Goal: Task Accomplishment & Management: Manage account settings

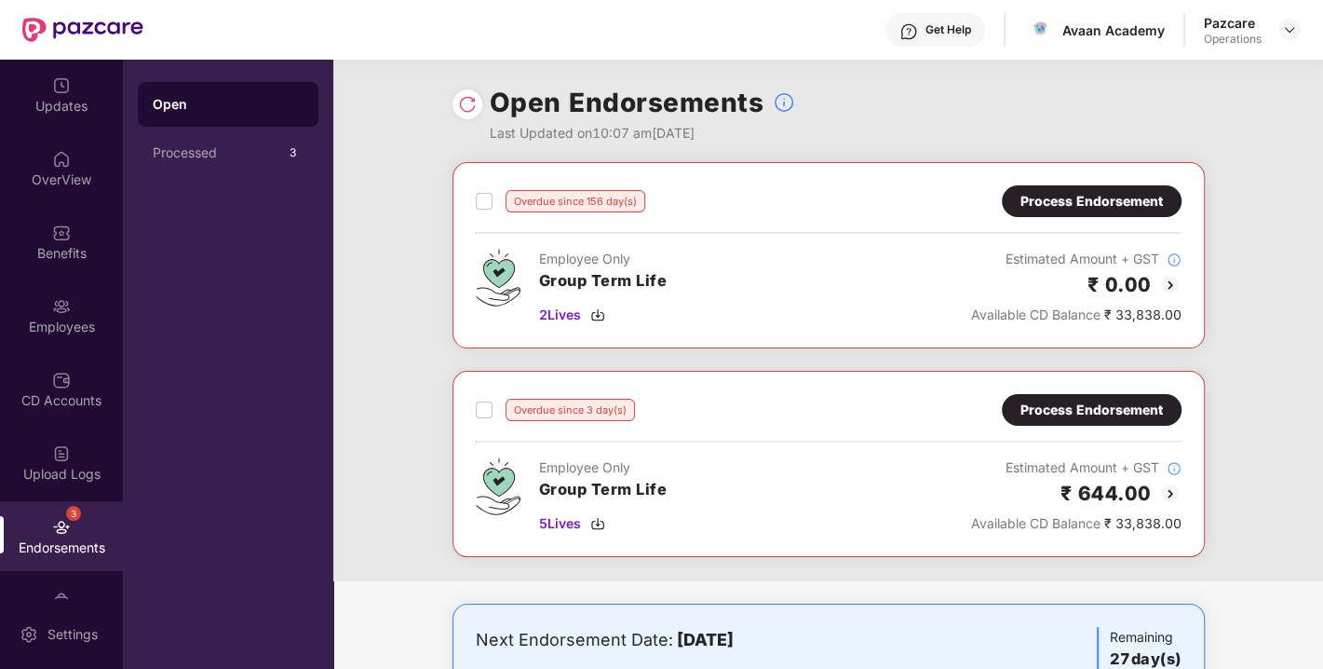
click at [1116, 410] on div "Process Endorsement" at bounding box center [1092, 410] width 142 height 20
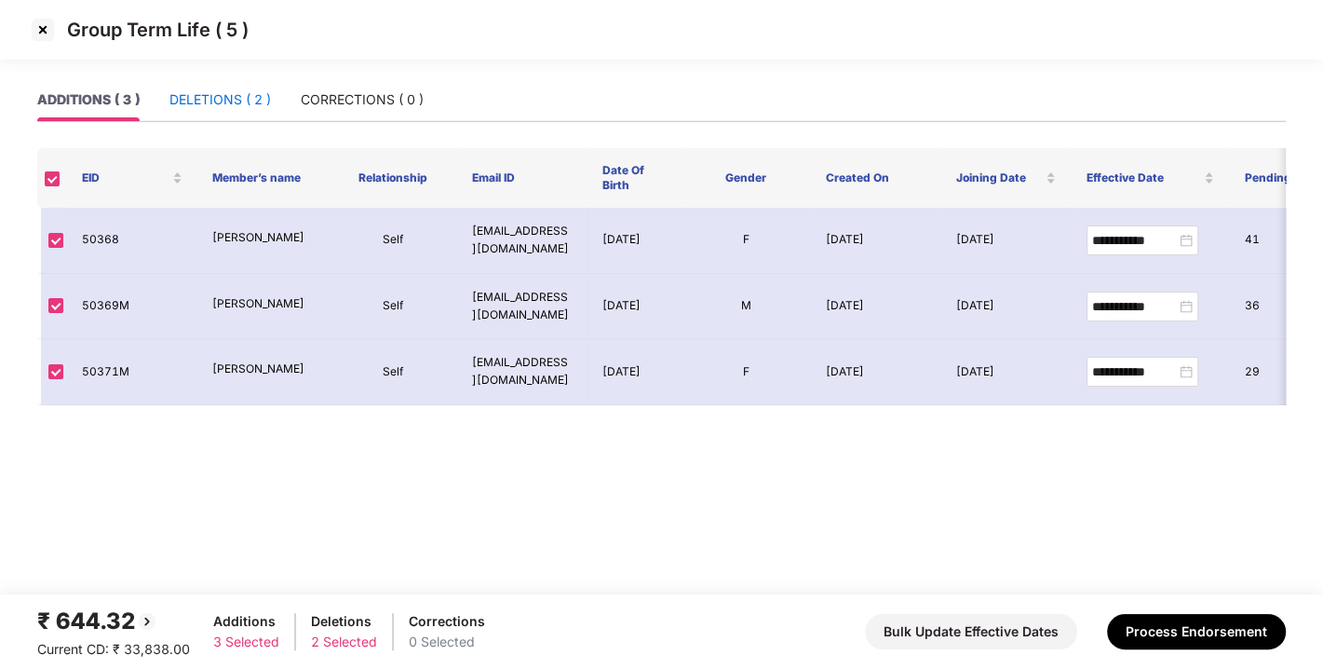
click at [205, 97] on div "DELETIONS ( 2 )" at bounding box center [221, 99] width 102 height 20
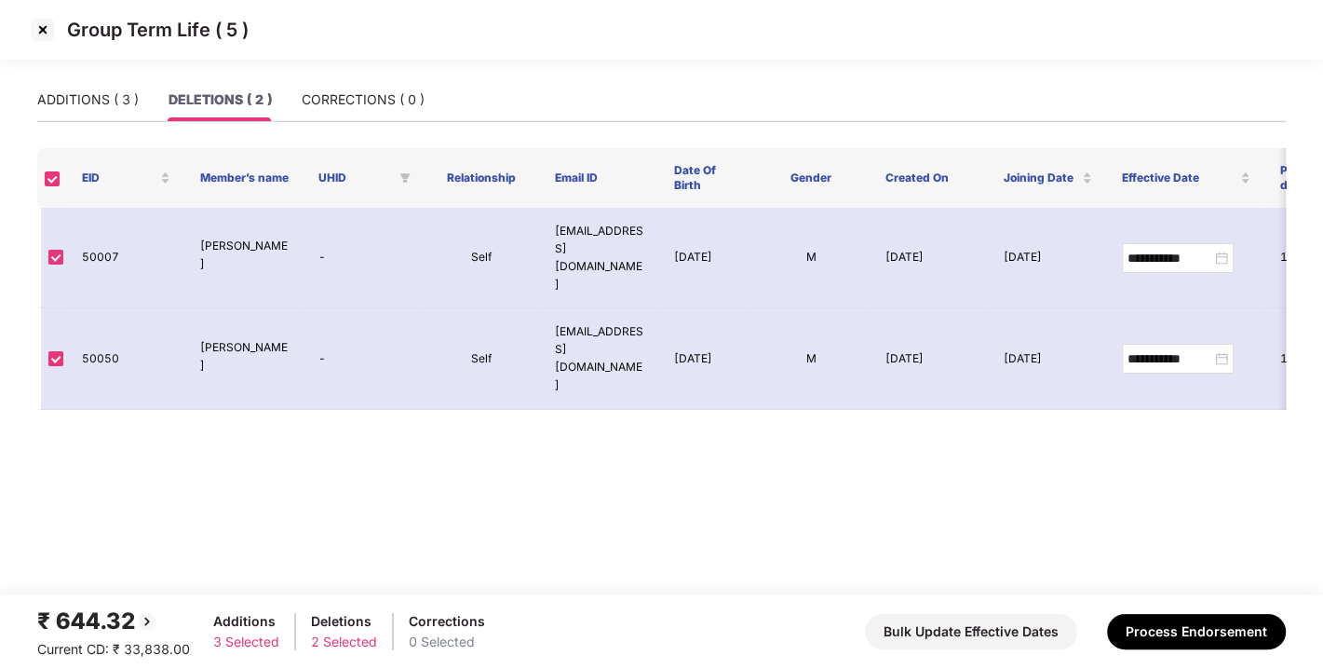
click at [392, 66] on div "Group Term Life ( 5 )" at bounding box center [661, 39] width 1323 height 78
click at [350, 102] on div "CORRECTIONS ( 0 )" at bounding box center [363, 99] width 123 height 20
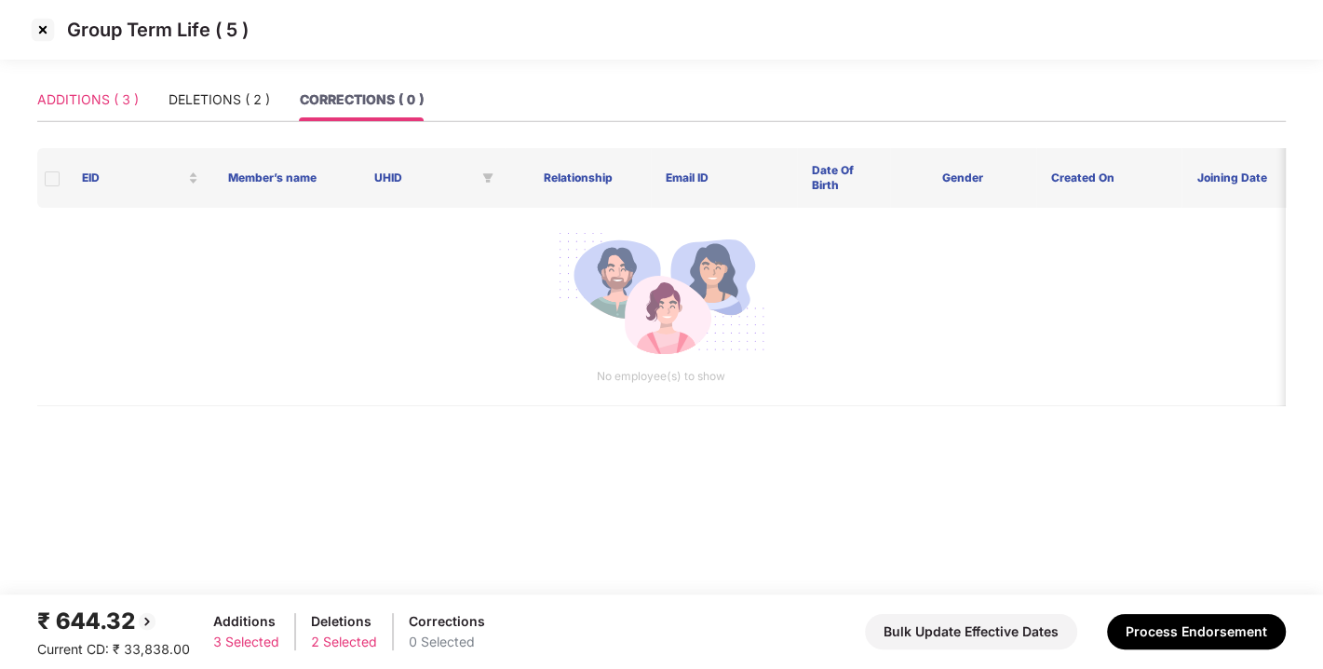
click at [71, 119] on div "ADDITIONS ( 3 )" at bounding box center [88, 99] width 102 height 43
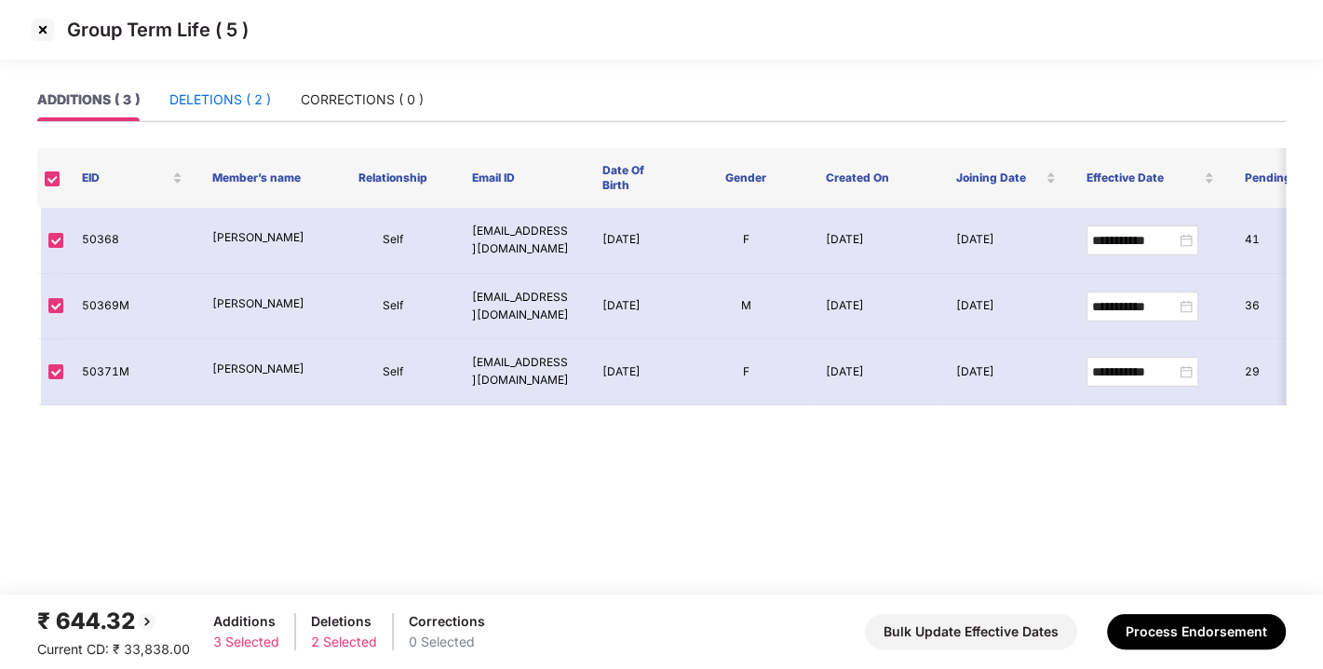
click at [237, 93] on div "DELETIONS ( 2 )" at bounding box center [221, 99] width 102 height 20
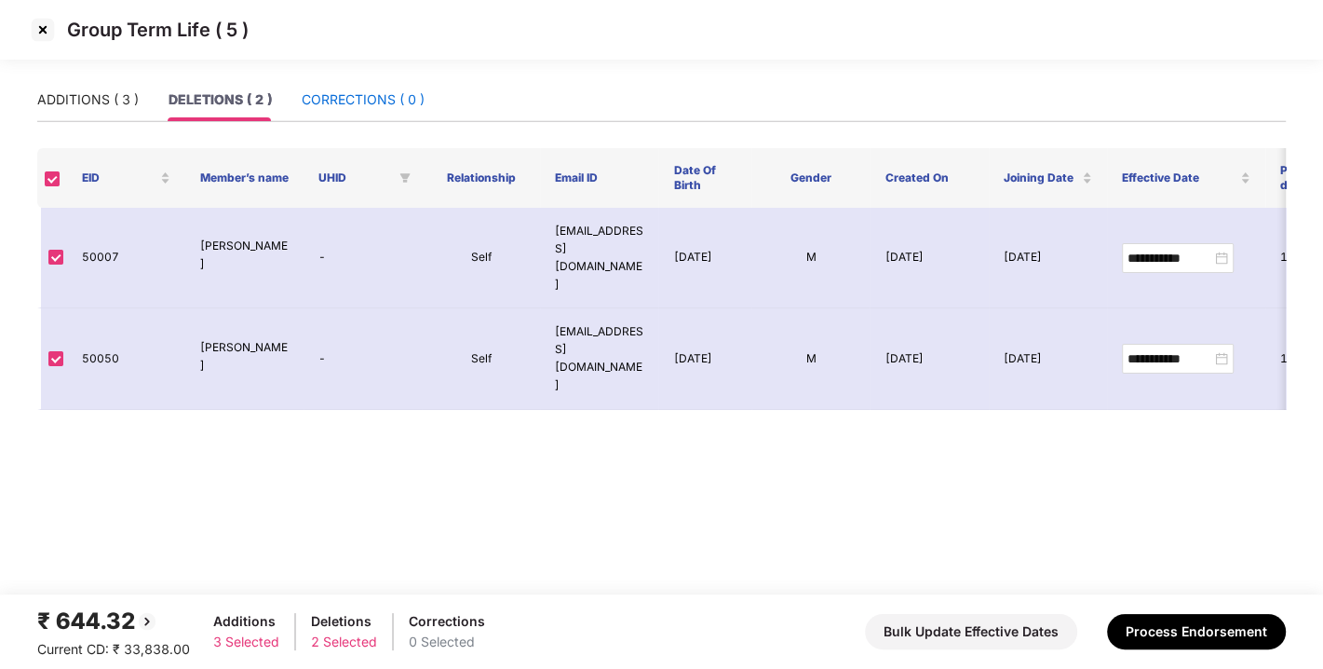
click at [378, 101] on div "CORRECTIONS ( 0 )" at bounding box center [363, 99] width 123 height 20
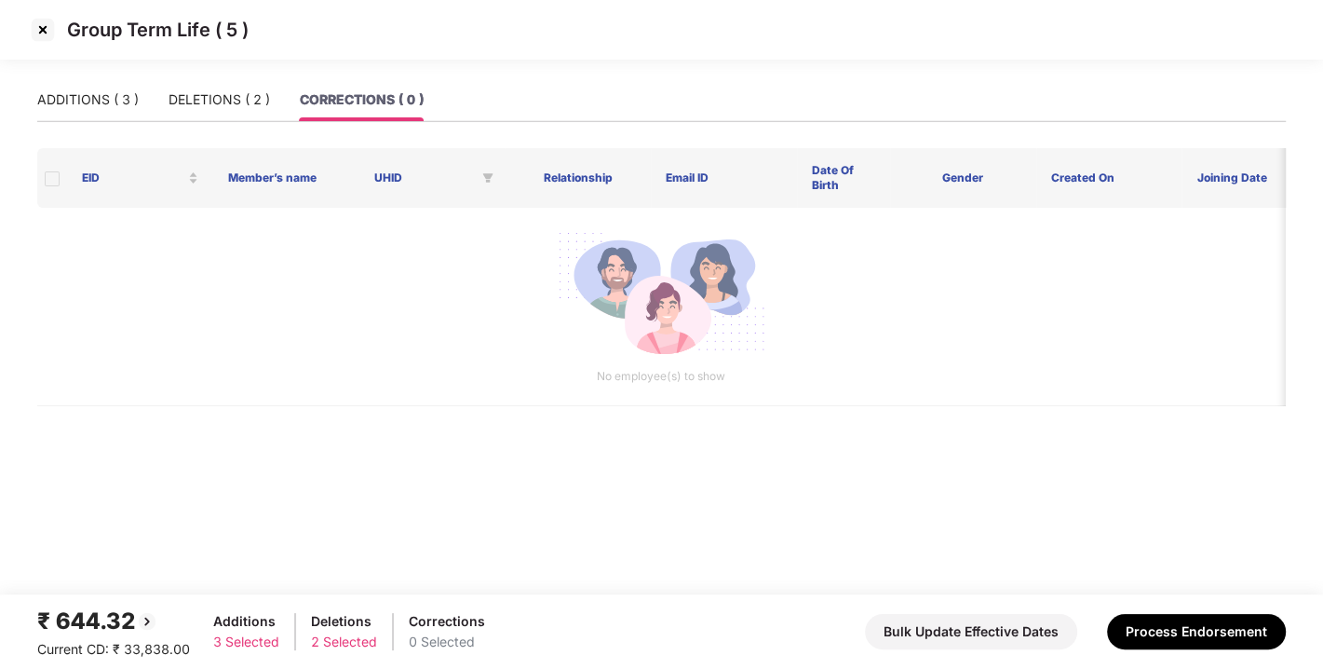
click at [1152, 649] on div "₹ 644.32 Current CD: ₹ 33,838.00 Additions 3 Selected Deletions 2 Selected Corr…" at bounding box center [661, 632] width 1249 height 56
click at [1208, 619] on button "Process Endorsement" at bounding box center [1196, 631] width 179 height 35
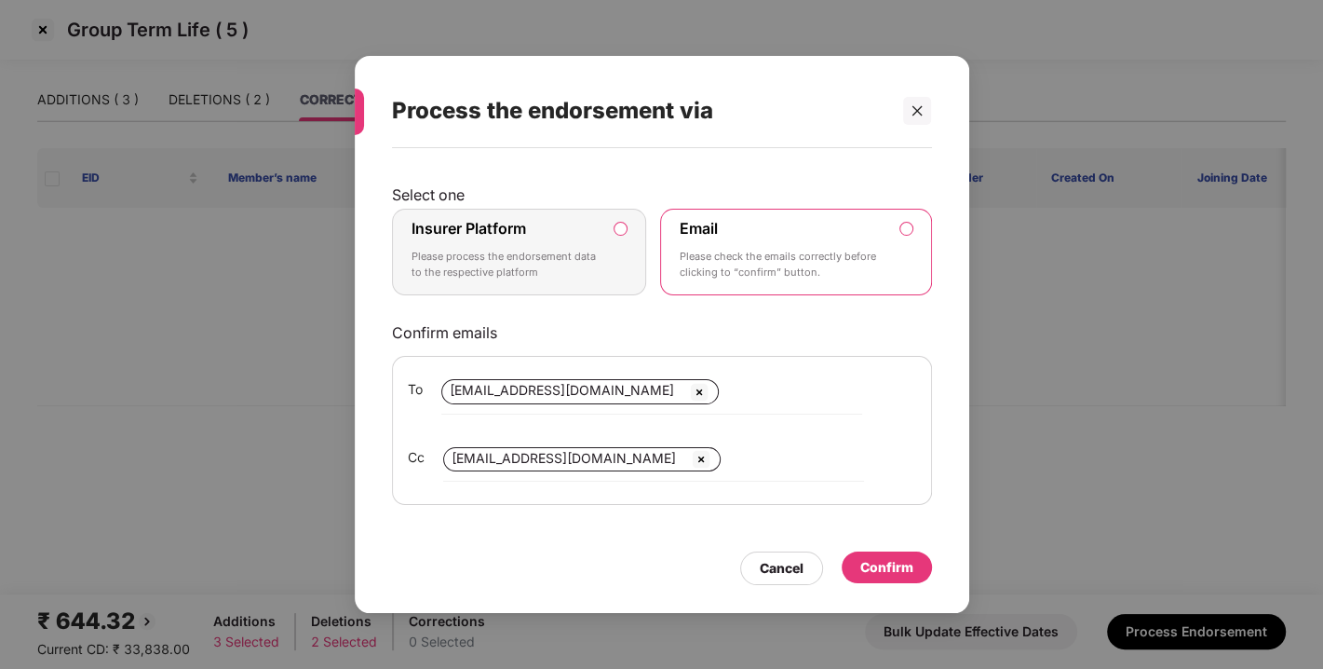
click at [755, 587] on div "Select one Insurer Platform Please process the endorsement data to the respecti…" at bounding box center [662, 371] width 615 height 446
click at [805, 563] on div "Cancel" at bounding box center [781, 568] width 83 height 34
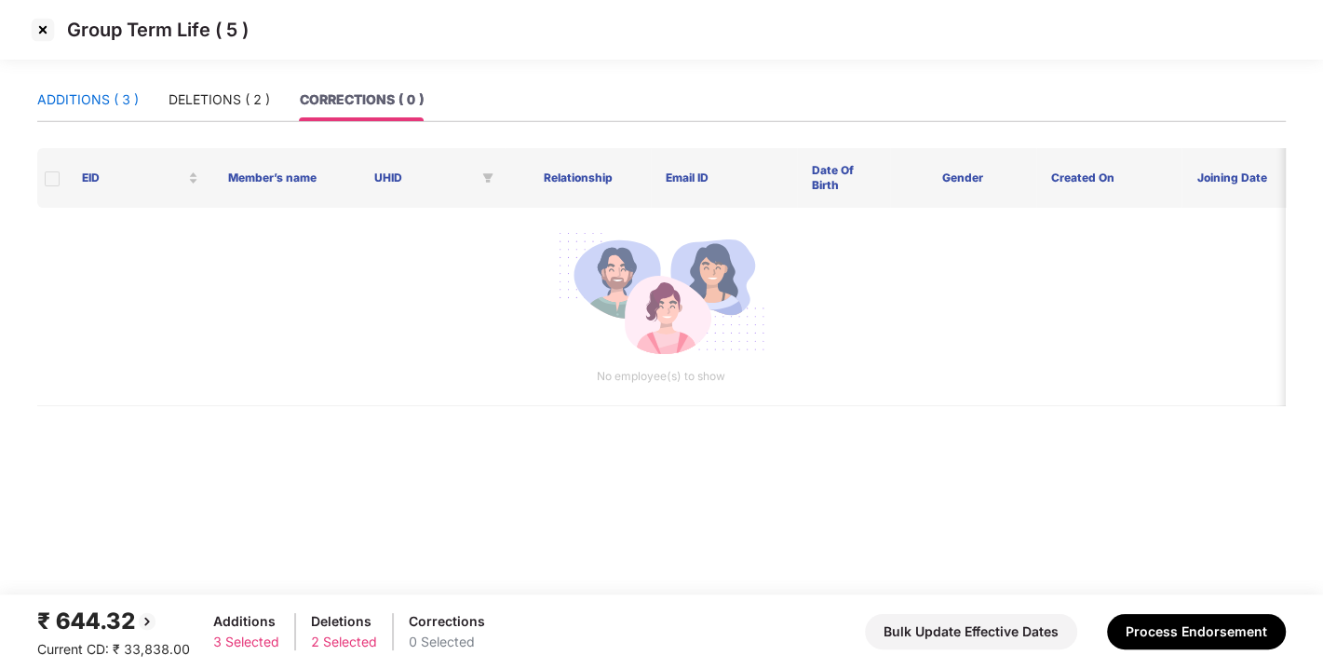
click at [79, 91] on div "ADDITIONS ( 3 )" at bounding box center [88, 99] width 102 height 20
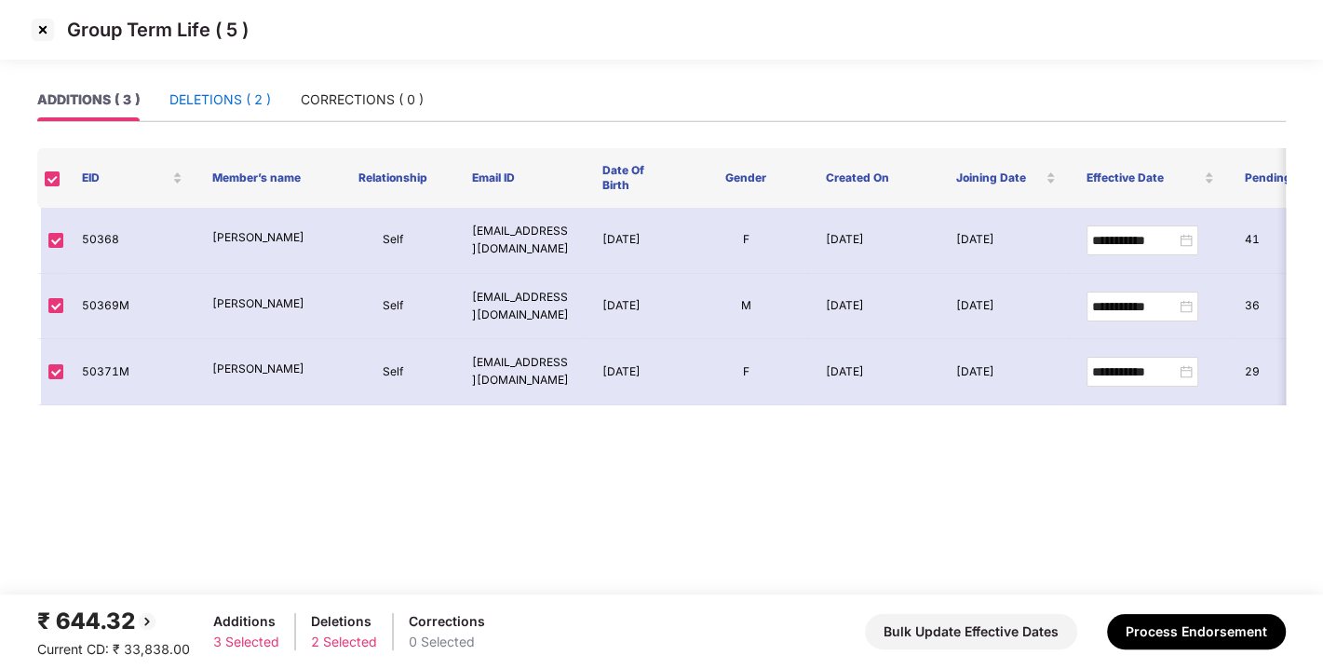
click at [220, 94] on div "DELETIONS ( 2 )" at bounding box center [221, 99] width 102 height 20
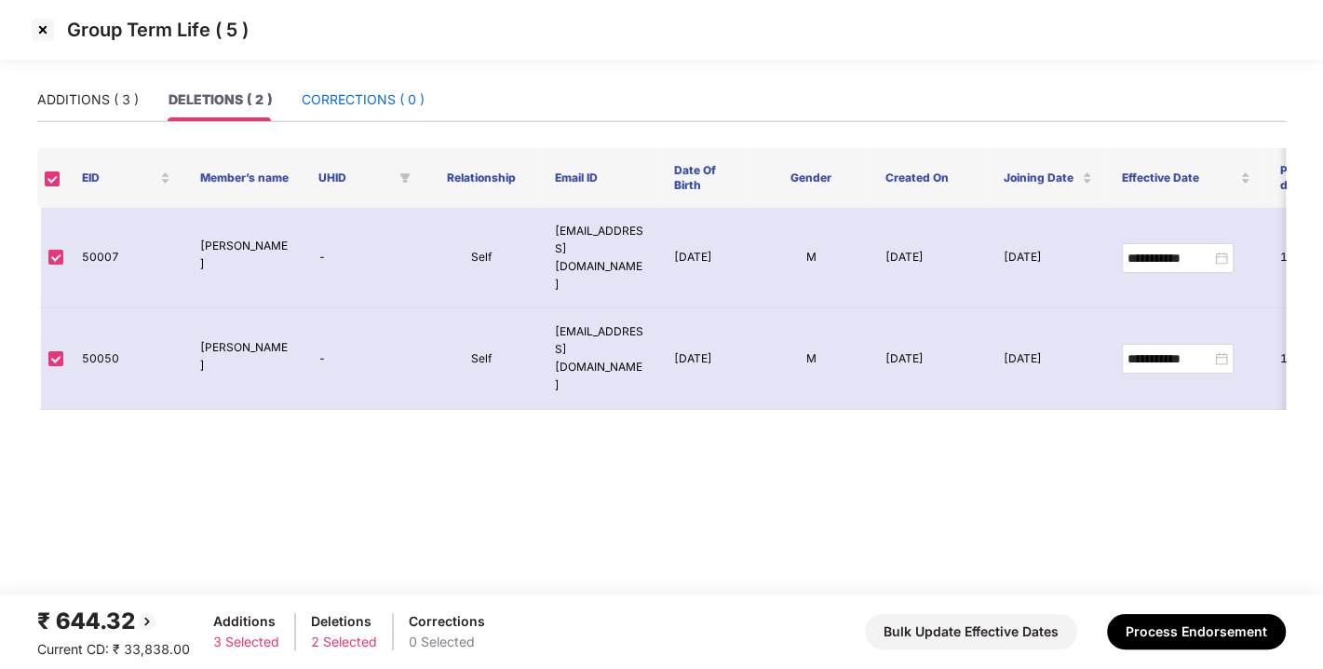
click at [340, 94] on div "CORRECTIONS ( 0 )" at bounding box center [363, 99] width 123 height 20
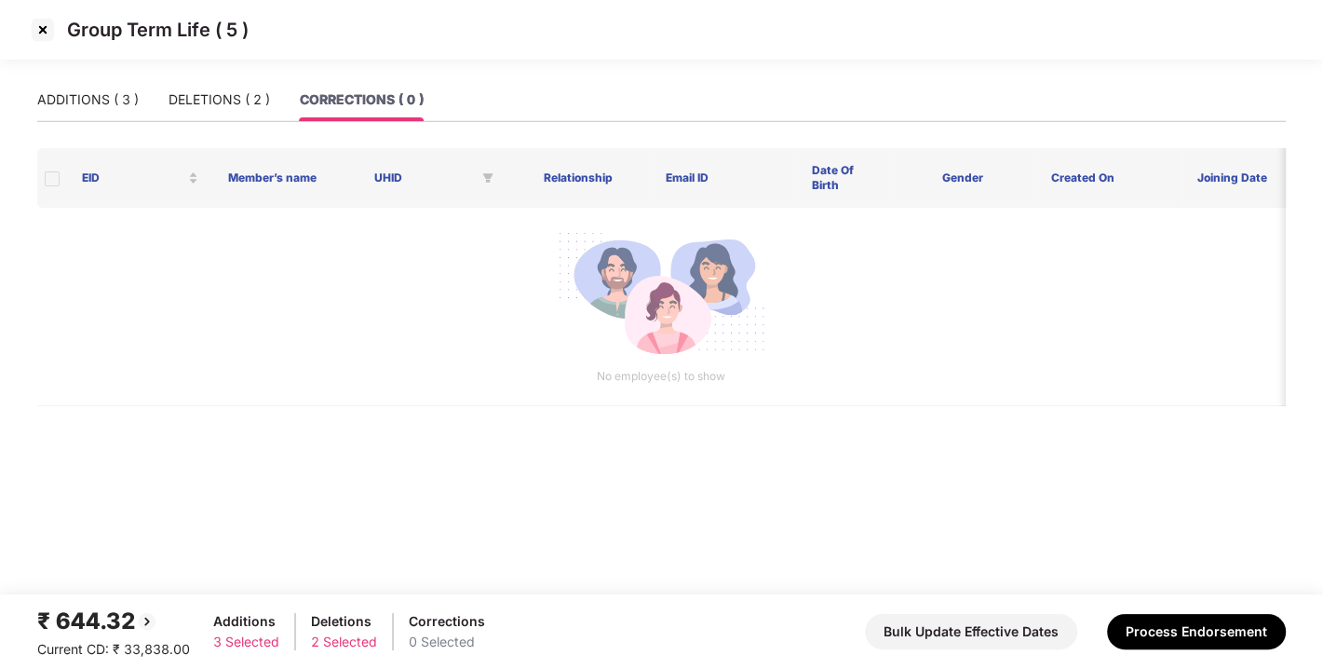
click at [144, 102] on div "ADDITIONS ( 3 ) DELETIONS ( 2 ) CORRECTIONS ( 0 )" at bounding box center [230, 99] width 387 height 43
click at [95, 102] on div "ADDITIONS ( 3 )" at bounding box center [88, 99] width 102 height 20
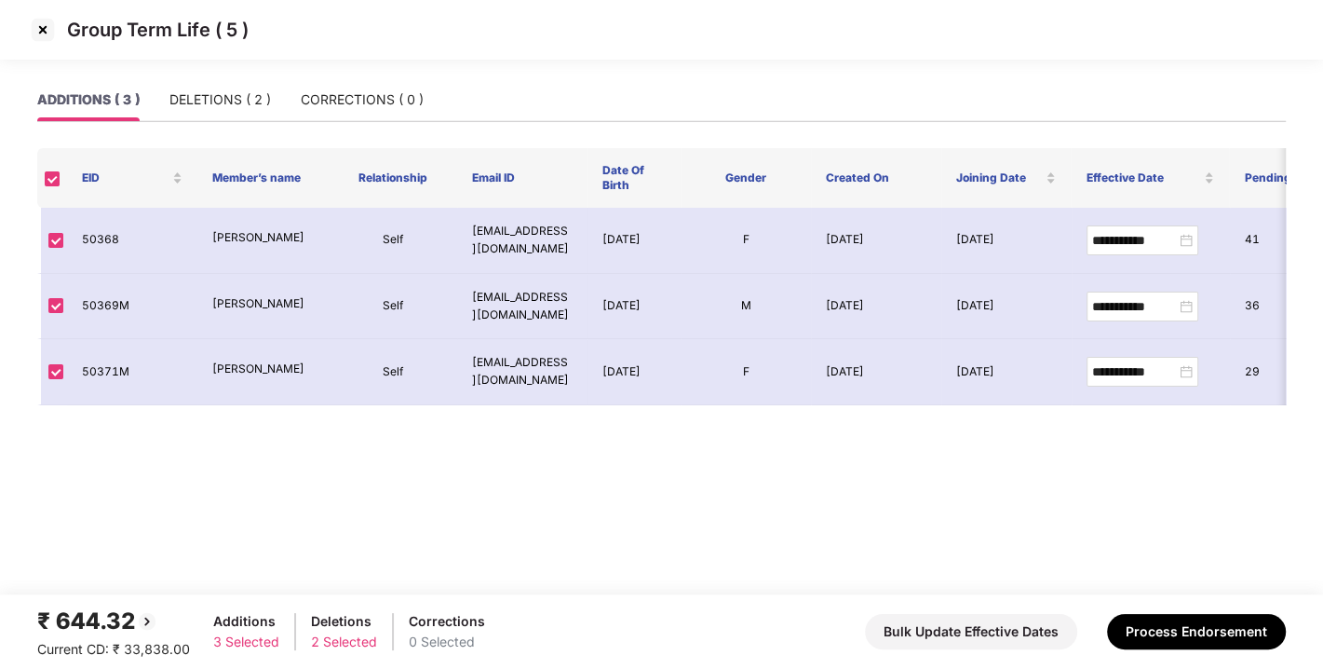
click at [159, 105] on div "ADDITIONS ( 3 ) DELETIONS ( 2 ) CORRECTIONS ( 0 )" at bounding box center [230, 99] width 387 height 43
click at [205, 97] on div "DELETIONS ( 2 )" at bounding box center [221, 99] width 102 height 20
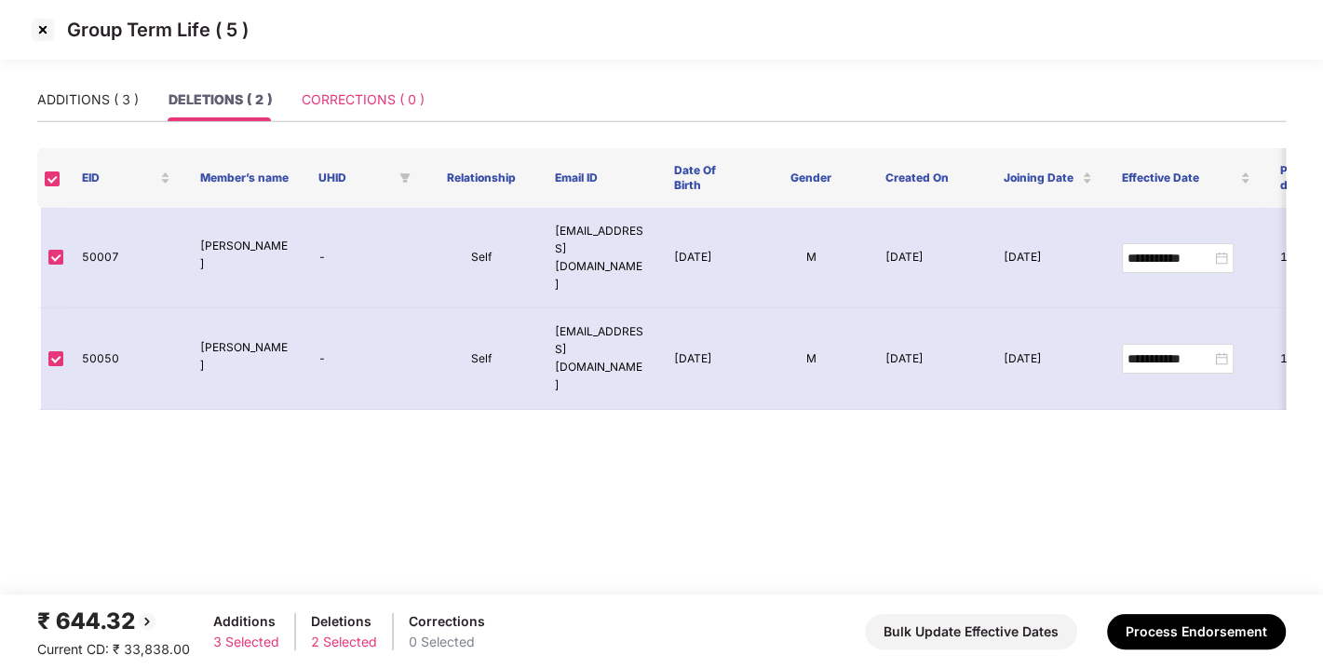
click at [393, 84] on div "CORRECTIONS ( 0 )" at bounding box center [363, 99] width 123 height 43
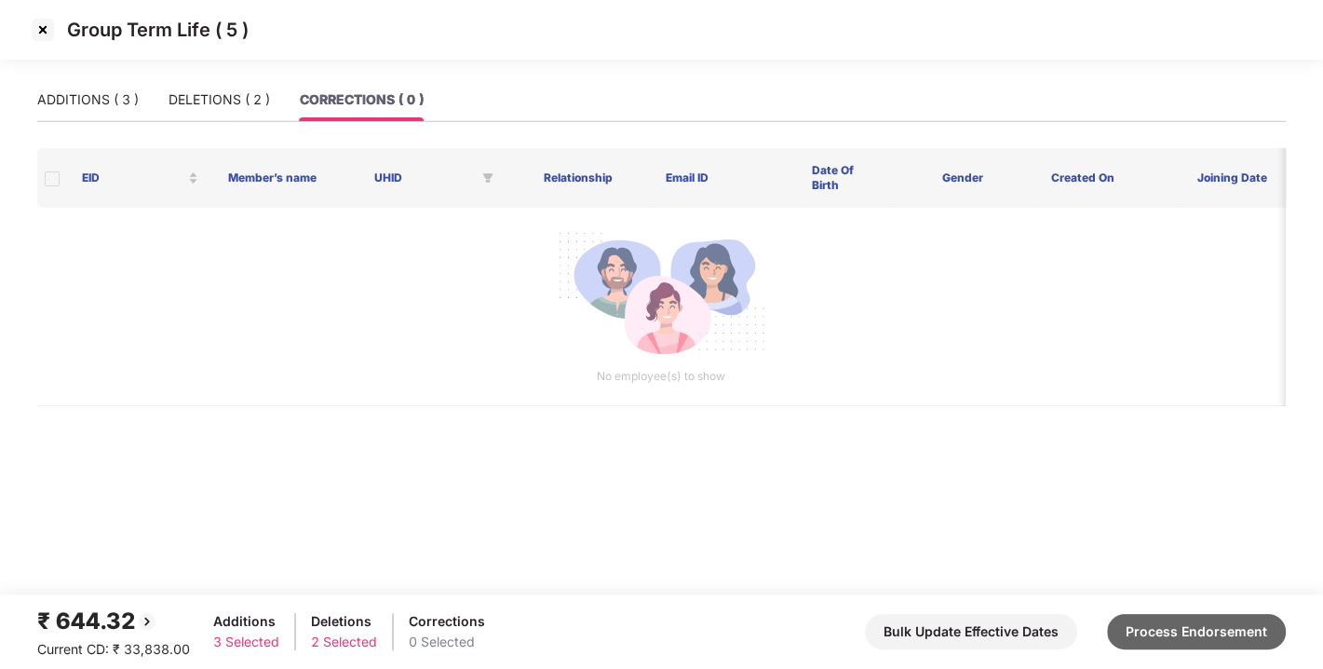
click at [1194, 631] on button "Process Endorsement" at bounding box center [1196, 631] width 179 height 35
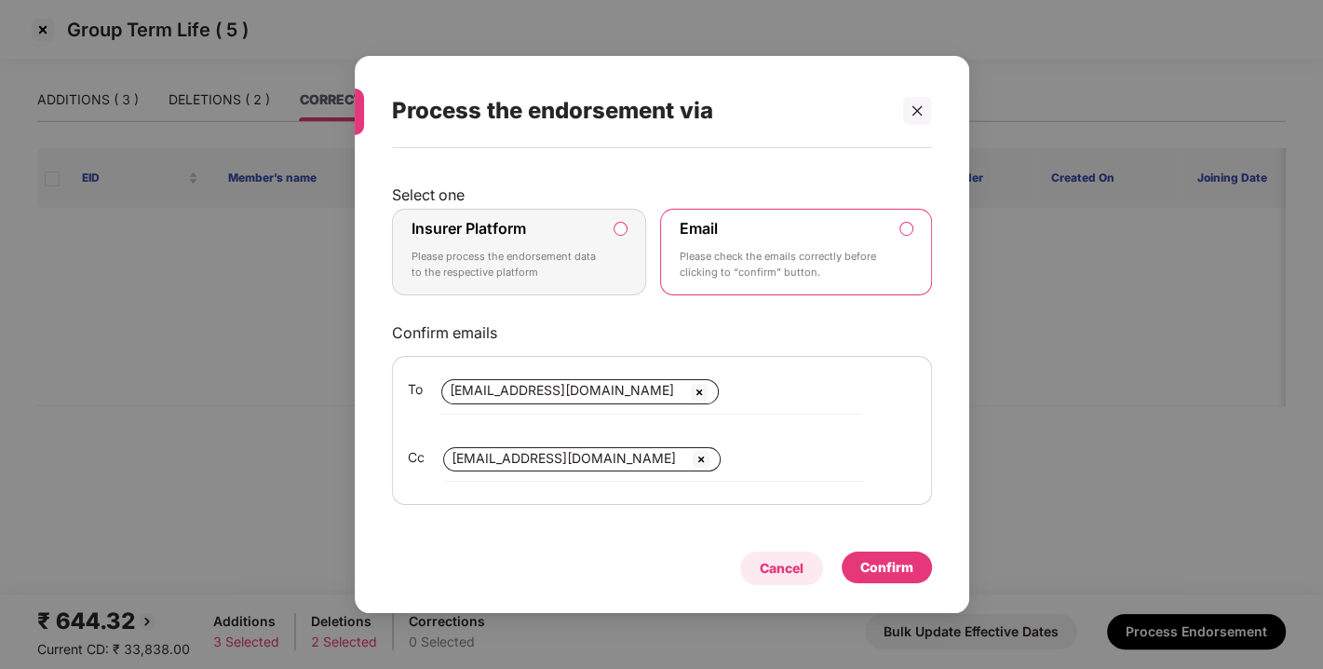
click at [760, 564] on div "Cancel" at bounding box center [782, 568] width 44 height 20
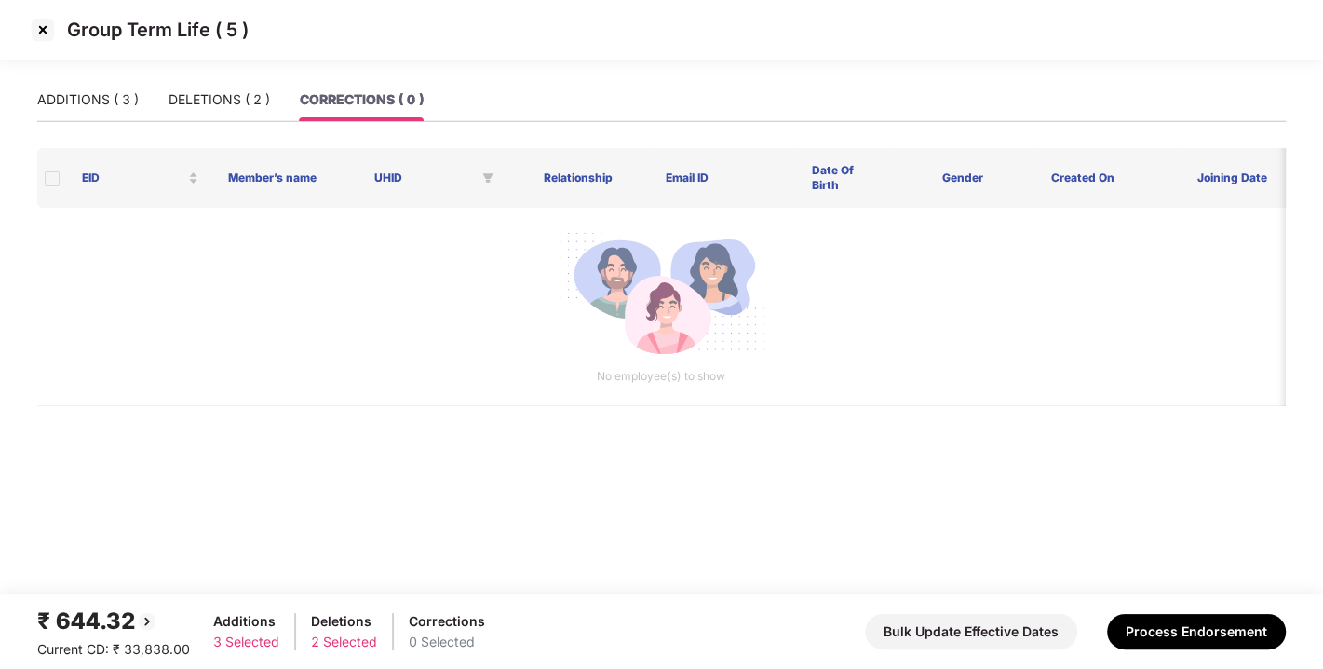
click at [40, 23] on img at bounding box center [43, 30] width 30 height 30
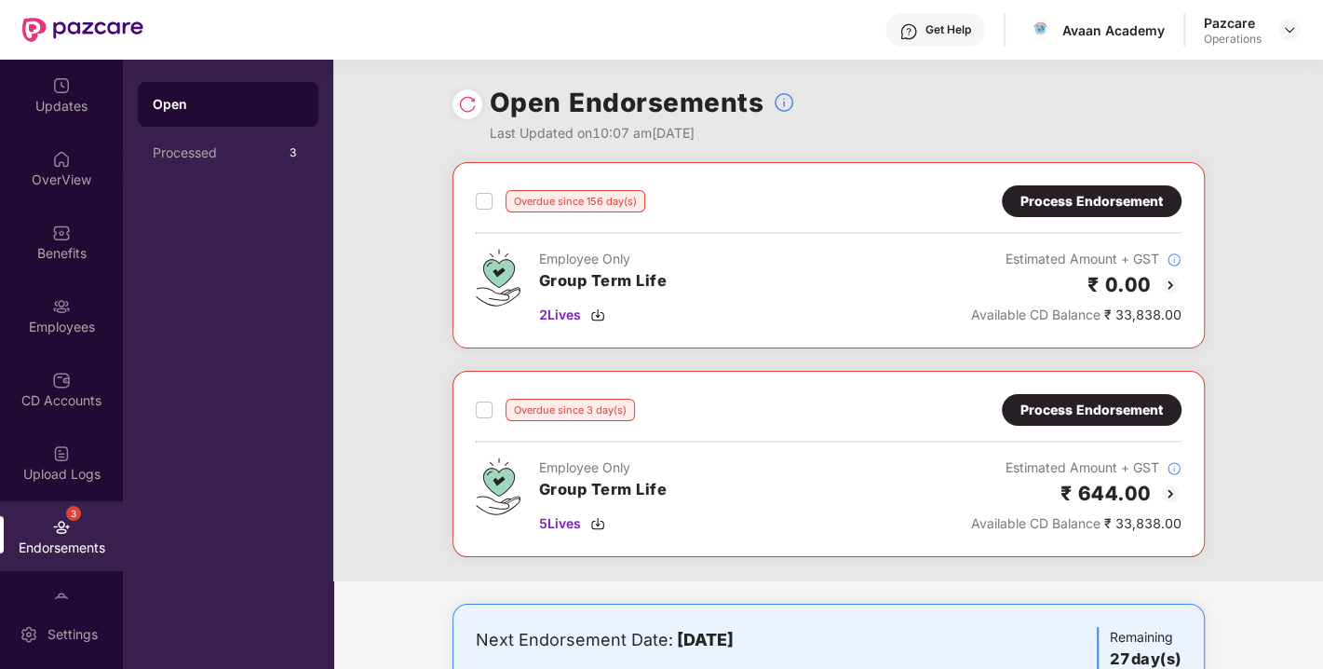
click at [1110, 404] on div "Process Endorsement" at bounding box center [1092, 410] width 142 height 20
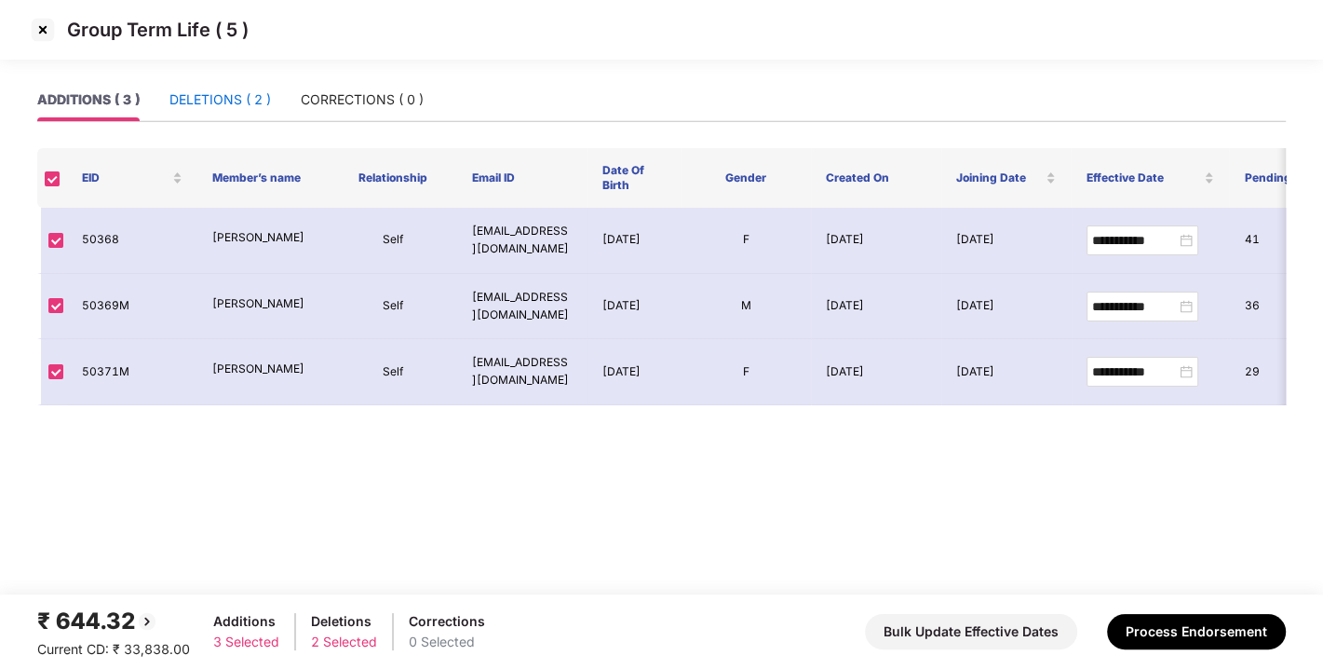
click at [222, 100] on div "DELETIONS ( 2 )" at bounding box center [221, 99] width 102 height 20
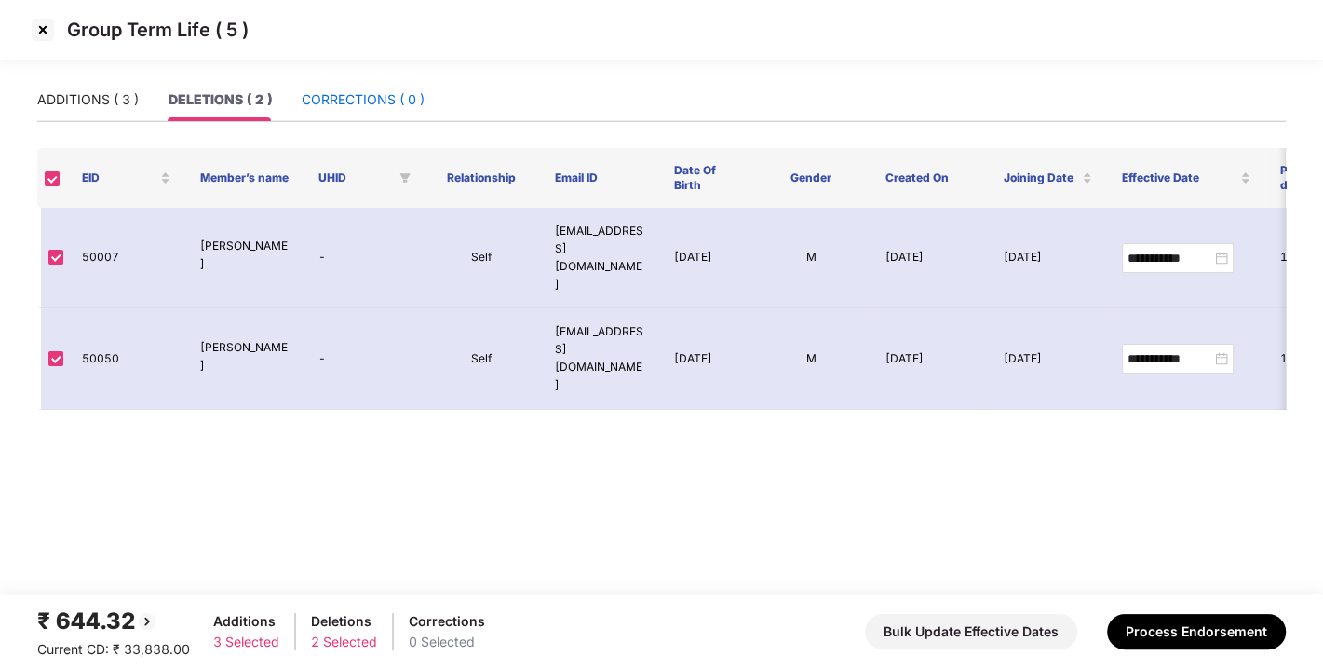
click at [347, 94] on div "CORRECTIONS ( 0 )" at bounding box center [363, 99] width 123 height 20
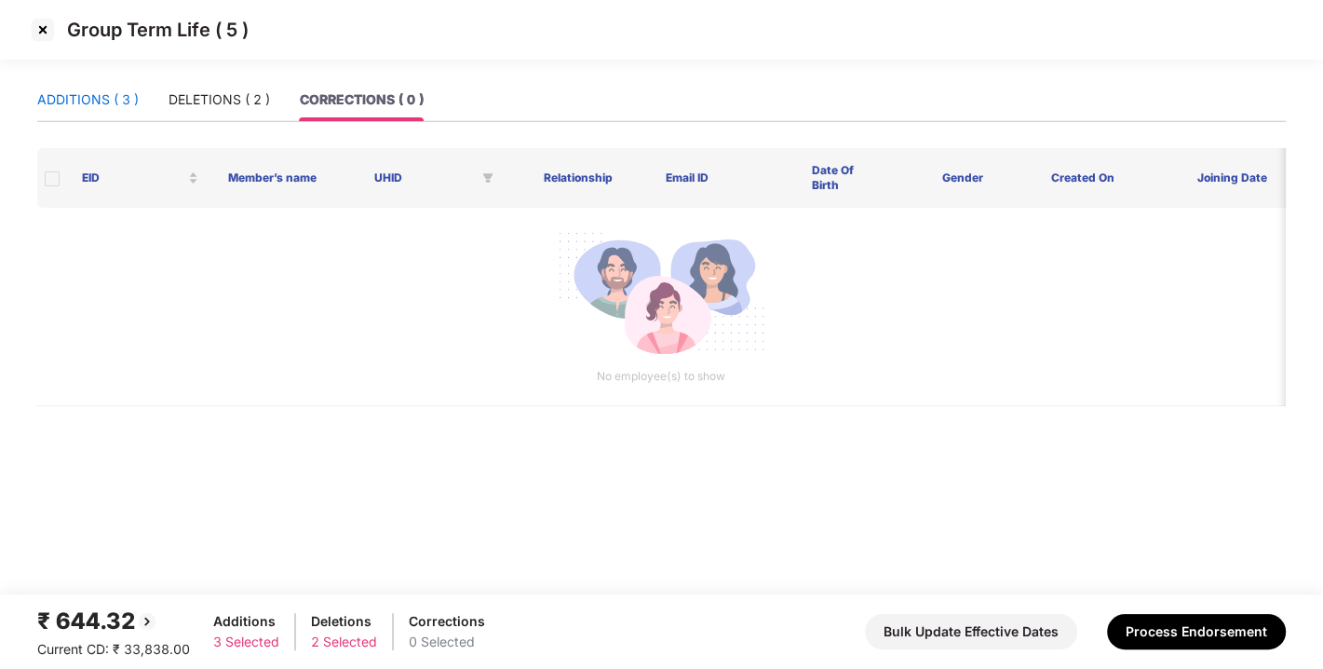
click at [88, 102] on div "ADDITIONS ( 3 )" at bounding box center [88, 99] width 102 height 20
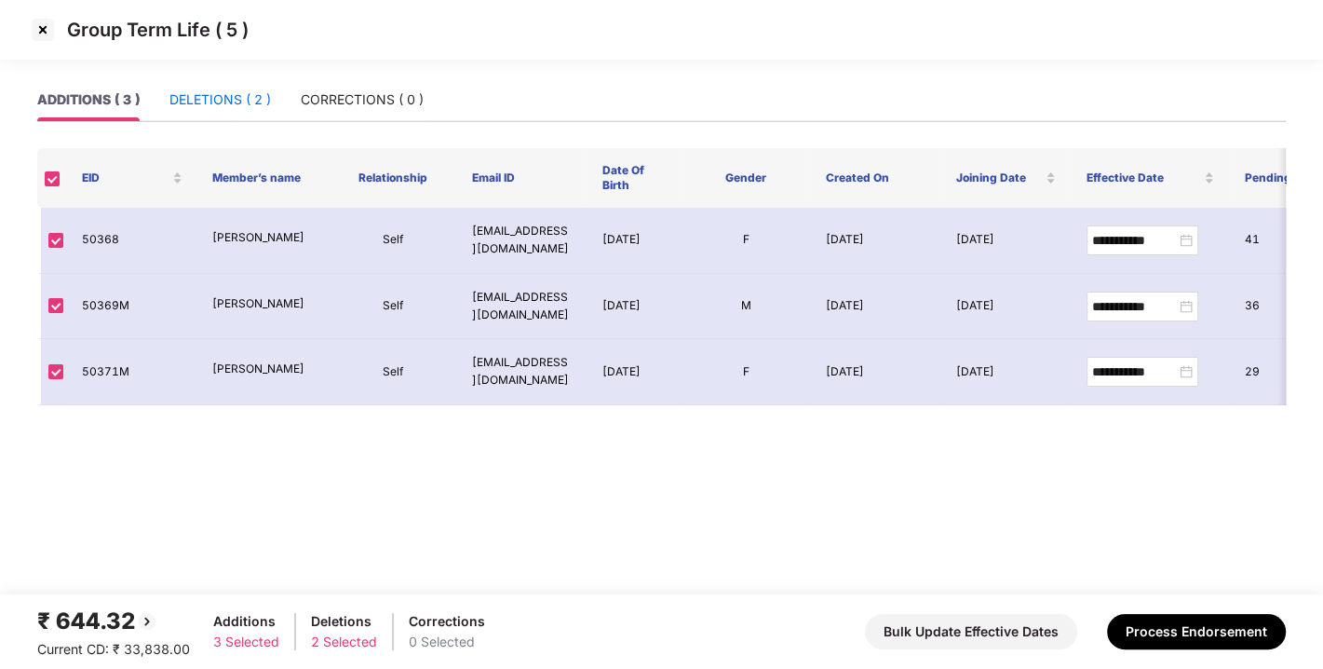
click at [178, 102] on div "DELETIONS ( 2 )" at bounding box center [221, 99] width 102 height 20
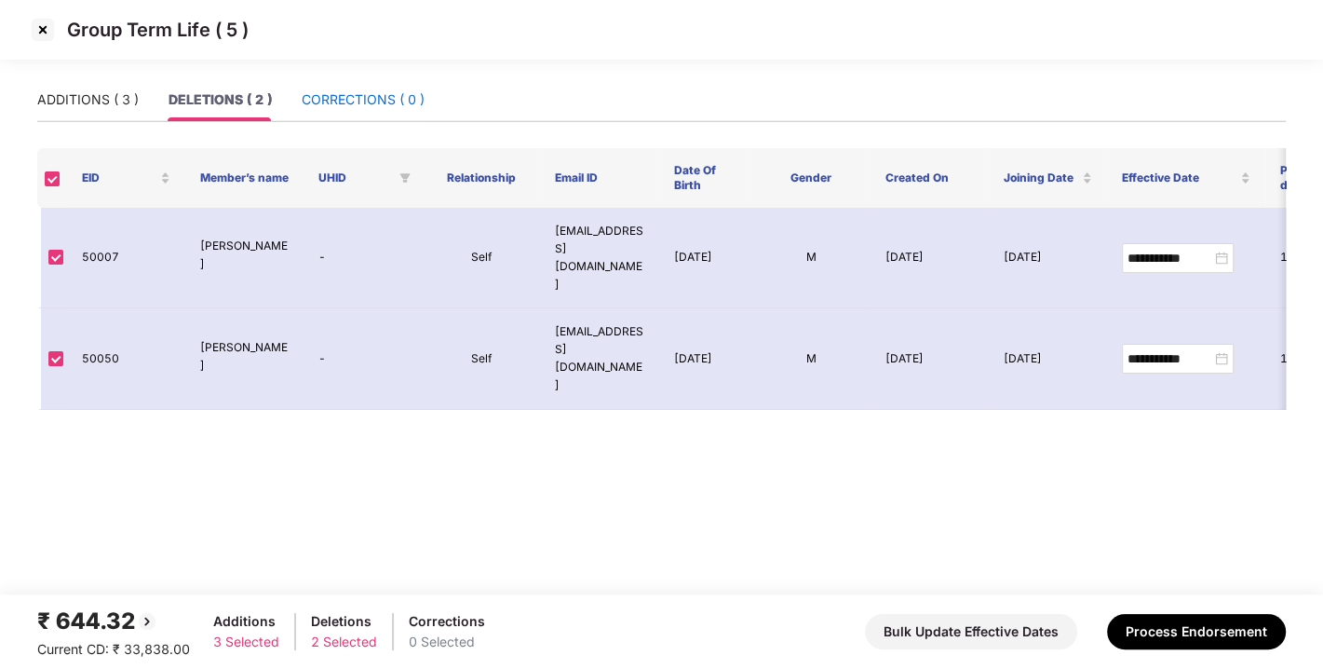
click at [346, 105] on div "CORRECTIONS ( 0 )" at bounding box center [363, 99] width 123 height 20
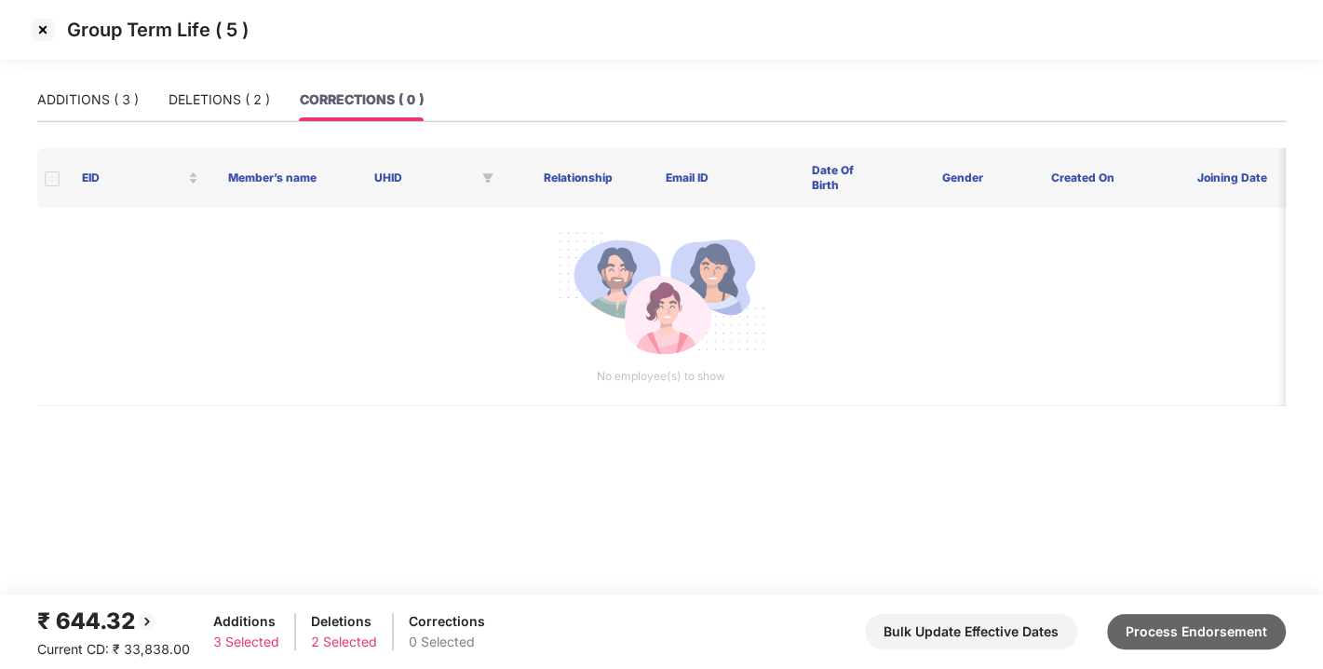
click at [1183, 623] on button "Process Endorsement" at bounding box center [1196, 631] width 179 height 35
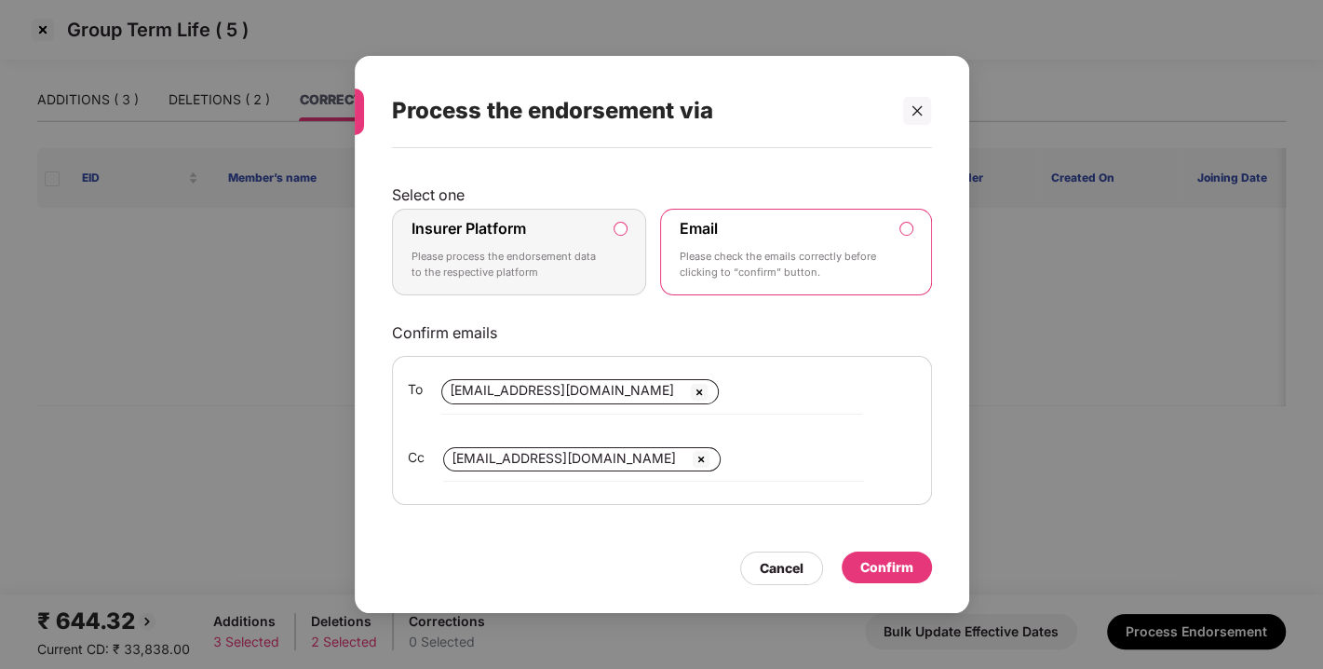
click at [631, 228] on label "Insurer Platform Please process the endorsement data to the respective platform" at bounding box center [519, 253] width 255 height 88
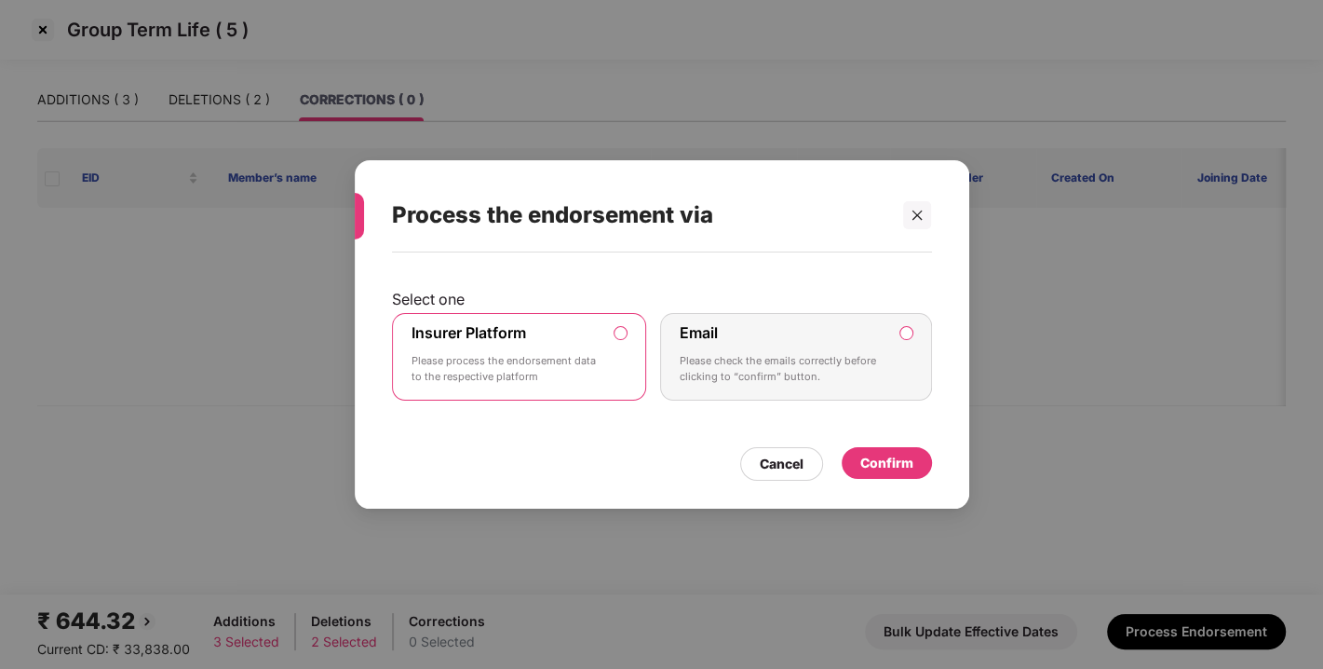
click at [901, 468] on div "Confirm" at bounding box center [887, 463] width 53 height 20
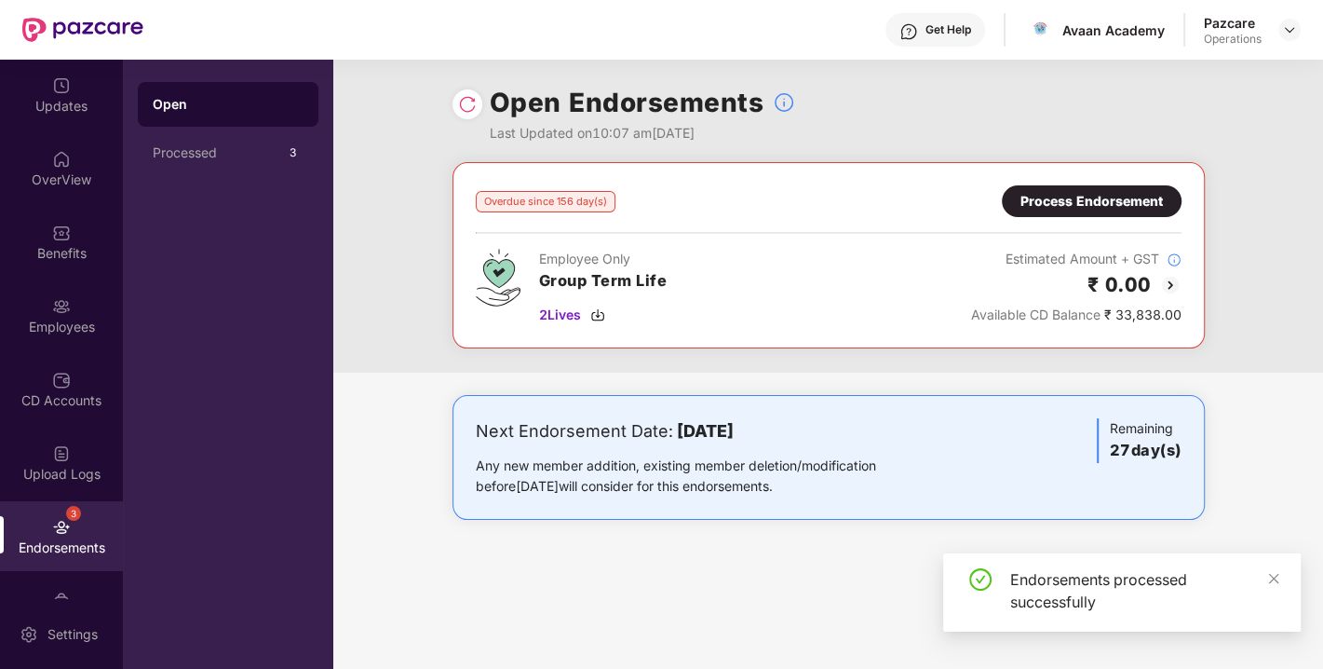
click at [1066, 199] on div "Process Endorsement" at bounding box center [1092, 201] width 142 height 20
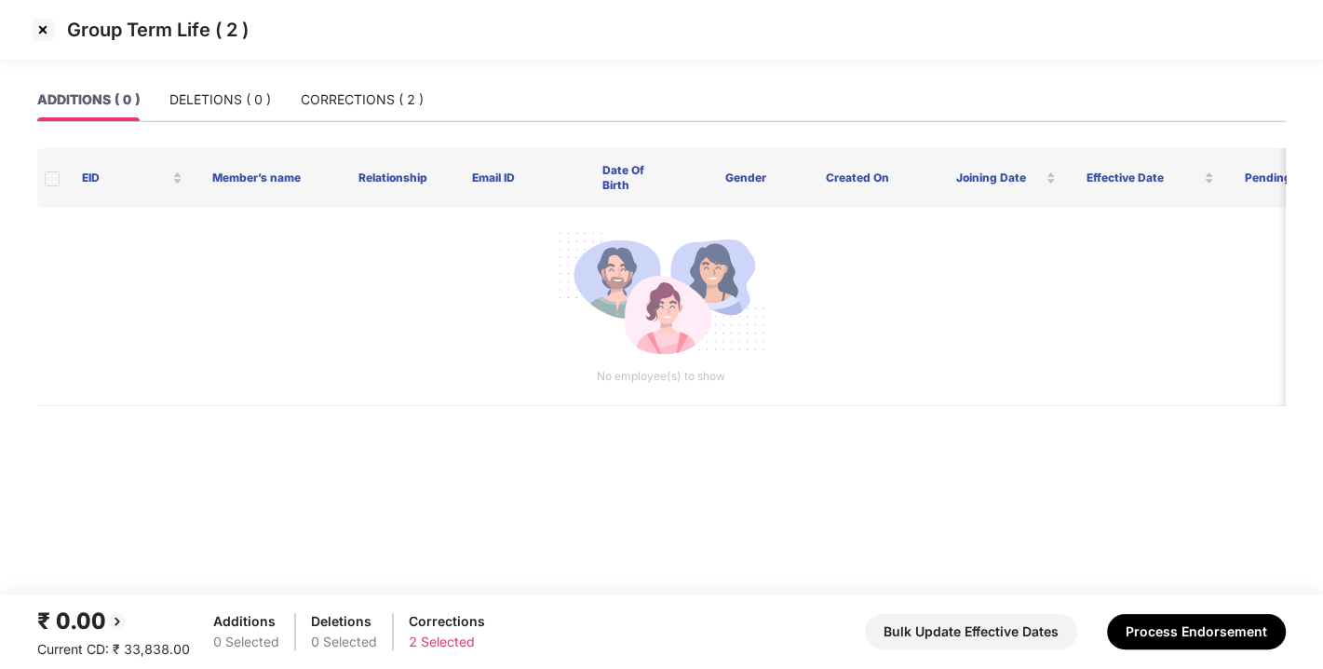
click at [44, 26] on img at bounding box center [43, 30] width 30 height 30
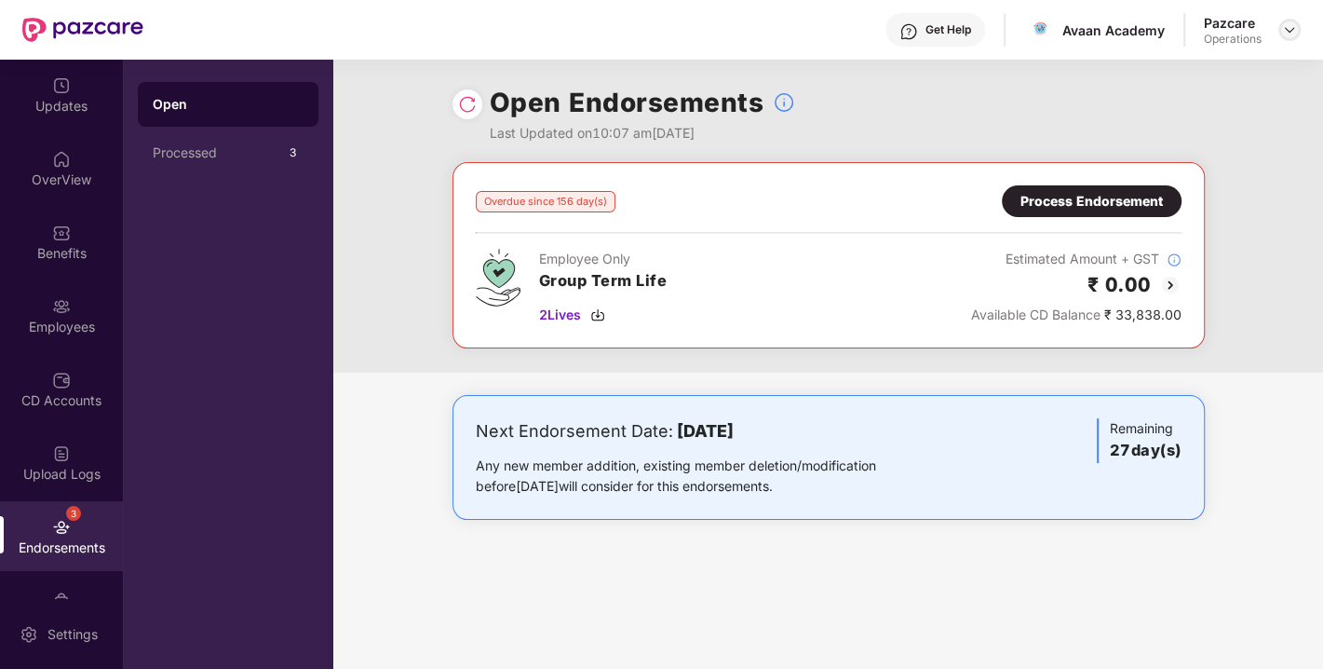
click at [1287, 34] on img at bounding box center [1289, 29] width 15 height 15
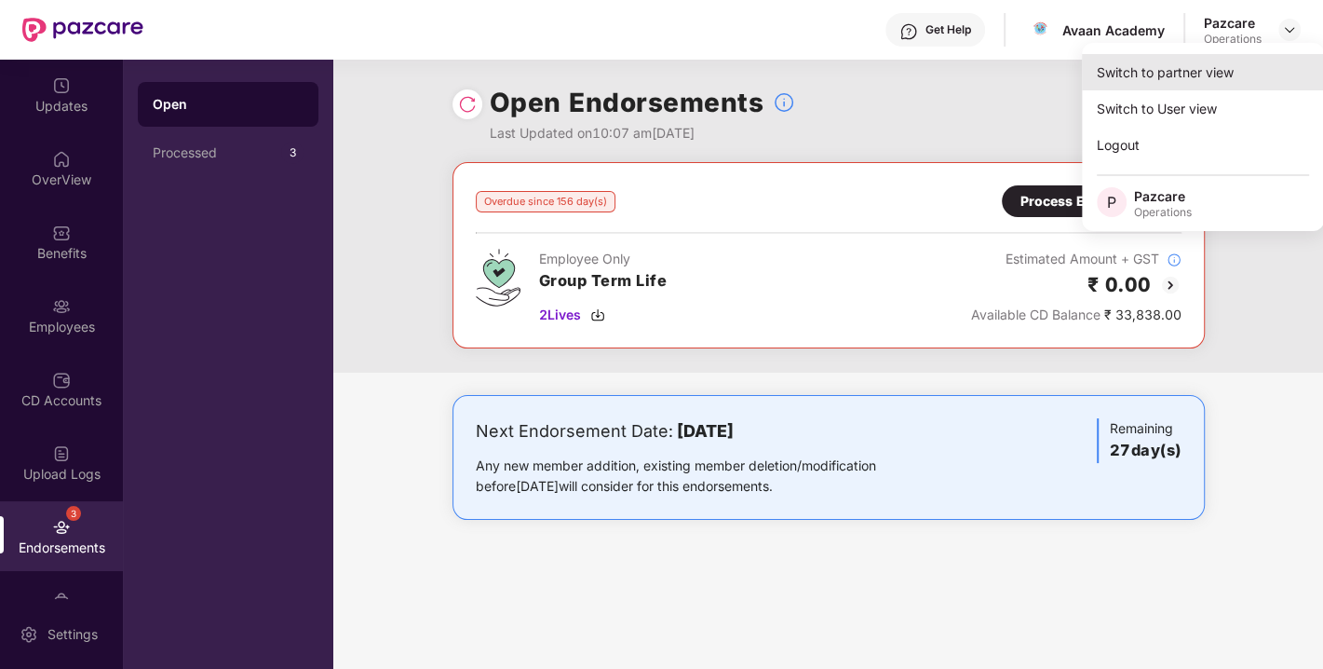
click at [1160, 75] on div "Switch to partner view" at bounding box center [1203, 72] width 242 height 36
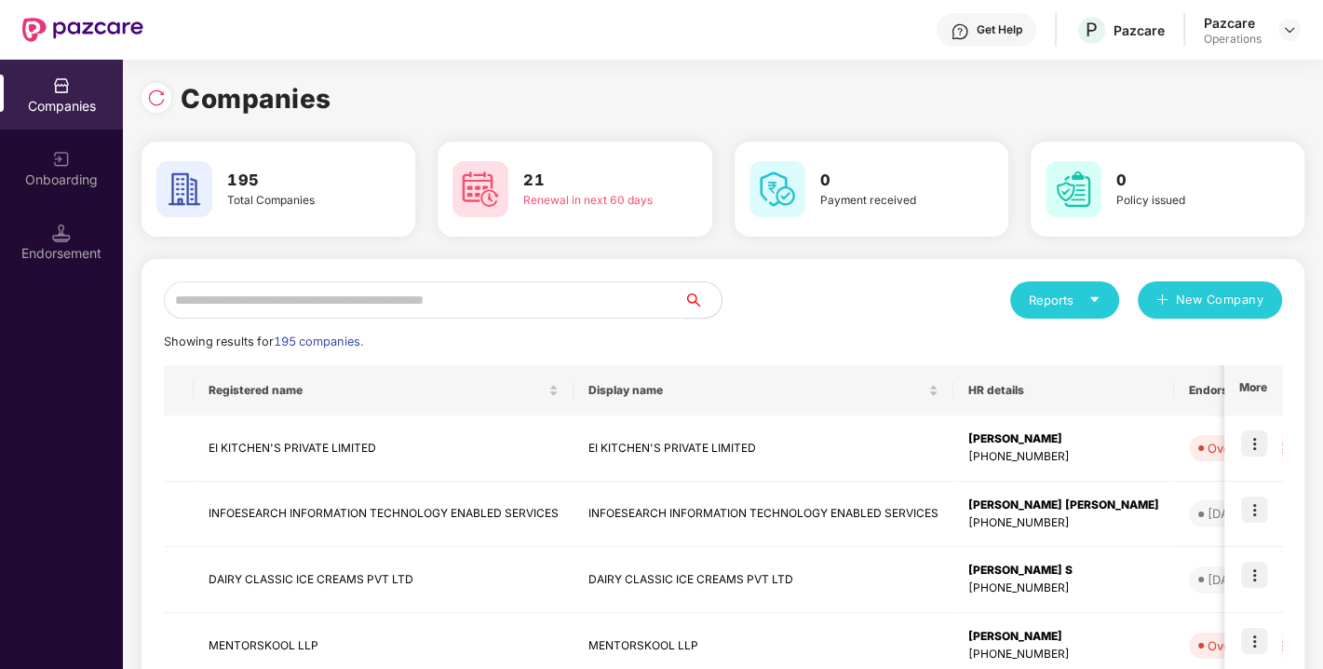
click at [318, 290] on input "text" at bounding box center [424, 299] width 521 height 37
paste input "**********"
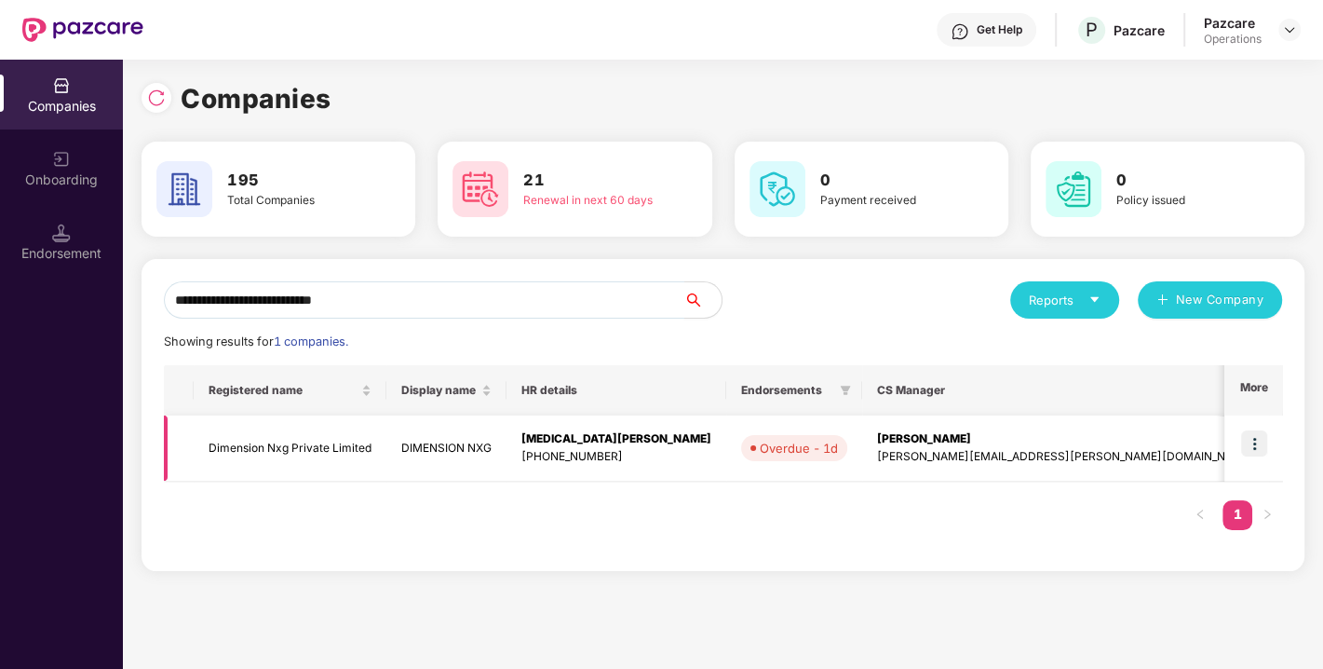
type input "**********"
click at [1255, 438] on img at bounding box center [1255, 443] width 26 height 26
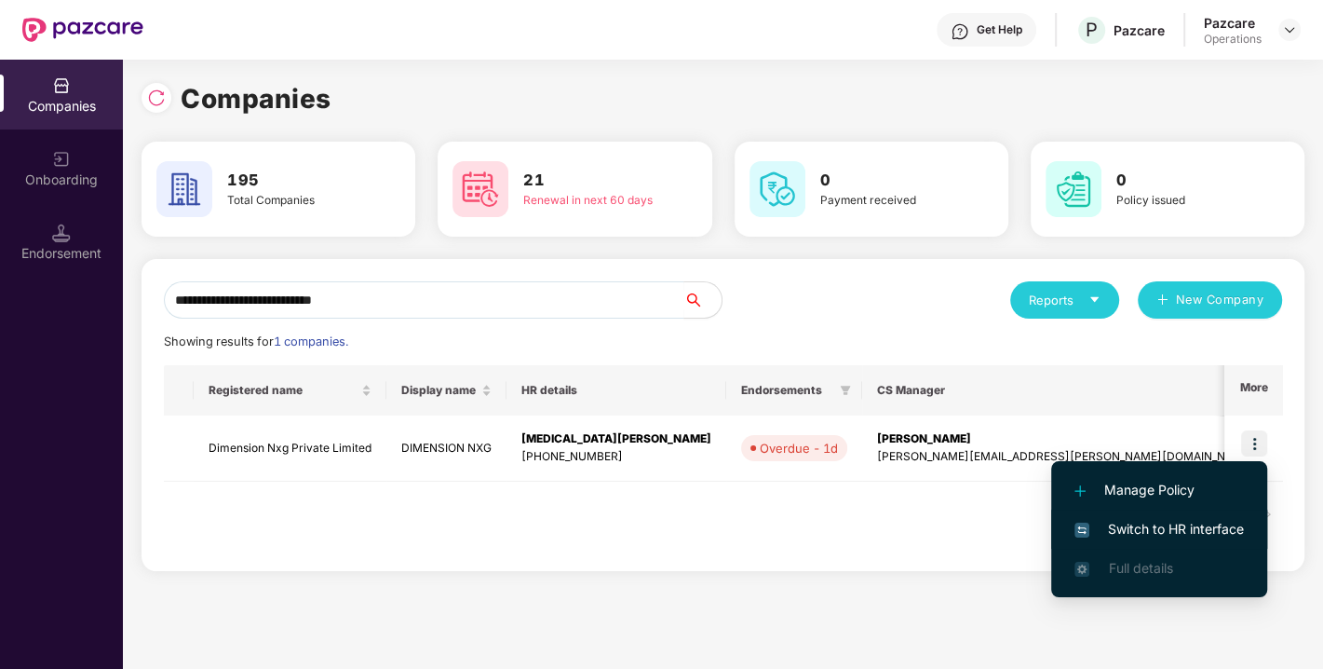
click at [1155, 531] on span "Switch to HR interface" at bounding box center [1160, 529] width 170 height 20
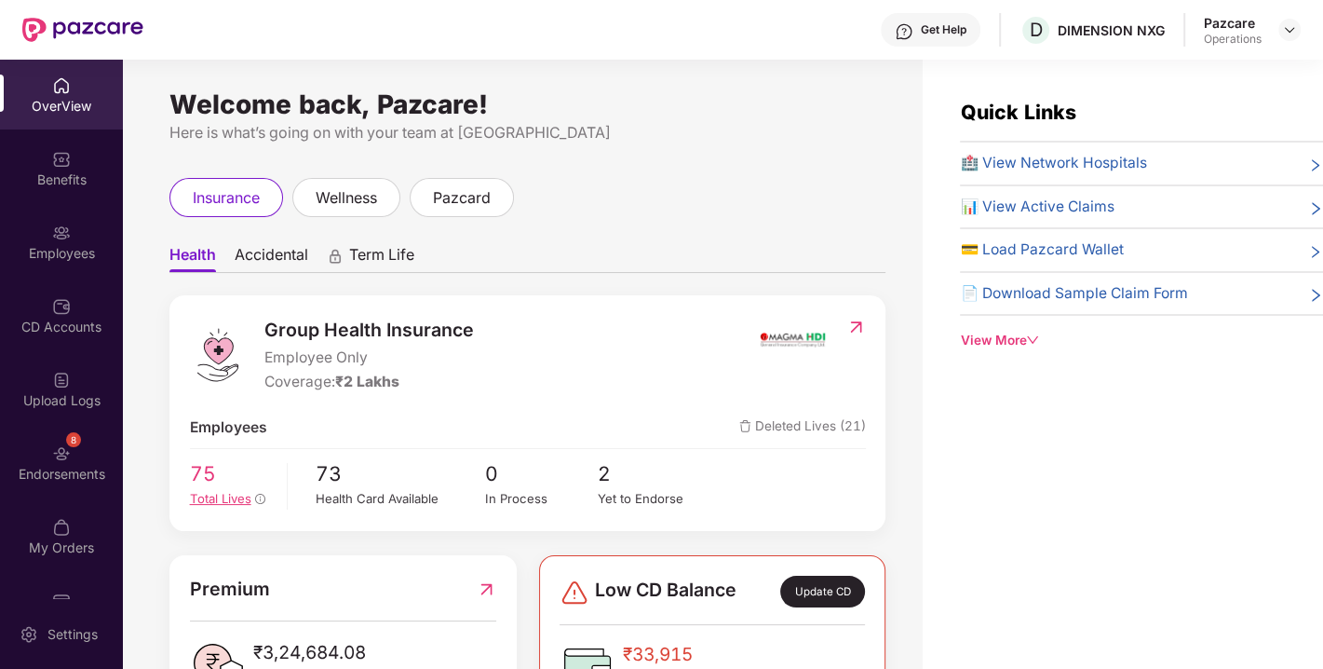
click at [60, 455] on img at bounding box center [61, 453] width 19 height 19
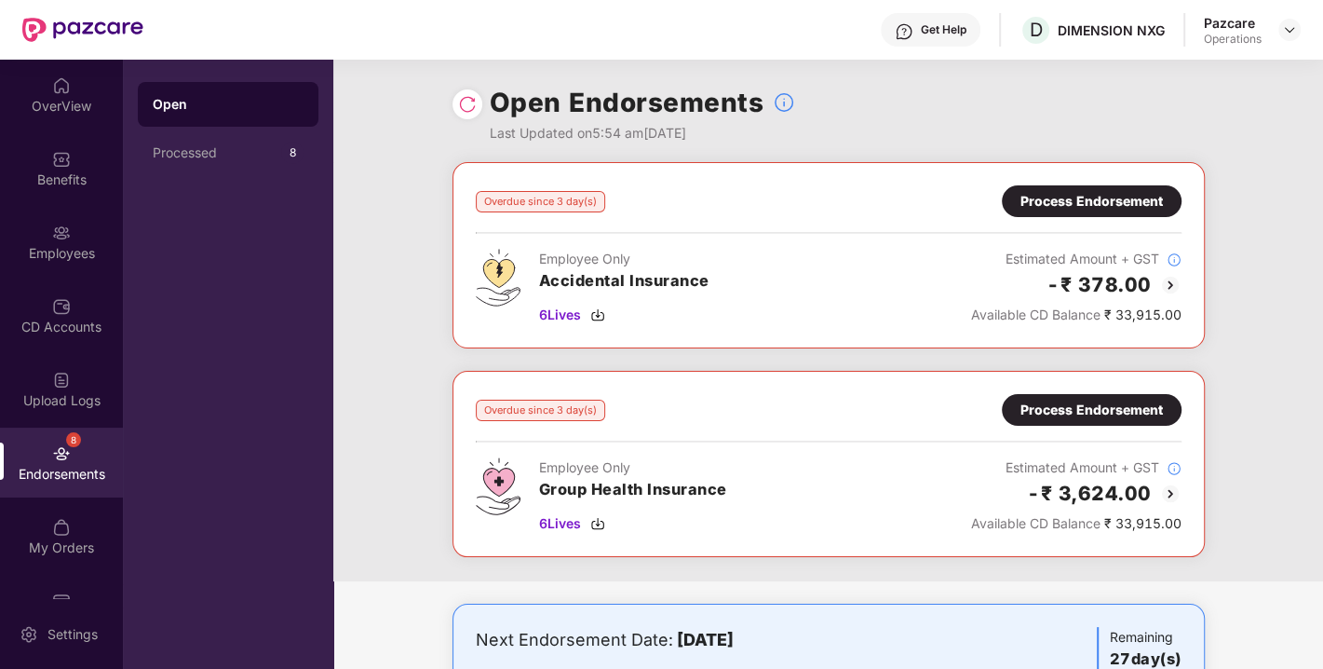
click at [1056, 404] on div "Process Endorsement" at bounding box center [1092, 410] width 142 height 20
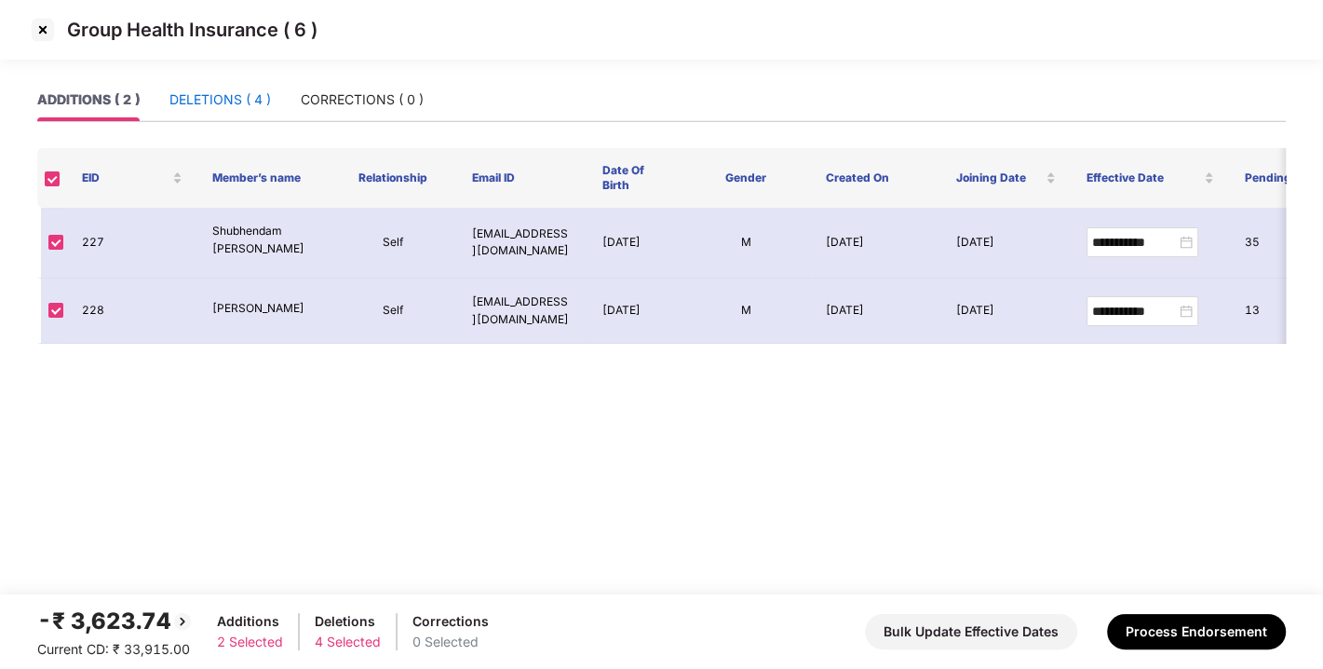
click at [244, 98] on div "DELETIONS ( 4 )" at bounding box center [221, 99] width 102 height 20
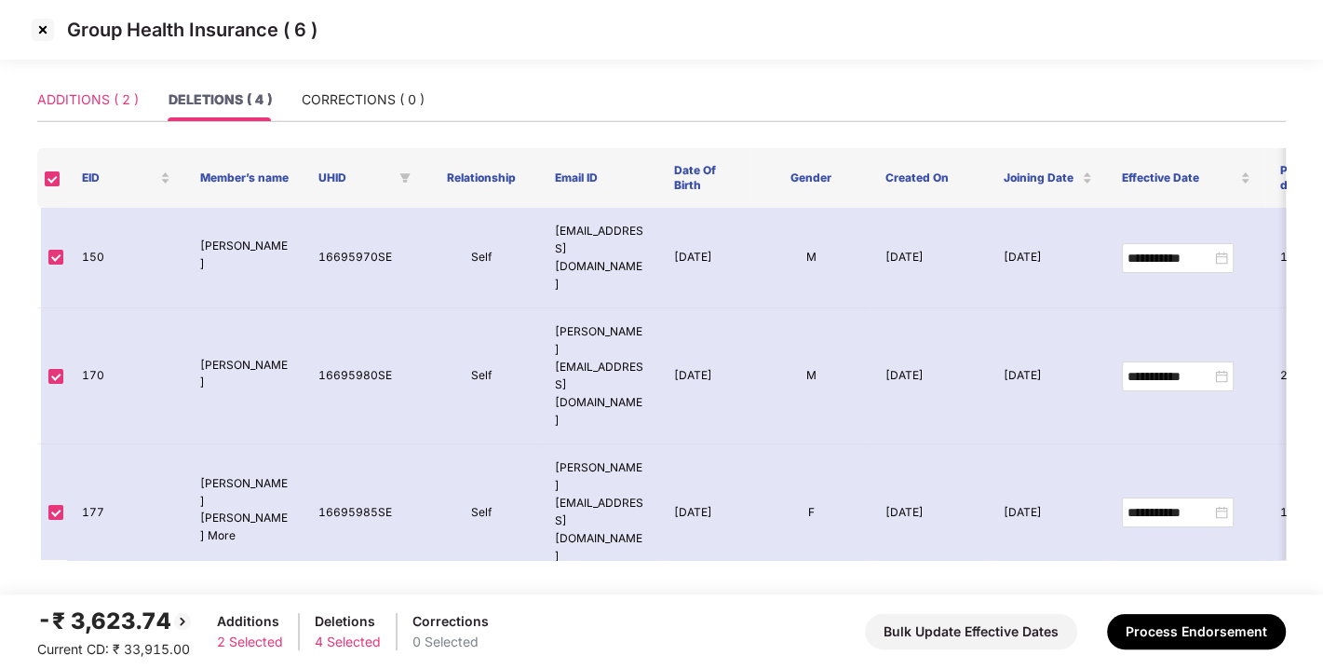
click at [69, 116] on div "ADDITIONS ( 2 )" at bounding box center [88, 99] width 102 height 43
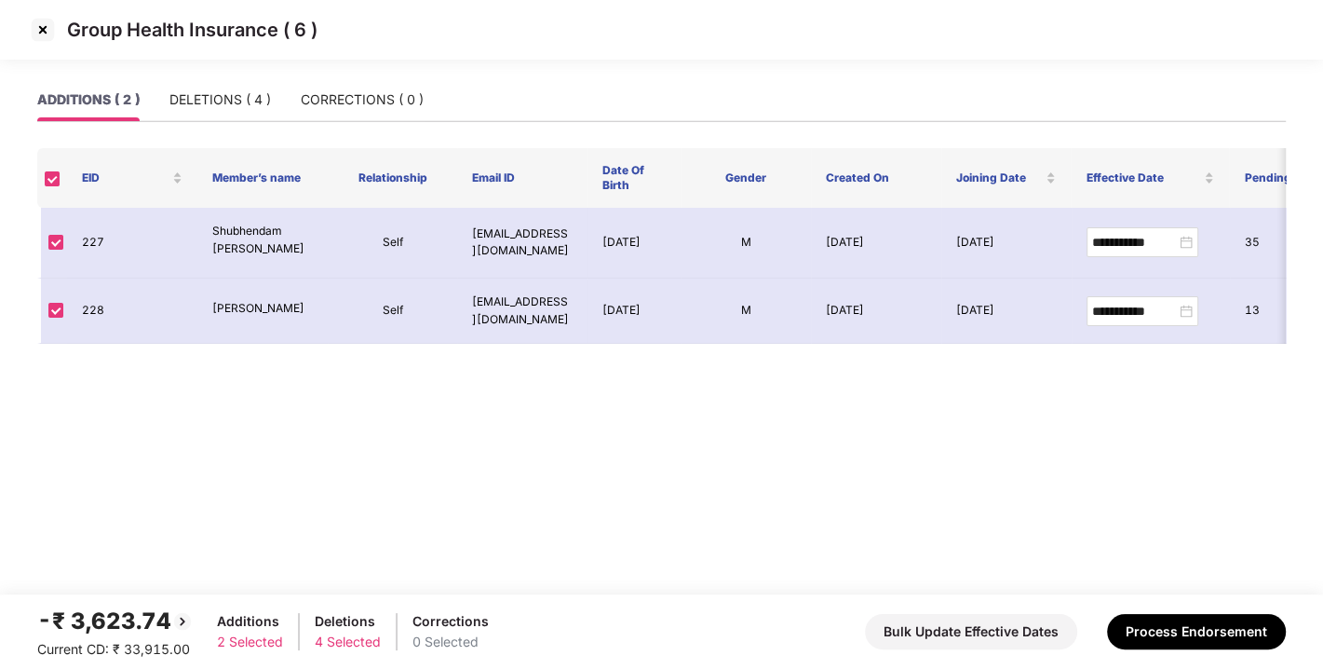
click at [25, 32] on div "Group Health Insurance ( 6 )" at bounding box center [661, 30] width 1323 height 60
click at [46, 31] on img at bounding box center [43, 30] width 30 height 30
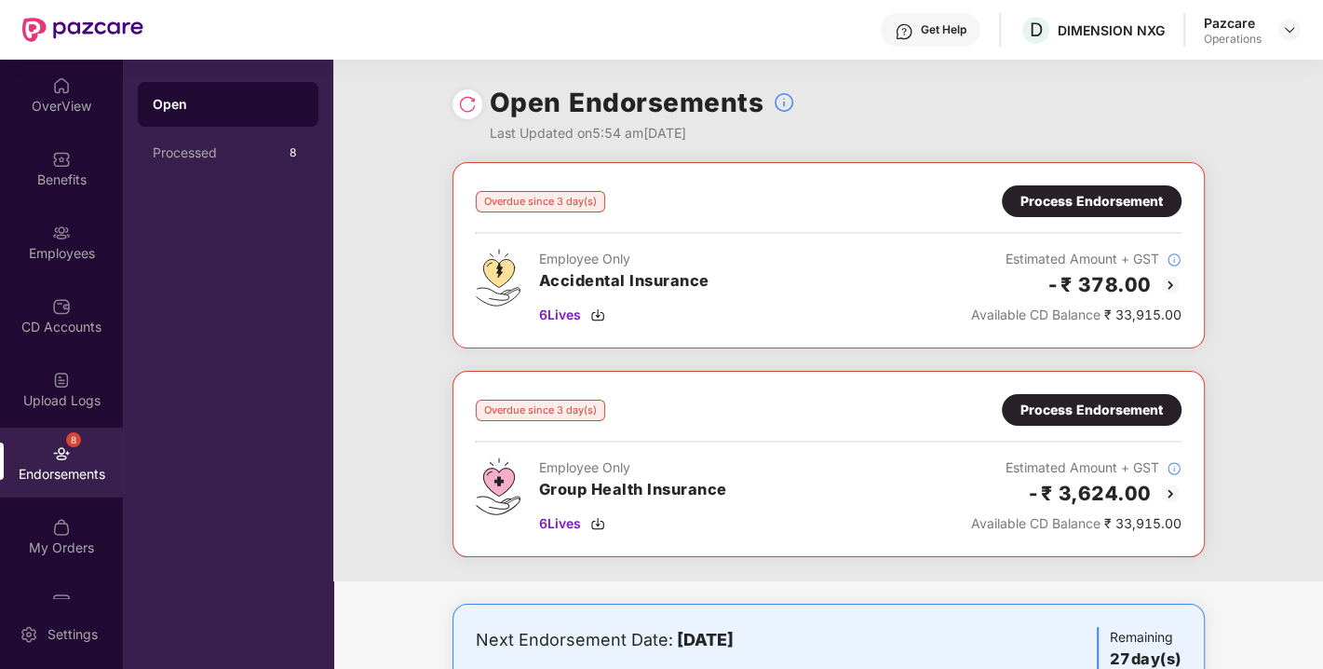
click at [468, 100] on img at bounding box center [467, 104] width 19 height 19
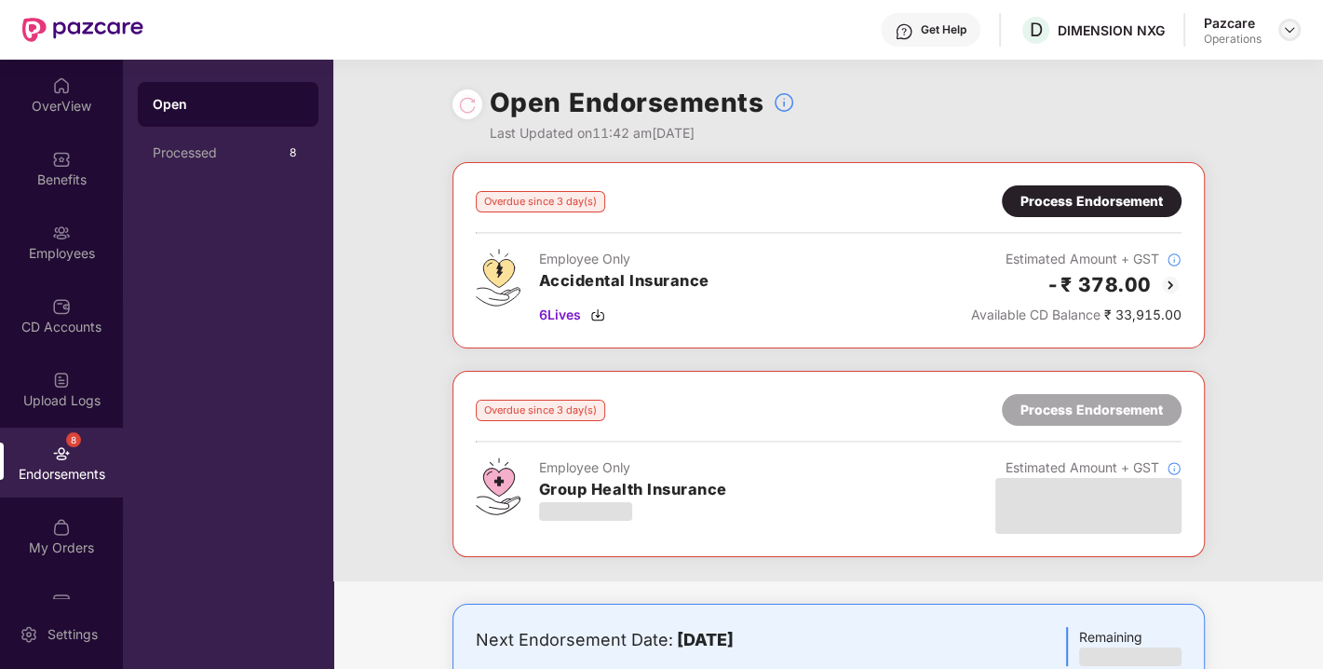
click at [1284, 29] on img at bounding box center [1289, 29] width 15 height 15
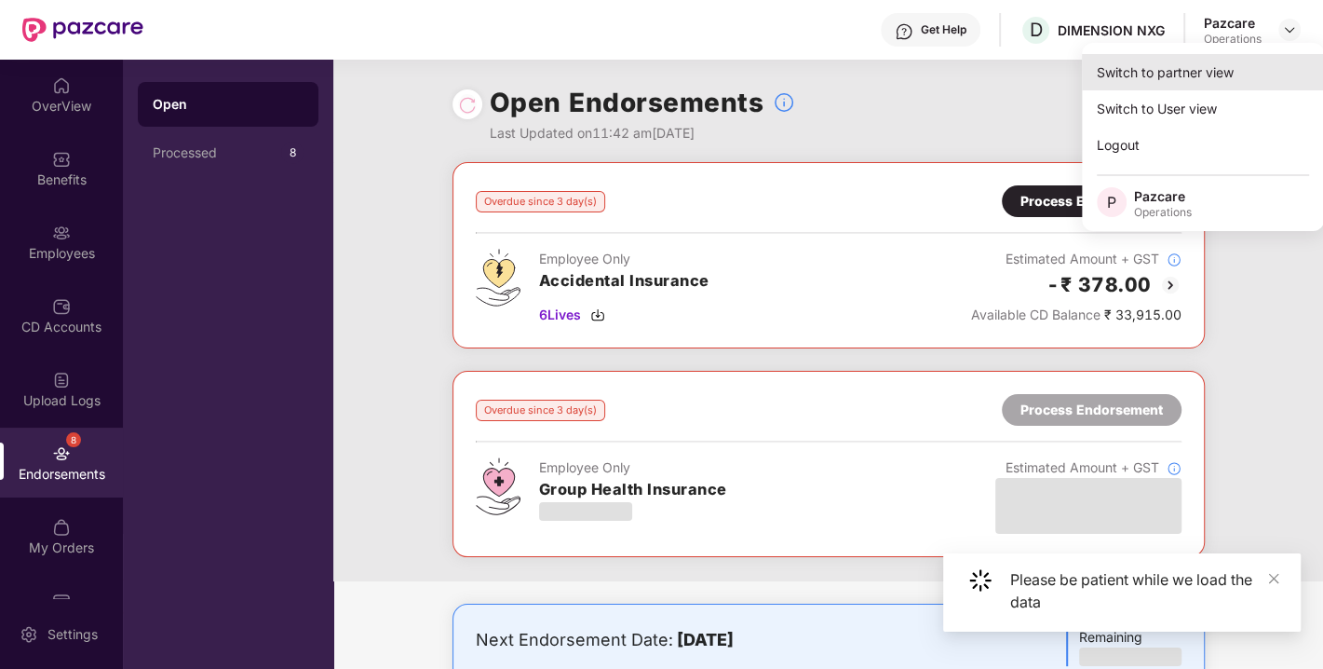
click at [1159, 70] on div "Switch to partner view" at bounding box center [1203, 72] width 242 height 36
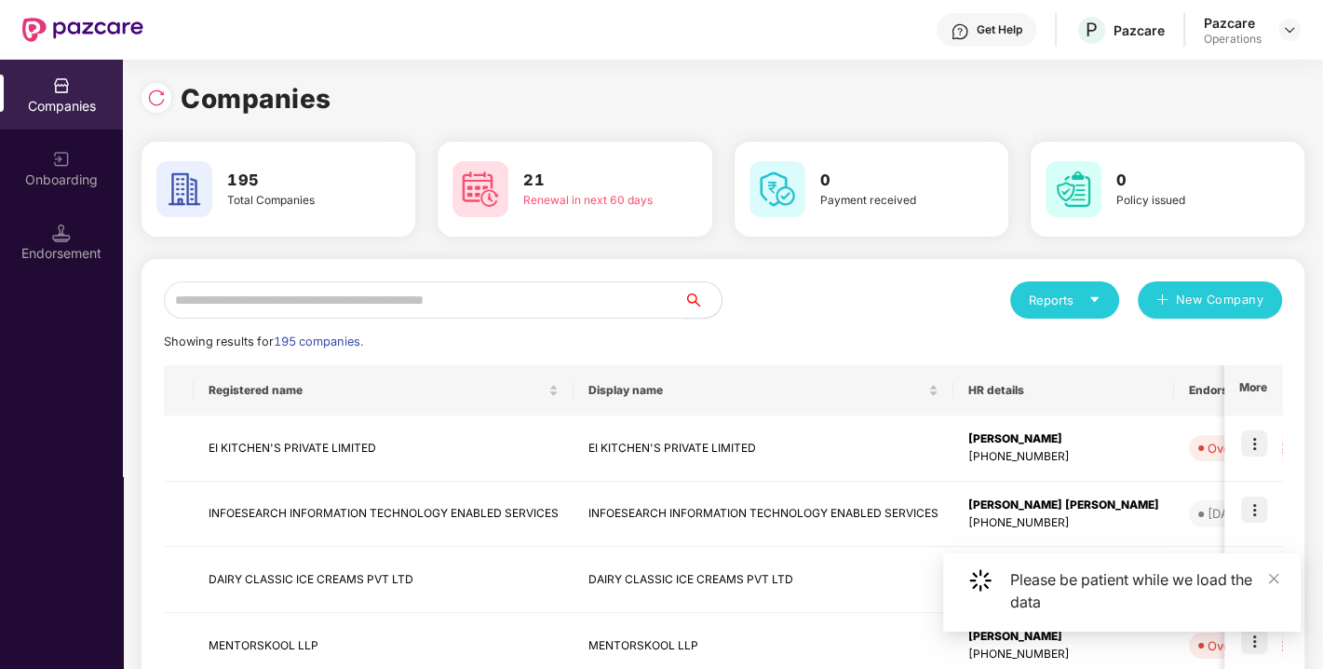
click at [507, 288] on input "text" at bounding box center [424, 299] width 521 height 37
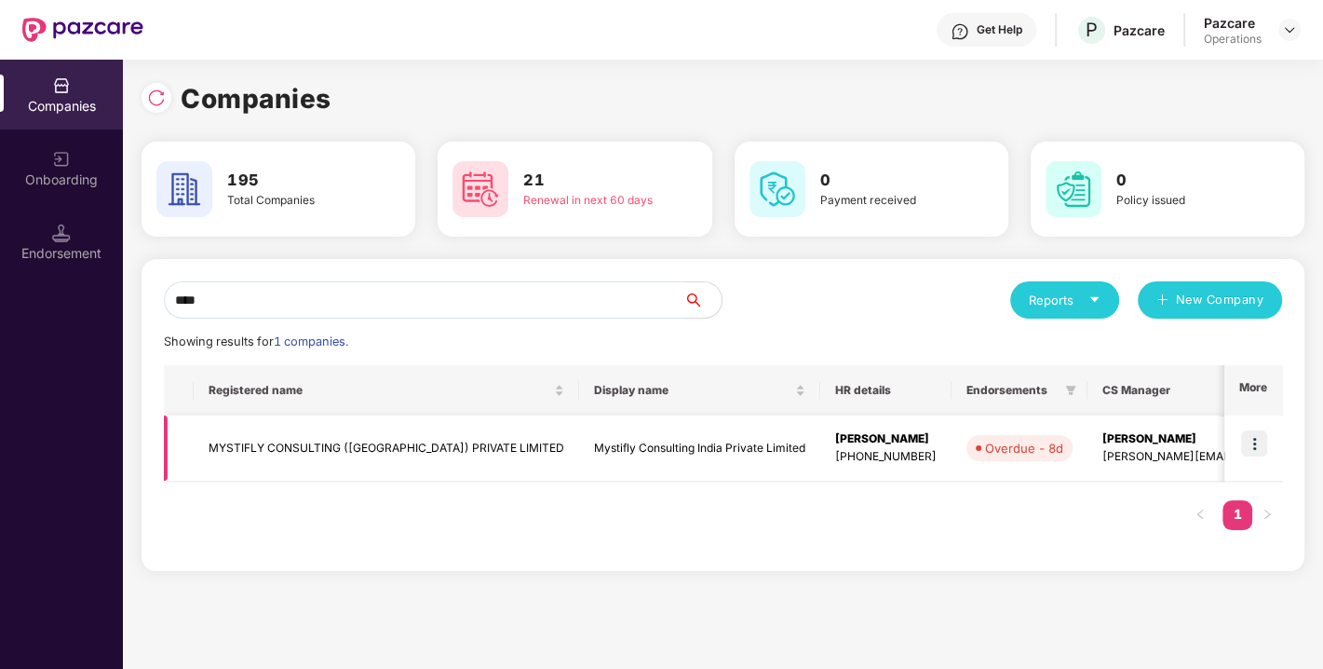
type input "****"
click at [1247, 439] on img at bounding box center [1255, 443] width 26 height 26
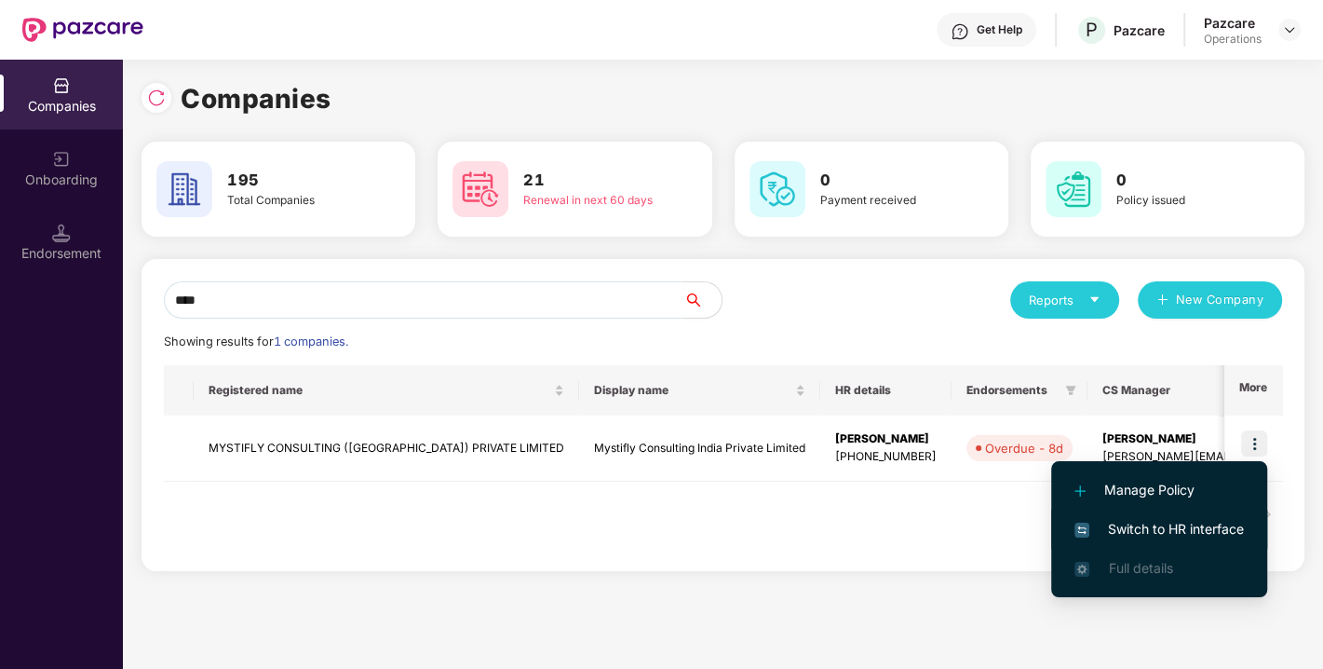
click at [1181, 516] on li "Switch to HR interface" at bounding box center [1160, 528] width 216 height 39
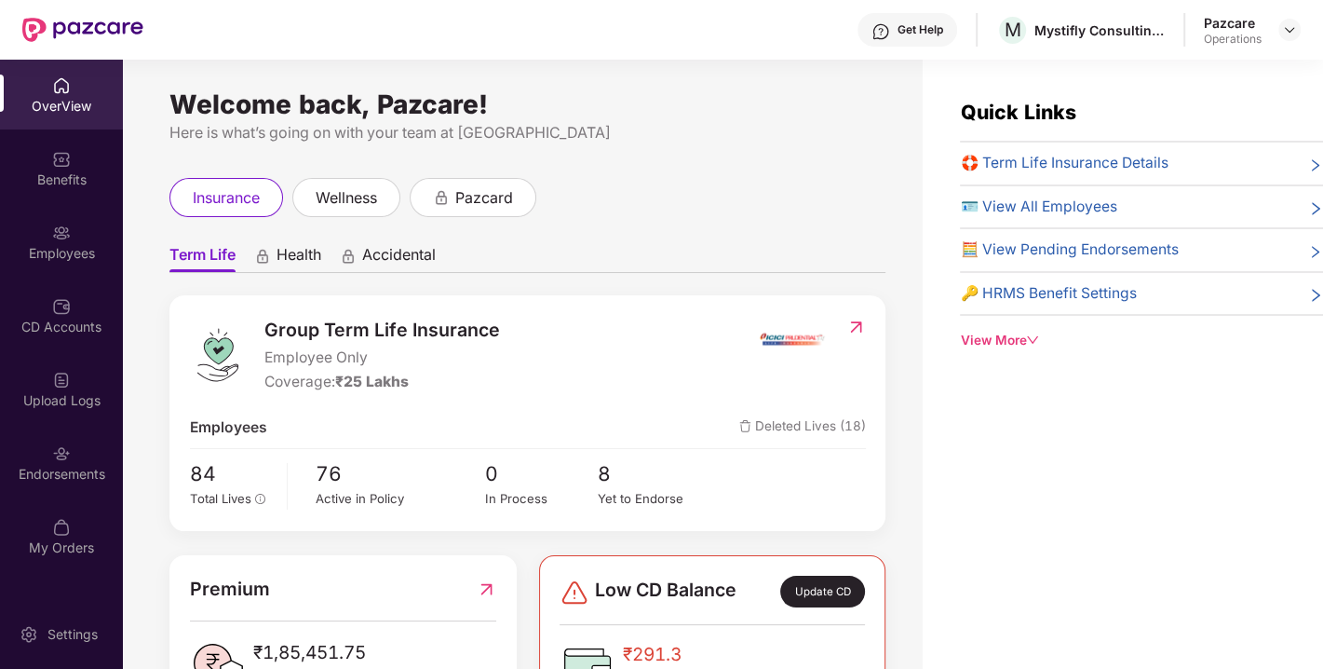
click at [75, 468] on div "Endorsements" at bounding box center [61, 474] width 123 height 19
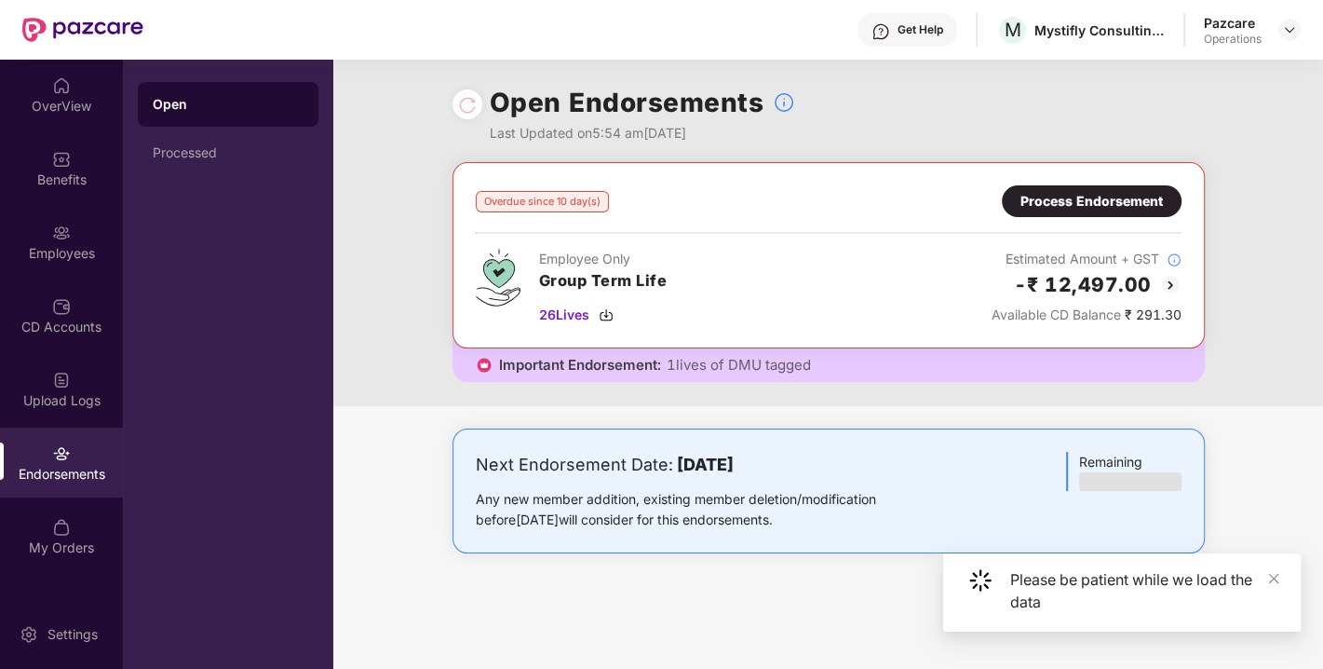
click at [1109, 201] on div "Process Endorsement" at bounding box center [1092, 201] width 142 height 20
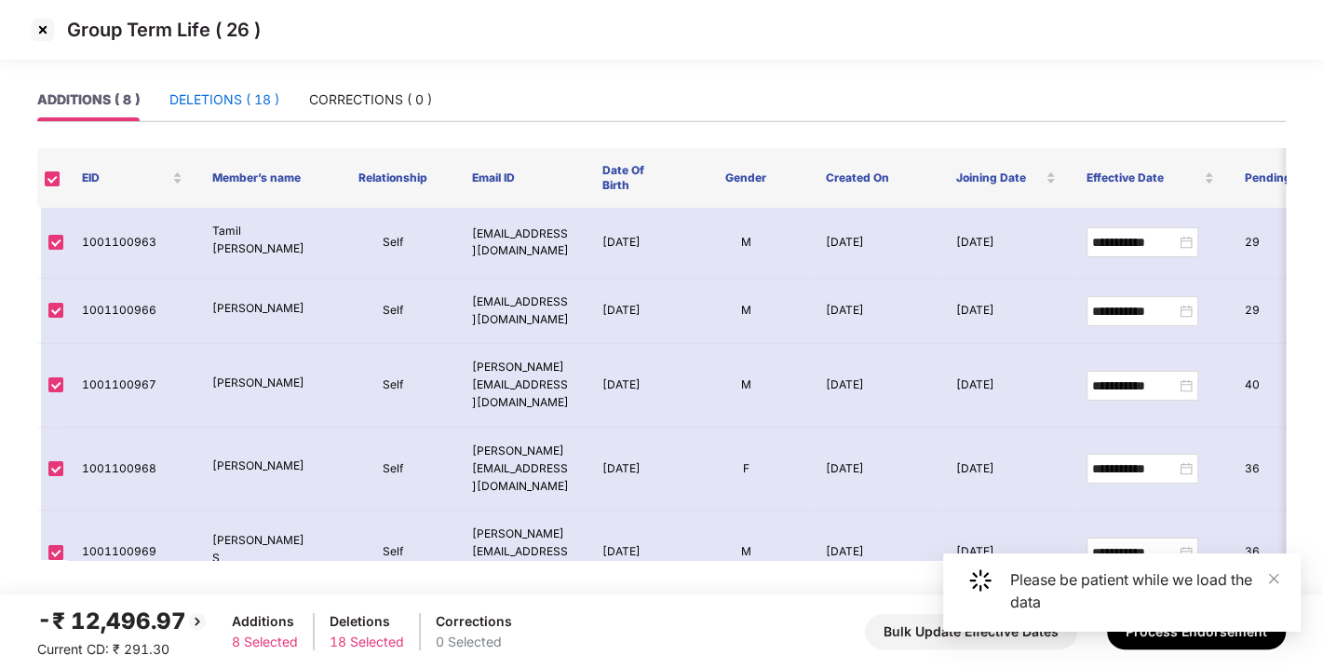
click at [215, 109] on div "DELETIONS ( 18 )" at bounding box center [225, 99] width 110 height 20
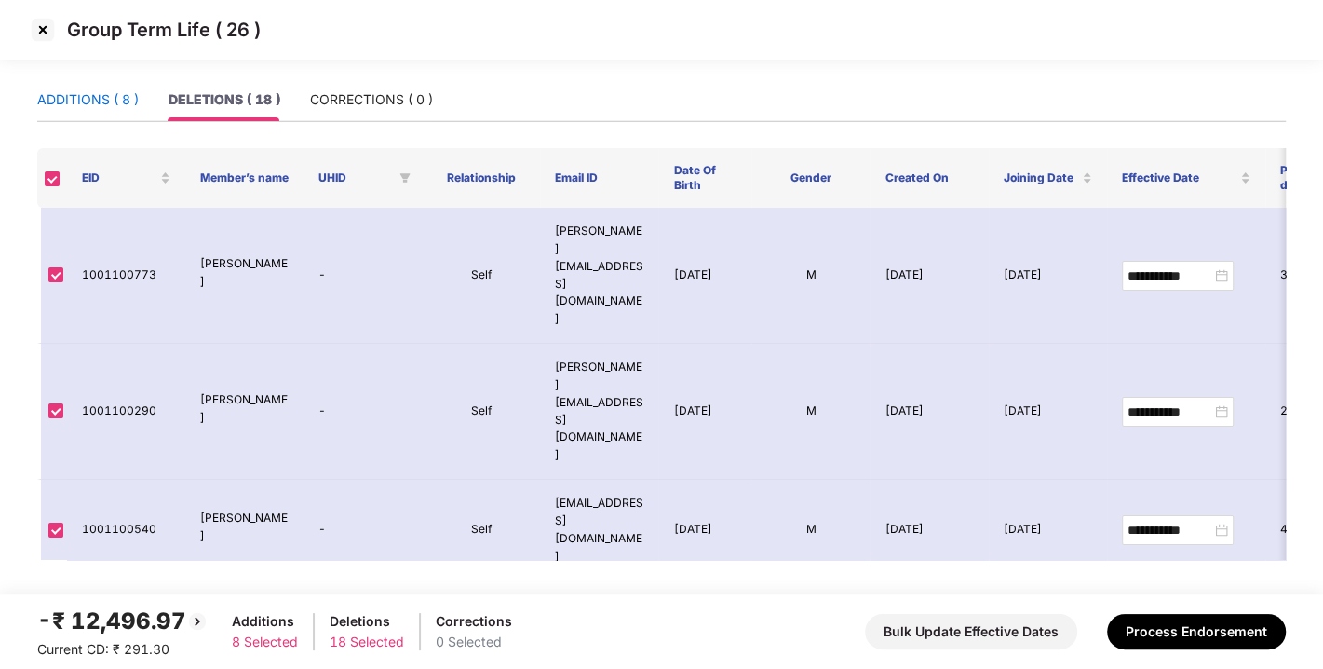
click at [56, 107] on div "ADDITIONS ( 8 )" at bounding box center [88, 99] width 102 height 20
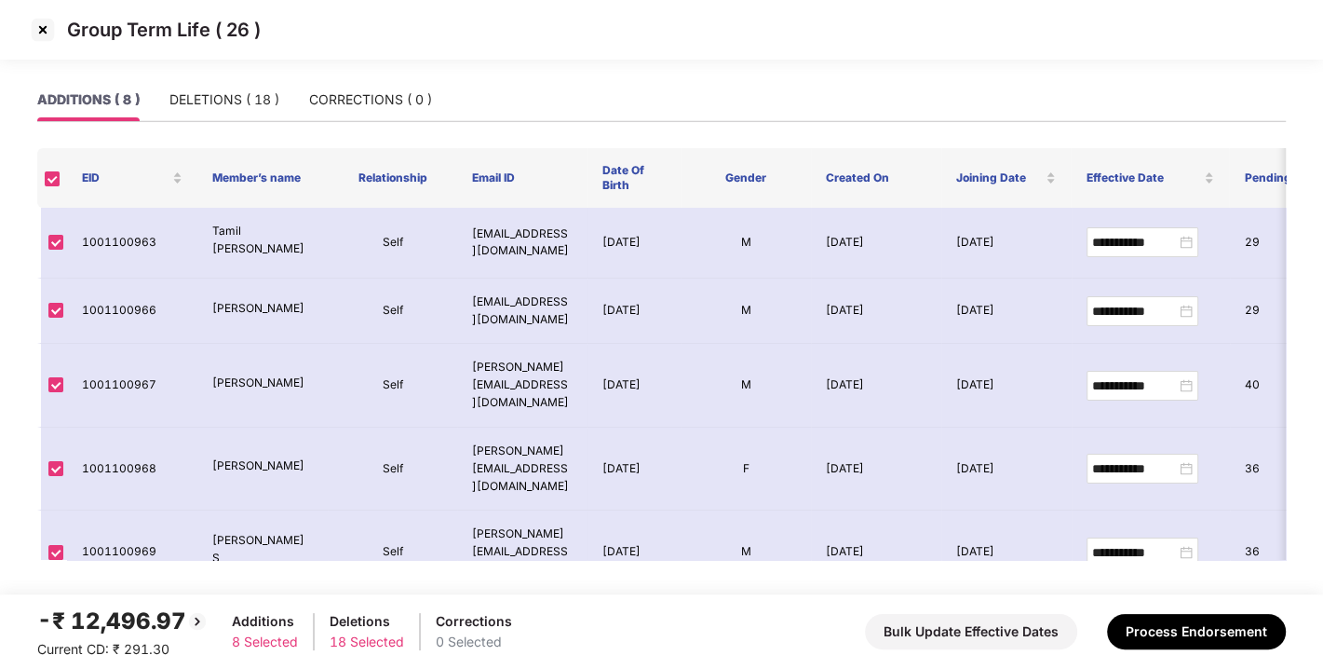
click at [40, 39] on img at bounding box center [43, 30] width 30 height 30
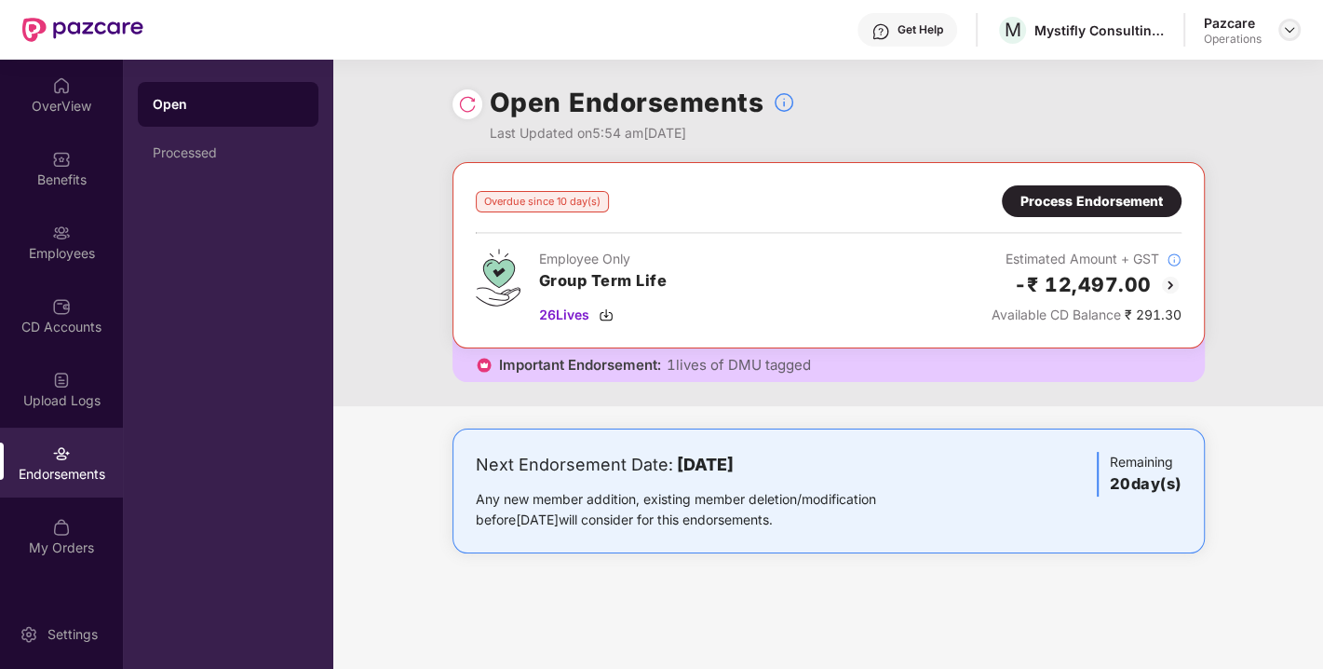
click at [1292, 29] on img at bounding box center [1289, 29] width 15 height 15
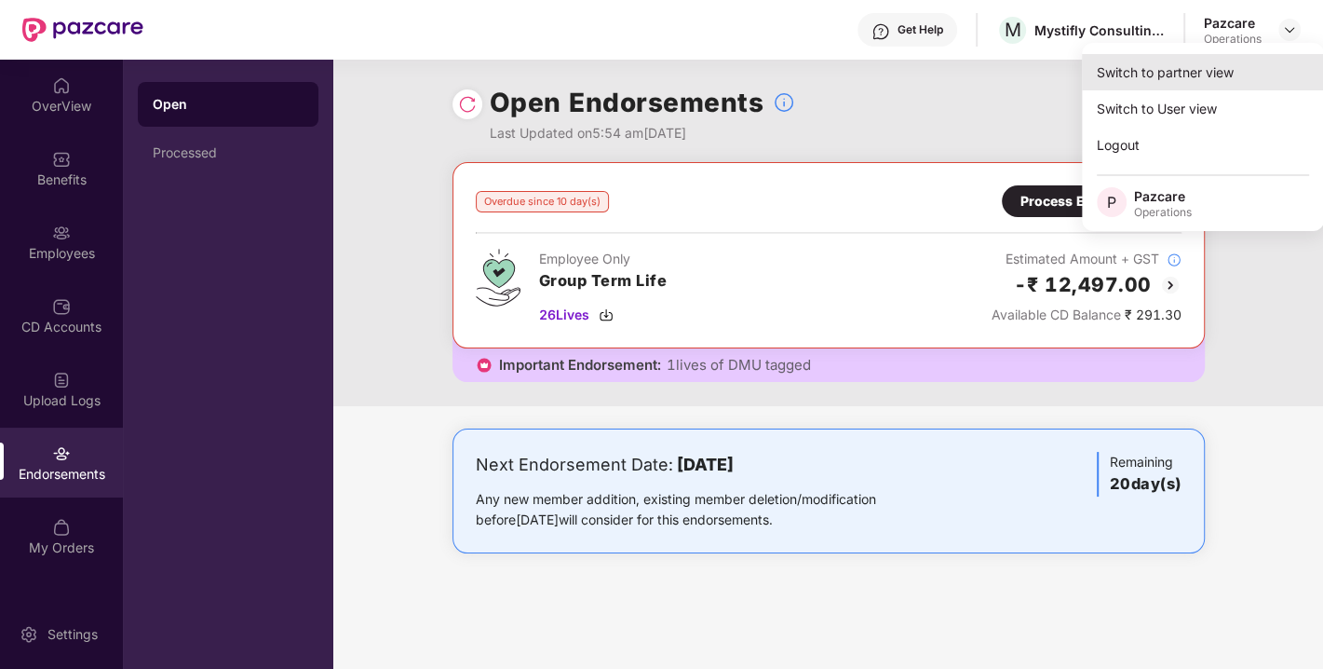
click at [1178, 72] on div "Switch to partner view" at bounding box center [1203, 72] width 242 height 36
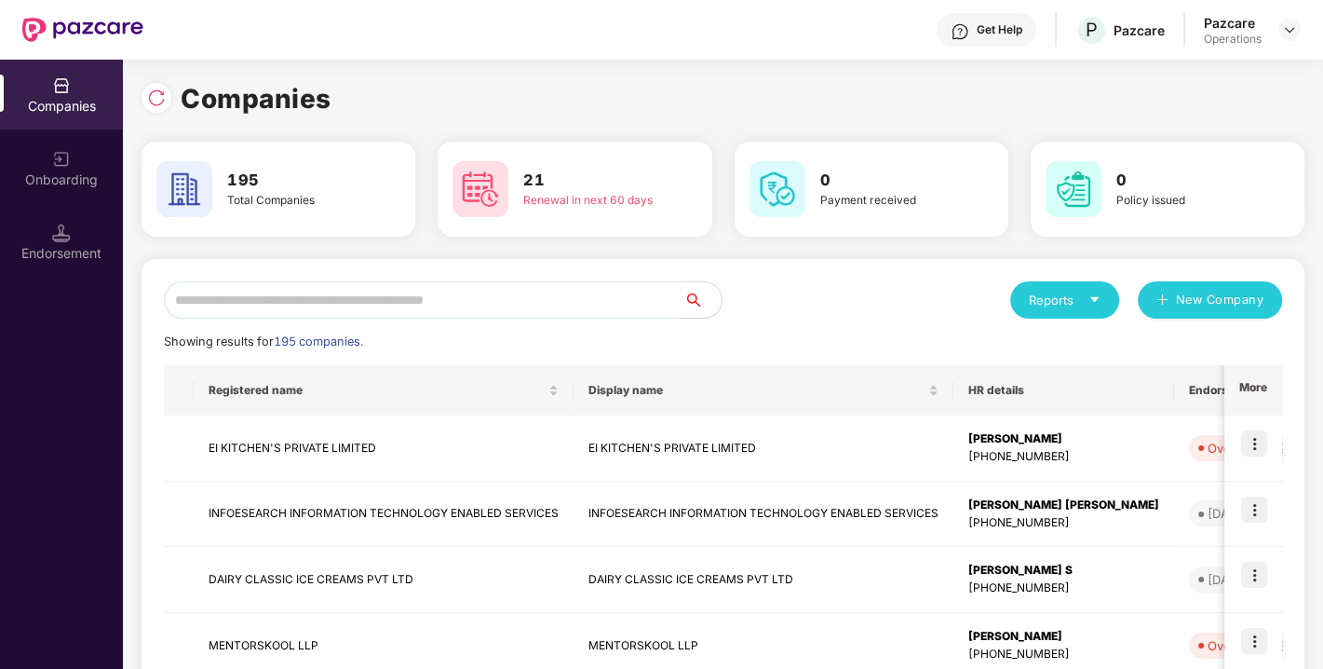
click at [453, 308] on input "text" at bounding box center [424, 299] width 521 height 37
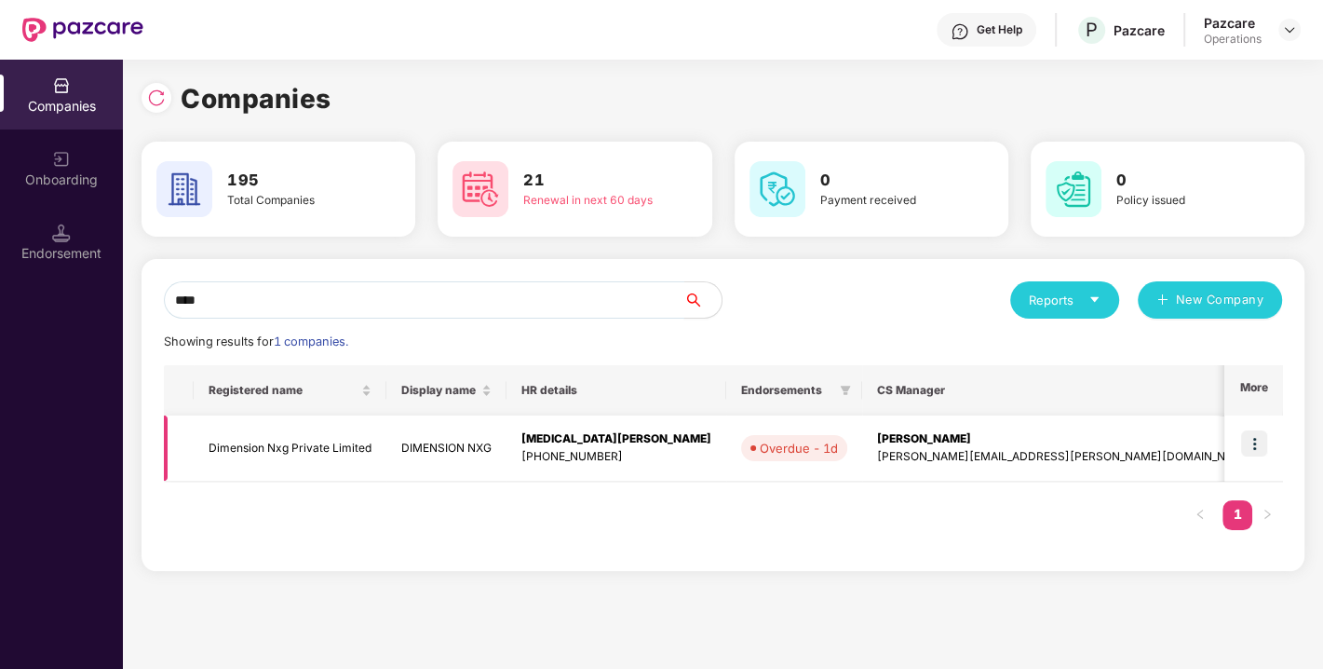
type input "****"
click at [1254, 445] on img at bounding box center [1255, 443] width 26 height 26
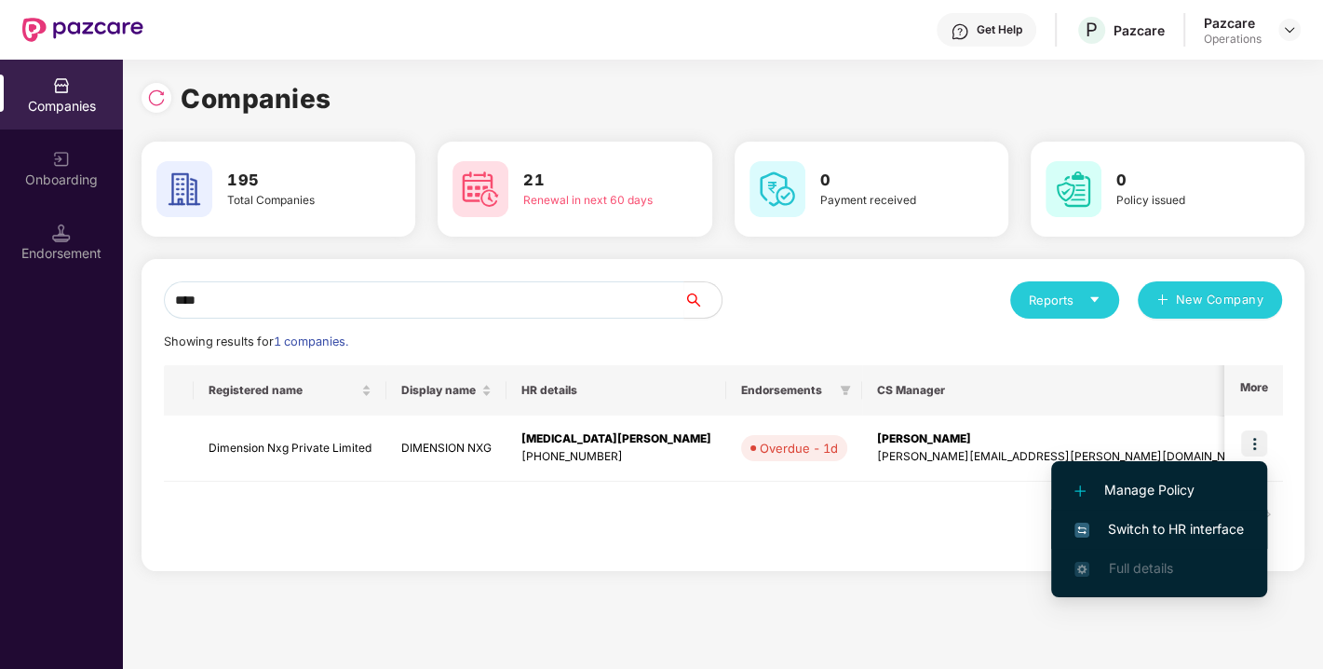
click at [1148, 539] on li "Switch to HR interface" at bounding box center [1160, 528] width 216 height 39
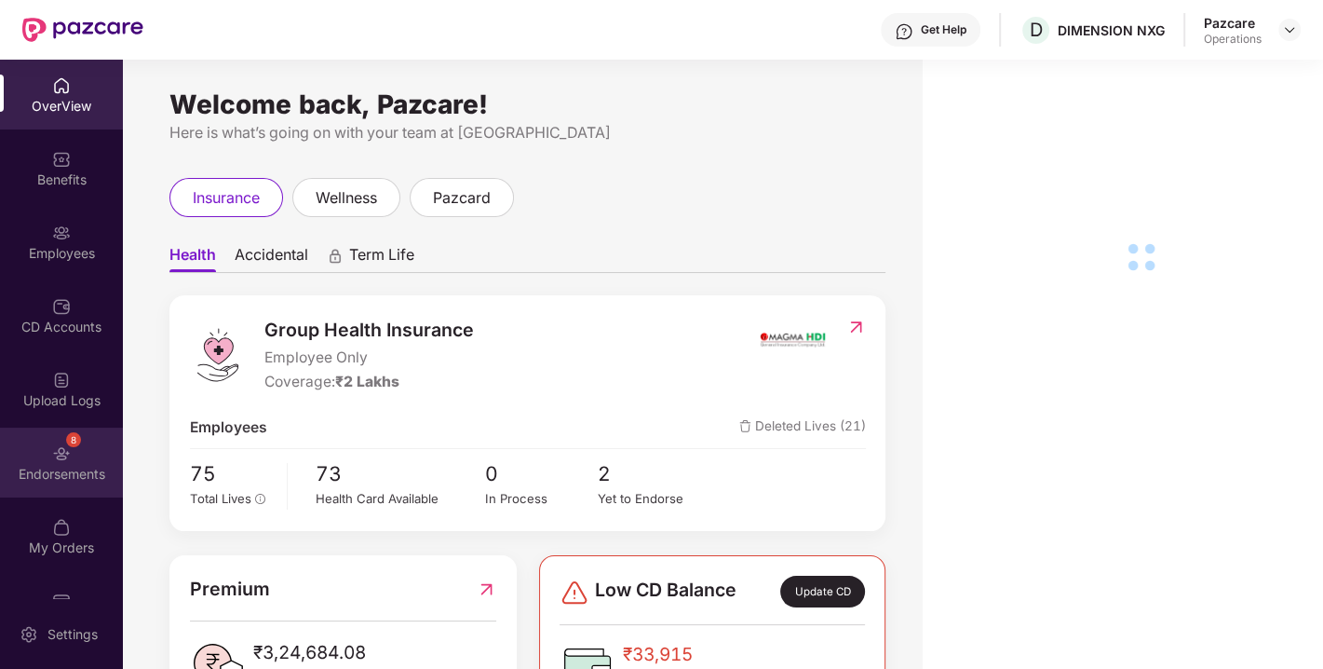
click at [60, 488] on div "8 Endorsements" at bounding box center [61, 462] width 123 height 70
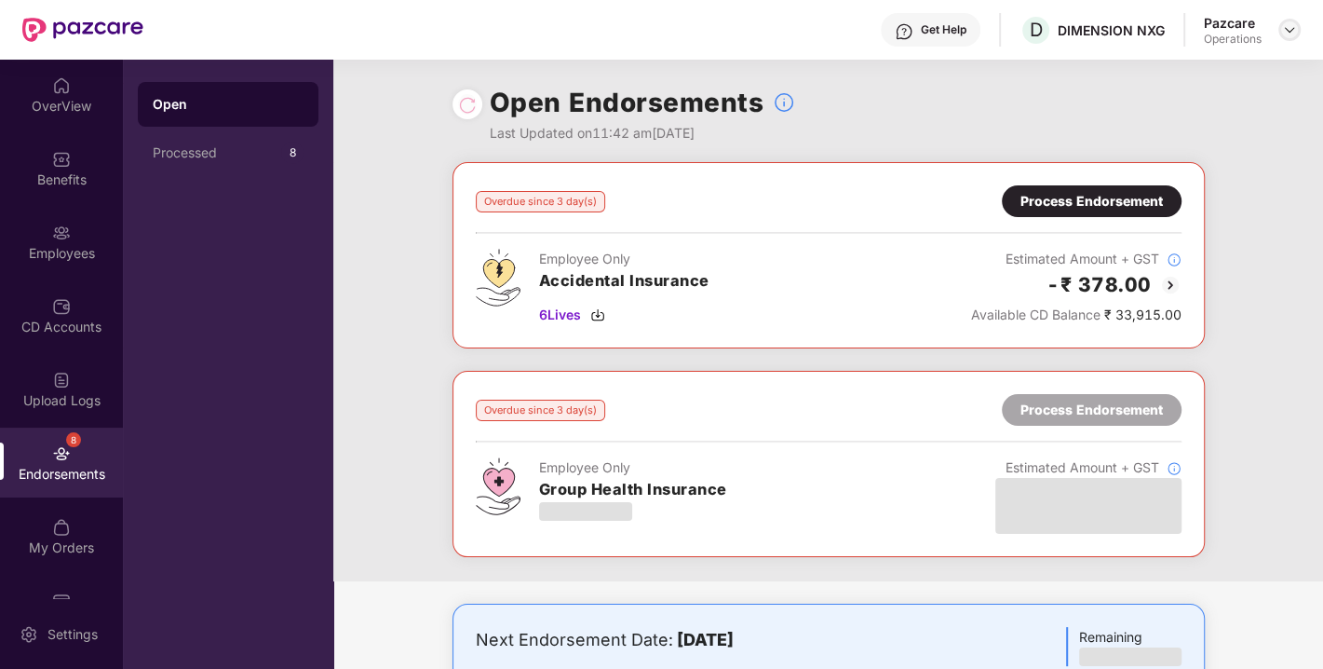
click at [1290, 32] on img at bounding box center [1289, 29] width 15 height 15
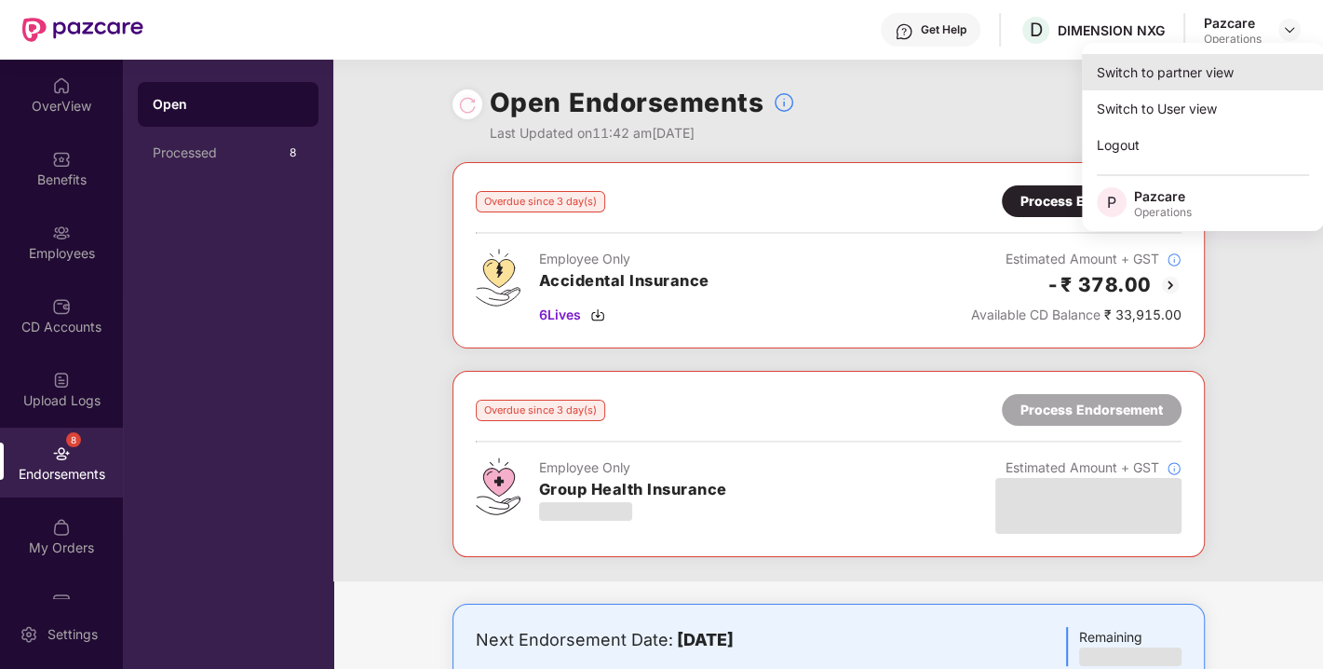
click at [1198, 63] on div "Switch to partner view" at bounding box center [1203, 72] width 242 height 36
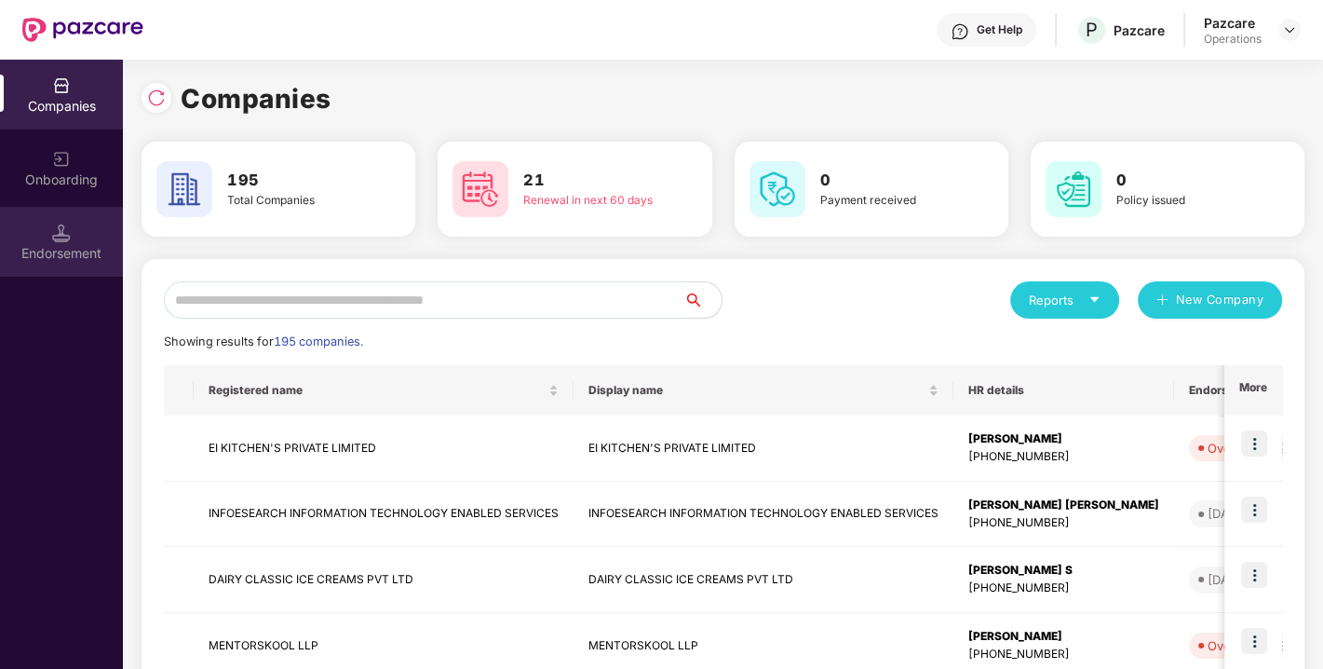
click at [66, 265] on div "Endorsement" at bounding box center [61, 242] width 123 height 70
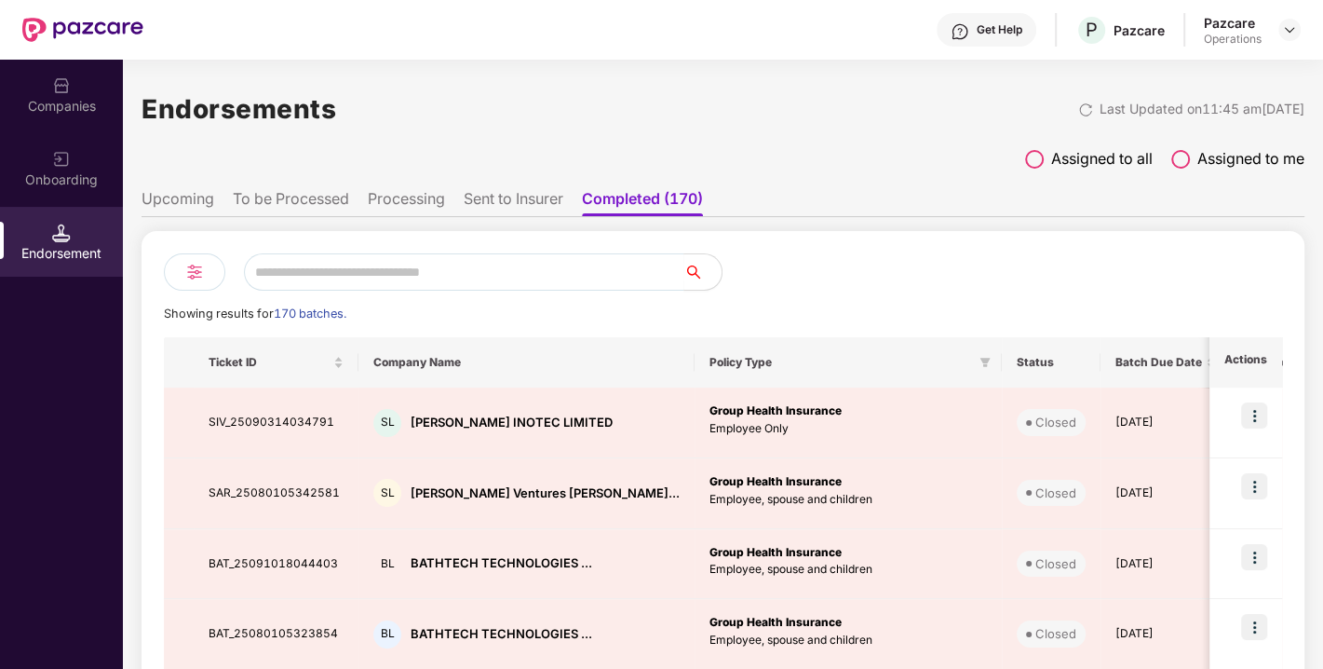
click at [263, 207] on li "To be Processed" at bounding box center [291, 202] width 116 height 27
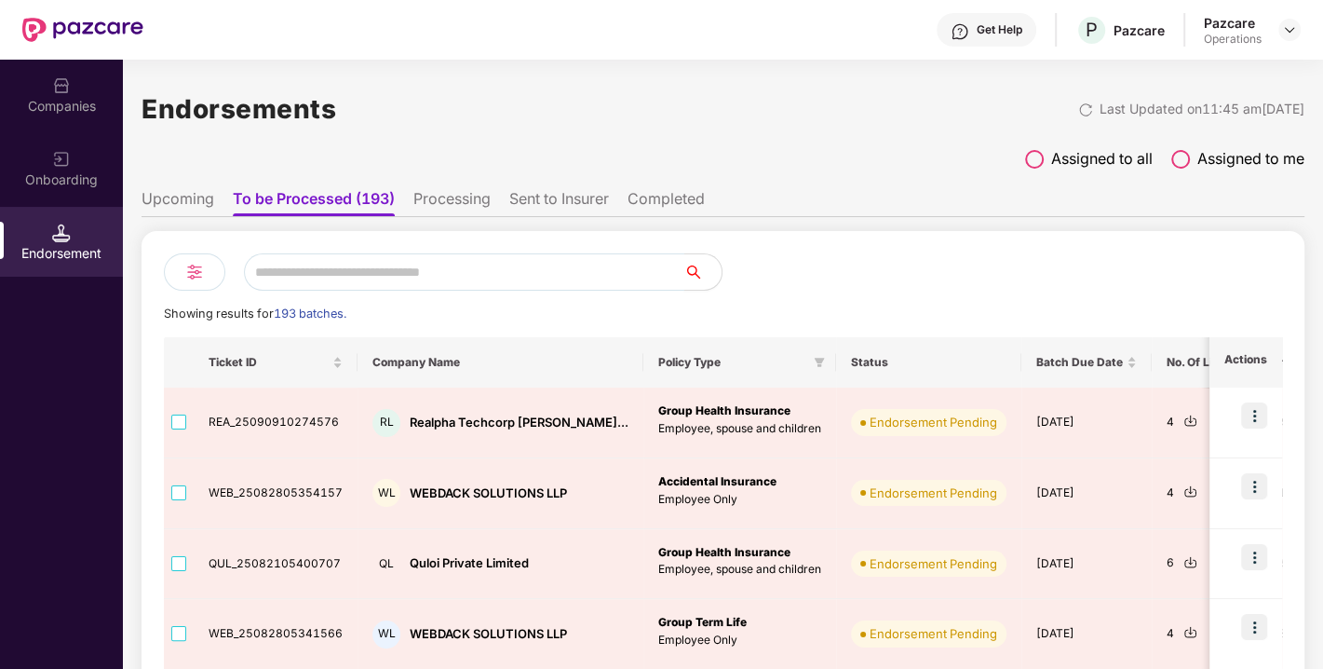
click at [300, 265] on input "text" at bounding box center [464, 271] width 441 height 37
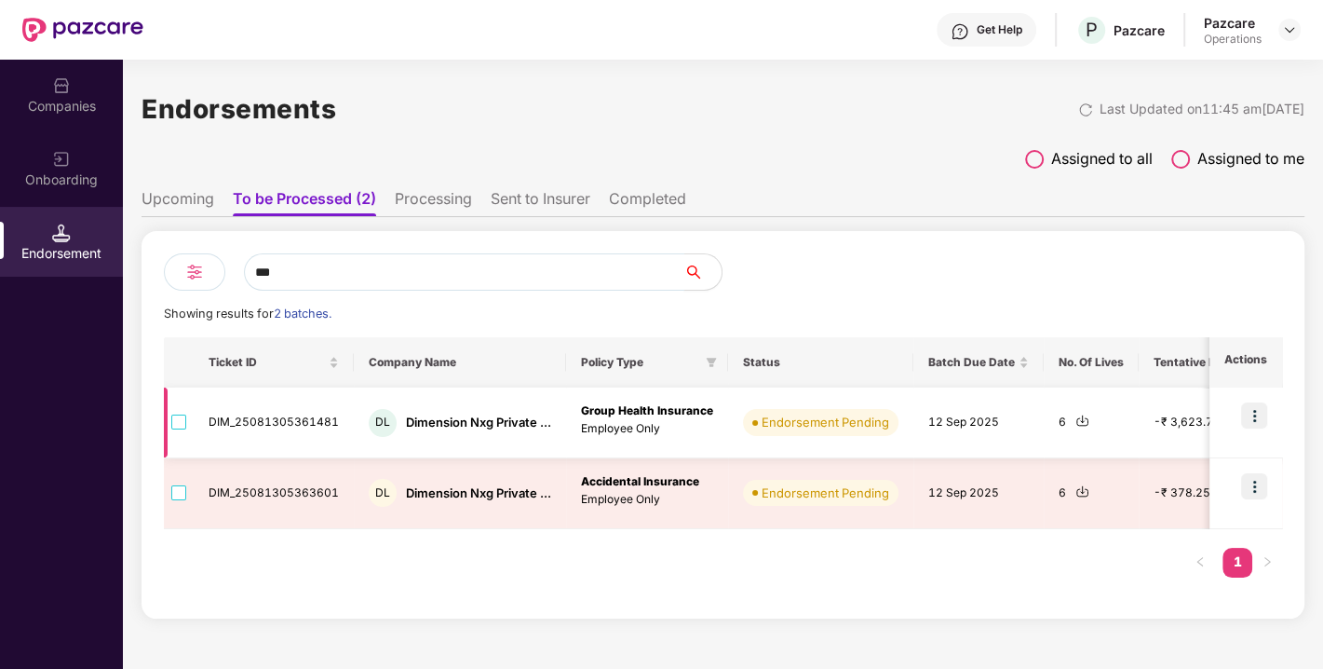
type input "***"
click at [1076, 419] on img at bounding box center [1083, 421] width 14 height 14
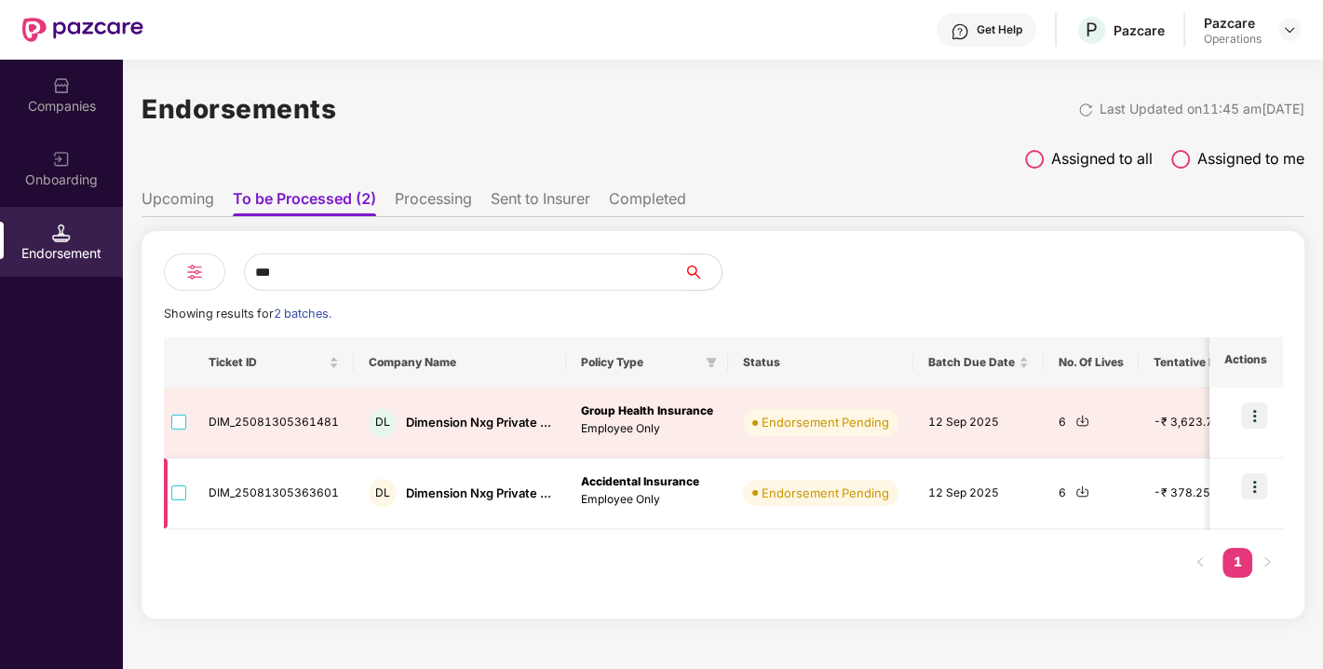
click at [1078, 494] on img at bounding box center [1083, 491] width 14 height 14
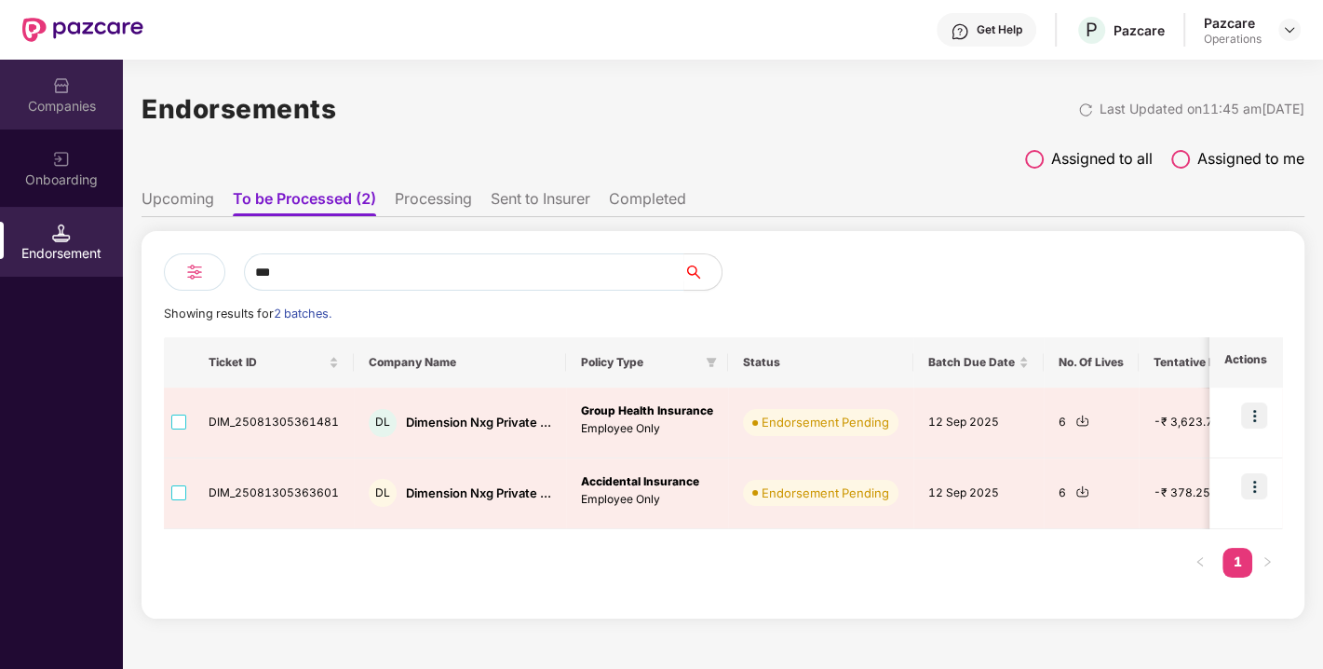
click at [64, 106] on div "Companies" at bounding box center [61, 106] width 123 height 19
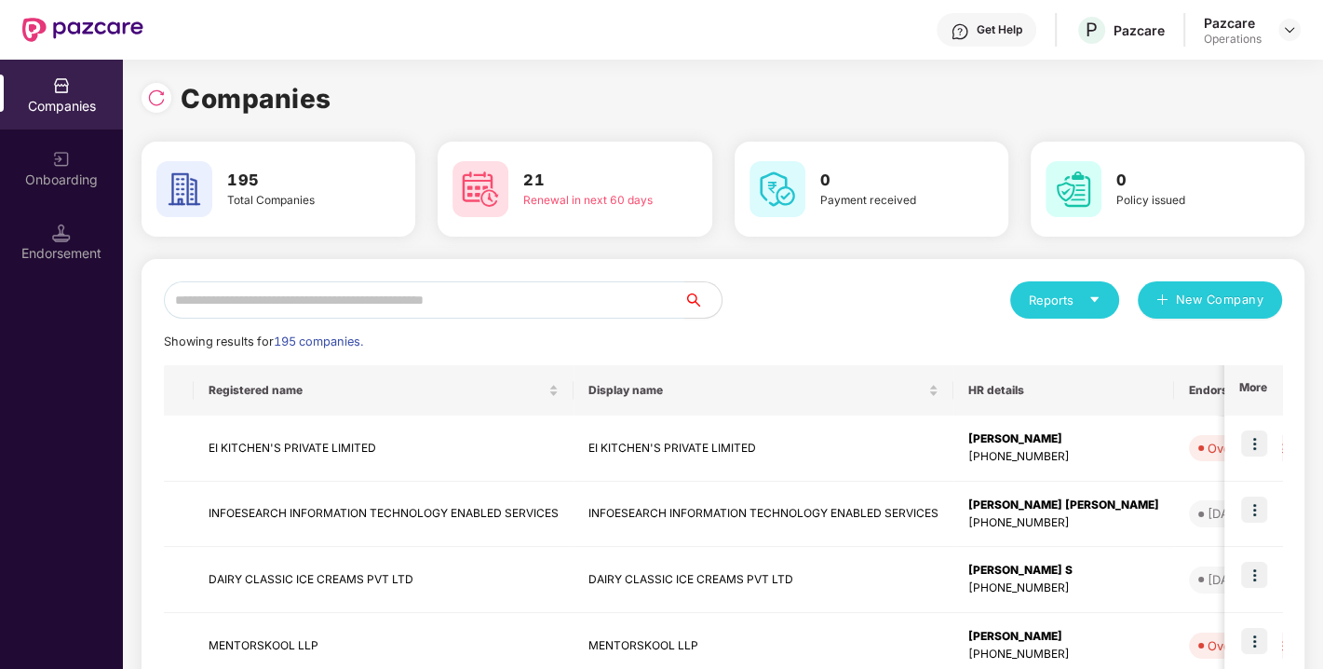
click at [258, 298] on input "text" at bounding box center [424, 299] width 521 height 37
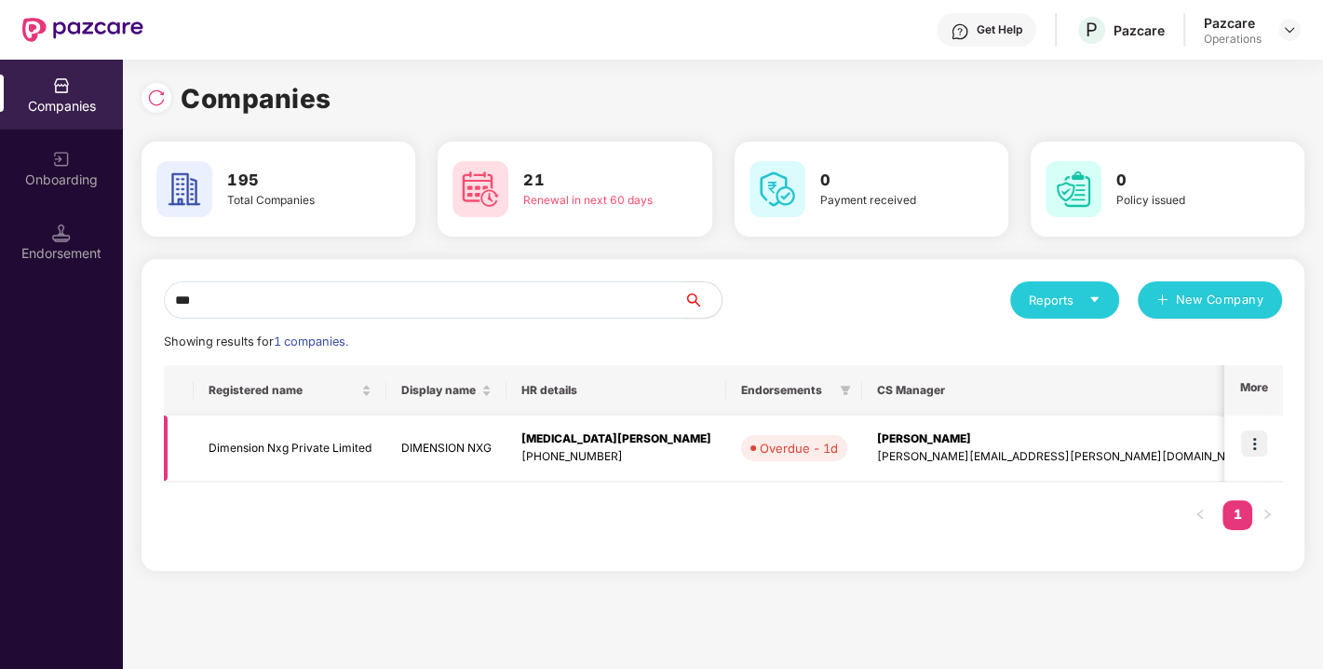
type input "***"
click at [1245, 437] on img at bounding box center [1255, 443] width 26 height 26
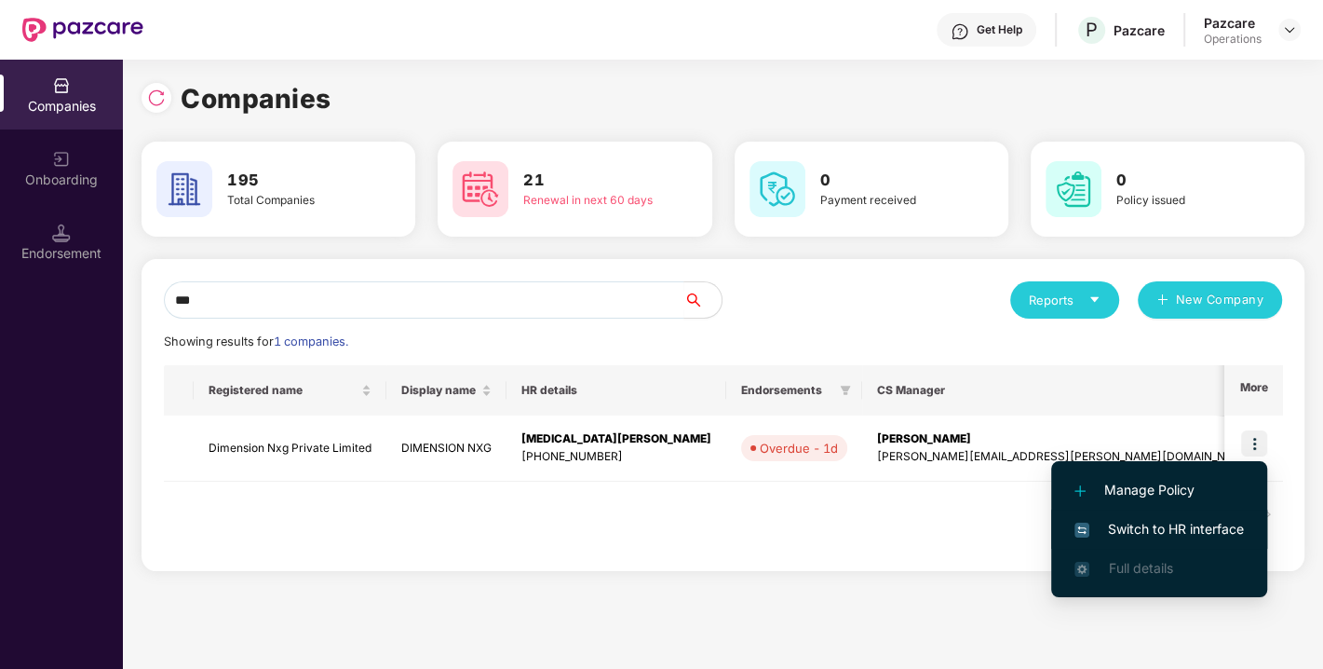
click at [1159, 528] on span "Switch to HR interface" at bounding box center [1160, 529] width 170 height 20
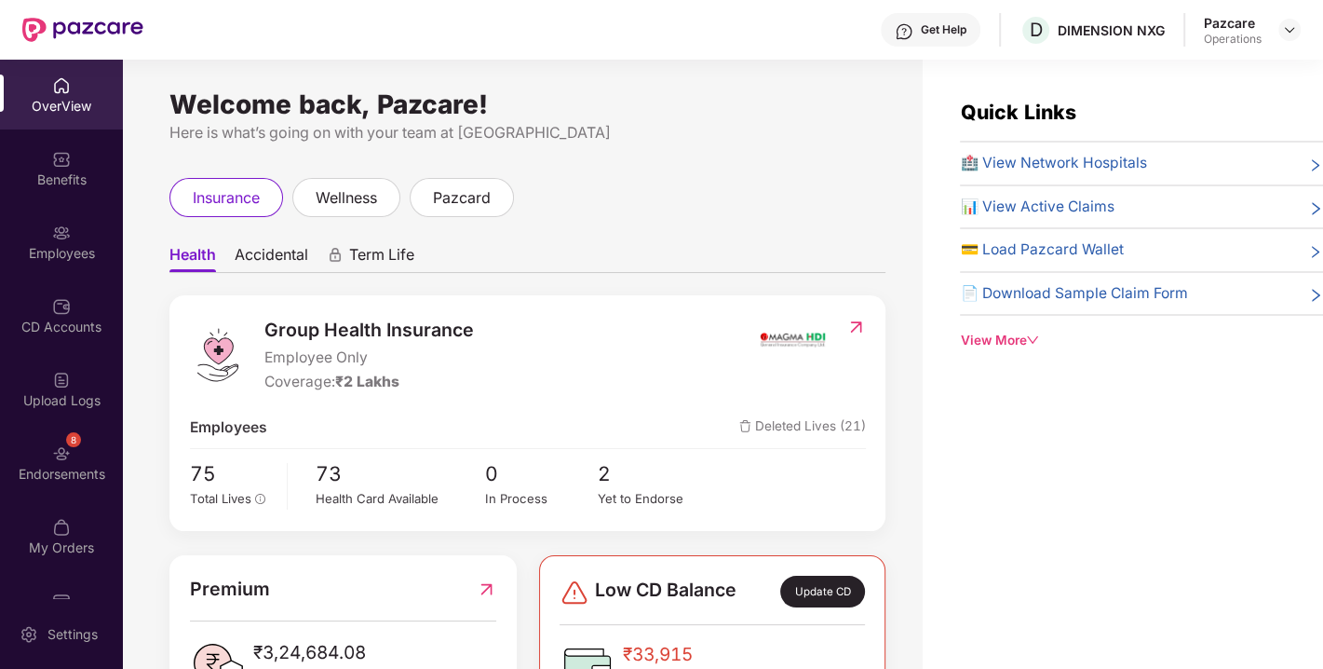
click at [71, 476] on div "Endorsements" at bounding box center [61, 474] width 123 height 19
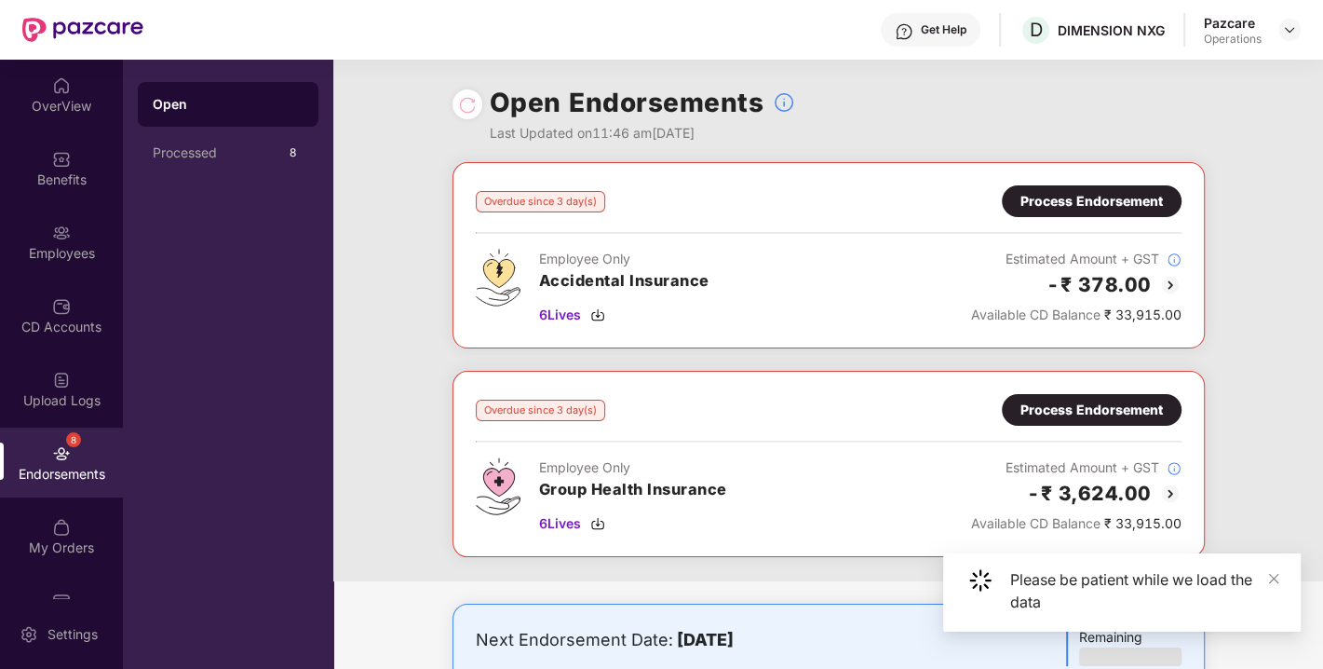
click at [1060, 400] on div "Process Endorsement" at bounding box center [1092, 410] width 142 height 20
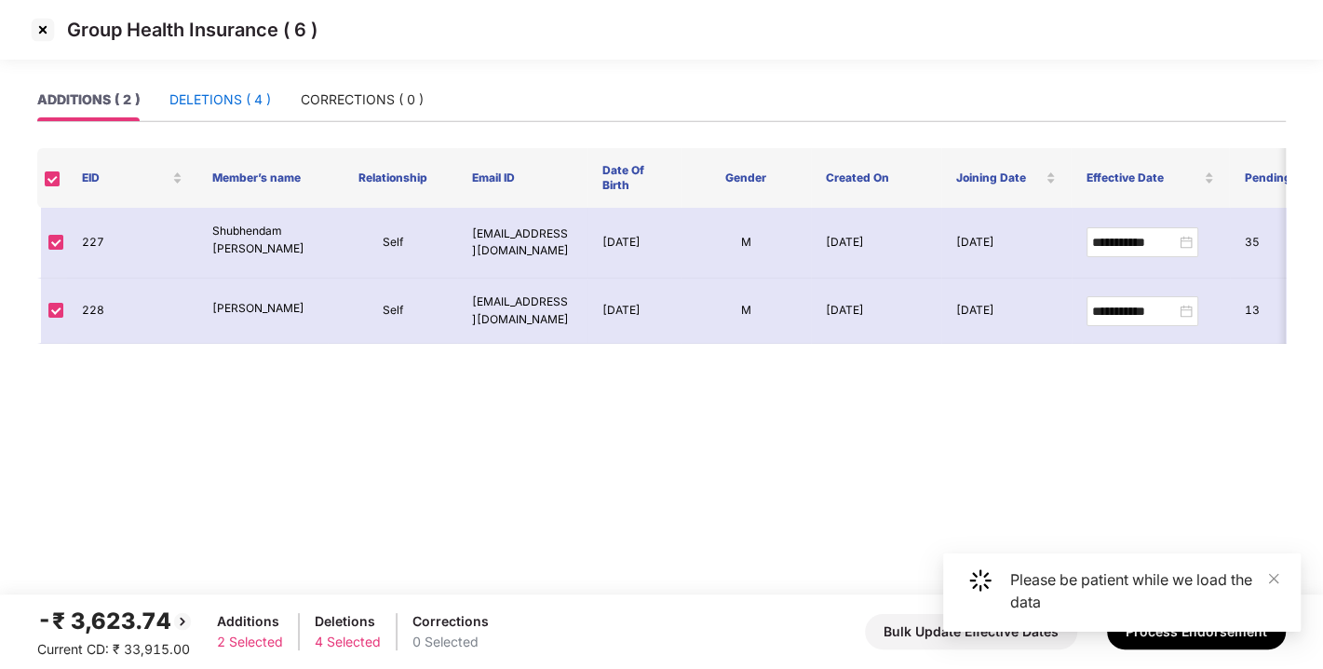
click at [227, 106] on div "DELETIONS ( 4 )" at bounding box center [221, 99] width 102 height 20
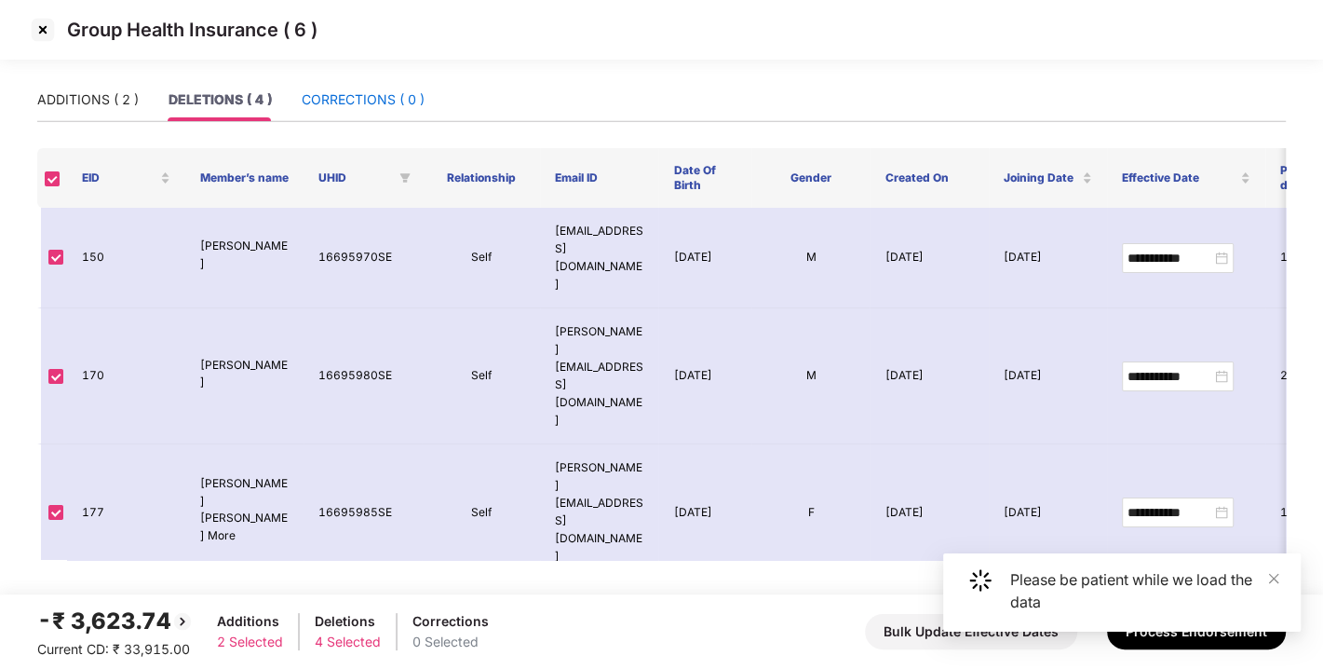
click at [380, 99] on div "CORRECTIONS ( 0 )" at bounding box center [363, 99] width 123 height 20
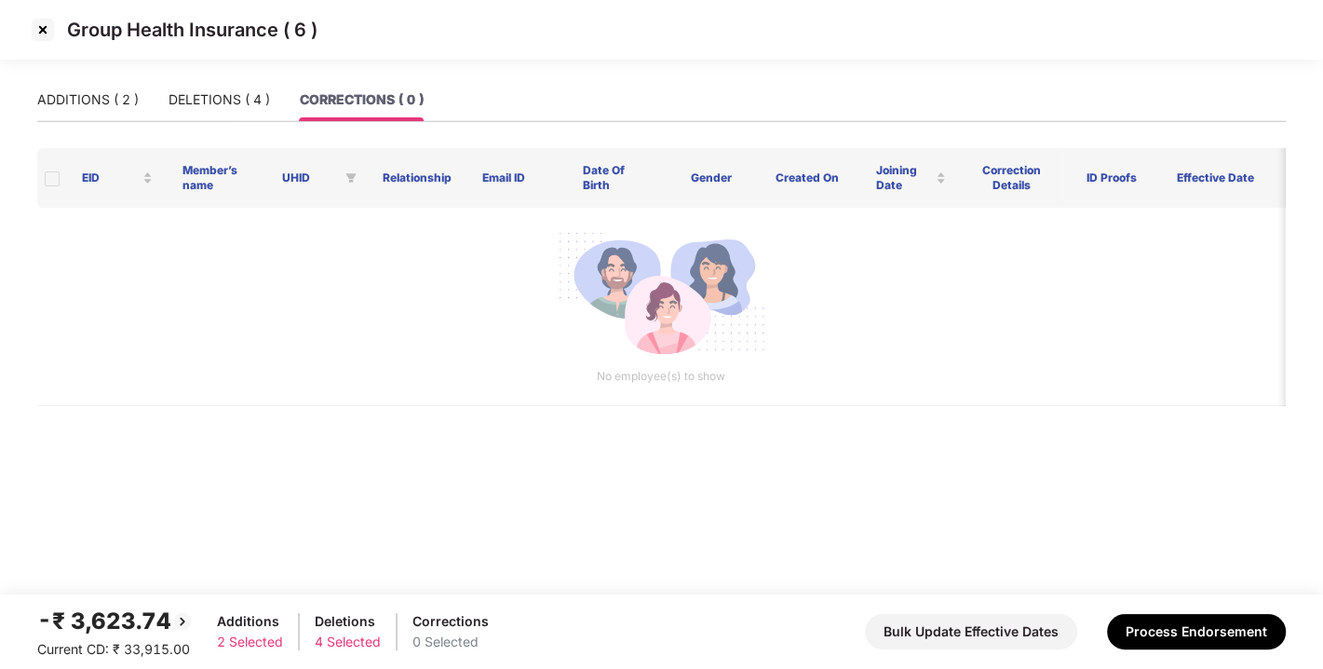
click at [156, 88] on div "ADDITIONS ( 2 ) DELETIONS ( 4 ) CORRECTIONS ( 0 )" at bounding box center [230, 99] width 387 height 43
click at [75, 102] on div "ADDITIONS ( 2 )" at bounding box center [88, 99] width 102 height 20
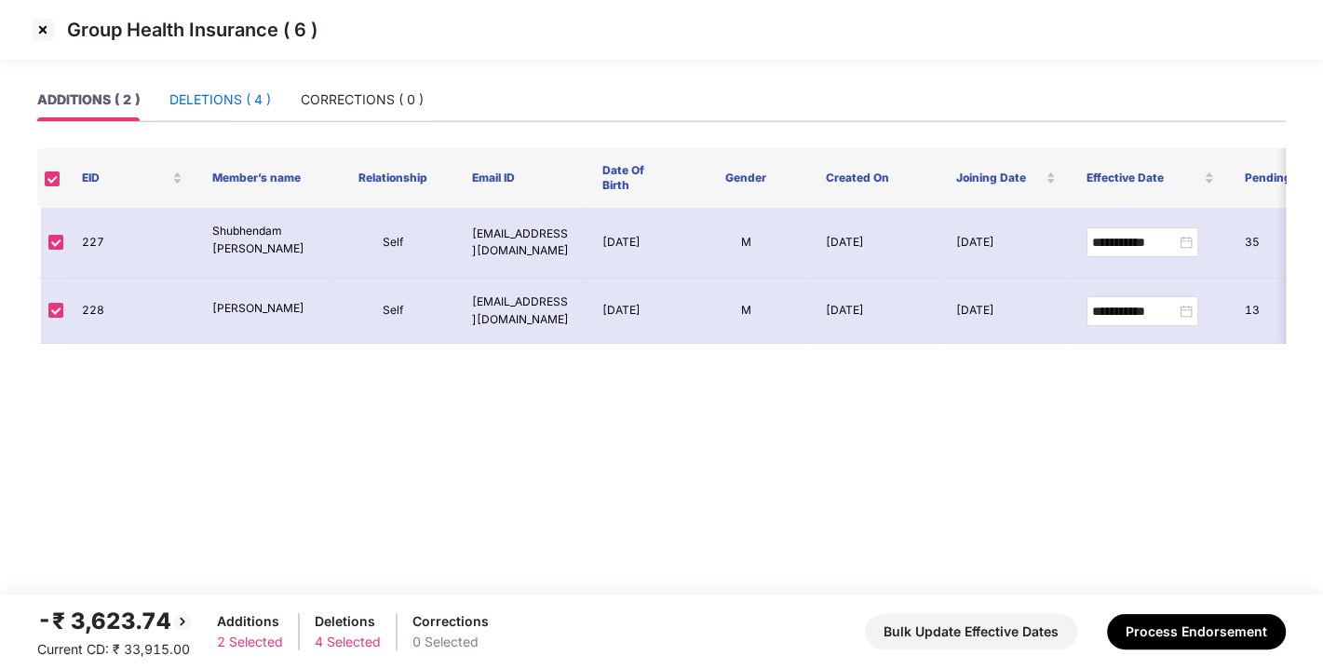
click at [189, 106] on div "DELETIONS ( 4 )" at bounding box center [221, 99] width 102 height 20
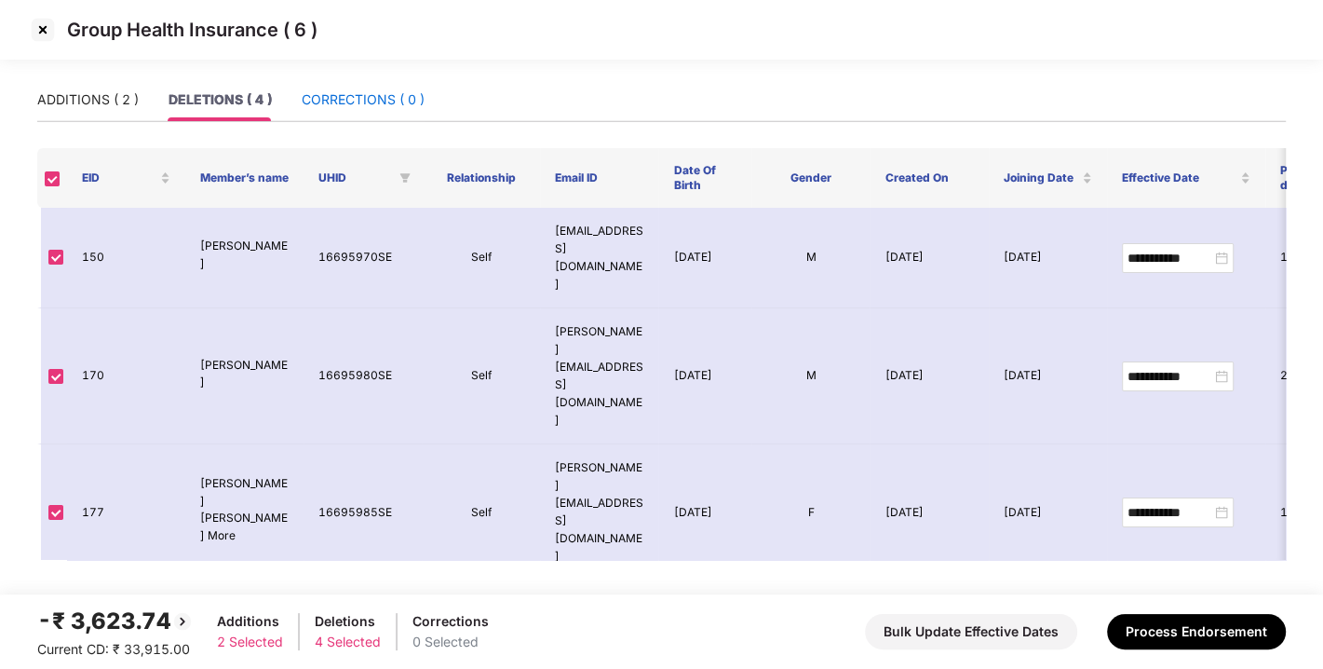
click at [340, 104] on div "CORRECTIONS ( 0 )" at bounding box center [363, 99] width 123 height 20
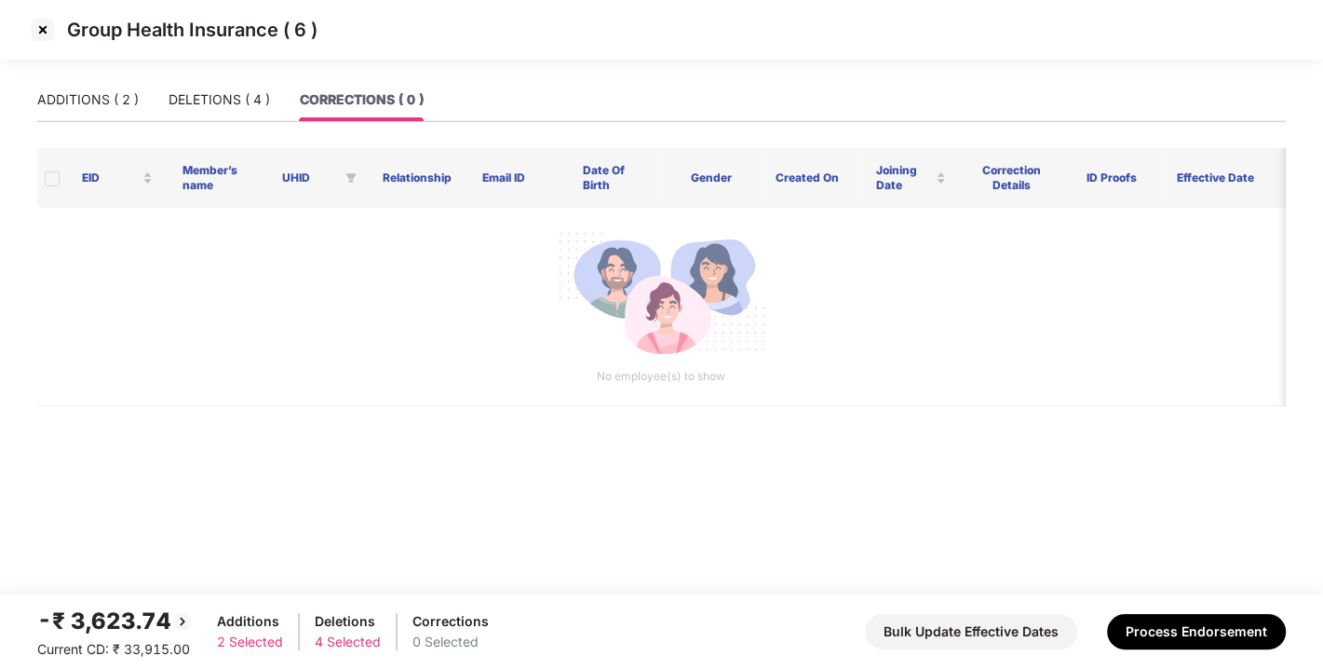
click at [1153, 605] on div "-₹ 3,623.74 Current CD: ₹ 33,915.00 Additions 2 Selected Deletions 4 Selected C…" at bounding box center [661, 632] width 1249 height 56
click at [1178, 622] on button "Process Endorsement" at bounding box center [1196, 631] width 179 height 35
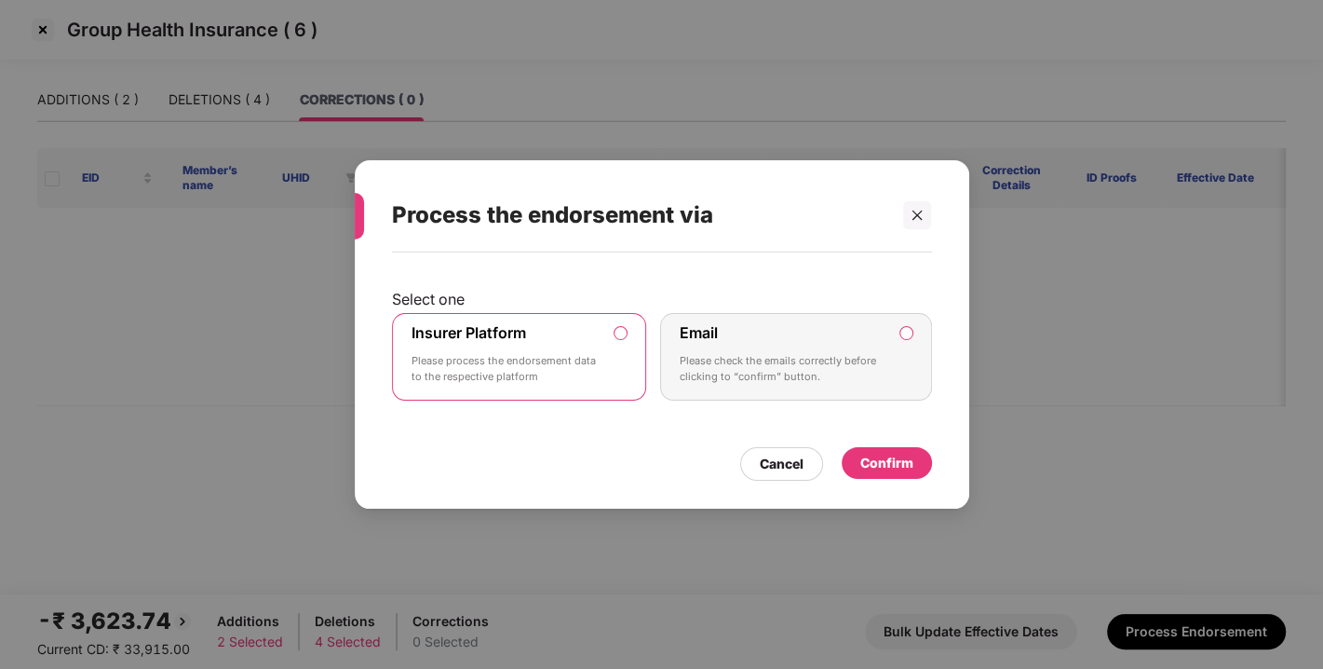
click at [880, 453] on div "Confirm" at bounding box center [887, 463] width 53 height 20
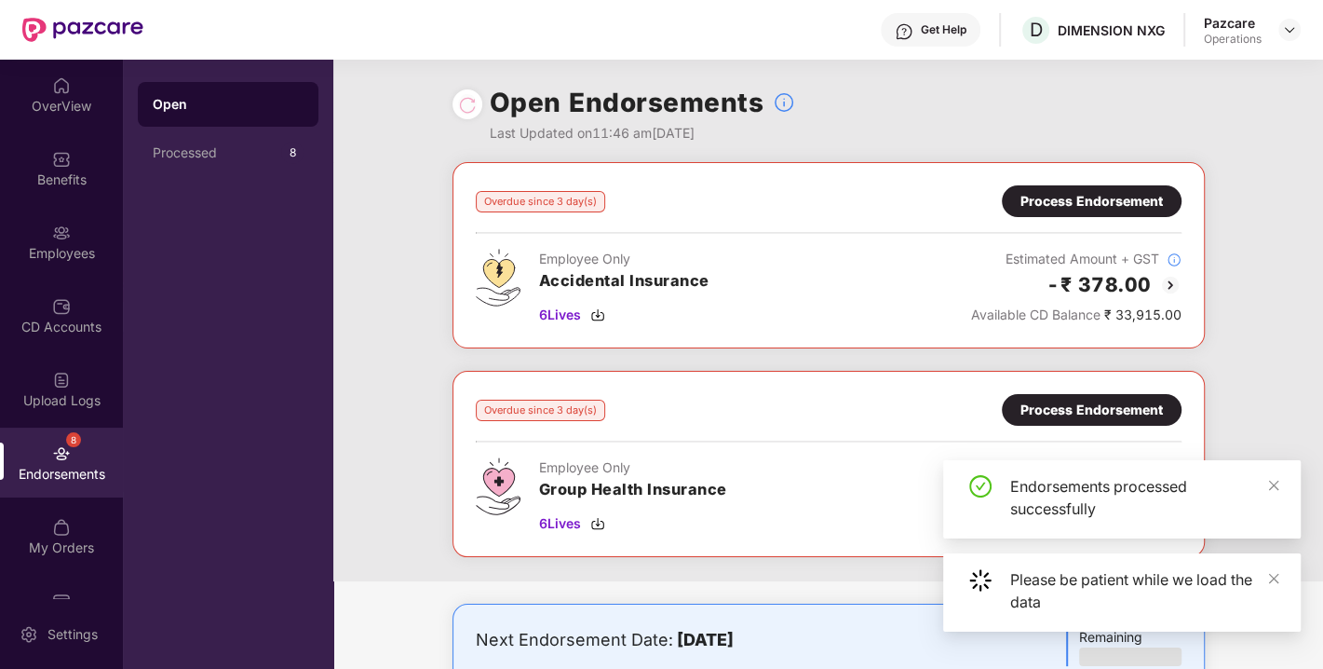
click at [1091, 206] on div "Process Endorsement" at bounding box center [1092, 201] width 142 height 20
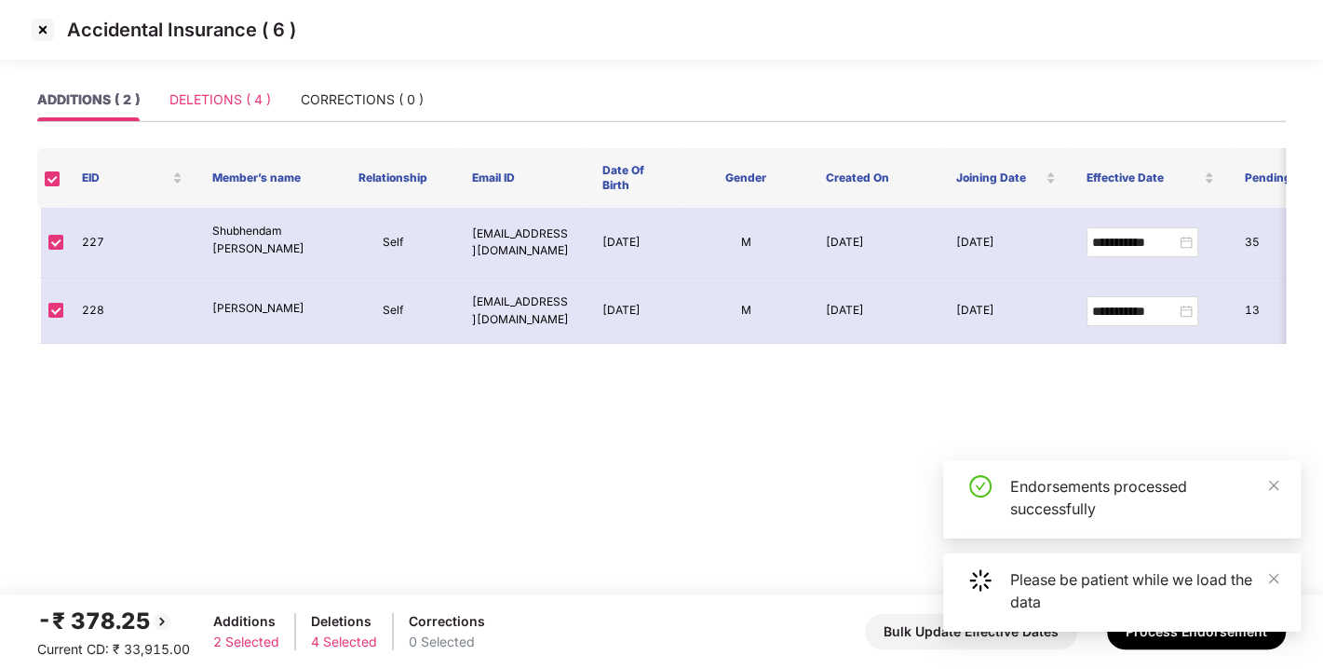
click at [184, 81] on div "DELETIONS ( 4 )" at bounding box center [221, 99] width 102 height 43
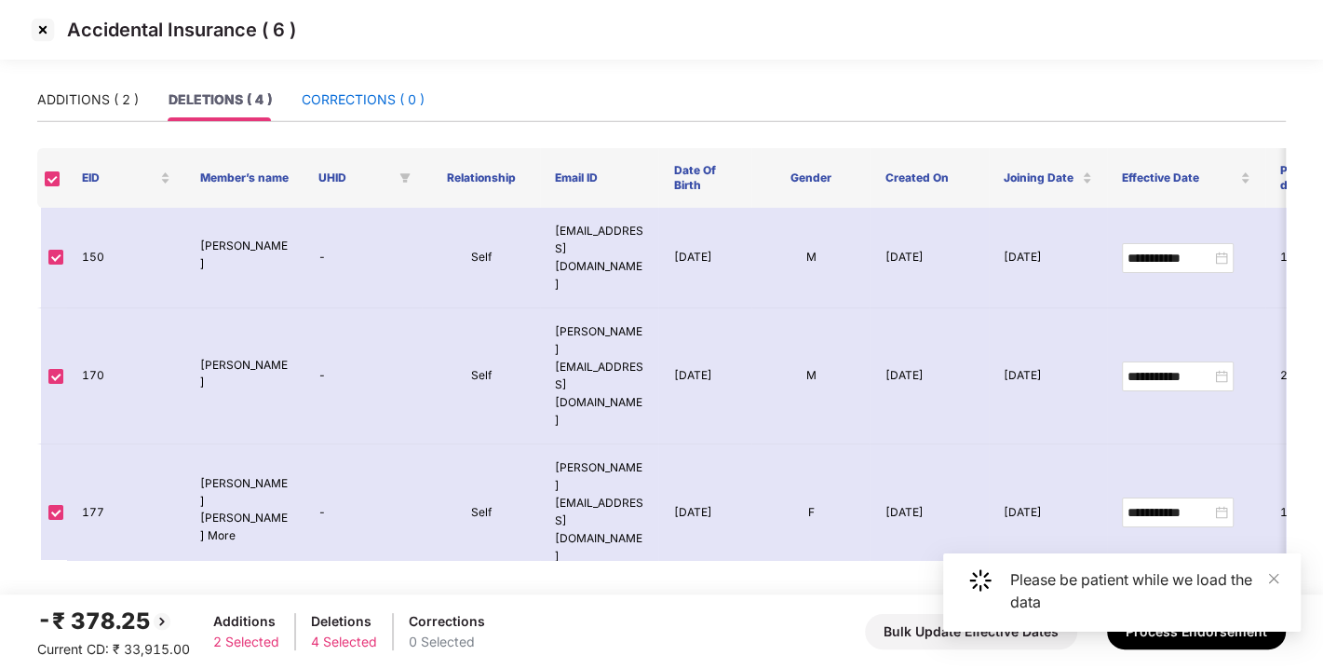
click at [337, 98] on div "CORRECTIONS ( 0 )" at bounding box center [363, 99] width 123 height 20
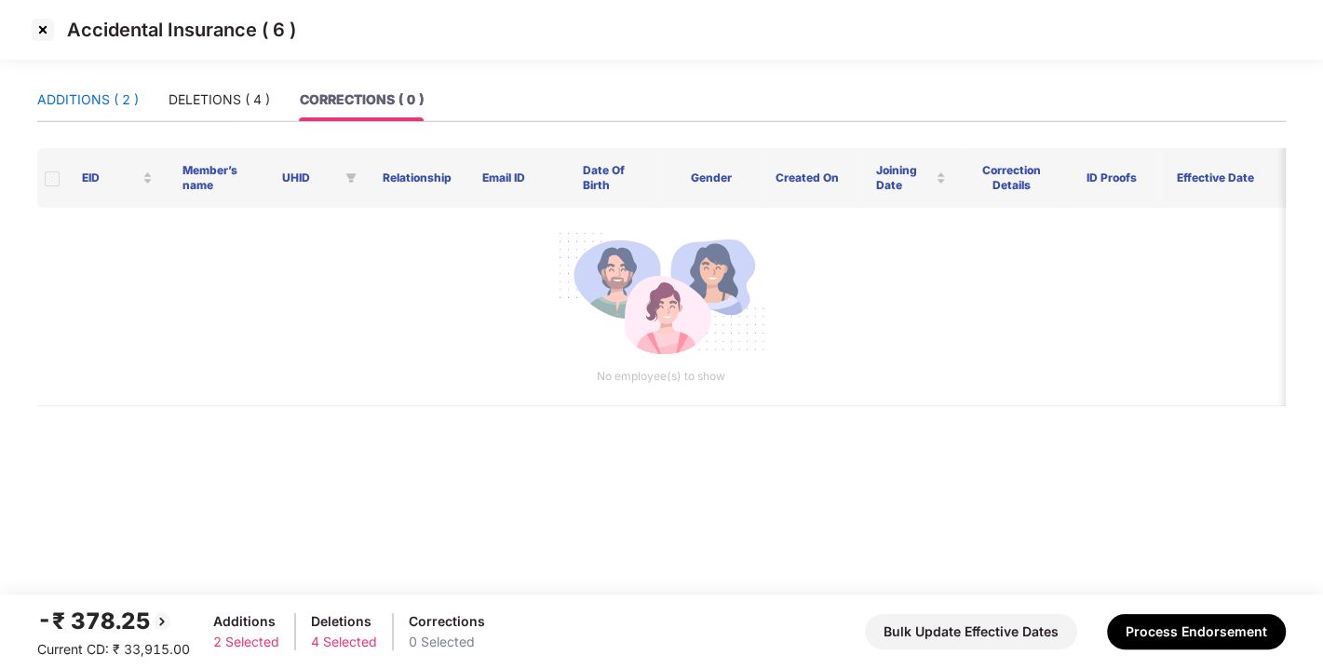
click at [92, 89] on div "ADDITIONS ( 2 )" at bounding box center [88, 99] width 102 height 20
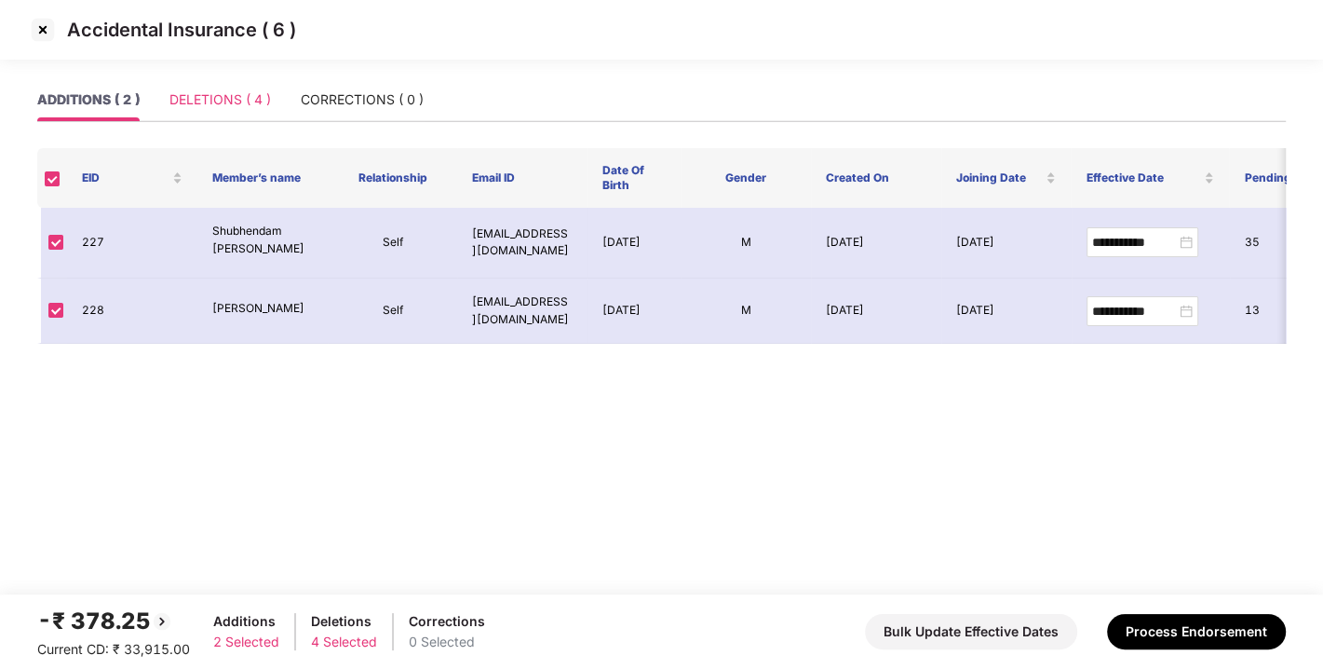
click at [216, 110] on div "DELETIONS ( 4 )" at bounding box center [221, 99] width 102 height 43
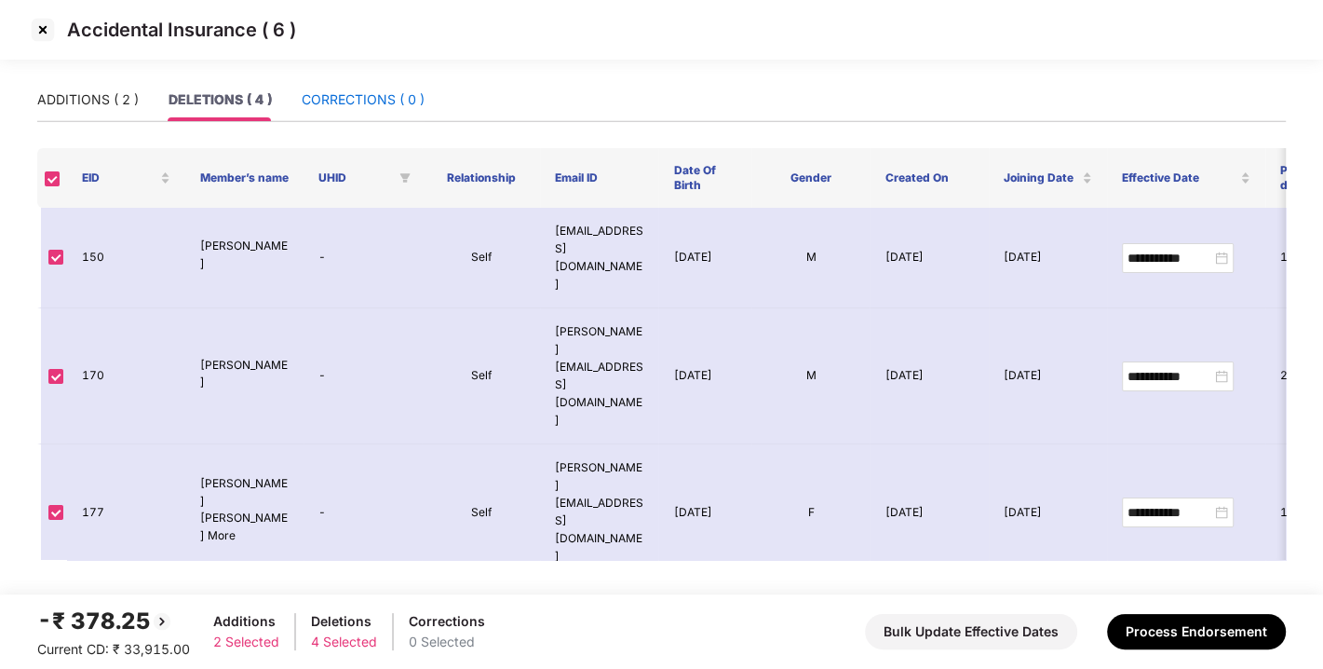
click at [379, 105] on div "CORRECTIONS ( 0 )" at bounding box center [363, 99] width 123 height 20
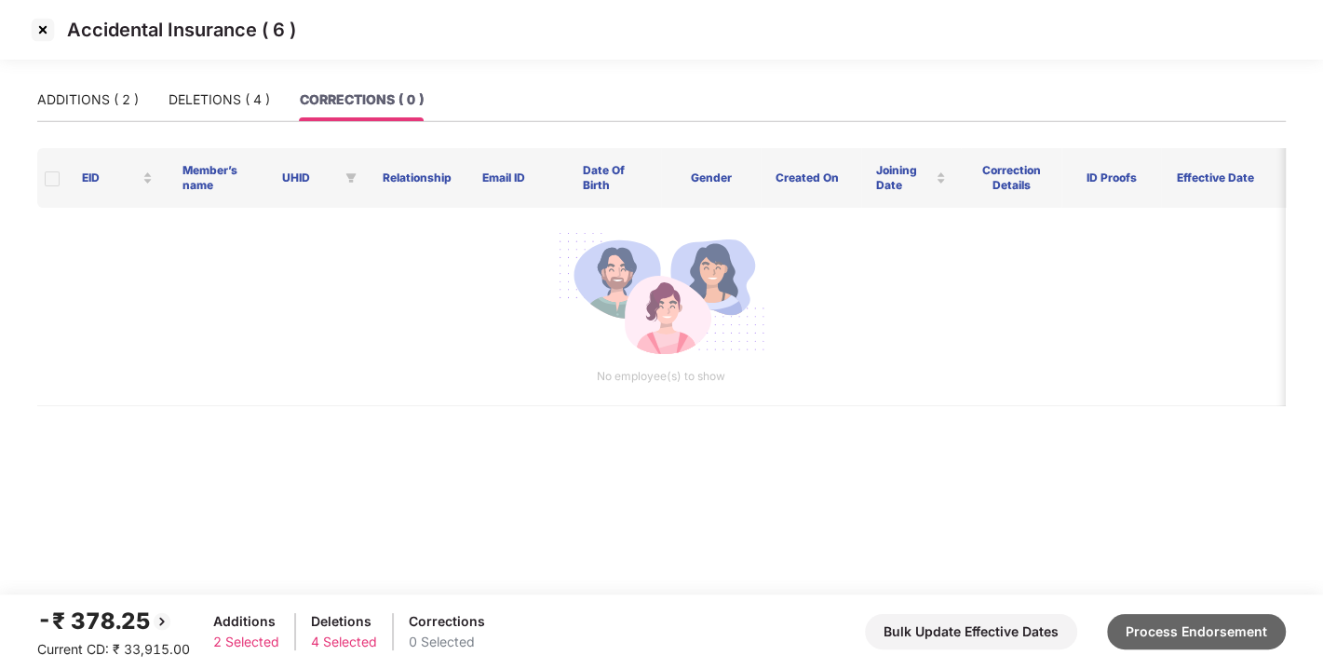
click at [1158, 617] on button "Process Endorsement" at bounding box center [1196, 631] width 179 height 35
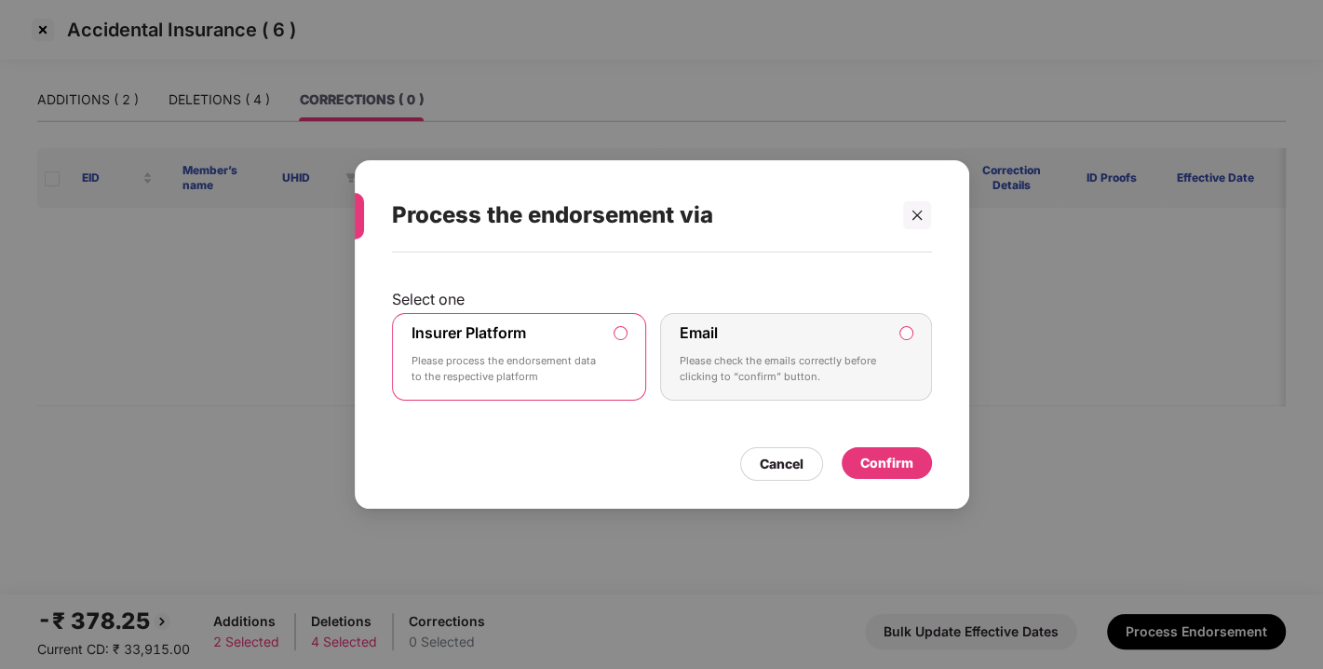
click at [878, 468] on div "Confirm" at bounding box center [887, 463] width 53 height 20
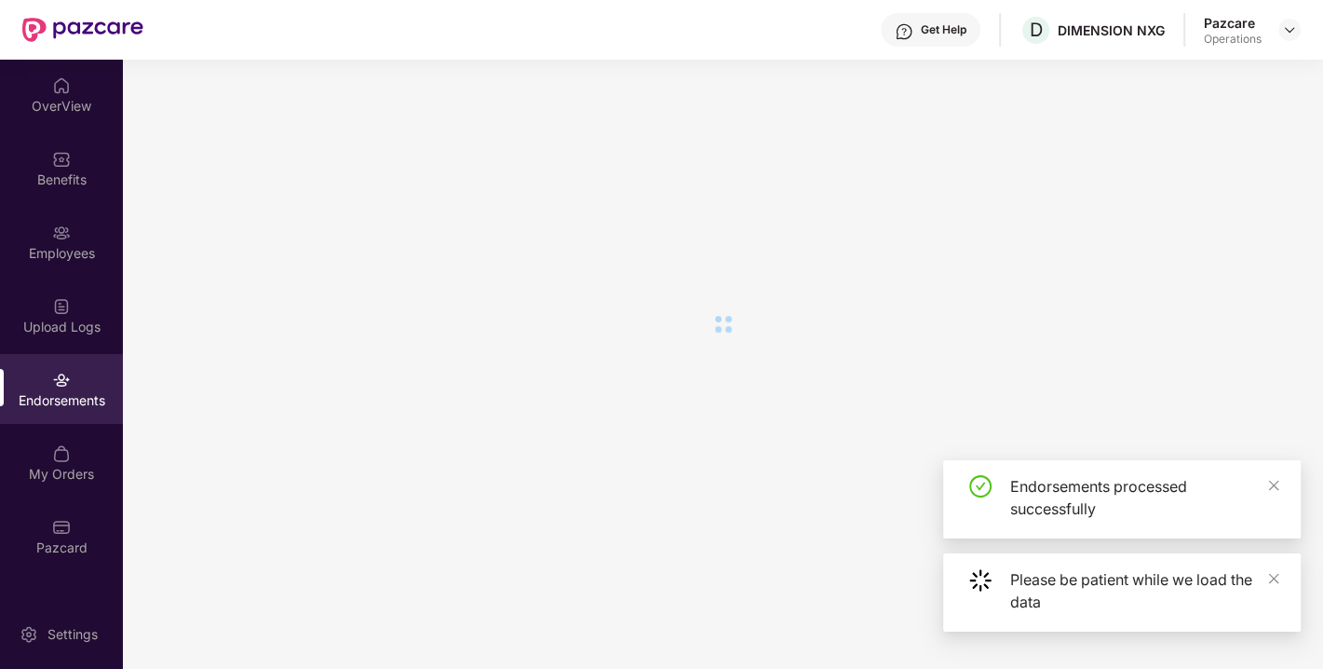
click at [835, 429] on div at bounding box center [723, 364] width 1201 height 609
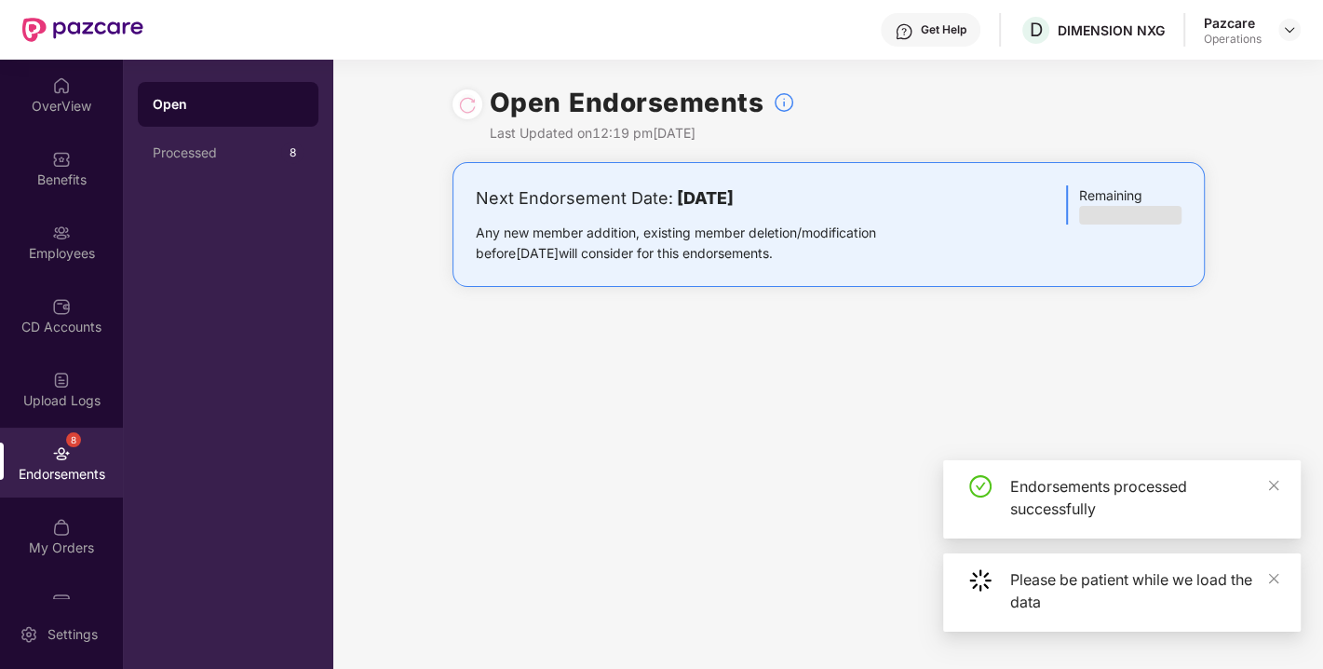
click at [835, 429] on div "Open Endorsements Last Updated on 12:19 pm[DATE] Next Endorsement Date: [DATE] …" at bounding box center [828, 364] width 990 height 609
drag, startPoint x: 835, startPoint y: 429, endPoint x: 946, endPoint y: 203, distance: 252.4
click at [946, 203] on div "Open Endorsements Last Updated on 12:19 pm[DATE] Next Endorsement Date: [DATE] …" at bounding box center [828, 364] width 990 height 609
click at [952, 124] on div "Open Endorsements Last Updated on 12:19 pm[DATE]" at bounding box center [829, 111] width 753 height 102
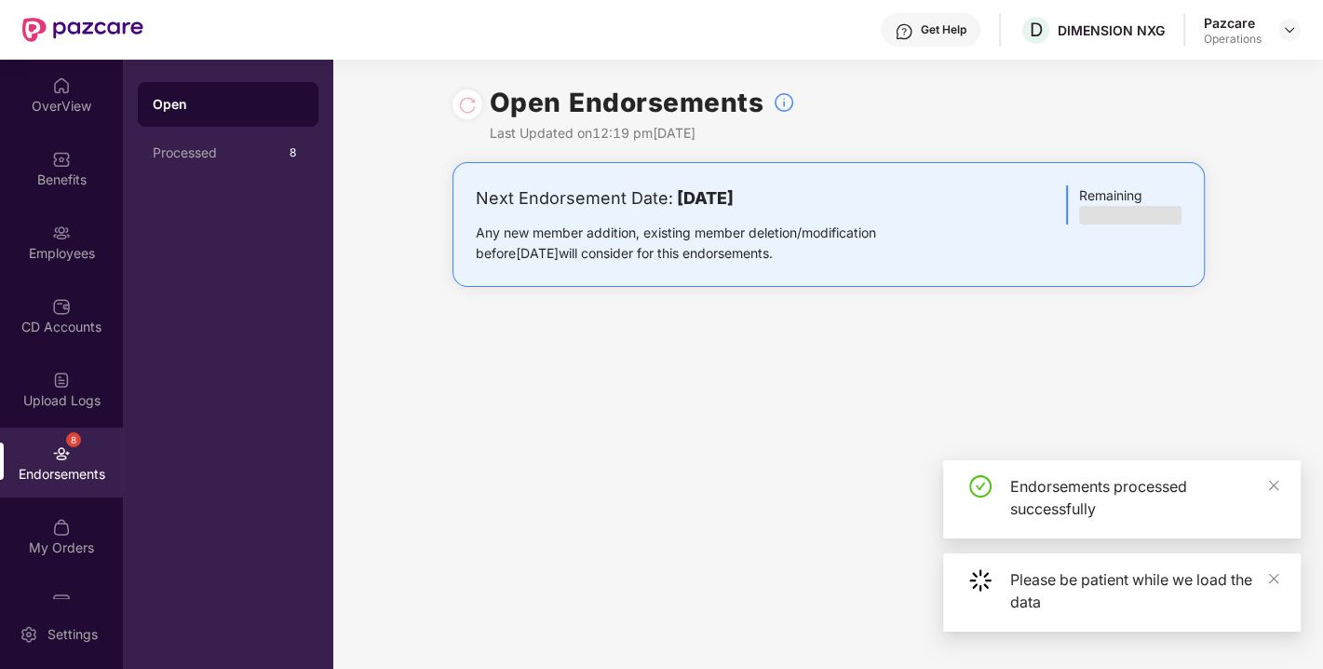
click at [924, 124] on div "Open Endorsements Last Updated on 12:19 pm[DATE]" at bounding box center [829, 111] width 753 height 102
click at [1125, 61] on div "Open Endorsements Last Updated on 12:19 pm[DATE]" at bounding box center [829, 111] width 753 height 102
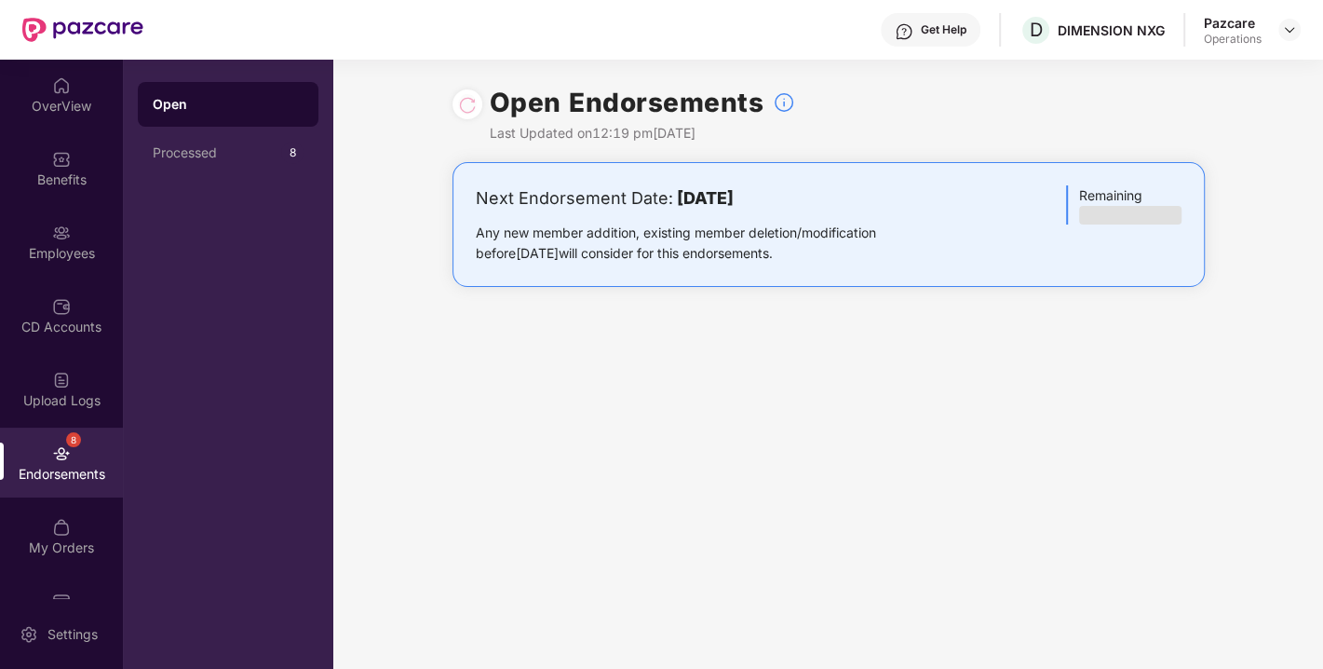
click at [1128, 121] on div "Open Endorsements Last Updated on 12:19 pm[DATE]" at bounding box center [829, 111] width 753 height 102
click at [1283, 29] on img at bounding box center [1289, 29] width 15 height 15
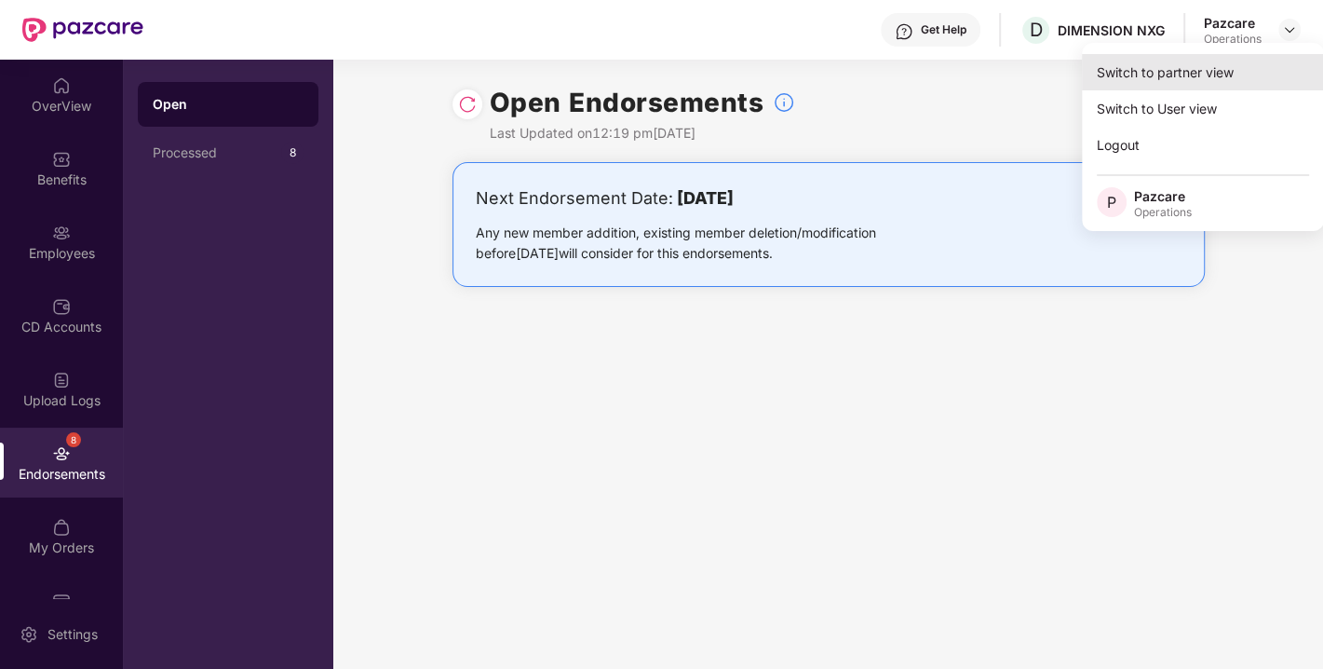
click at [1186, 66] on div "Switch to partner view" at bounding box center [1203, 72] width 242 height 36
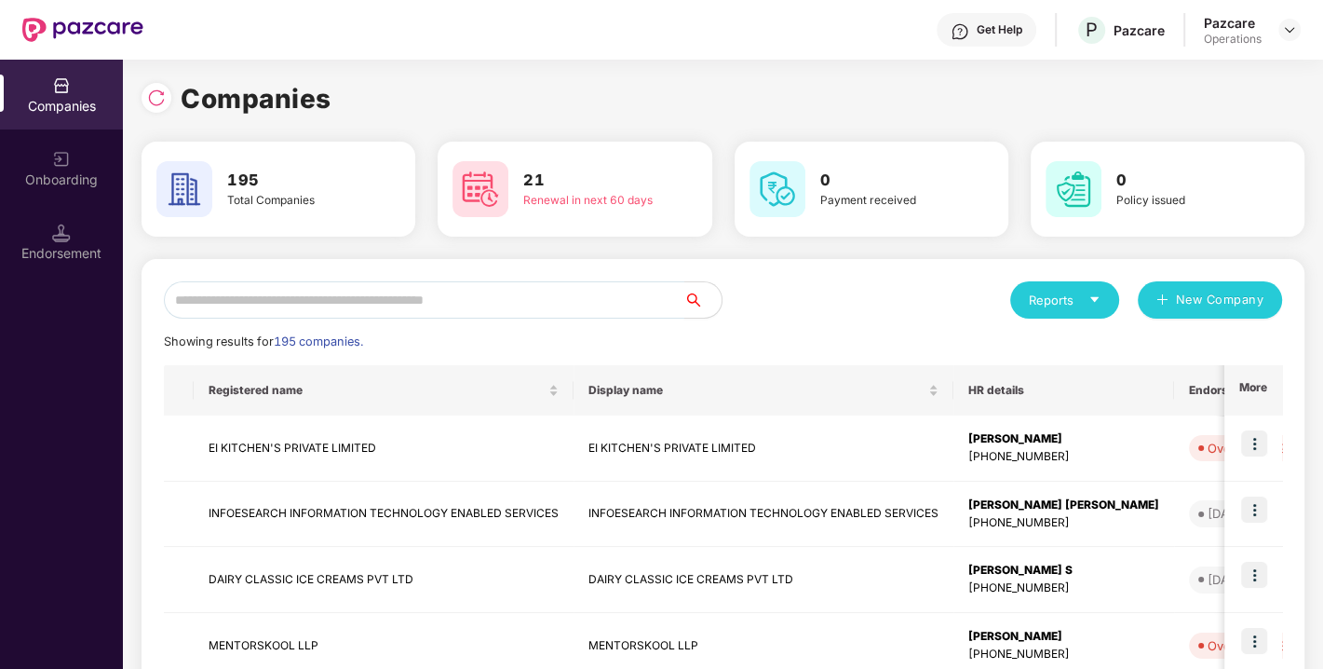
click at [434, 295] on input "text" at bounding box center [424, 299] width 521 height 37
paste input "**********"
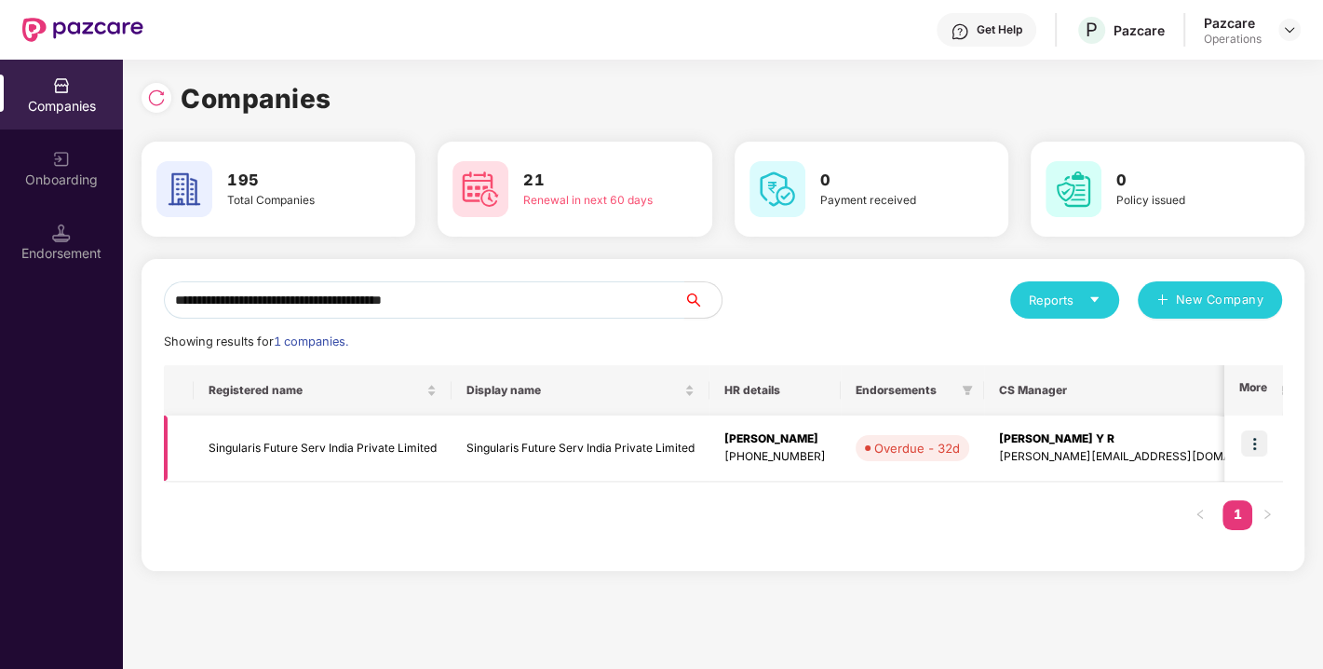
type input "**********"
click at [1251, 441] on img at bounding box center [1255, 443] width 26 height 26
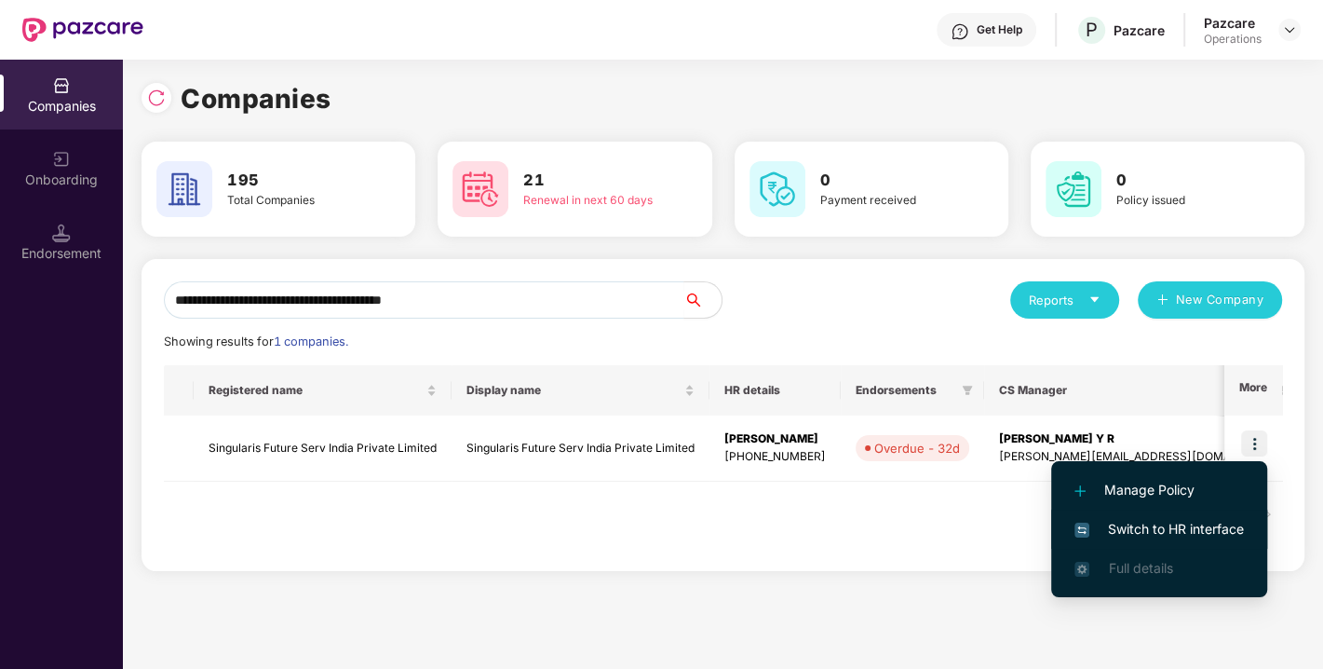
click at [1139, 537] on span "Switch to HR interface" at bounding box center [1160, 529] width 170 height 20
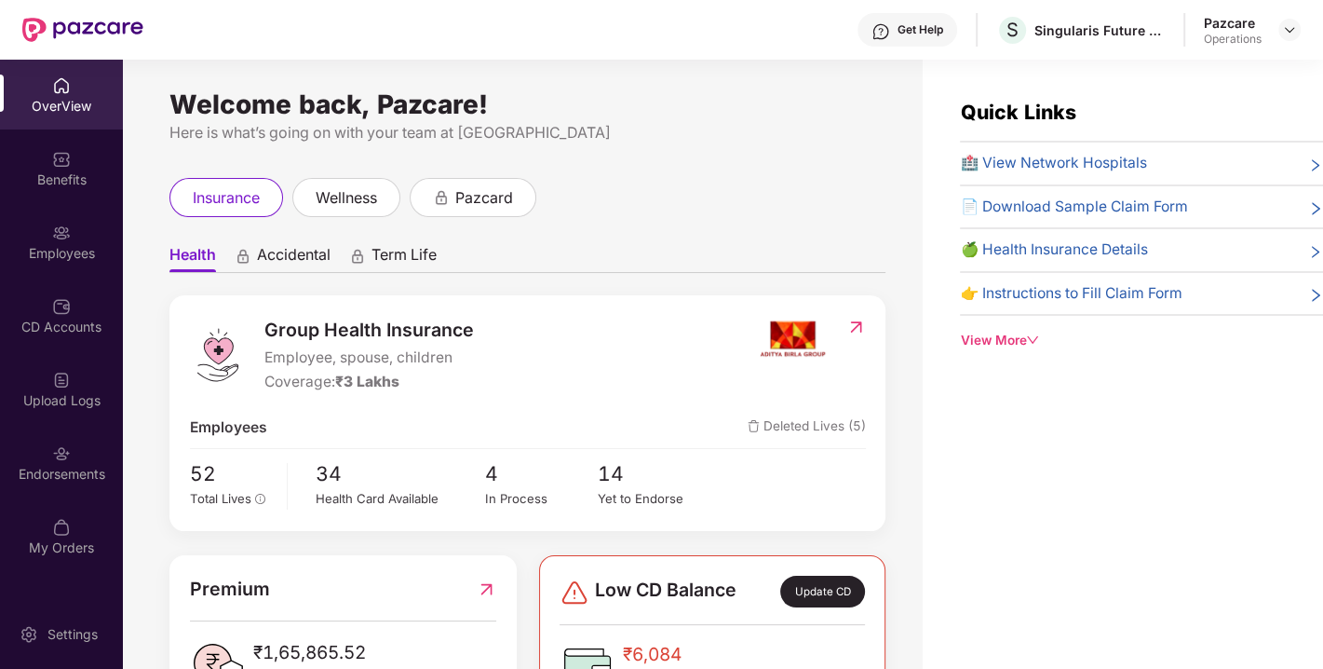
click at [45, 469] on div "Endorsements" at bounding box center [61, 474] width 123 height 19
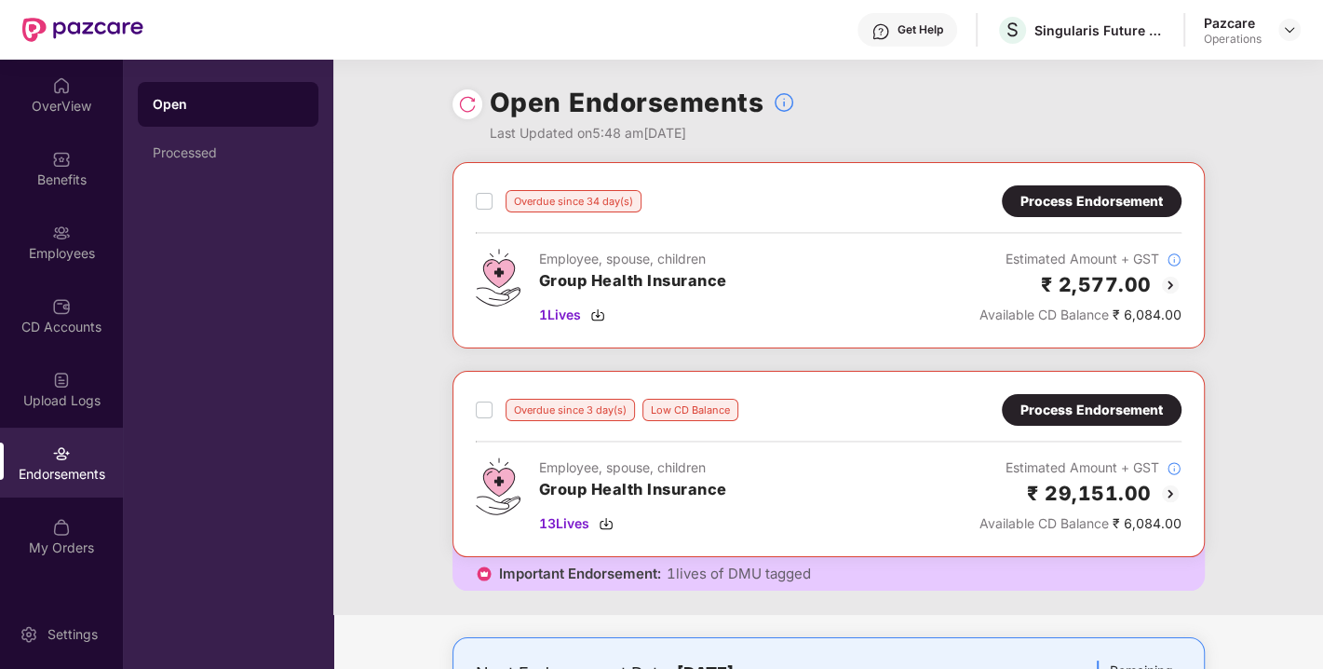
click at [1112, 197] on div "Process Endorsement" at bounding box center [1092, 201] width 142 height 20
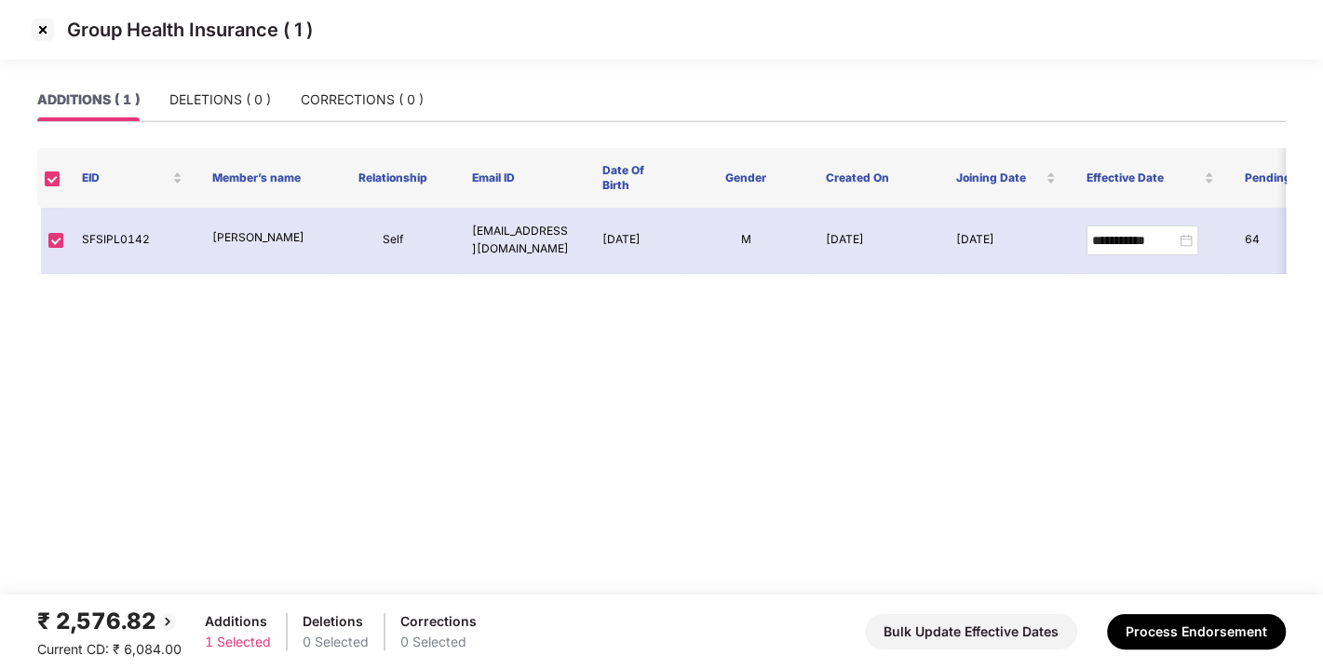
click at [37, 26] on img at bounding box center [43, 30] width 30 height 30
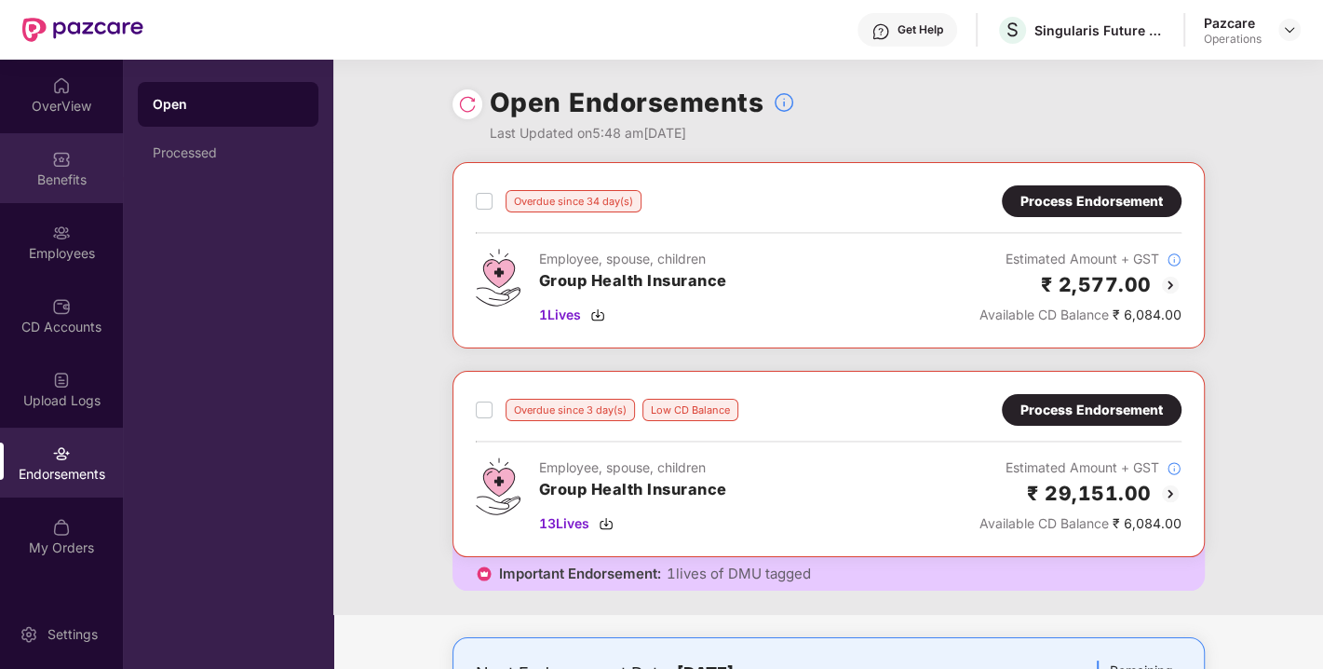
click at [50, 178] on div "Benefits" at bounding box center [61, 179] width 123 height 19
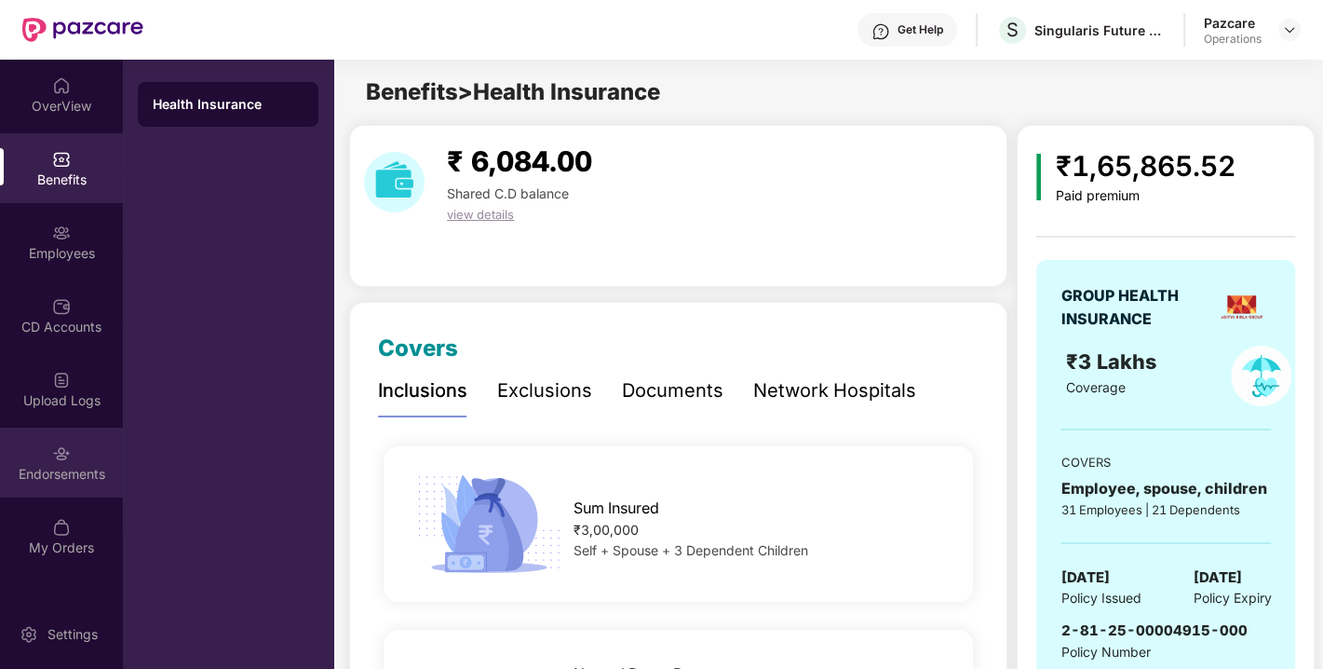
click at [60, 469] on div "Endorsements" at bounding box center [61, 474] width 123 height 19
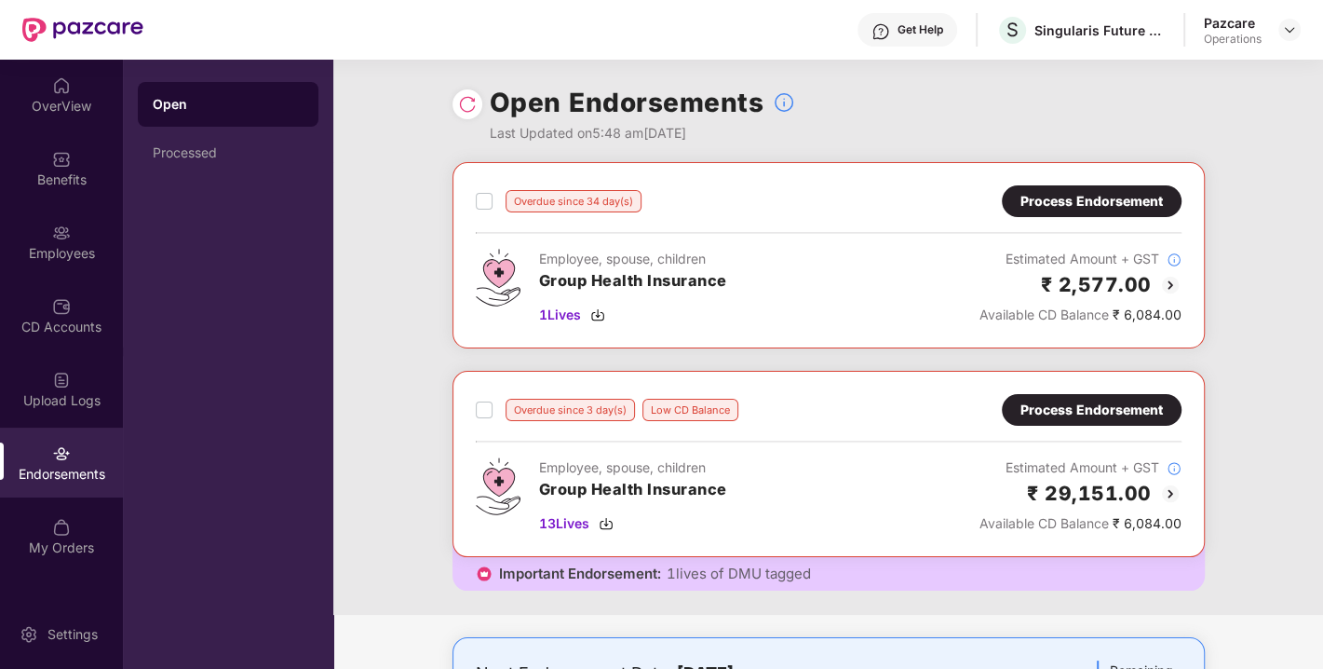
click at [1062, 209] on div "Process Endorsement" at bounding box center [1092, 201] width 142 height 20
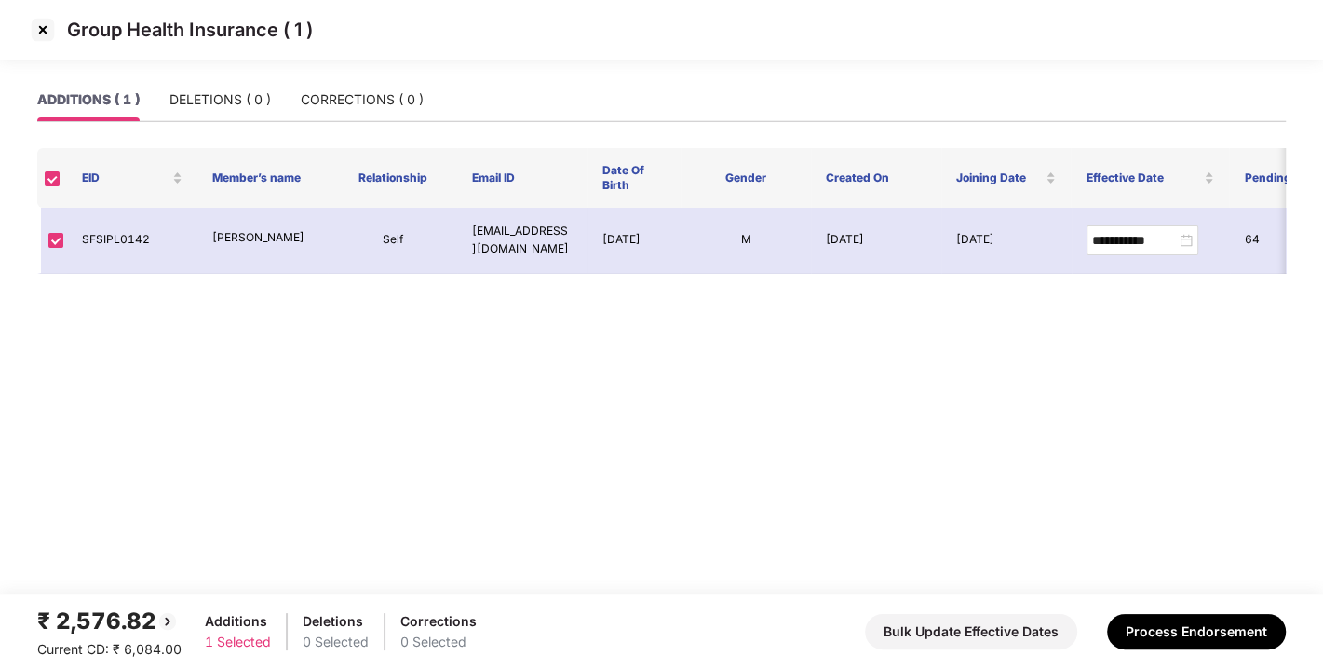
click at [36, 16] on img at bounding box center [43, 30] width 30 height 30
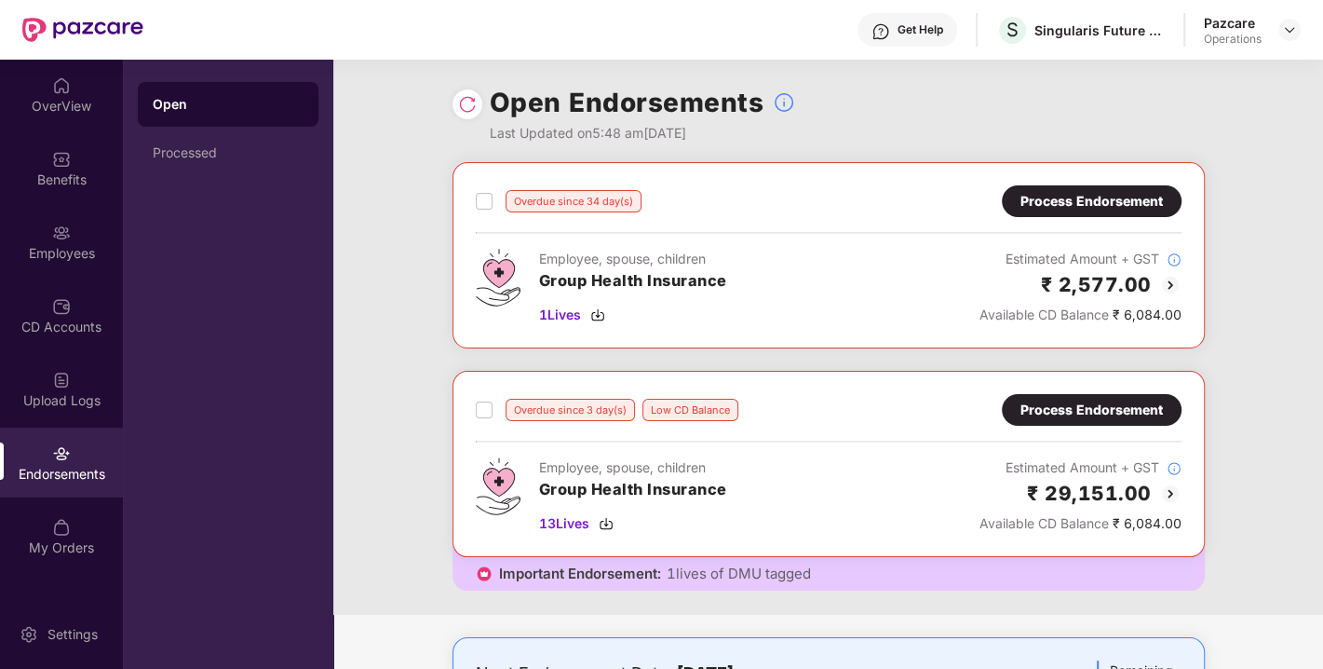
click at [462, 101] on img at bounding box center [467, 104] width 19 height 19
click at [1285, 29] on img at bounding box center [1289, 29] width 15 height 15
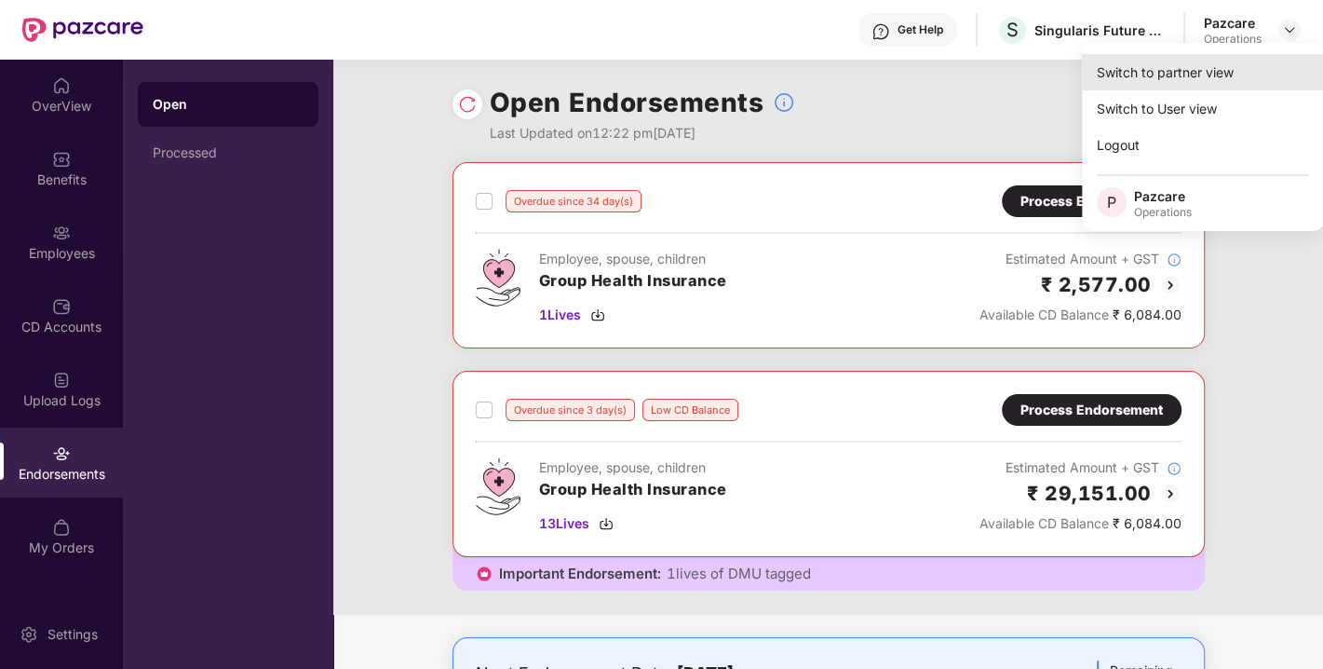
click at [1187, 72] on div "Switch to partner view" at bounding box center [1203, 72] width 242 height 36
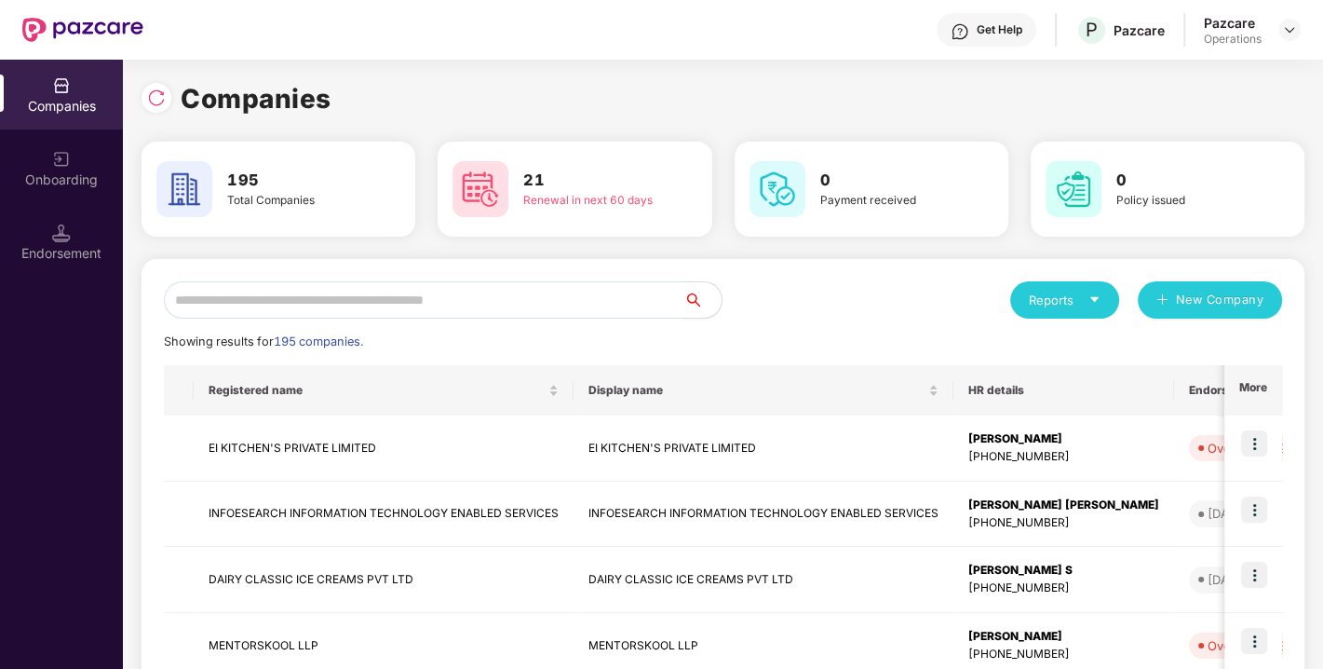
click at [438, 293] on input "text" at bounding box center [424, 299] width 521 height 37
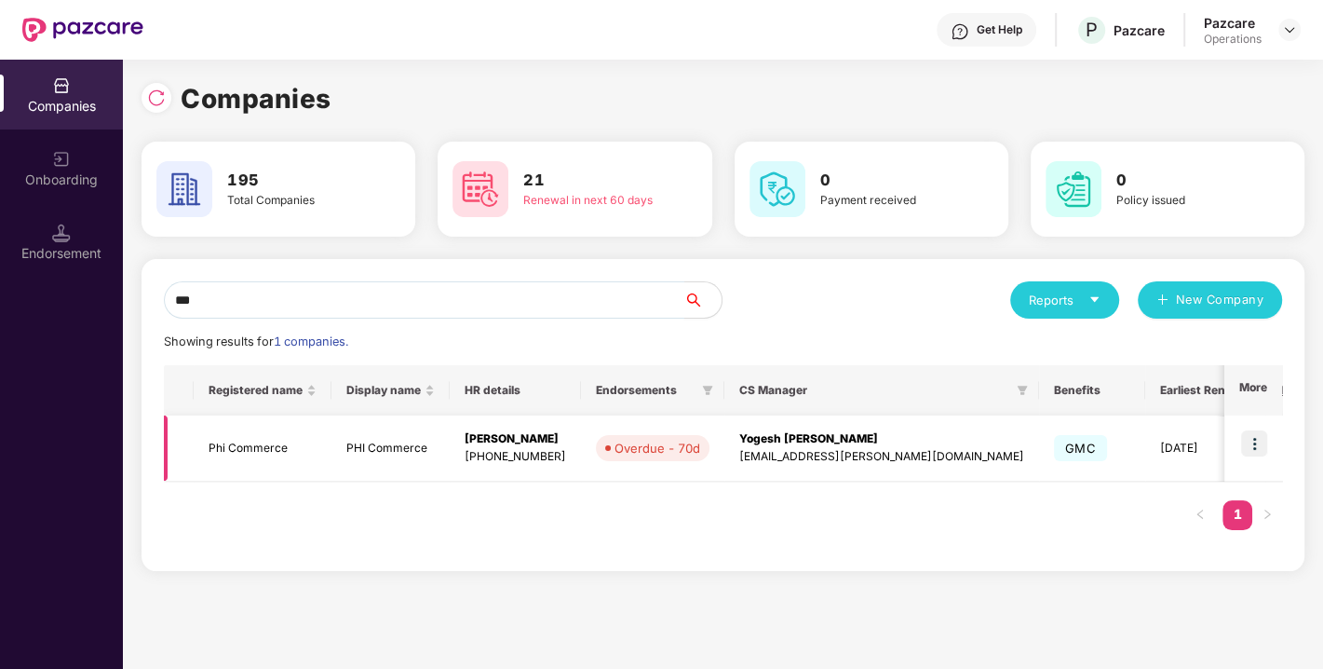
type input "***"
click at [1261, 440] on img at bounding box center [1255, 443] width 26 height 26
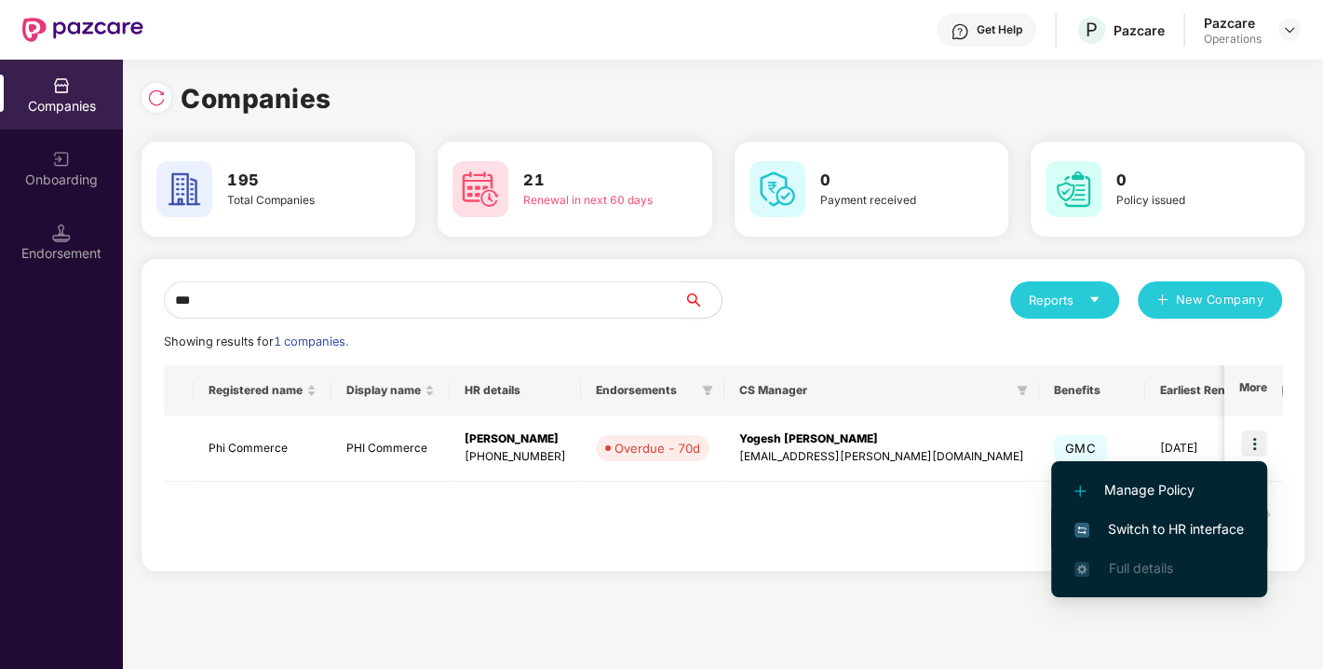
click at [1155, 516] on li "Switch to HR interface" at bounding box center [1160, 528] width 216 height 39
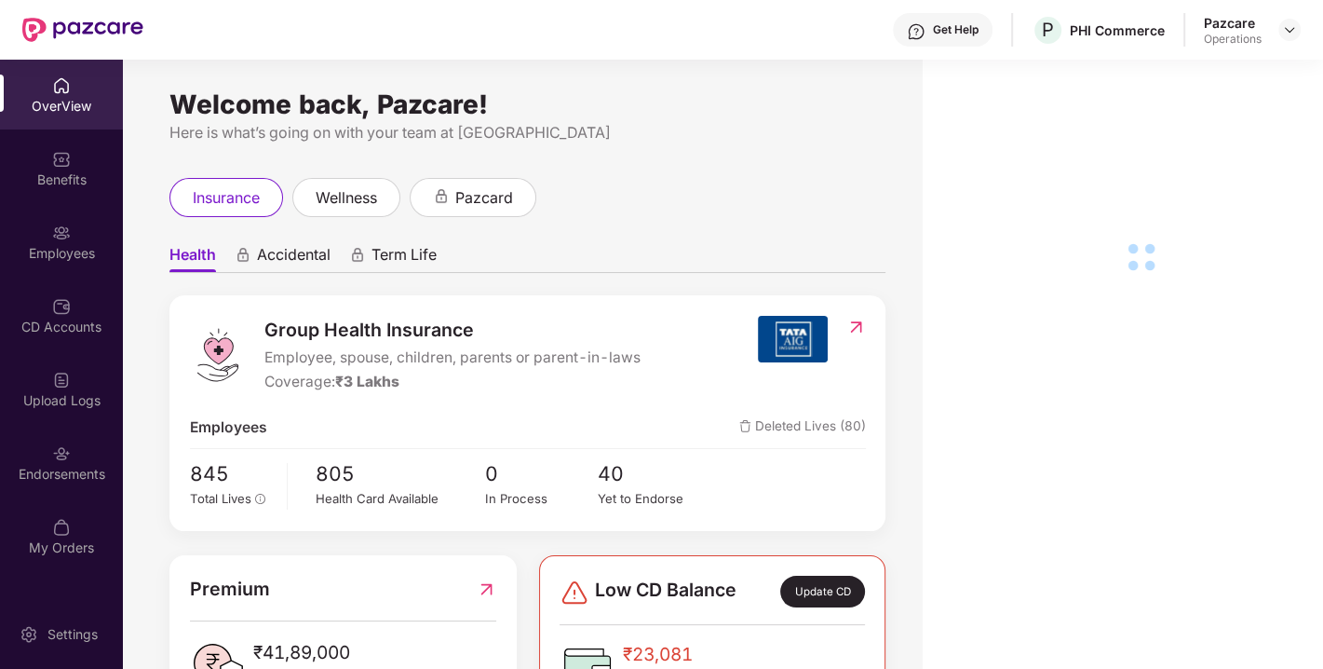
click at [63, 459] on img at bounding box center [61, 453] width 19 height 19
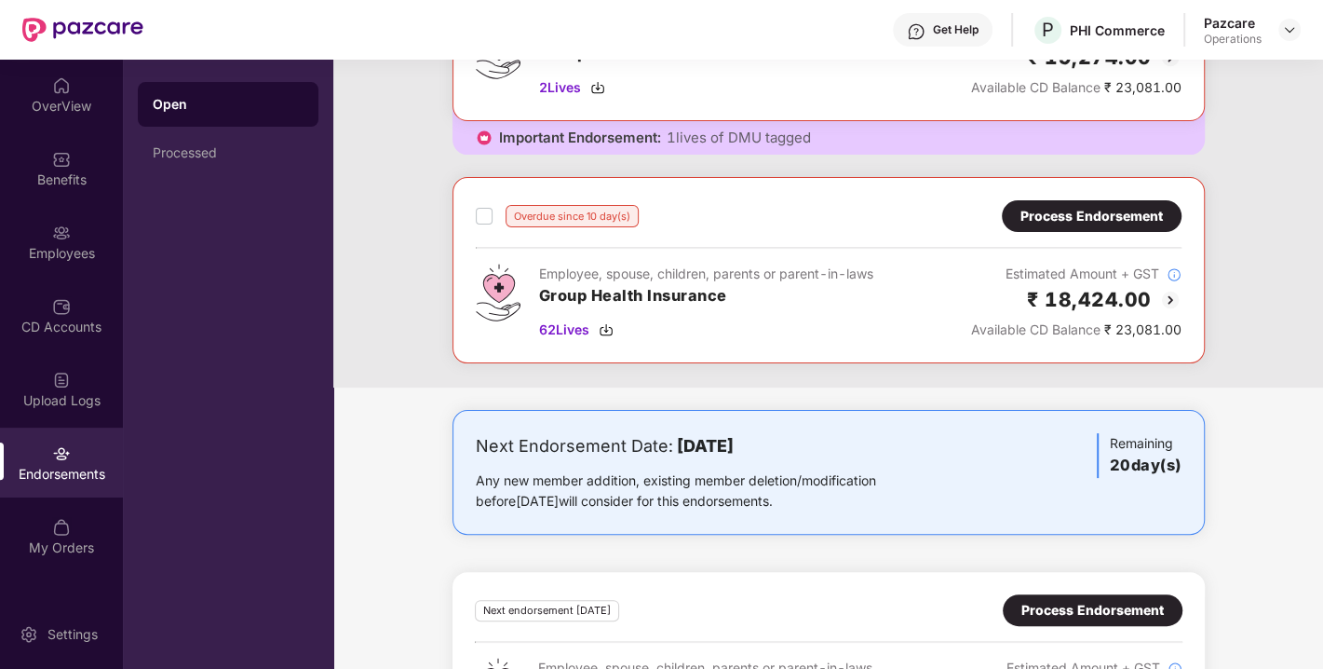
scroll to position [231, 0]
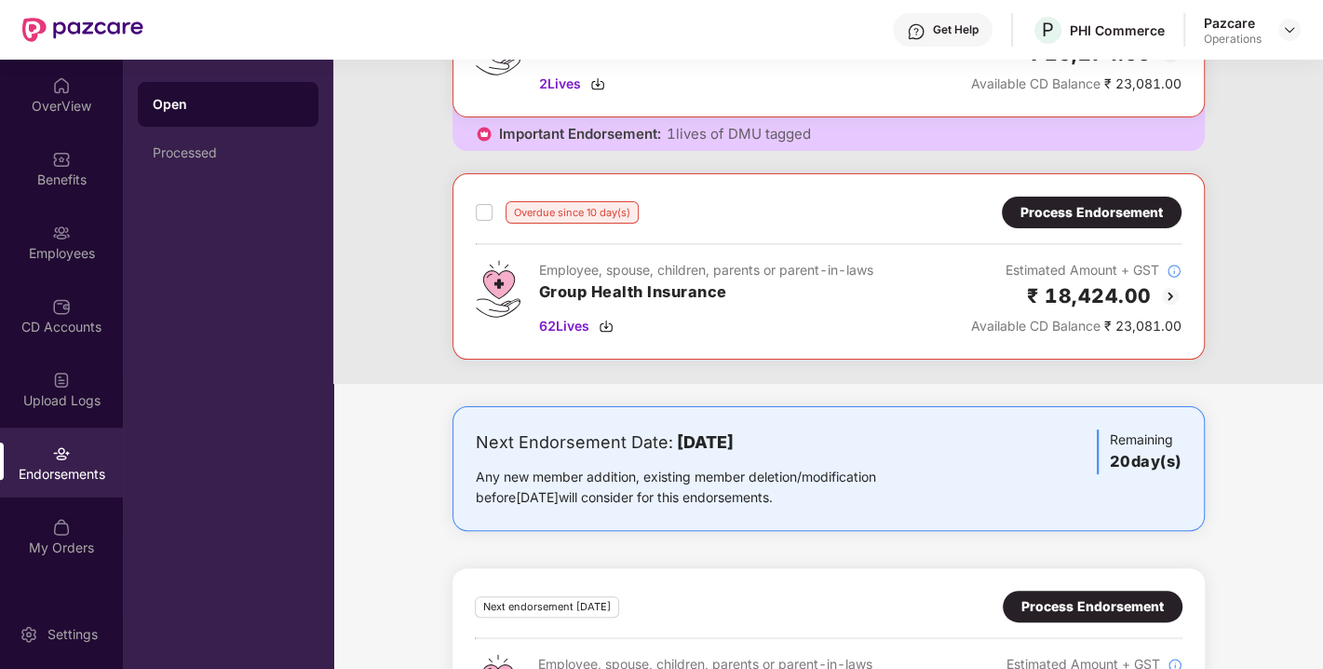
click at [1061, 218] on div "Process Endorsement" at bounding box center [1092, 212] width 142 height 20
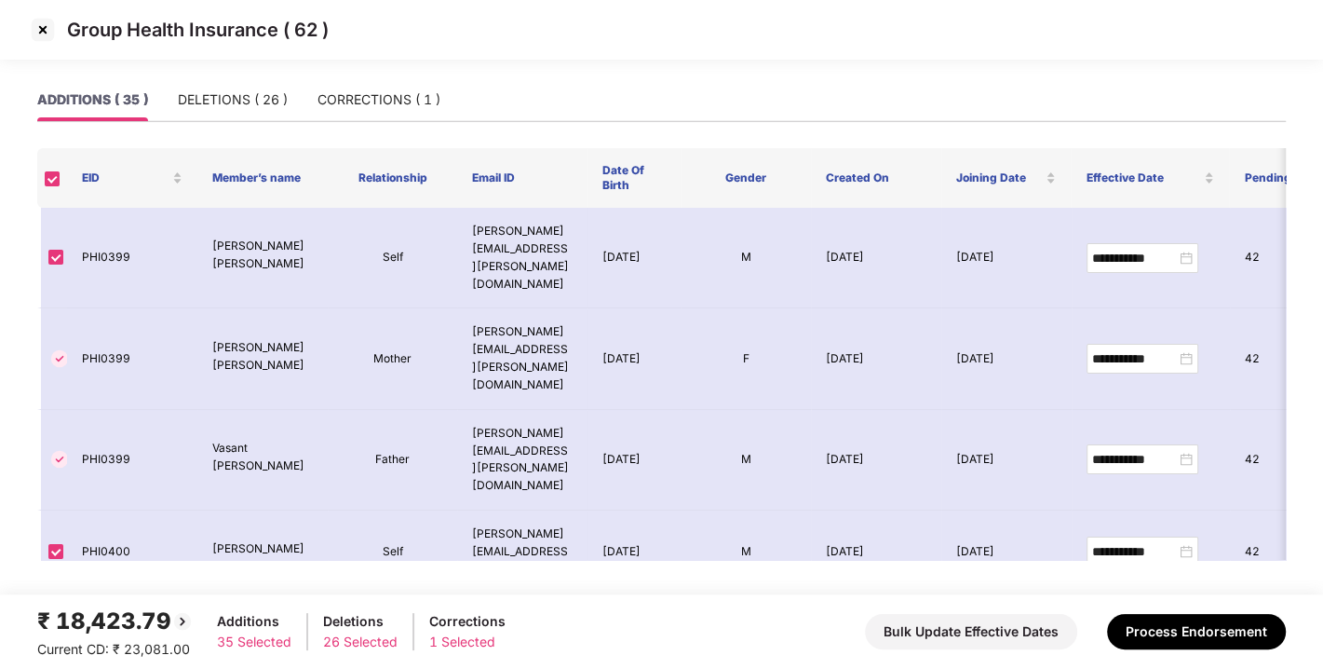
click at [43, 23] on img at bounding box center [43, 30] width 30 height 30
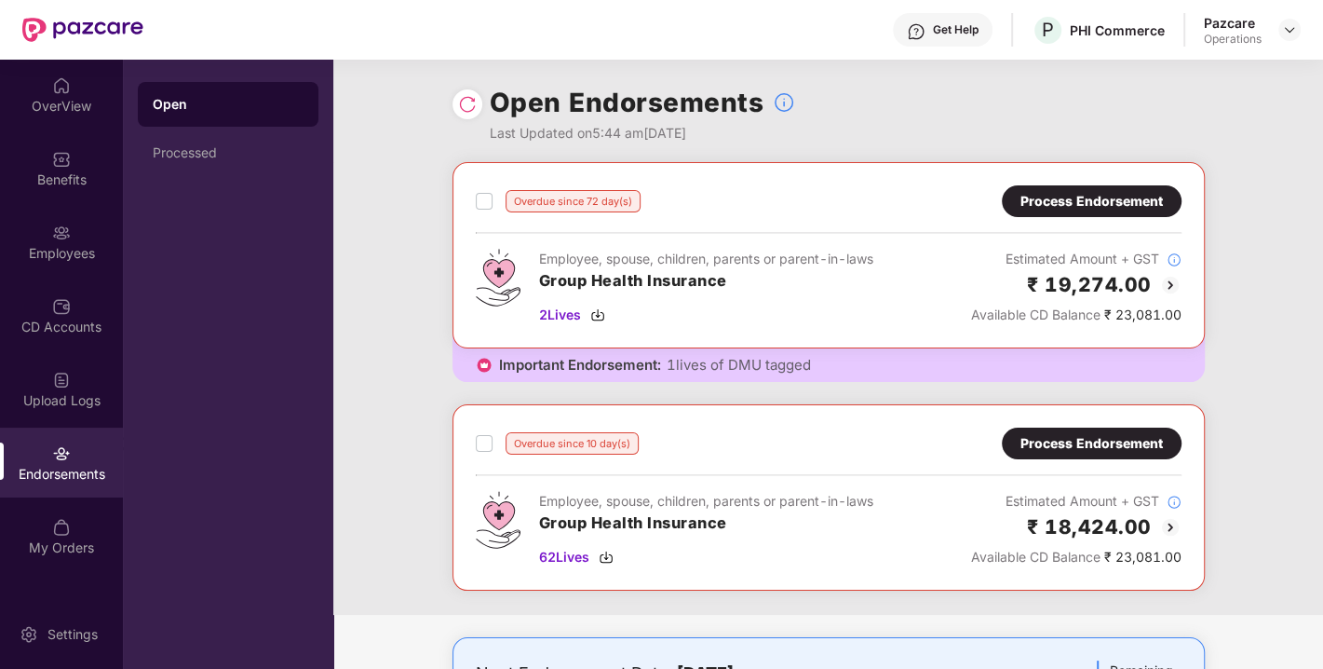
scroll to position [333, 0]
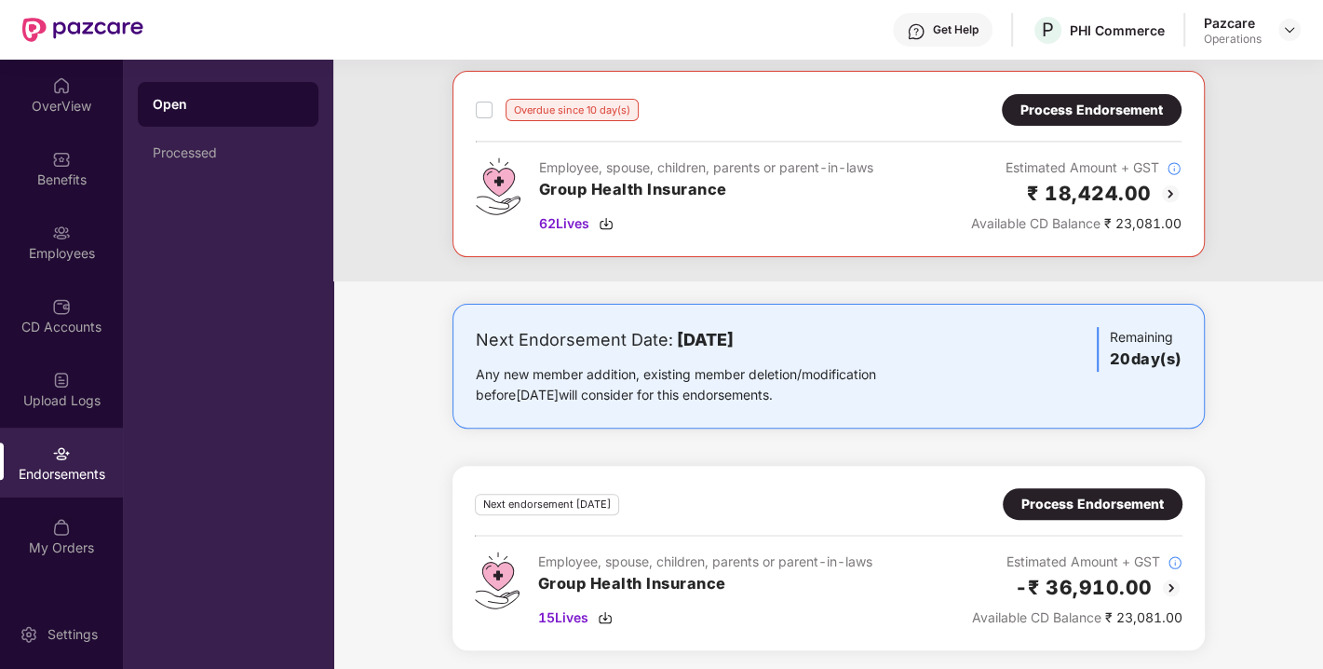
click at [1078, 503] on div "Process Endorsement" at bounding box center [1093, 504] width 142 height 20
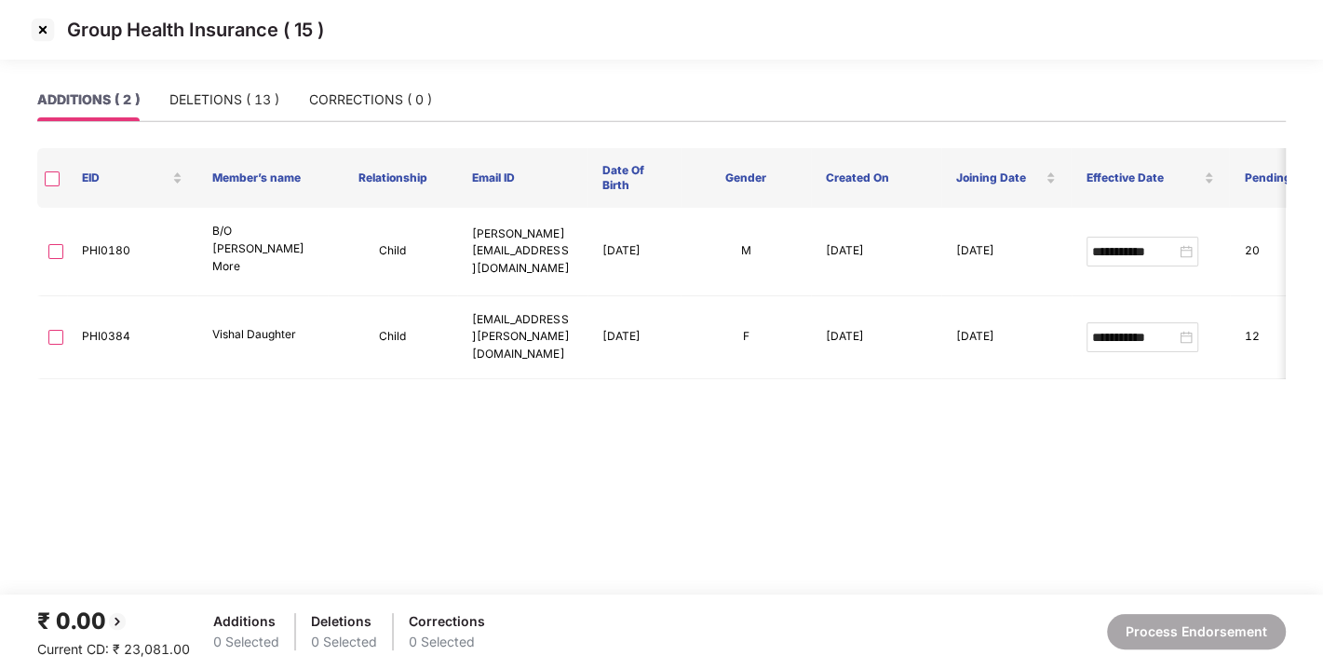
click at [37, 30] on img at bounding box center [43, 30] width 30 height 30
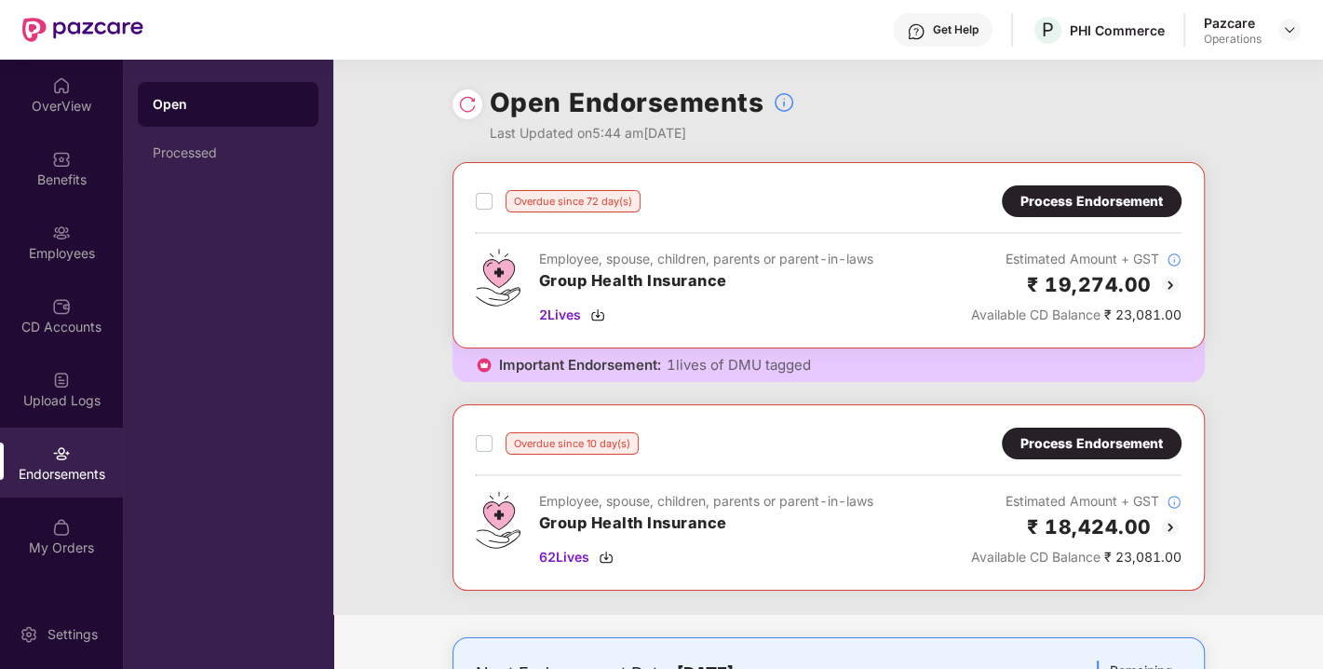
scroll to position [333, 0]
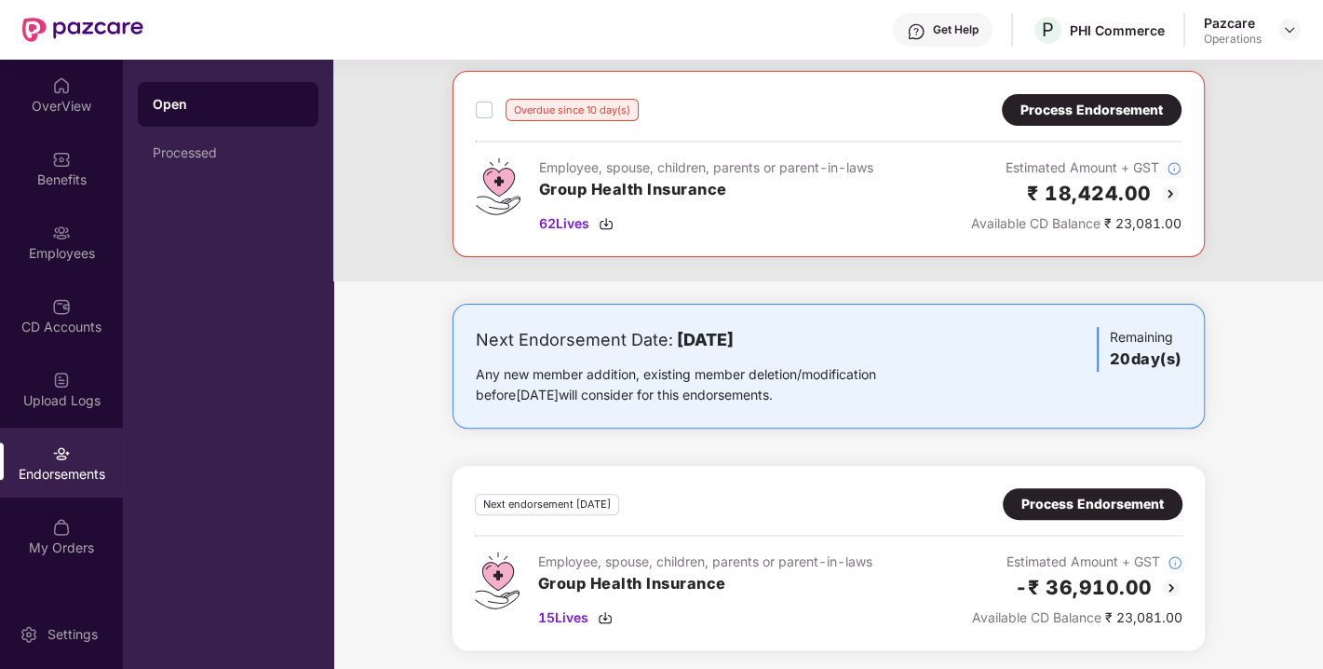
click at [1082, 504] on div "Process Endorsement" at bounding box center [1093, 504] width 142 height 20
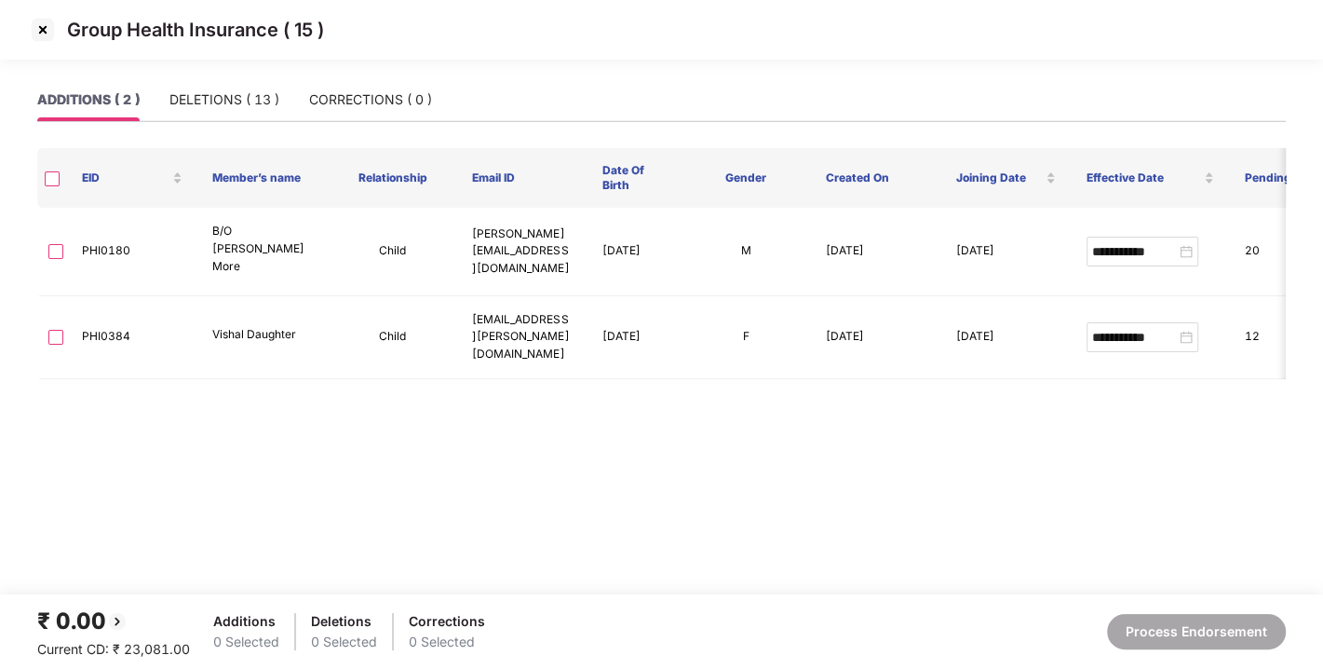
click at [47, 32] on img at bounding box center [43, 30] width 30 height 30
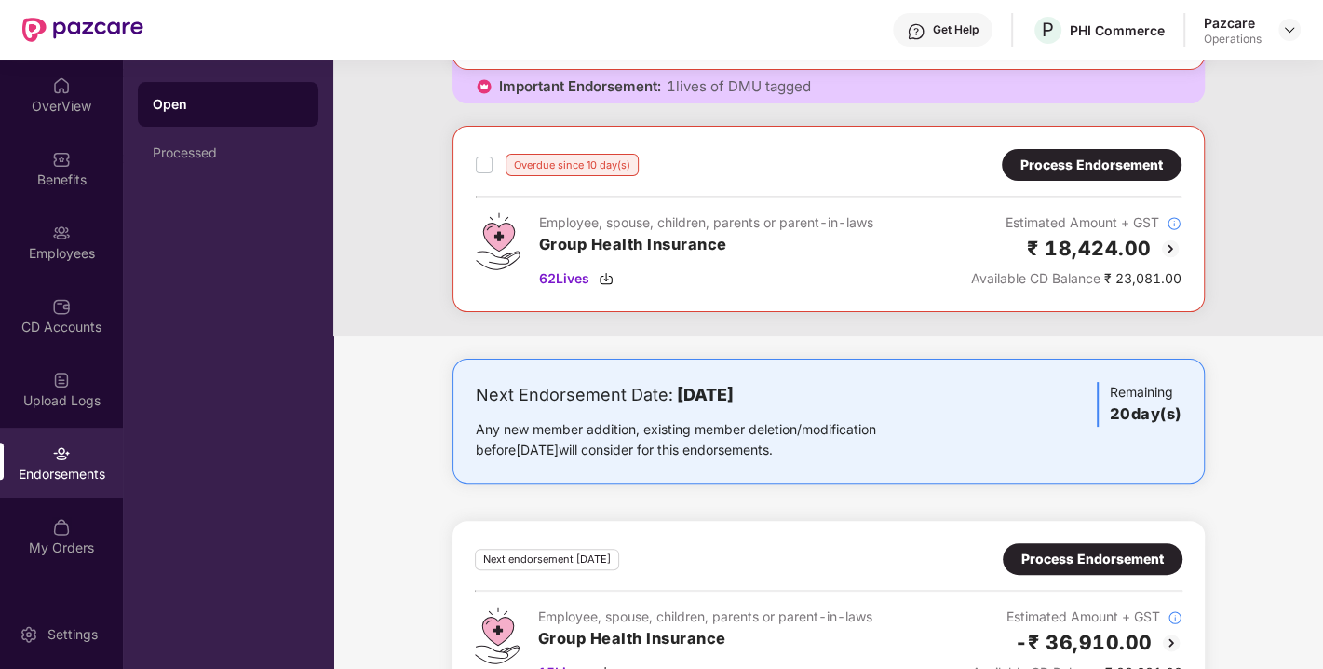
scroll to position [289, 0]
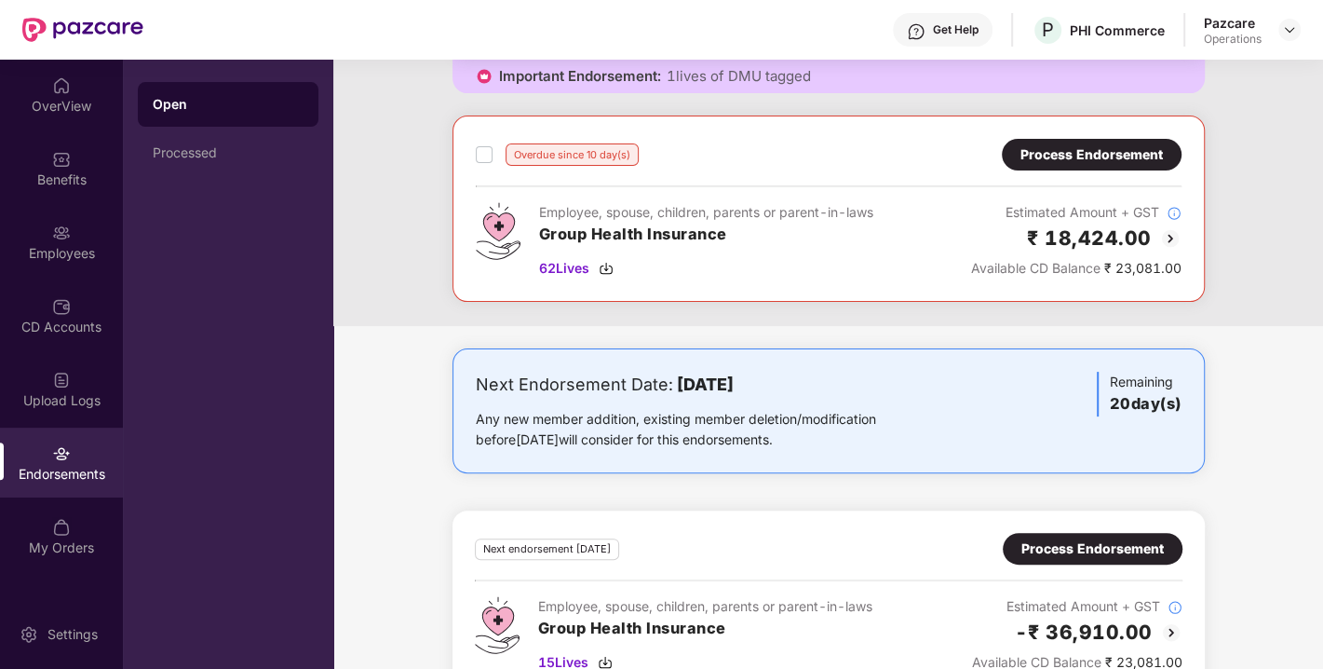
click at [1045, 148] on div "Process Endorsement" at bounding box center [1092, 154] width 142 height 20
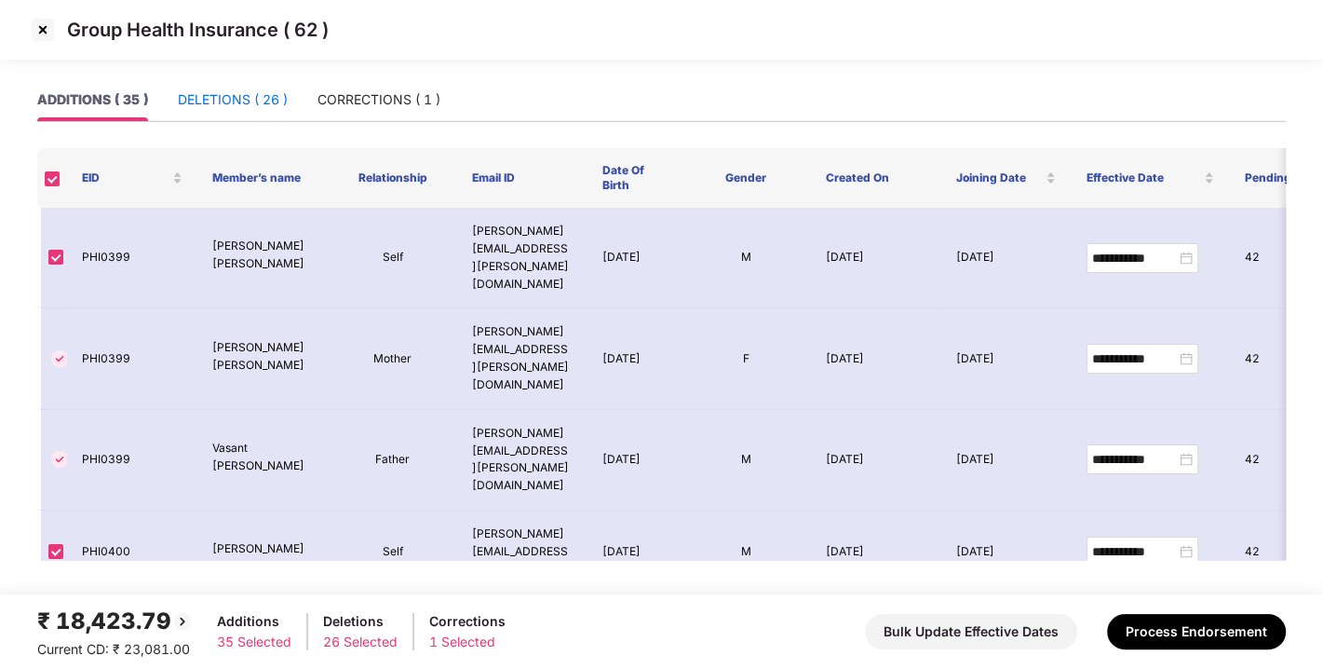
click at [238, 93] on div "DELETIONS ( 26 )" at bounding box center [233, 99] width 110 height 20
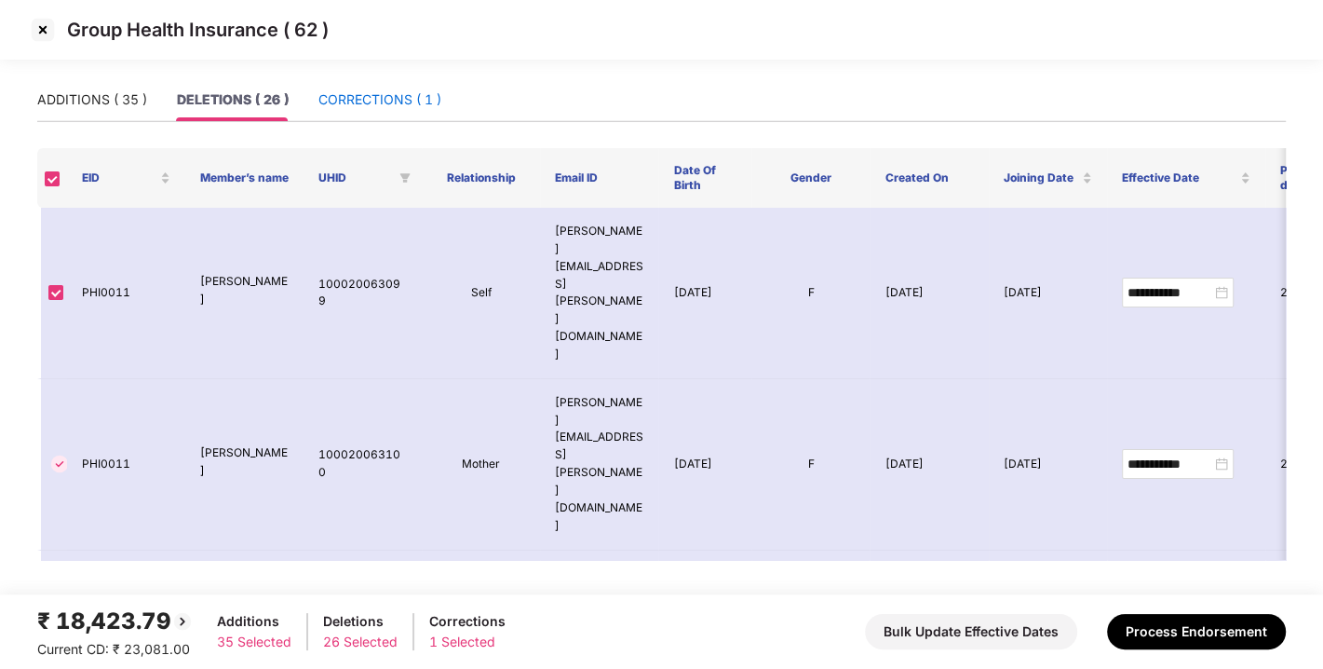
click at [348, 105] on div "CORRECTIONS ( 1 )" at bounding box center [380, 99] width 123 height 20
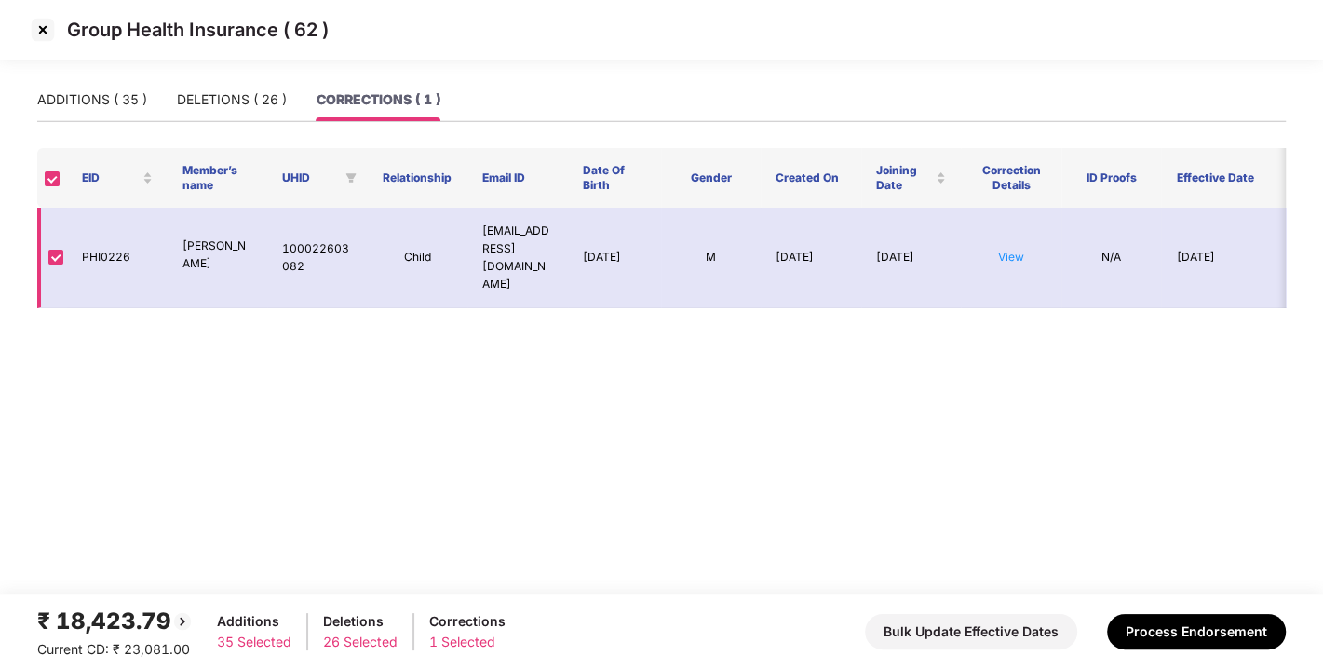
click at [1025, 252] on td "View" at bounding box center [1011, 258] width 101 height 101
click at [1010, 250] on link "View" at bounding box center [1011, 257] width 26 height 14
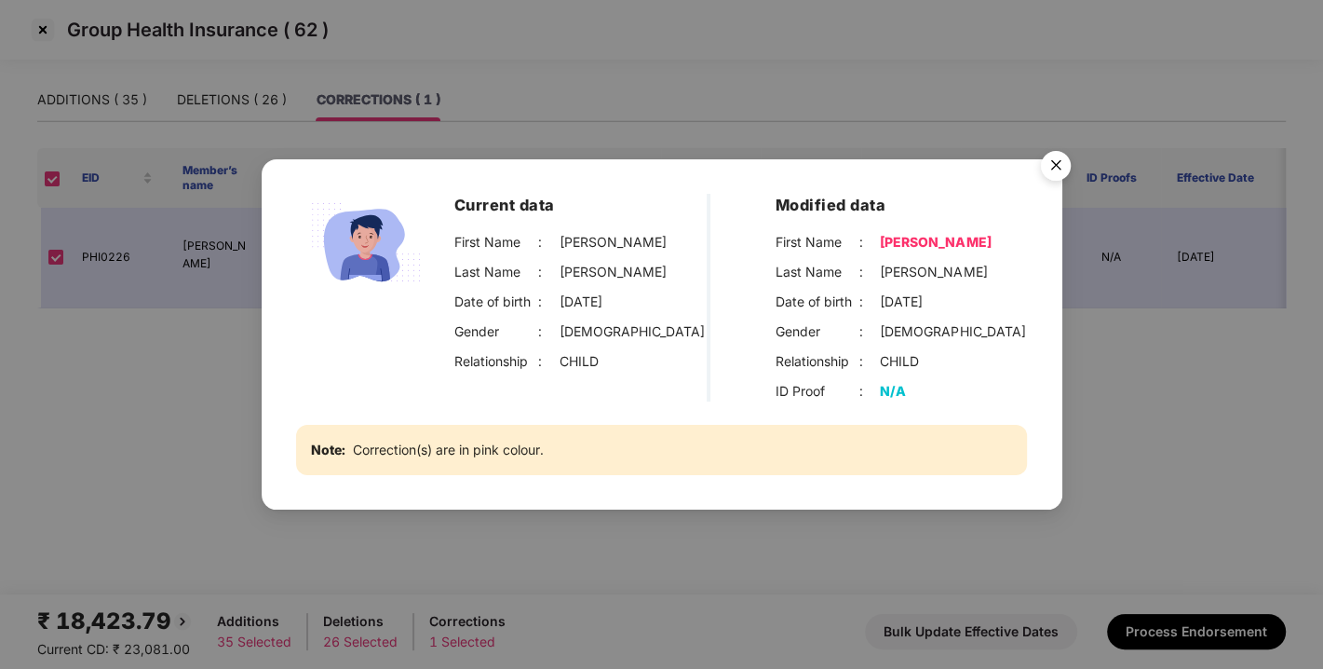
click at [1059, 167] on img "Close" at bounding box center [1056, 168] width 52 height 52
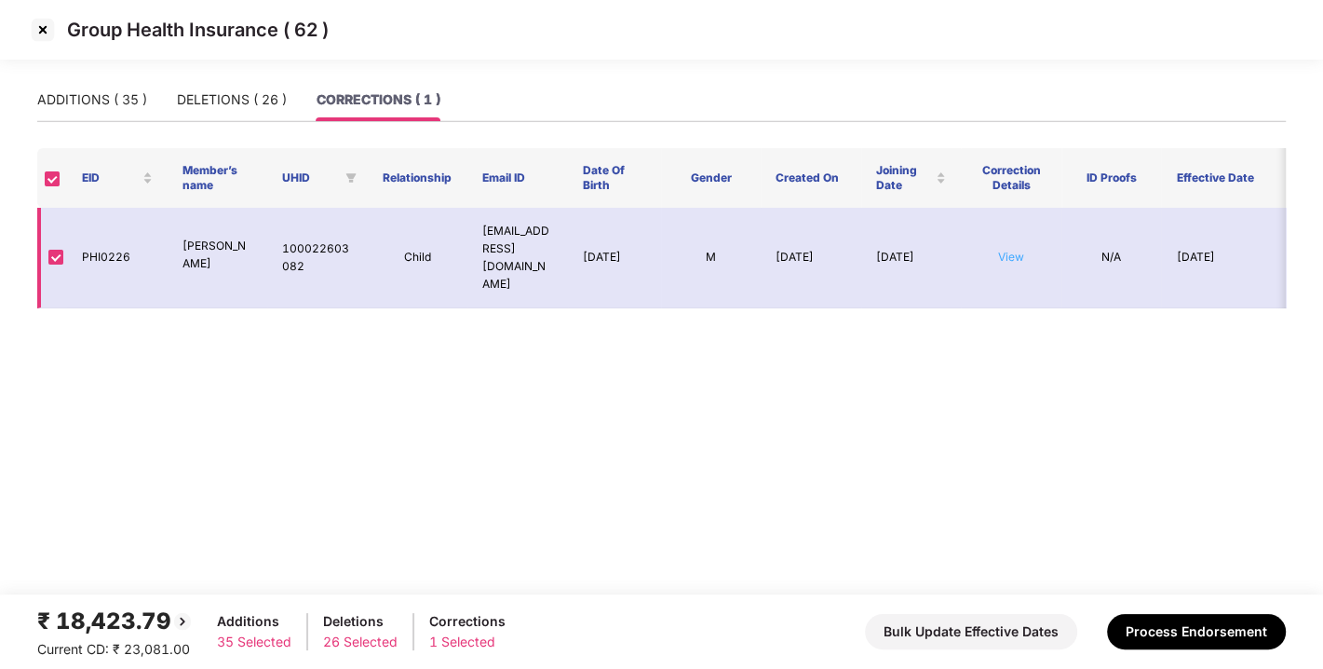
click at [998, 250] on link "View" at bounding box center [1011, 257] width 26 height 14
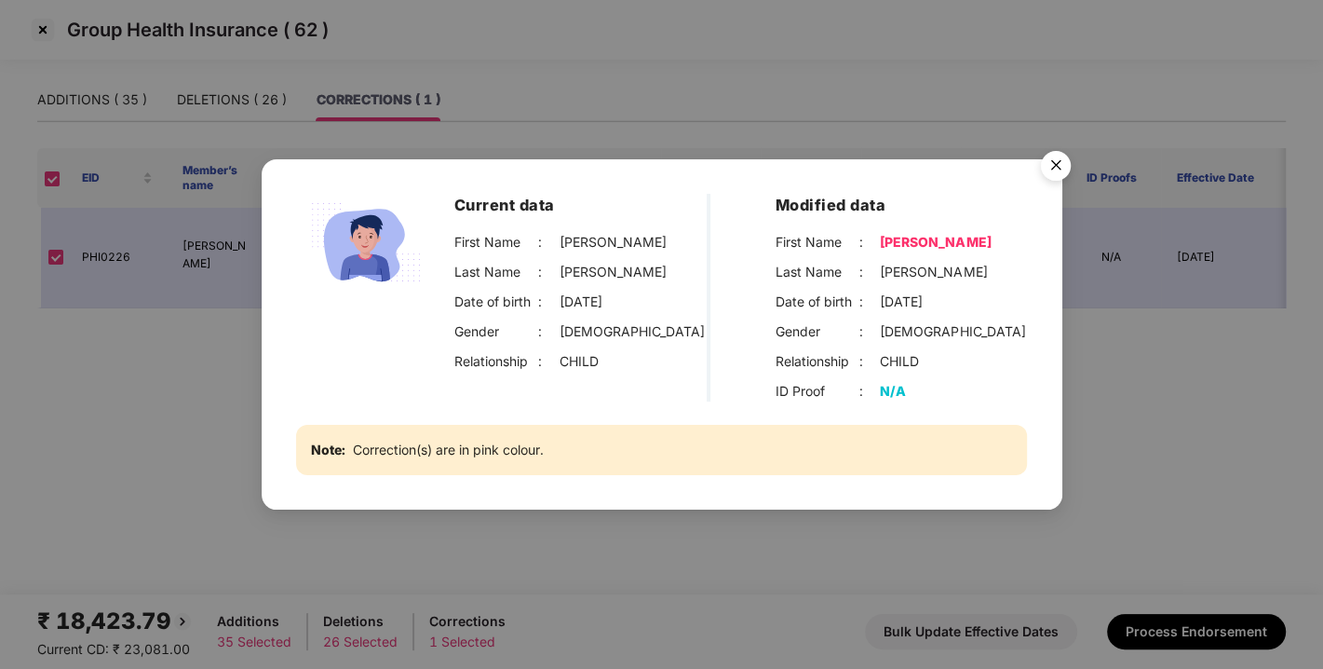
click at [1052, 165] on img "Close" at bounding box center [1056, 168] width 52 height 52
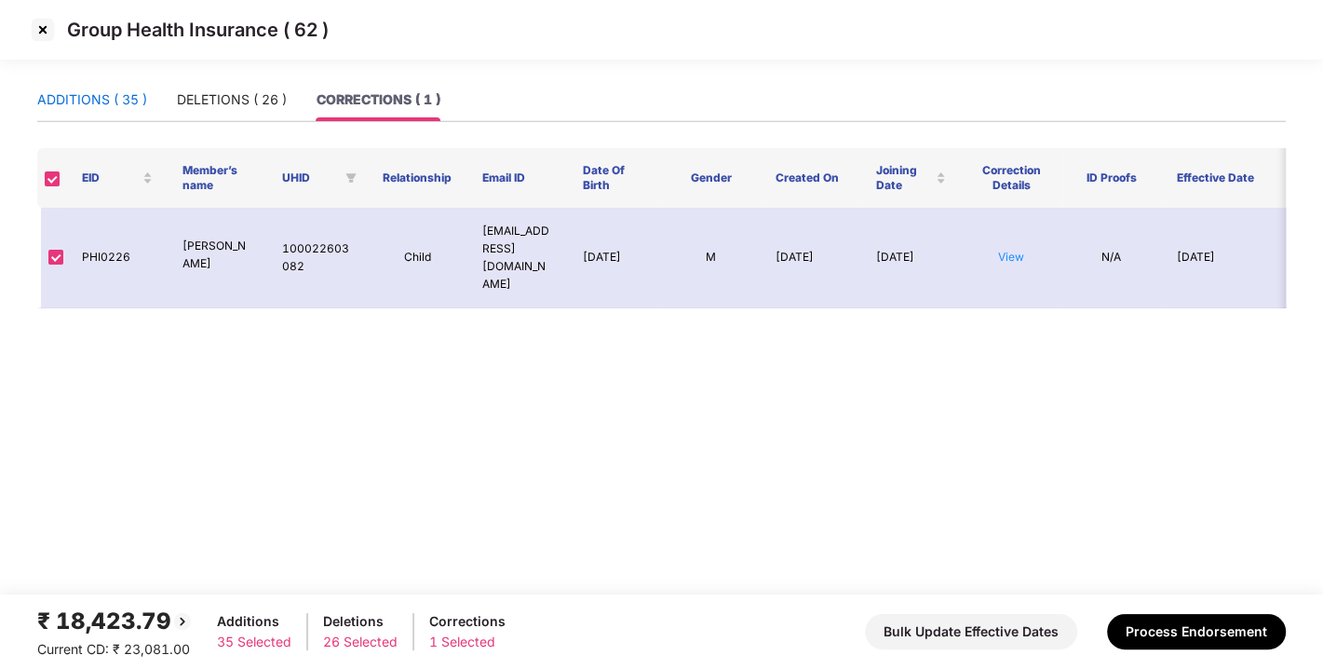
click at [78, 103] on div "ADDITIONS ( 35 )" at bounding box center [92, 99] width 110 height 20
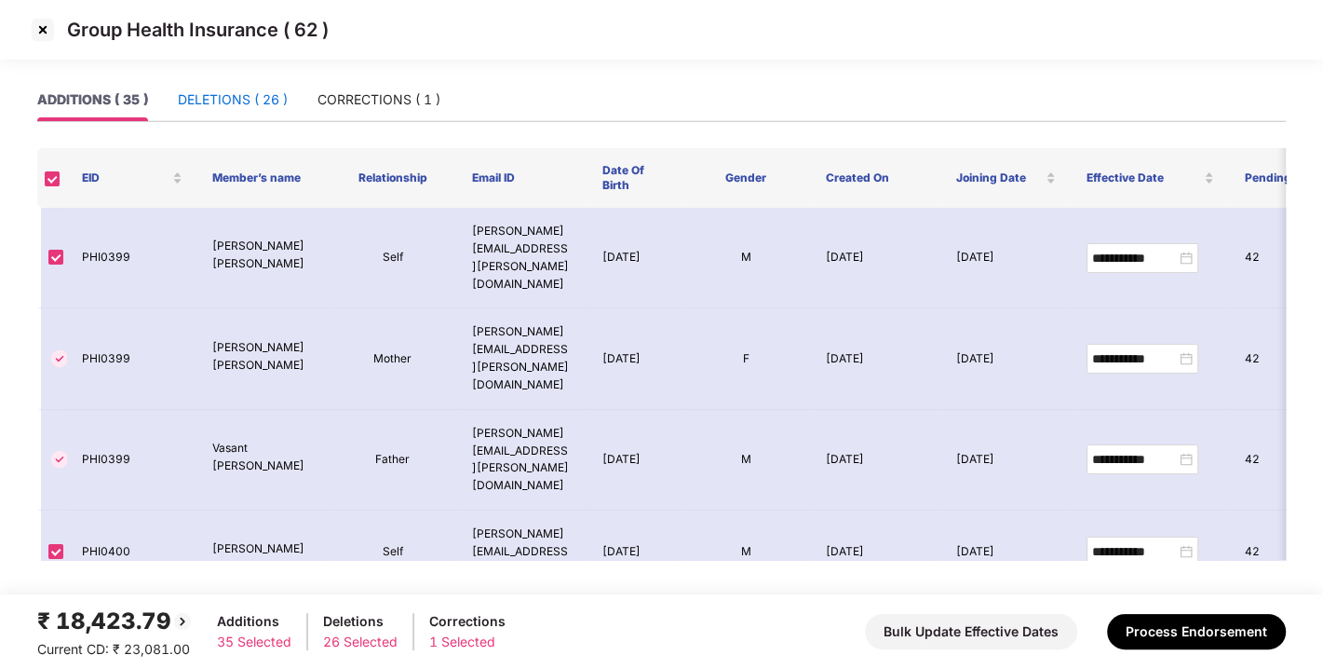
click at [229, 101] on div "DELETIONS ( 26 )" at bounding box center [233, 99] width 110 height 20
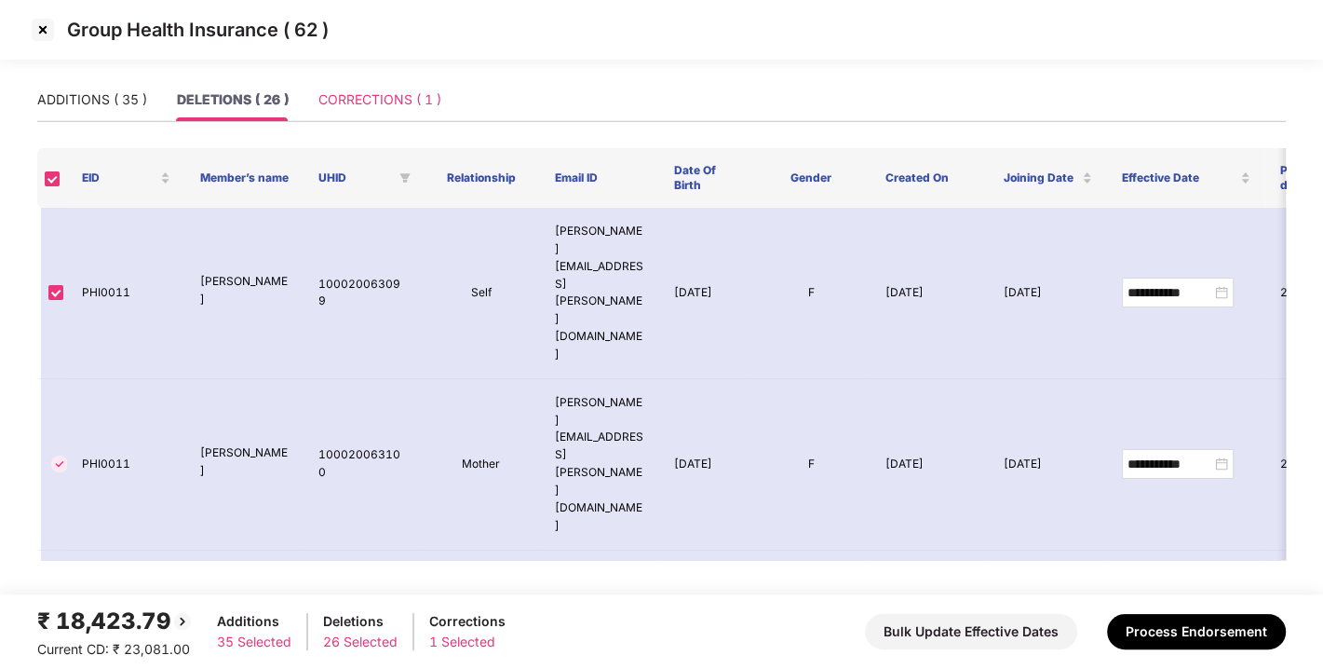
click at [351, 115] on div "CORRECTIONS ( 1 )" at bounding box center [380, 99] width 123 height 43
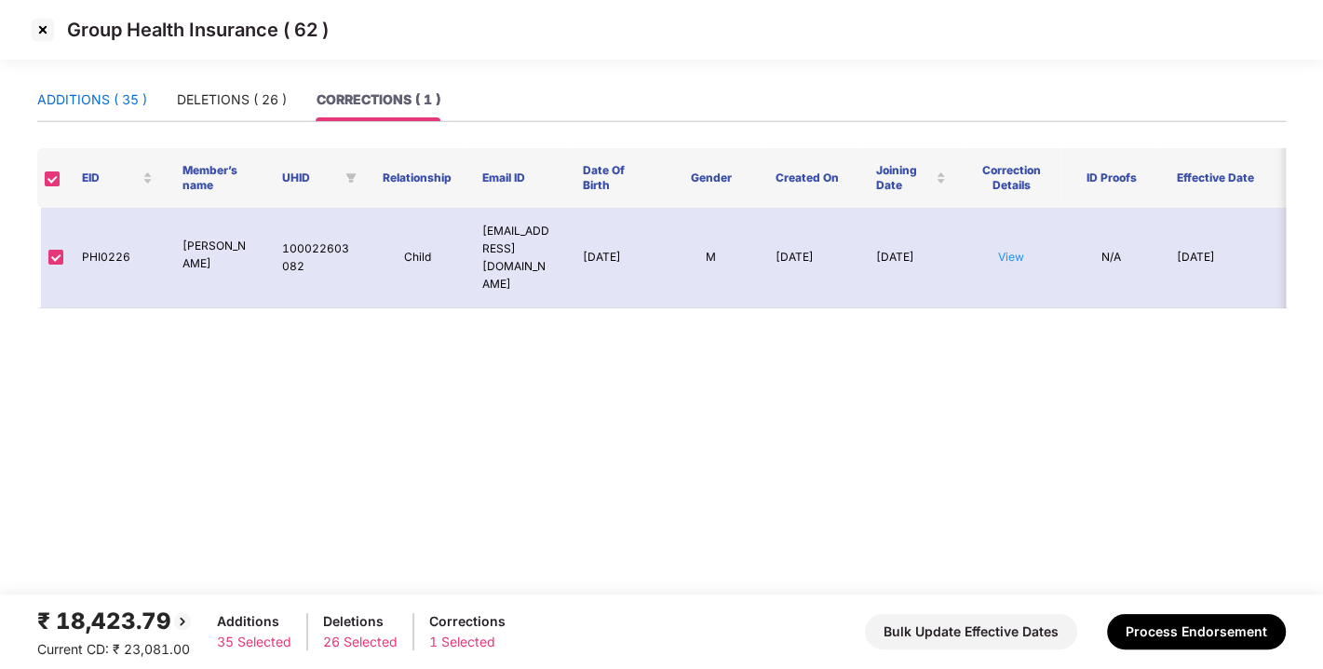
click at [94, 91] on div "ADDITIONS ( 35 )" at bounding box center [92, 99] width 110 height 20
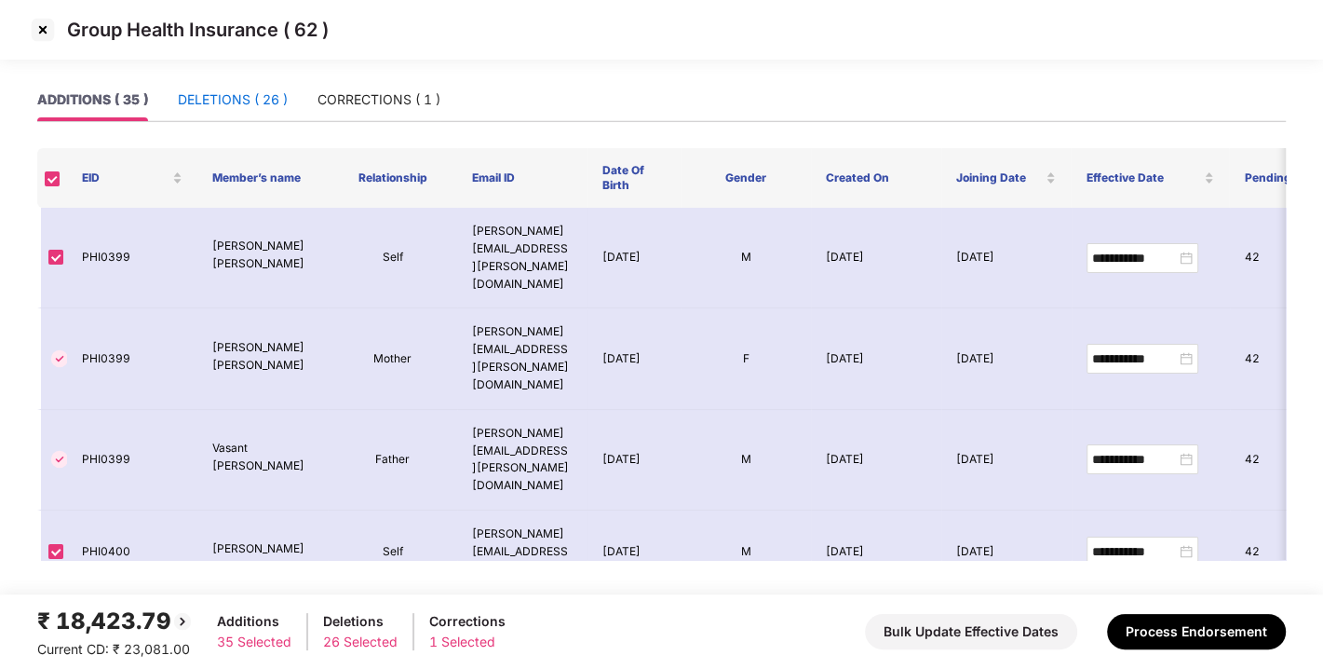
click at [190, 99] on div "DELETIONS ( 26 )" at bounding box center [233, 99] width 110 height 20
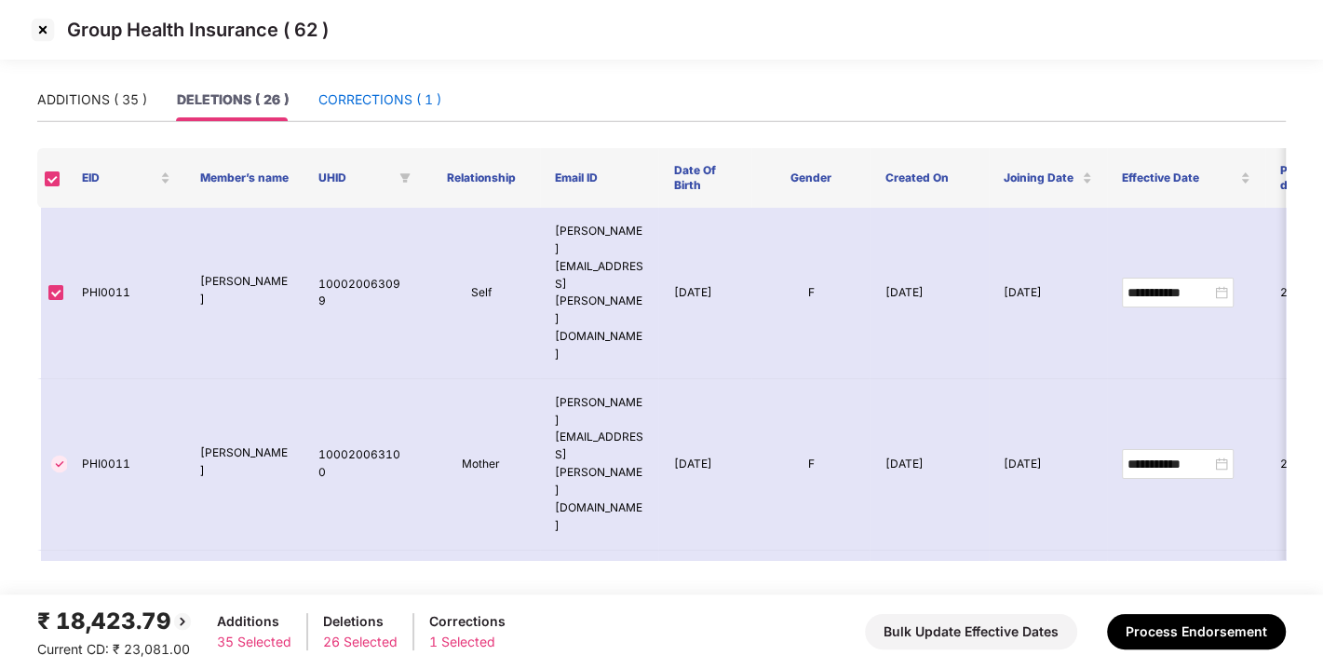
click at [327, 102] on div "CORRECTIONS ( 1 )" at bounding box center [380, 99] width 123 height 20
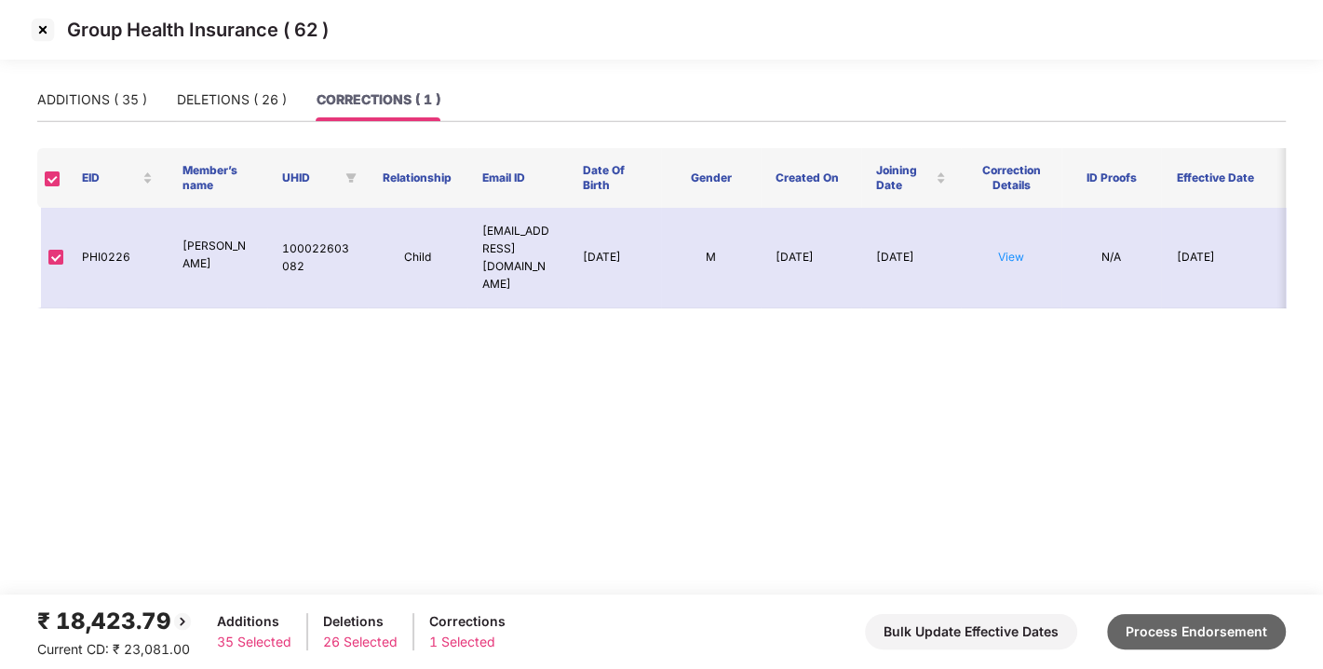
click at [1162, 618] on button "Process Endorsement" at bounding box center [1196, 631] width 179 height 35
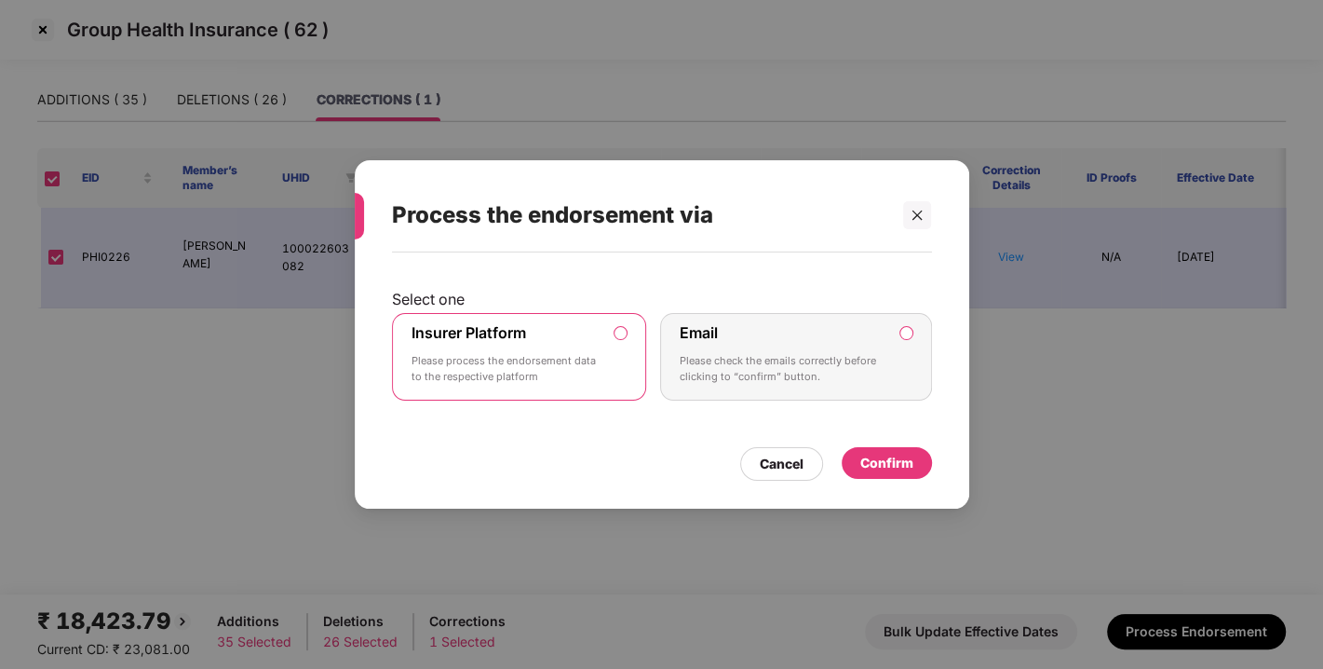
click at [911, 473] on div "Confirm" at bounding box center [887, 463] width 90 height 32
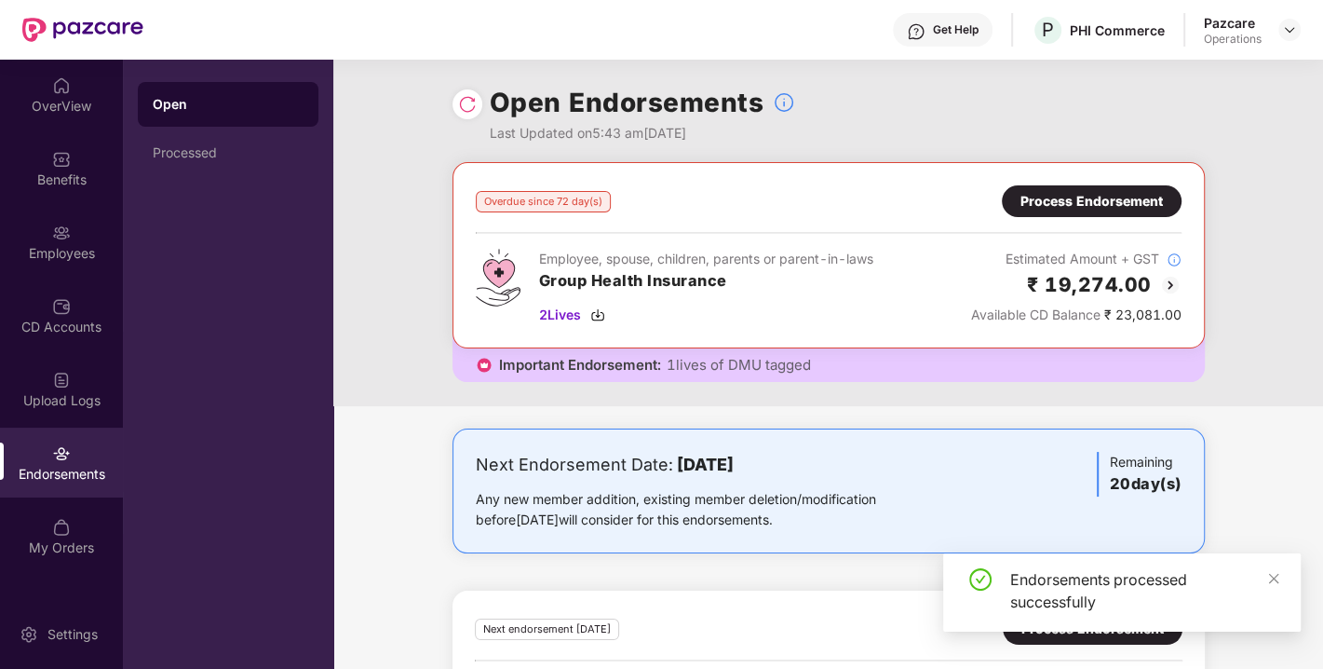
scroll to position [127, 0]
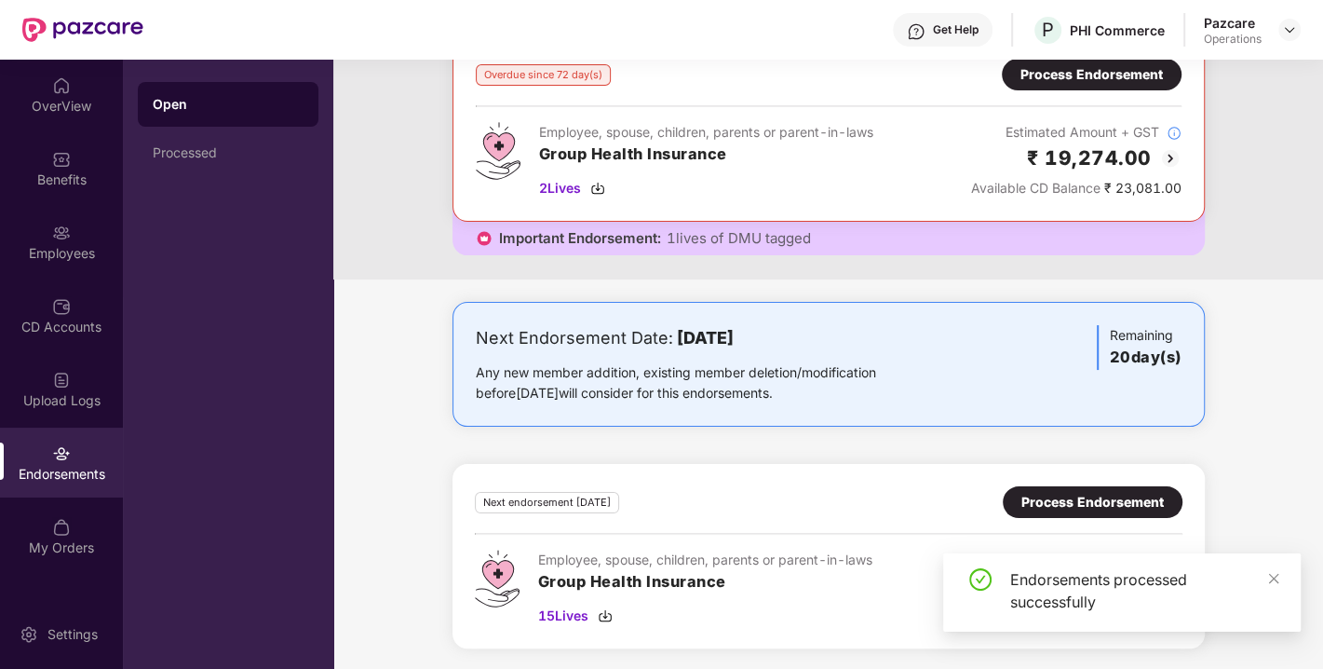
click at [1068, 508] on div "Process Endorsement" at bounding box center [1093, 502] width 142 height 20
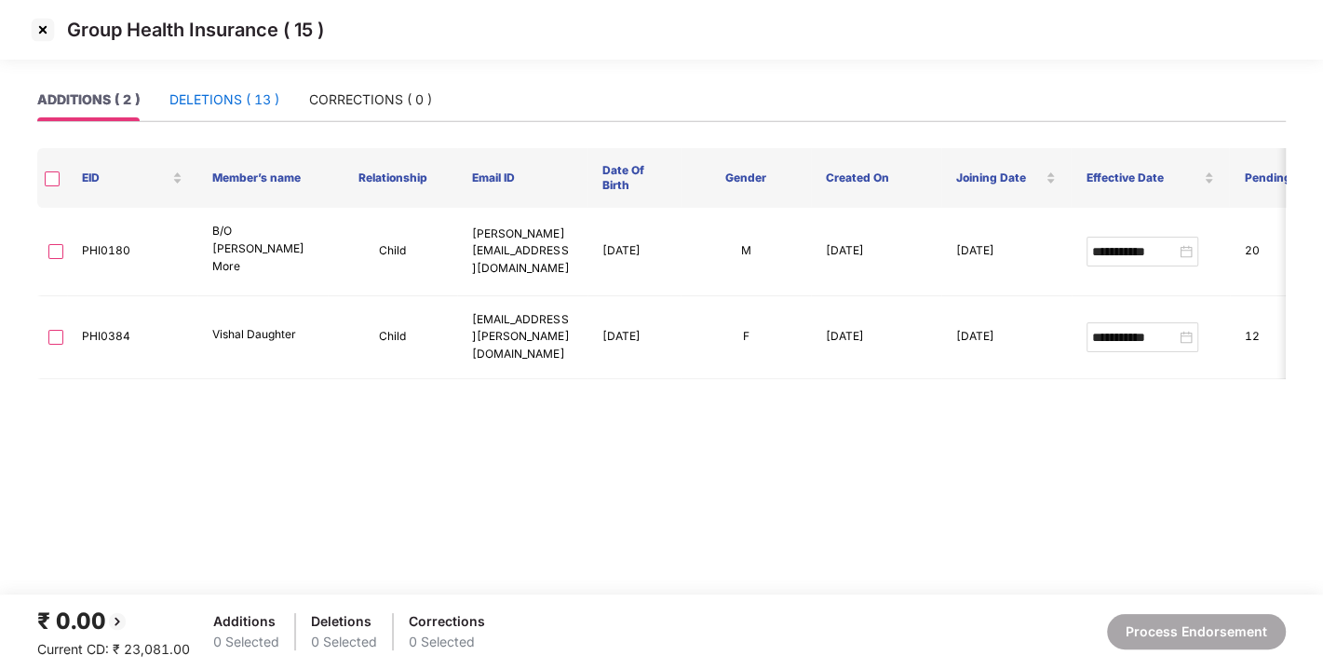
click at [234, 103] on div "DELETIONS ( 13 )" at bounding box center [225, 99] width 110 height 20
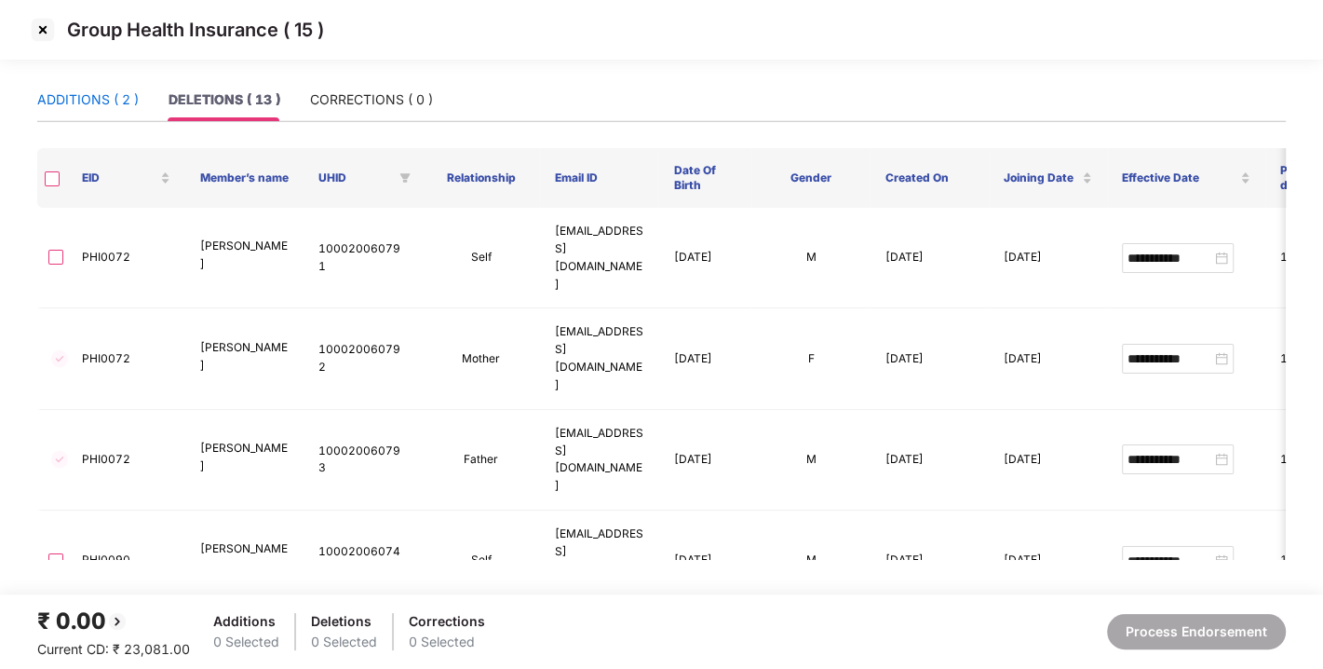
click at [128, 90] on div "ADDITIONS ( 2 )" at bounding box center [88, 99] width 102 height 20
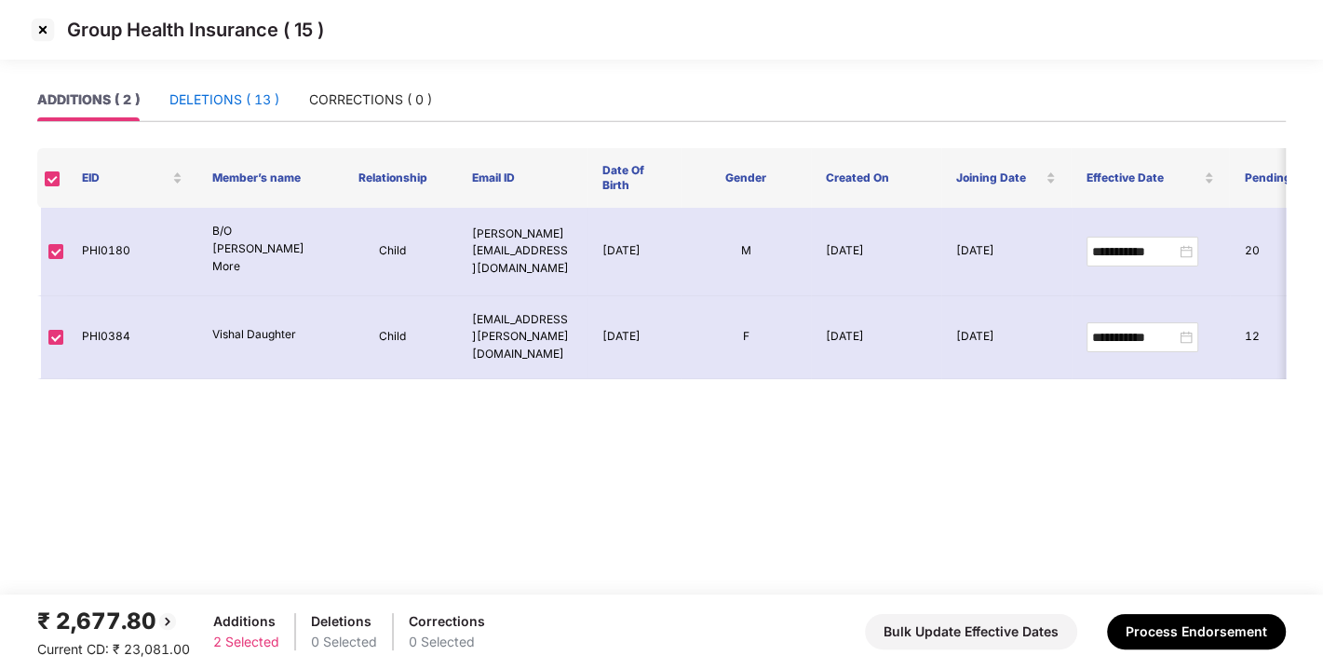
click at [221, 107] on div "DELETIONS ( 13 )" at bounding box center [225, 99] width 110 height 20
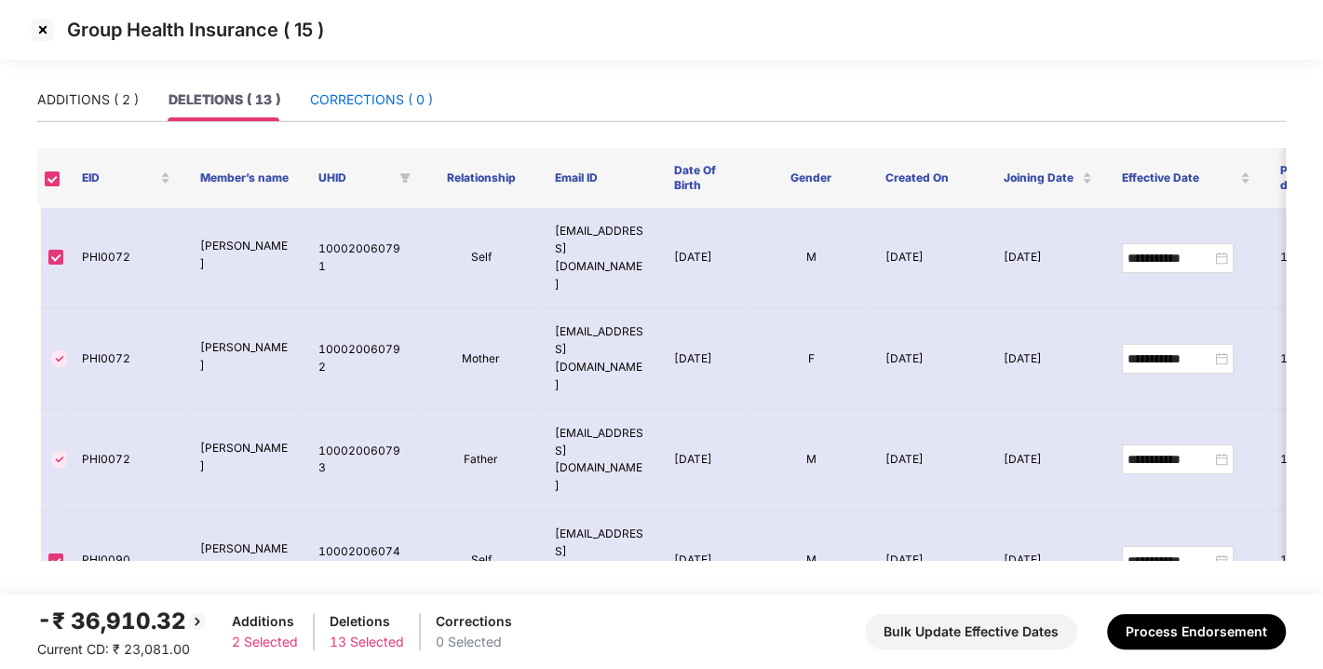
click at [389, 93] on div "CORRECTIONS ( 0 )" at bounding box center [371, 99] width 123 height 20
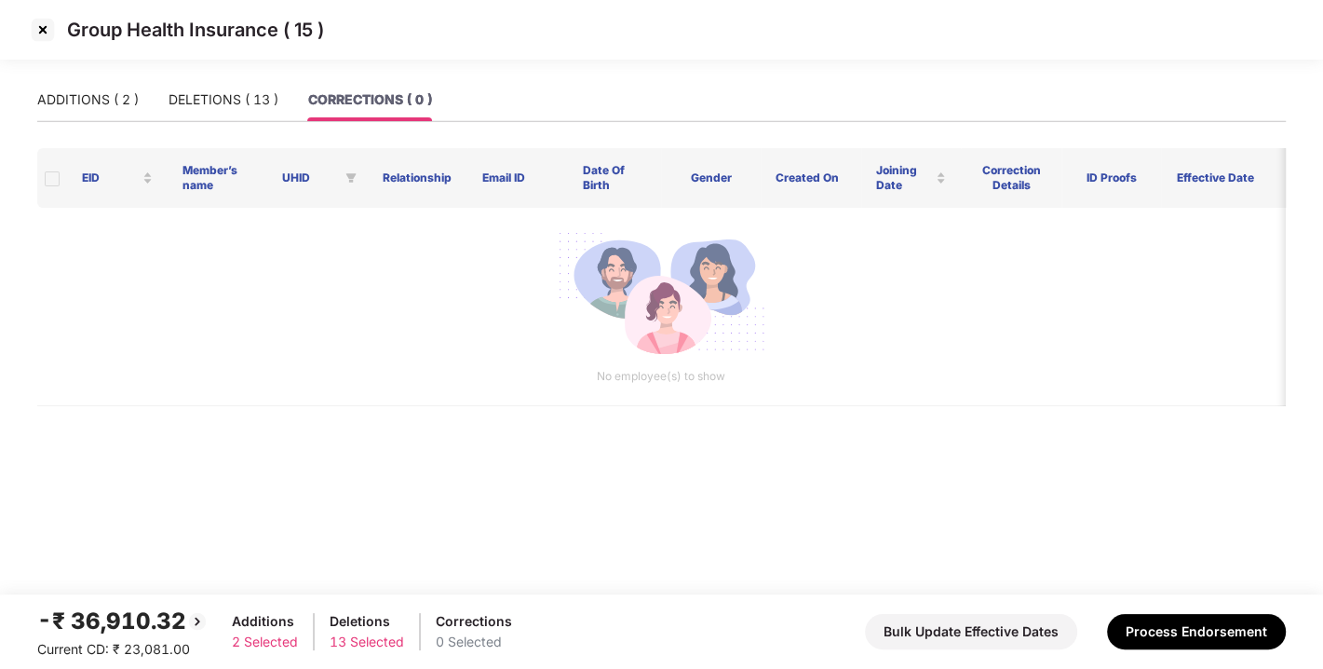
click at [139, 114] on div "ADDITIONS ( 2 ) DELETIONS ( 13 ) CORRECTIONS ( 0 )" at bounding box center [234, 99] width 395 height 43
click at [71, 104] on div "ADDITIONS ( 2 )" at bounding box center [88, 99] width 102 height 20
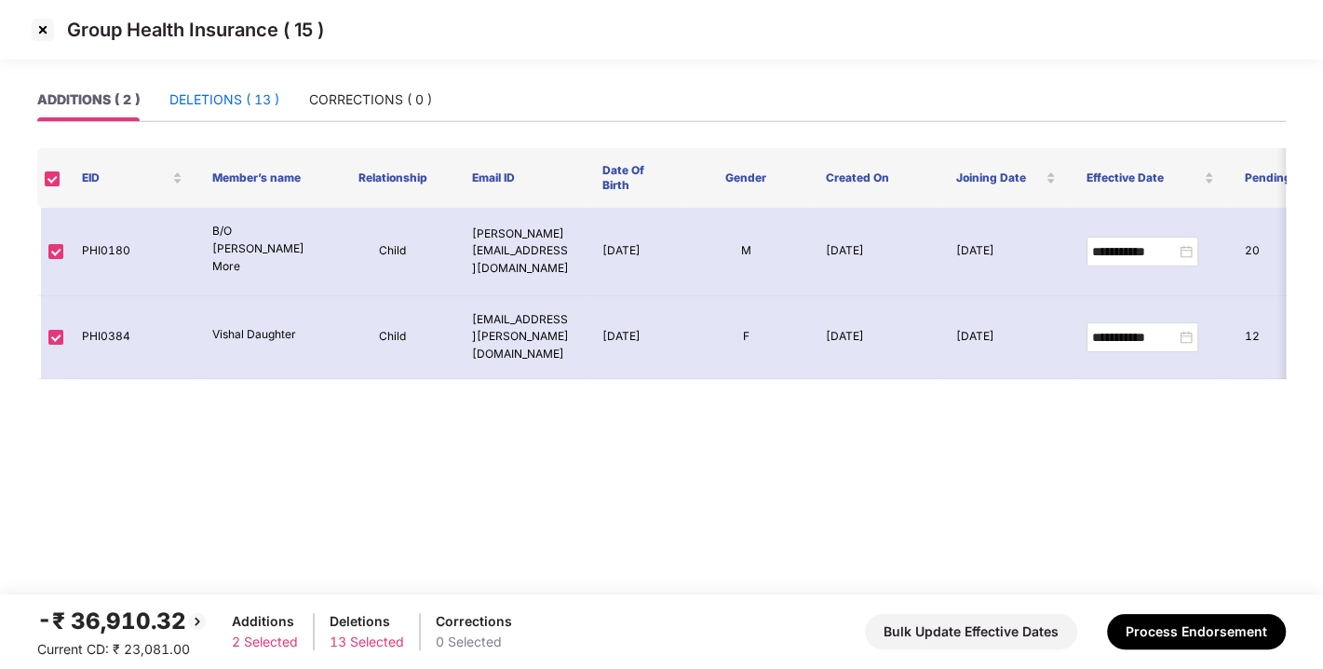
click at [221, 103] on div "DELETIONS ( 13 )" at bounding box center [225, 99] width 110 height 20
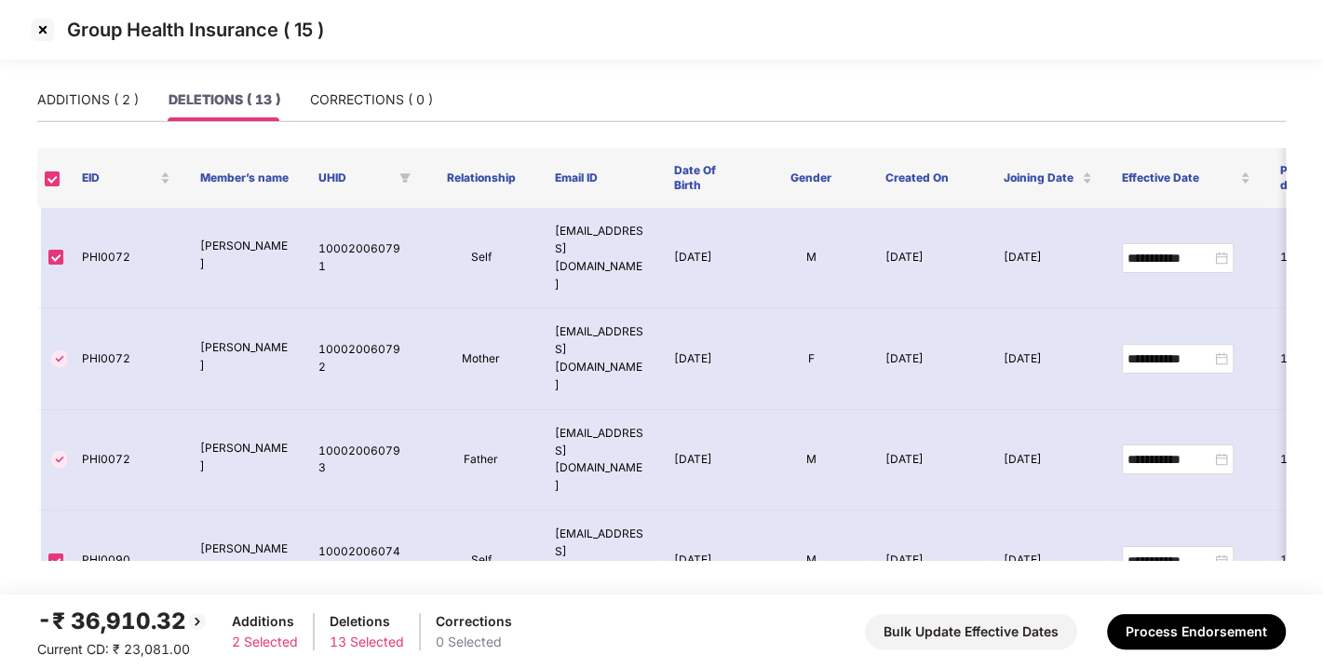
click at [277, 106] on div "DELETIONS ( 13 )" at bounding box center [225, 99] width 112 height 20
click at [346, 101] on div "CORRECTIONS ( 0 )" at bounding box center [371, 99] width 123 height 20
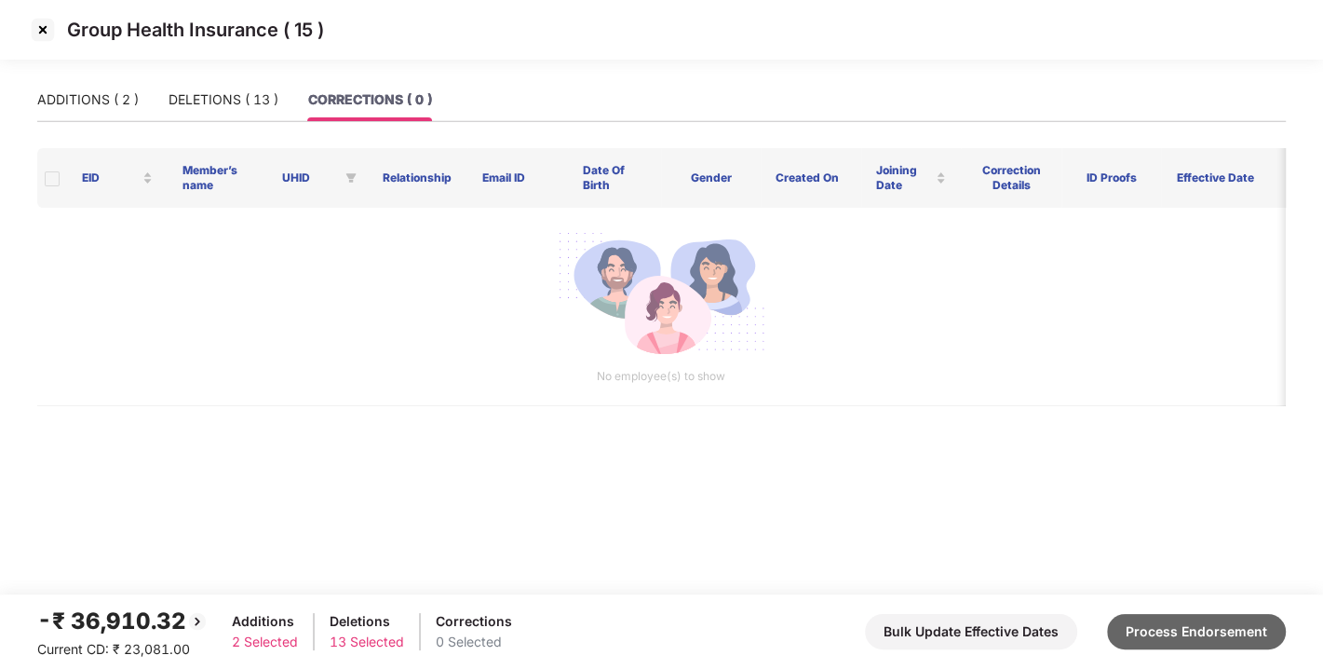
click at [1152, 623] on button "Process Endorsement" at bounding box center [1196, 631] width 179 height 35
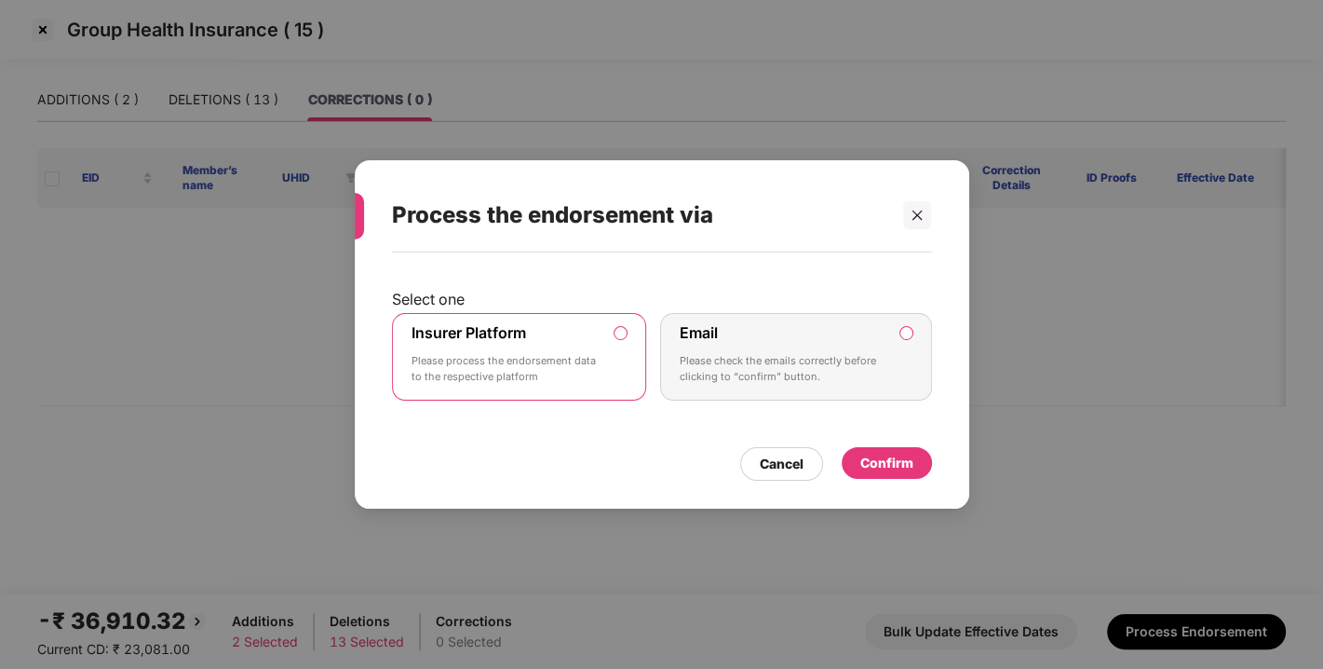
click at [879, 460] on div "Confirm" at bounding box center [887, 463] width 53 height 20
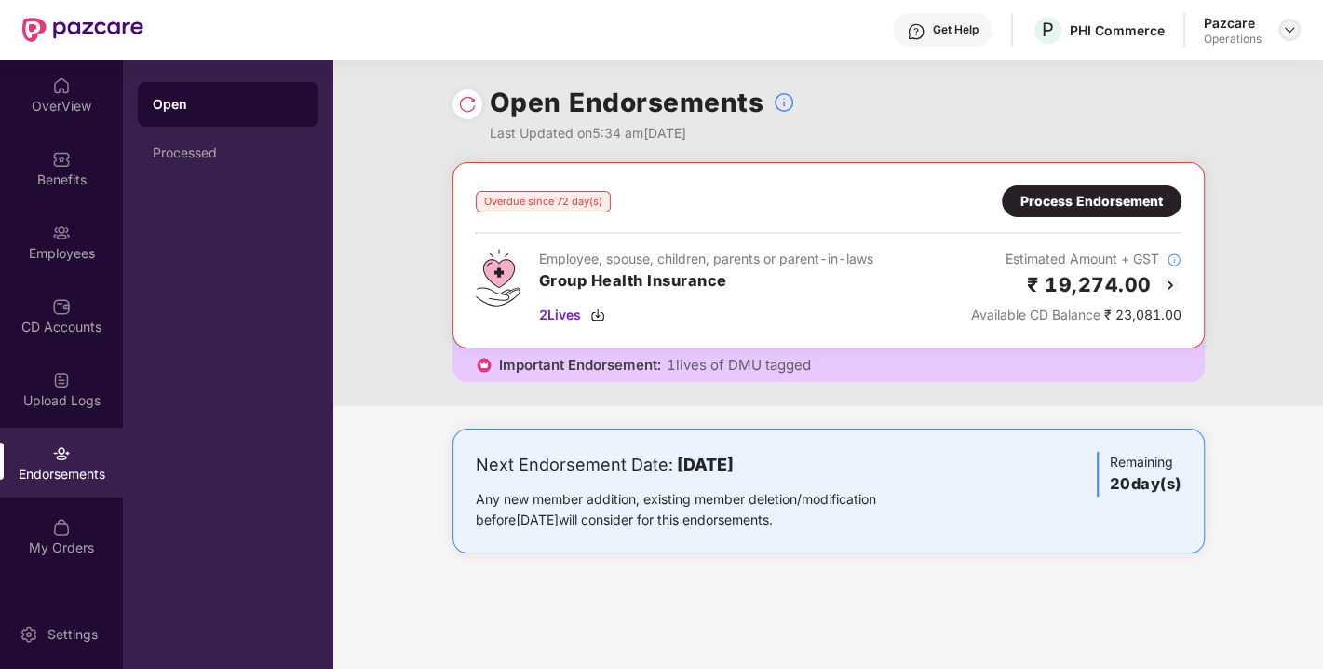
click at [1279, 32] on div at bounding box center [1290, 30] width 22 height 22
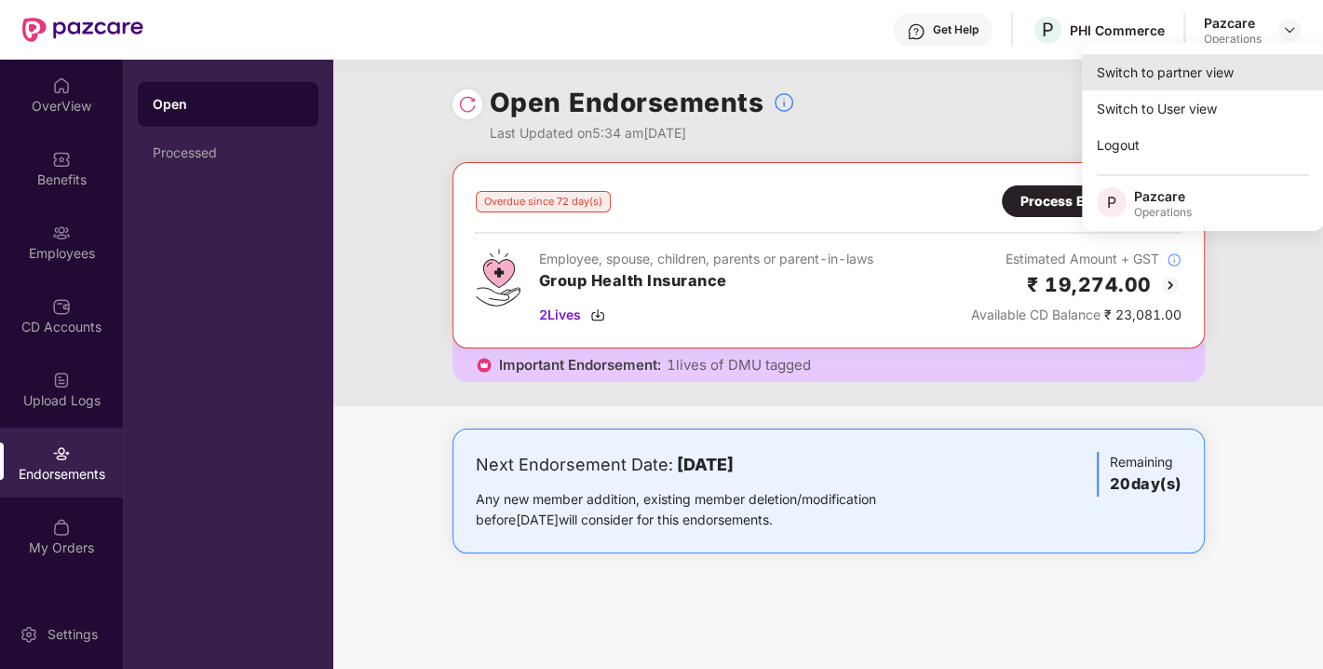
click at [1181, 64] on div "Switch to partner view" at bounding box center [1203, 72] width 242 height 36
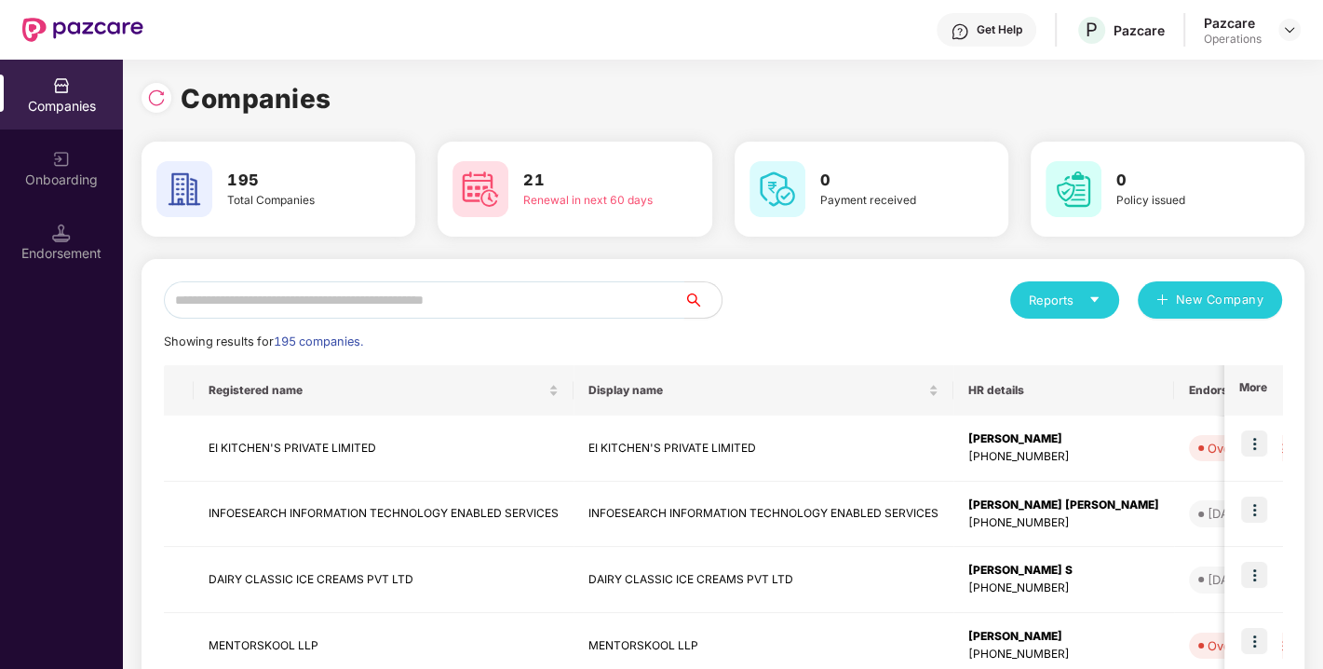
click at [364, 305] on input "text" at bounding box center [424, 299] width 521 height 37
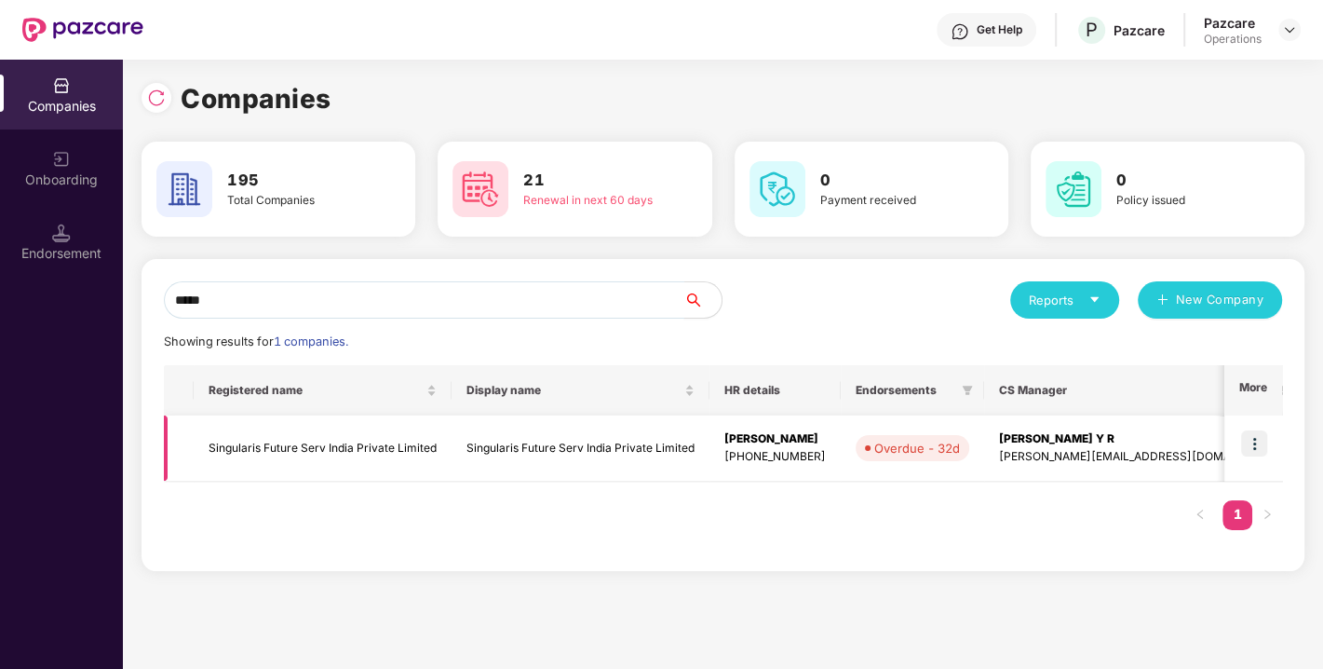
type input "*****"
click at [1254, 445] on img at bounding box center [1255, 443] width 26 height 26
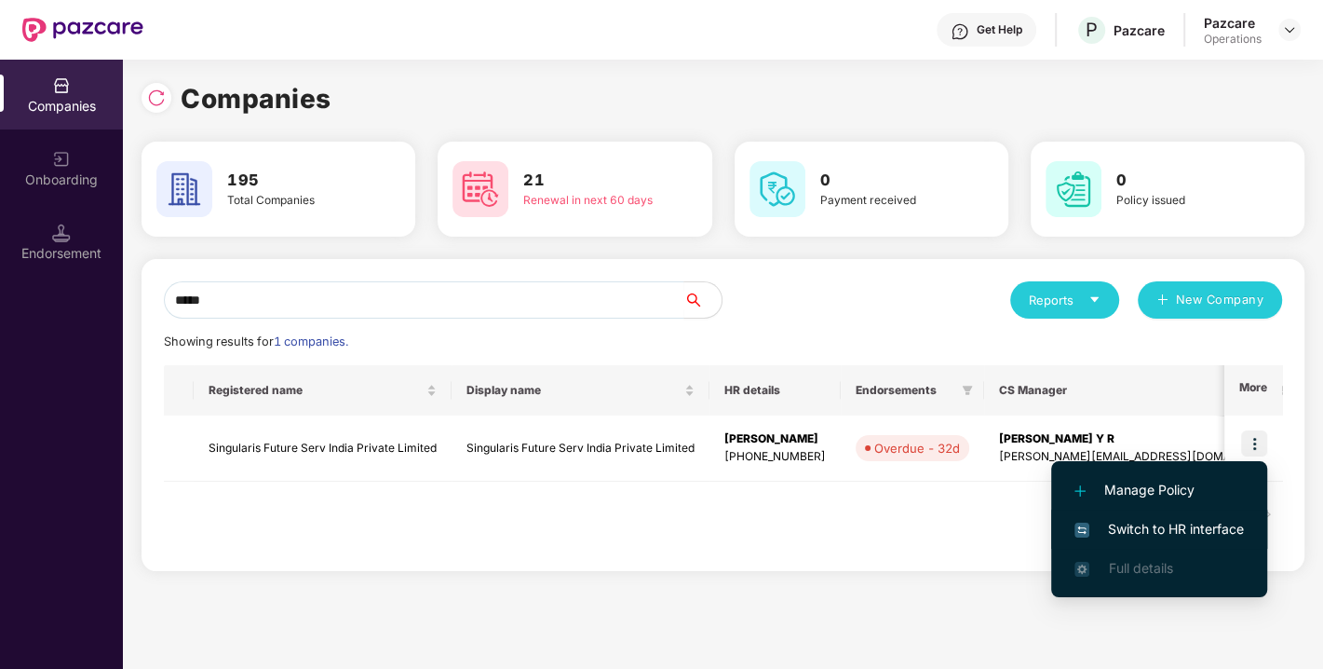
click at [1152, 528] on span "Switch to HR interface" at bounding box center [1160, 529] width 170 height 20
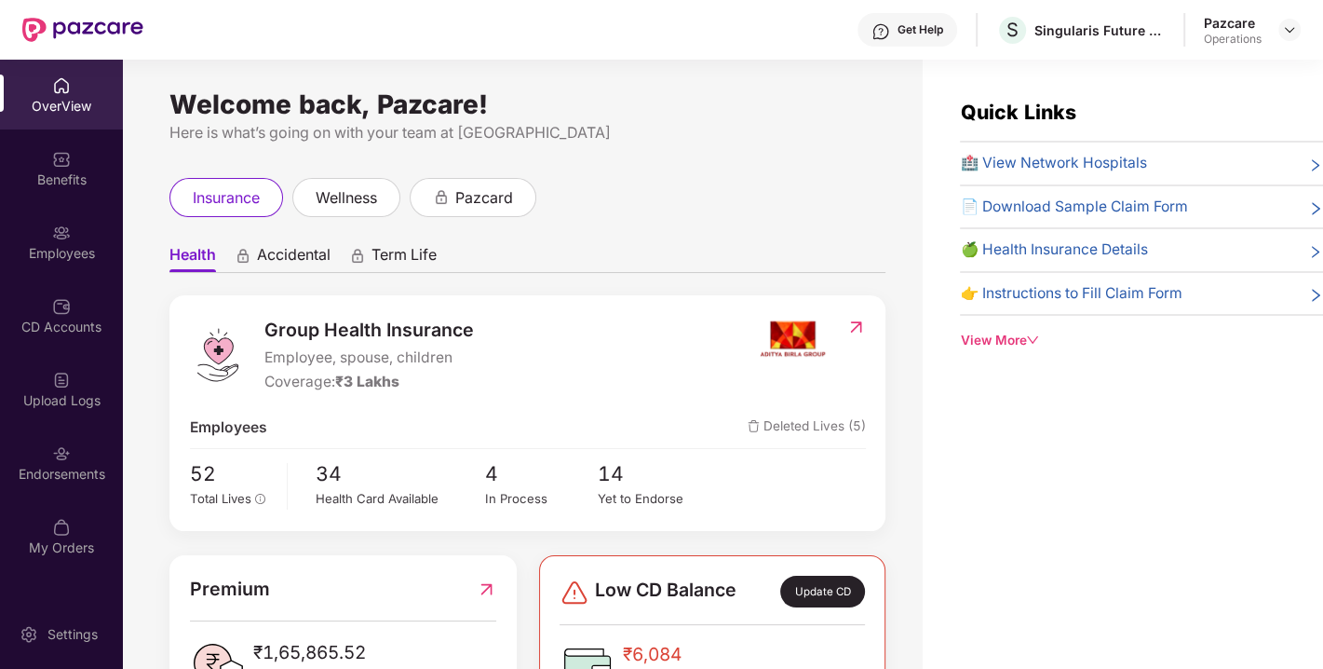
click at [39, 479] on div "Endorsements" at bounding box center [61, 474] width 123 height 19
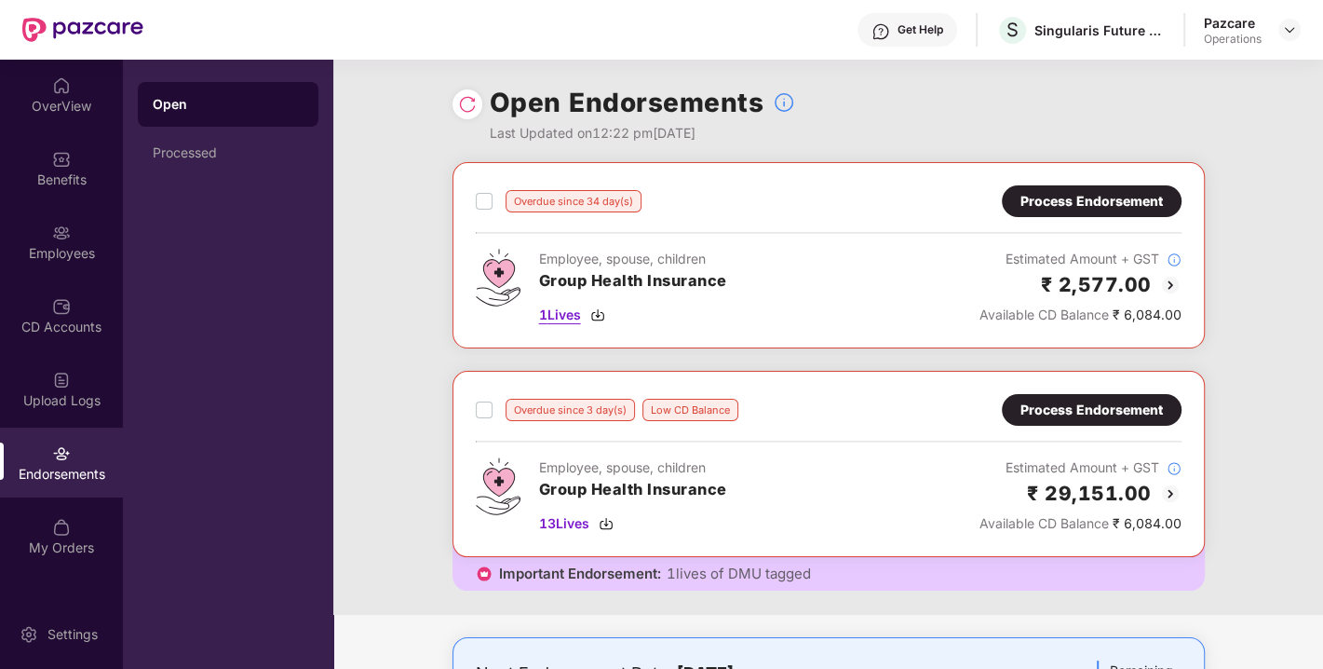
click at [598, 312] on img at bounding box center [597, 314] width 15 height 15
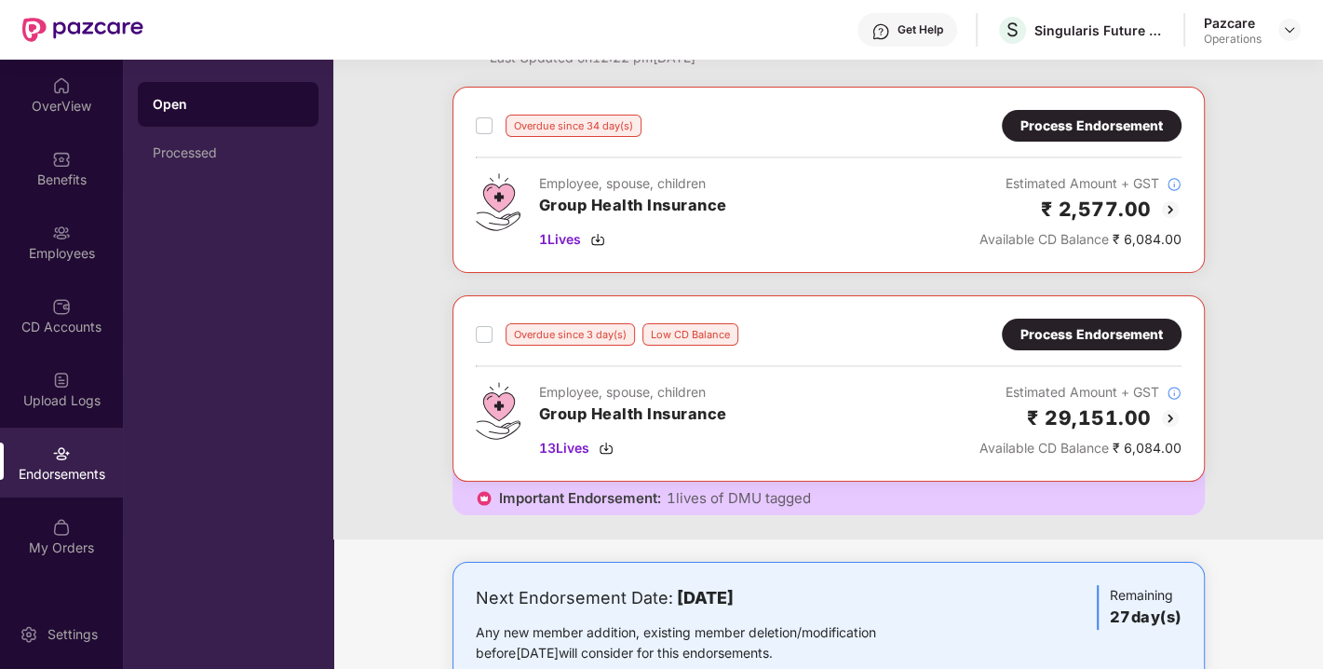
scroll to position [76, 0]
click at [1070, 332] on div "Process Endorsement" at bounding box center [1092, 333] width 142 height 20
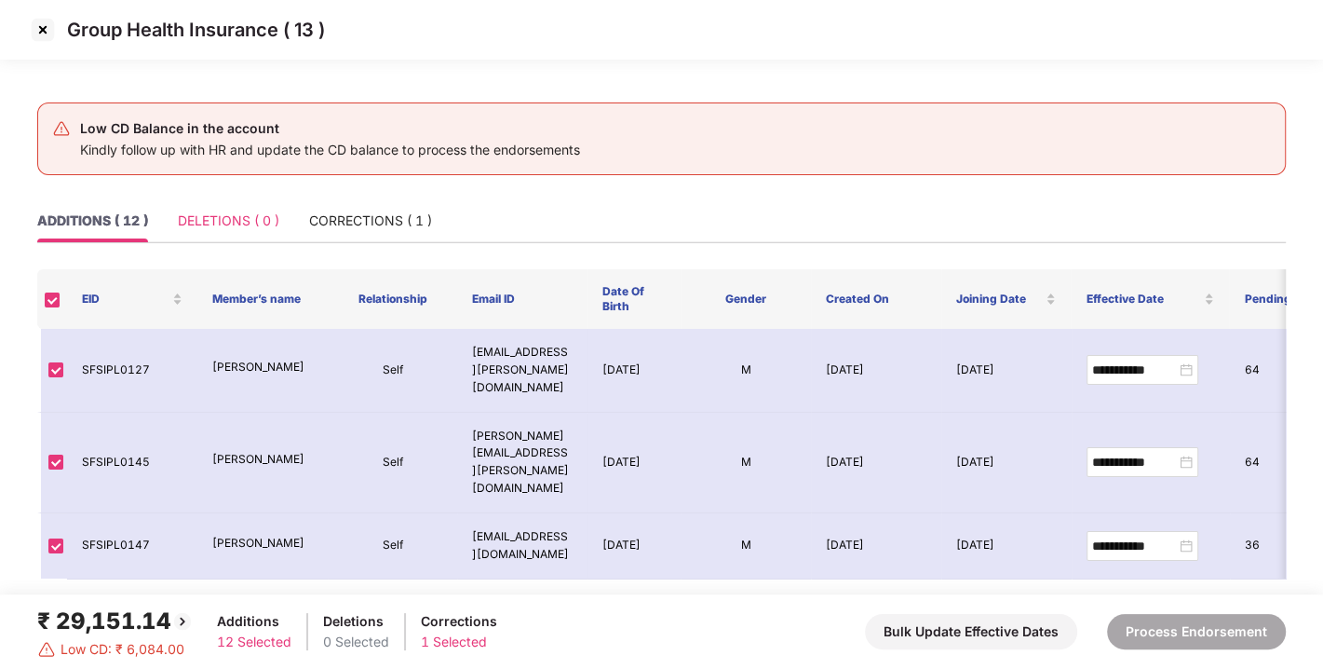
click at [242, 231] on div "DELETIONS ( 0 )" at bounding box center [229, 220] width 102 height 43
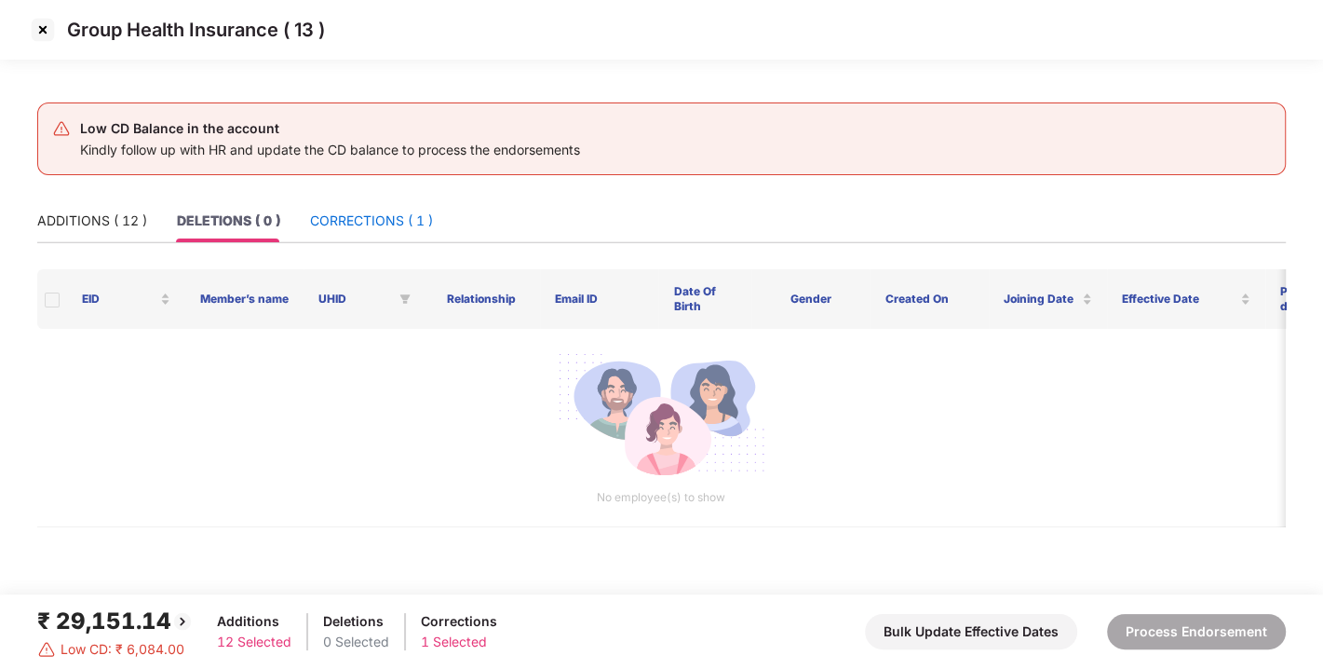
click at [364, 215] on div "CORRECTIONS ( 1 )" at bounding box center [371, 220] width 123 height 20
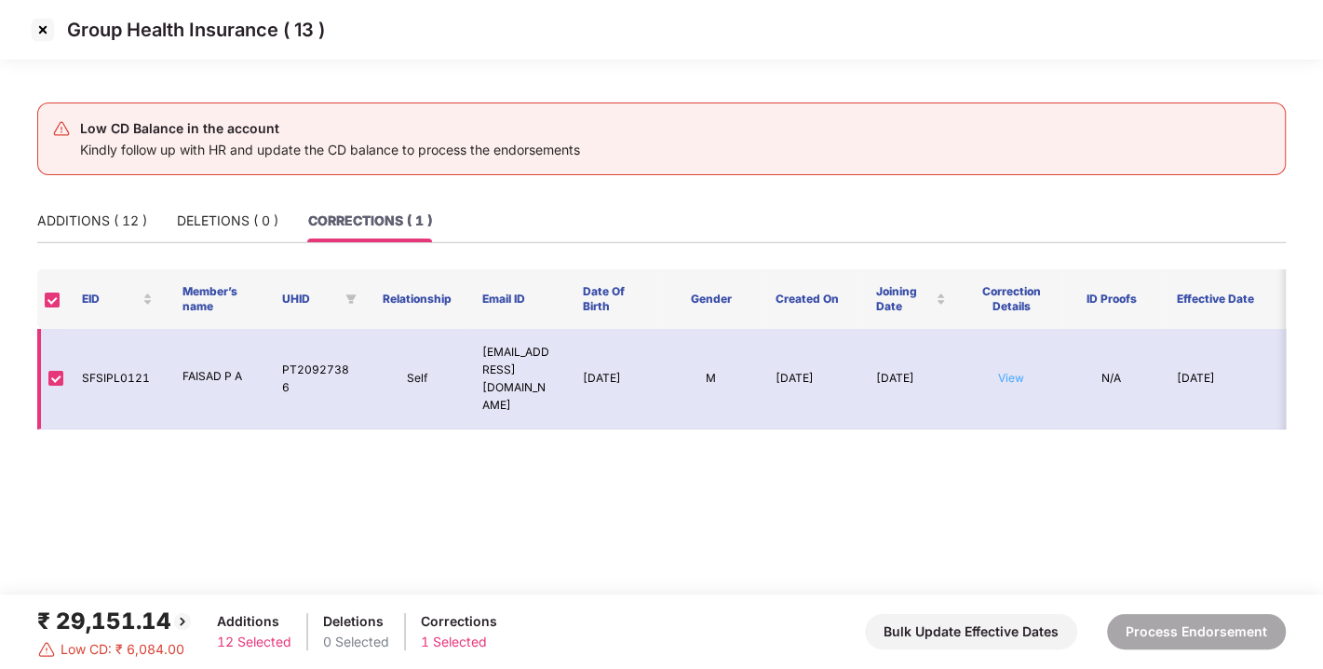
click at [1009, 371] on link "View" at bounding box center [1011, 378] width 26 height 14
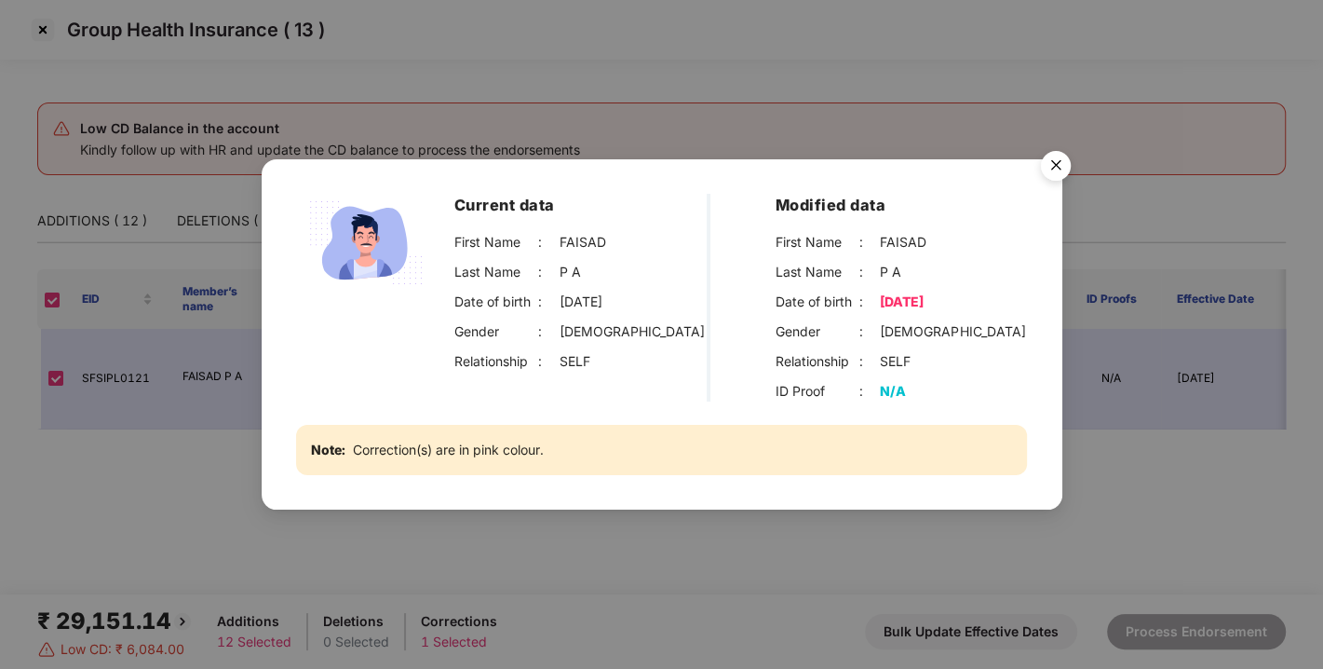
click at [1061, 166] on img "Close" at bounding box center [1056, 168] width 52 height 52
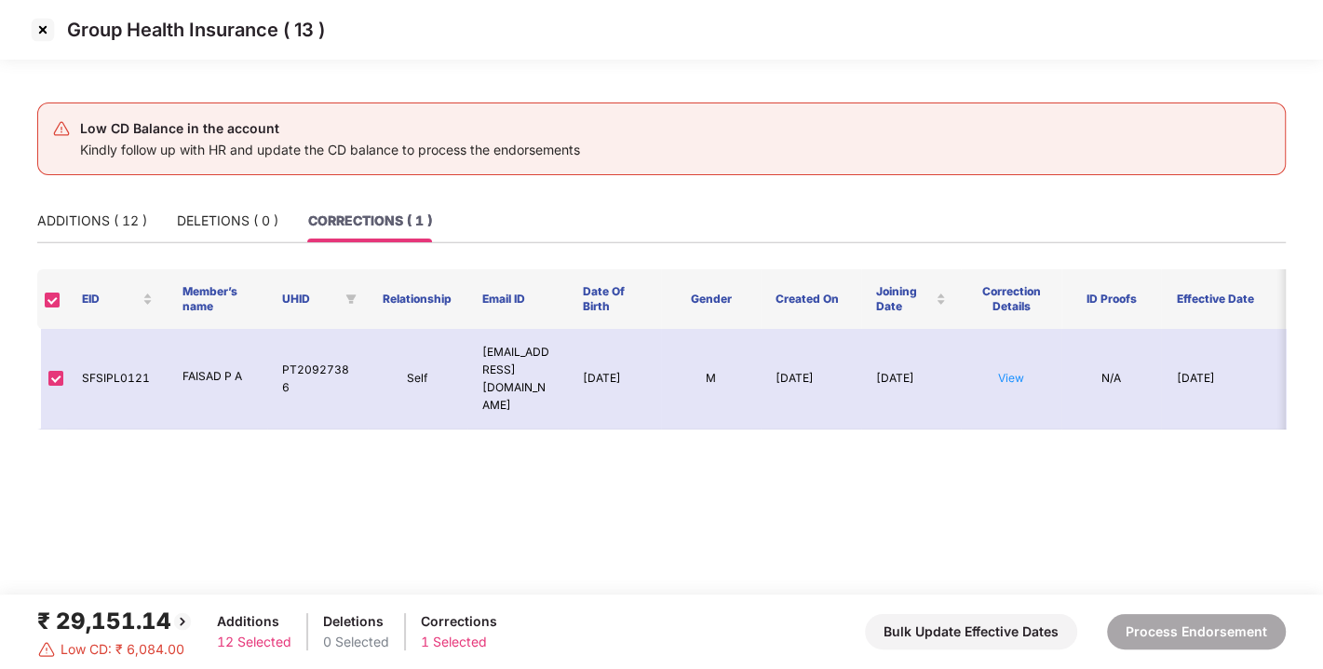
click at [43, 34] on img at bounding box center [43, 30] width 30 height 30
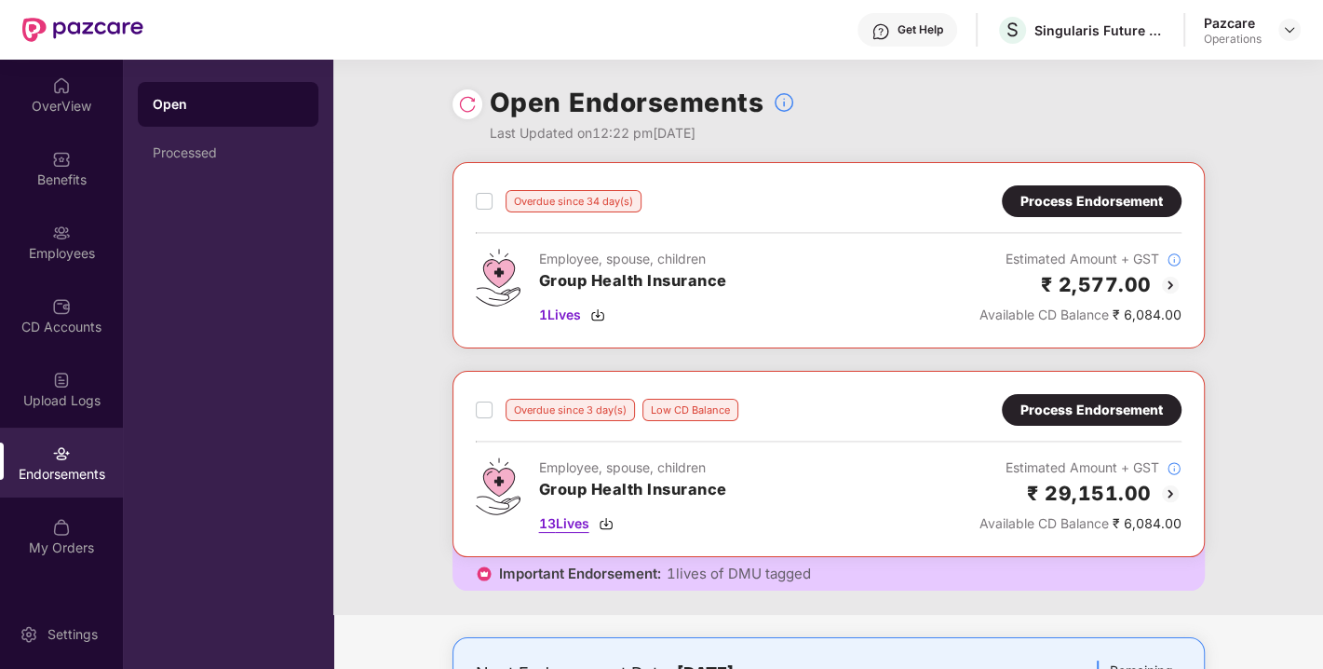
click at [606, 519] on img at bounding box center [606, 523] width 15 height 15
click at [1061, 420] on div "Process Endorsement" at bounding box center [1092, 410] width 180 height 32
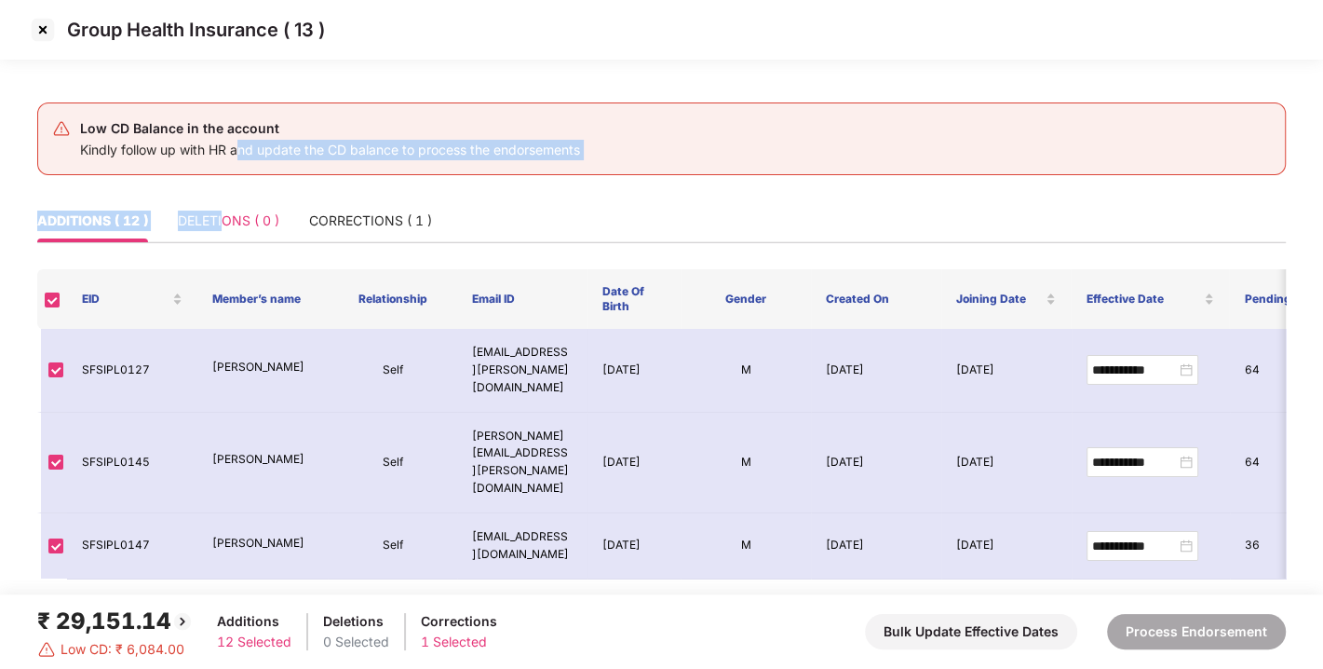
drag, startPoint x: 239, startPoint y: 197, endPoint x: 224, endPoint y: 237, distance: 43.6
click at [224, 237] on main "**********" at bounding box center [661, 336] width 1323 height 516
click at [224, 237] on div "DELETIONS ( 0 )" at bounding box center [229, 220] width 102 height 43
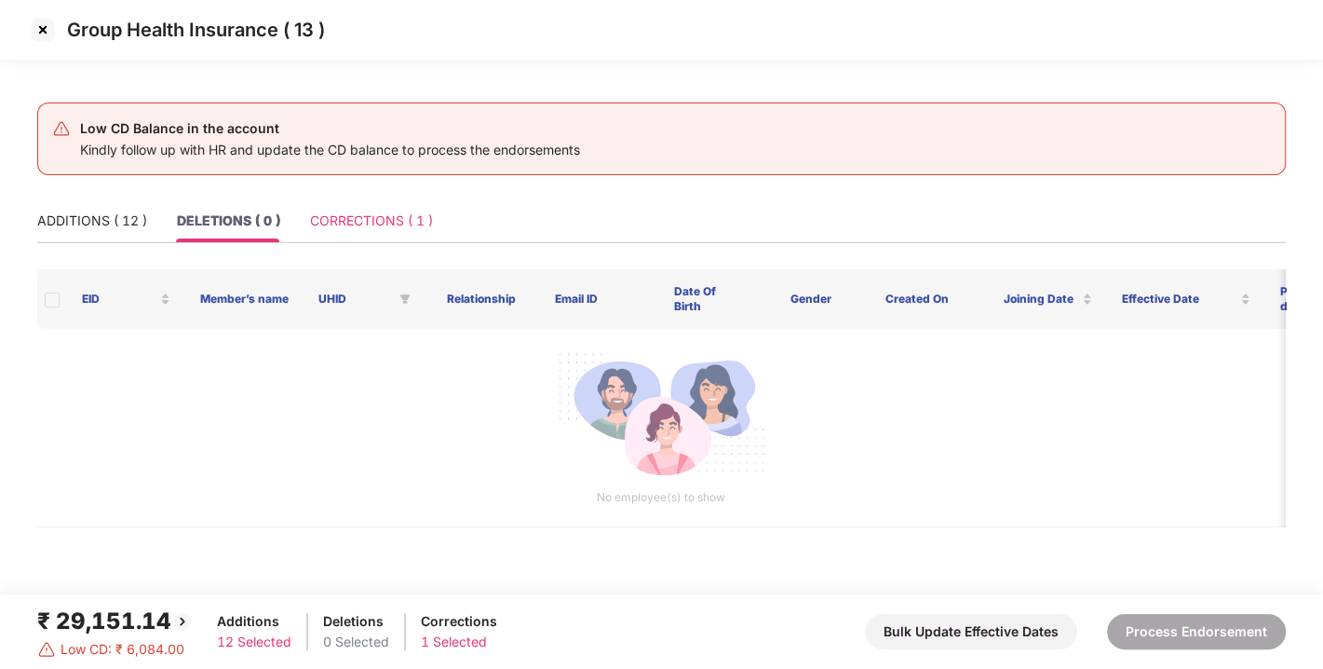
click at [374, 209] on div "CORRECTIONS ( 1 )" at bounding box center [371, 220] width 123 height 43
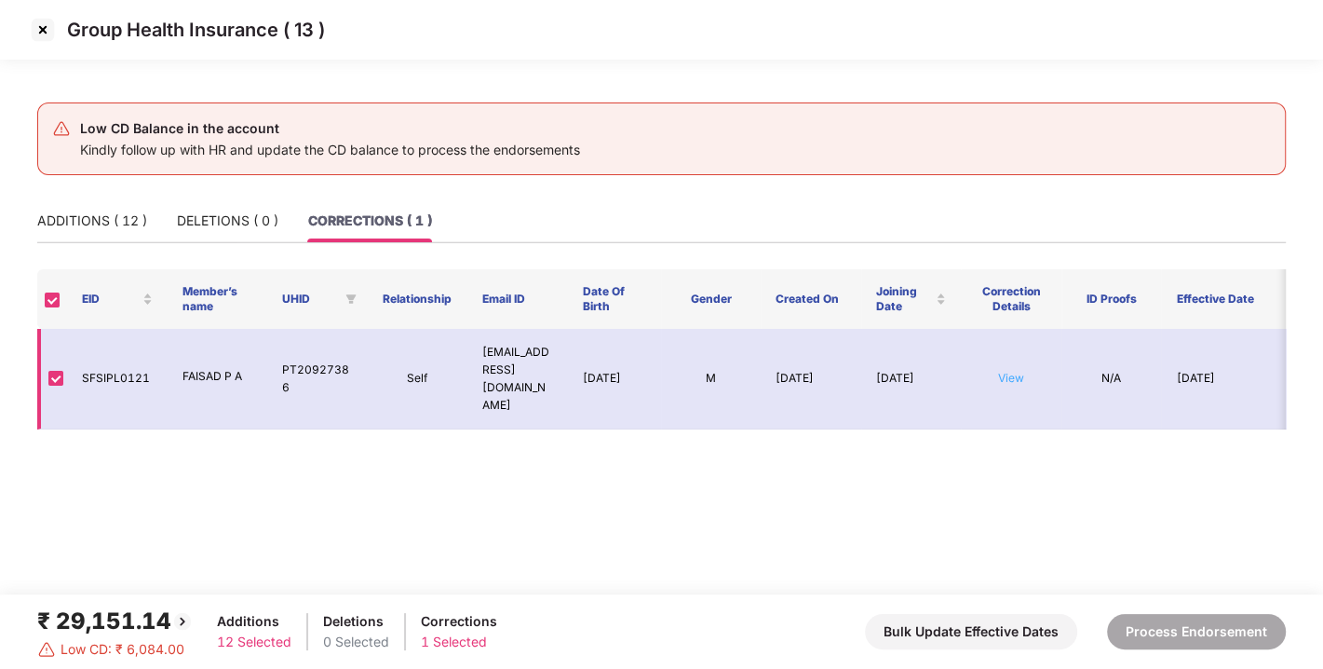
click at [1000, 371] on link "View" at bounding box center [1011, 378] width 26 height 14
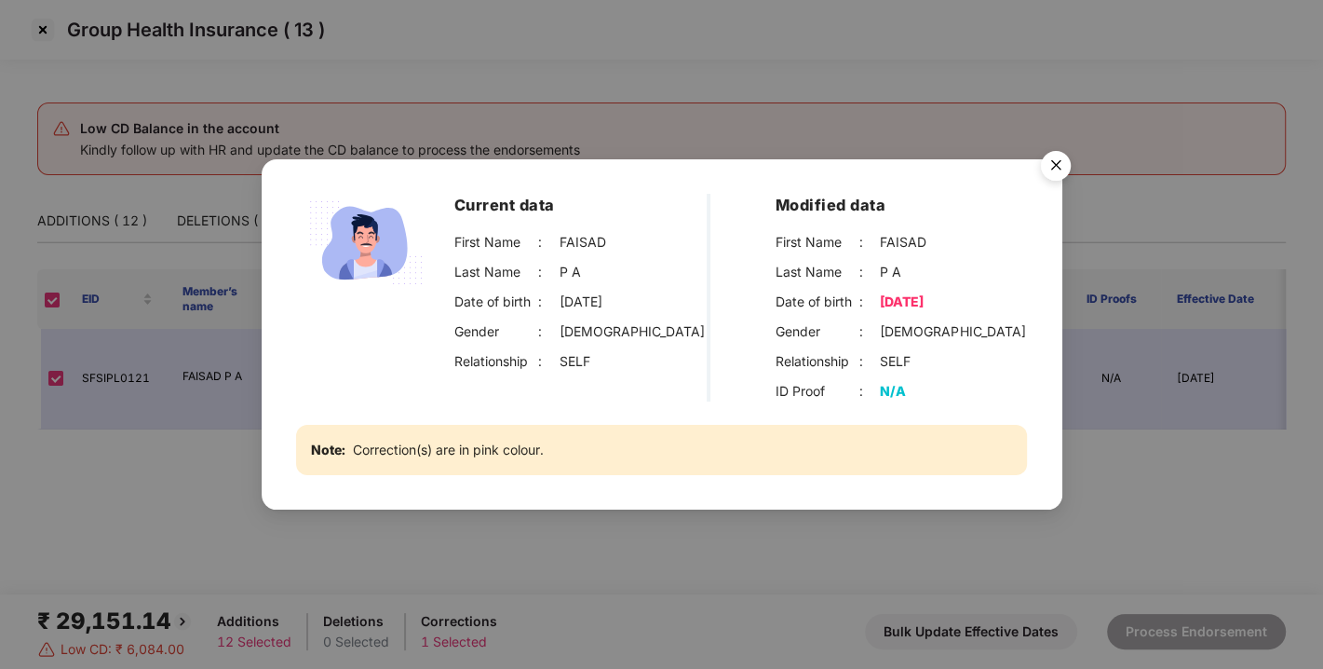
click at [1057, 162] on img "Close" at bounding box center [1056, 168] width 52 height 52
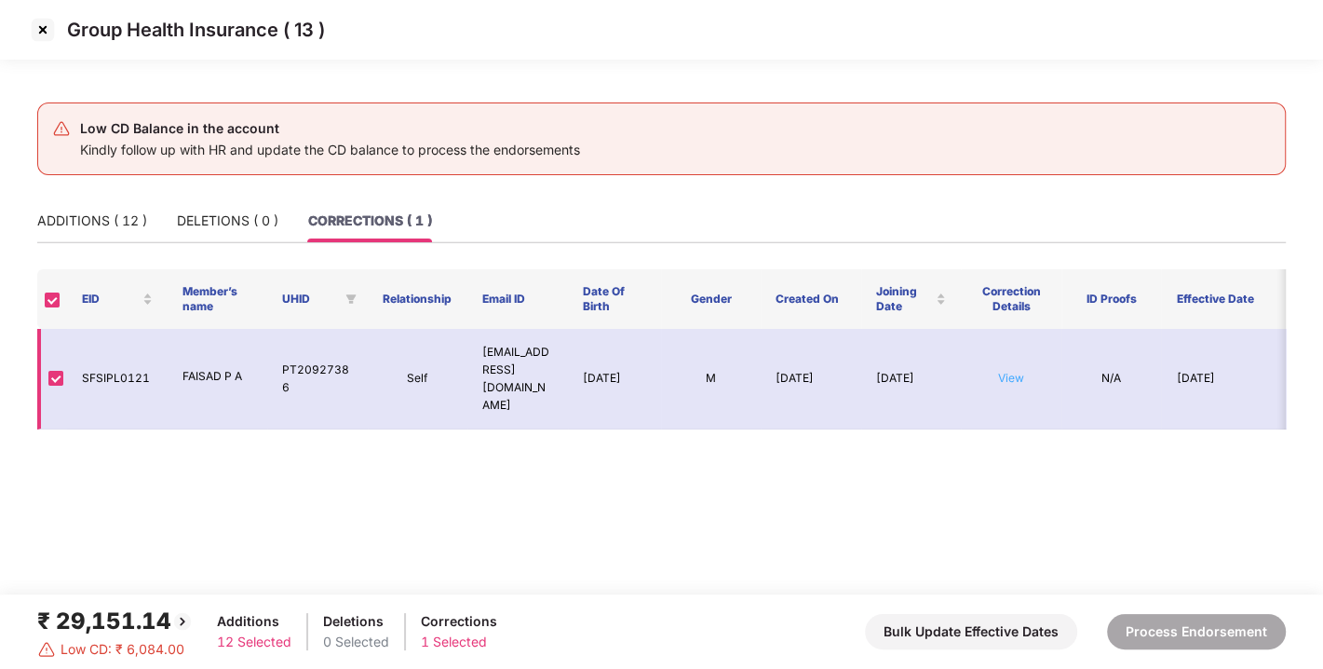
click at [1011, 371] on link "View" at bounding box center [1011, 378] width 26 height 14
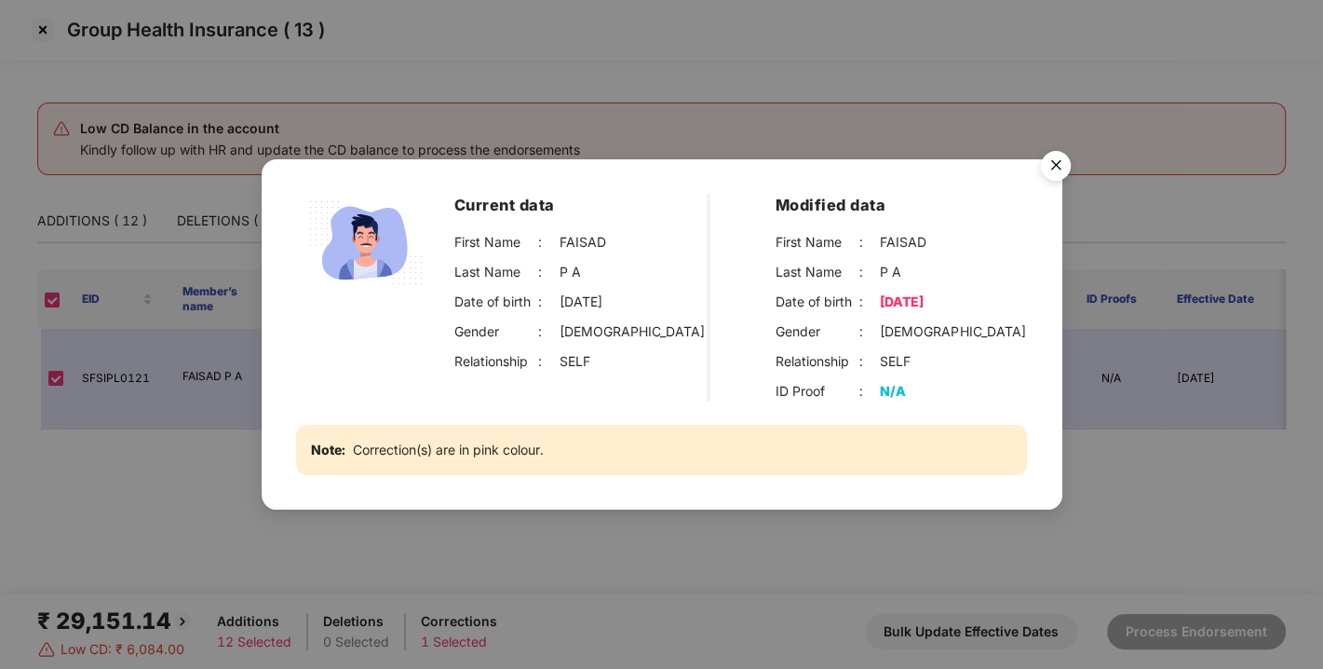
click at [1052, 165] on img "Close" at bounding box center [1056, 168] width 52 height 52
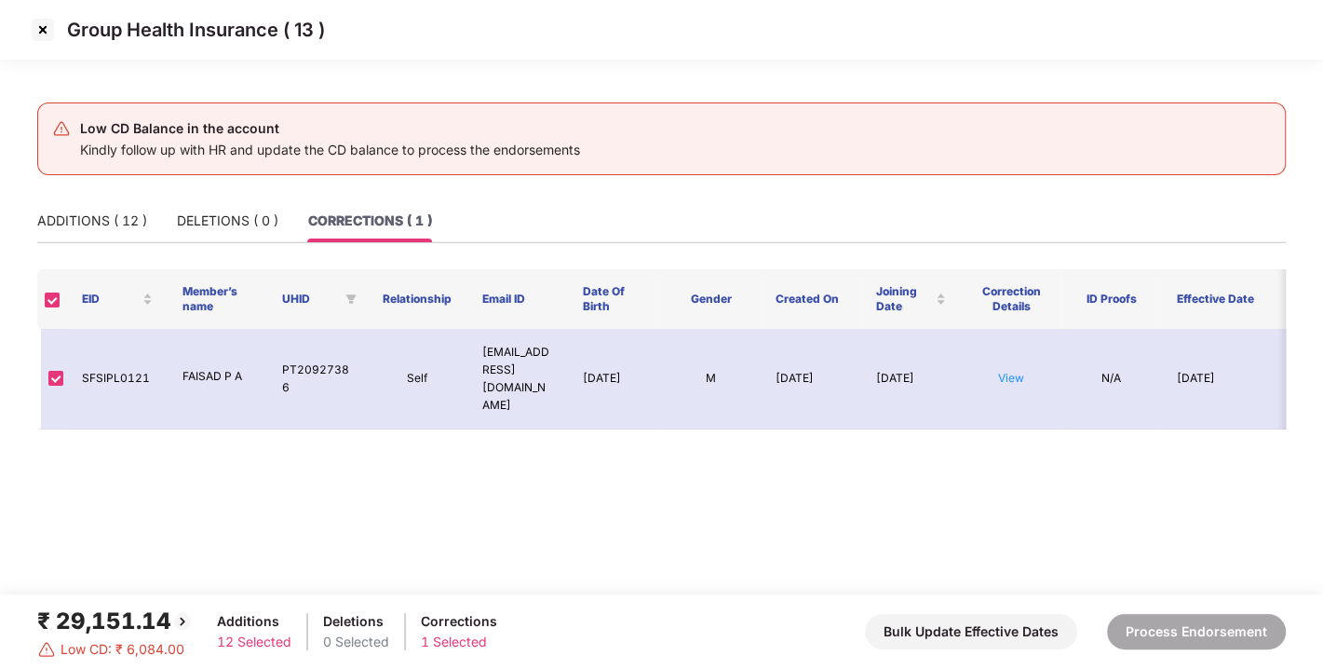
click at [45, 26] on img at bounding box center [43, 30] width 30 height 30
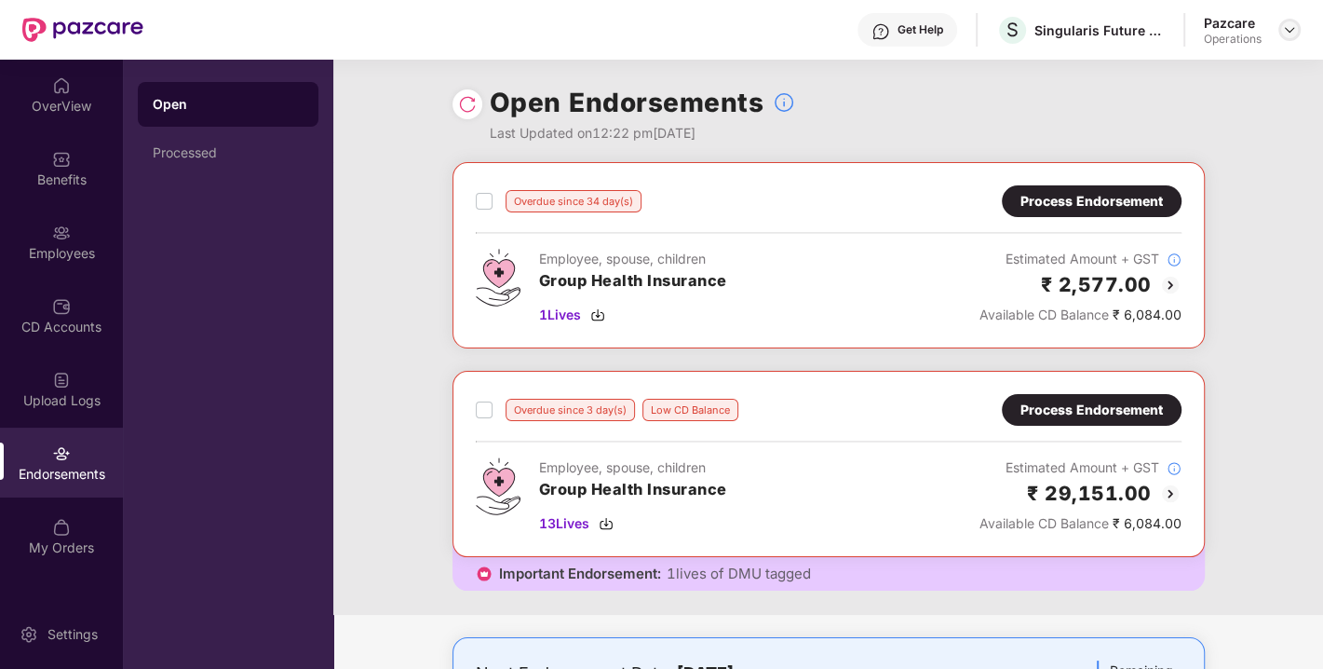
click at [1285, 34] on img at bounding box center [1289, 29] width 15 height 15
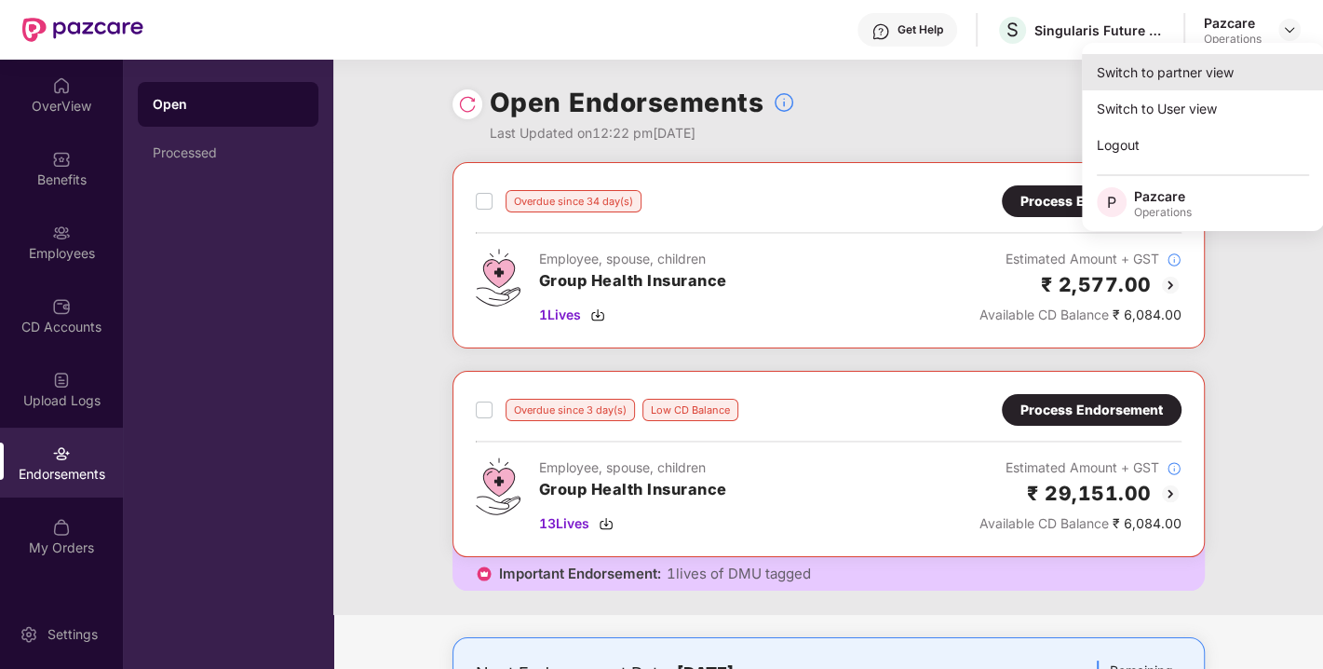
click at [1208, 65] on div "Switch to partner view" at bounding box center [1203, 72] width 242 height 36
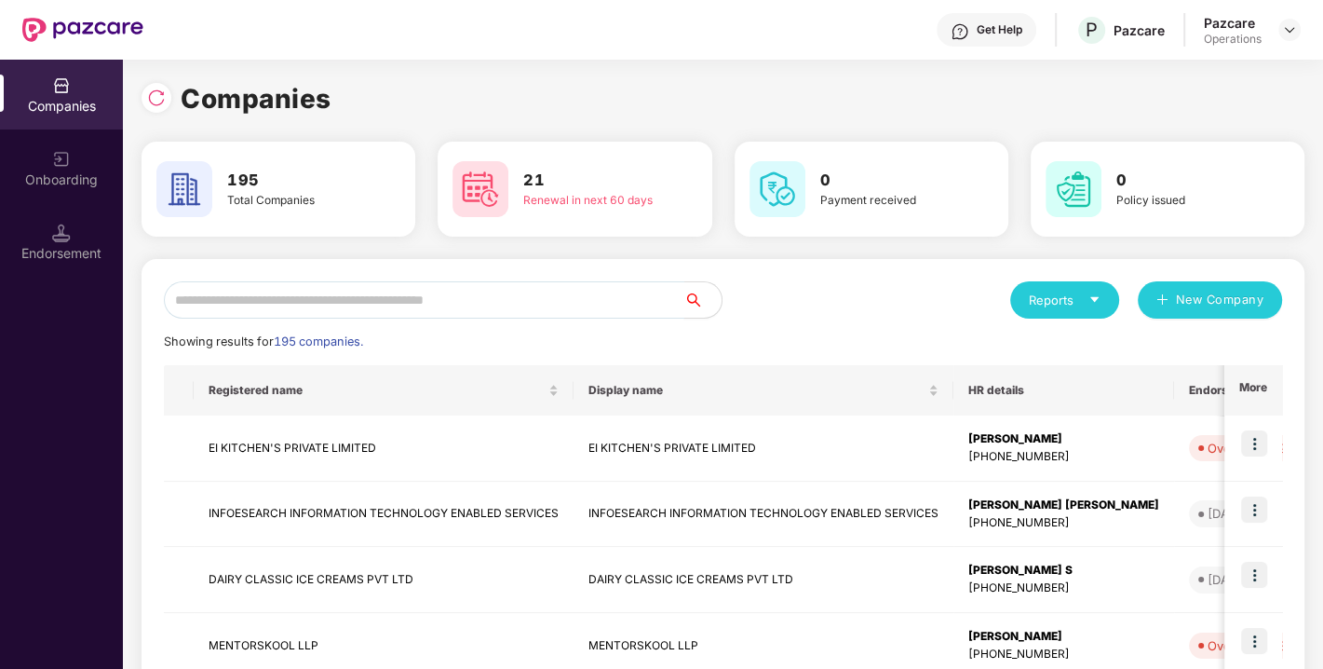
click at [503, 303] on input "text" at bounding box center [424, 299] width 521 height 37
paste input "**********"
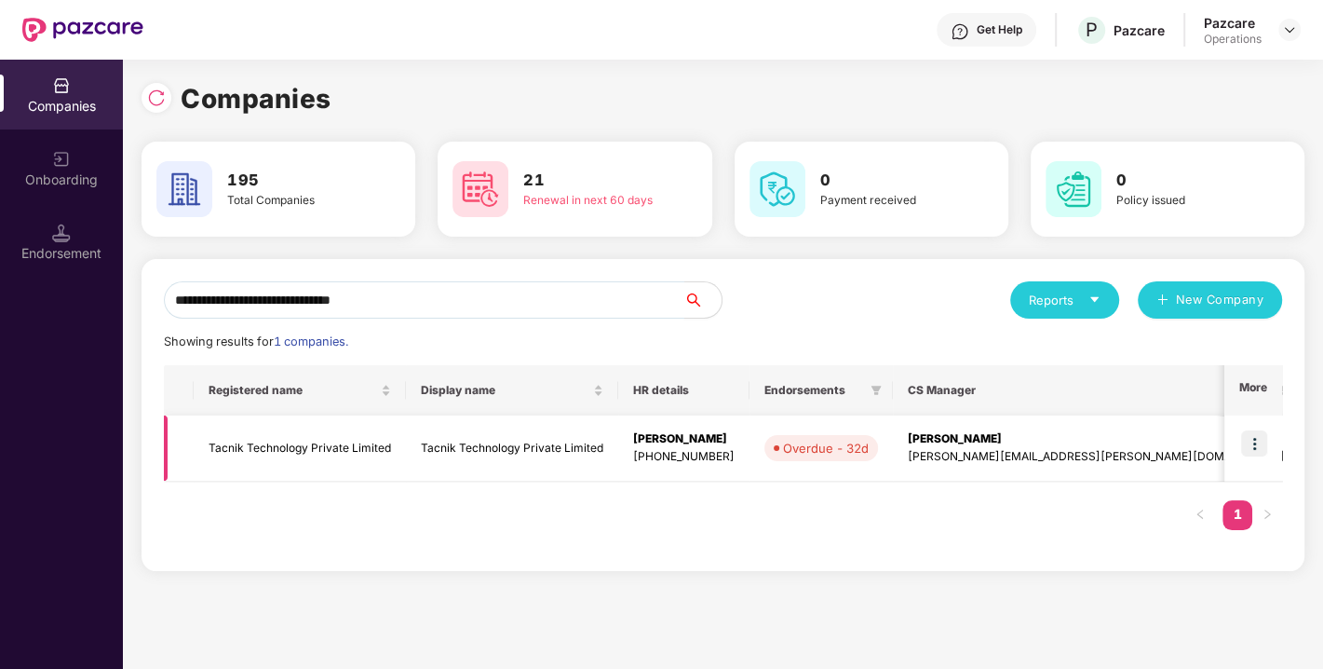
type input "**********"
click at [1249, 444] on img at bounding box center [1255, 443] width 26 height 26
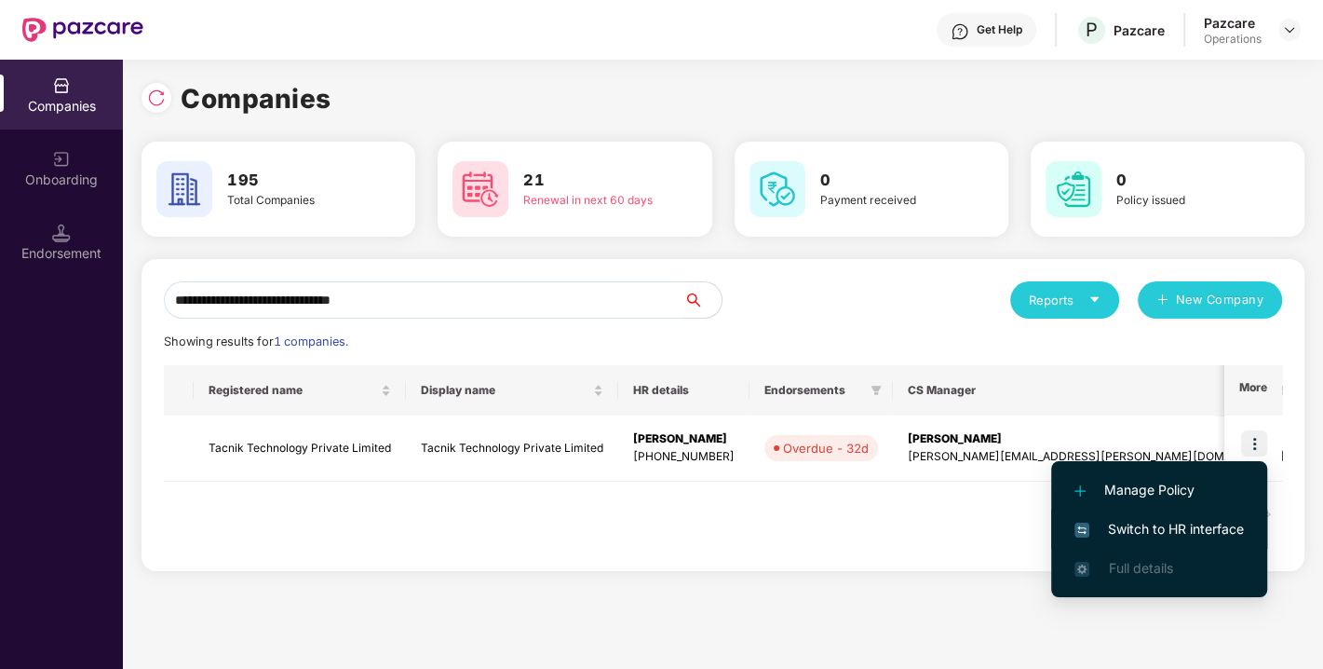
click at [1174, 523] on span "Switch to HR interface" at bounding box center [1160, 529] width 170 height 20
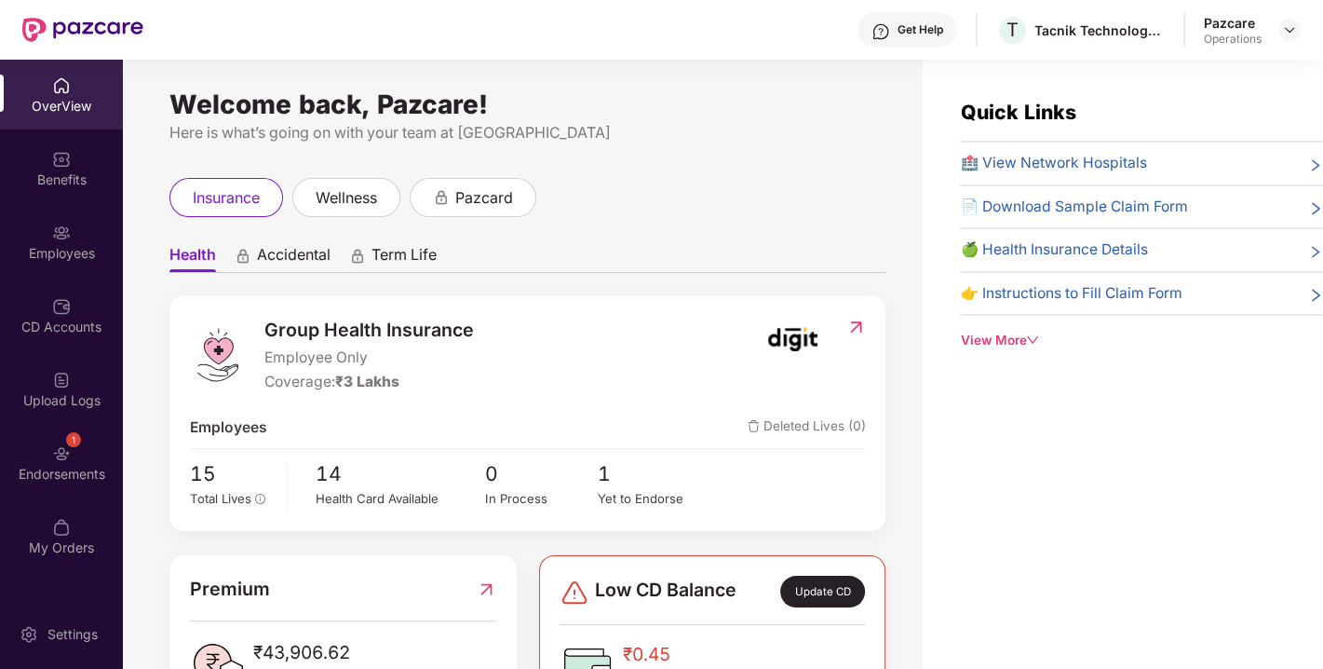
click at [46, 462] on div "1 Endorsements" at bounding box center [61, 462] width 123 height 70
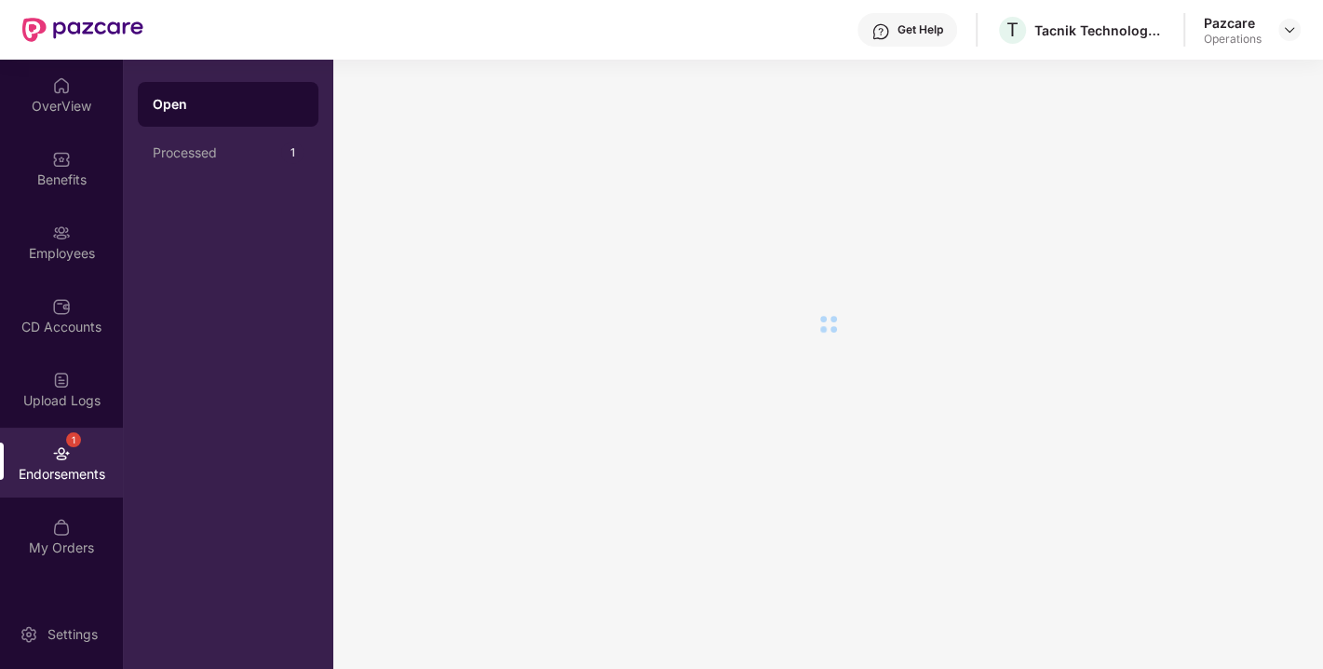
click at [46, 462] on div "1 Endorsements" at bounding box center [61, 462] width 123 height 70
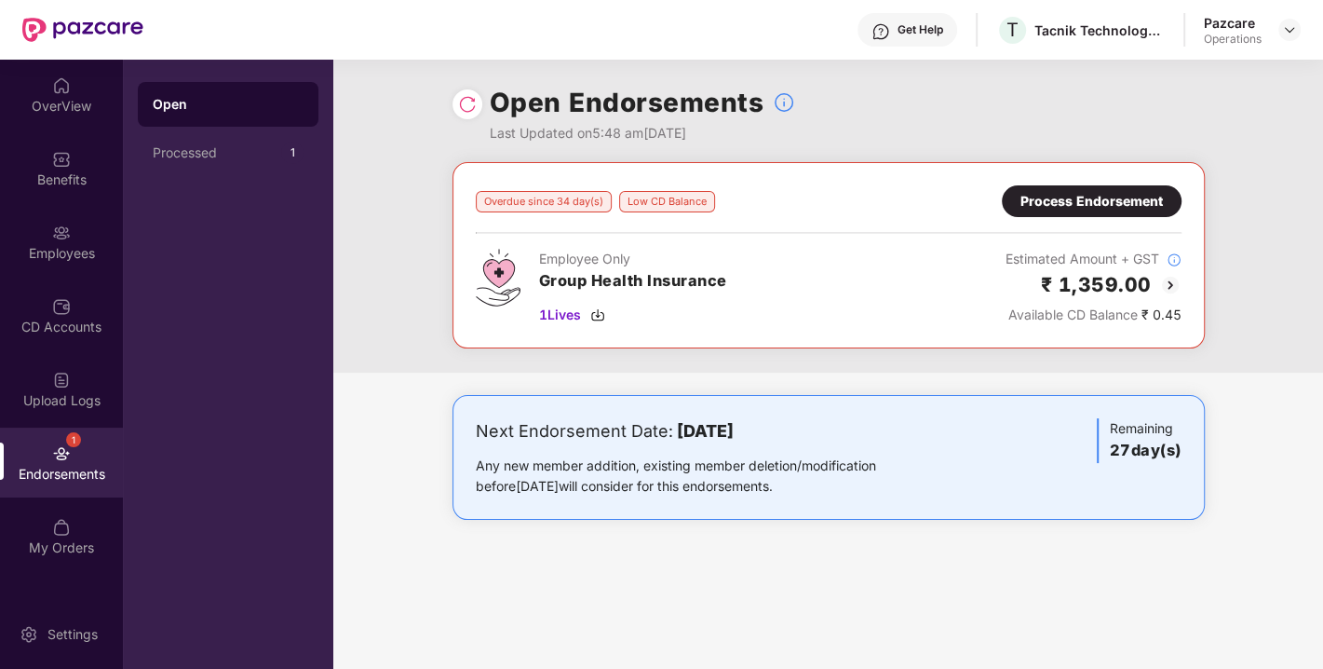
click at [1097, 191] on div "Process Endorsement" at bounding box center [1092, 201] width 142 height 20
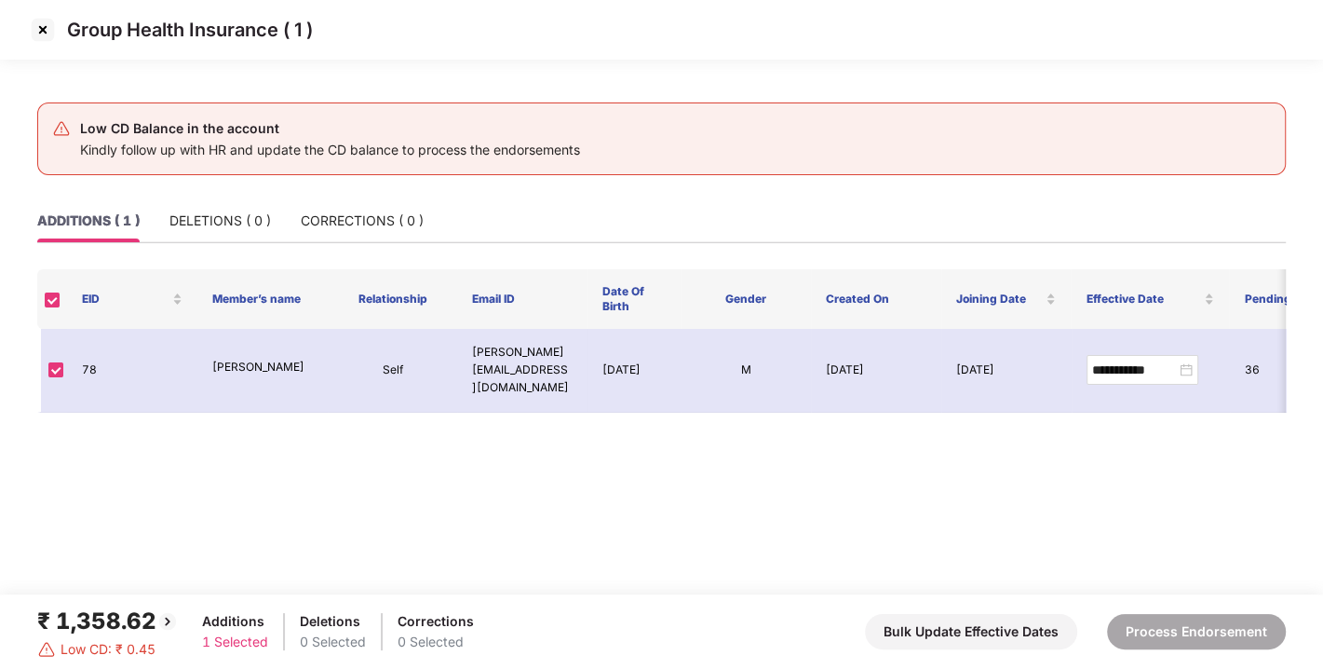
click at [44, 26] on img at bounding box center [43, 30] width 30 height 30
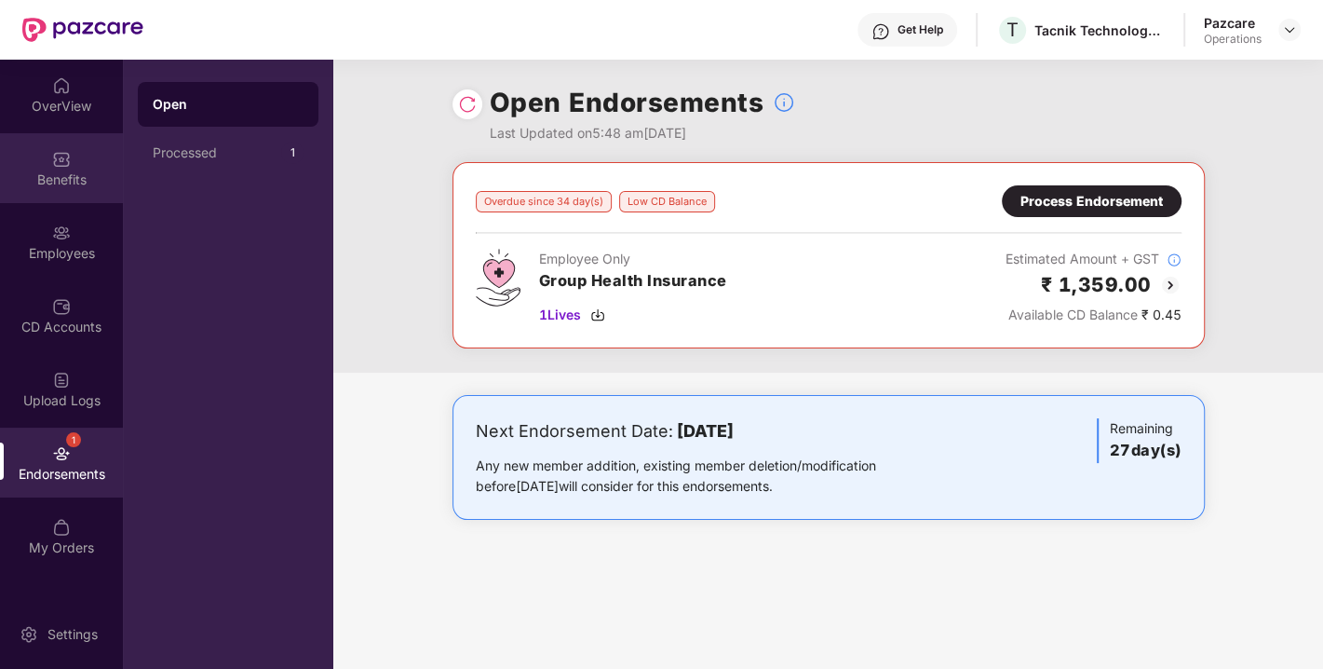
click at [62, 165] on img at bounding box center [61, 159] width 19 height 19
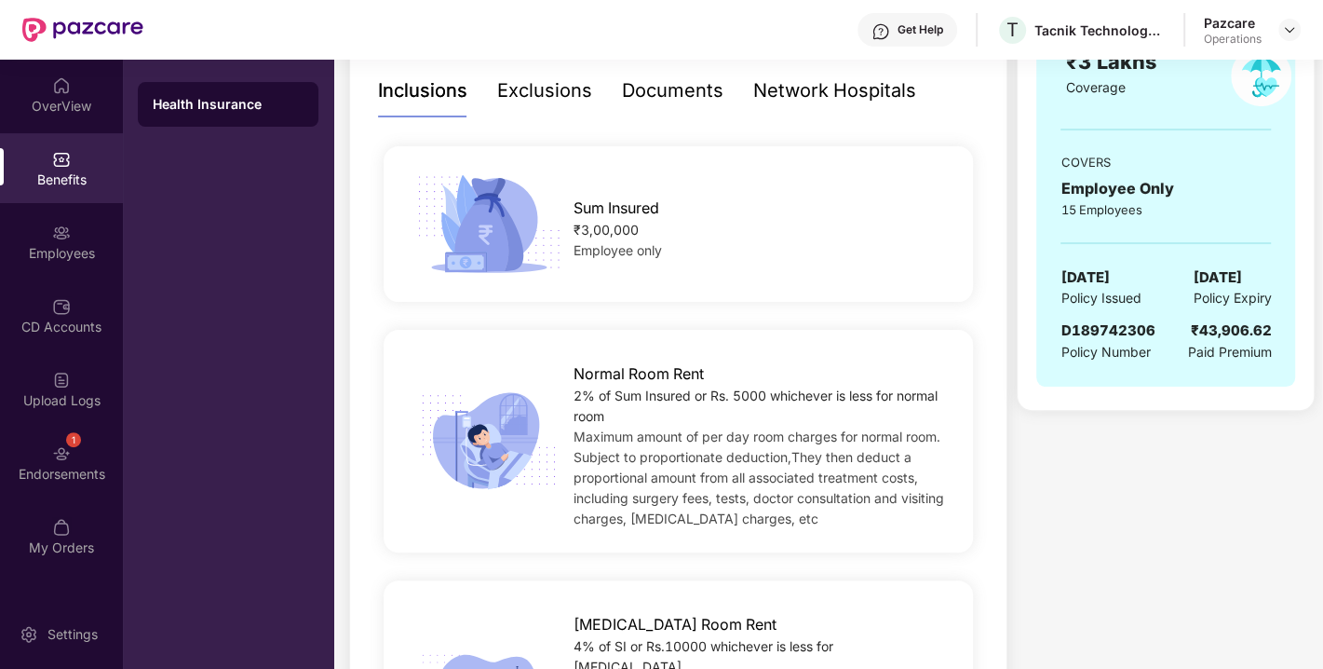
scroll to position [305, 0]
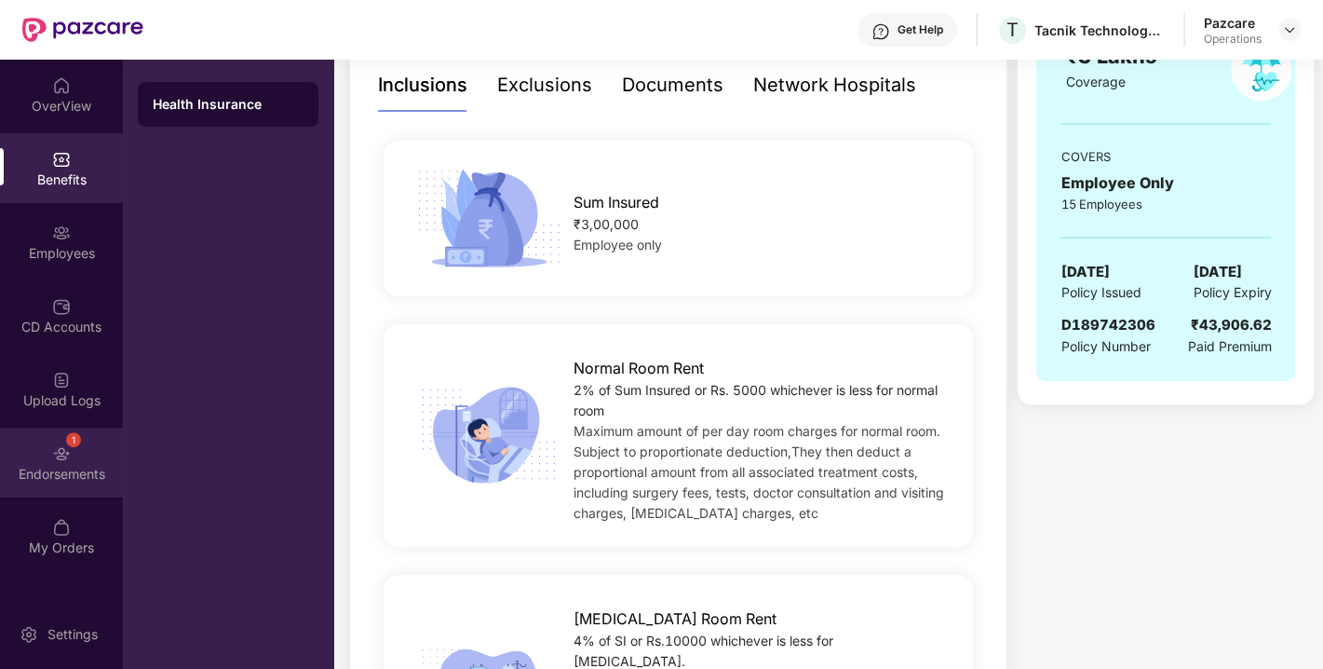
click at [69, 461] on img at bounding box center [61, 453] width 19 height 19
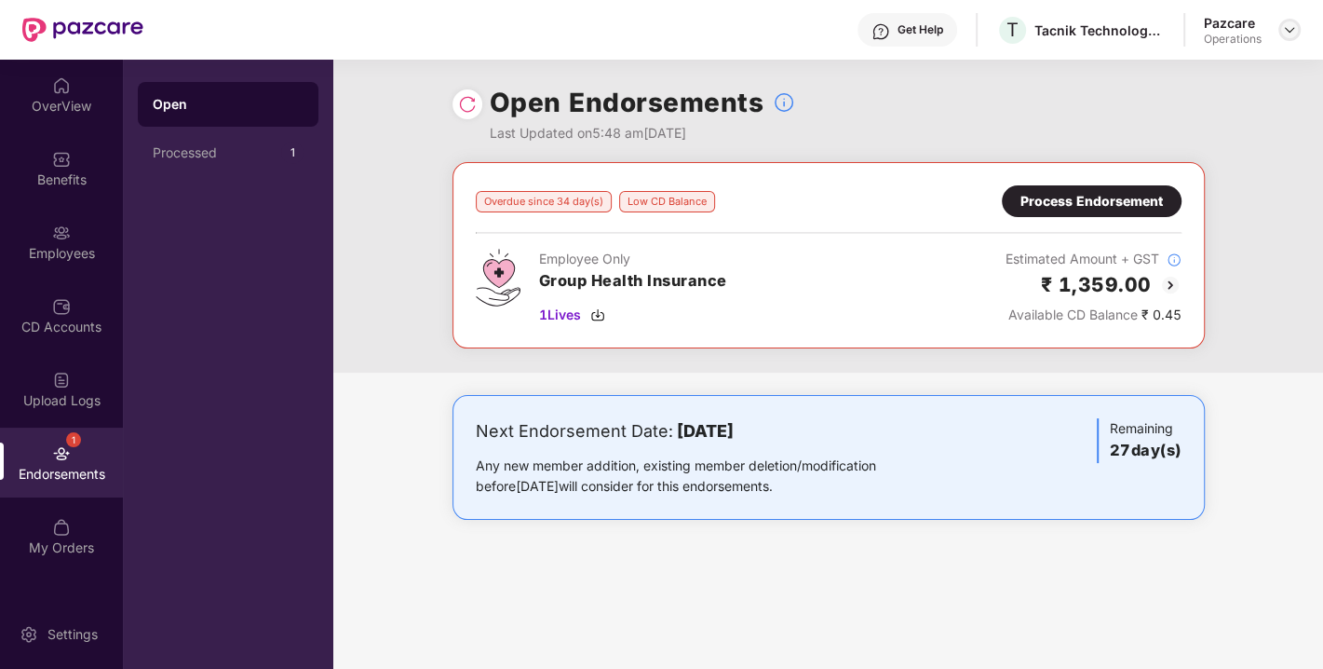
click at [1287, 28] on img at bounding box center [1289, 29] width 15 height 15
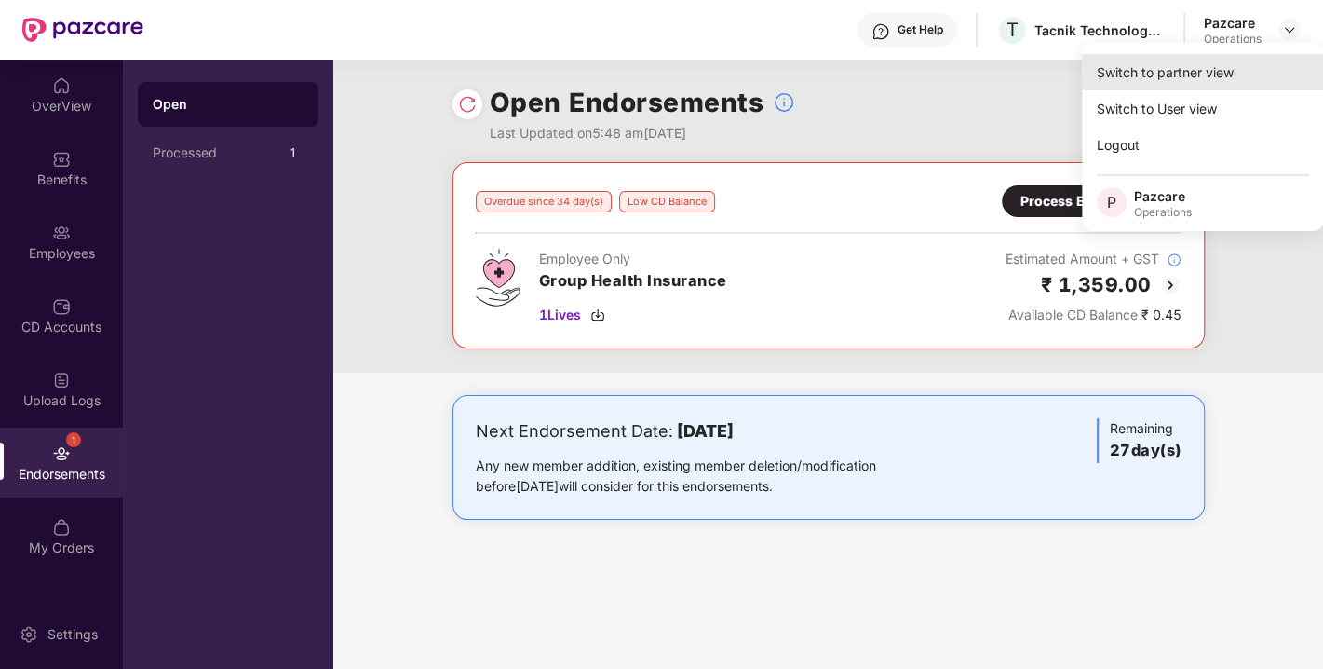
click at [1186, 79] on div "Switch to partner view" at bounding box center [1203, 72] width 242 height 36
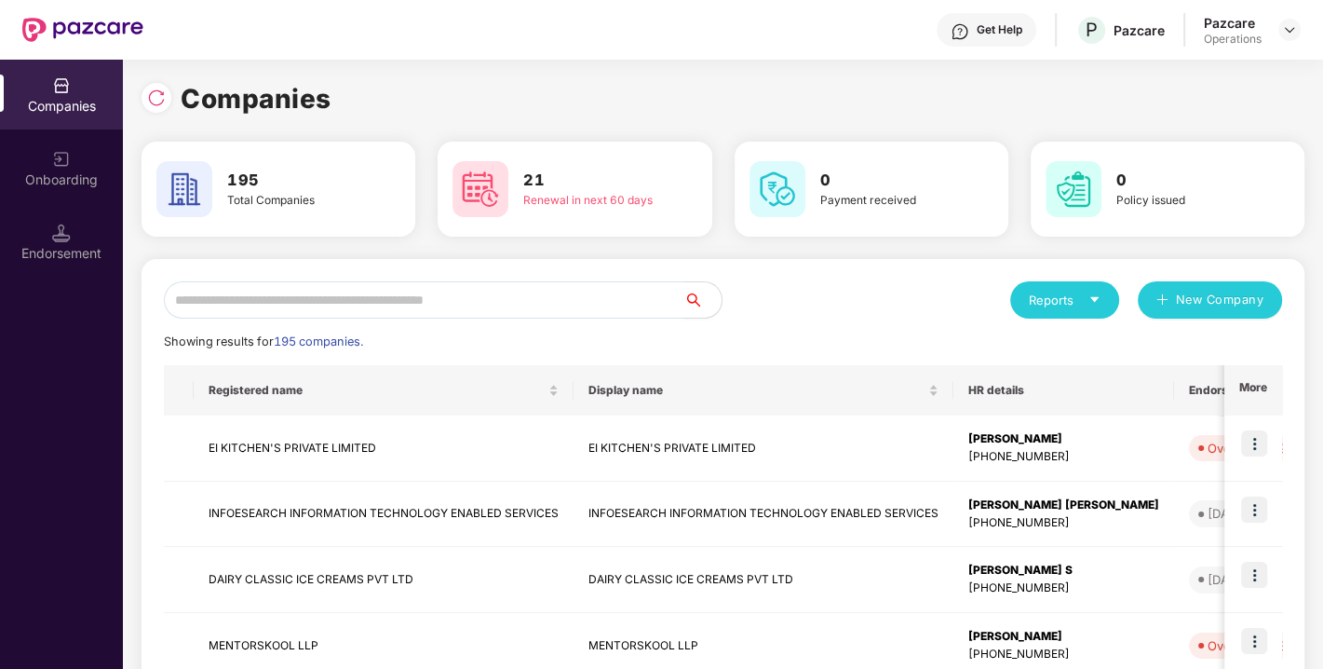
click at [494, 306] on input "text" at bounding box center [424, 299] width 521 height 37
paste input "**********"
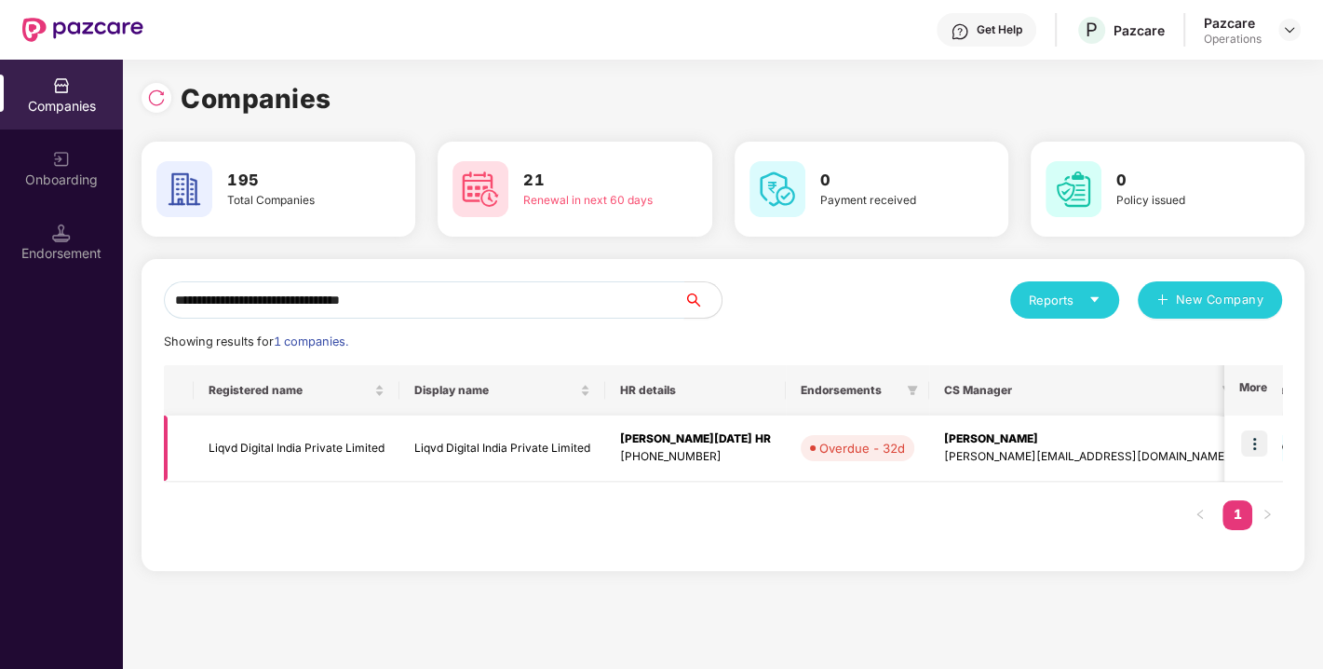
type input "**********"
click at [1262, 445] on img at bounding box center [1255, 443] width 26 height 26
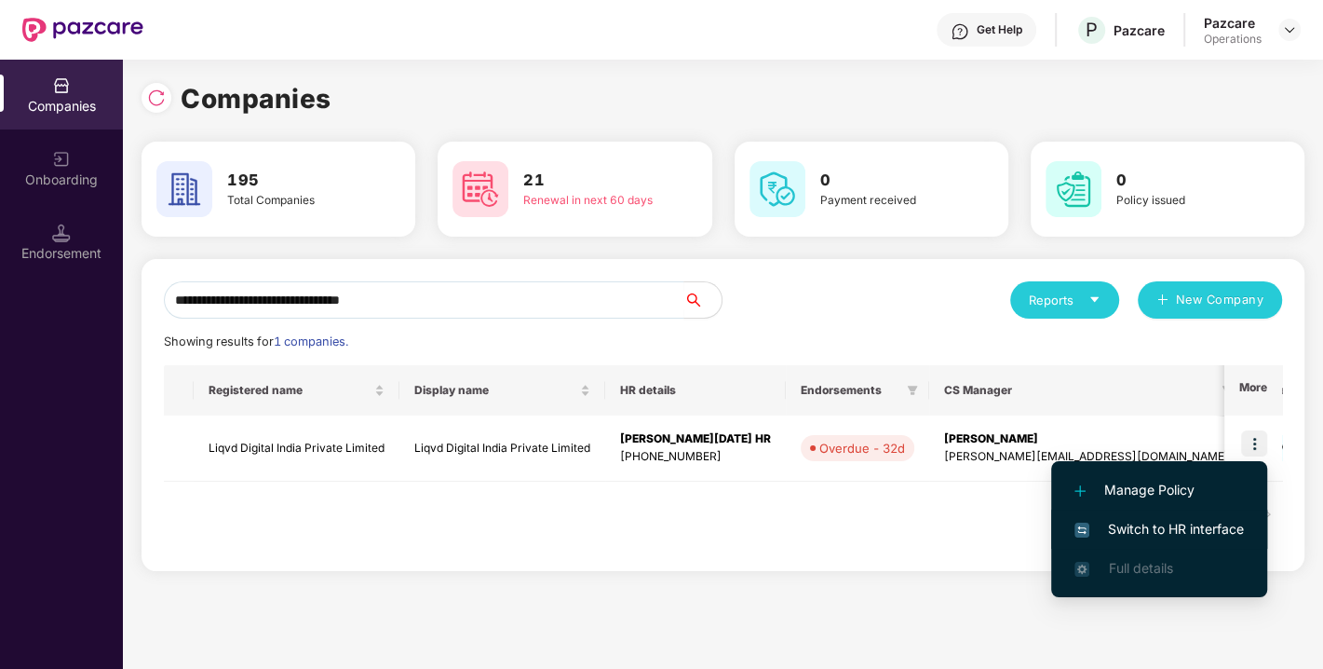
click at [1157, 530] on span "Switch to HR interface" at bounding box center [1160, 529] width 170 height 20
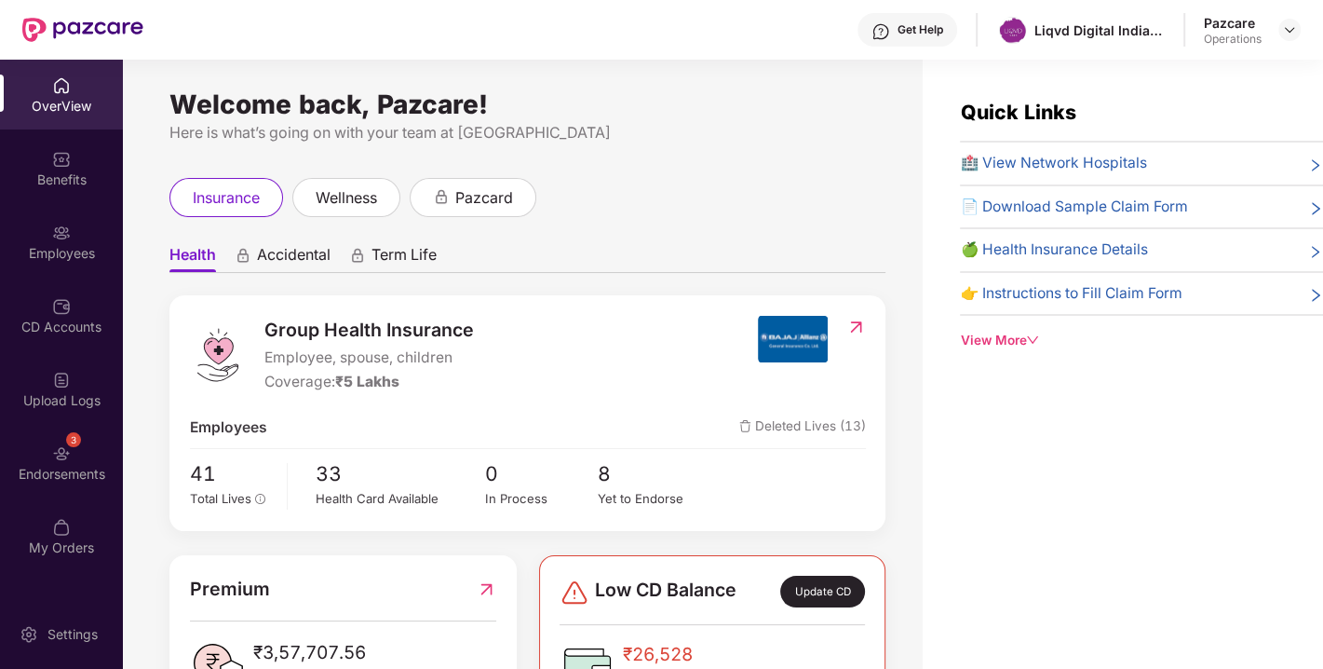
click at [60, 440] on div "3 Endorsements" at bounding box center [61, 462] width 123 height 70
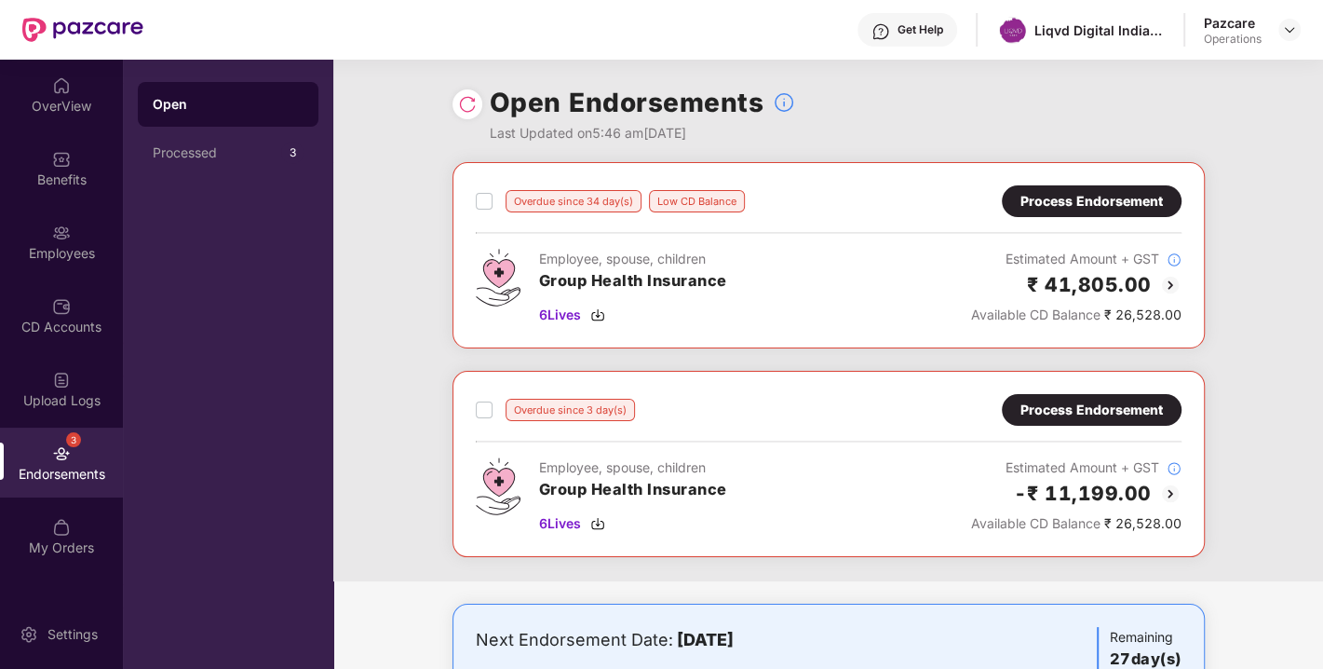
click at [1113, 434] on div "Overdue since 3 day(s) Process Endorsement Employee, spouse, children Group Hea…" at bounding box center [829, 464] width 706 height 140
click at [1061, 404] on div "Process Endorsement" at bounding box center [1092, 410] width 142 height 20
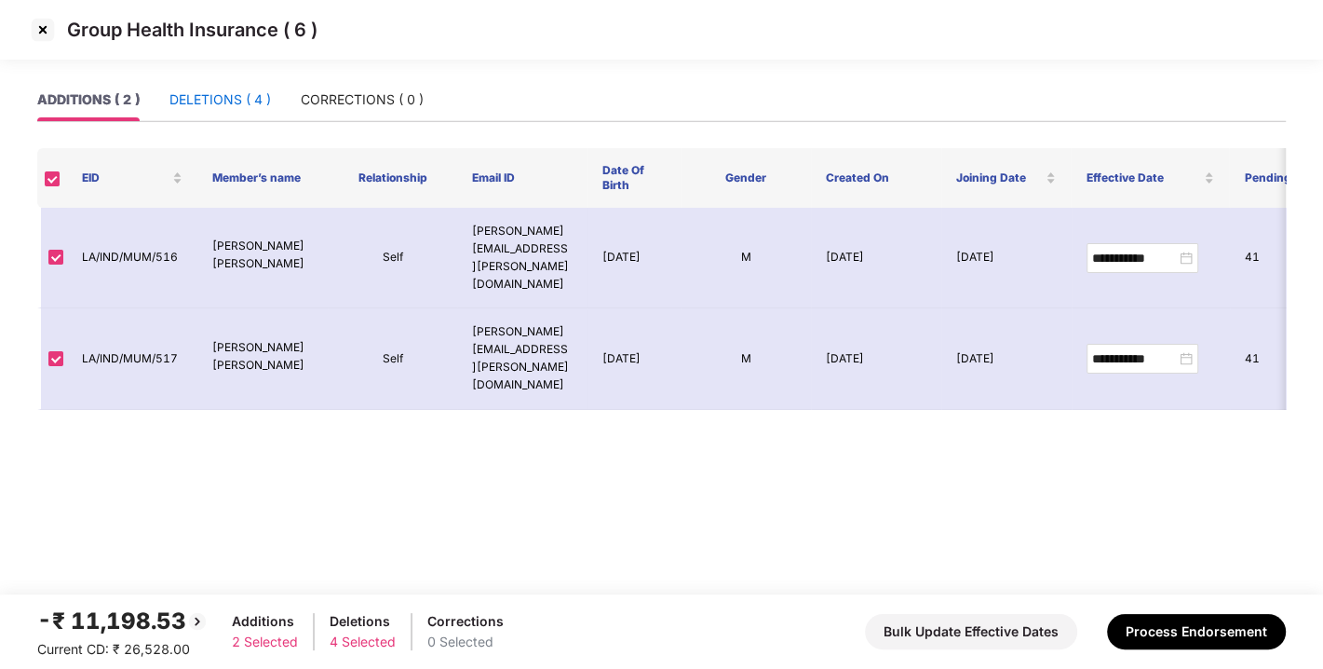
click at [255, 107] on div "DELETIONS ( 4 )" at bounding box center [221, 99] width 102 height 20
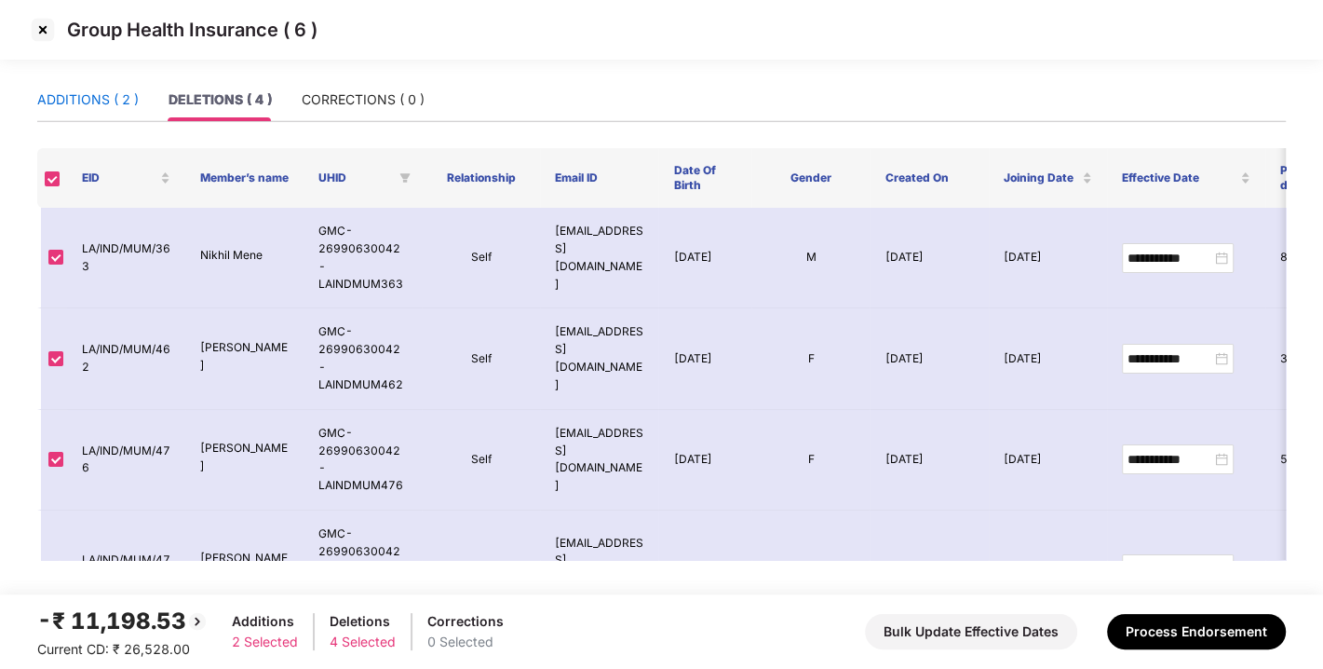
click at [82, 98] on div "ADDITIONS ( 2 )" at bounding box center [88, 99] width 102 height 20
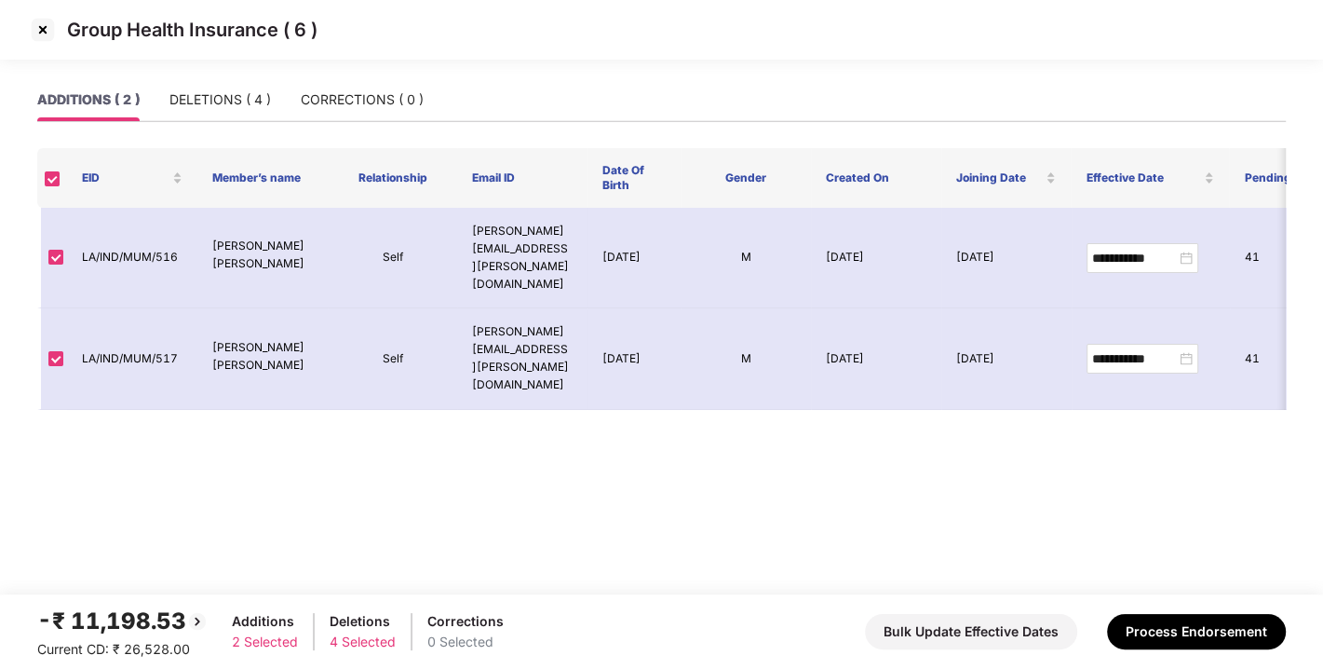
click at [37, 41] on img at bounding box center [43, 30] width 30 height 30
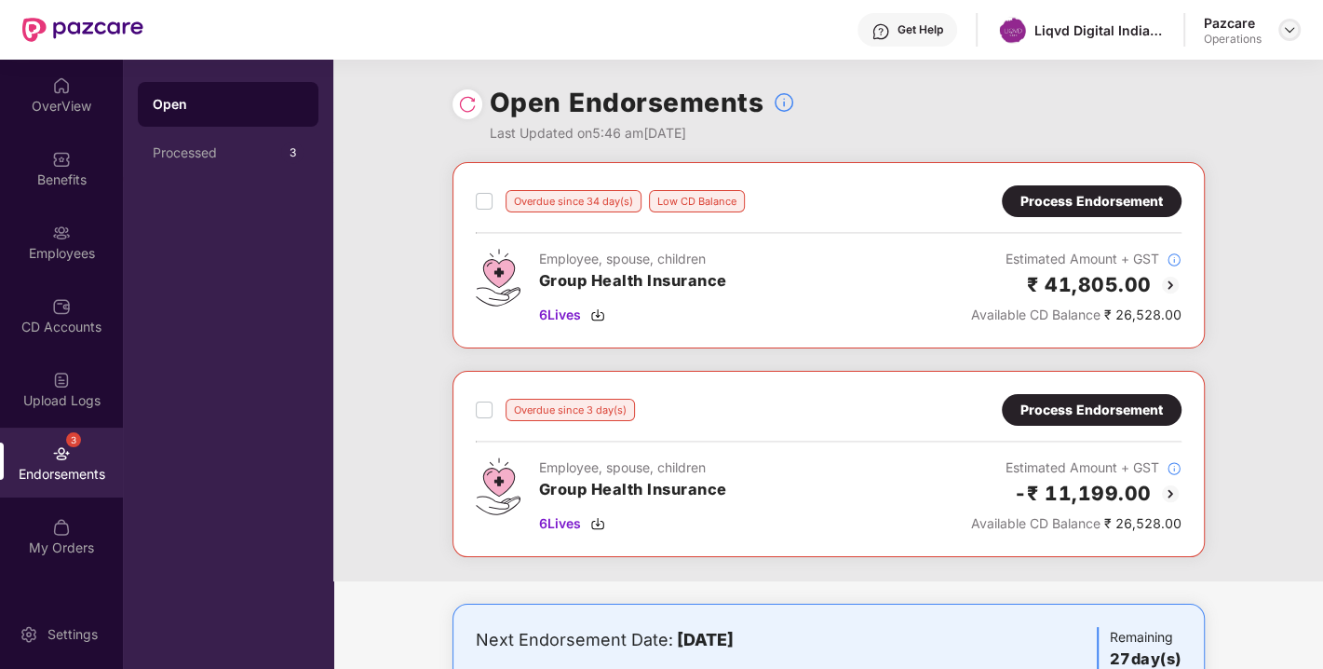
click at [1293, 32] on img at bounding box center [1289, 29] width 15 height 15
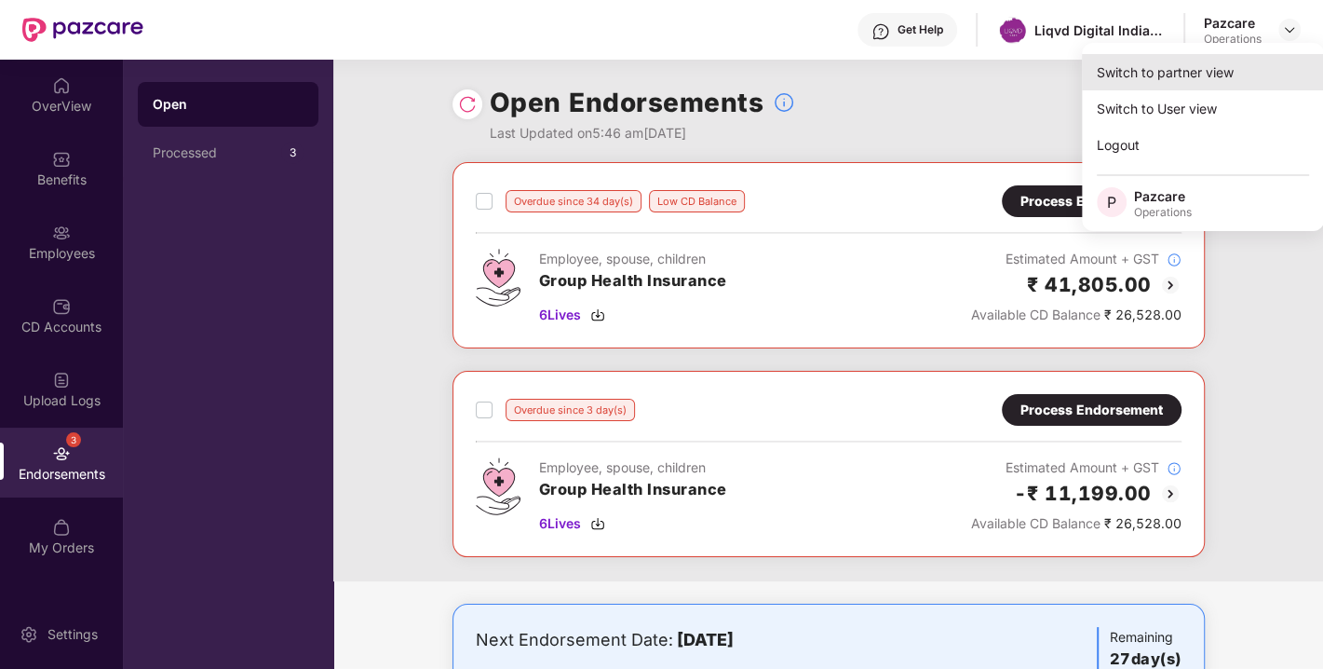
click at [1189, 63] on div "Switch to partner view" at bounding box center [1203, 72] width 242 height 36
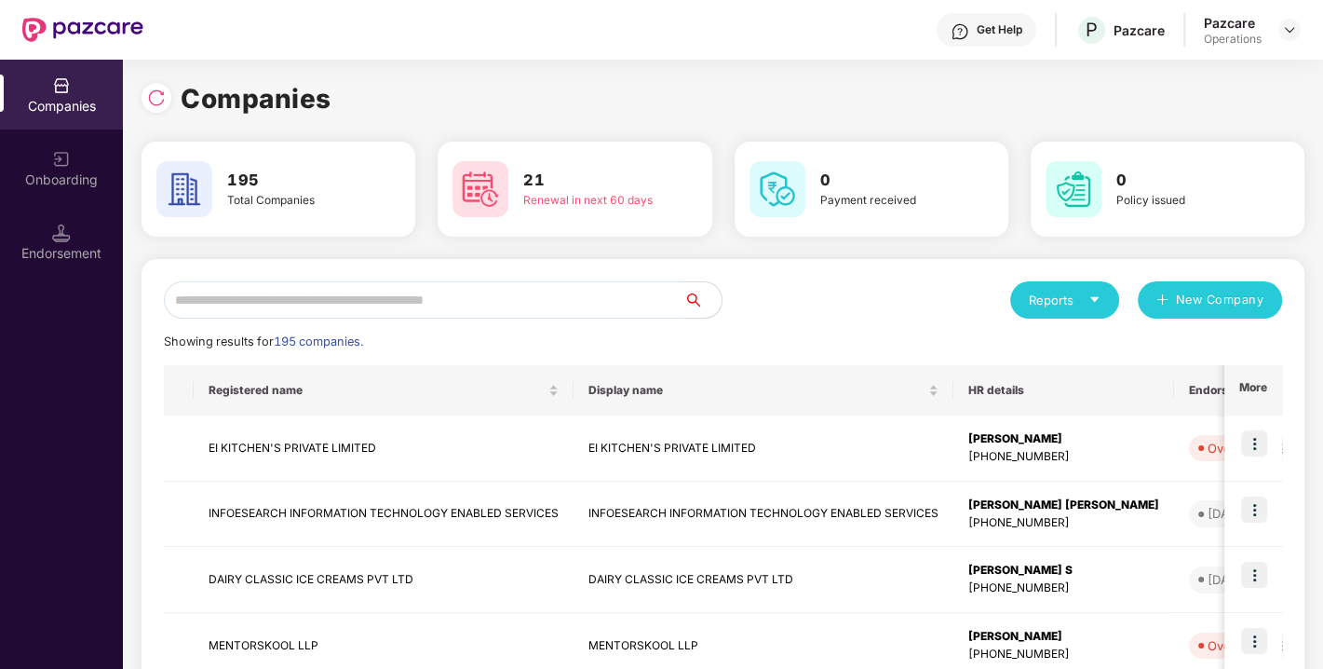
click at [538, 299] on input "text" at bounding box center [424, 299] width 521 height 37
paste input "**********"
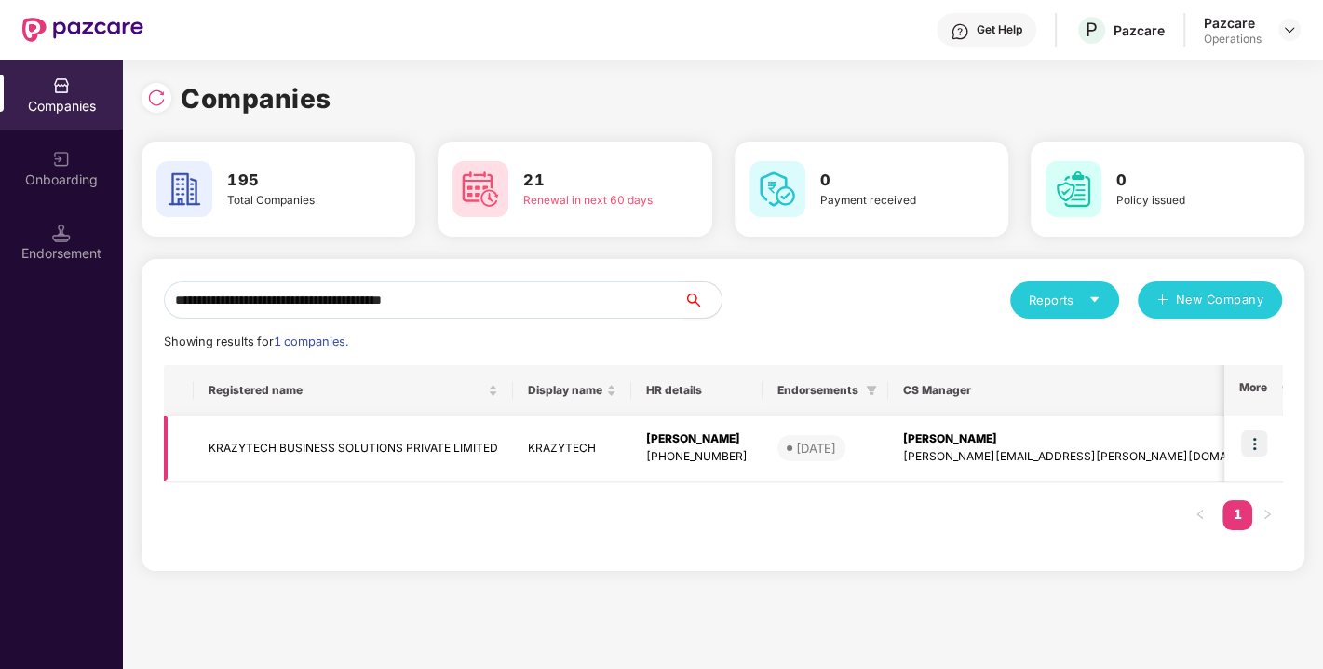
type input "**********"
click at [1248, 441] on img at bounding box center [1255, 443] width 26 height 26
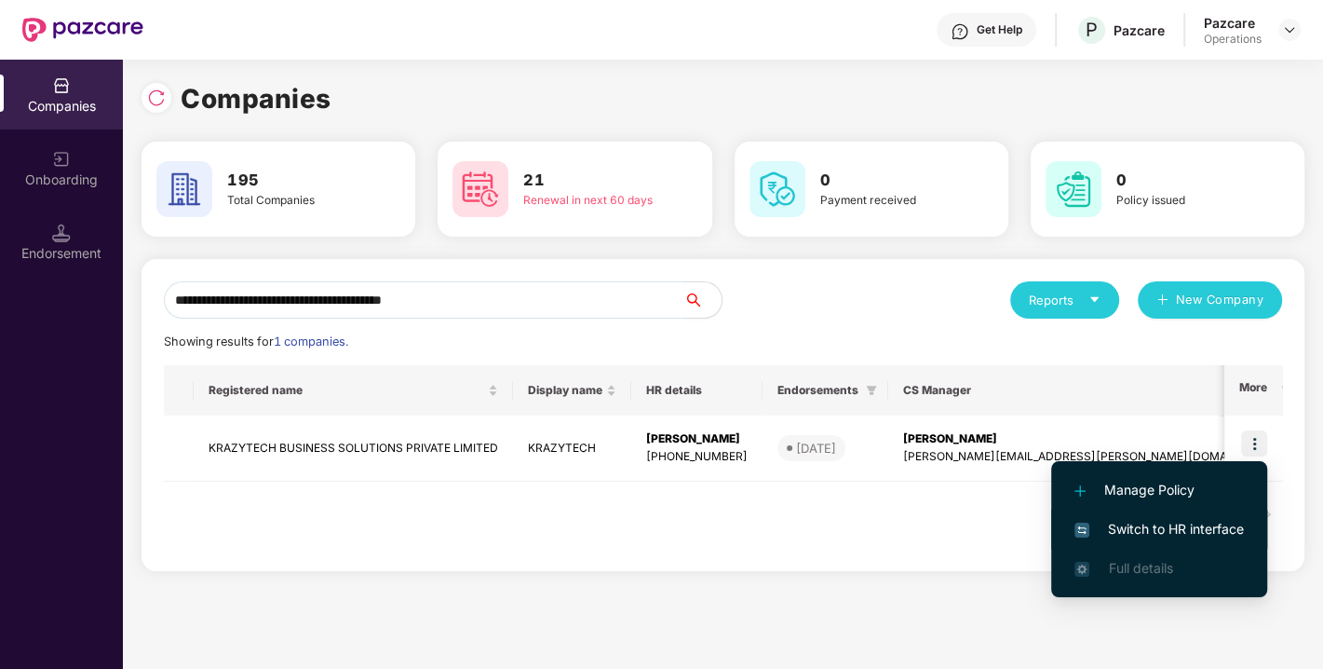
click at [1145, 534] on span "Switch to HR interface" at bounding box center [1160, 529] width 170 height 20
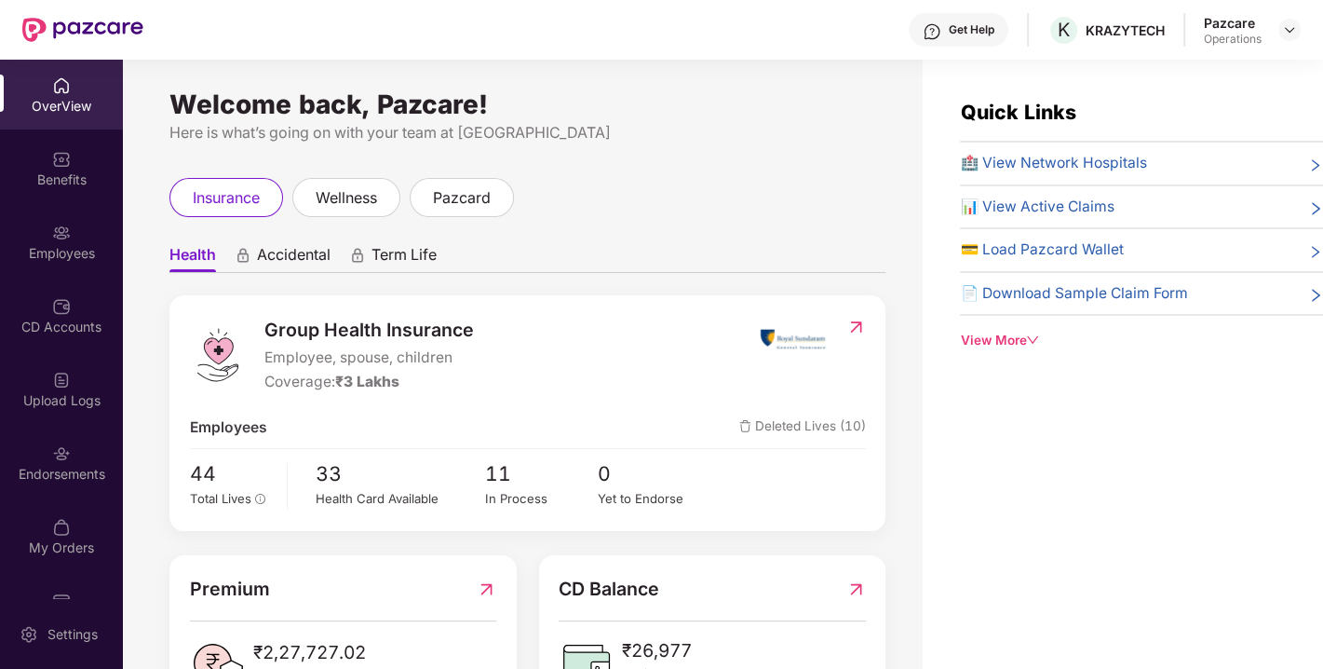
click at [58, 486] on div "Endorsements" at bounding box center [61, 462] width 123 height 70
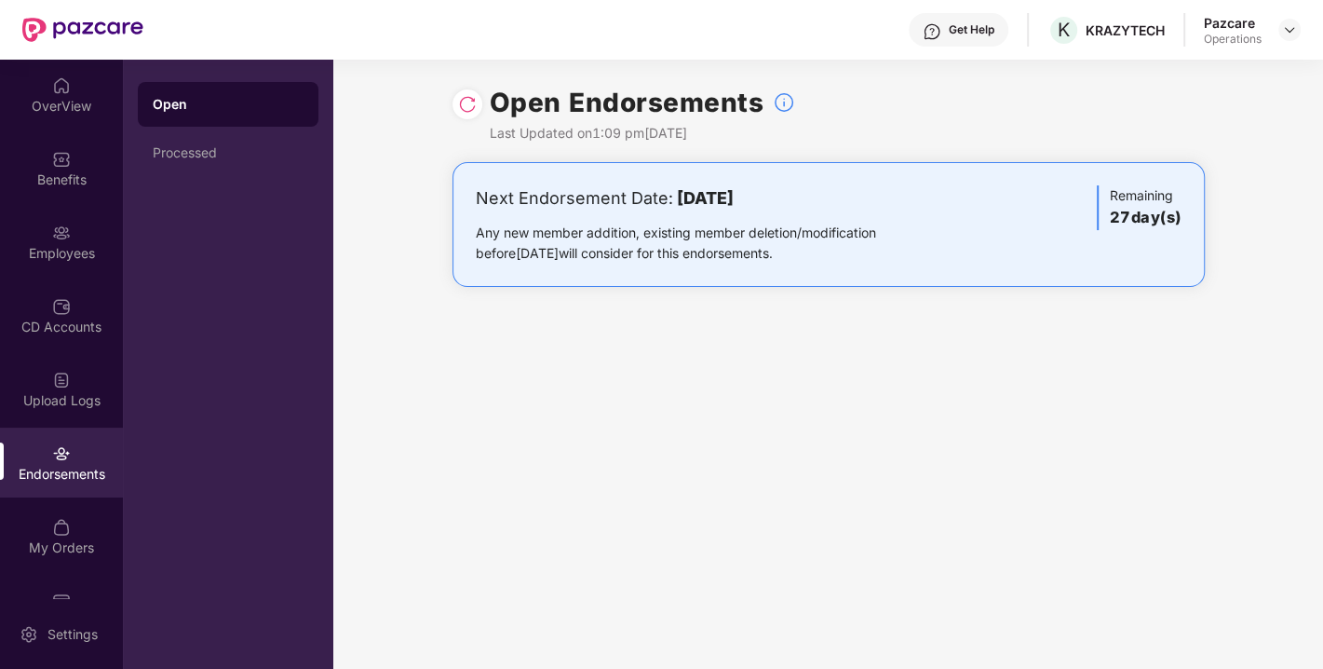
click at [472, 110] on img at bounding box center [467, 104] width 19 height 19
click at [1286, 28] on img at bounding box center [1289, 29] width 15 height 15
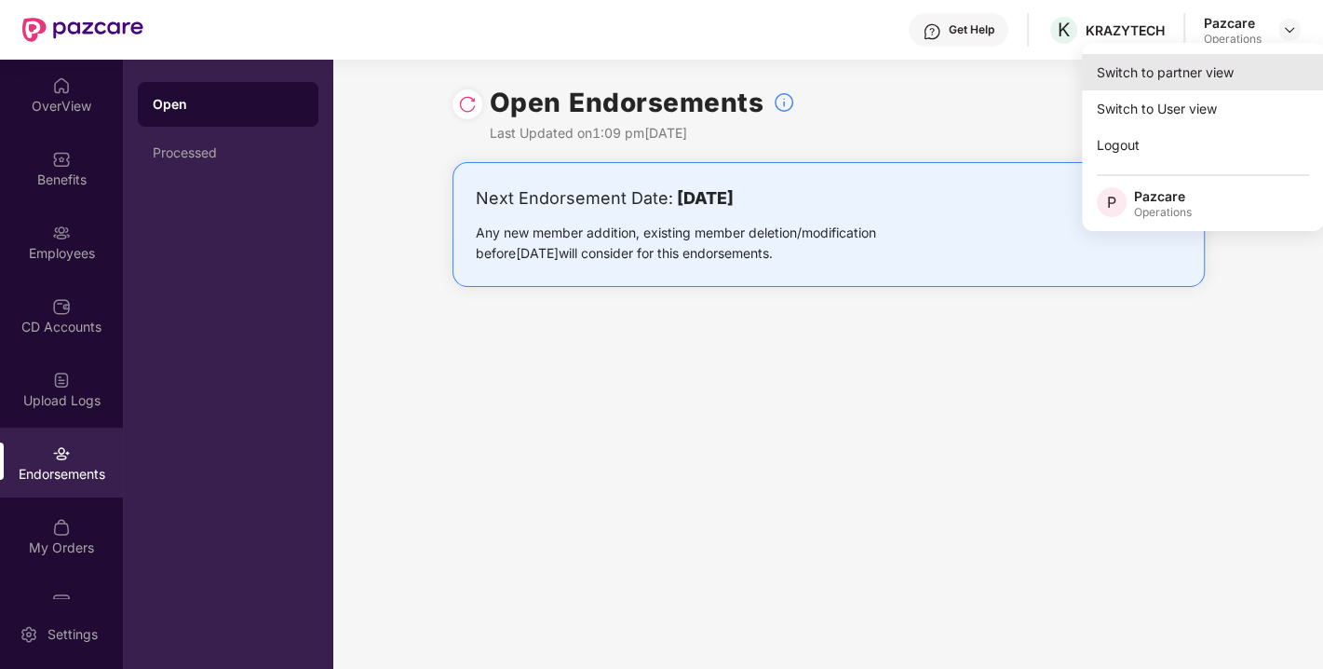
click at [1174, 75] on div "Switch to partner view" at bounding box center [1203, 72] width 242 height 36
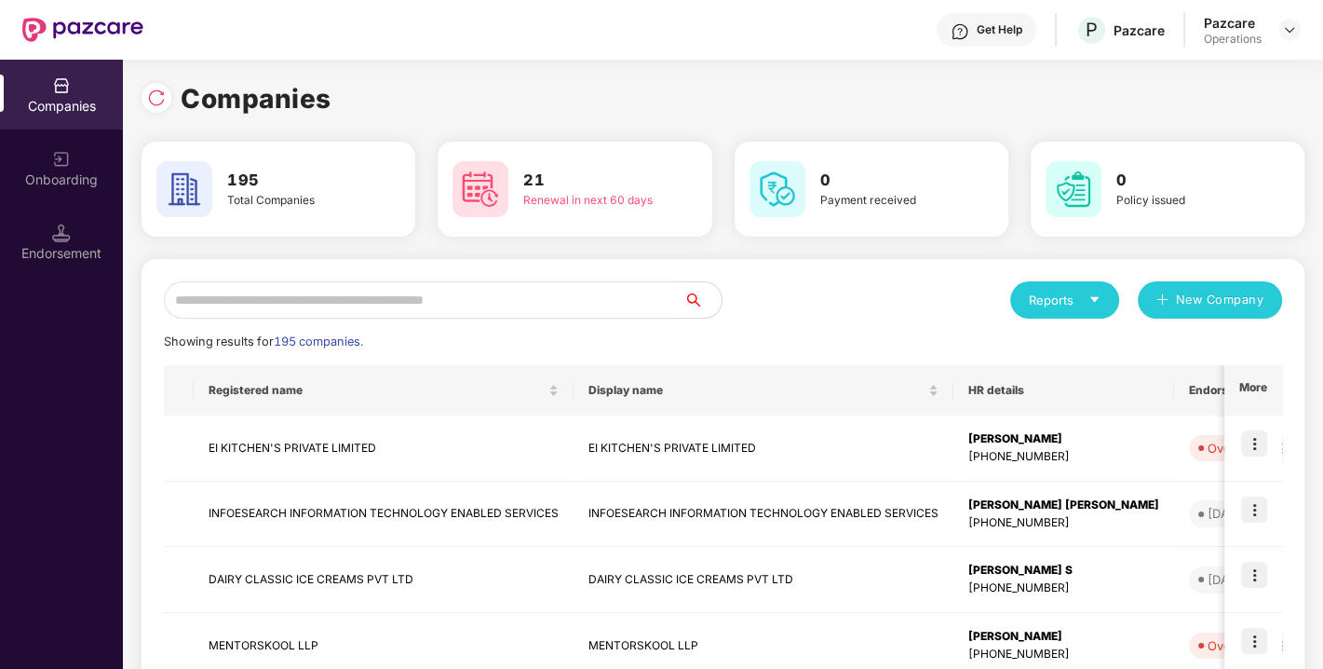
click at [63, 237] on img at bounding box center [61, 233] width 19 height 19
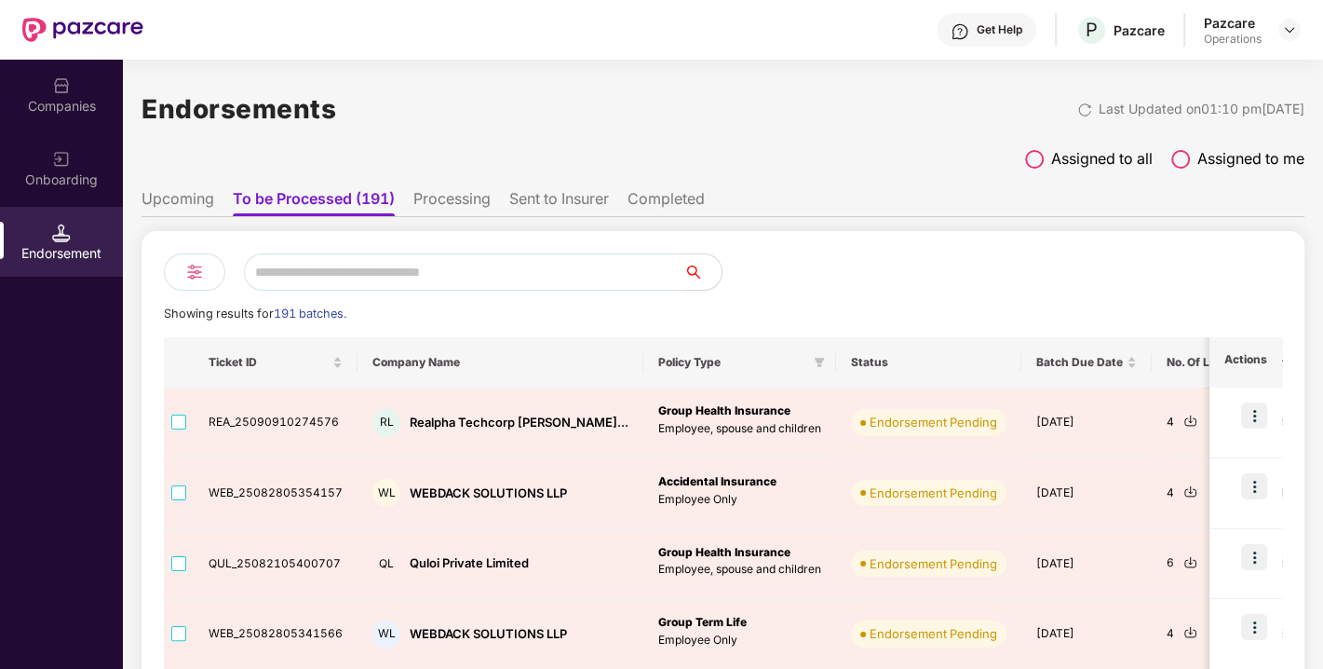
click at [356, 271] on input "text" at bounding box center [464, 271] width 441 height 37
paste input "**********"
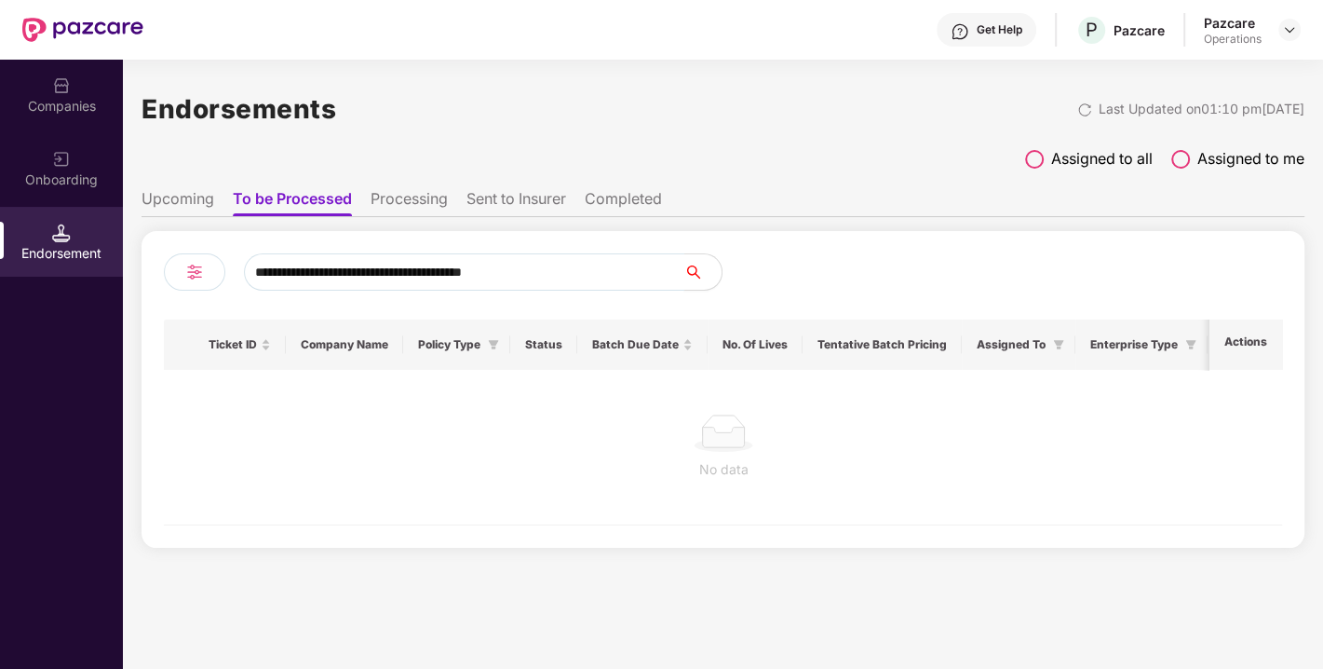
type input "**********"
click at [45, 111] on div "Companies" at bounding box center [61, 106] width 123 height 19
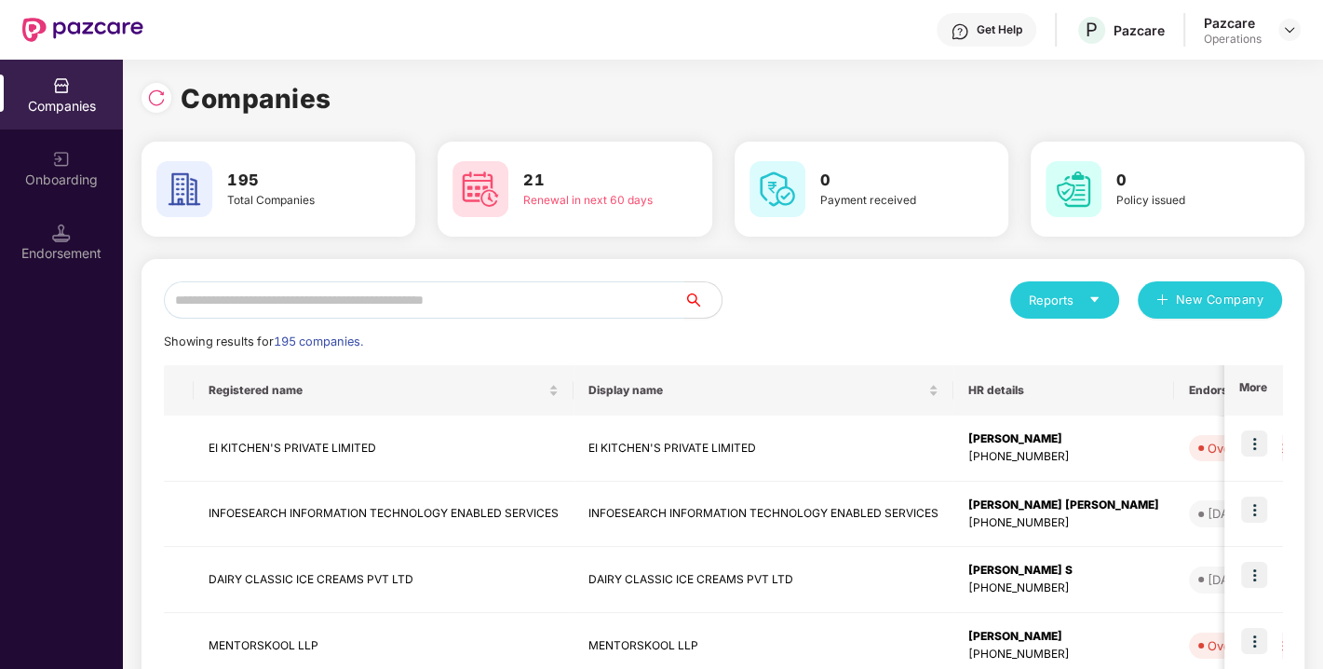
click at [478, 299] on input "text" at bounding box center [424, 299] width 521 height 37
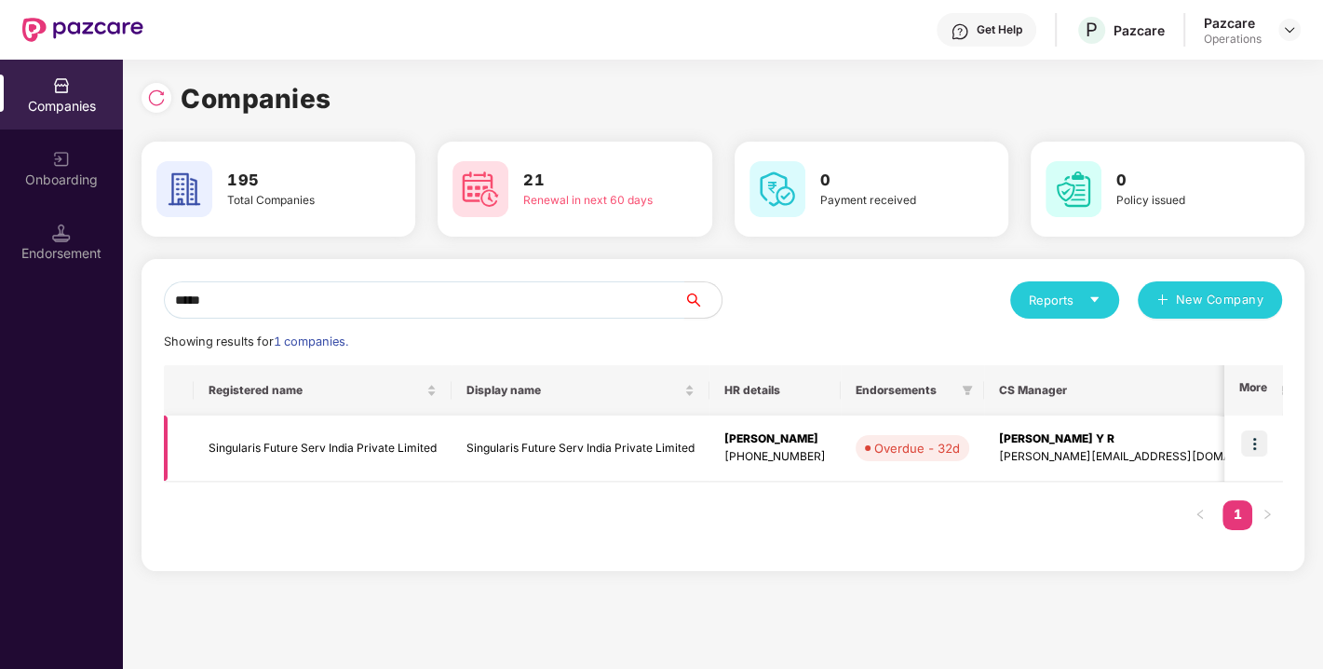
type input "*****"
click at [1248, 445] on img at bounding box center [1255, 443] width 26 height 26
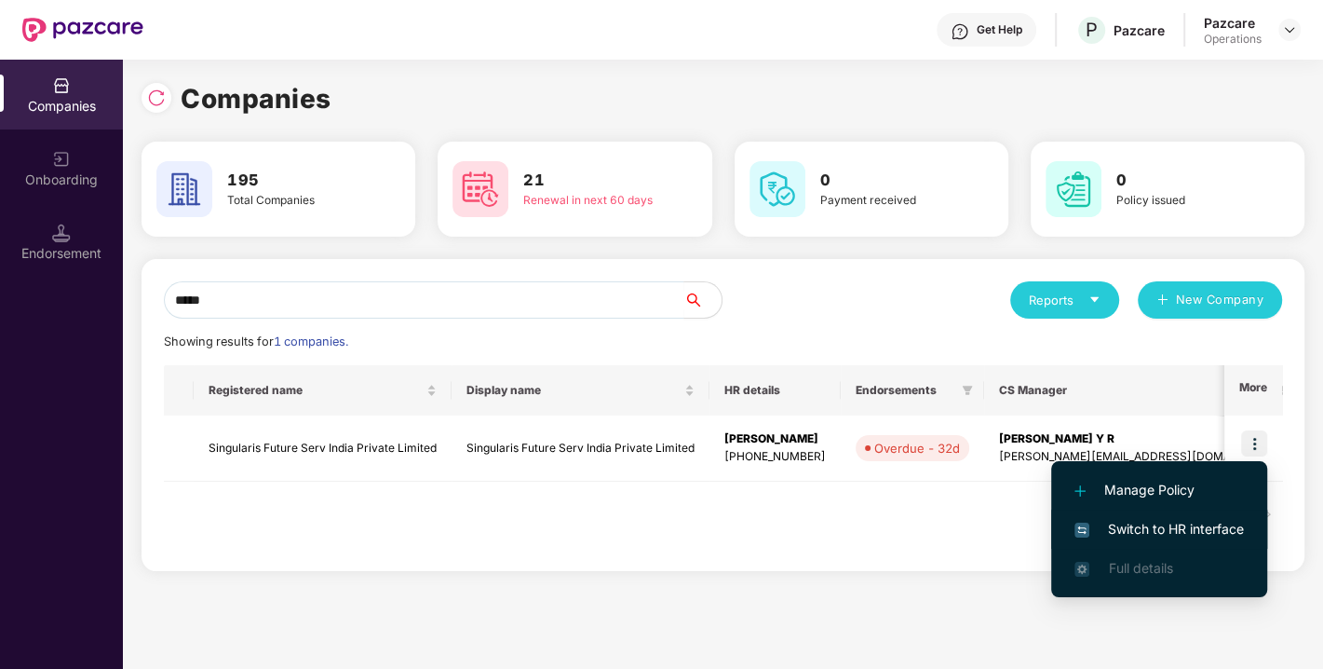
click at [1157, 519] on span "Switch to HR interface" at bounding box center [1160, 529] width 170 height 20
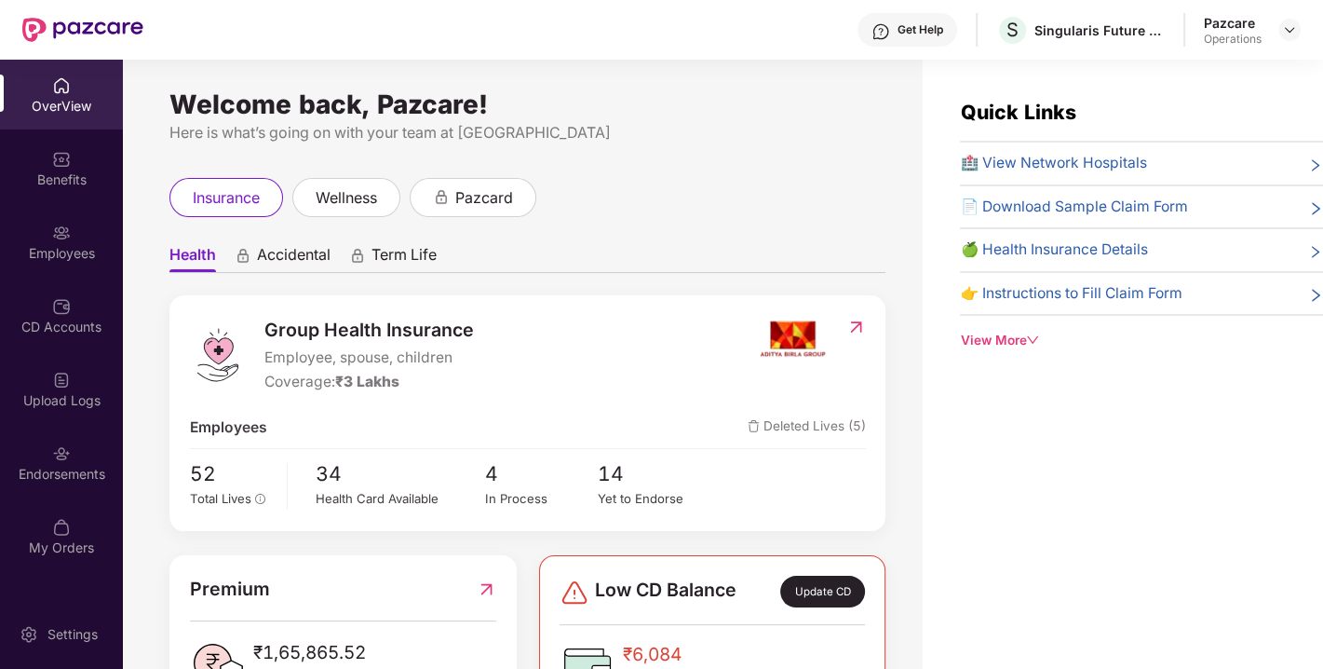
click at [34, 455] on div "Endorsements" at bounding box center [61, 462] width 123 height 70
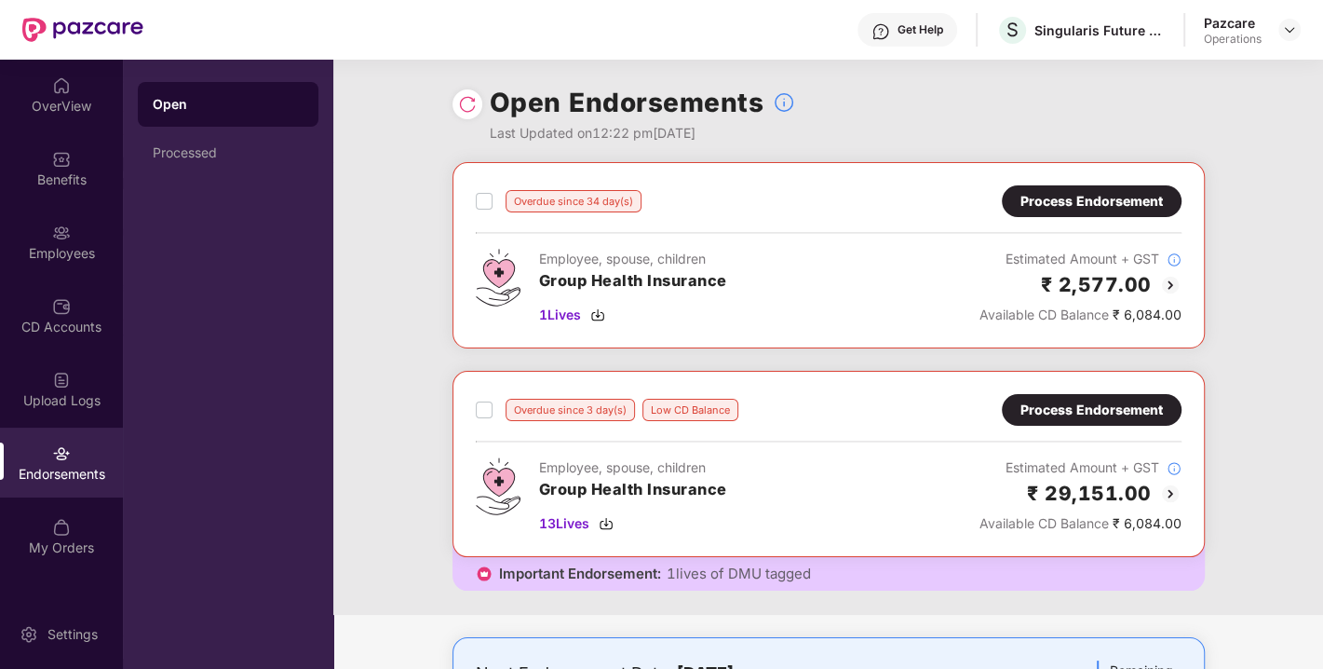
click at [1050, 204] on div "Process Endorsement" at bounding box center [1092, 201] width 142 height 20
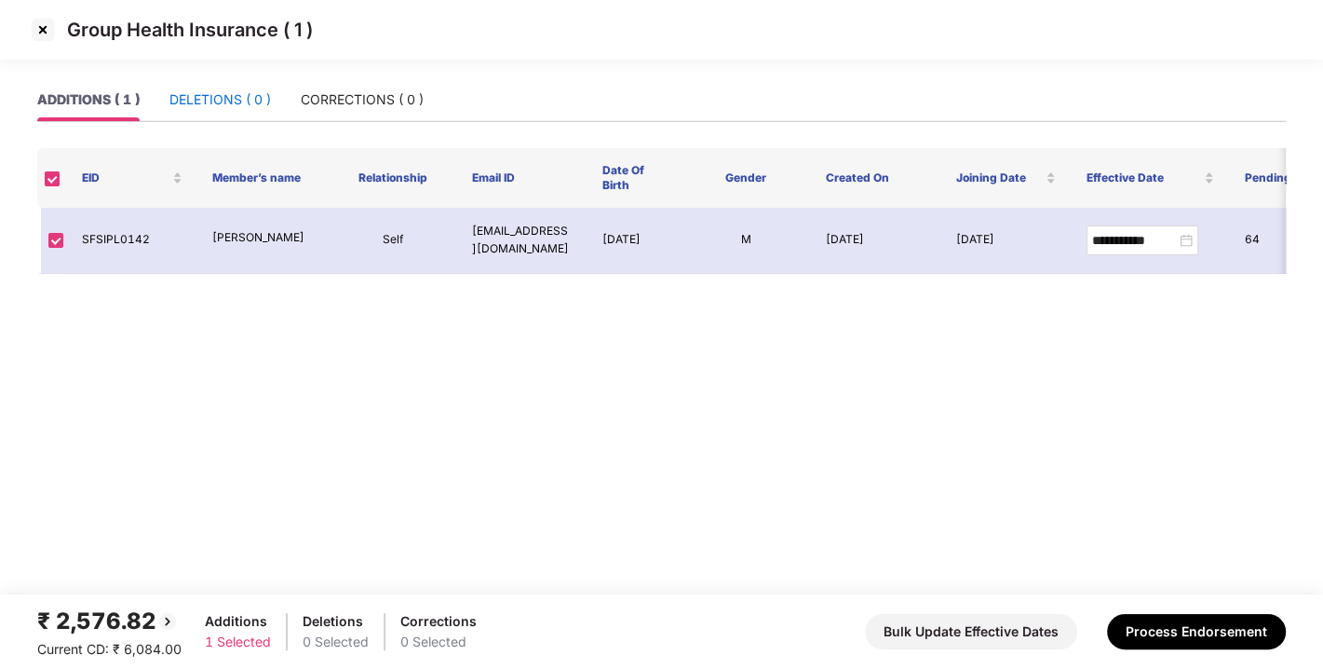
click at [231, 92] on div "DELETIONS ( 0 )" at bounding box center [221, 99] width 102 height 20
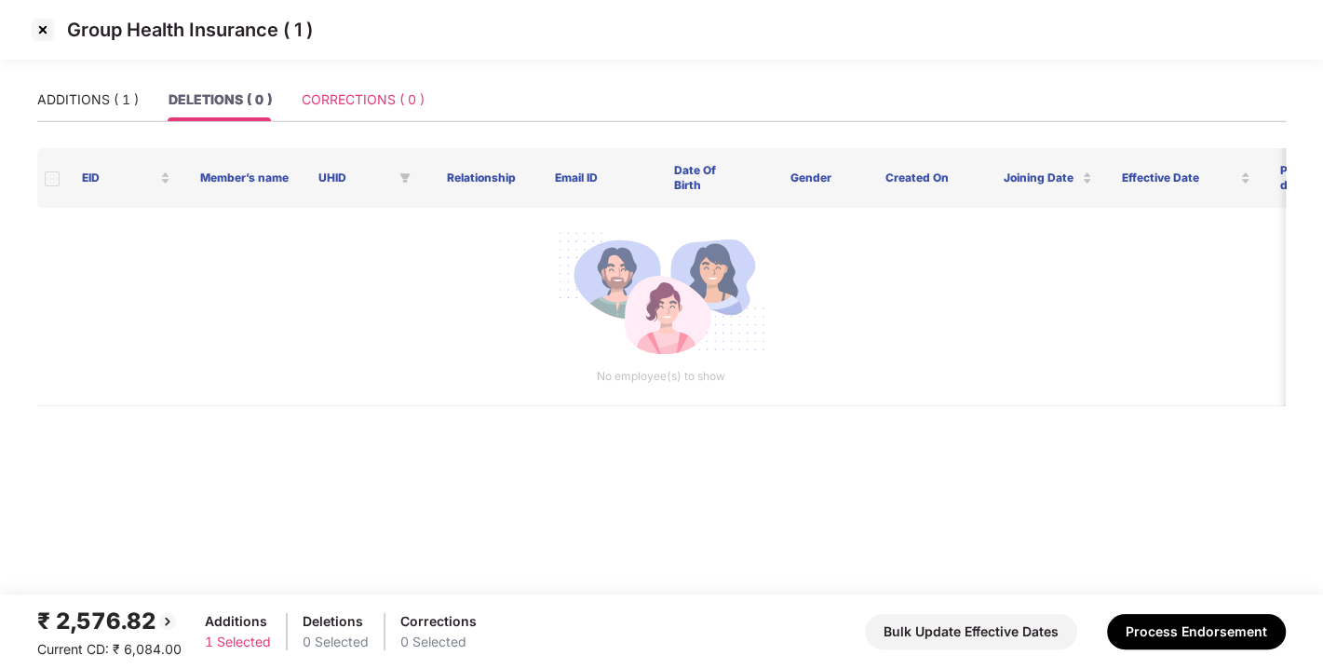
click at [324, 88] on div "CORRECTIONS ( 0 )" at bounding box center [363, 99] width 123 height 43
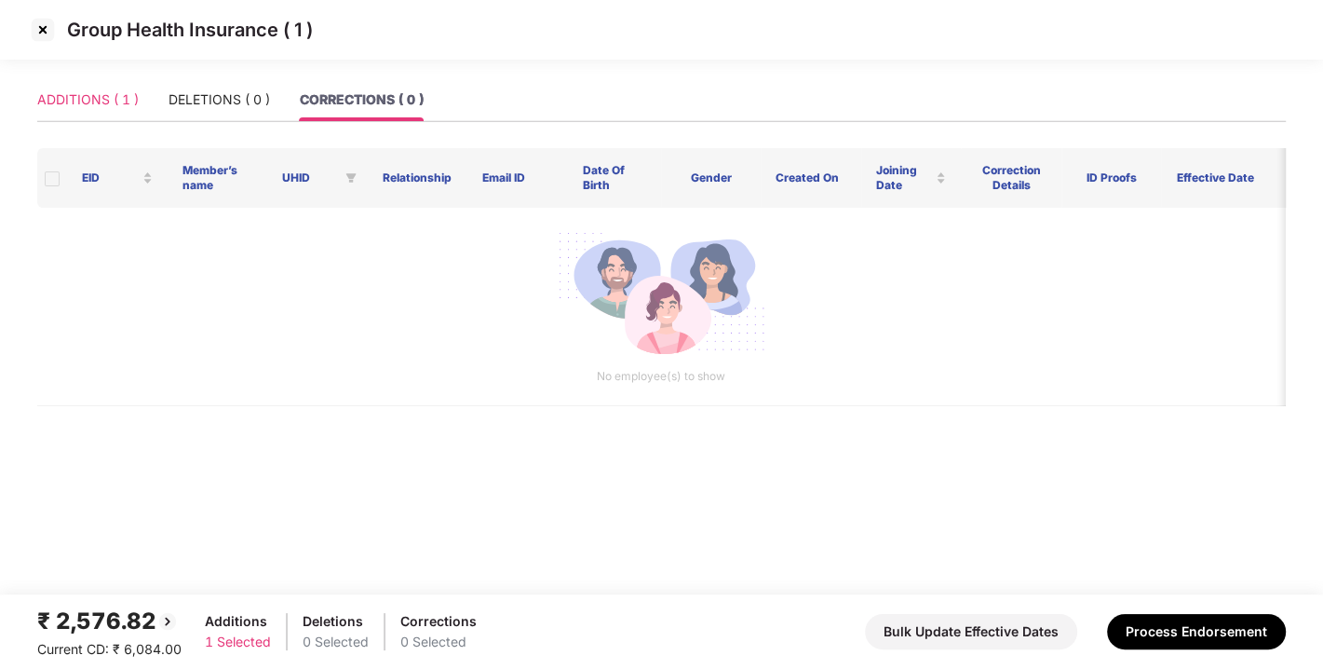
click at [62, 88] on div "ADDITIONS ( 1 )" at bounding box center [88, 99] width 102 height 43
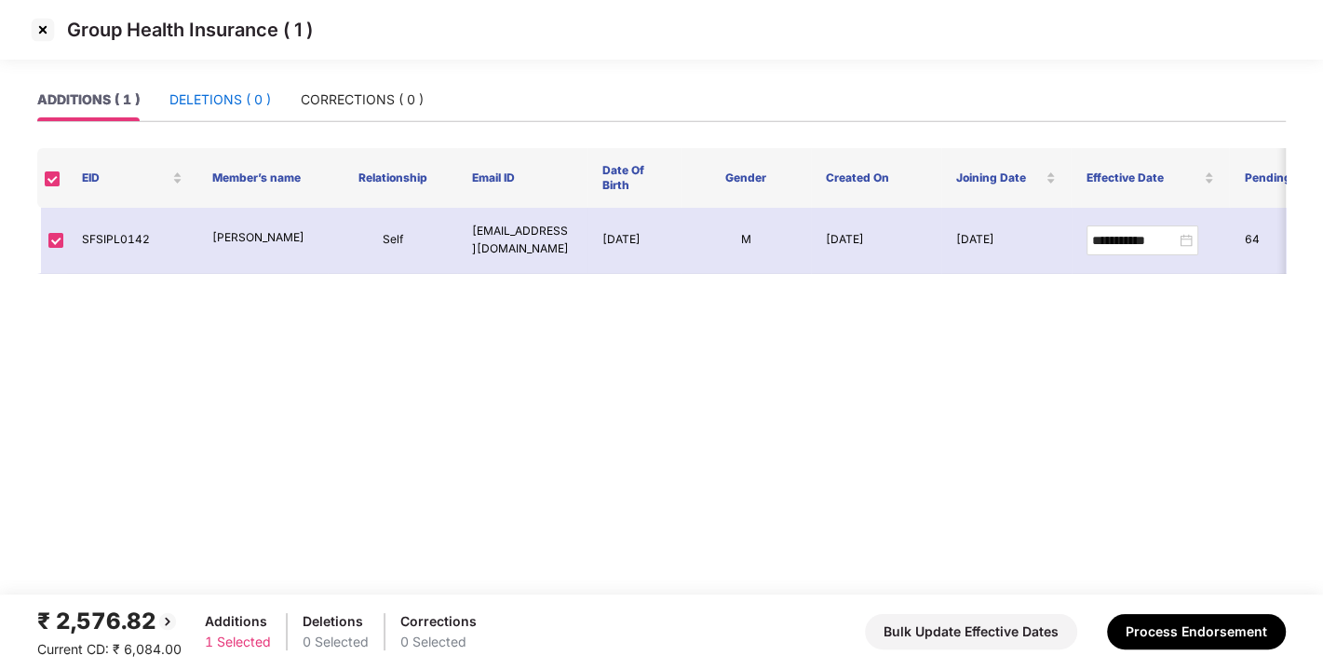
click at [181, 90] on div "DELETIONS ( 0 )" at bounding box center [221, 99] width 102 height 20
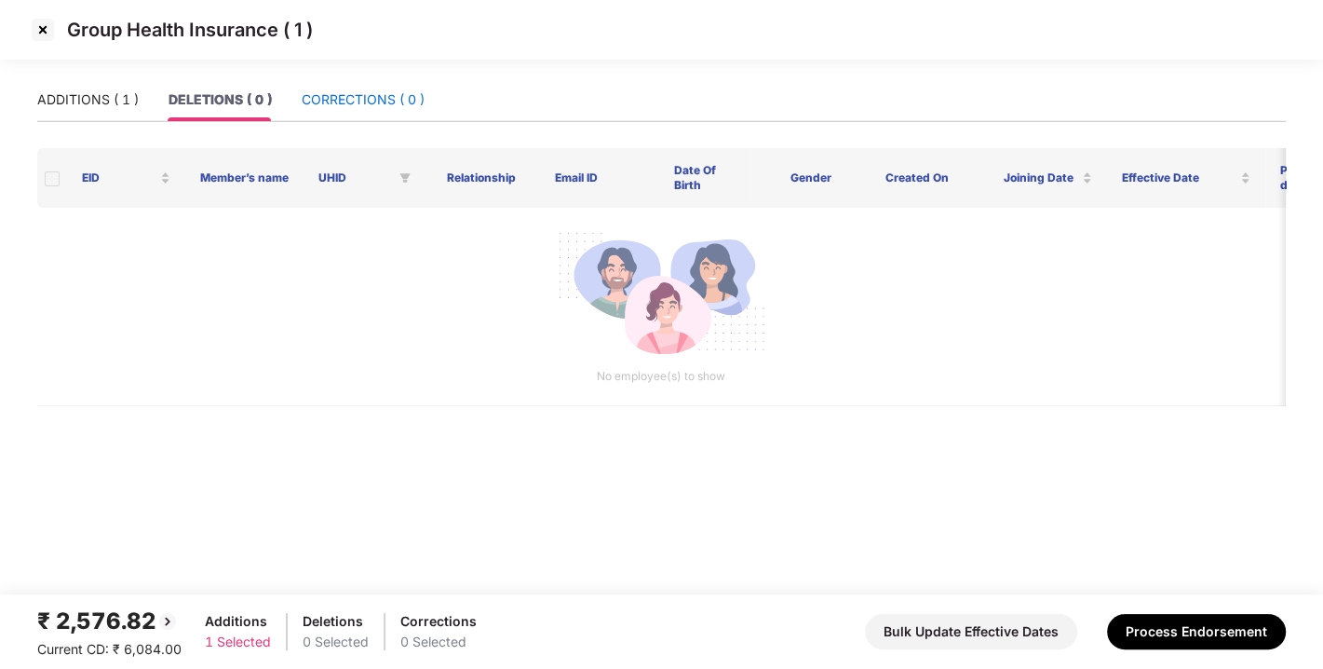
click at [364, 108] on div "CORRECTIONS ( 0 )" at bounding box center [363, 99] width 123 height 20
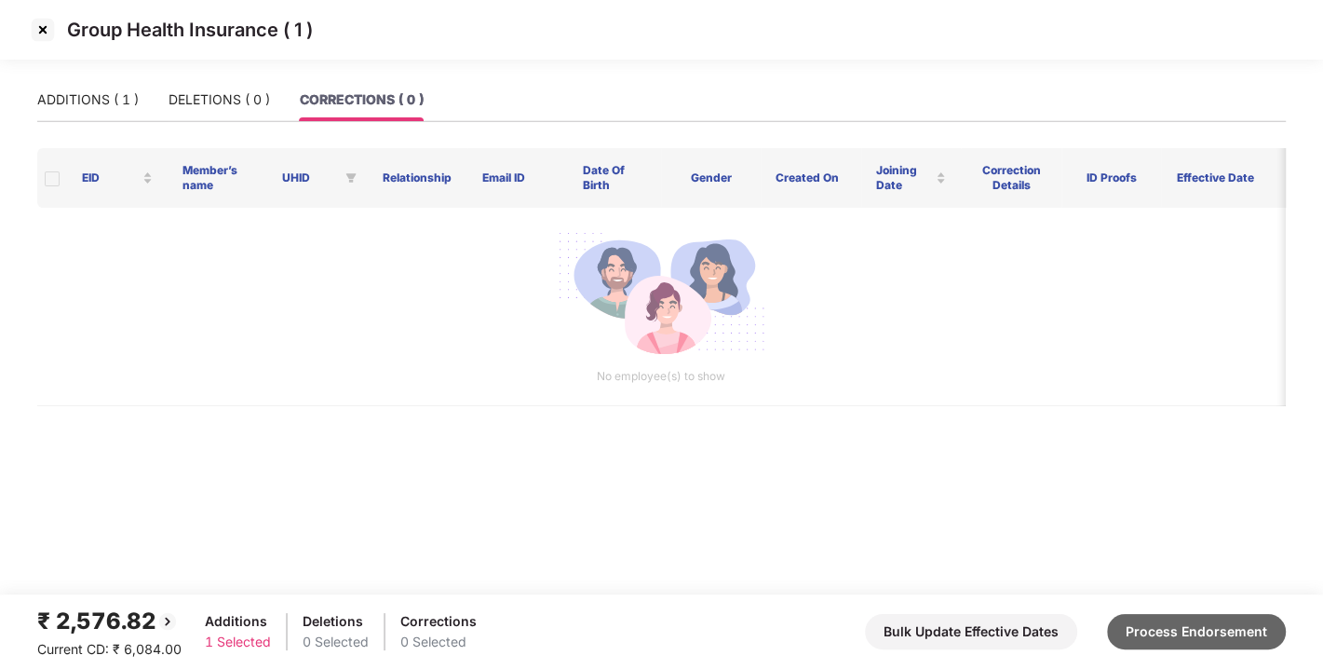
click at [1146, 632] on button "Process Endorsement" at bounding box center [1196, 631] width 179 height 35
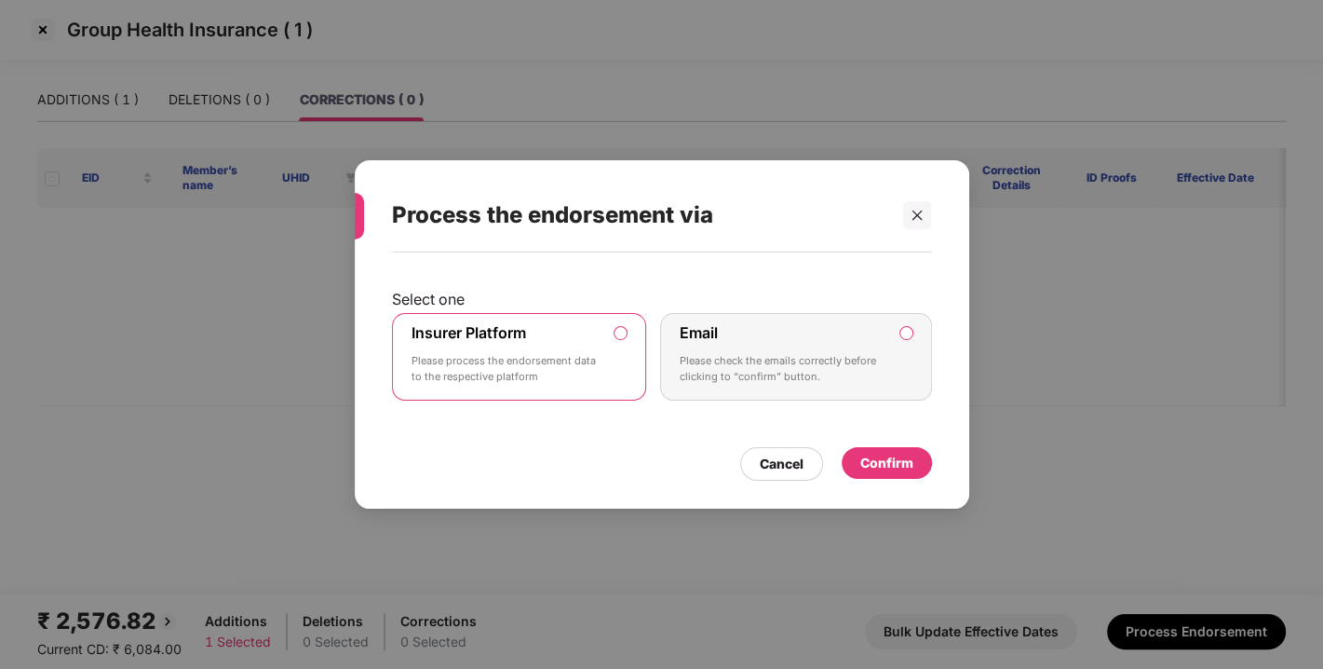
click at [902, 454] on div "Confirm" at bounding box center [887, 463] width 53 height 20
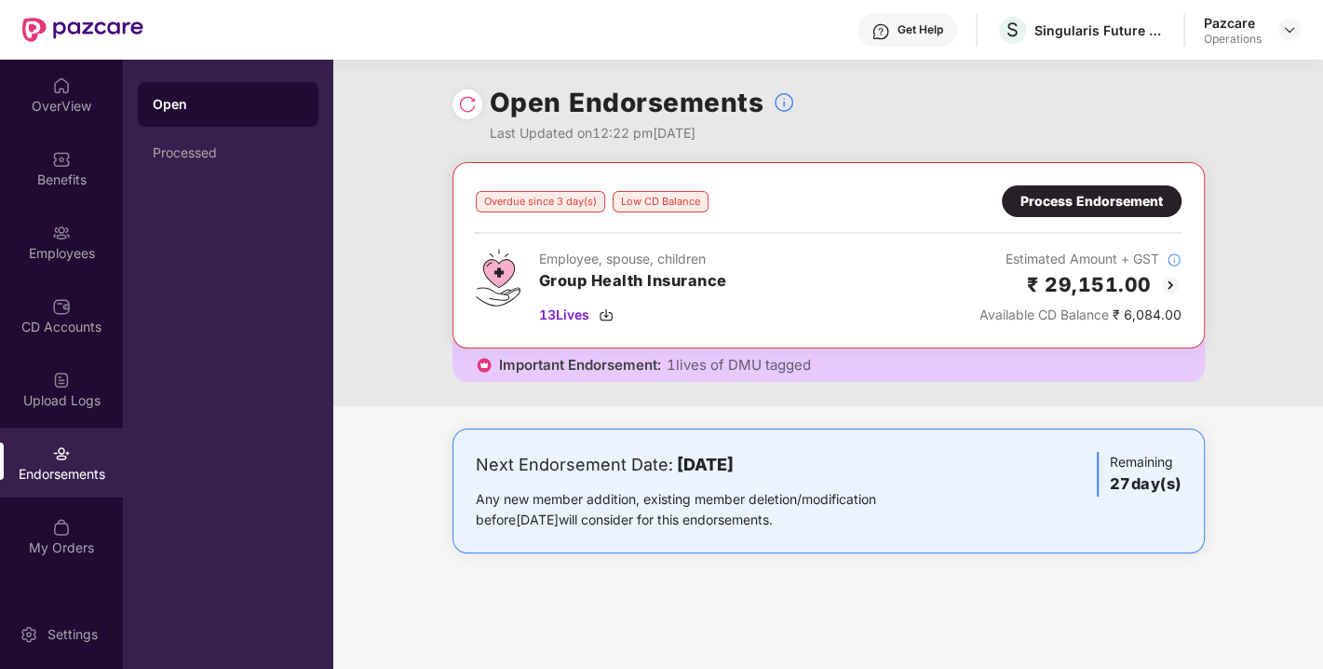
click at [1166, 278] on img at bounding box center [1171, 285] width 22 height 22
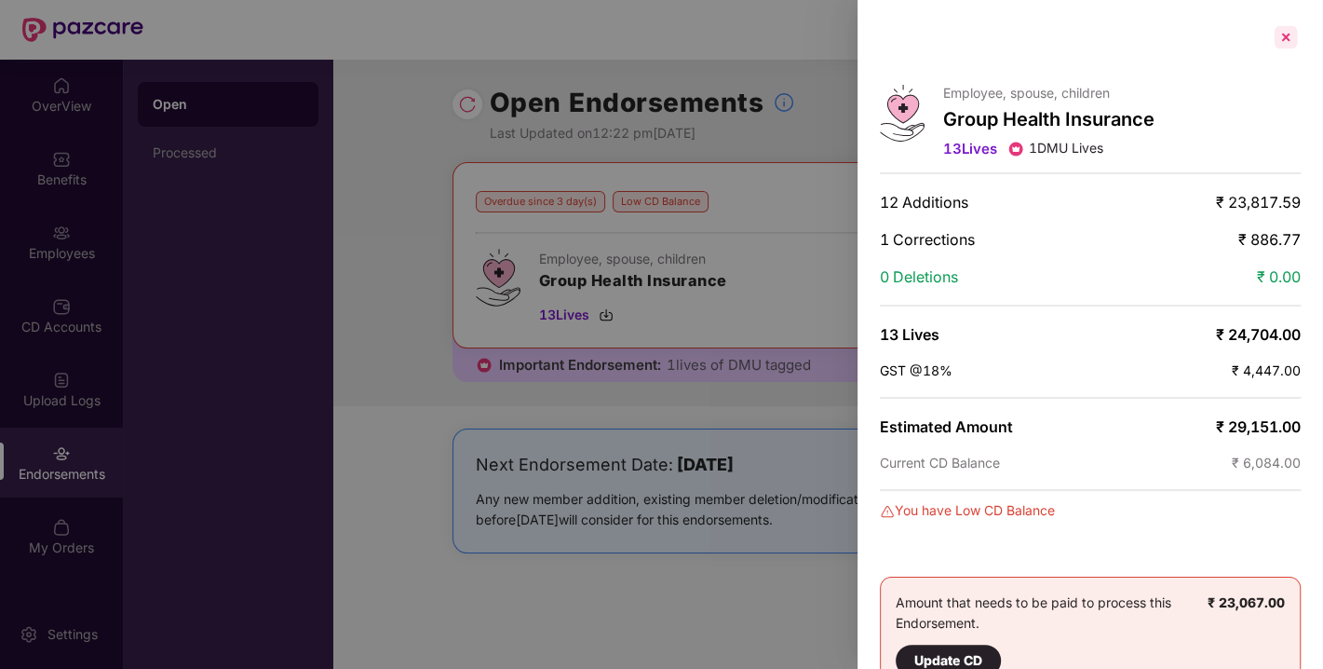
click at [1282, 37] on div at bounding box center [1286, 37] width 30 height 30
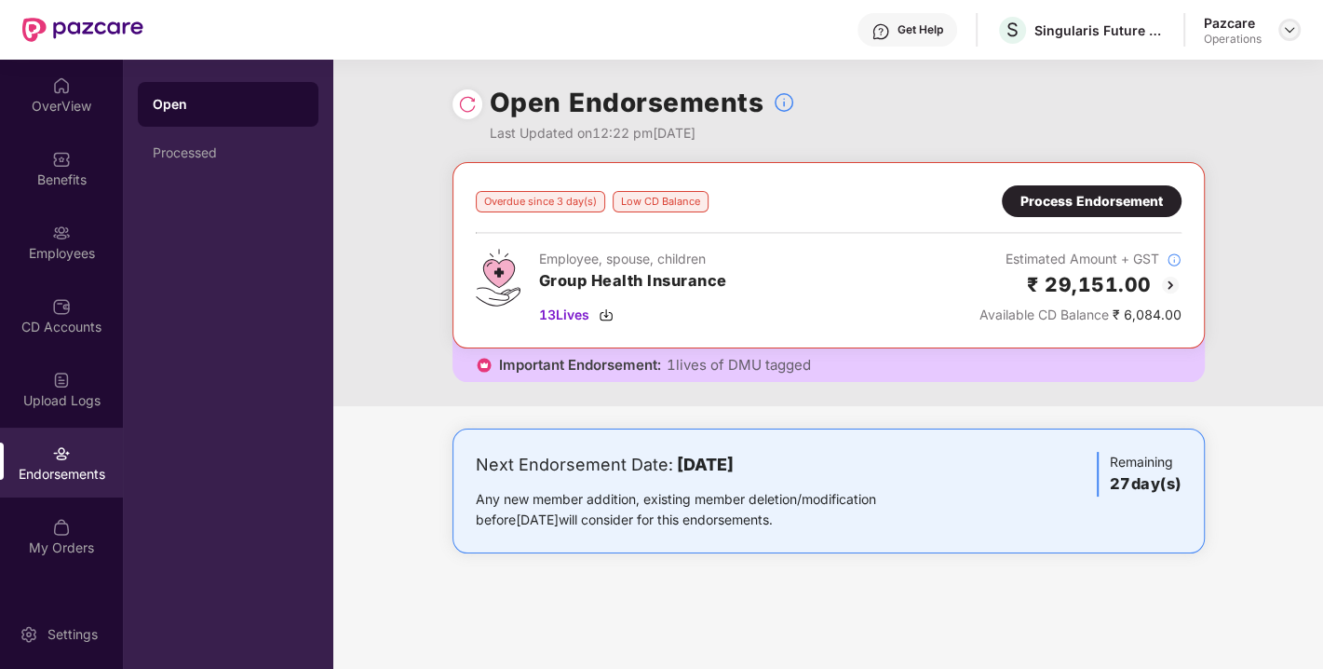
click at [1286, 31] on img at bounding box center [1289, 29] width 15 height 15
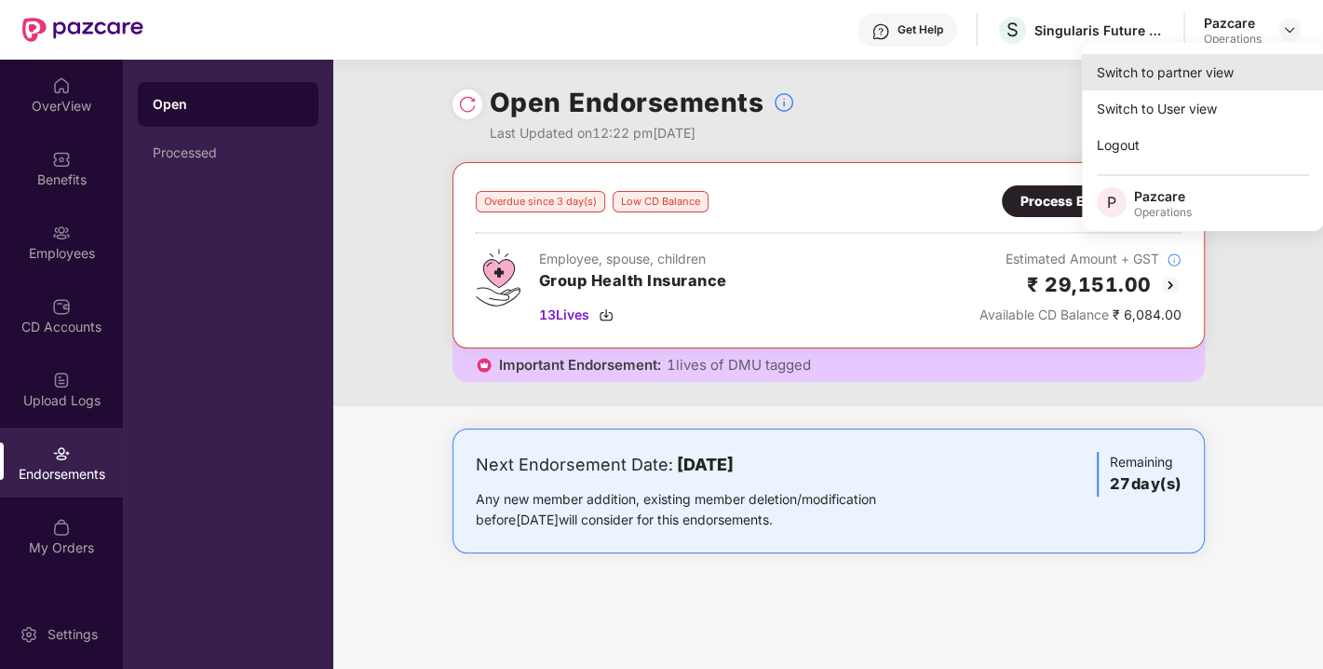
click at [1184, 77] on div "Switch to partner view" at bounding box center [1203, 72] width 242 height 36
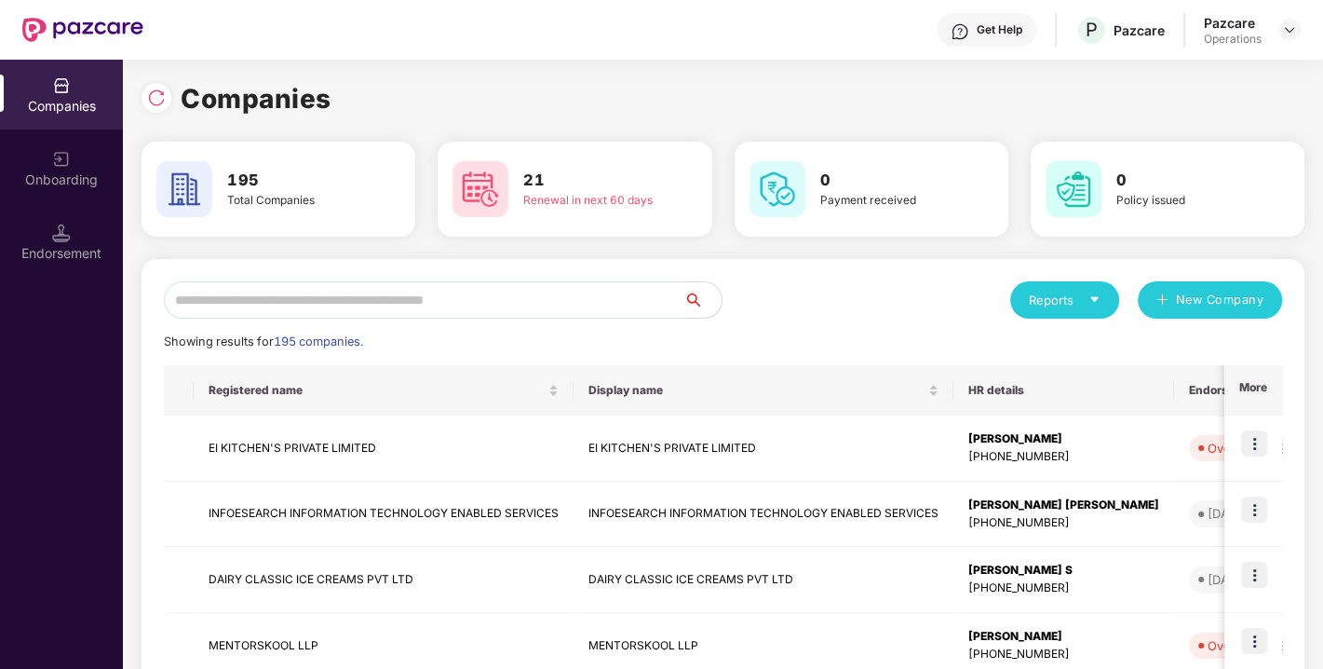
click at [309, 302] on input "text" at bounding box center [424, 299] width 521 height 37
paste input "**********"
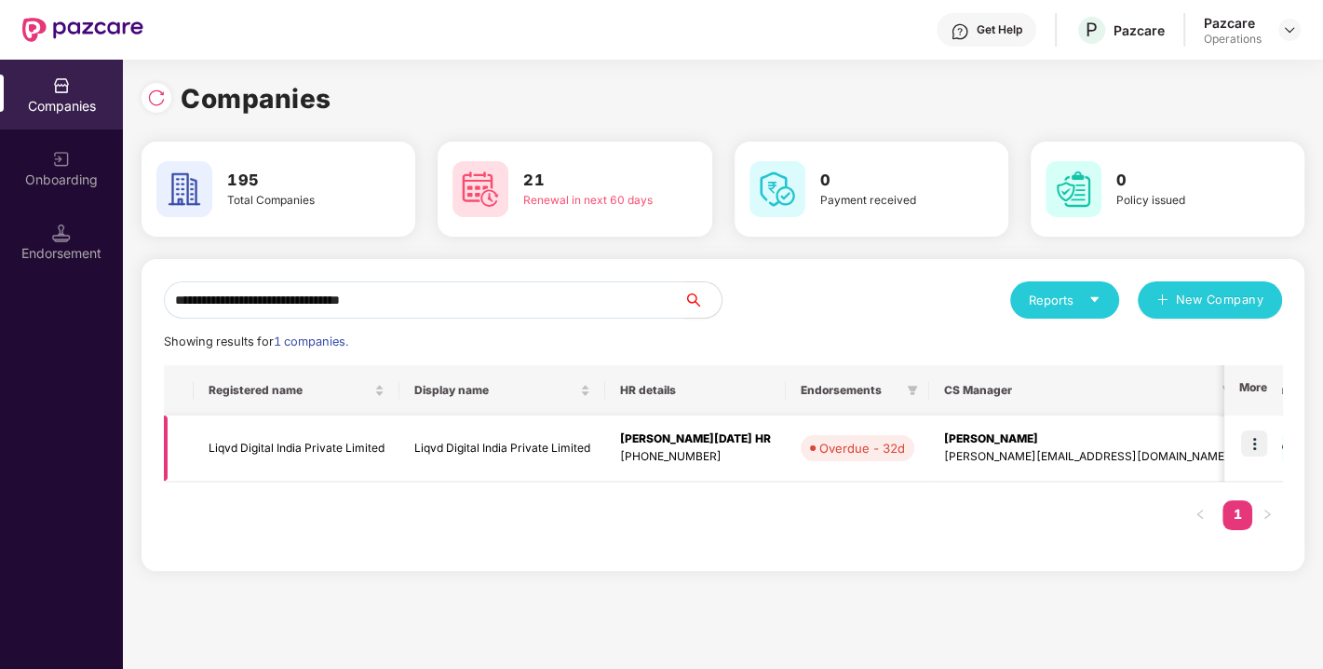
type input "**********"
click at [1255, 440] on img at bounding box center [1255, 443] width 26 height 26
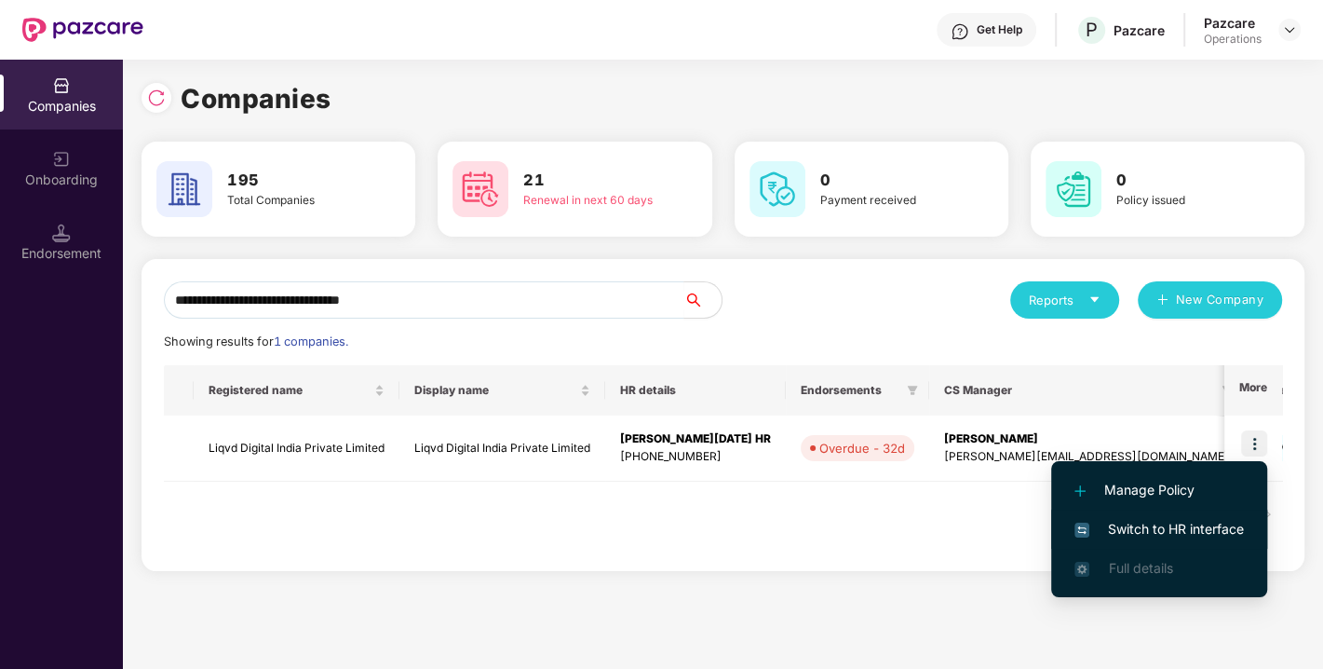
click at [1150, 536] on span "Switch to HR interface" at bounding box center [1160, 529] width 170 height 20
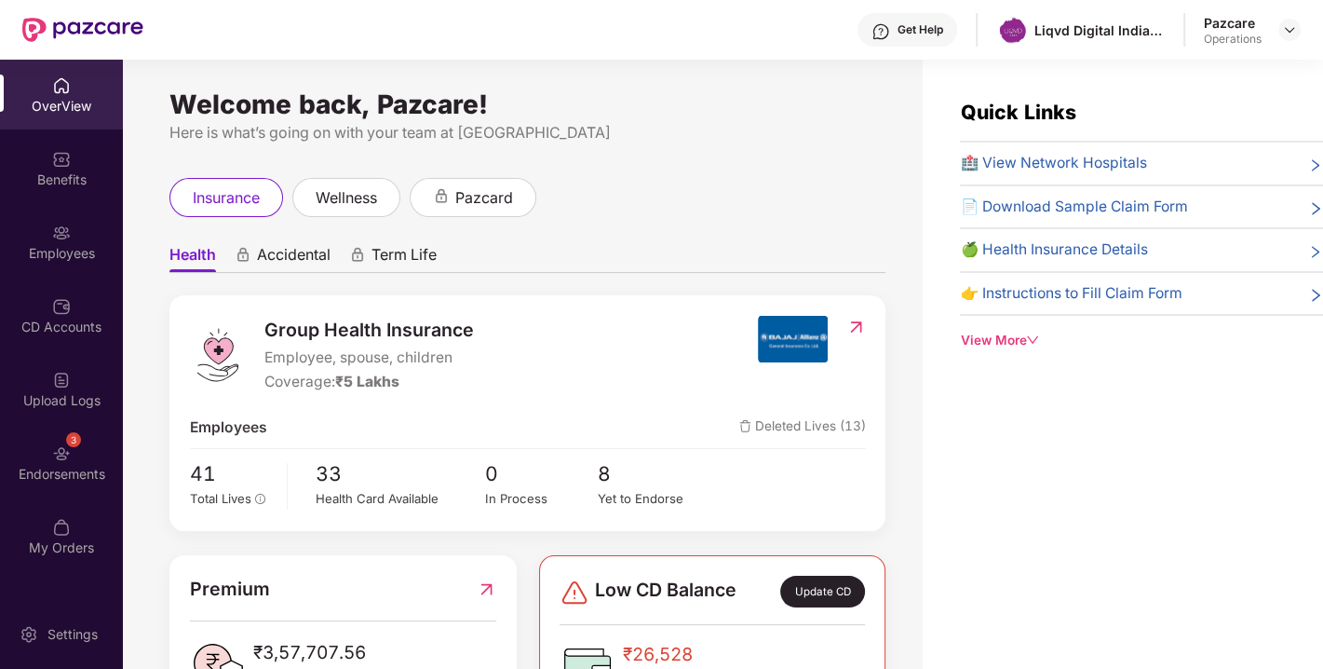
click at [58, 445] on img at bounding box center [61, 453] width 19 height 19
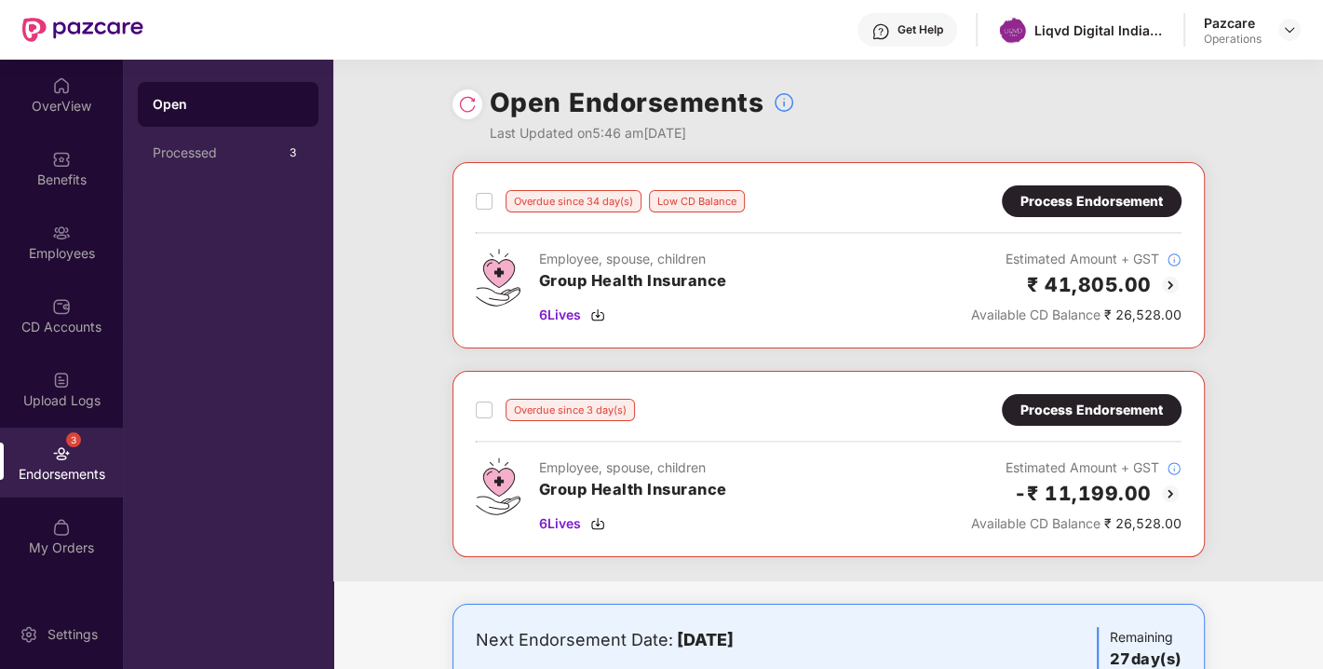
click at [1043, 212] on div "Process Endorsement" at bounding box center [1092, 201] width 180 height 32
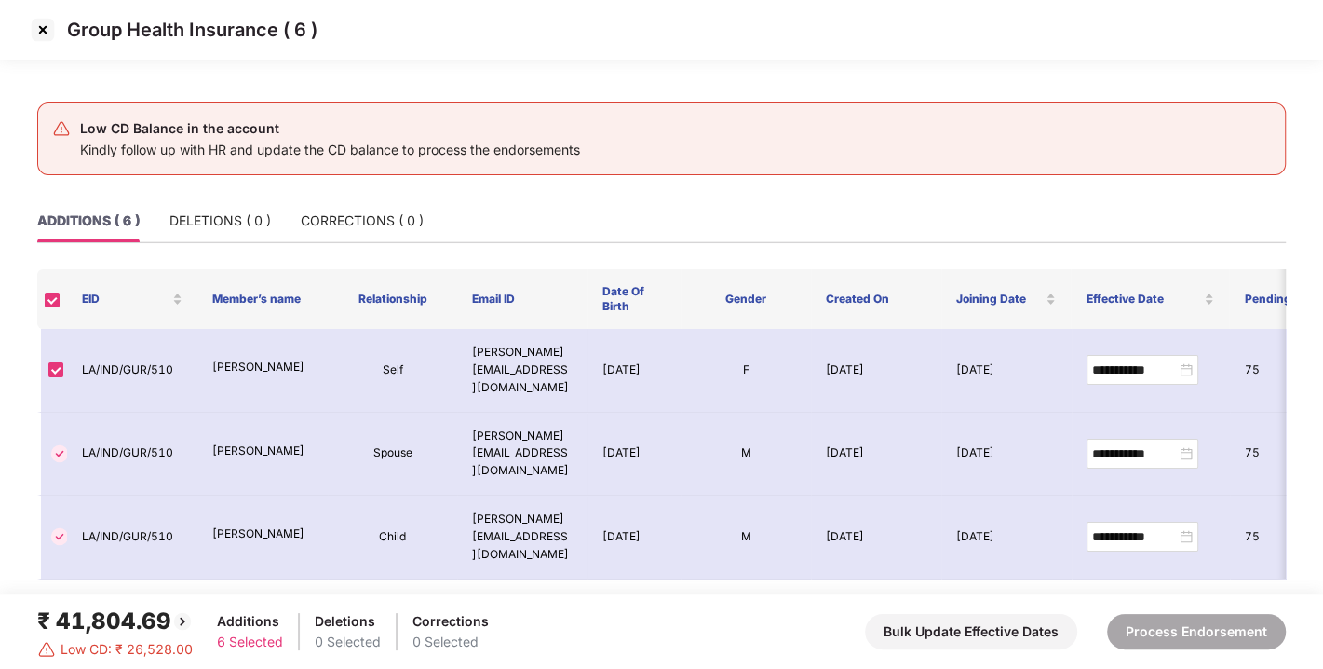
click at [32, 34] on img at bounding box center [43, 30] width 30 height 30
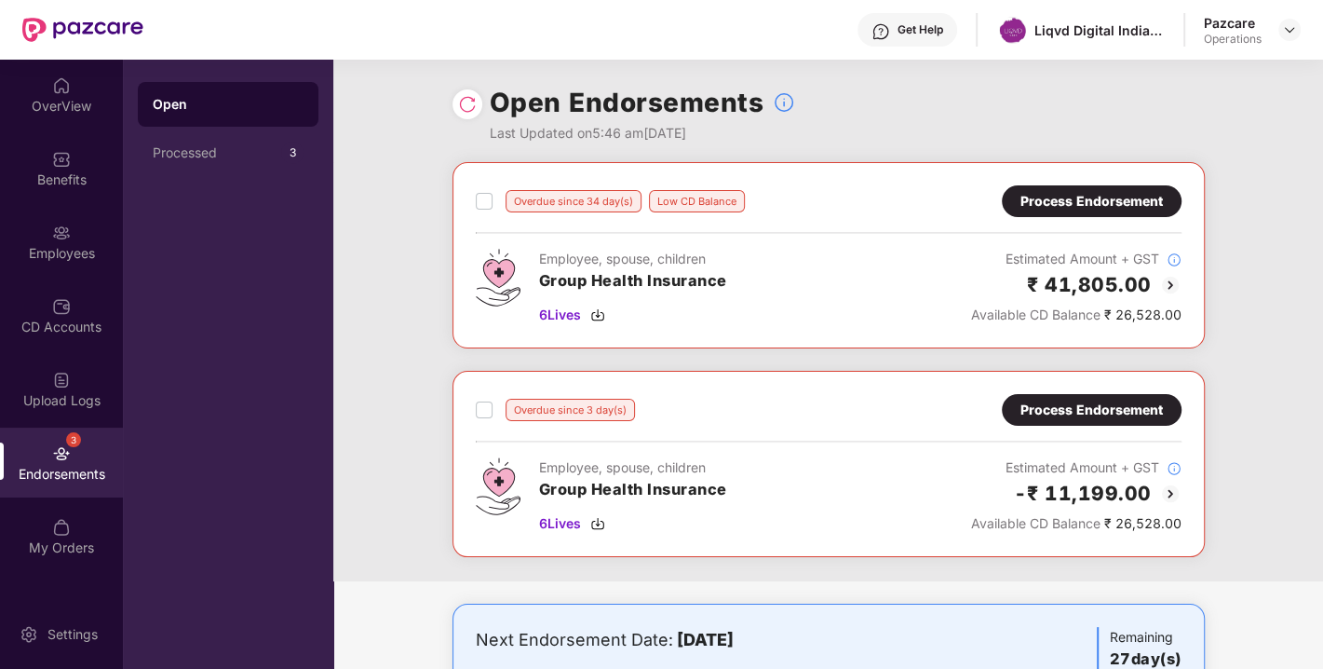
click at [459, 102] on img at bounding box center [467, 104] width 19 height 19
click at [1097, 191] on div "Process Endorsement" at bounding box center [1092, 201] width 142 height 20
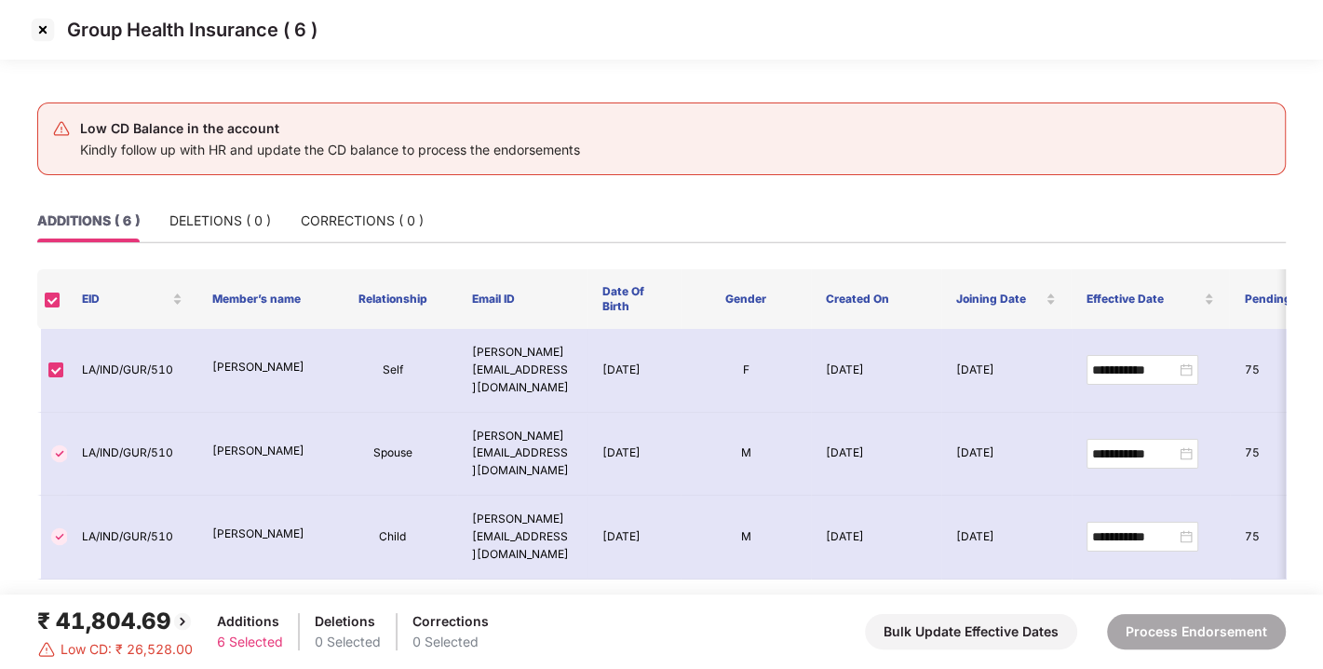
click at [47, 34] on img at bounding box center [43, 30] width 30 height 30
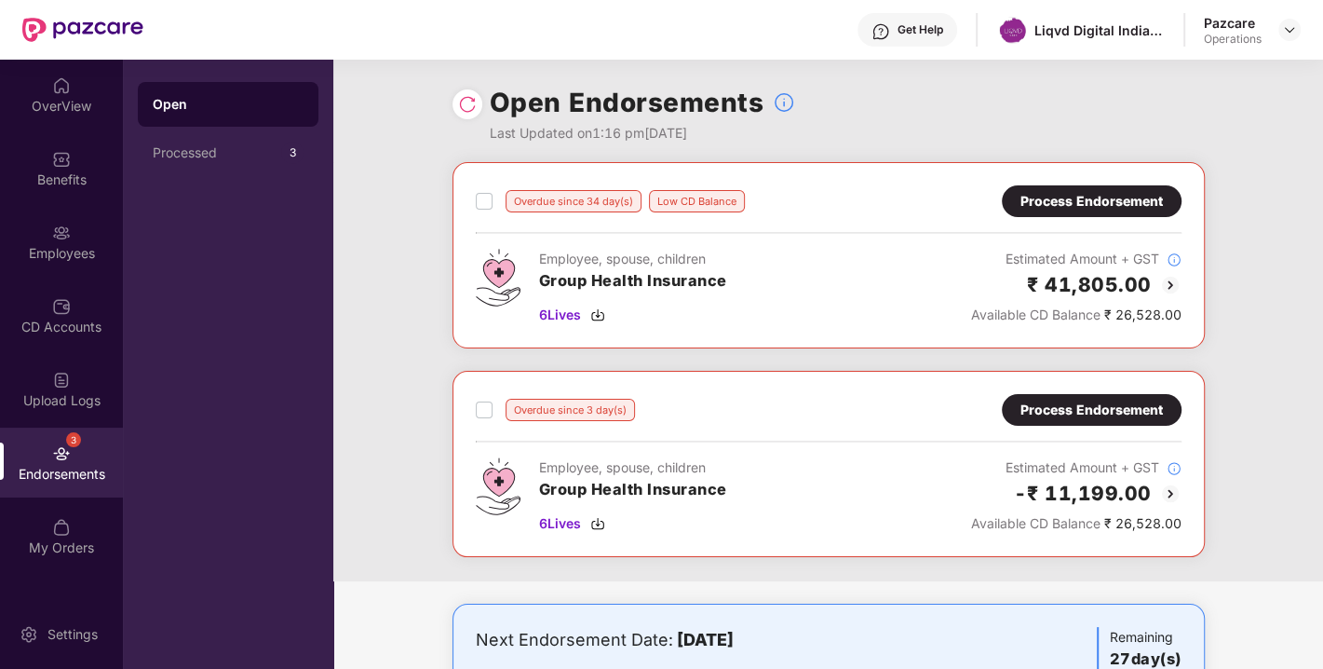
click at [1072, 404] on div "Process Endorsement" at bounding box center [1092, 410] width 142 height 20
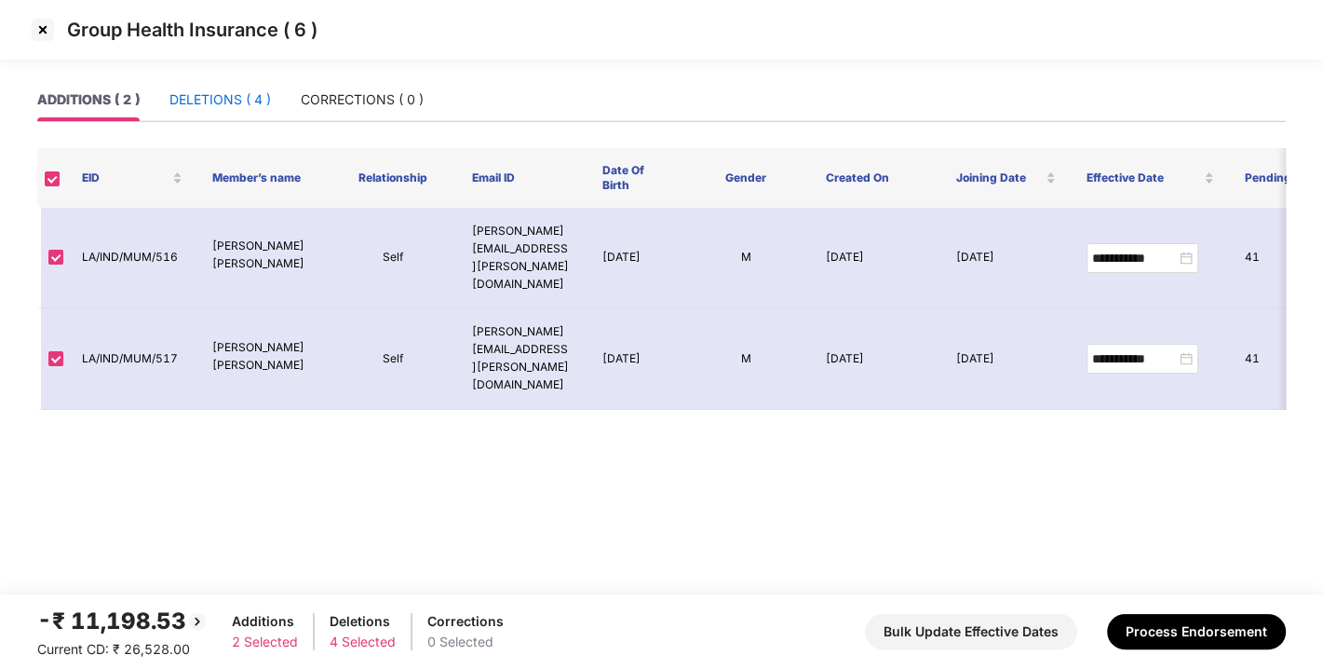
click at [221, 102] on div "DELETIONS ( 4 )" at bounding box center [221, 99] width 102 height 20
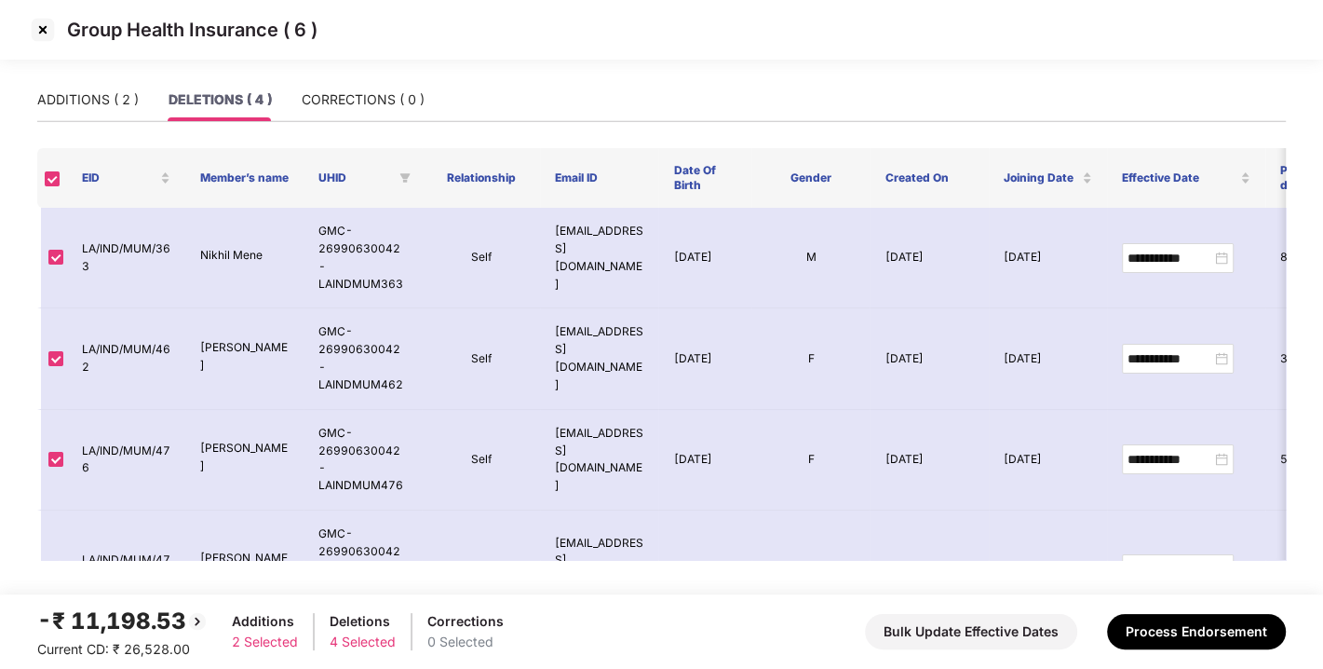
click at [38, 20] on img at bounding box center [43, 30] width 30 height 30
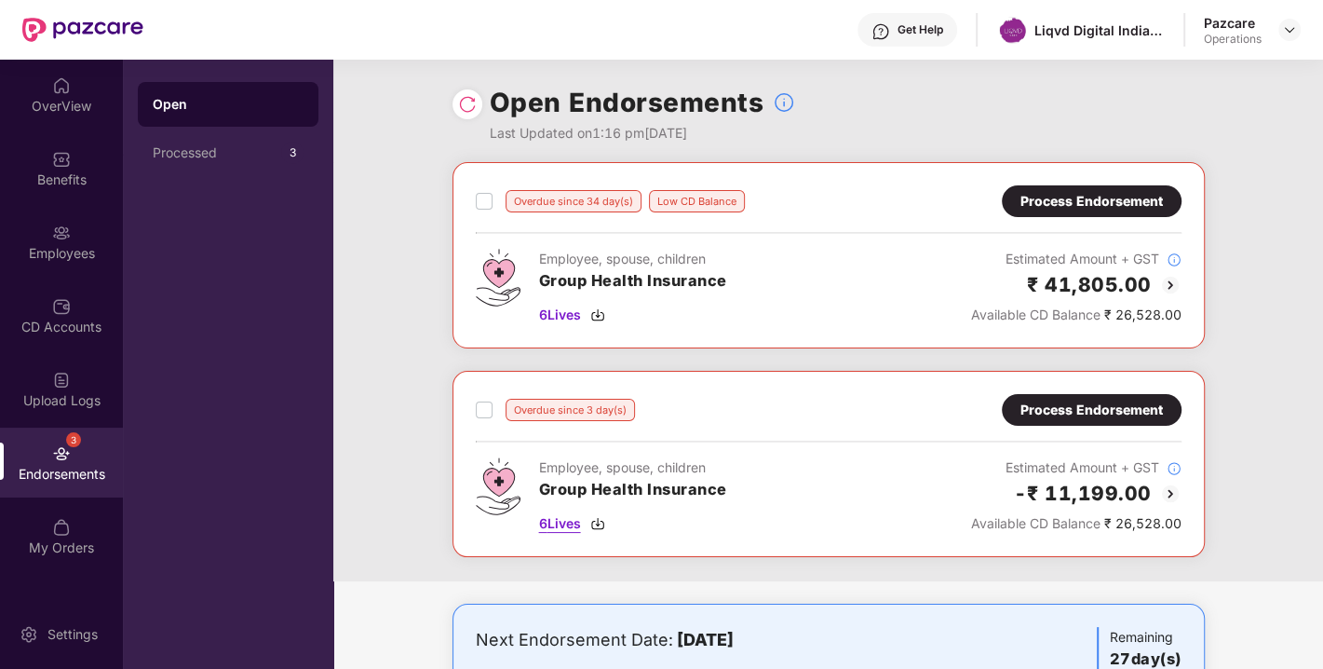
click at [593, 522] on img at bounding box center [597, 523] width 15 height 15
click at [606, 522] on div "6 Lives" at bounding box center [633, 523] width 188 height 20
click at [1291, 30] on img at bounding box center [1289, 29] width 15 height 15
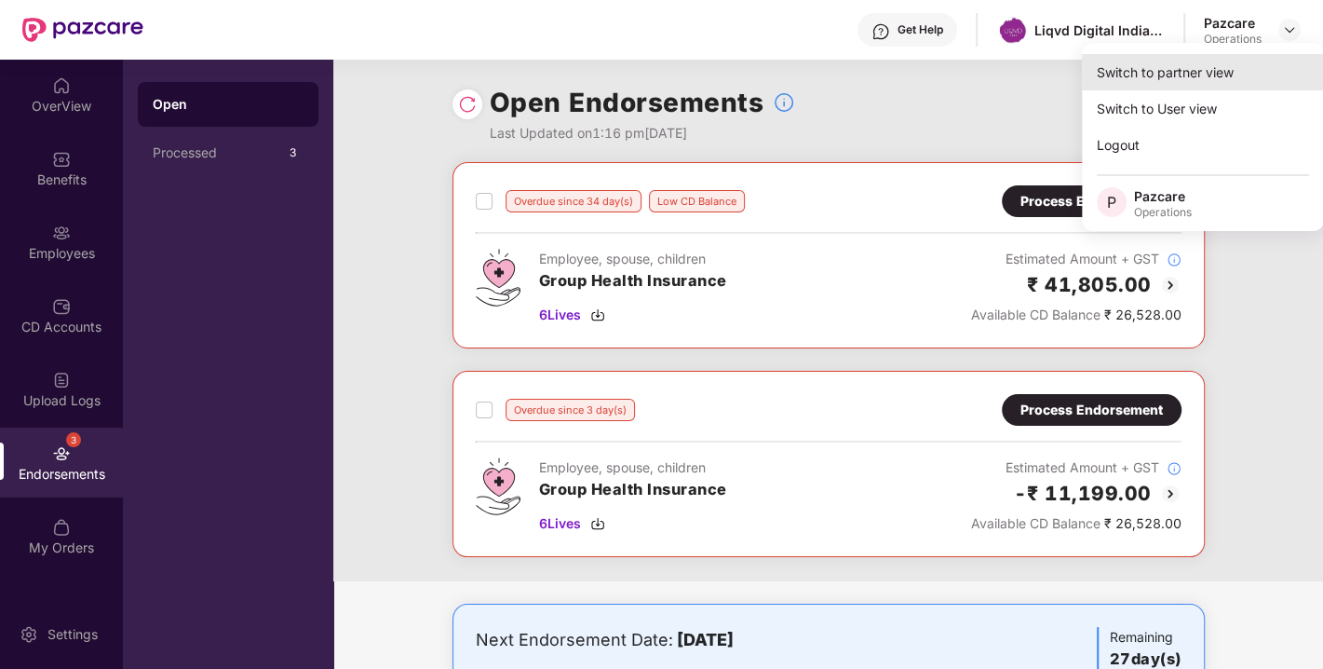
click at [1140, 84] on div "Switch to partner view" at bounding box center [1203, 72] width 242 height 36
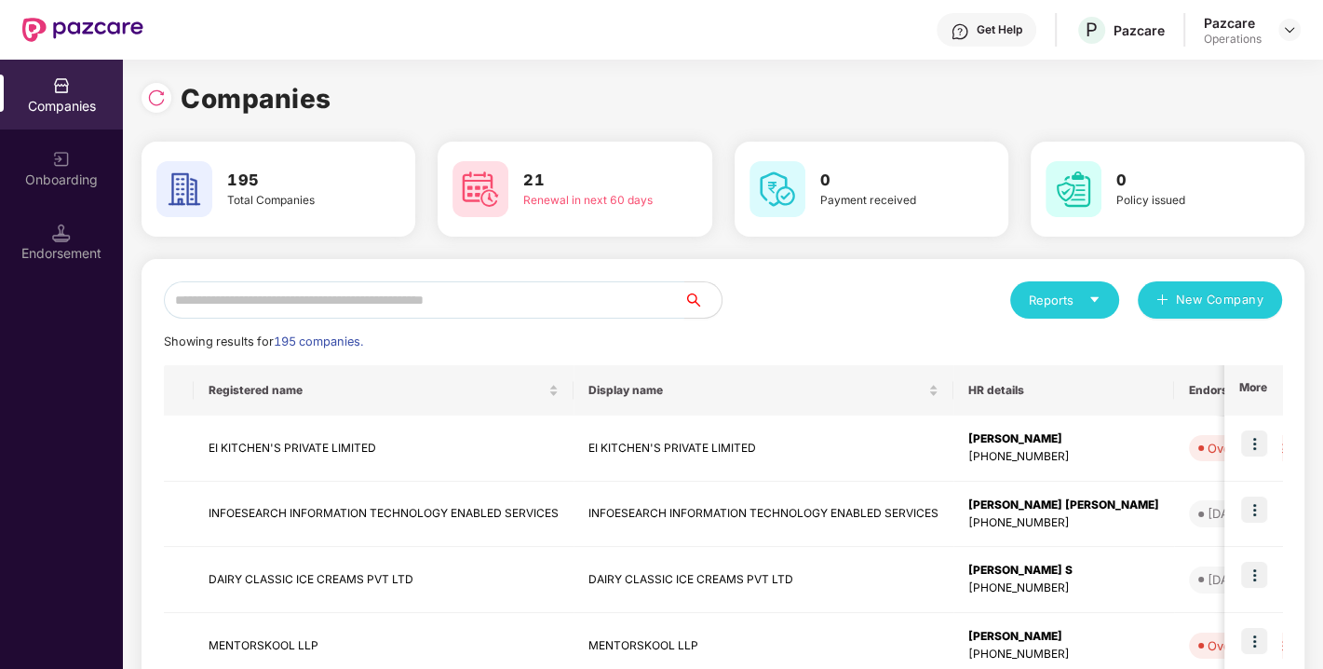
click at [409, 281] on input "text" at bounding box center [424, 299] width 521 height 37
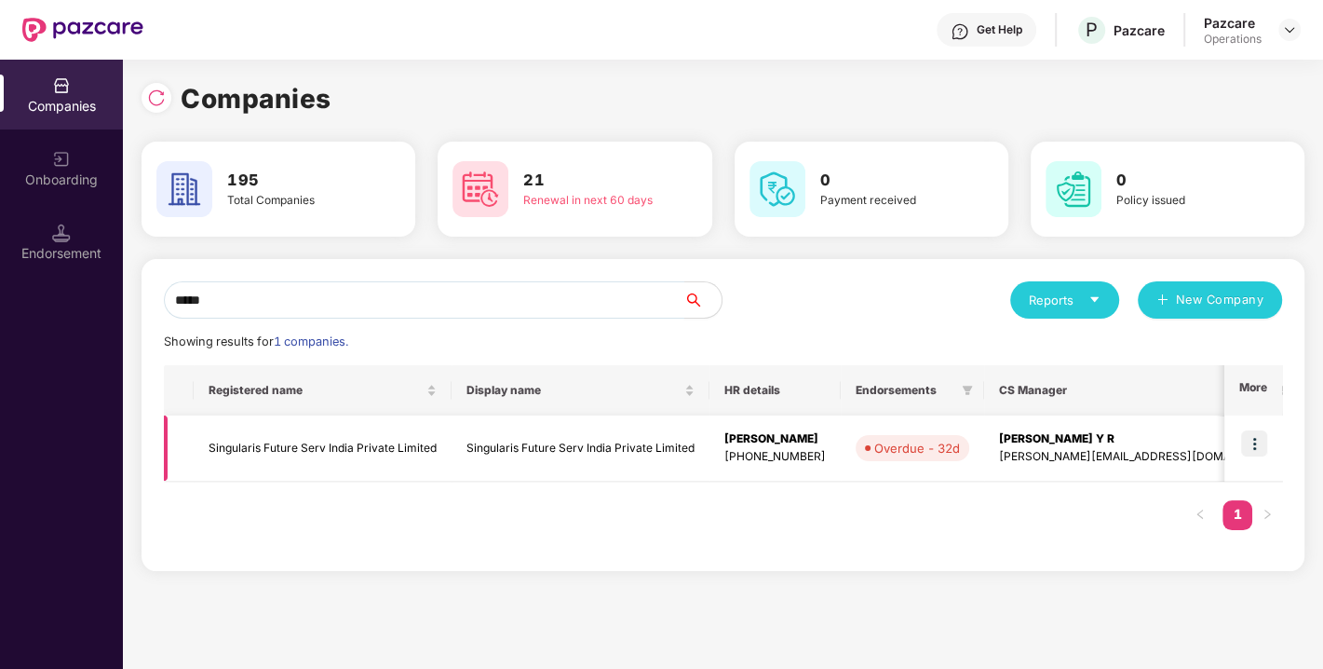
type input "*****"
click at [1251, 445] on img at bounding box center [1255, 443] width 26 height 26
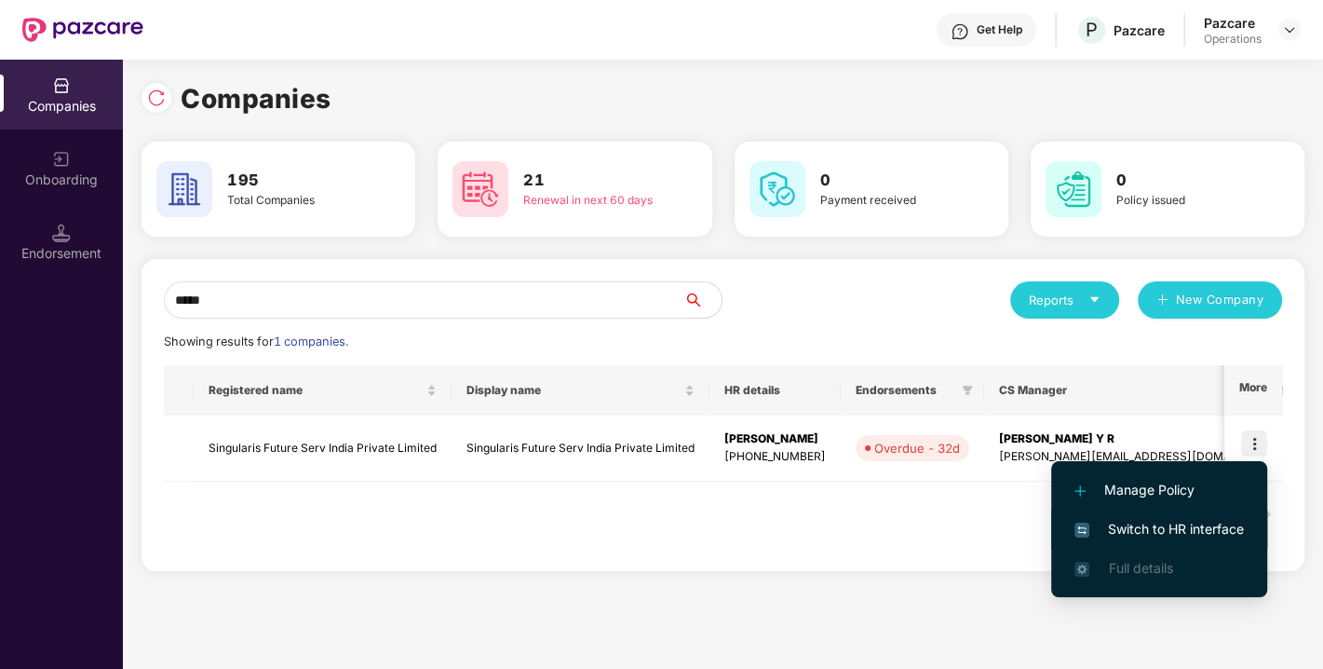
click at [1146, 513] on li "Switch to HR interface" at bounding box center [1160, 528] width 216 height 39
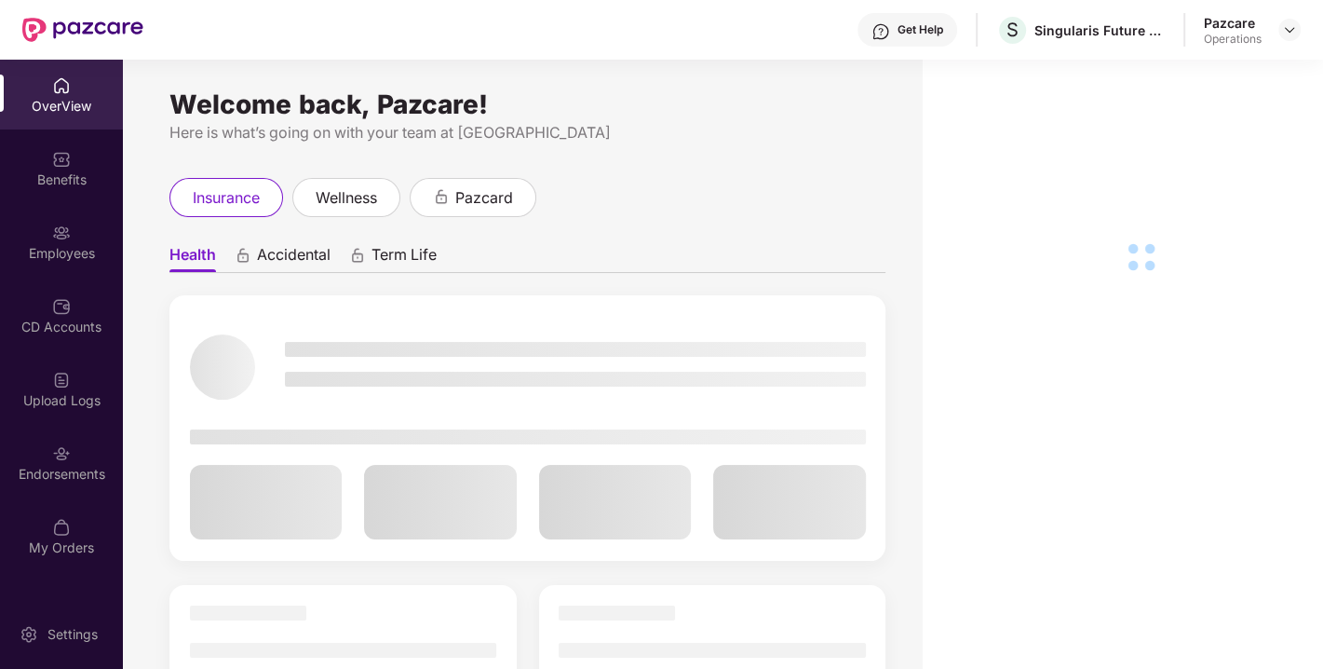
click at [79, 471] on div "Endorsements" at bounding box center [61, 474] width 123 height 19
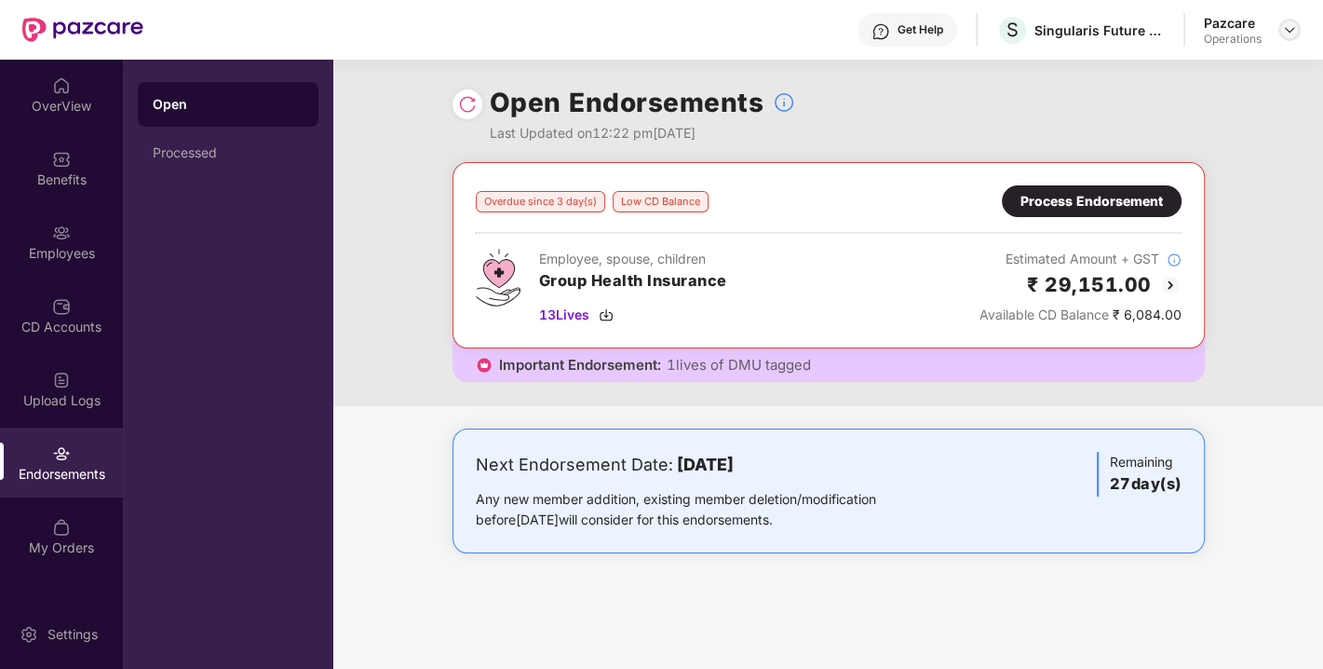
click at [1281, 33] on div at bounding box center [1290, 30] width 22 height 22
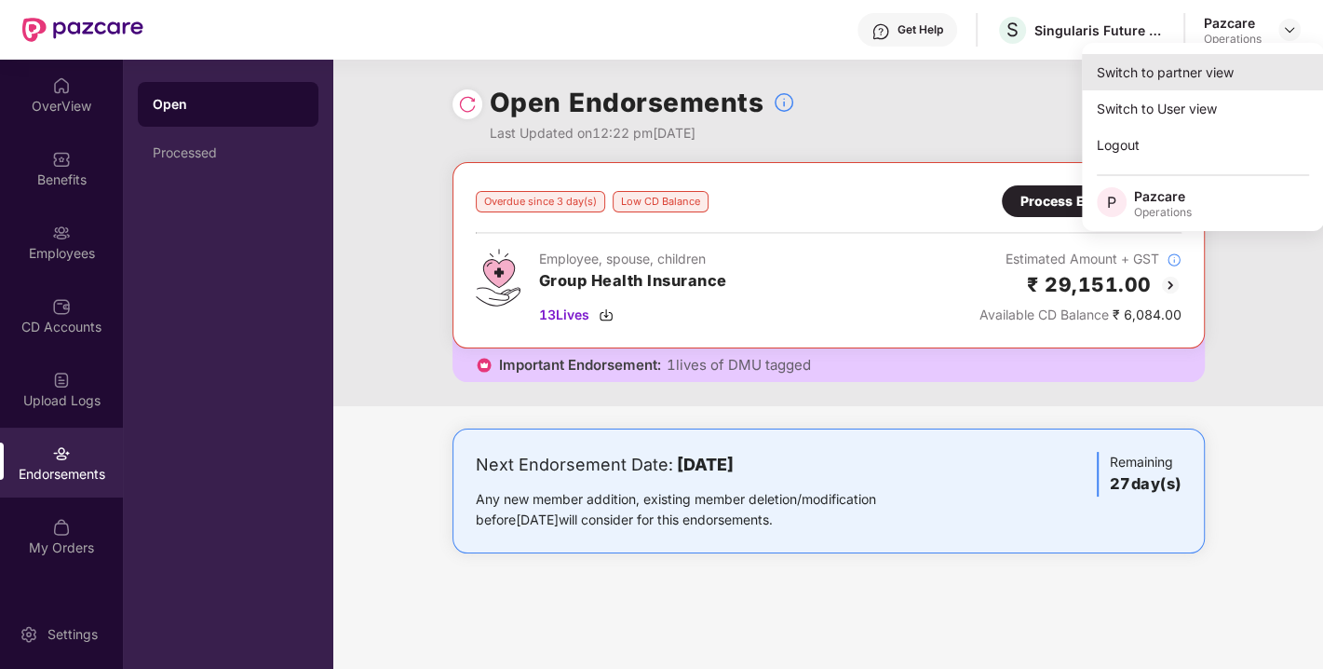
click at [1162, 70] on div "Switch to partner view" at bounding box center [1203, 72] width 242 height 36
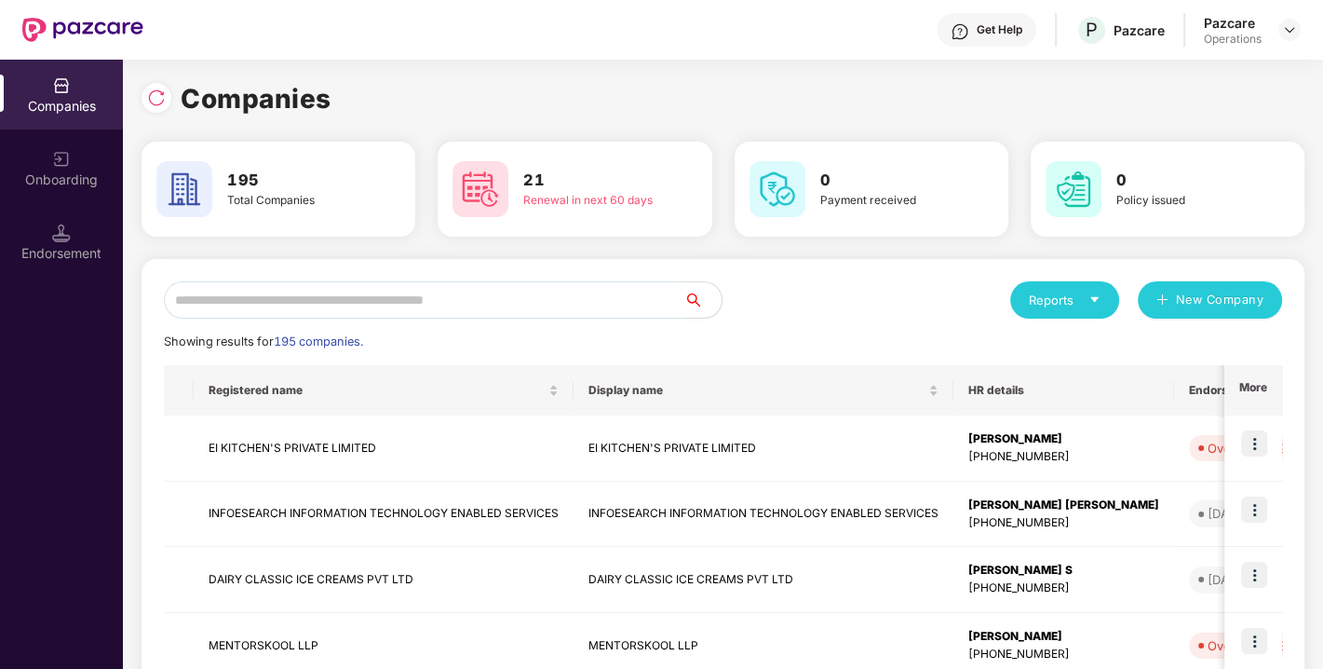
click at [430, 295] on input "text" at bounding box center [424, 299] width 521 height 37
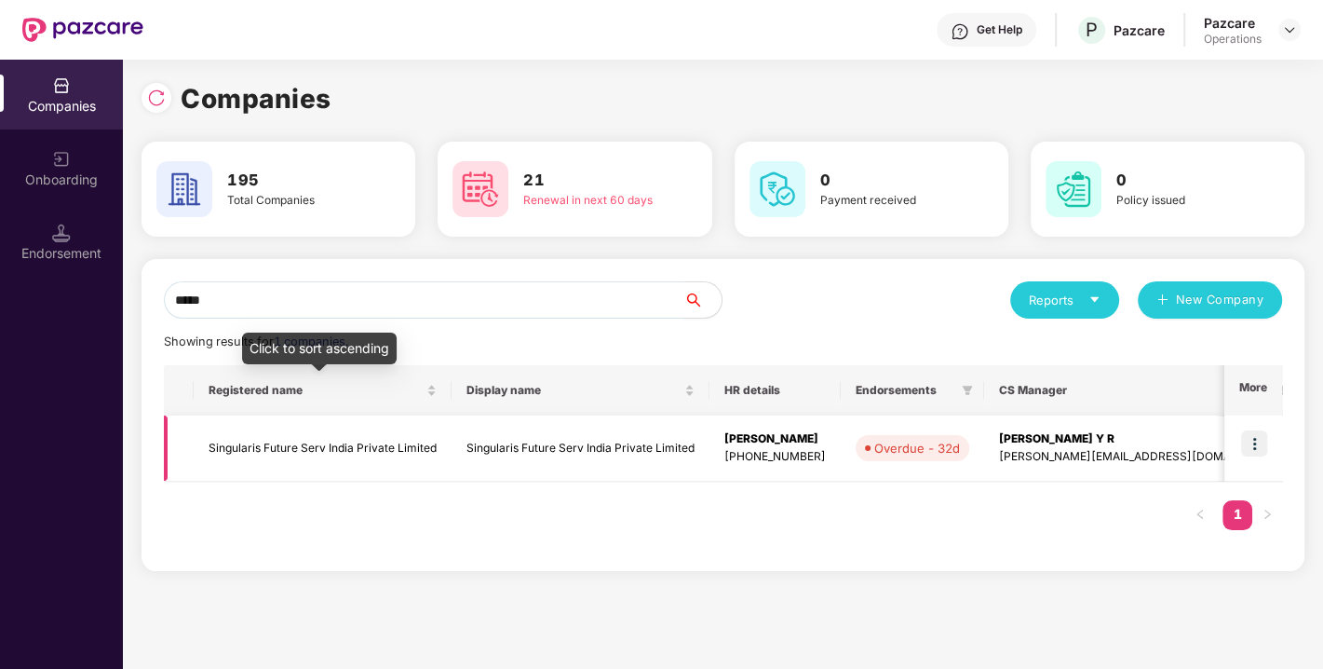
type input "*****"
click at [287, 436] on td "Singularis Future Serv India Private Limited" at bounding box center [323, 448] width 258 height 66
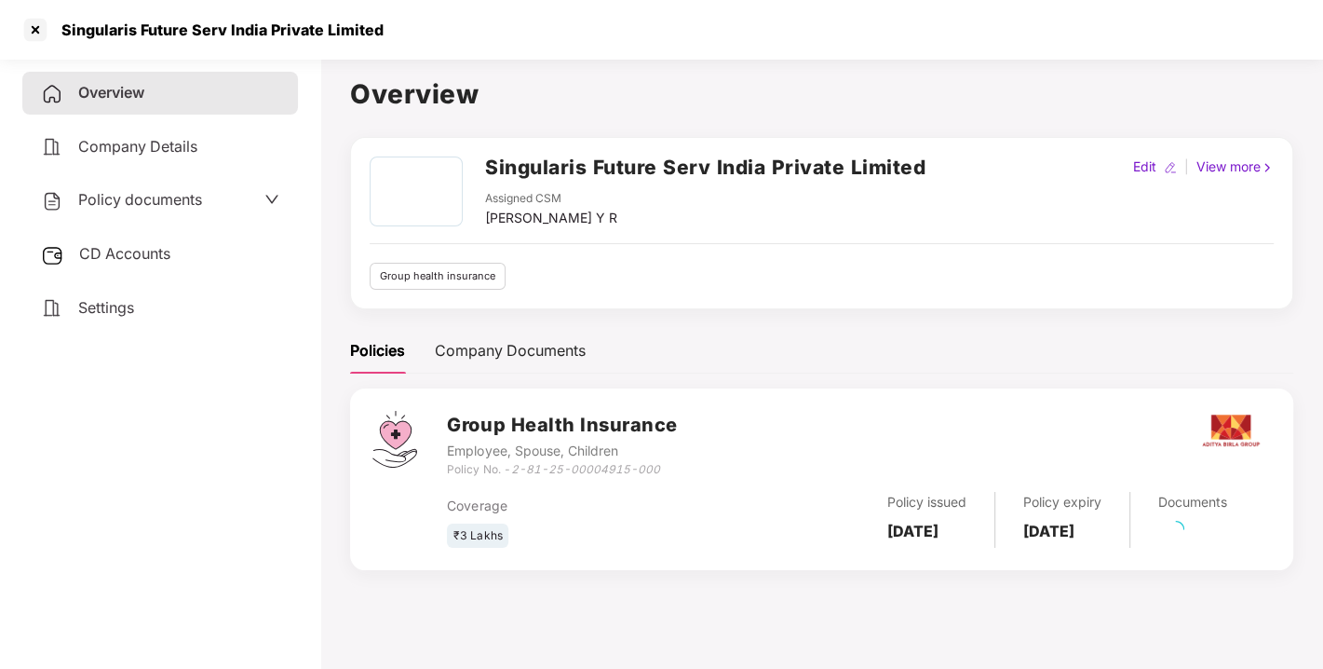
click at [120, 241] on div "CD Accounts" at bounding box center [160, 254] width 276 height 43
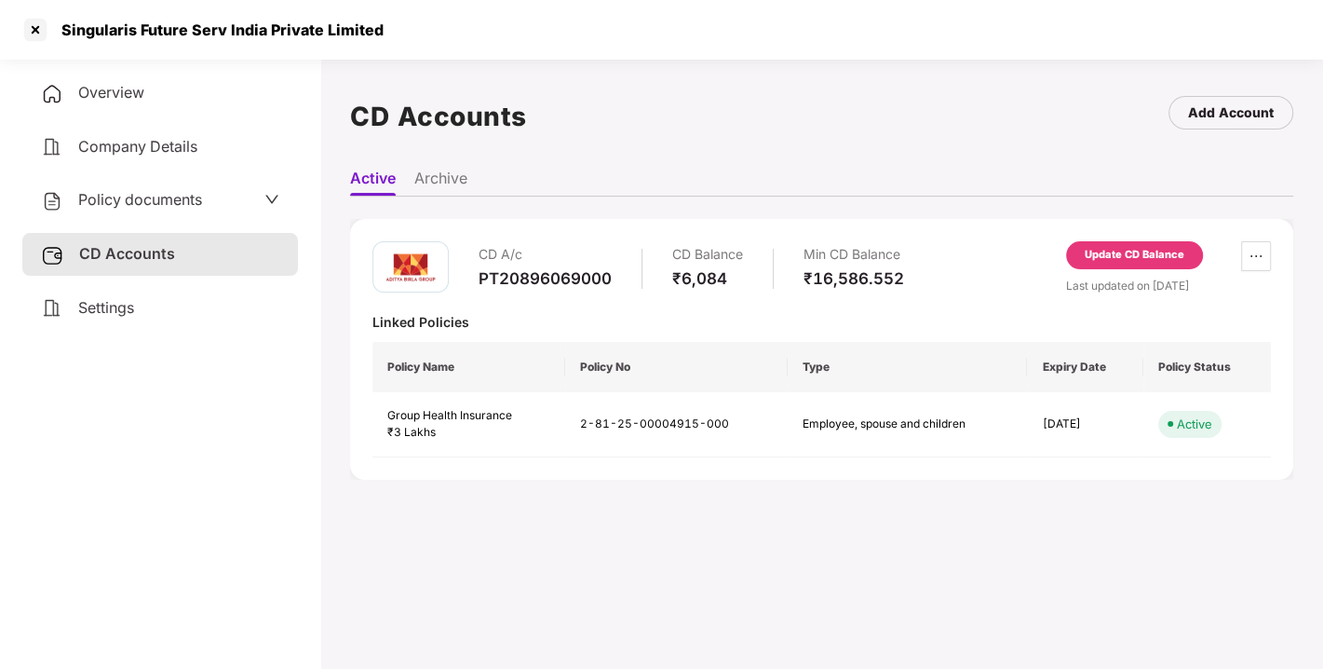
click at [1151, 233] on div "CD A/c PT20896069000 CD Balance ₹6,084 Min CD Balance ₹16,586.552 Update CD Bal…" at bounding box center [821, 349] width 943 height 261
click at [1106, 259] on div "Update CD Balance" at bounding box center [1135, 255] width 100 height 17
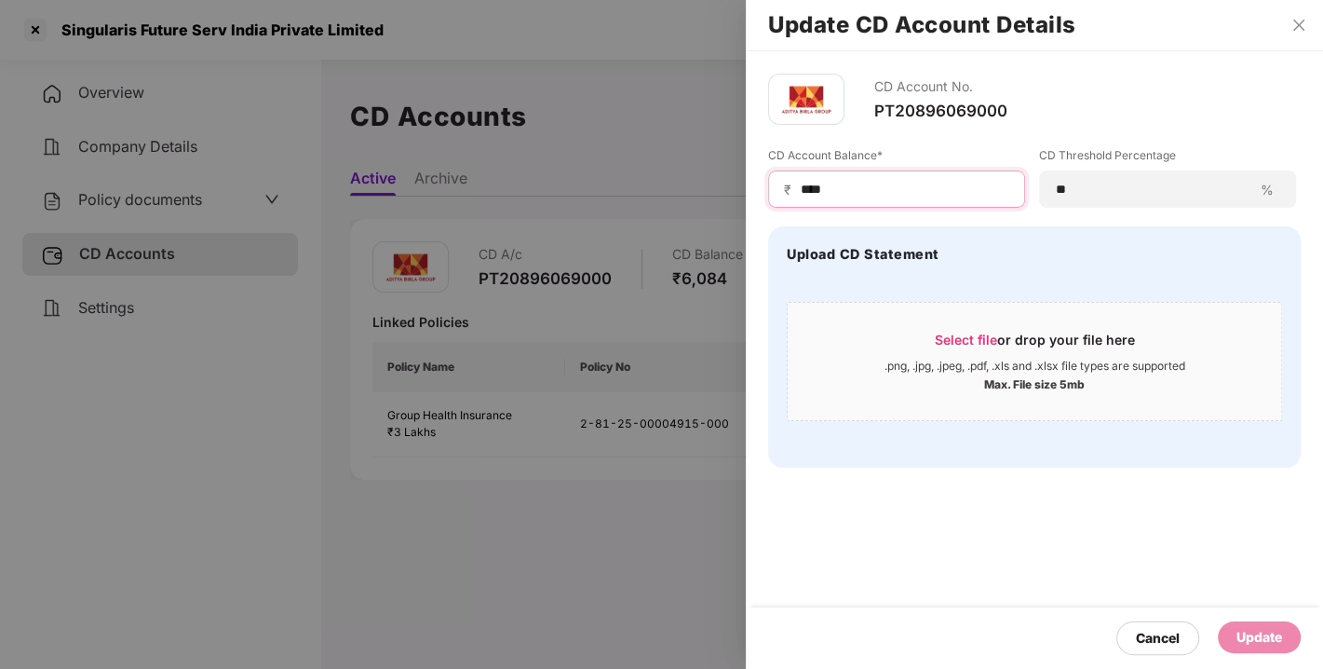
drag, startPoint x: 857, startPoint y: 188, endPoint x: 717, endPoint y: 189, distance: 139.7
click at [717, 189] on div "Update CD Account Details CD Account No. PT20896069000 CD Account Balance* ₹ **…" at bounding box center [661, 334] width 1323 height 669
type input "*****"
click at [1273, 633] on div "Update" at bounding box center [1260, 637] width 46 height 20
click at [1163, 541] on div "CD Account No. PT20896069000 CD Account Balance* ₹ ***** CD Threshold Percentag…" at bounding box center [1034, 359] width 577 height 617
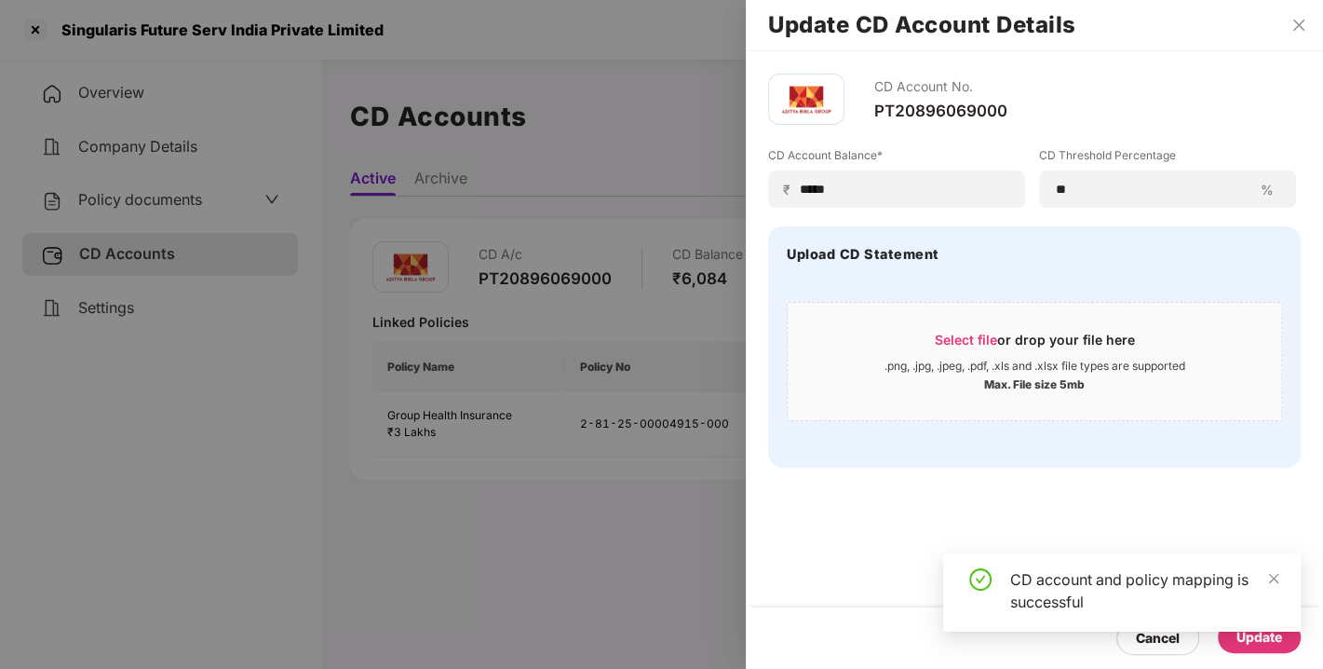
click at [1109, 509] on div "CD Account No. PT20896069000 CD Account Balance* ₹ ***** CD Threshold Percentag…" at bounding box center [1034, 359] width 577 height 617
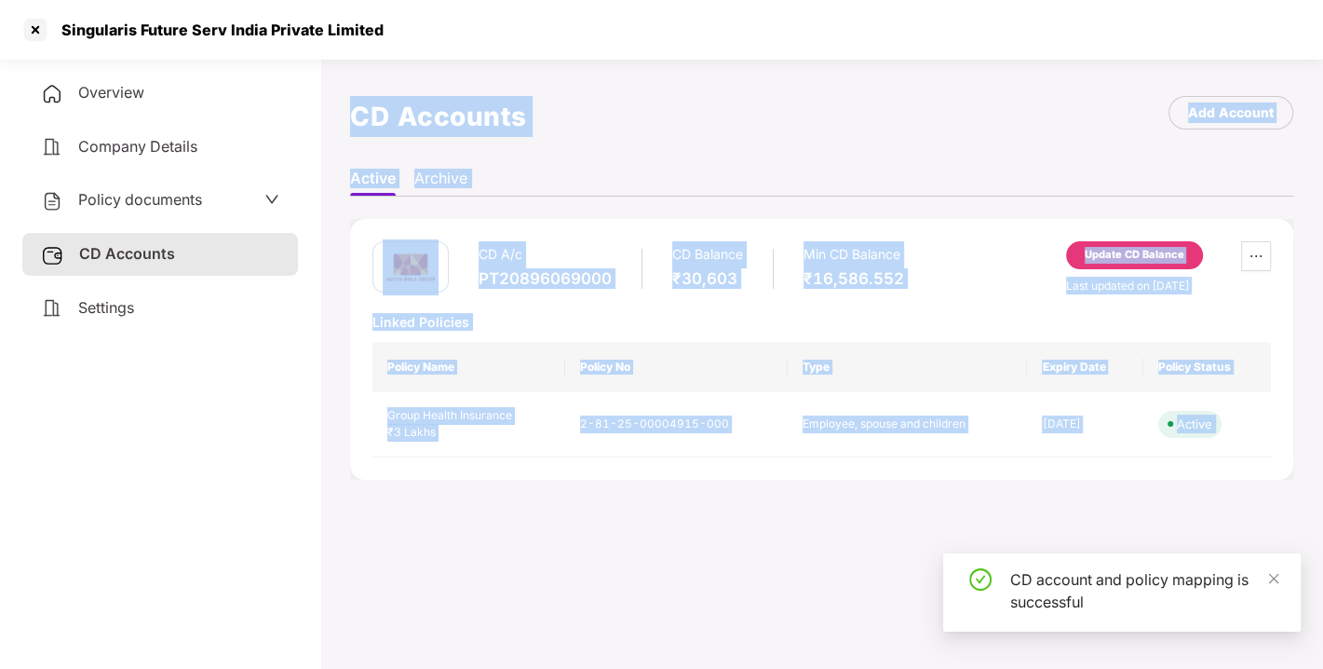
drag, startPoint x: 1109, startPoint y: 509, endPoint x: 1133, endPoint y: 498, distance: 26.3
click at [1133, 498] on main "CD Accounts Add Account Active Archive CD A/c PT20896069000 CD Balance ₹30,603 …" at bounding box center [821, 385] width 1003 height 669
click at [1133, 498] on div "CD A/c PT20896069000 CD Balance ₹30,603 Min CD Balance ₹16,586.552 Update CD Ba…" at bounding box center [821, 349] width 943 height 305
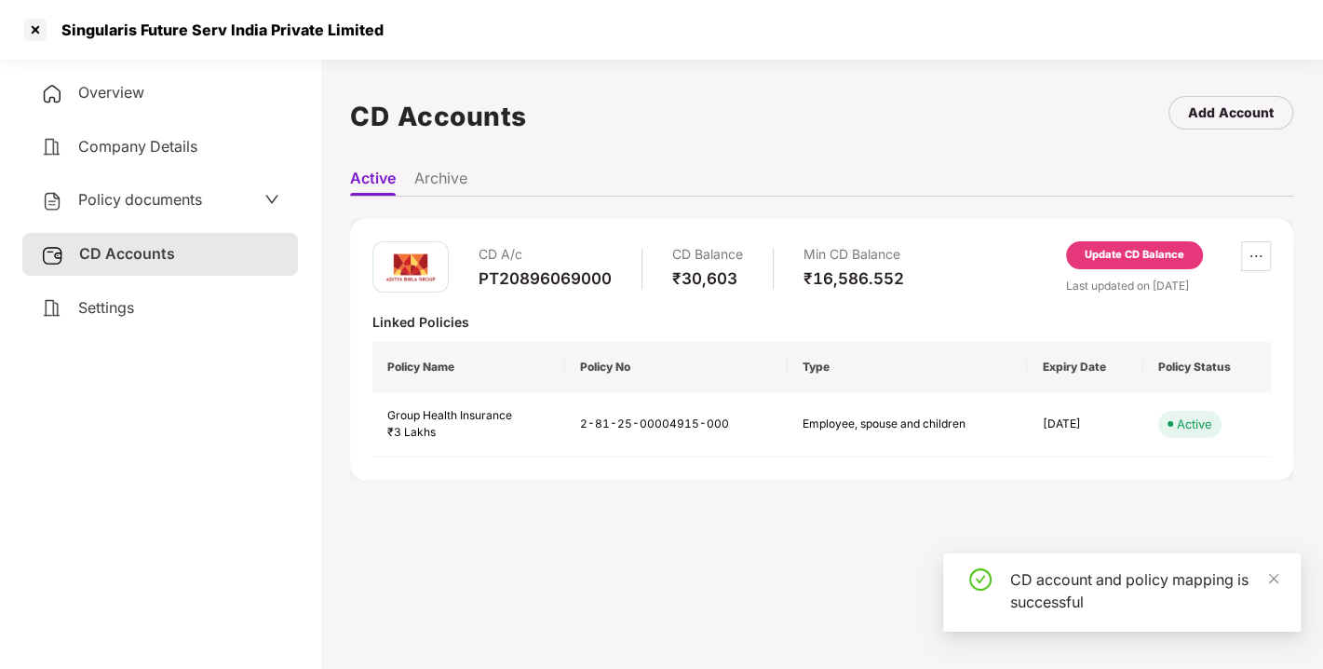
click at [1133, 498] on div "CD A/c PT20896069000 CD Balance ₹30,603 Min CD Balance ₹16,586.552 Update CD Ba…" at bounding box center [821, 349] width 943 height 305
click at [899, 269] on div "₹16,586.552" at bounding box center [854, 278] width 101 height 20
drag, startPoint x: 926, startPoint y: 257, endPoint x: 984, endPoint y: 243, distance: 59.4
click at [984, 243] on div "CD A/c PT20896069000 CD Balance ₹30,603 Min CD Balance ₹16,586.552 Update CD Ba…" at bounding box center [822, 267] width 899 height 53
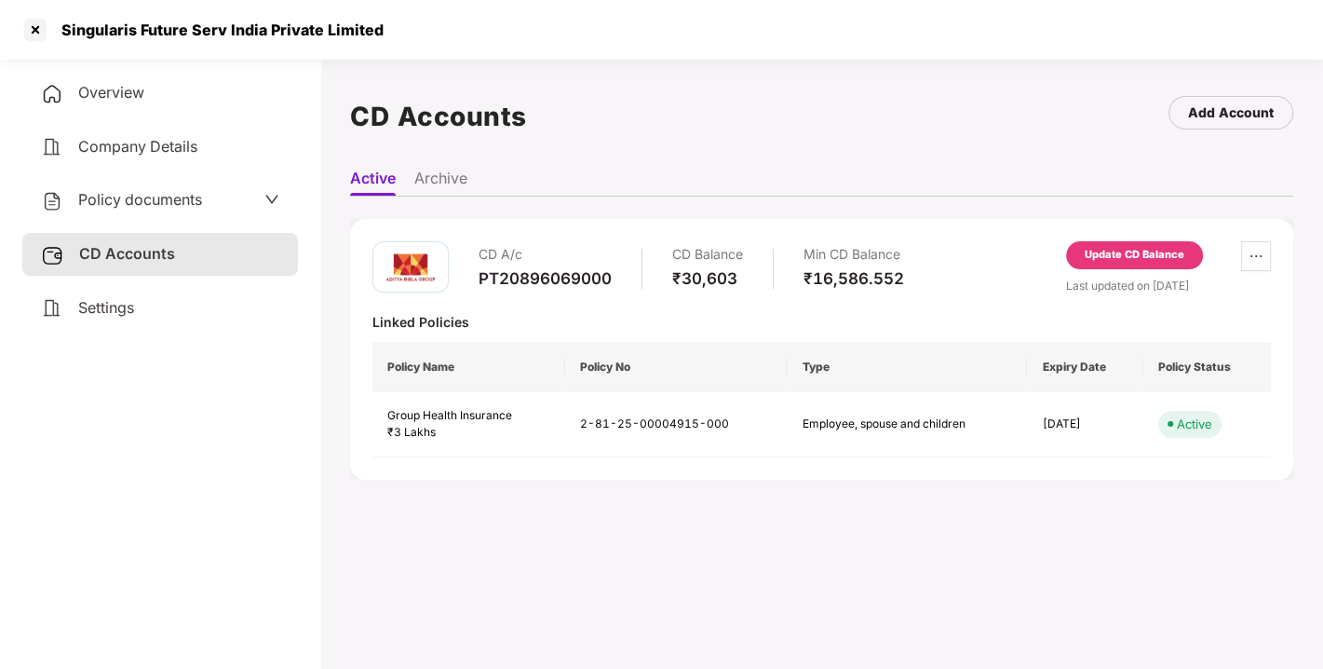
click at [984, 243] on div "CD A/c PT20896069000 CD Balance ₹30,603 Min CD Balance ₹16,586.552 Update CD Ba…" at bounding box center [822, 267] width 899 height 53
click at [471, 265] on div "CD A/c PT20896069000 CD Balance ₹30,603 Min CD Balance ₹16,586.552" at bounding box center [639, 267] width 532 height 53
click at [32, 31] on div at bounding box center [35, 30] width 30 height 30
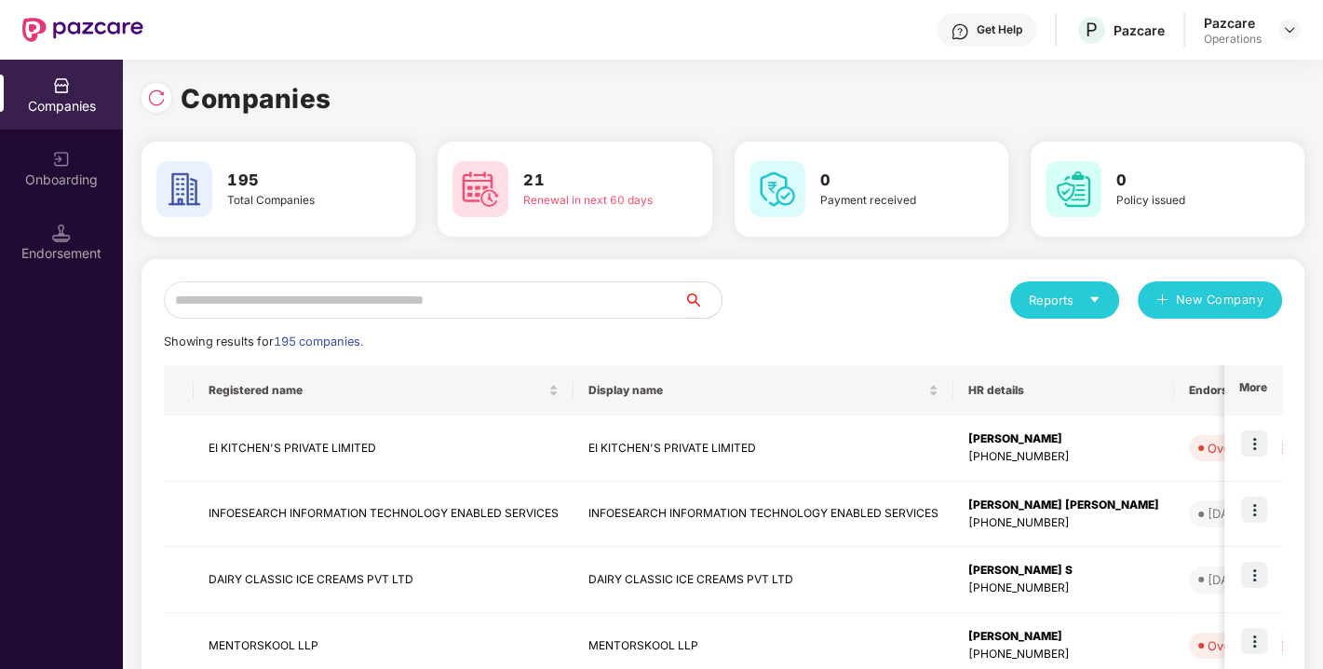
click at [290, 307] on input "text" at bounding box center [424, 299] width 521 height 37
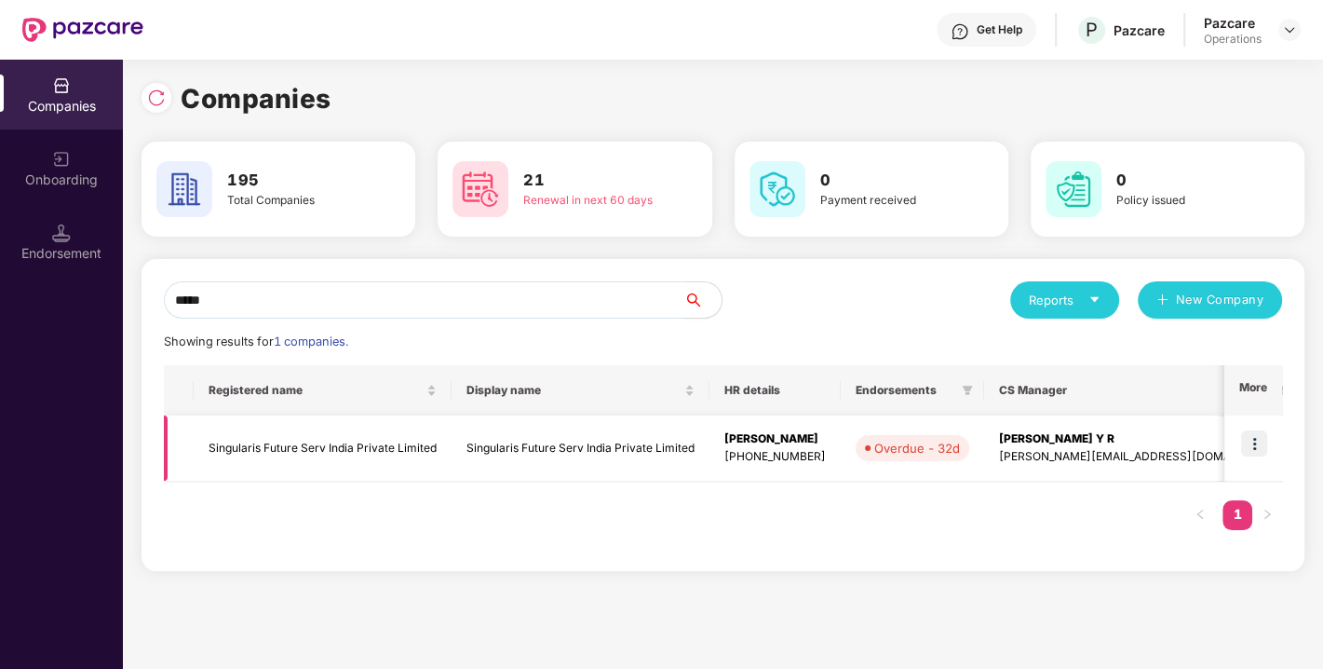
type input "*****"
click at [1253, 444] on img at bounding box center [1255, 443] width 26 height 26
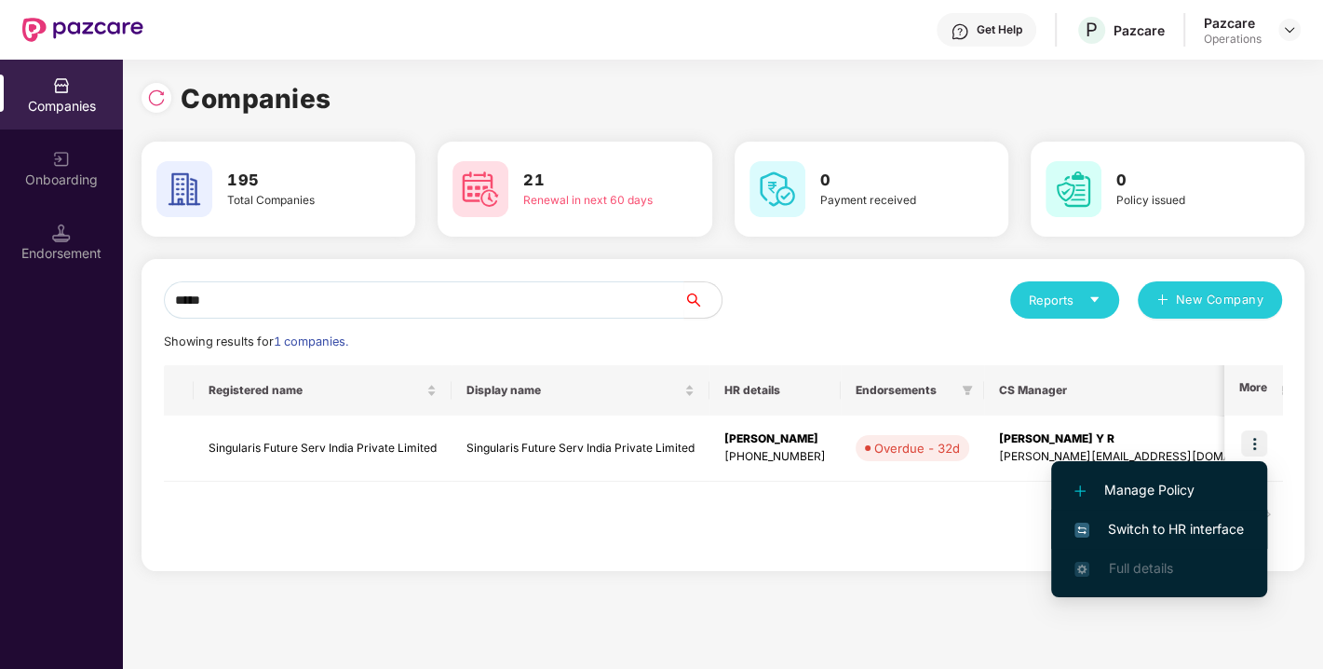
click at [1136, 526] on span "Switch to HR interface" at bounding box center [1160, 529] width 170 height 20
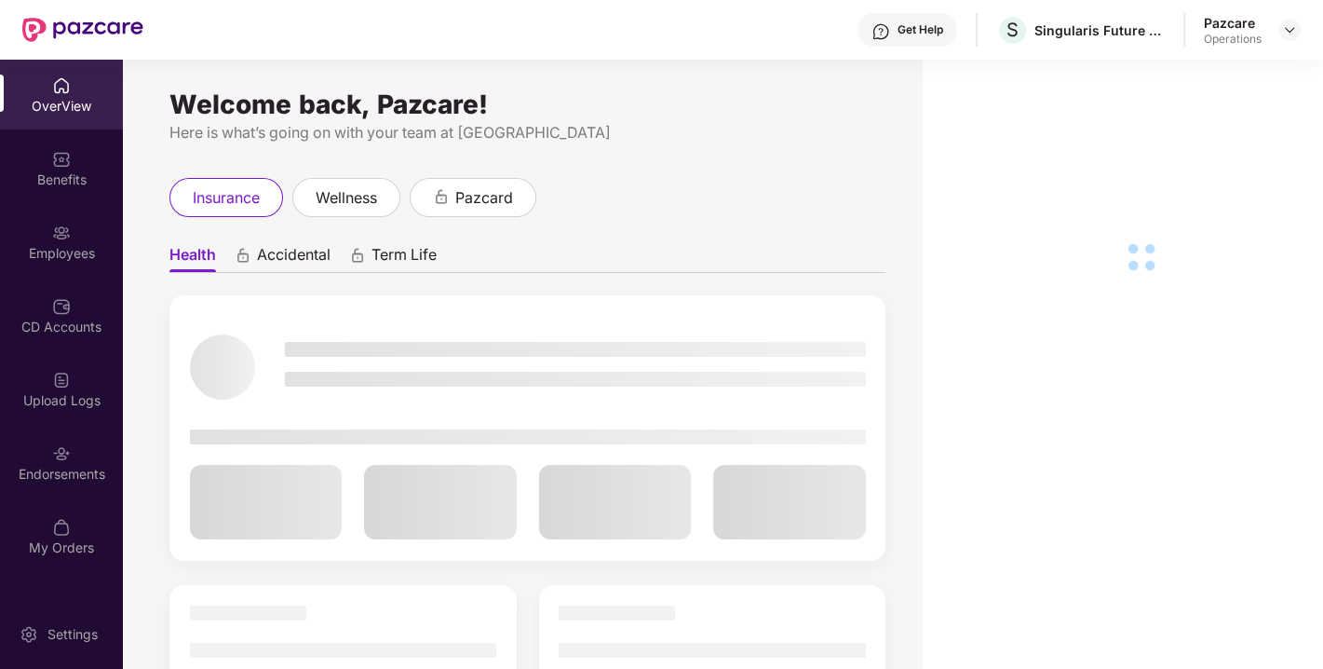
click at [66, 466] on div "Endorsements" at bounding box center [61, 474] width 123 height 19
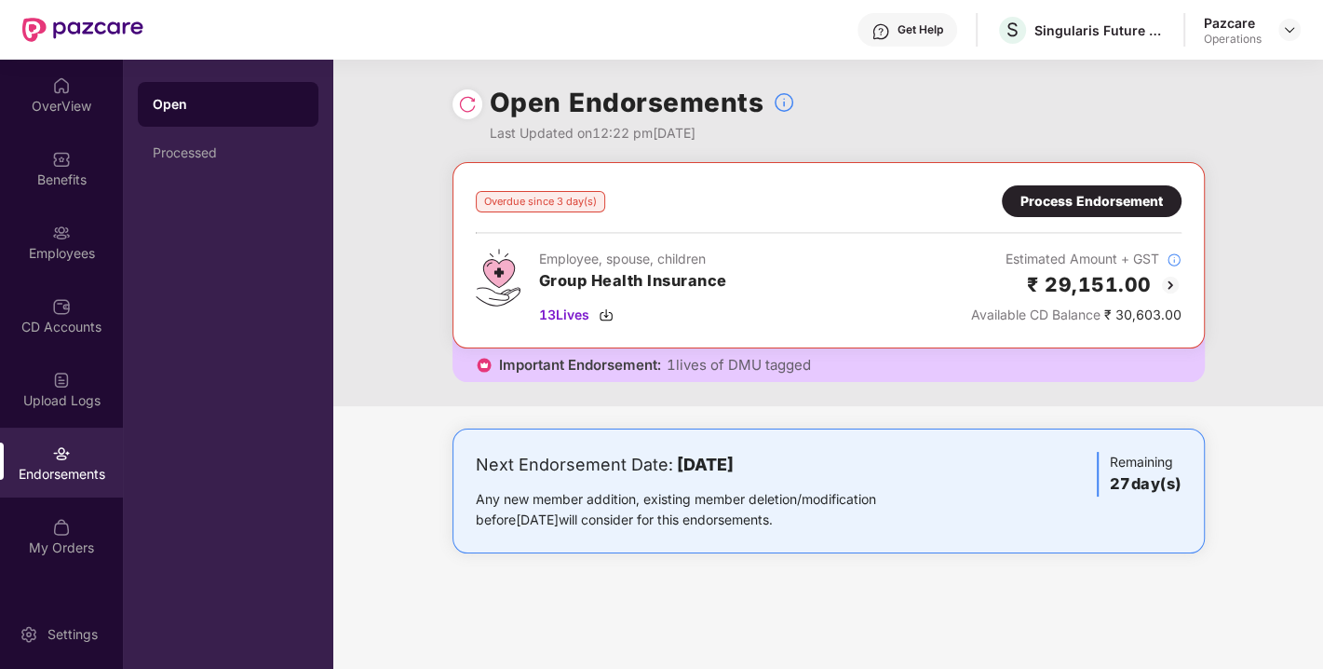
click at [1102, 215] on div "Process Endorsement" at bounding box center [1092, 201] width 180 height 32
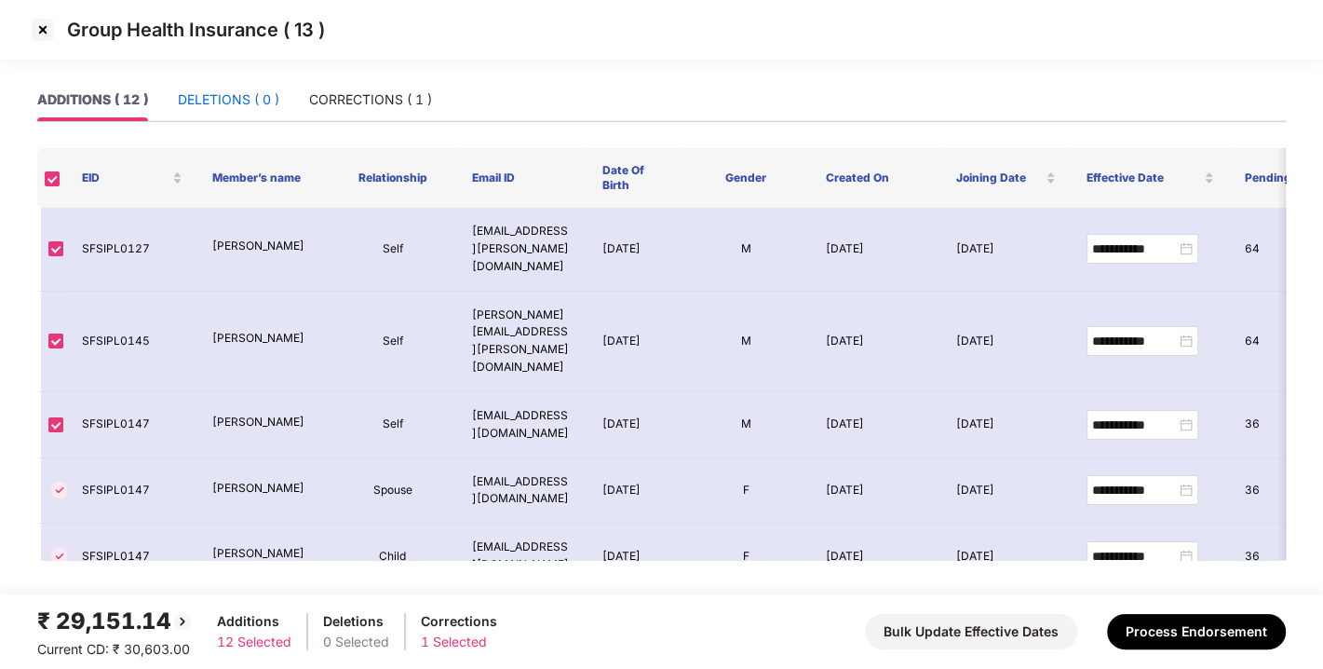
click at [221, 108] on div "DELETIONS ( 0 )" at bounding box center [229, 99] width 102 height 20
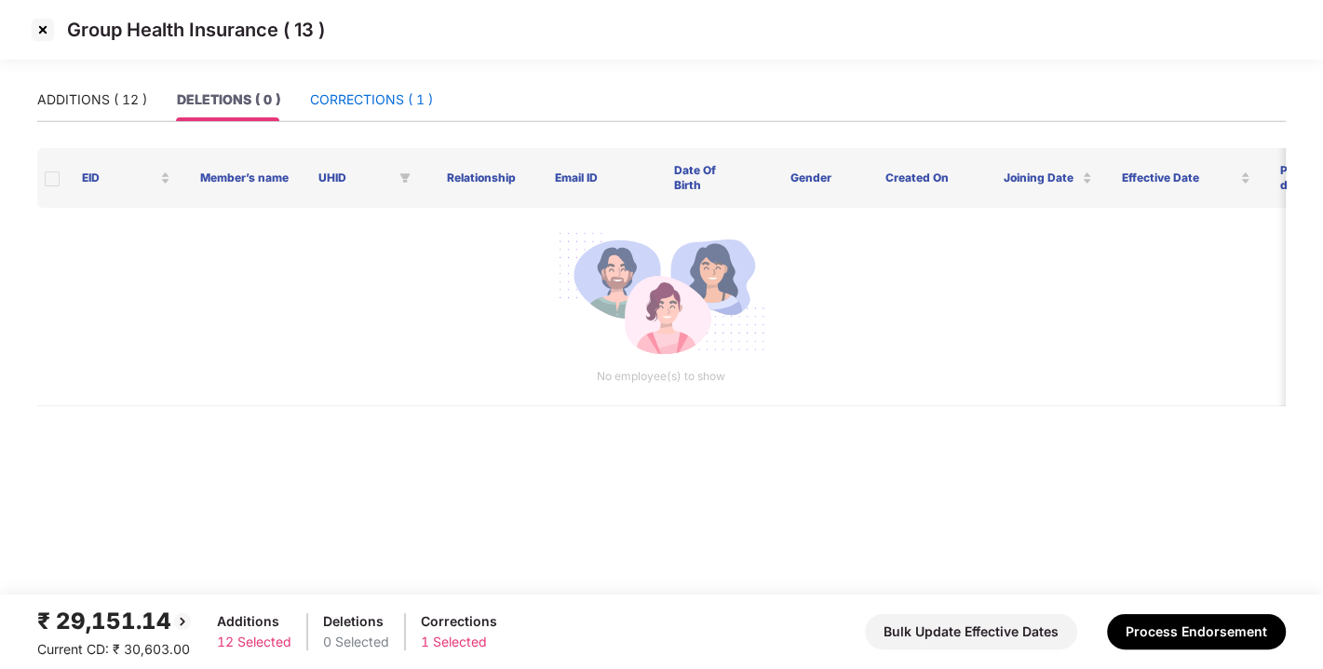
click at [380, 100] on div "CORRECTIONS ( 1 )" at bounding box center [371, 99] width 123 height 20
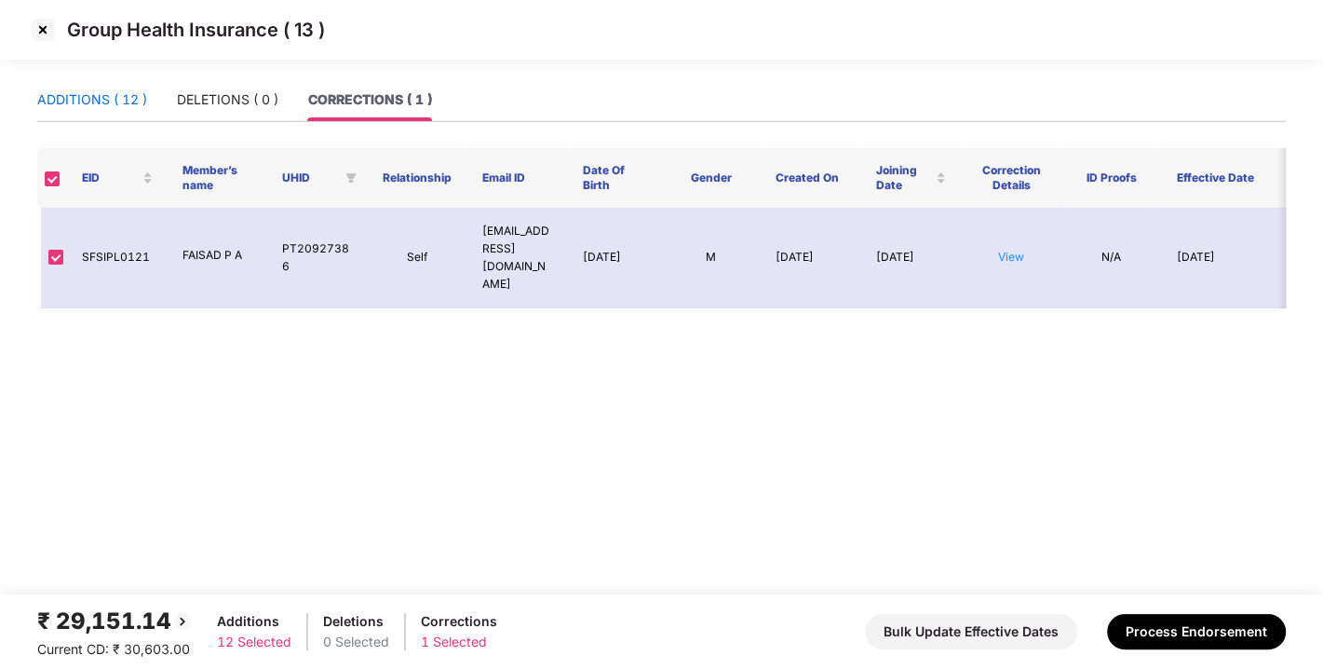
click at [140, 92] on div "ADDITIONS ( 12 )" at bounding box center [92, 99] width 110 height 20
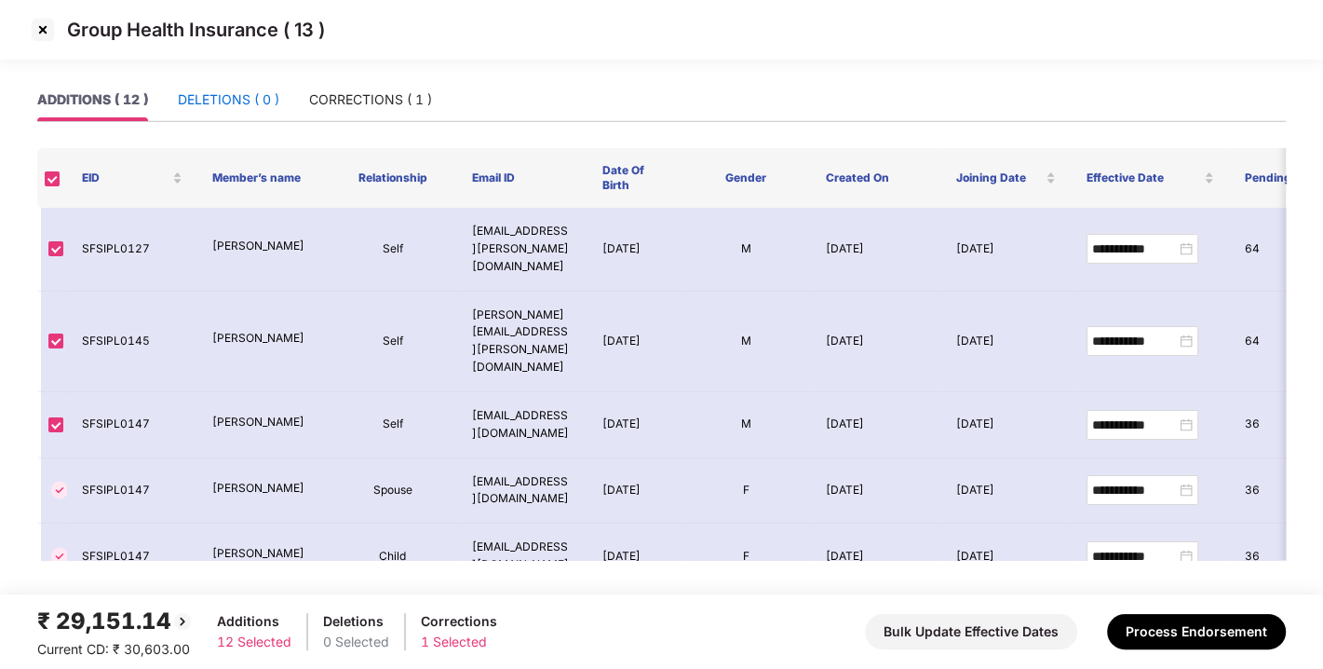
click at [237, 95] on div "DELETIONS ( 0 )" at bounding box center [229, 99] width 102 height 20
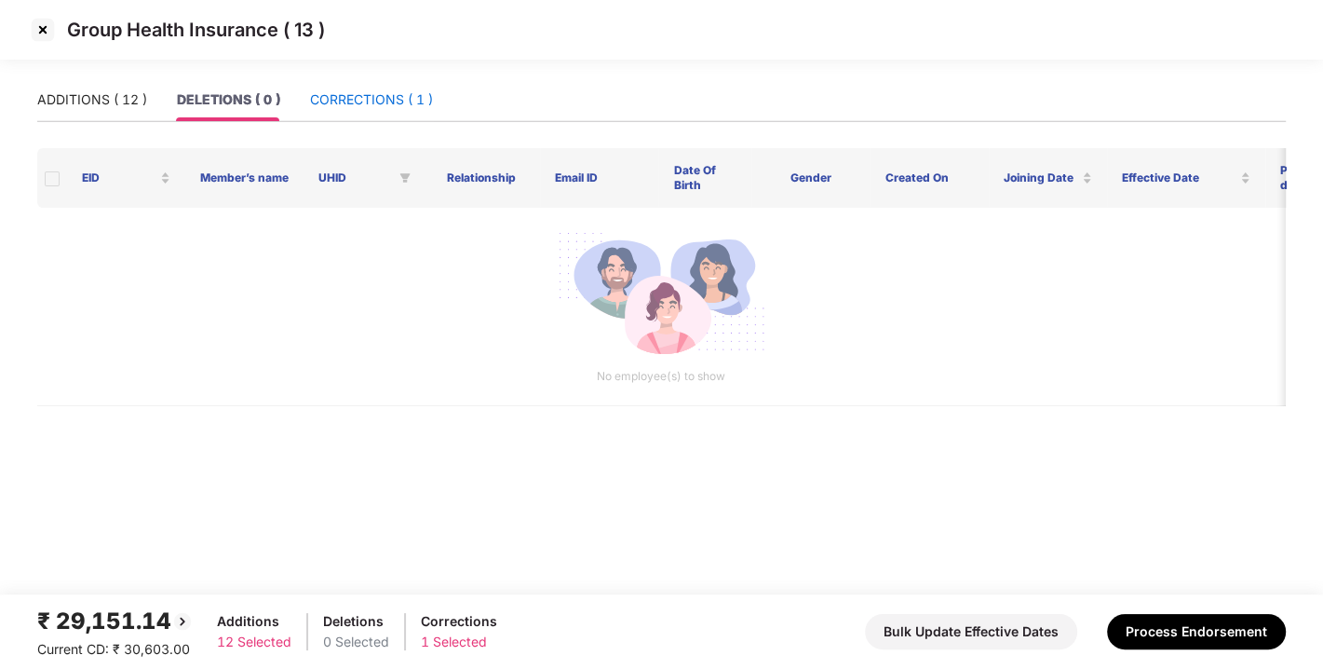
click at [388, 95] on div "CORRECTIONS ( 1 )" at bounding box center [371, 99] width 123 height 20
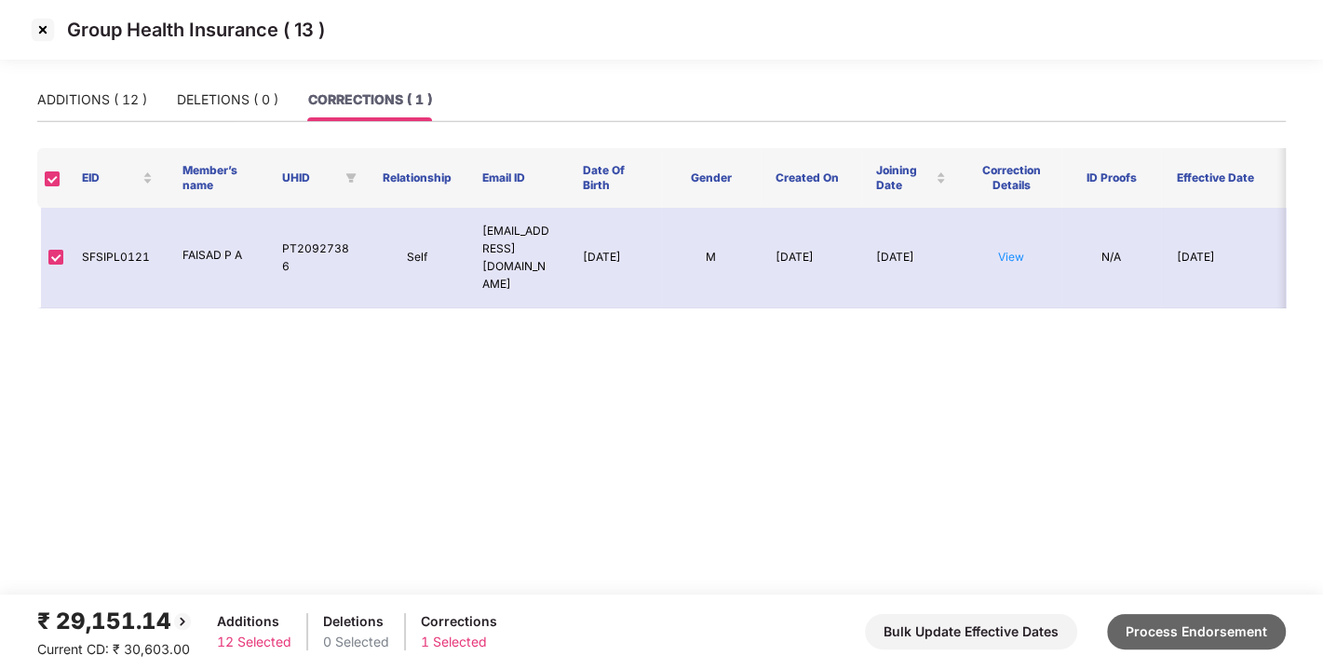
click at [1169, 638] on button "Process Endorsement" at bounding box center [1196, 631] width 179 height 35
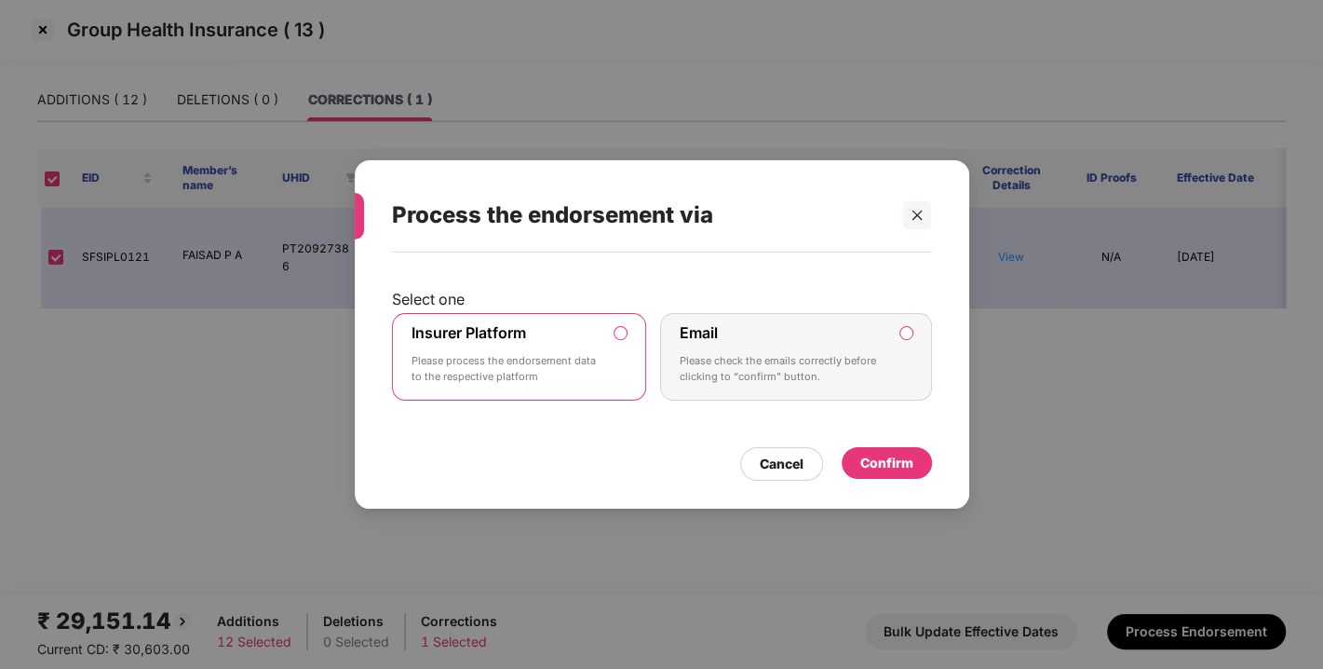
click at [894, 449] on div "Confirm" at bounding box center [887, 463] width 90 height 32
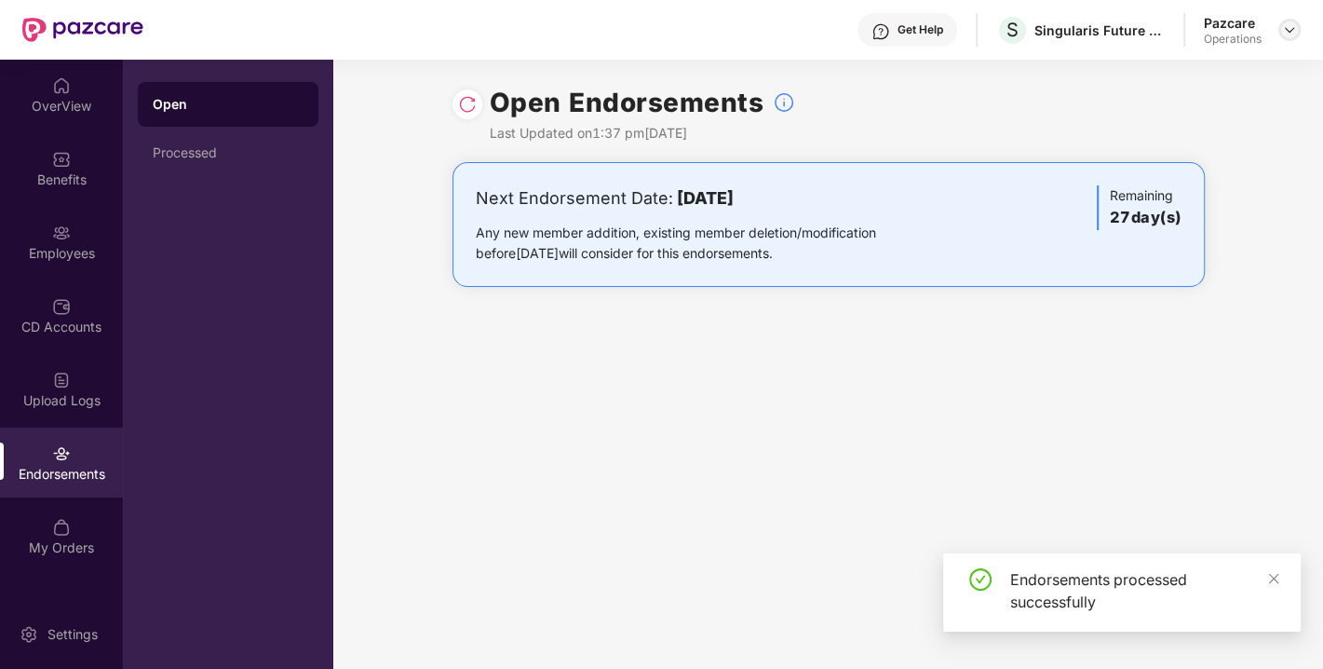
click at [1290, 29] on img at bounding box center [1289, 29] width 15 height 15
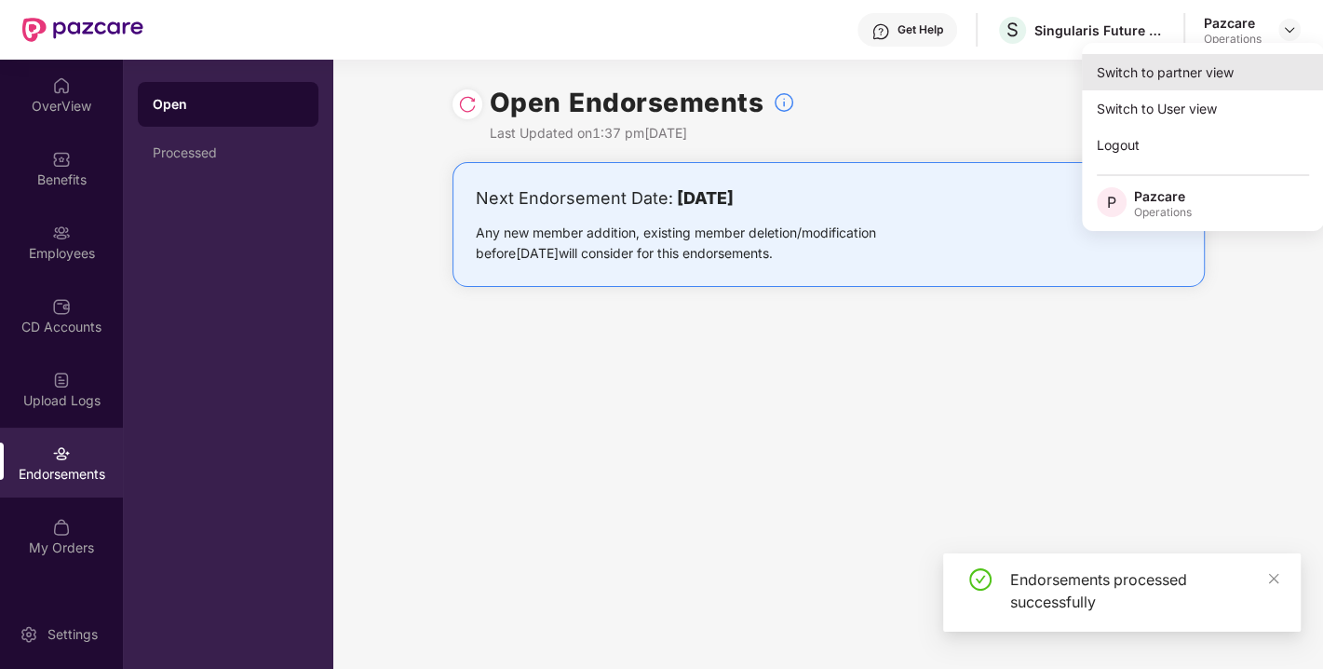
click at [1197, 61] on div "Switch to partner view" at bounding box center [1203, 72] width 242 height 36
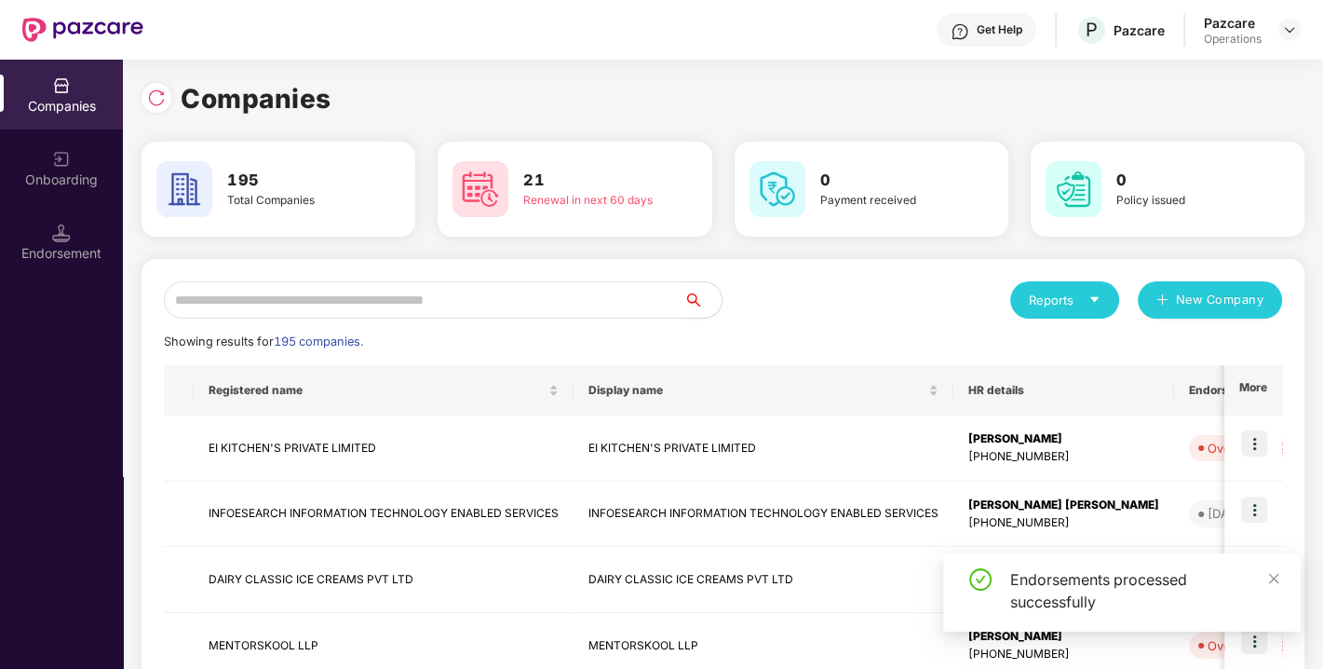
click at [521, 302] on input "text" at bounding box center [424, 299] width 521 height 37
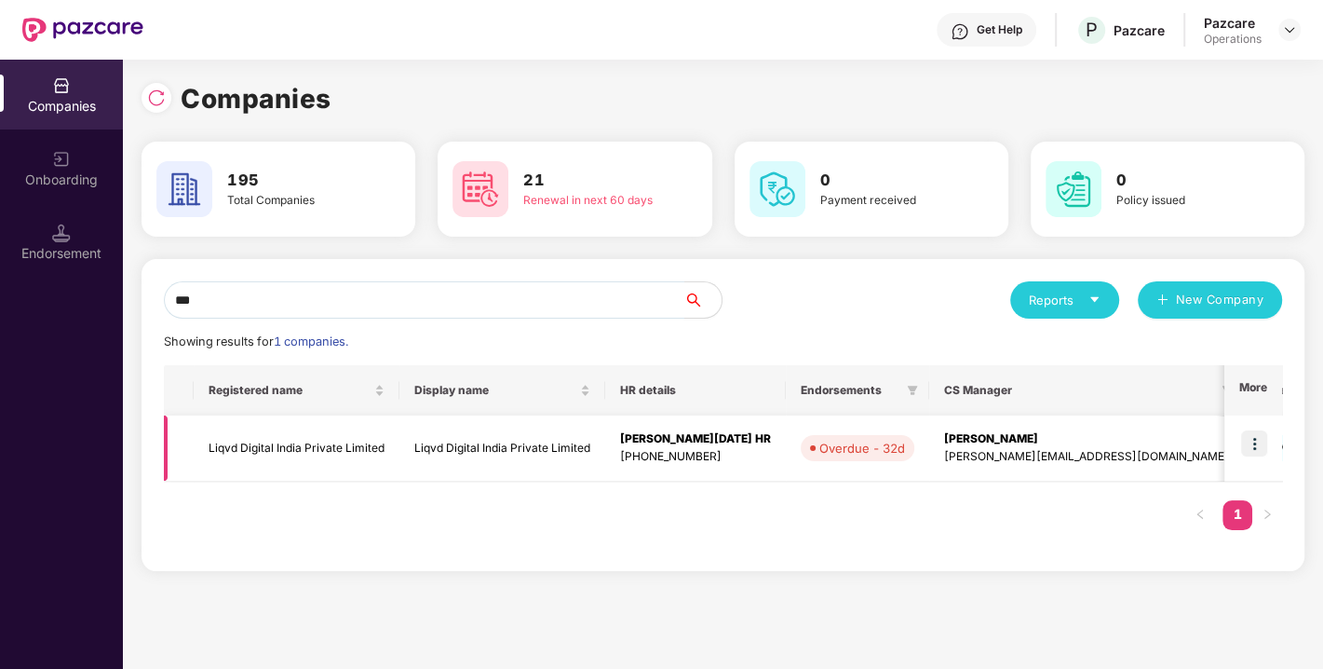
type input "***"
click at [1261, 441] on img at bounding box center [1255, 443] width 26 height 26
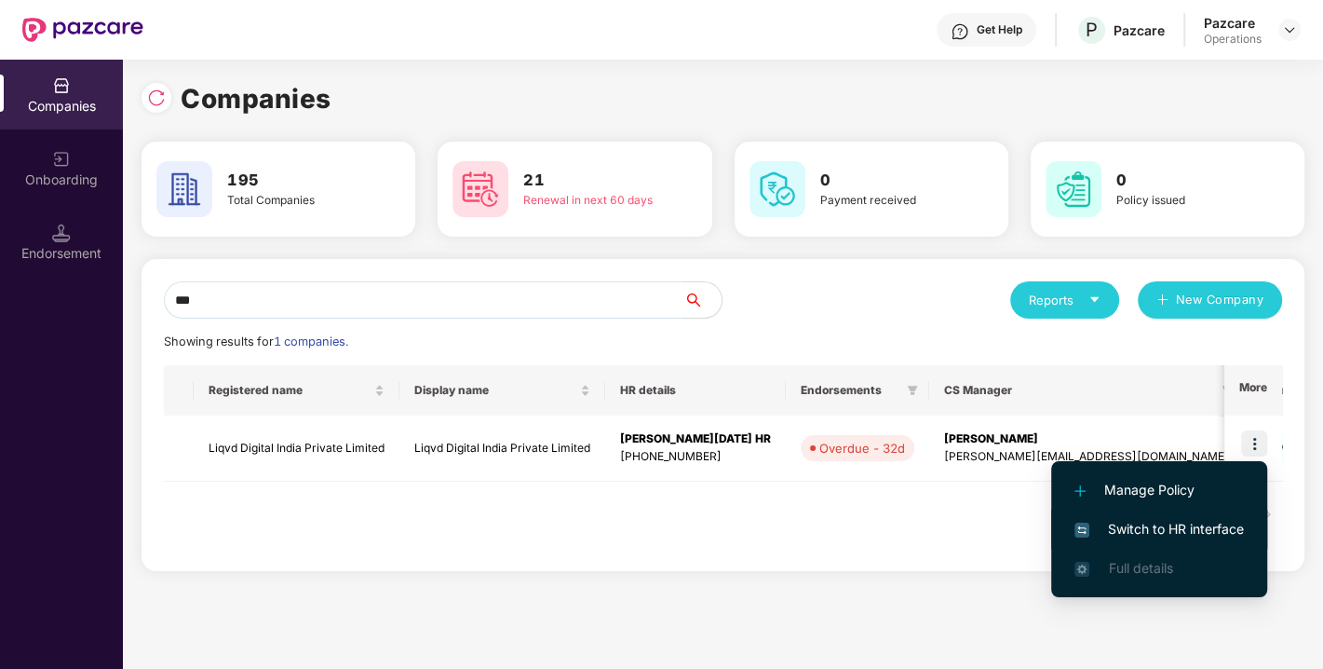
click at [1137, 521] on span "Switch to HR interface" at bounding box center [1160, 529] width 170 height 20
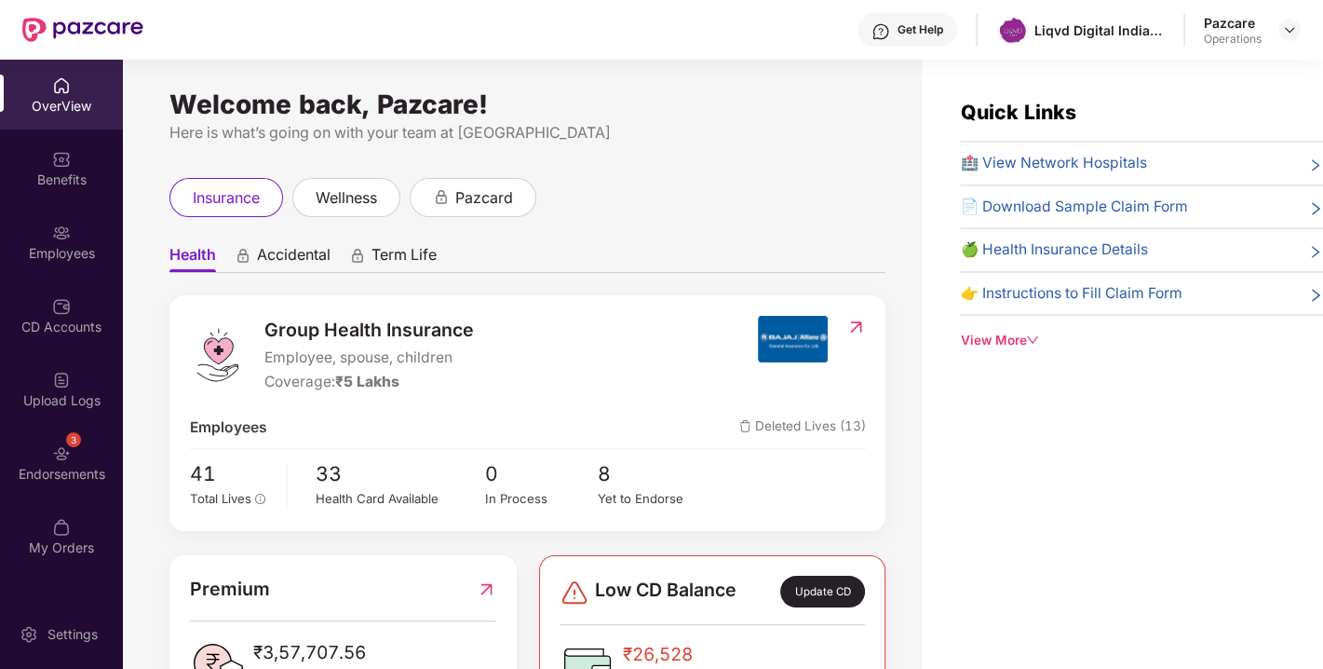
click at [58, 444] on img at bounding box center [61, 453] width 19 height 19
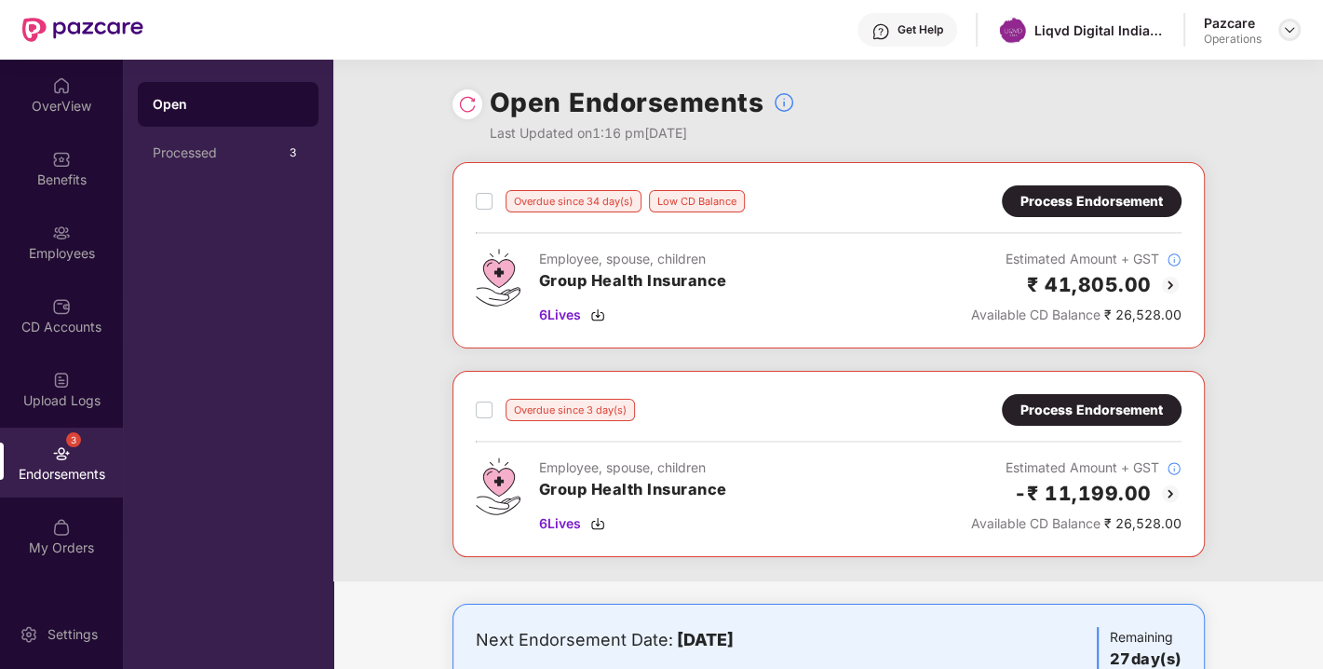
click at [1290, 33] on img at bounding box center [1289, 29] width 15 height 15
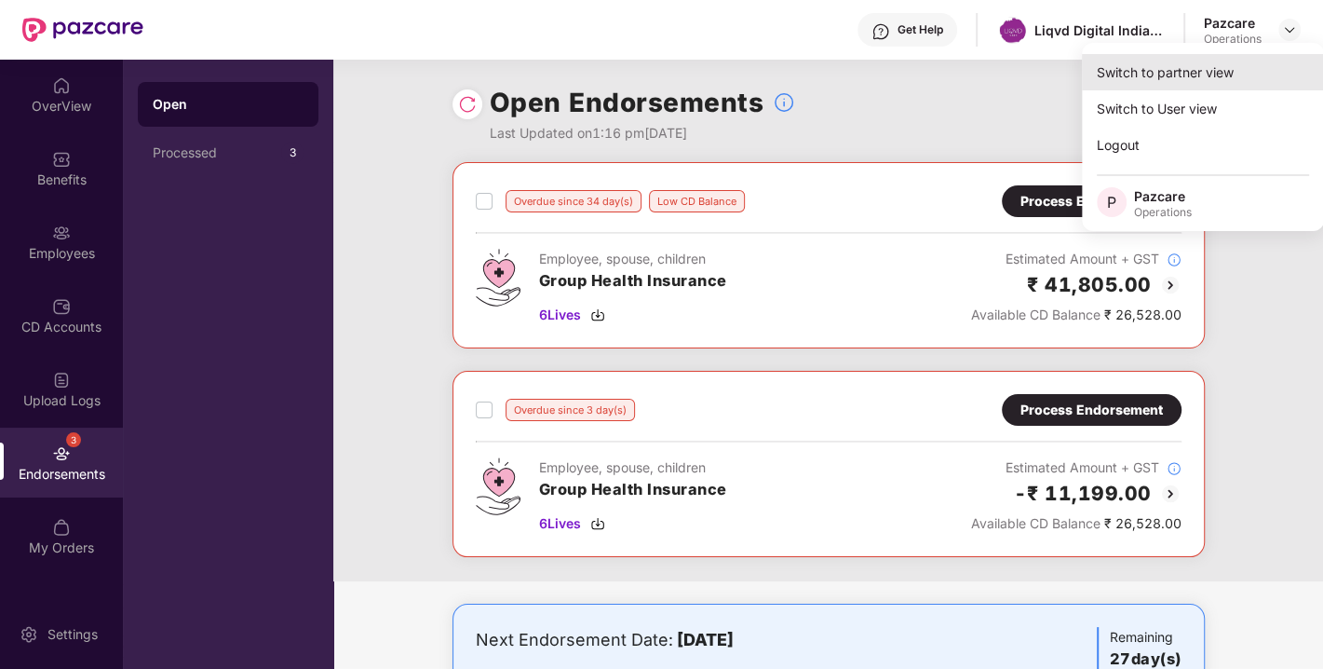
click at [1211, 61] on div "Switch to partner view" at bounding box center [1203, 72] width 242 height 36
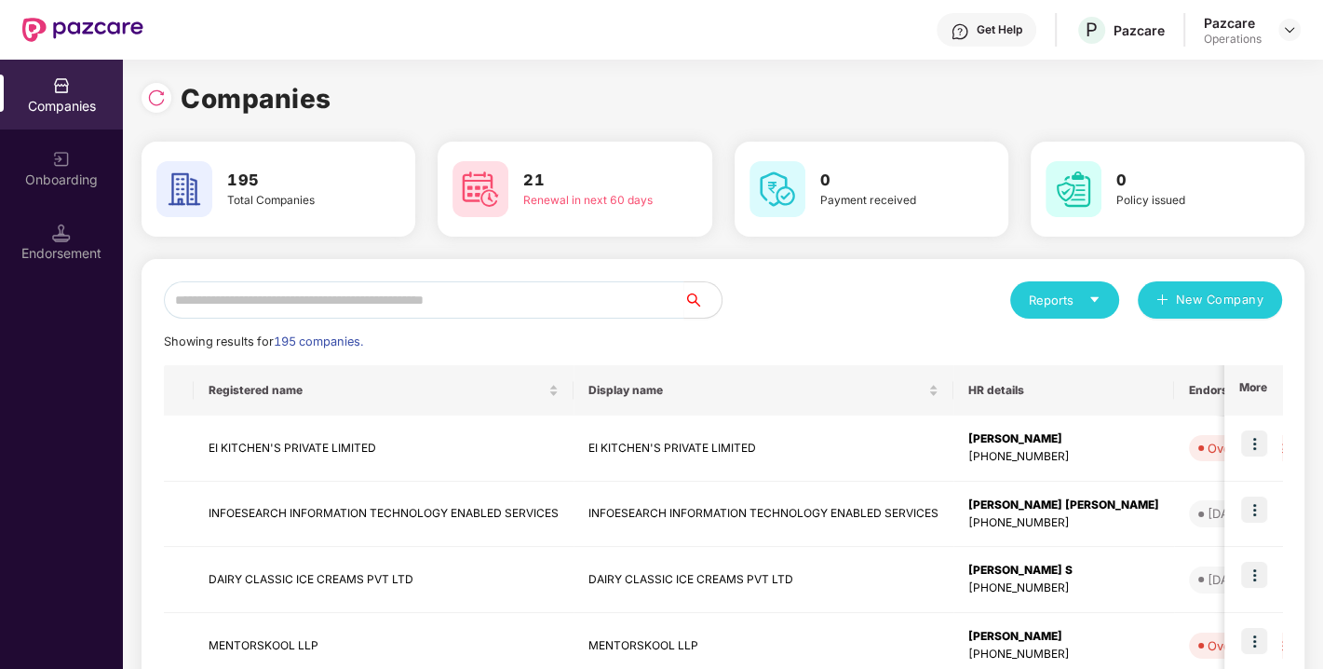
click at [44, 266] on div "Endorsement" at bounding box center [61, 242] width 123 height 70
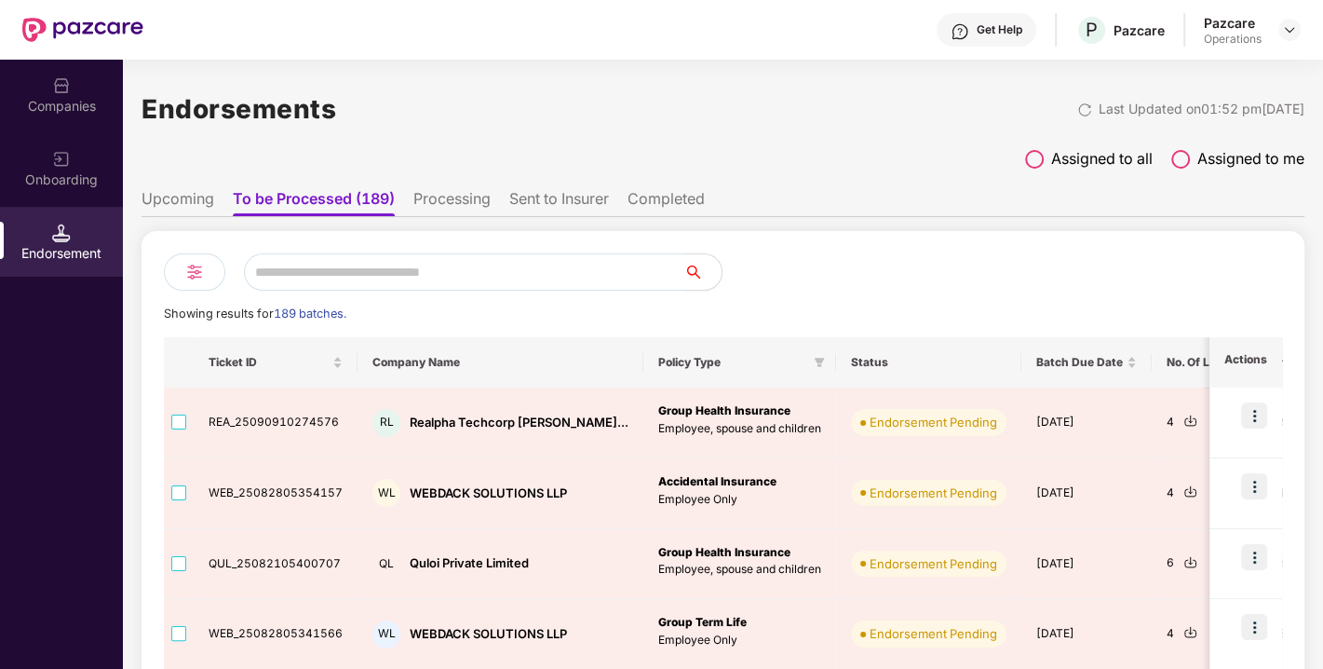
click at [391, 277] on input "text" at bounding box center [464, 271] width 441 height 37
paste input "**********"
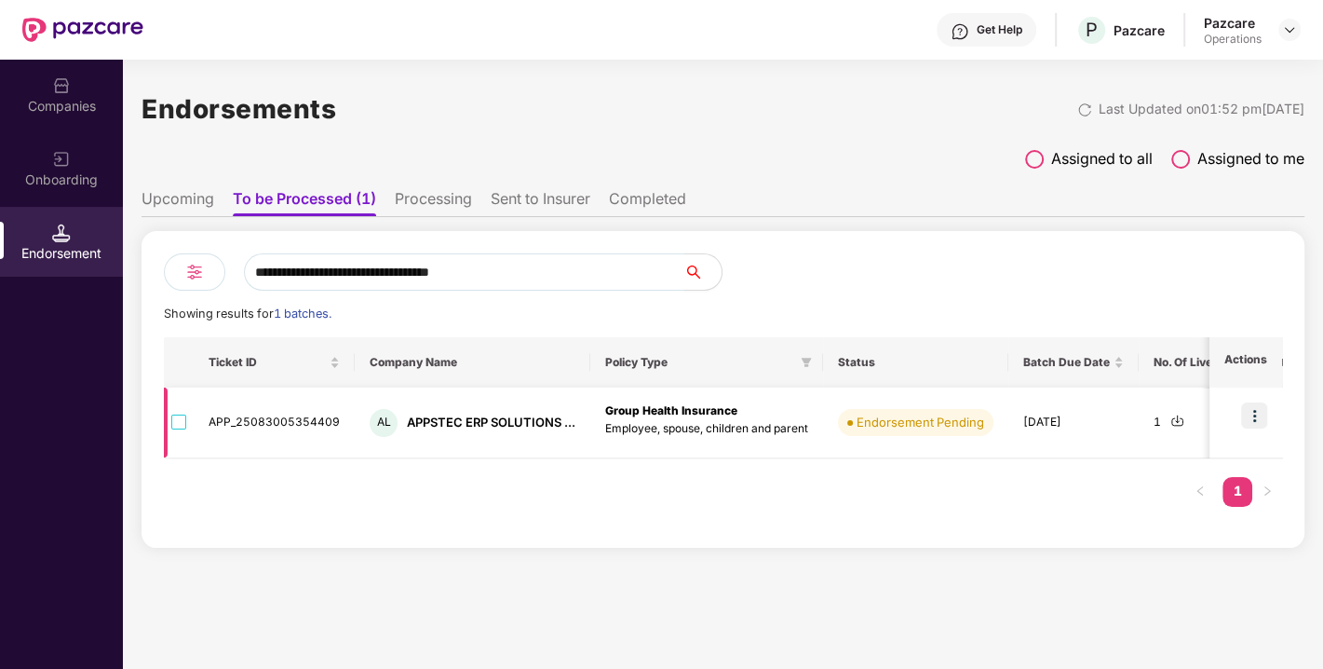
type input "**********"
click at [1250, 412] on img at bounding box center [1255, 415] width 26 height 26
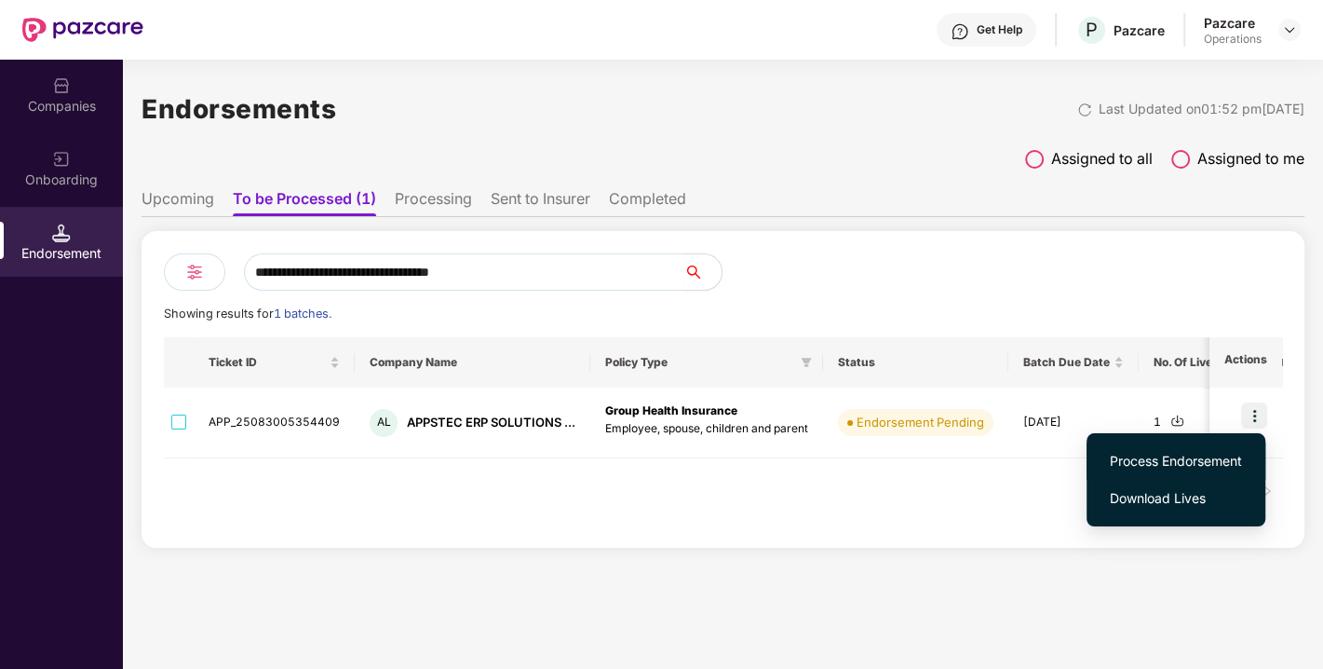
click at [1155, 447] on li "Process Endorsement" at bounding box center [1176, 460] width 179 height 37
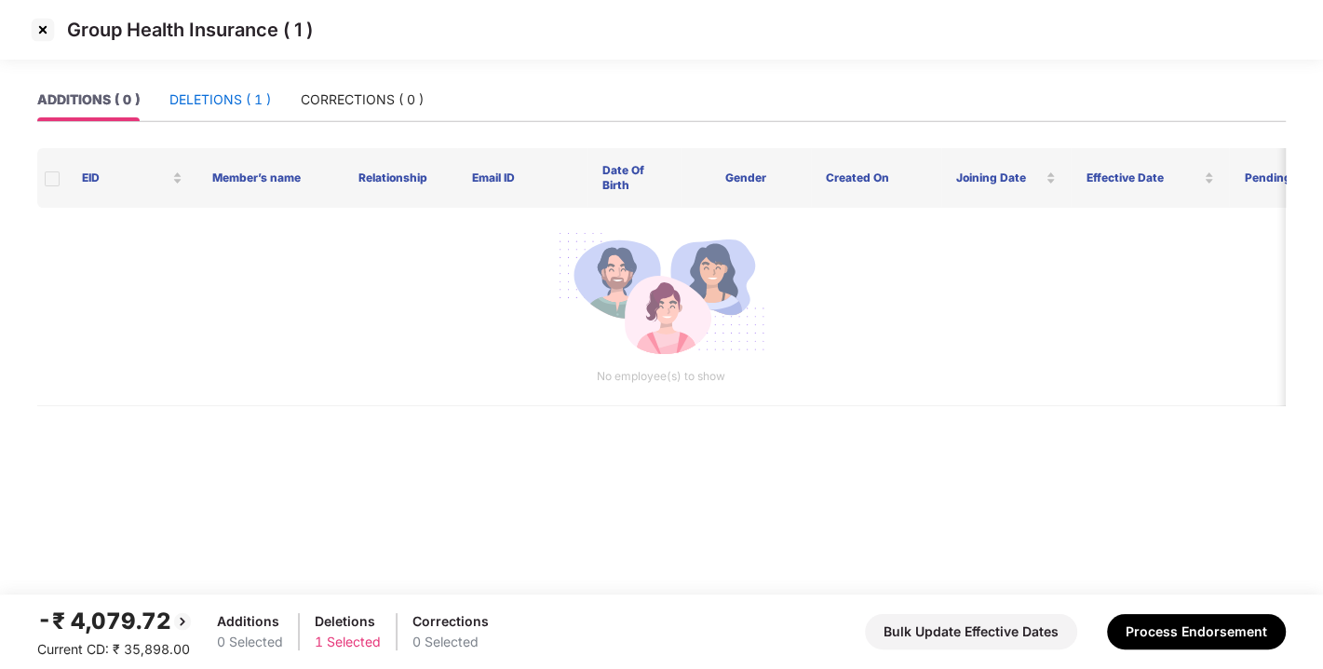
click at [231, 105] on div "DELETIONS ( 1 )" at bounding box center [221, 99] width 102 height 20
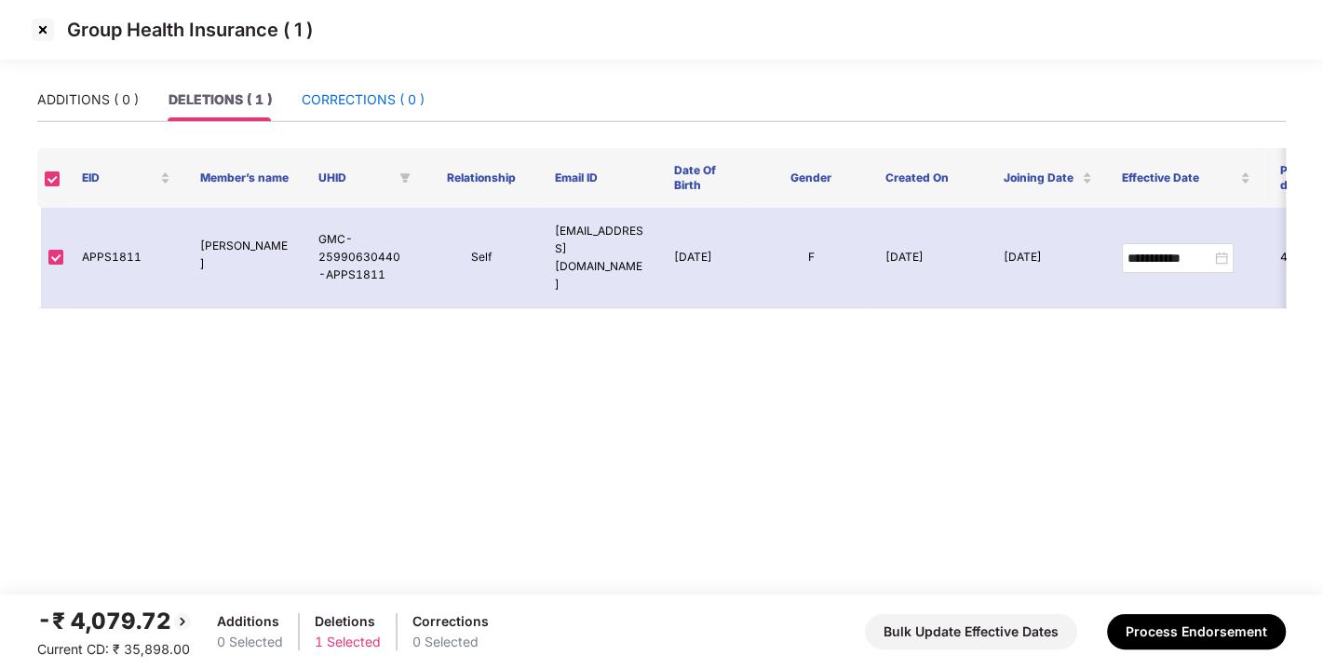
click at [341, 100] on div "CORRECTIONS ( 0 )" at bounding box center [363, 99] width 123 height 20
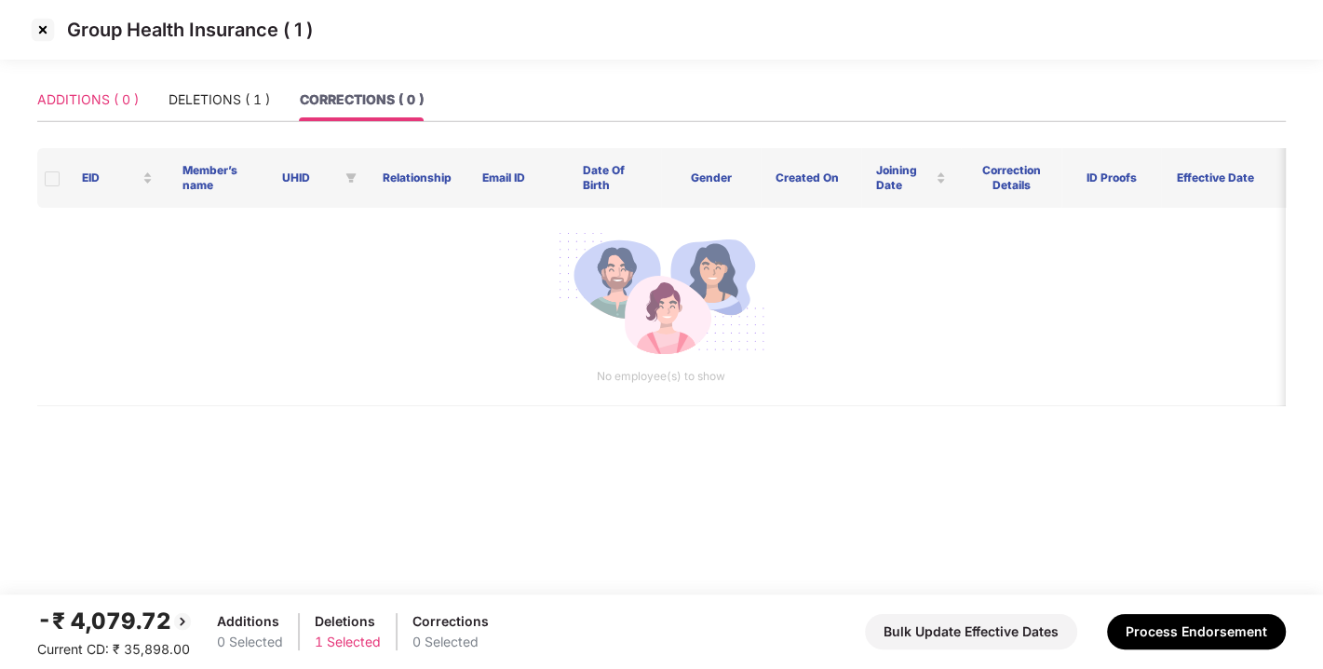
click at [124, 79] on div "ADDITIONS ( 0 )" at bounding box center [88, 99] width 102 height 43
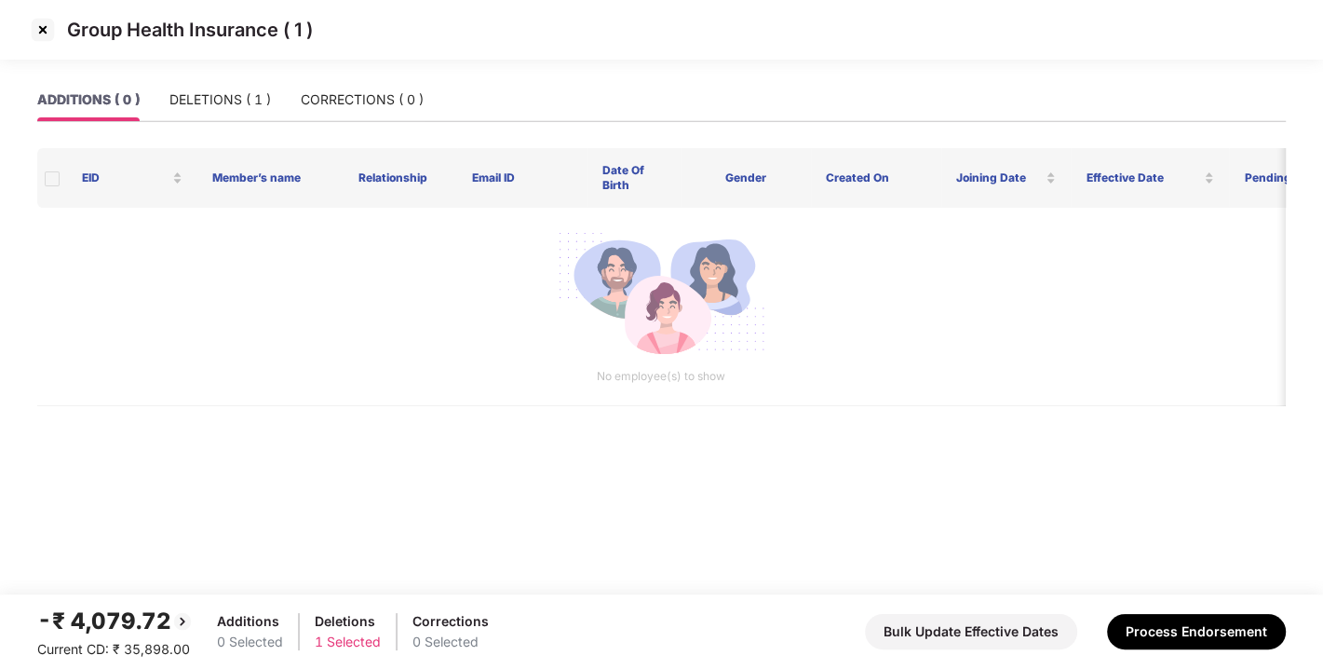
click at [45, 26] on img at bounding box center [43, 30] width 30 height 30
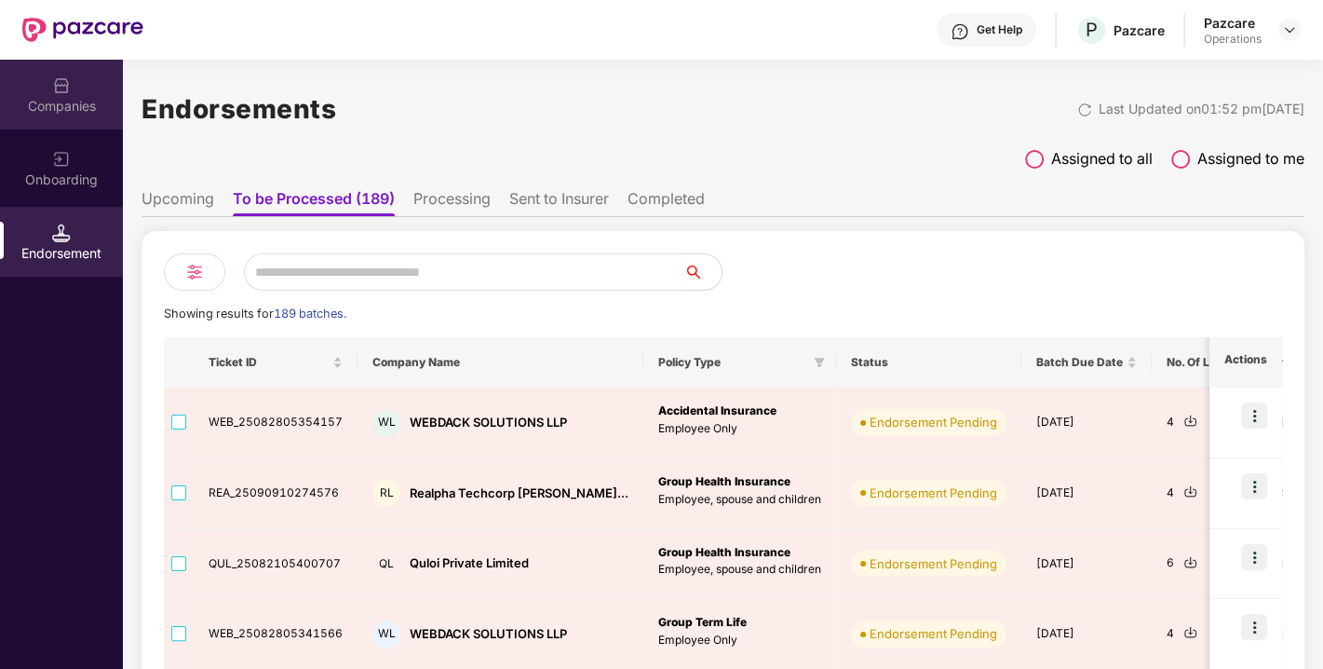
click at [62, 88] on img at bounding box center [61, 85] width 19 height 19
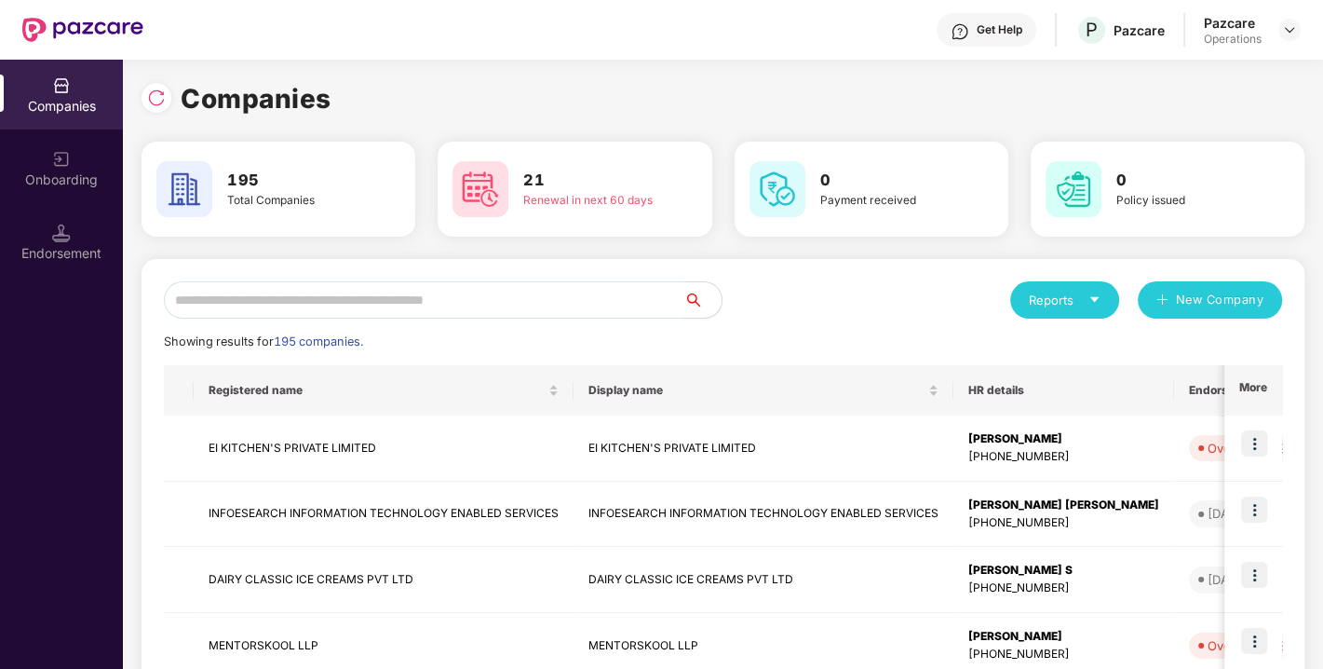
click at [380, 301] on input "text" at bounding box center [424, 299] width 521 height 37
paste input "**********"
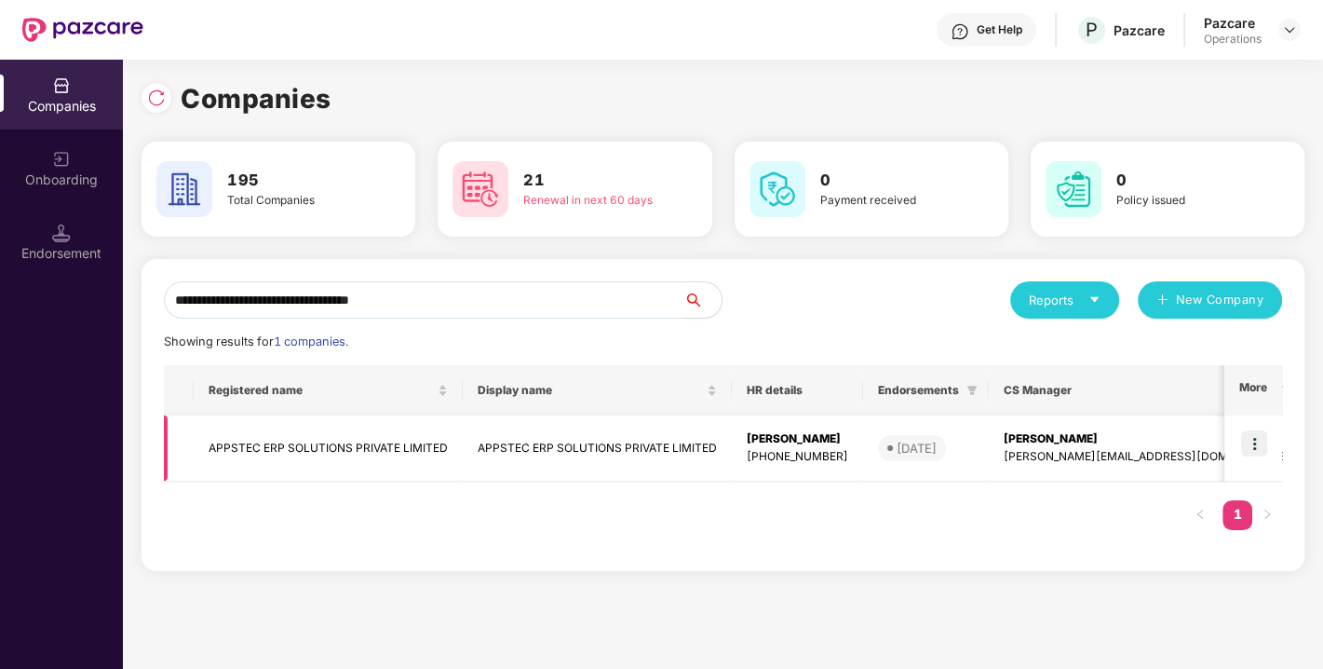
type input "**********"
click at [1253, 442] on img at bounding box center [1255, 443] width 26 height 26
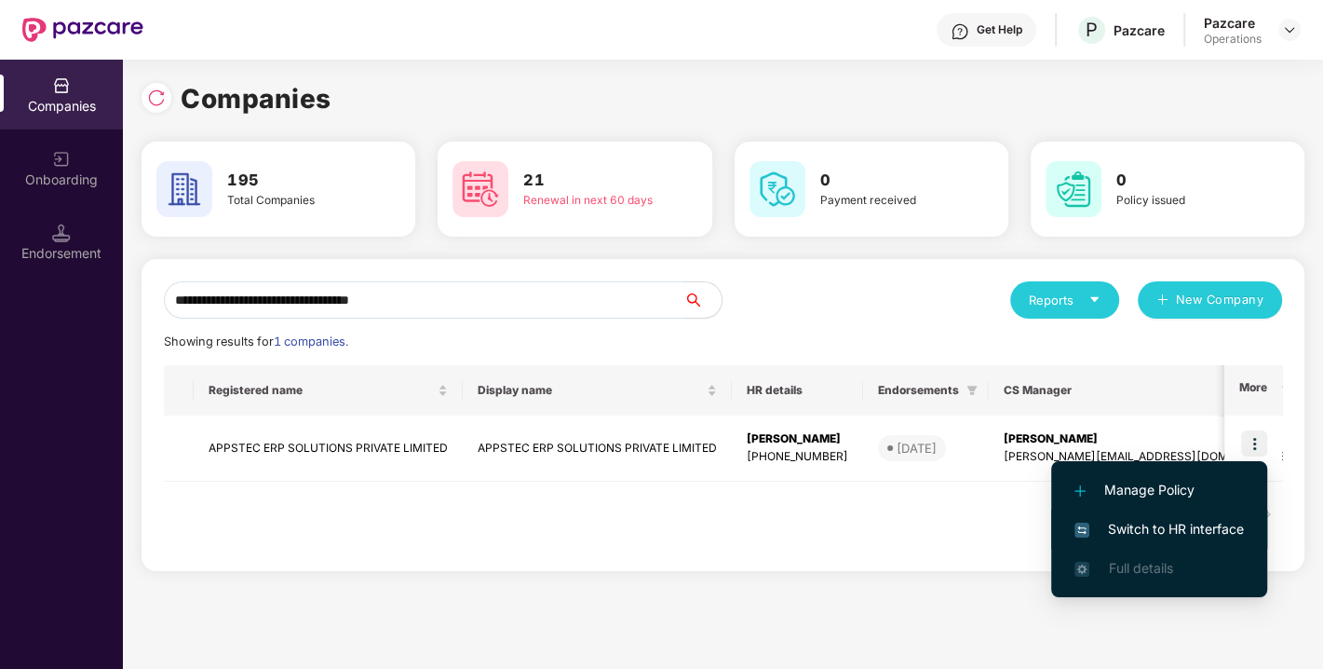
click at [1166, 528] on span "Switch to HR interface" at bounding box center [1160, 529] width 170 height 20
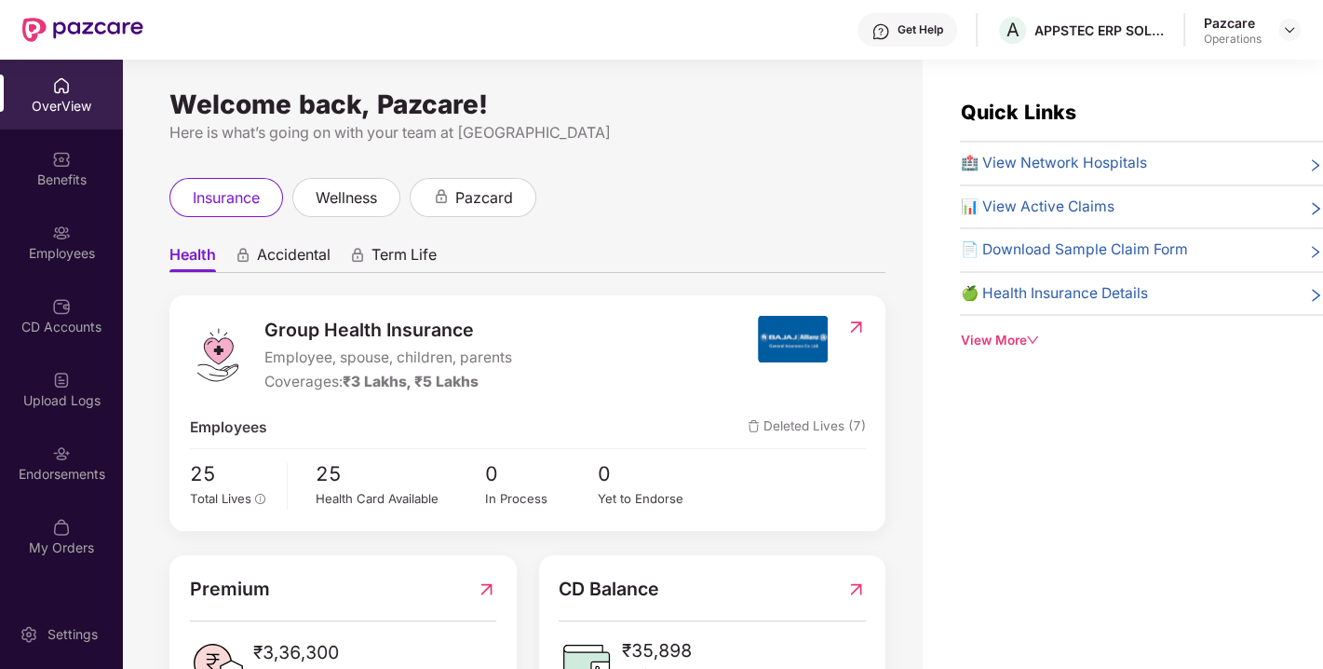
click at [89, 461] on div "Endorsements" at bounding box center [61, 462] width 123 height 70
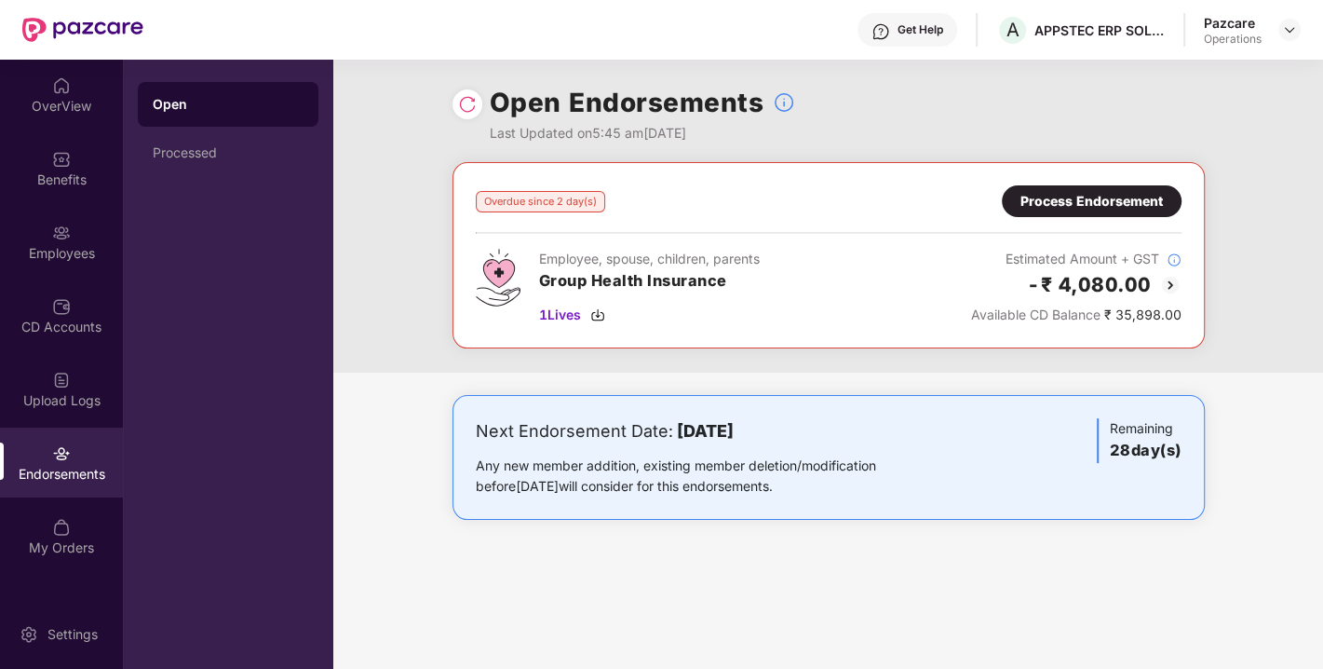
click at [468, 102] on img at bounding box center [467, 104] width 19 height 19
click at [601, 315] on img at bounding box center [597, 314] width 15 height 15
click at [1067, 204] on div "Process Endorsement" at bounding box center [1092, 201] width 142 height 20
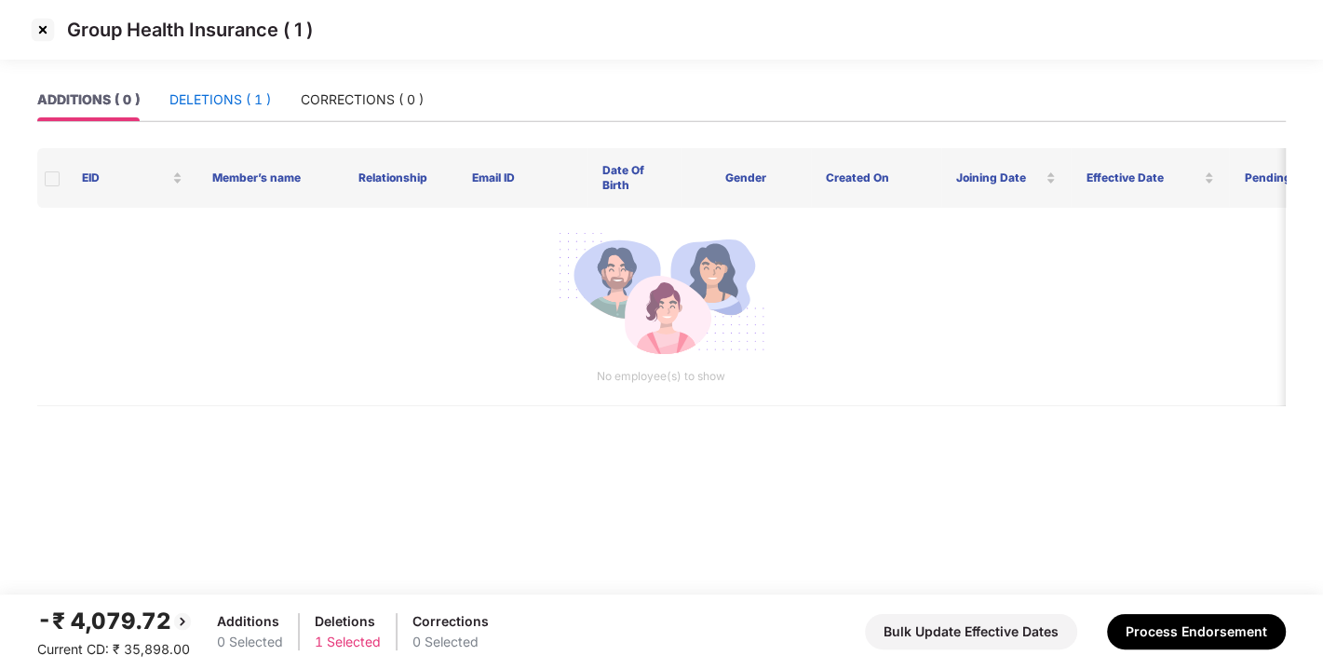
click at [190, 109] on div "DELETIONS ( 1 )" at bounding box center [221, 99] width 102 height 20
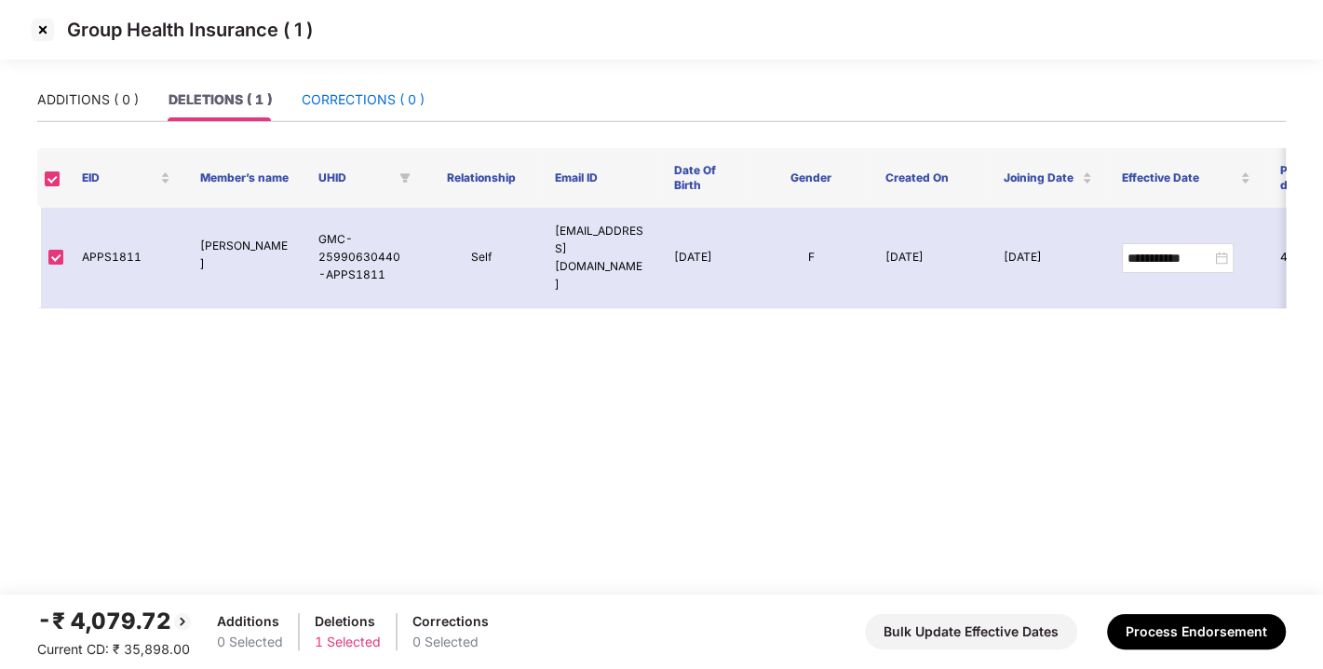
click at [323, 94] on div "CORRECTIONS ( 0 )" at bounding box center [363, 99] width 123 height 20
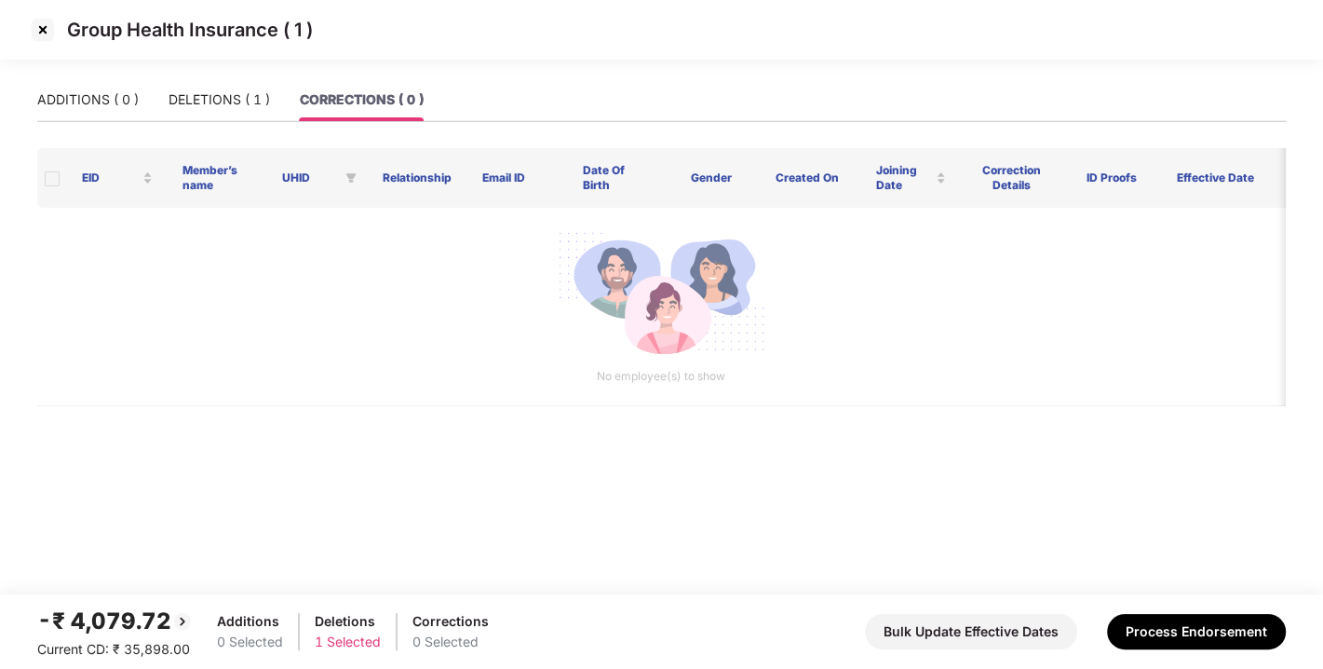
click at [0, 123] on main "ADDITIONS ( 0 ) DELETIONS ( 1 ) CORRECTIONS ( 0 ) EID Member’s name UHID Relati…" at bounding box center [661, 336] width 1323 height 516
click at [76, 106] on div "ADDITIONS ( 0 )" at bounding box center [88, 99] width 102 height 20
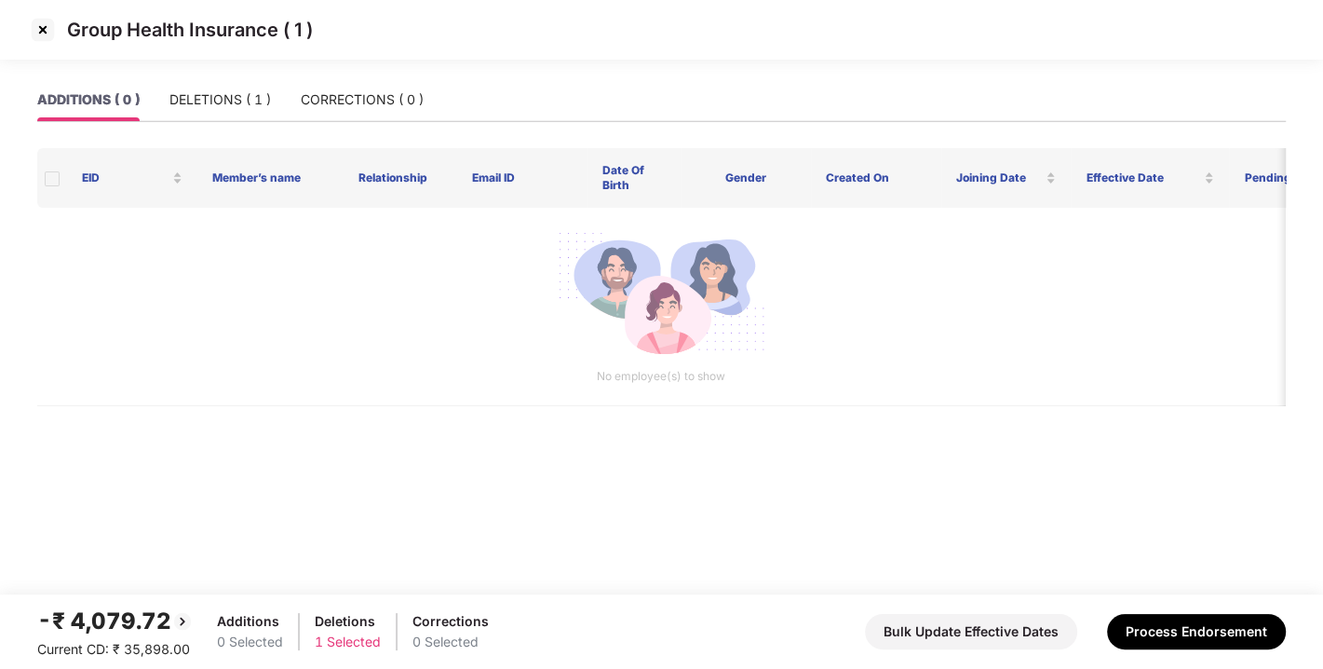
click at [273, 101] on div "ADDITIONS ( 0 ) DELETIONS ( 1 ) CORRECTIONS ( 0 )" at bounding box center [230, 99] width 387 height 43
click at [212, 103] on div "DELETIONS ( 1 )" at bounding box center [221, 99] width 102 height 20
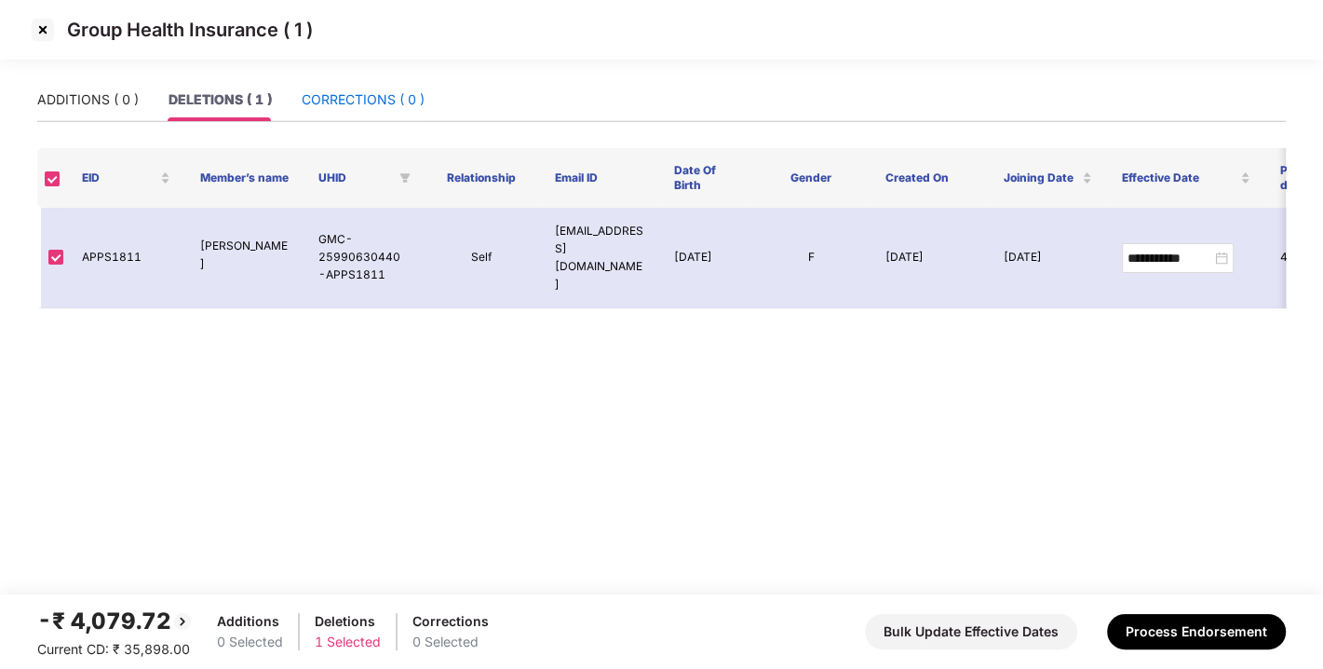
click at [387, 92] on div "CORRECTIONS ( 0 )" at bounding box center [363, 99] width 123 height 20
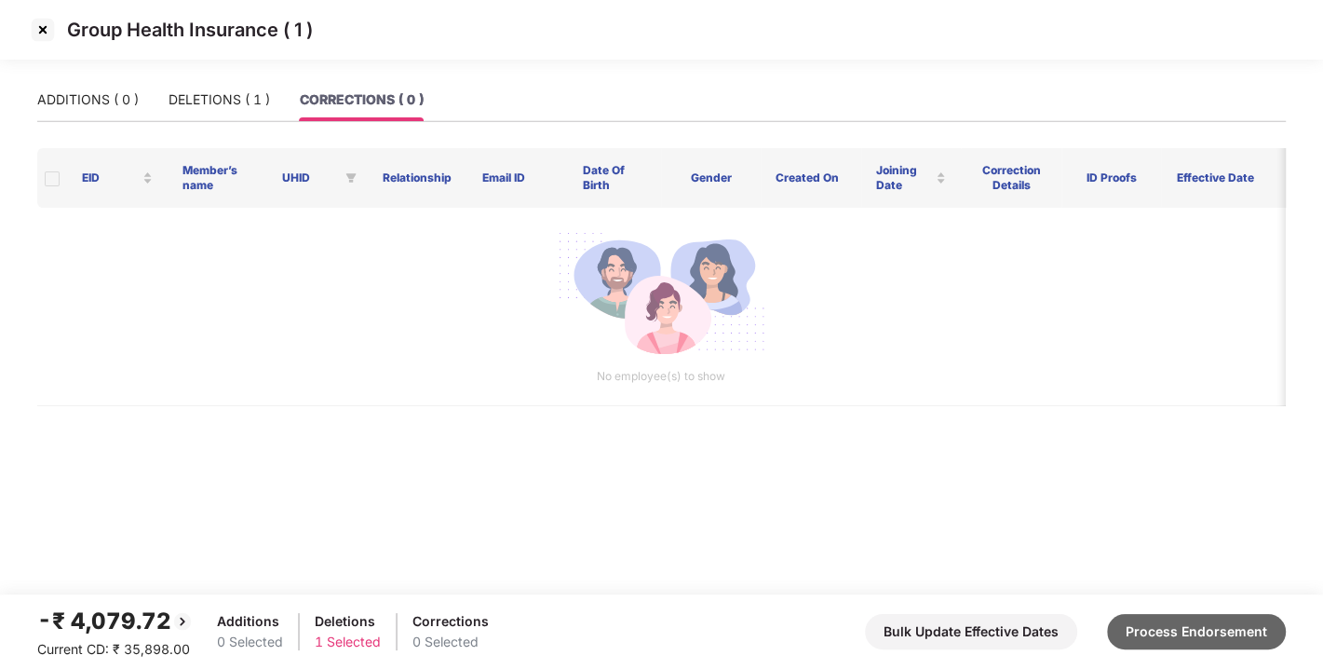
drag, startPoint x: 1173, startPoint y: 610, endPoint x: 1176, endPoint y: 623, distance: 13.6
click at [1176, 623] on div "-₹ 4,079.72 Current CD: ₹ 35,898.00 Additions 0 Selected Deletions 1 Selected C…" at bounding box center [661, 632] width 1249 height 56
click at [1176, 623] on button "Process Endorsement" at bounding box center [1196, 631] width 179 height 35
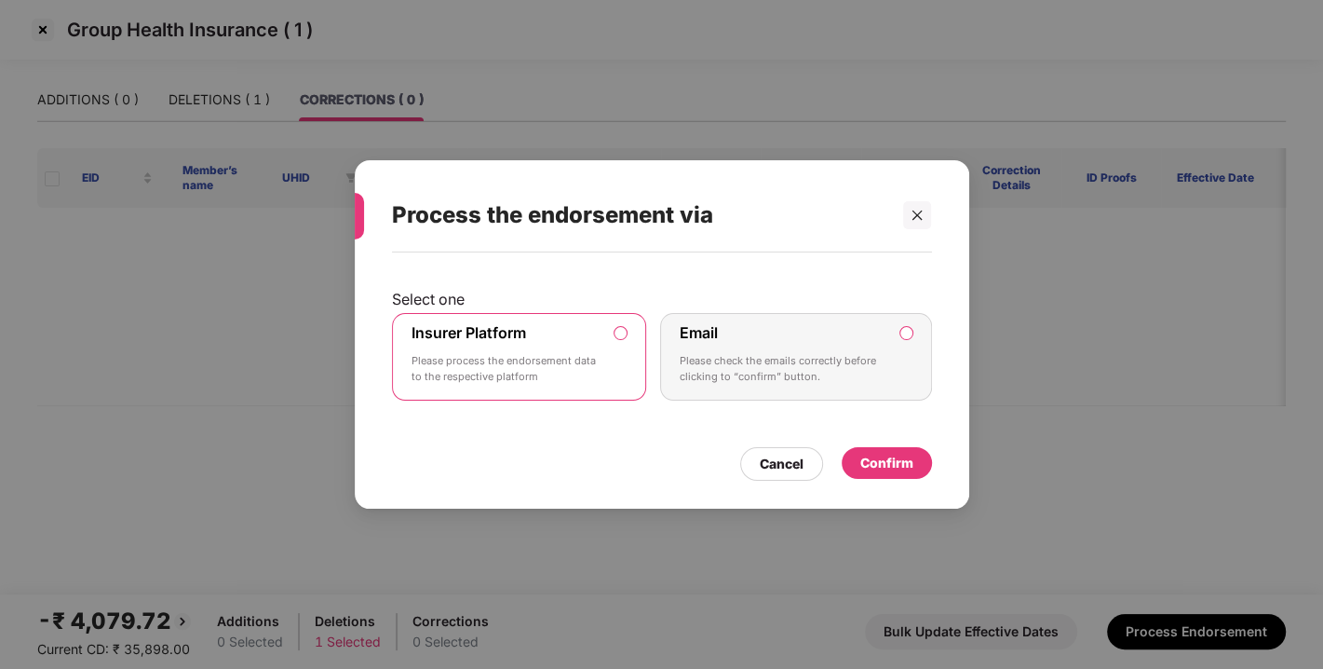
click at [889, 463] on div "Confirm" at bounding box center [887, 463] width 53 height 20
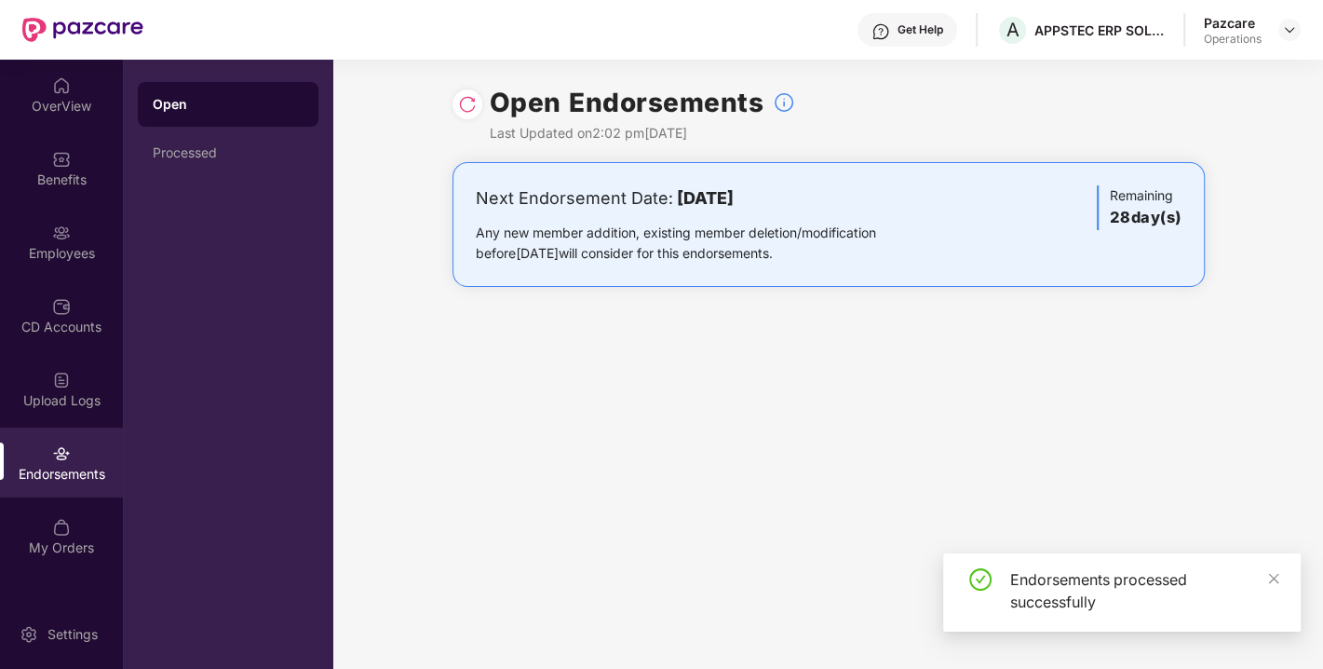
click at [1274, 30] on div "Pazcare Operations" at bounding box center [1252, 30] width 97 height 33
click at [1287, 33] on img at bounding box center [1289, 29] width 15 height 15
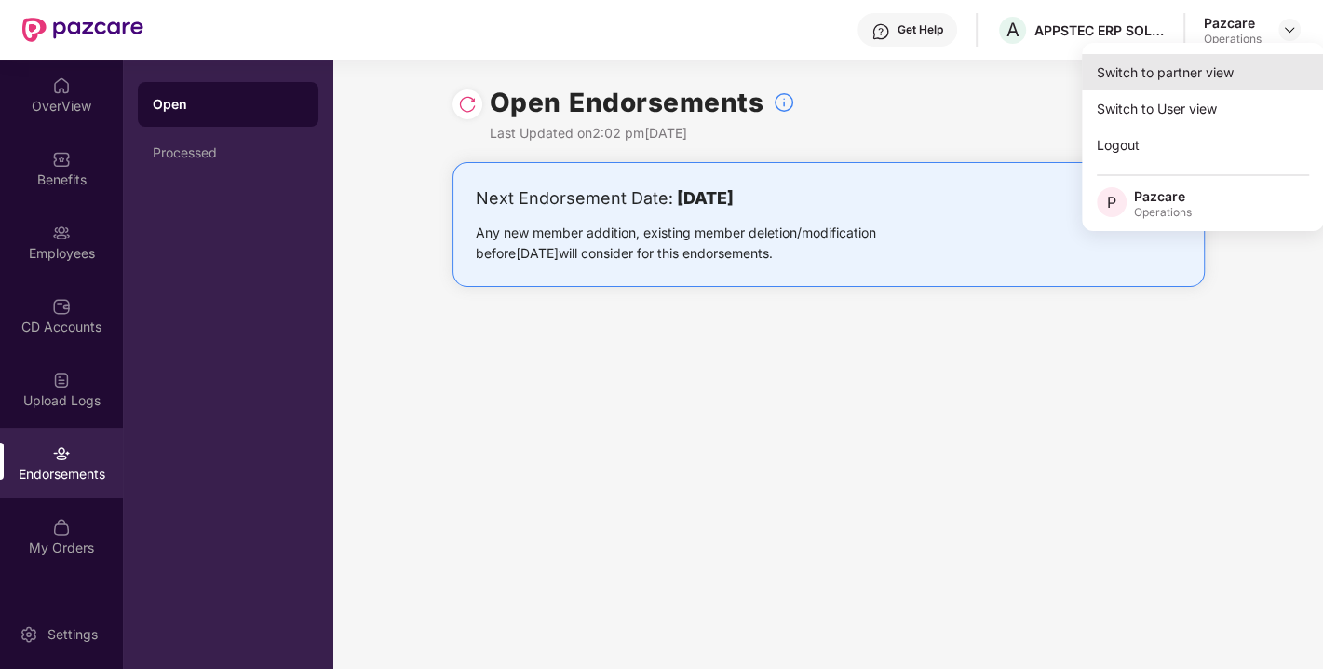
click at [1233, 63] on div "Switch to partner view" at bounding box center [1203, 72] width 242 height 36
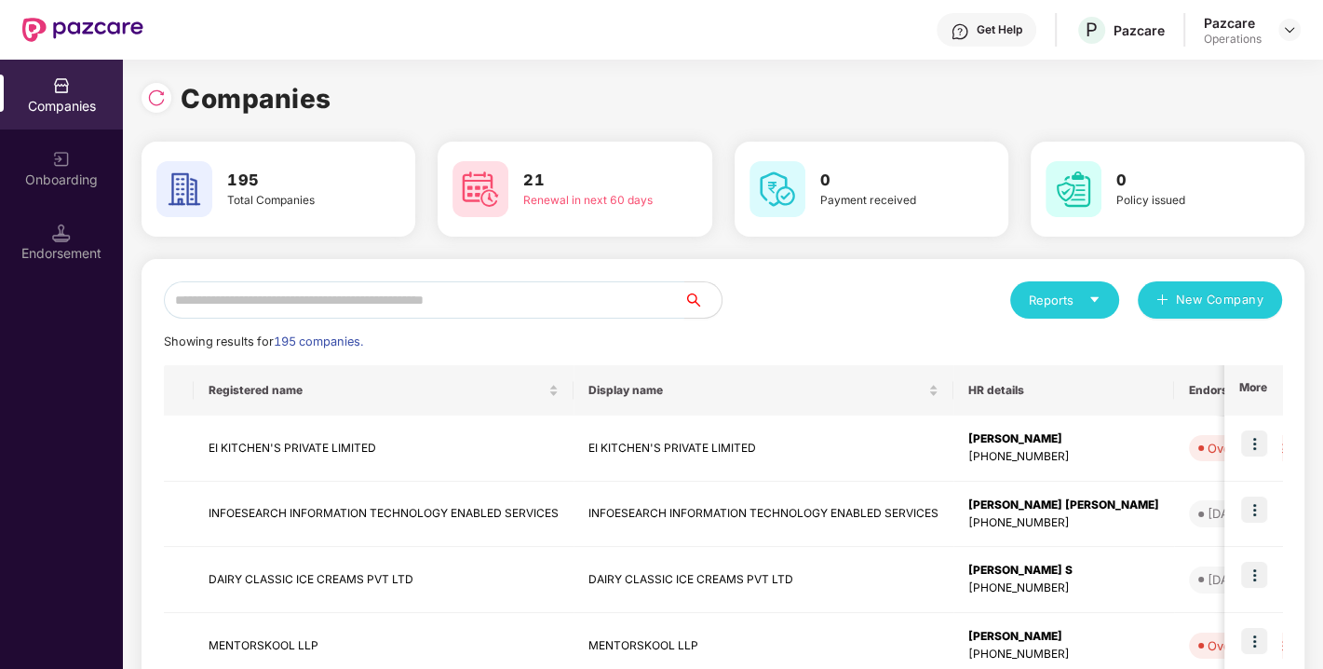
click at [228, 306] on input "text" at bounding box center [424, 299] width 521 height 37
paste input "**********"
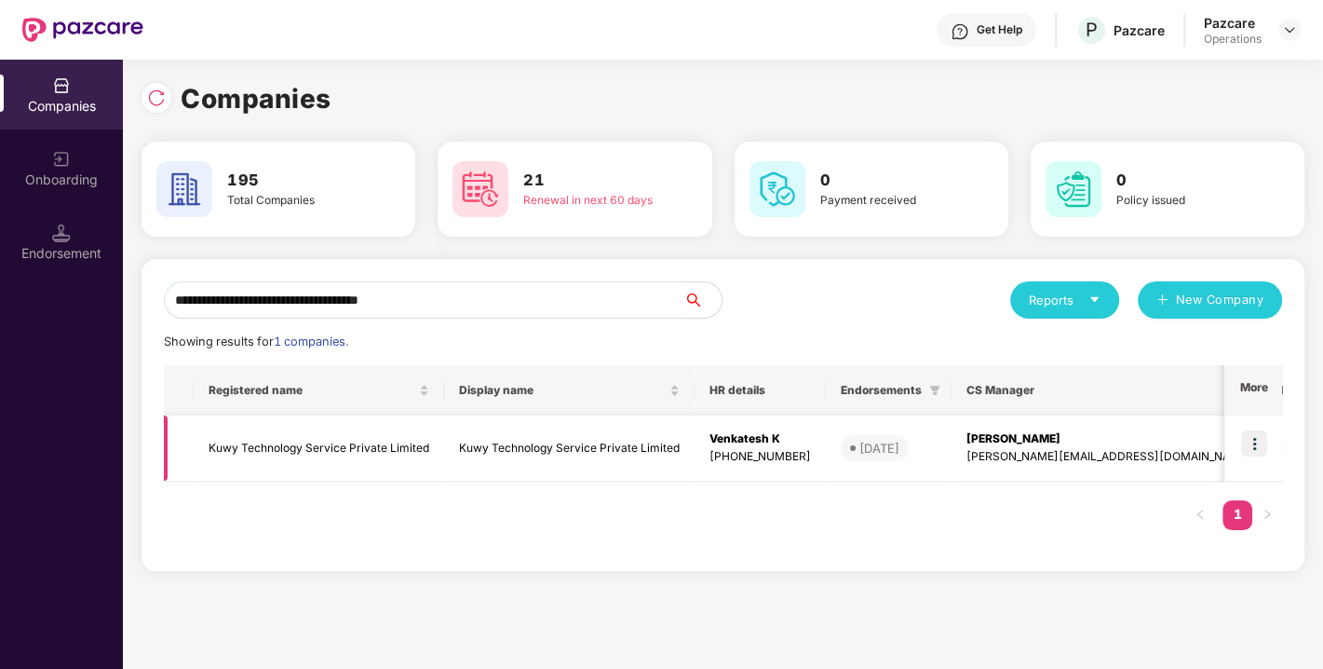
type input "**********"
click at [1253, 439] on img at bounding box center [1255, 443] width 26 height 26
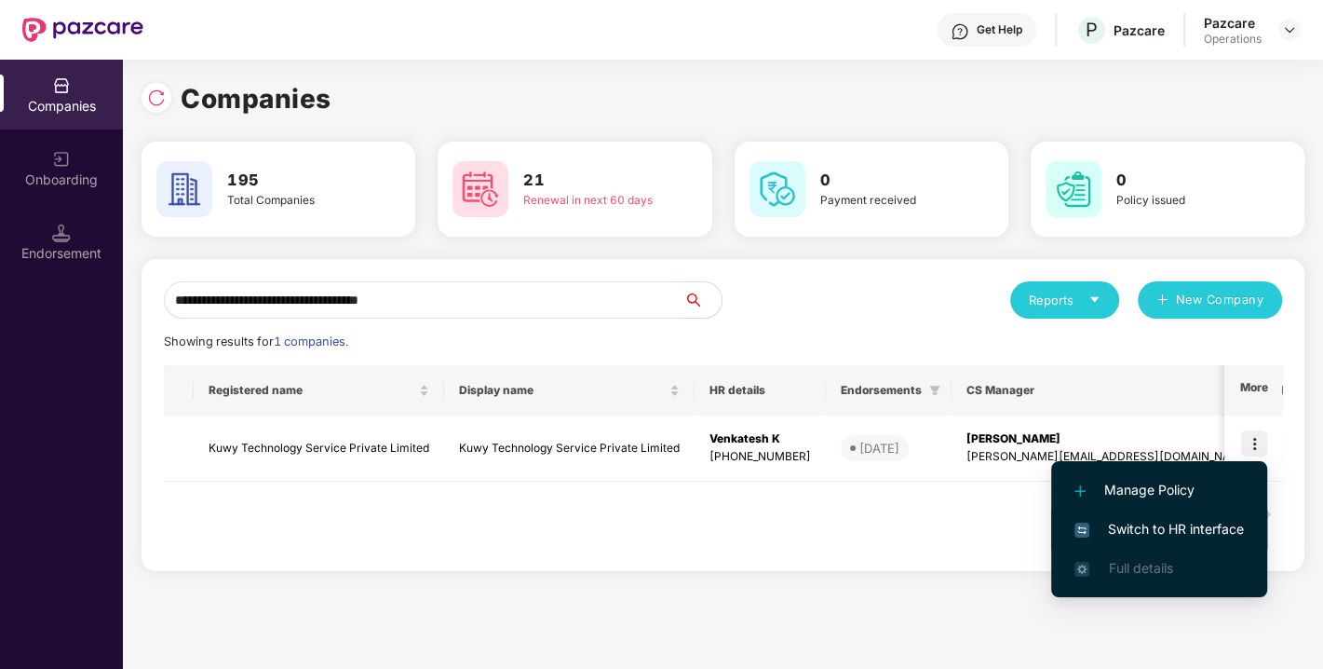
click at [1159, 519] on span "Switch to HR interface" at bounding box center [1160, 529] width 170 height 20
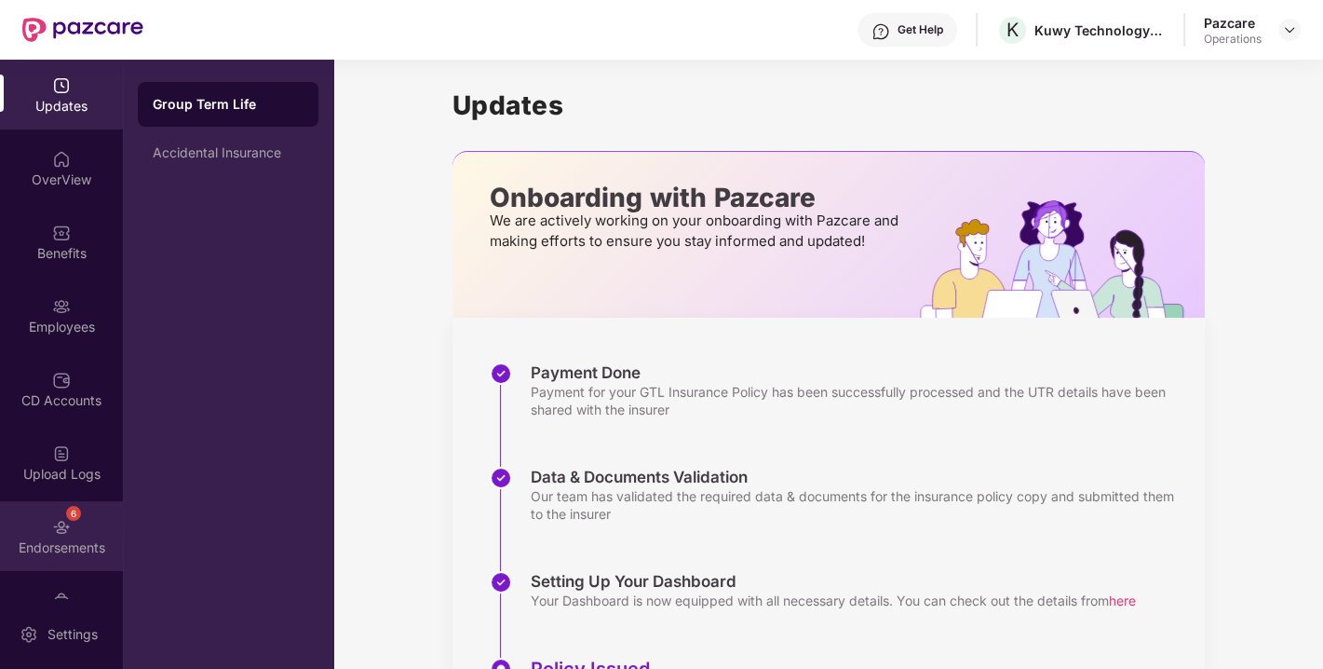
click at [66, 522] on img at bounding box center [61, 527] width 19 height 19
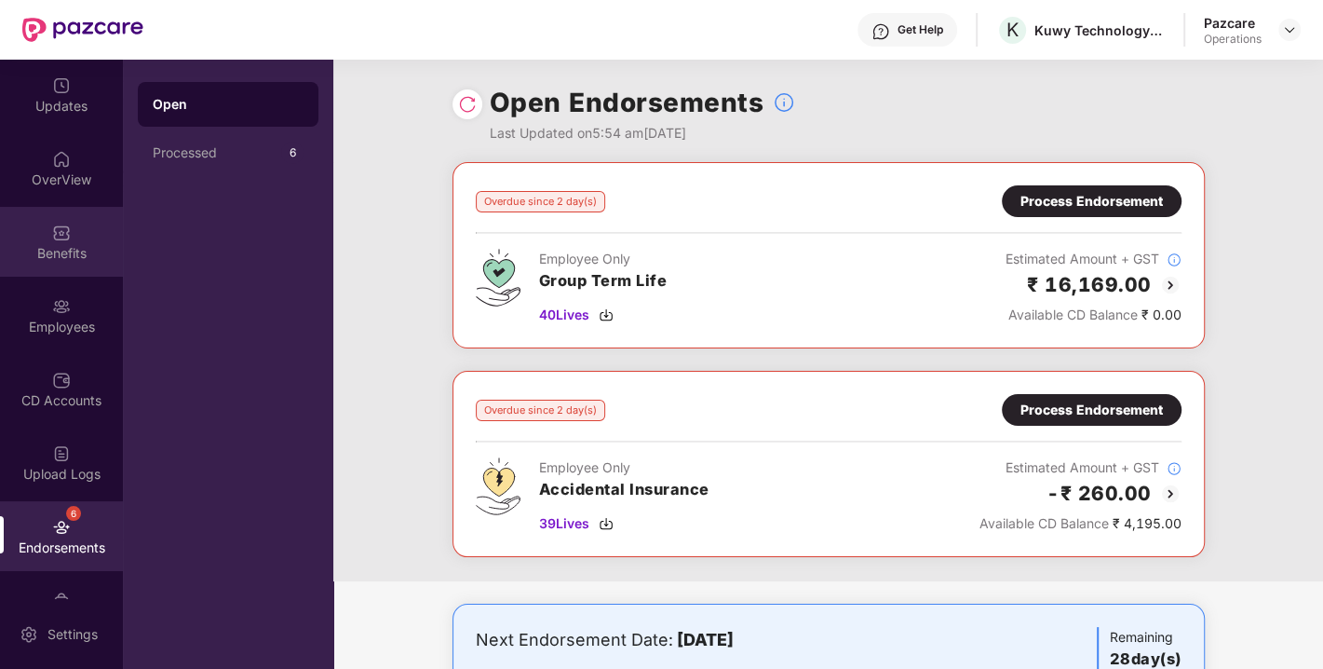
click at [45, 238] on div "Benefits" at bounding box center [61, 242] width 123 height 70
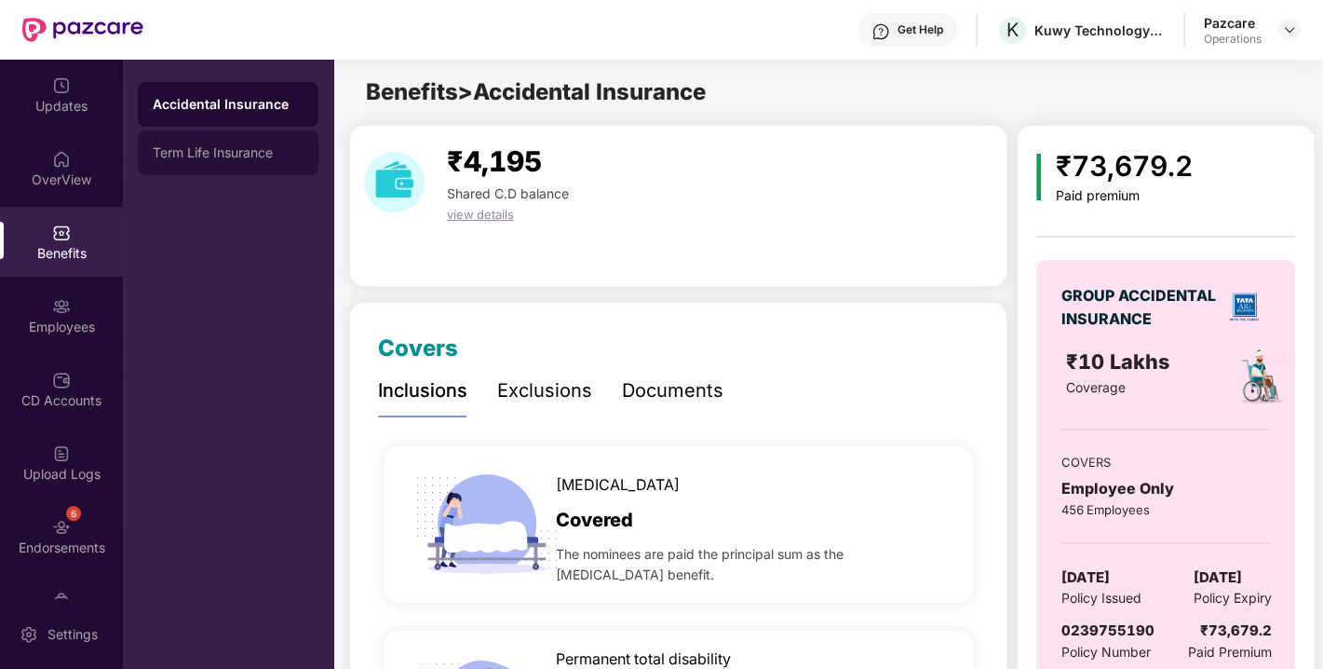
click at [170, 156] on div "Term Life Insurance" at bounding box center [228, 152] width 151 height 15
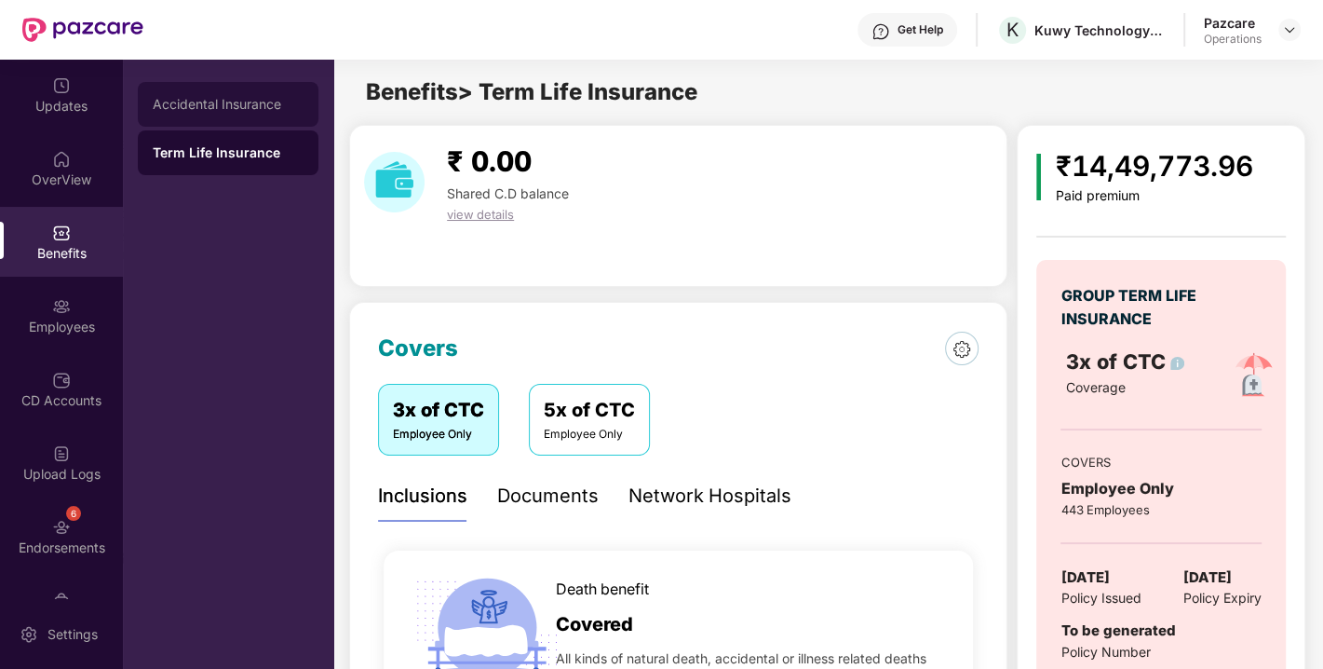
click at [194, 90] on div "Accidental Insurance" at bounding box center [228, 104] width 181 height 45
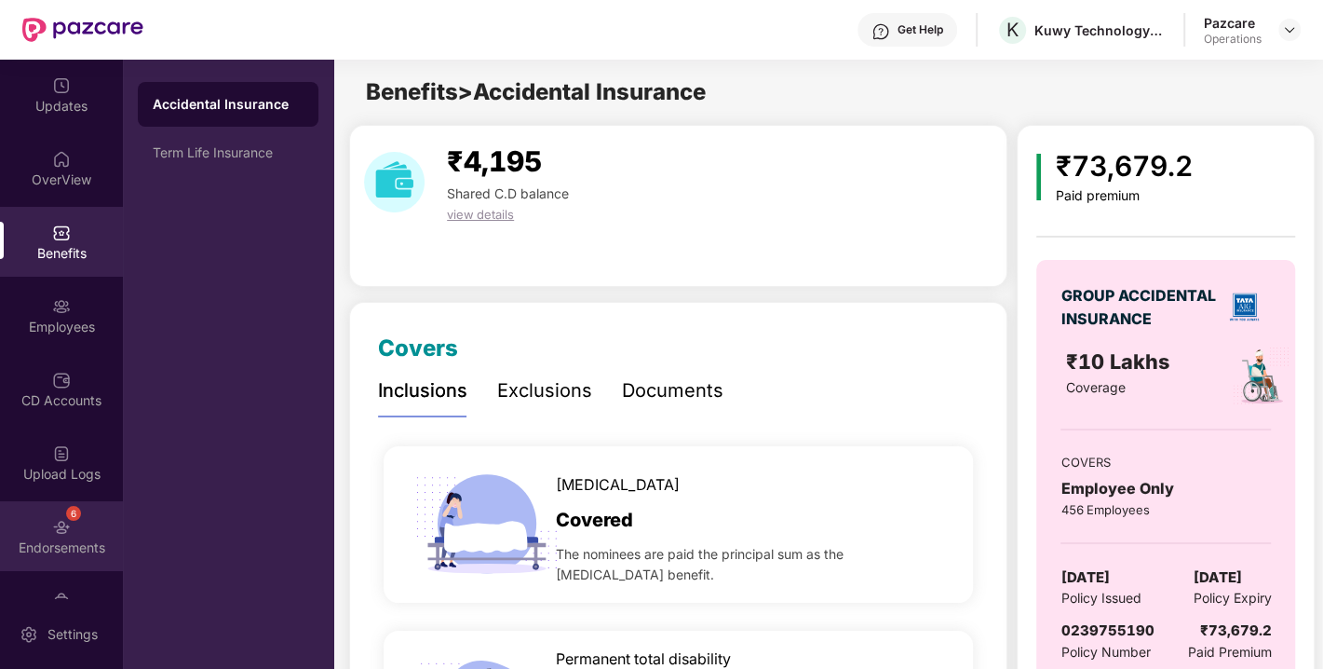
click at [65, 532] on img at bounding box center [61, 527] width 19 height 19
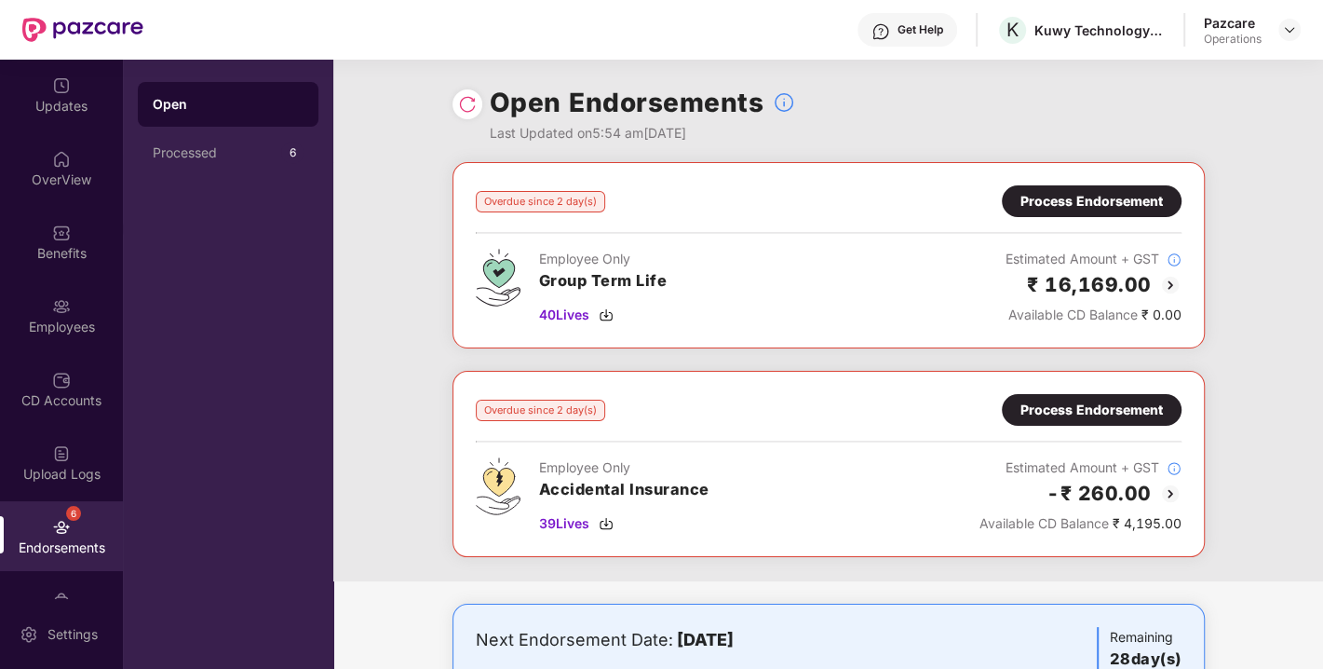
click at [458, 106] on img at bounding box center [467, 104] width 19 height 19
click at [1038, 401] on div "Process Endorsement" at bounding box center [1092, 410] width 142 height 20
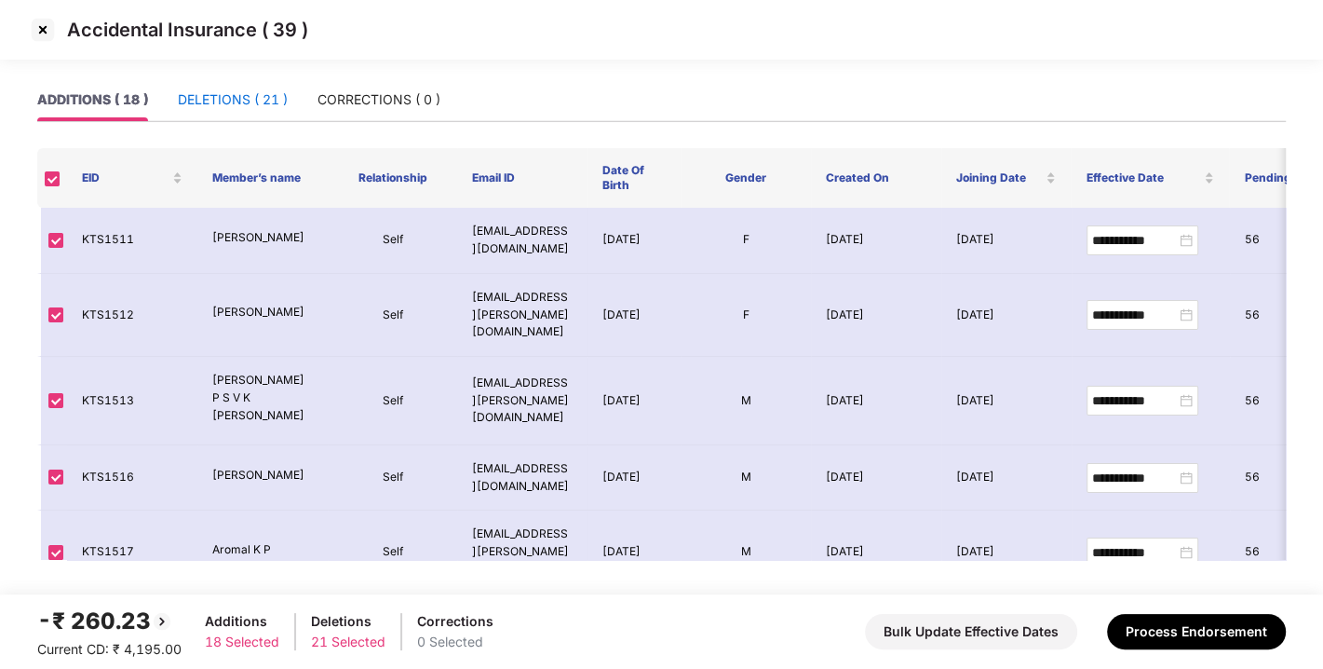
click at [224, 90] on div "DELETIONS ( 21 )" at bounding box center [233, 99] width 110 height 20
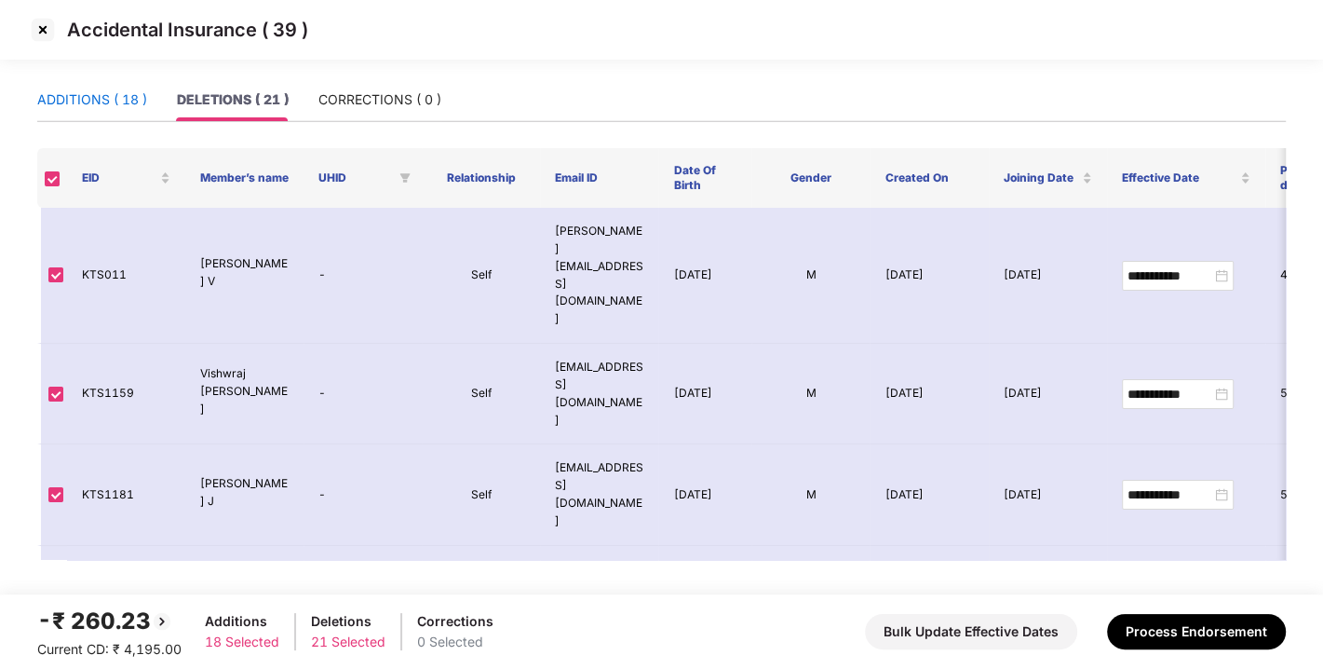
click at [38, 105] on div "ADDITIONS ( 18 )" at bounding box center [92, 99] width 110 height 20
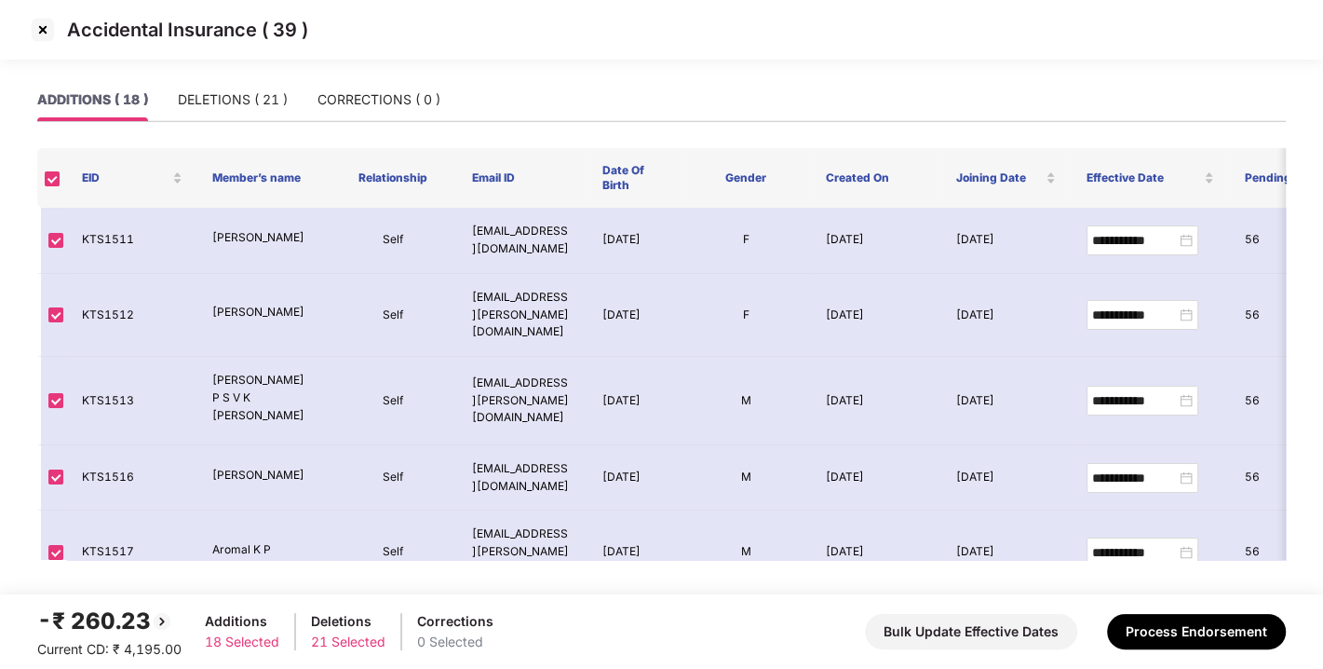
click at [43, 21] on img at bounding box center [43, 30] width 30 height 30
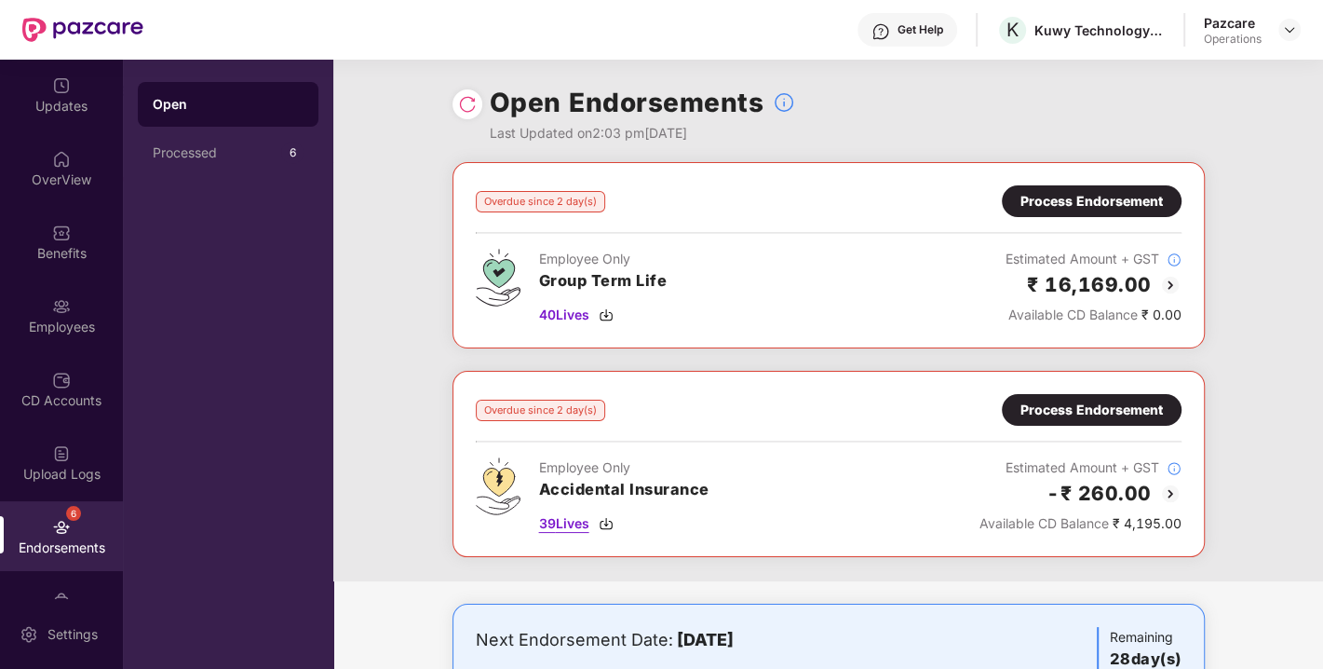
click at [601, 522] on img at bounding box center [606, 523] width 15 height 15
click at [1105, 415] on div "Process Endorsement" at bounding box center [1092, 410] width 142 height 20
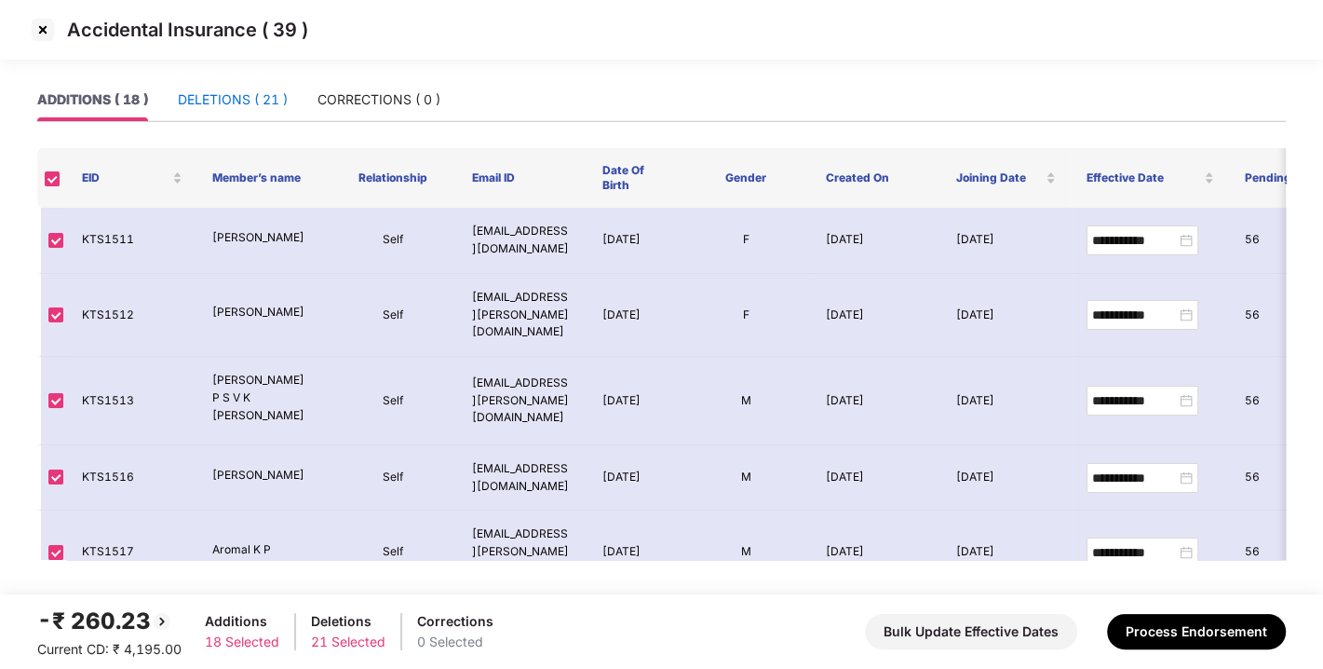
click at [250, 101] on div "DELETIONS ( 21 )" at bounding box center [233, 99] width 110 height 20
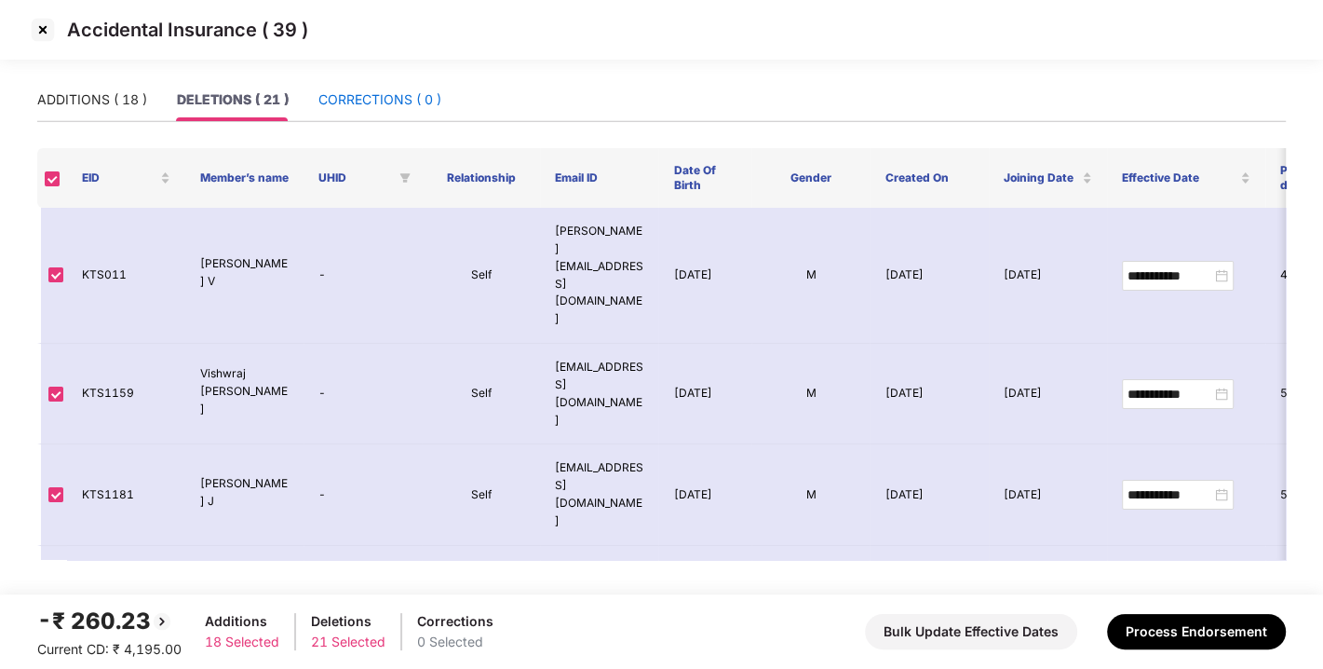
click at [377, 109] on div "CORRECTIONS ( 0 )" at bounding box center [380, 99] width 123 height 20
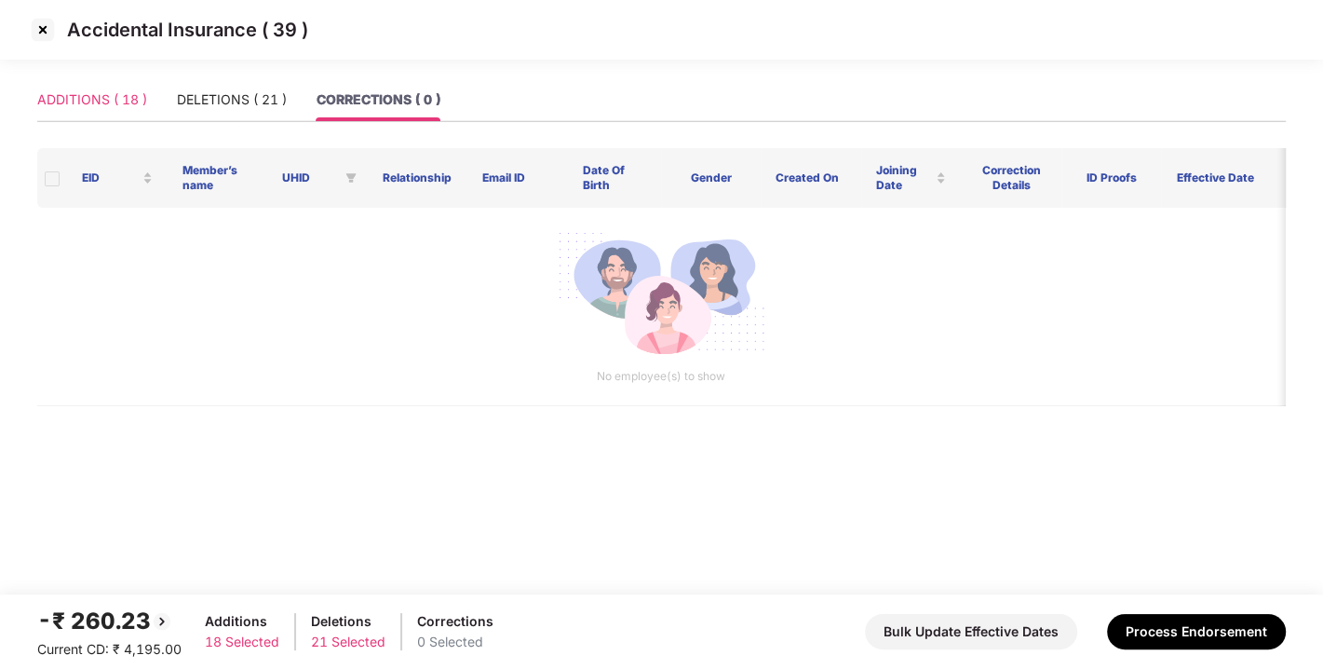
click at [74, 81] on div "ADDITIONS ( 18 )" at bounding box center [92, 99] width 110 height 43
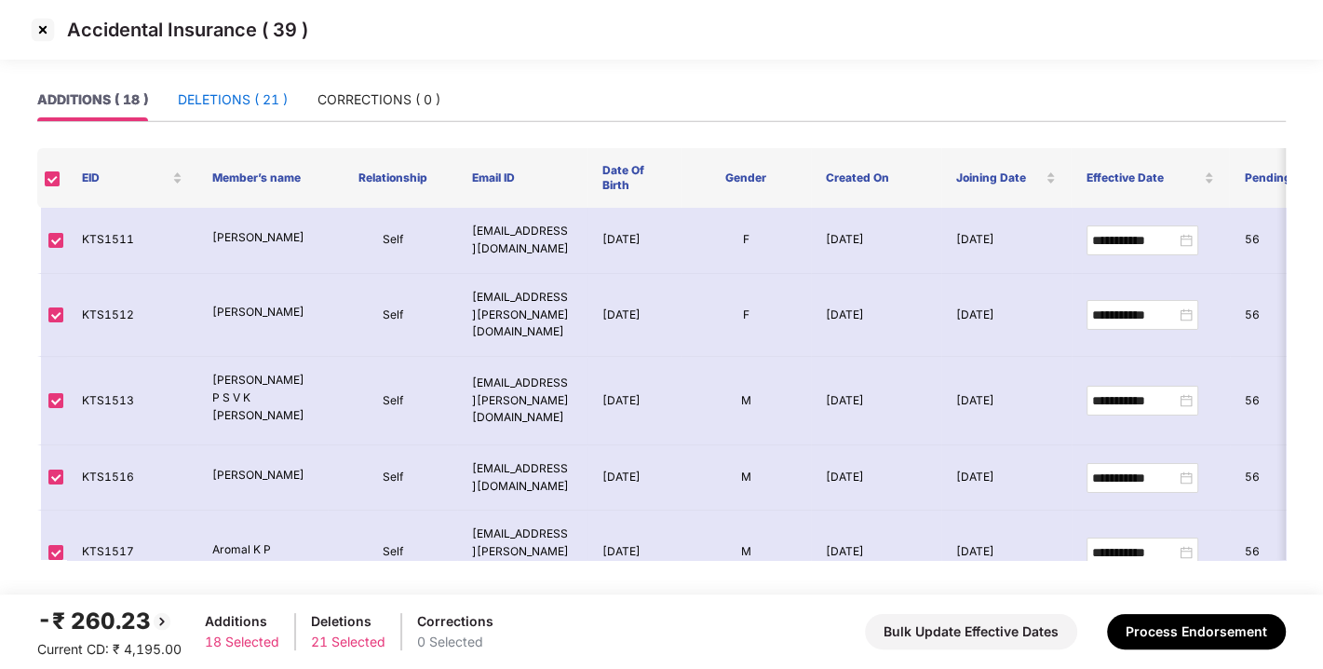
click at [227, 101] on div "DELETIONS ( 21 )" at bounding box center [233, 99] width 110 height 20
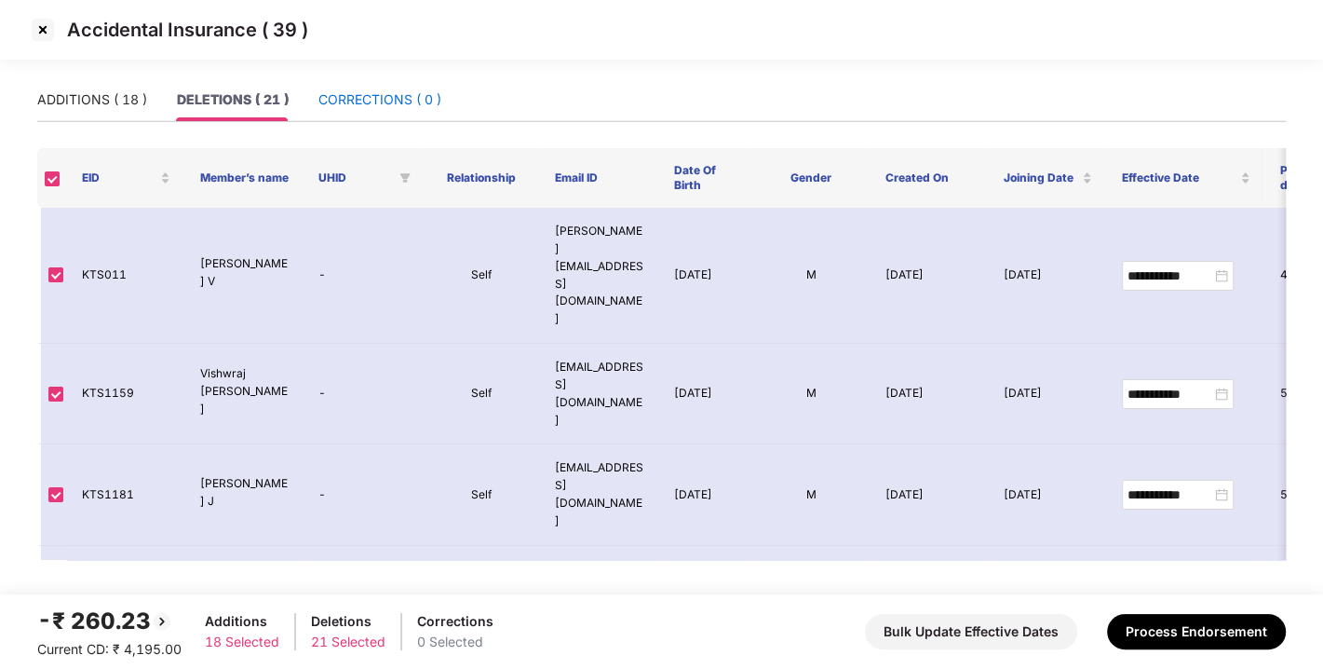
click at [435, 106] on div "CORRECTIONS ( 0 )" at bounding box center [380, 99] width 123 height 20
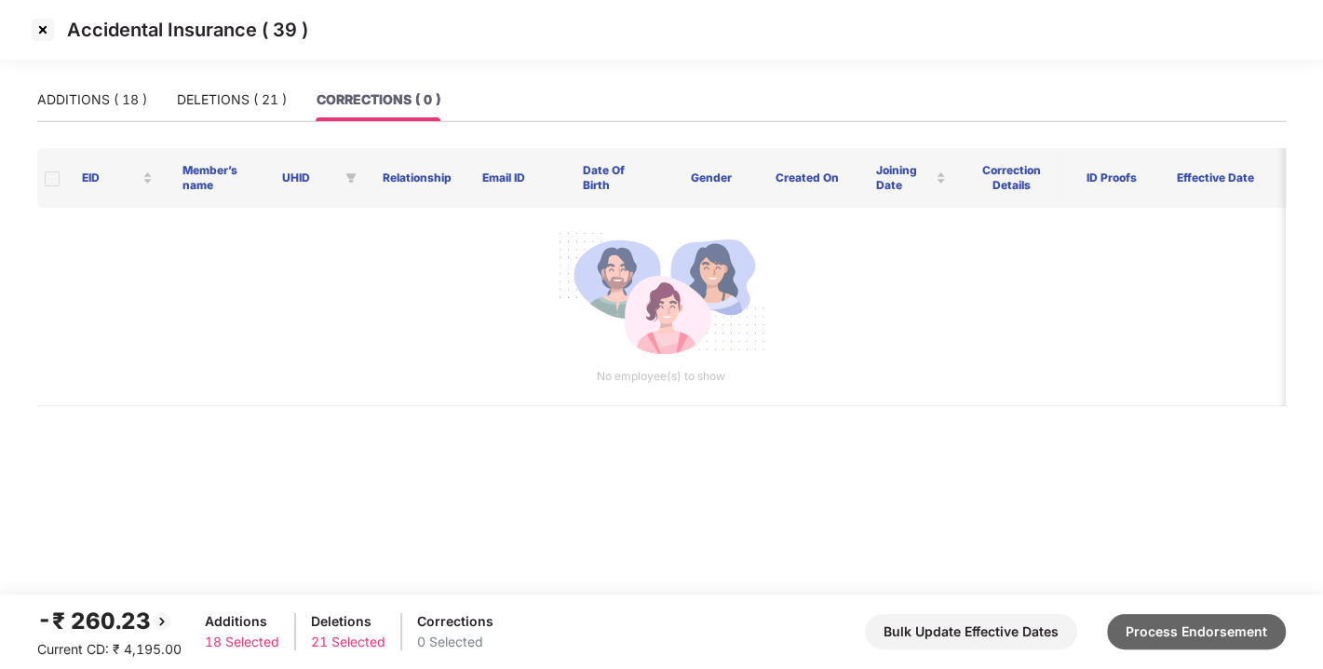
click at [1213, 639] on button "Process Endorsement" at bounding box center [1196, 631] width 179 height 35
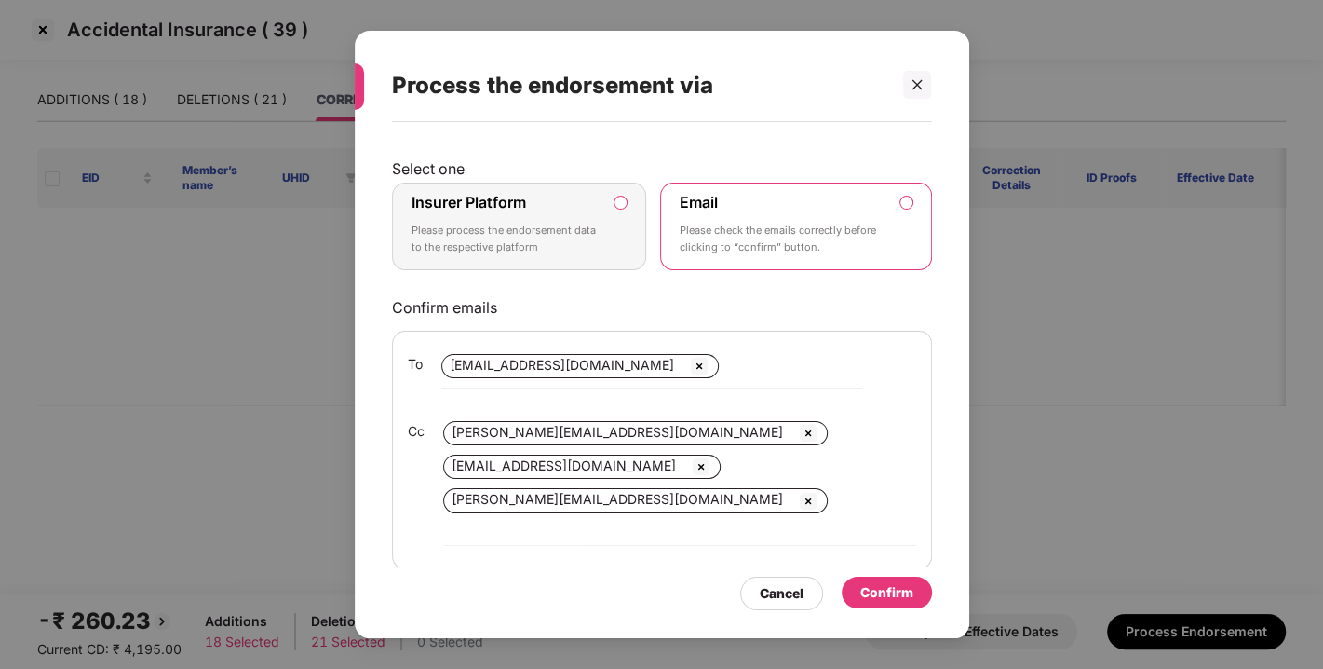
click at [627, 193] on label "Insurer Platform Please process the endorsement data to the respective platform" at bounding box center [519, 227] width 255 height 88
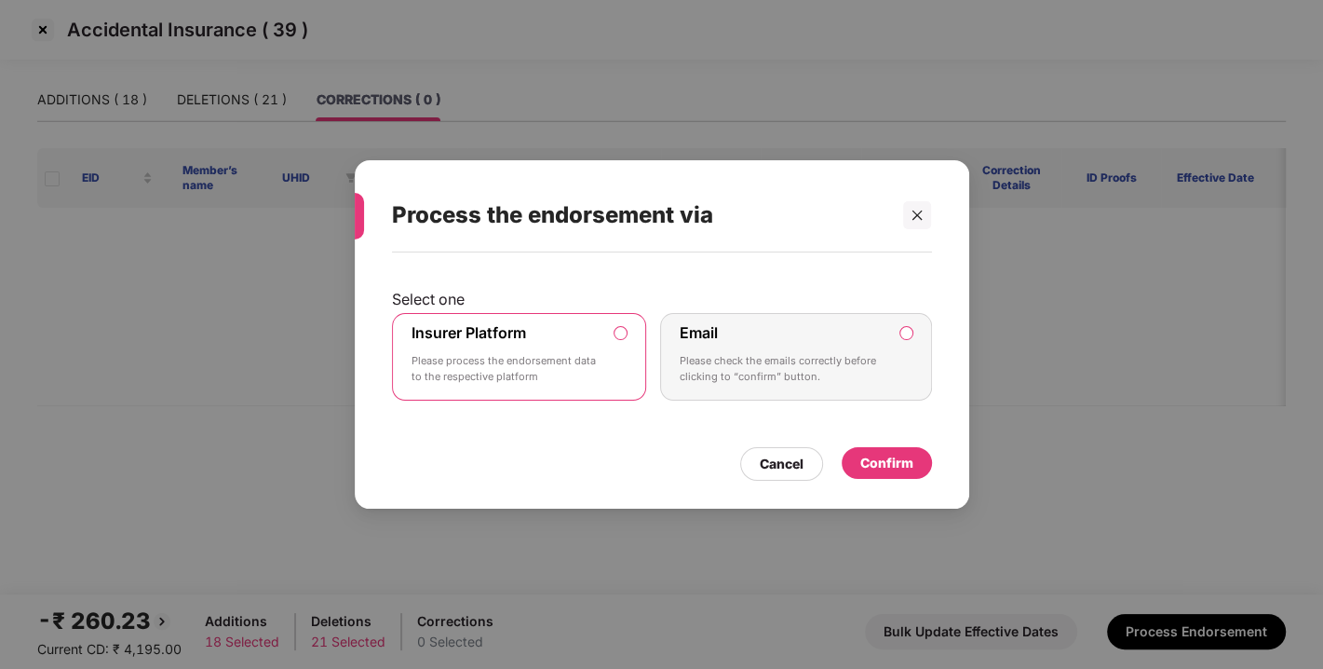
click at [916, 460] on div "Confirm" at bounding box center [887, 463] width 90 height 32
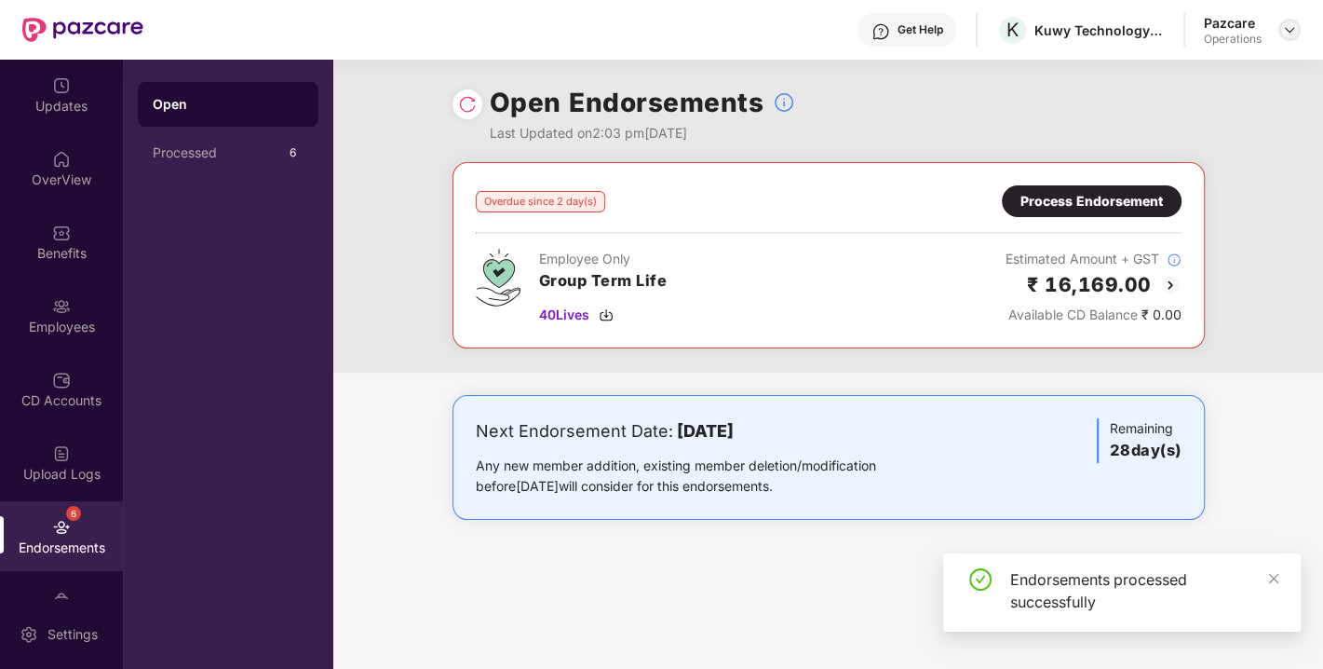
click at [1288, 29] on img at bounding box center [1289, 29] width 15 height 15
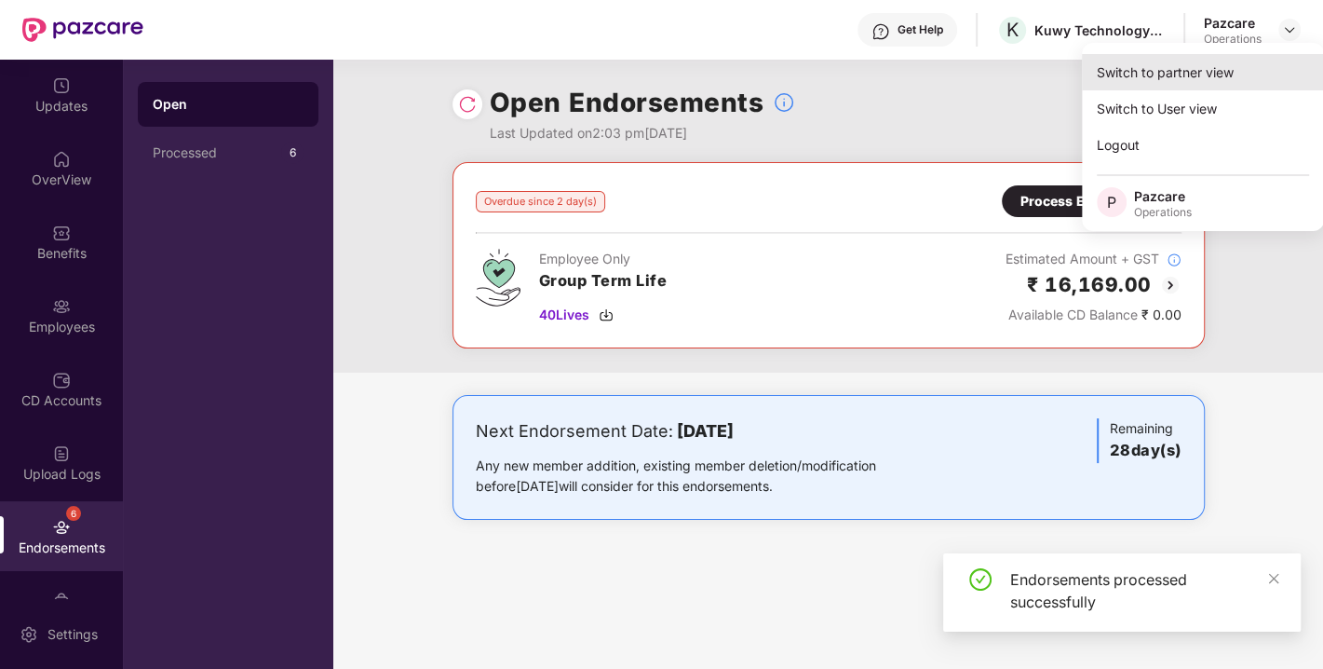
click at [1197, 75] on div "Switch to partner view" at bounding box center [1203, 72] width 242 height 36
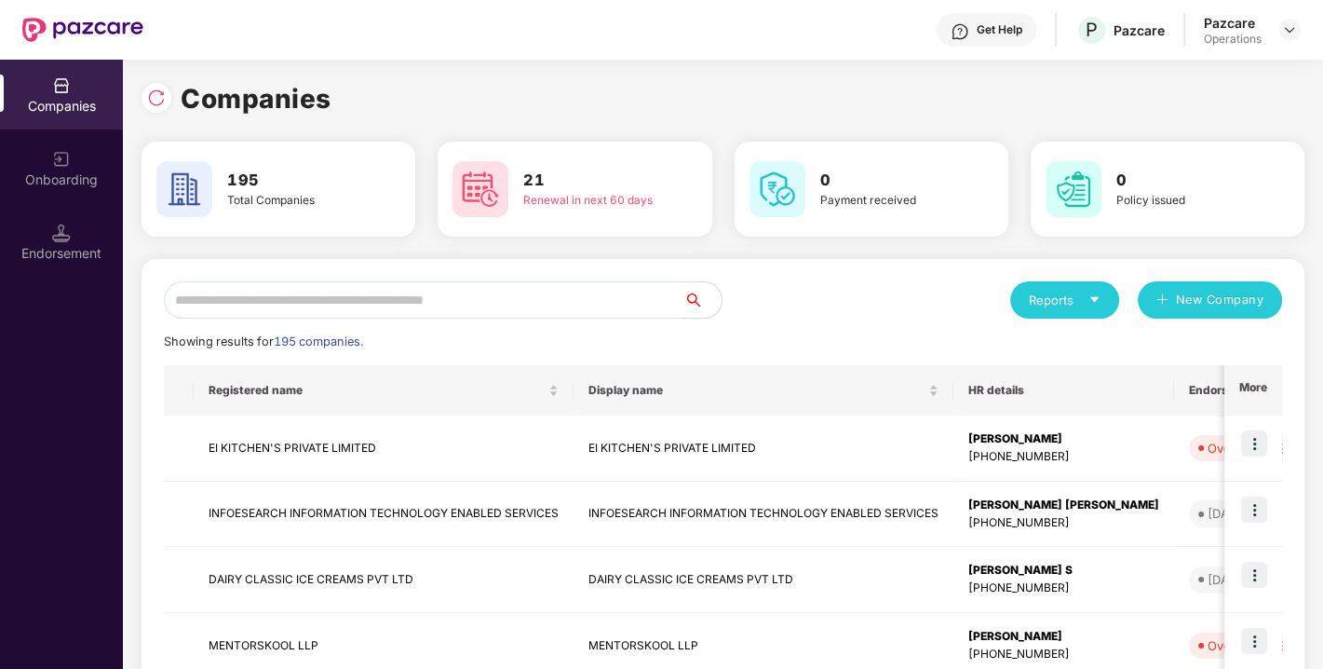
click at [359, 317] on input "text" at bounding box center [424, 299] width 521 height 37
paste input "**********"
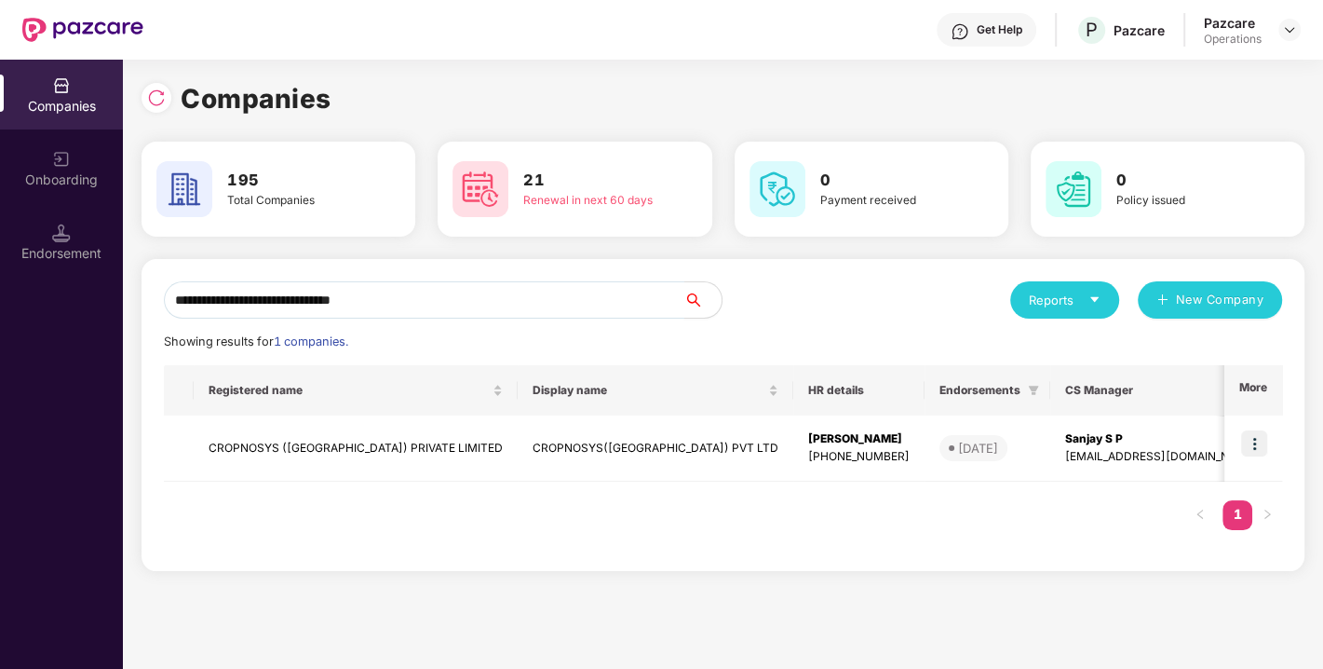
click at [419, 295] on input "**********" at bounding box center [424, 299] width 521 height 37
drag, startPoint x: 441, startPoint y: 298, endPoint x: 19, endPoint y: 346, distance: 425.5
click at [19, 346] on div "**********" at bounding box center [661, 364] width 1323 height 609
type input "*"
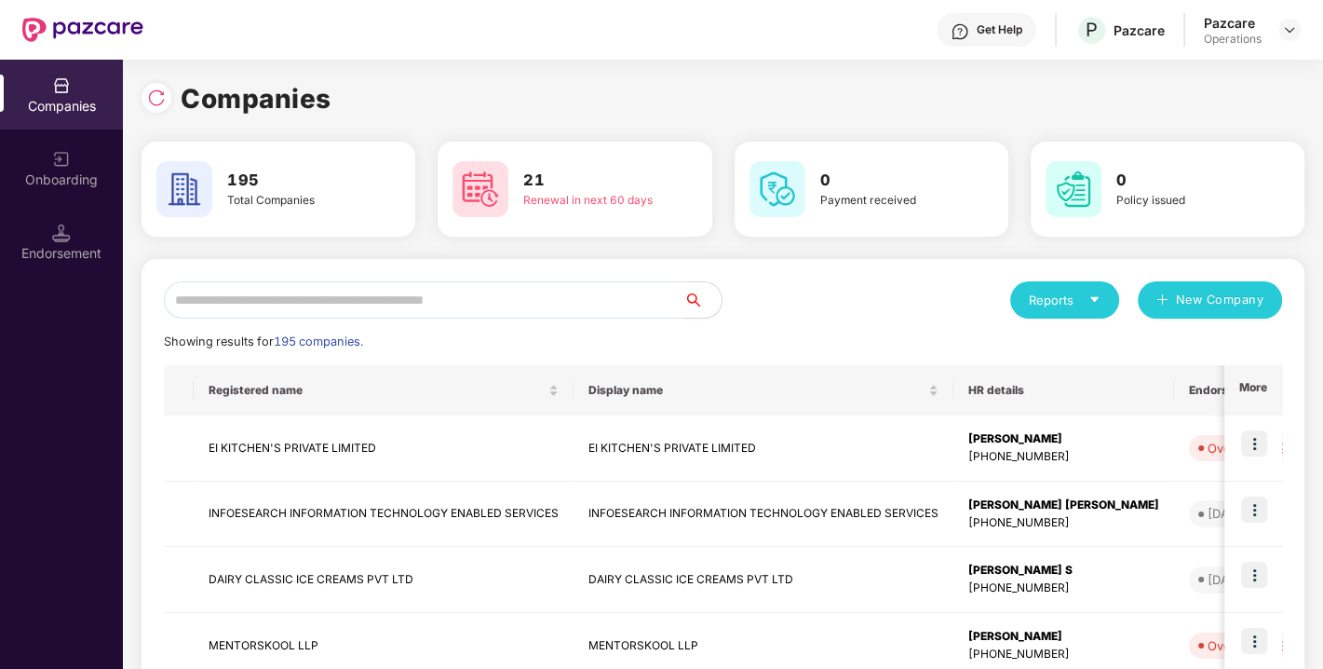
paste input "**********"
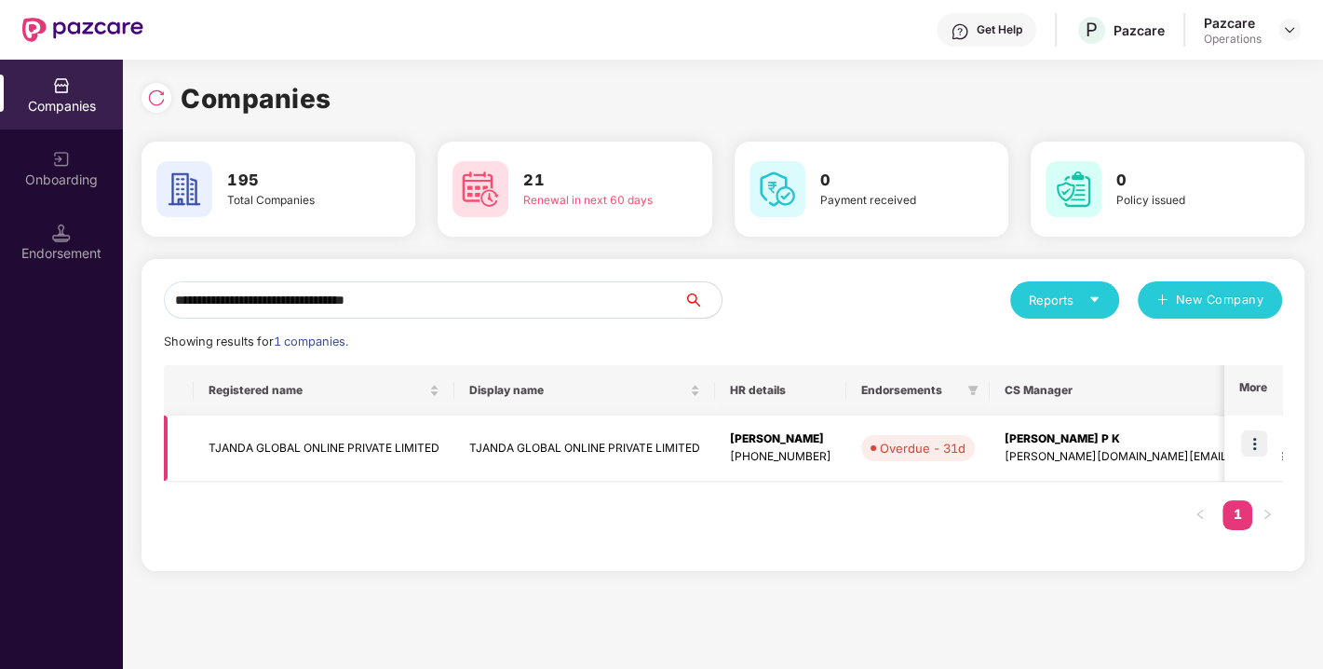
type input "**********"
click at [1254, 436] on img at bounding box center [1255, 443] width 26 height 26
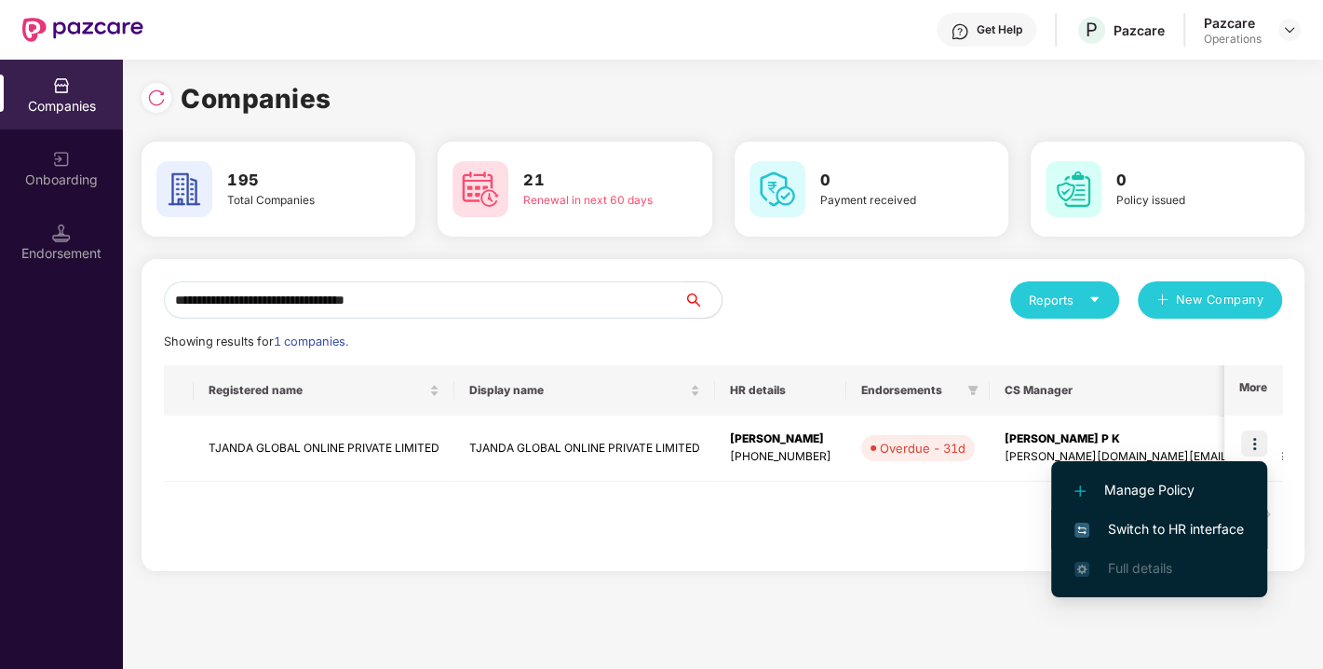
click at [1162, 519] on span "Switch to HR interface" at bounding box center [1160, 529] width 170 height 20
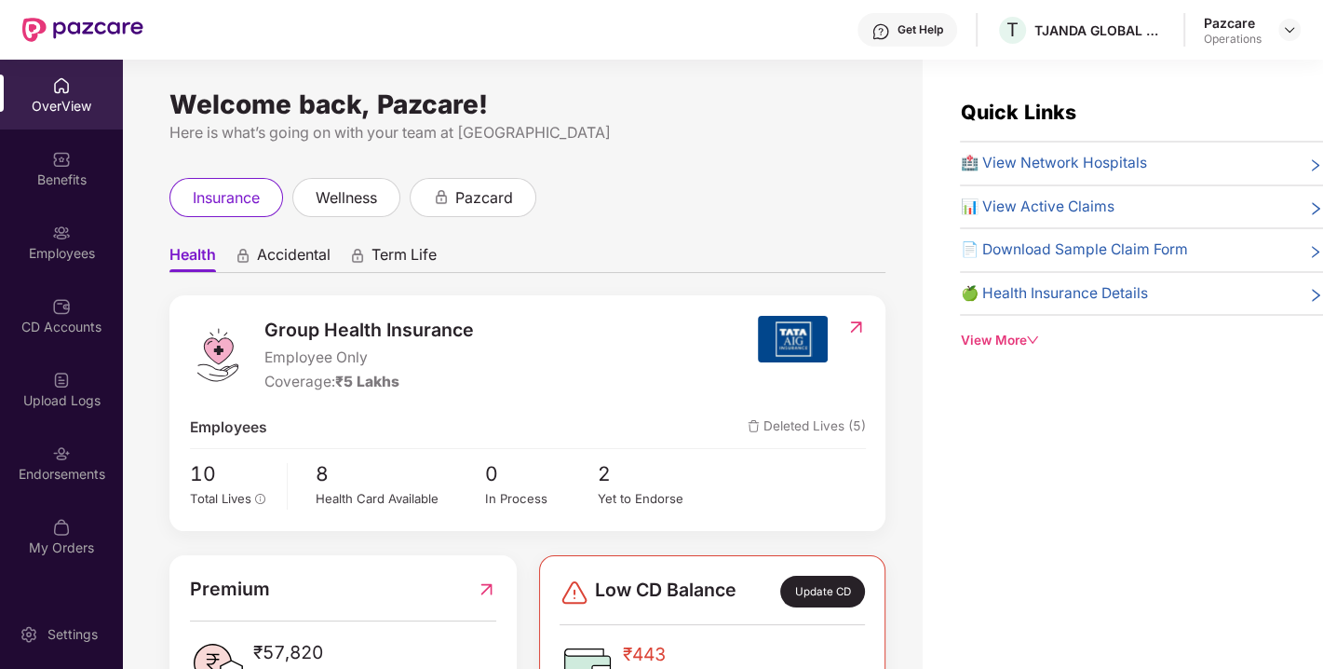
click at [67, 450] on img at bounding box center [61, 453] width 19 height 19
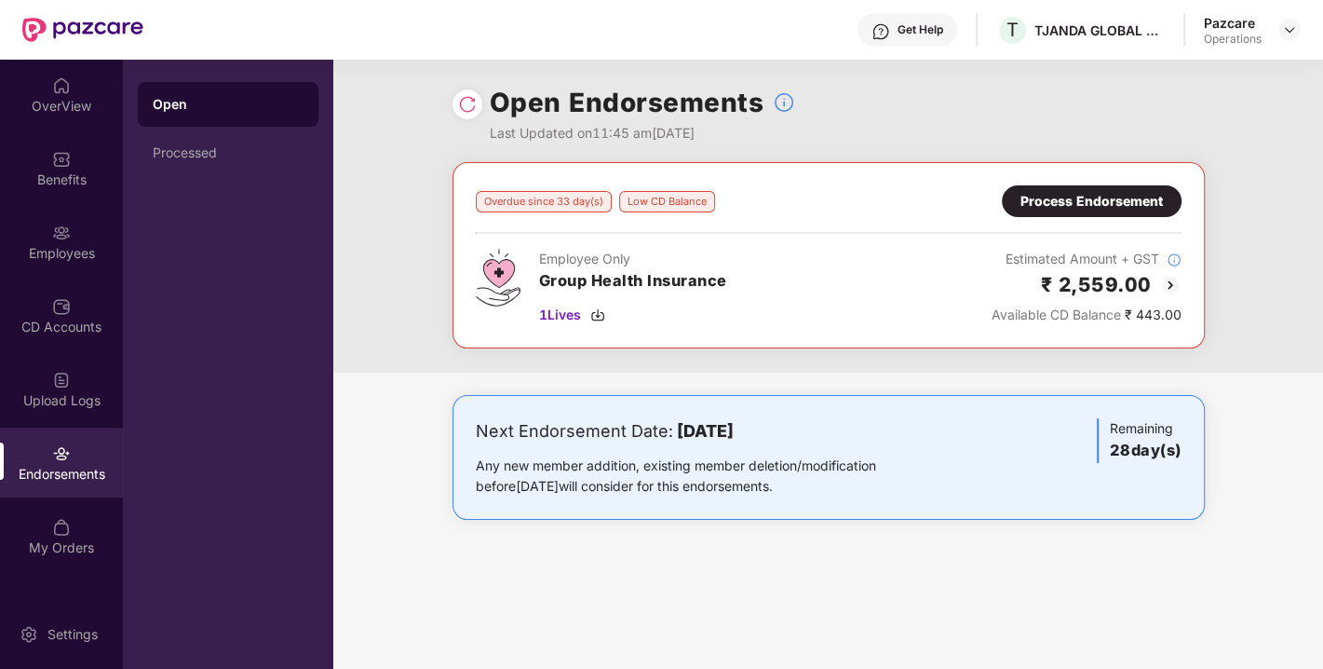
click at [1092, 186] on div "Process Endorsement" at bounding box center [1092, 201] width 180 height 32
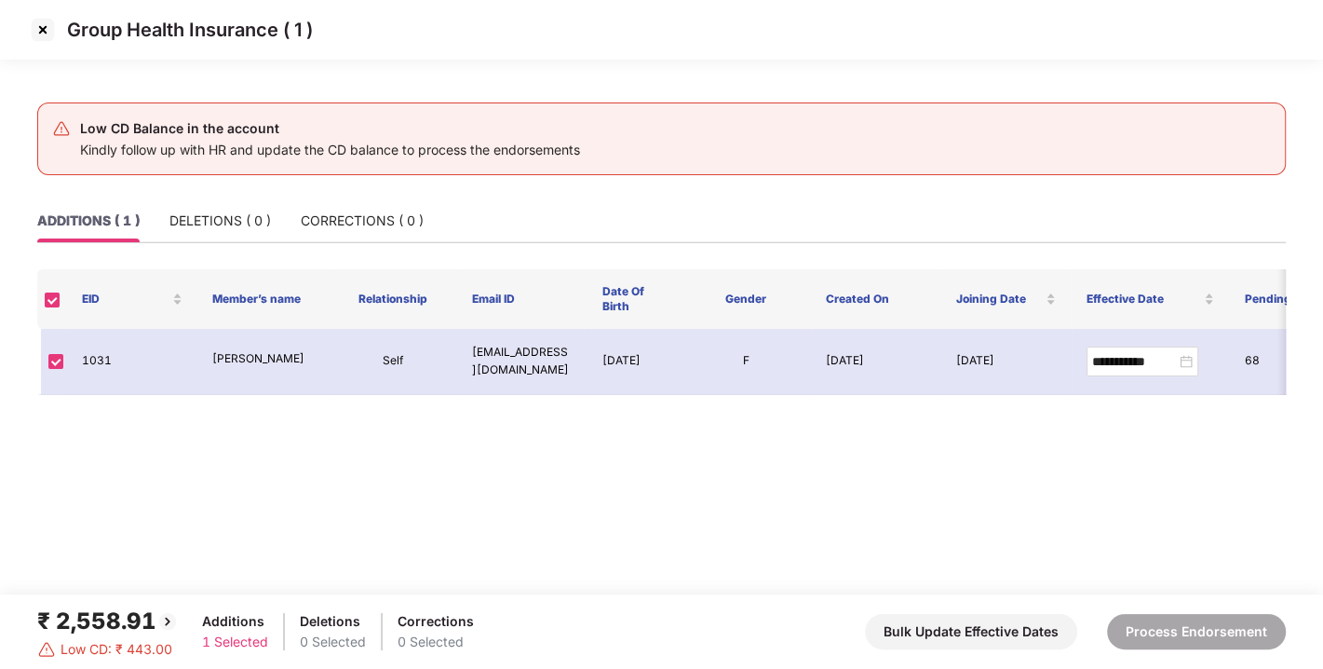
click at [45, 34] on img at bounding box center [43, 30] width 30 height 30
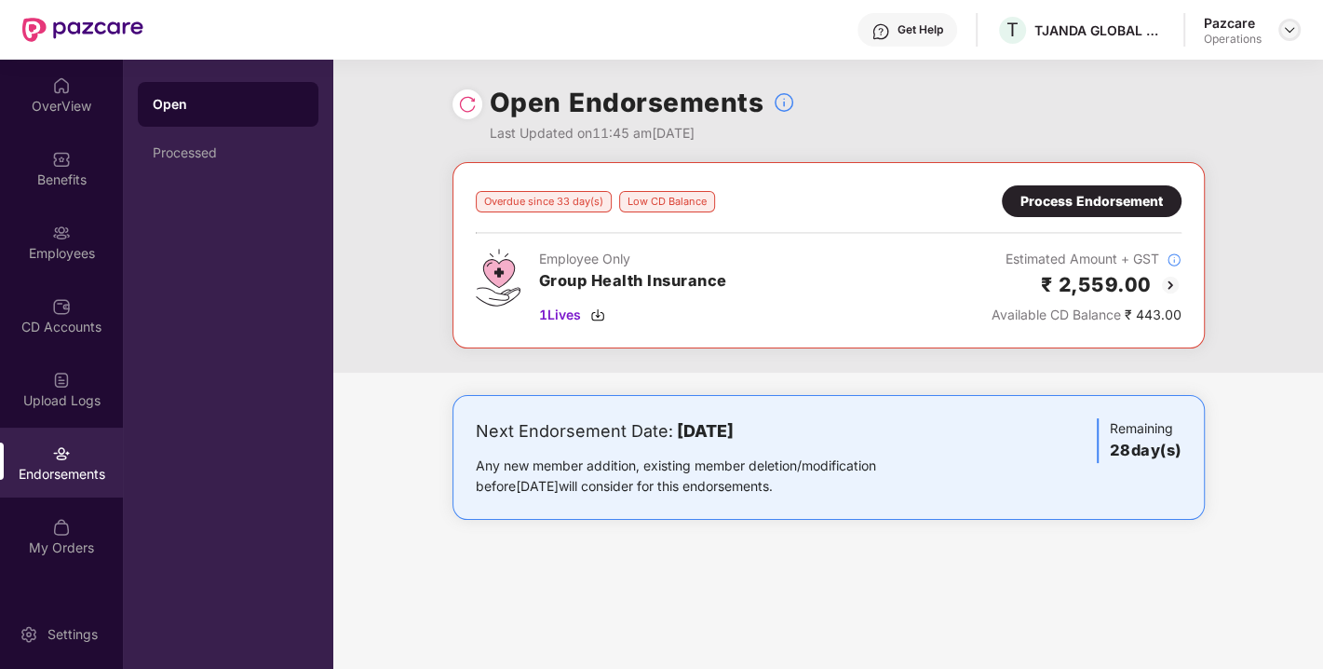
click at [1287, 29] on img at bounding box center [1289, 29] width 15 height 15
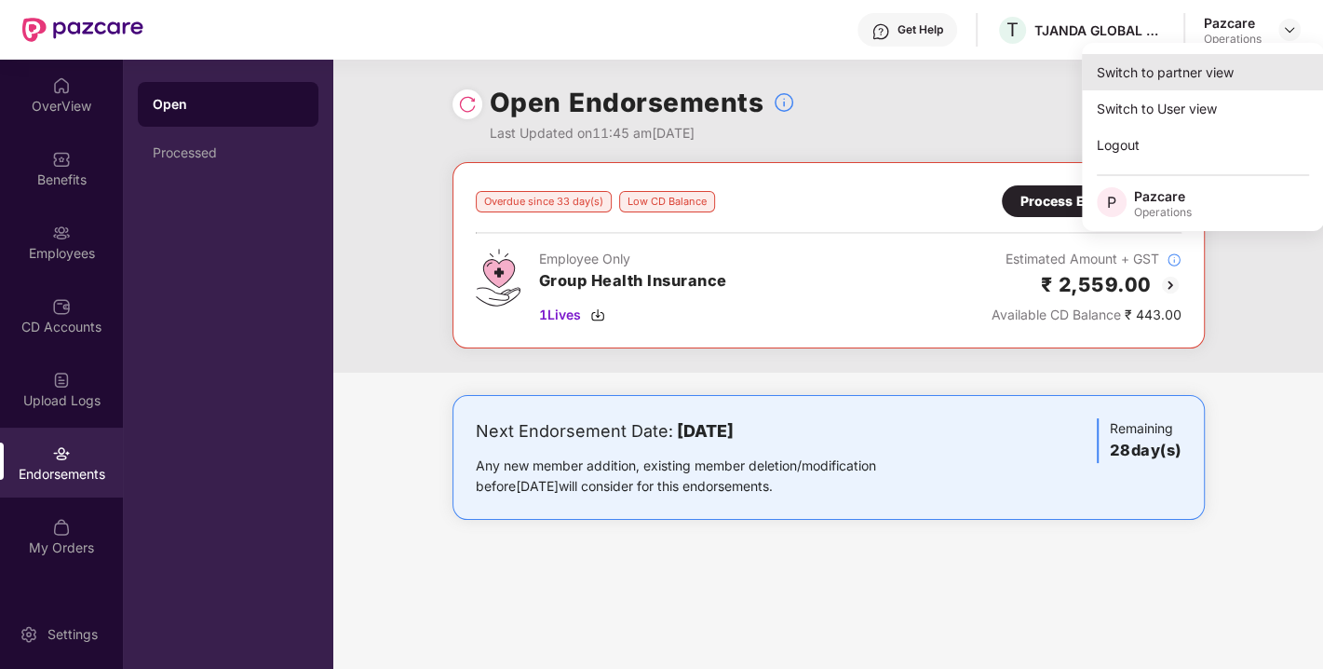
click at [1219, 63] on div "Switch to partner view" at bounding box center [1203, 72] width 242 height 36
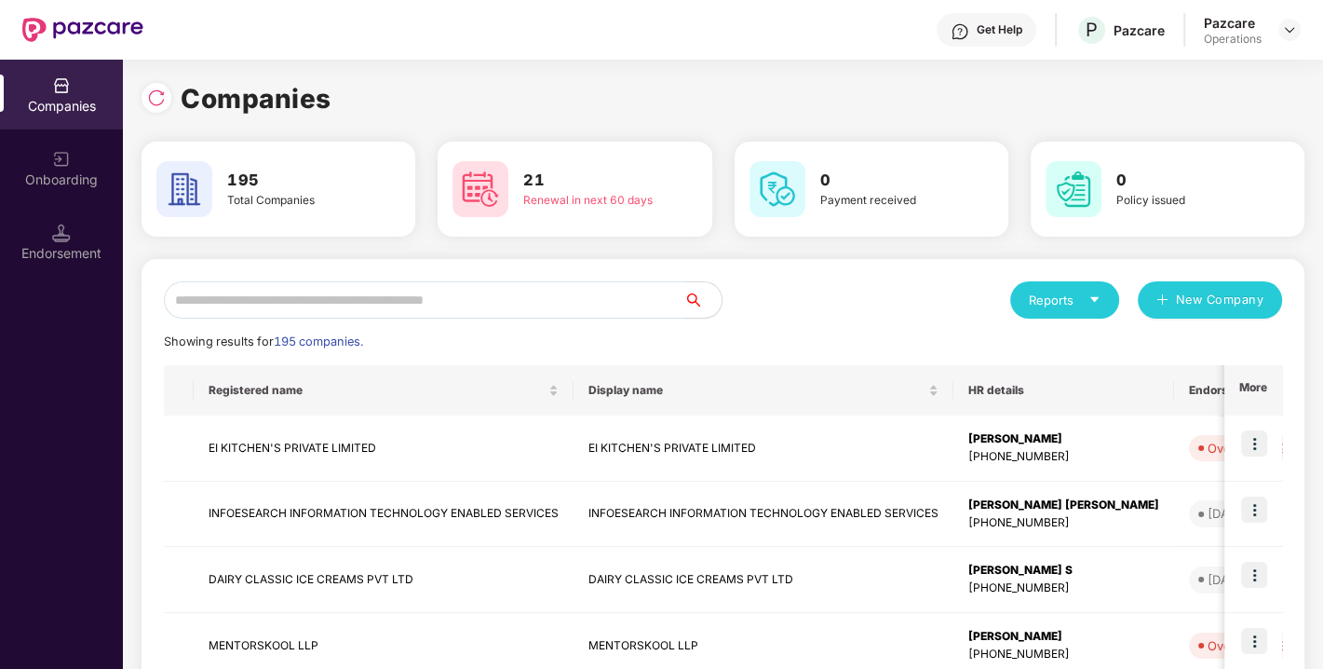
click at [514, 312] on input "text" at bounding box center [424, 299] width 521 height 37
paste input "**********"
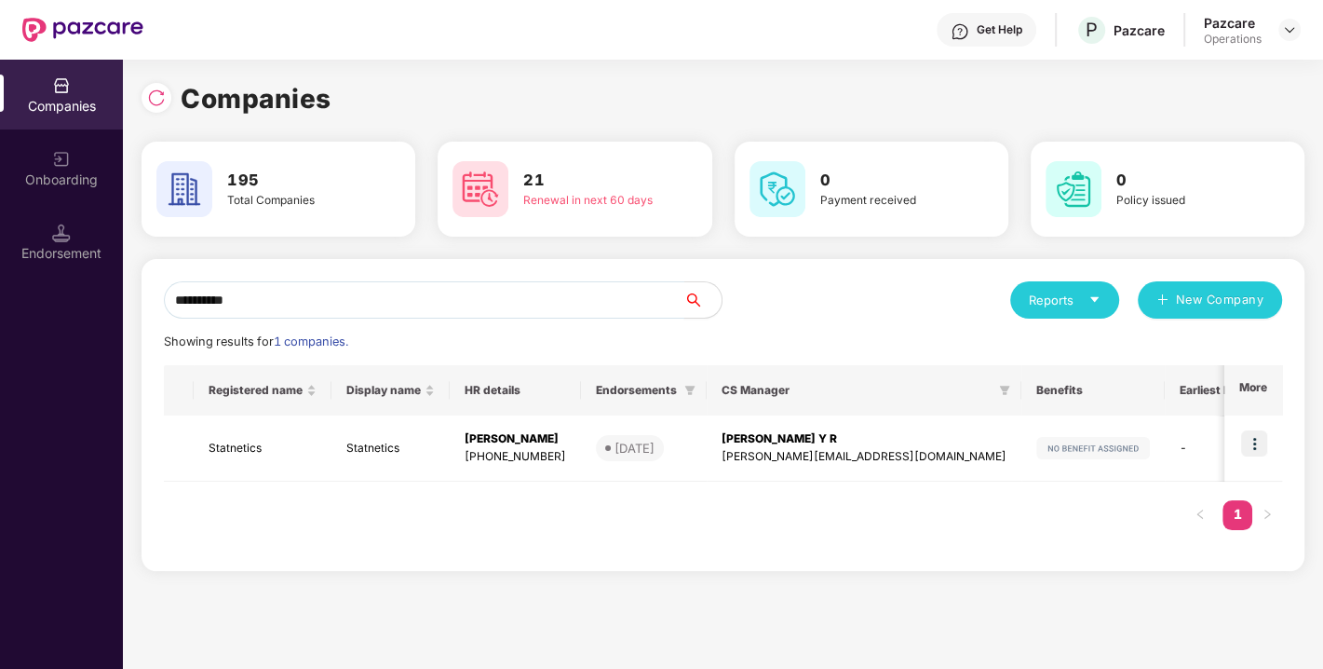
drag, startPoint x: 271, startPoint y: 284, endPoint x: 156, endPoint y: 298, distance: 115.4
click at [156, 298] on div "**********" at bounding box center [723, 415] width 1163 height 312
paste input "**********"
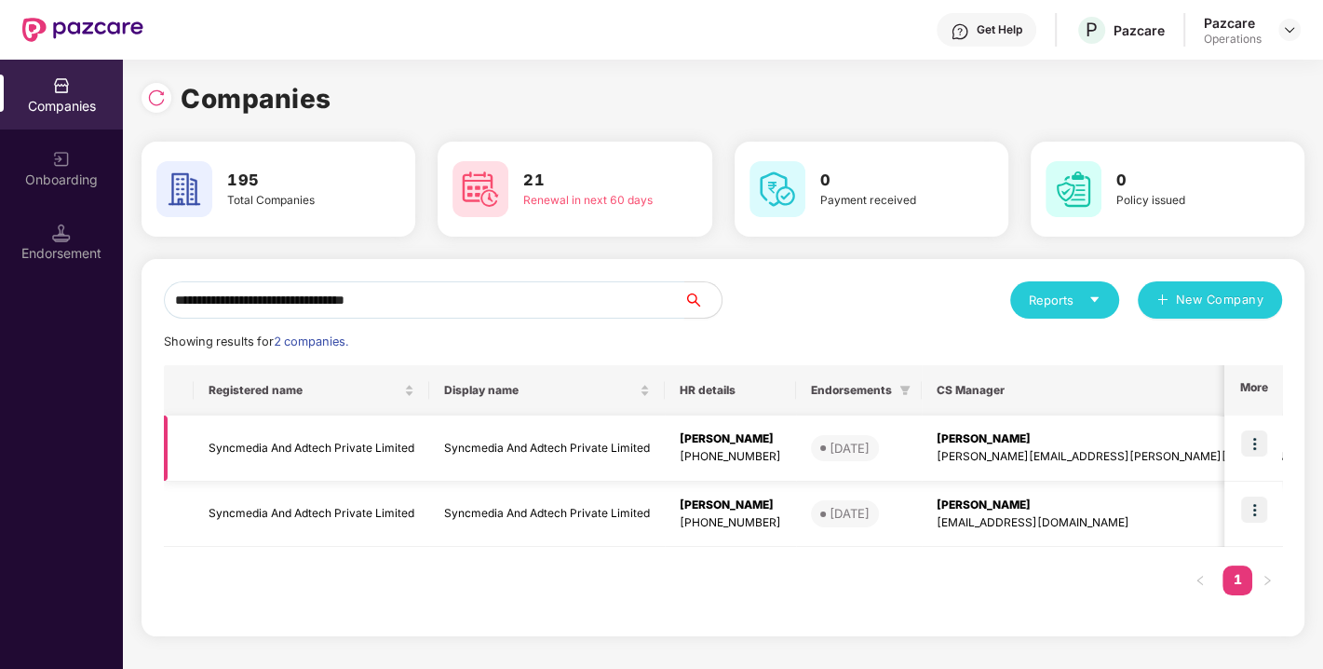
type input "**********"
click at [1251, 444] on img at bounding box center [1255, 443] width 26 height 26
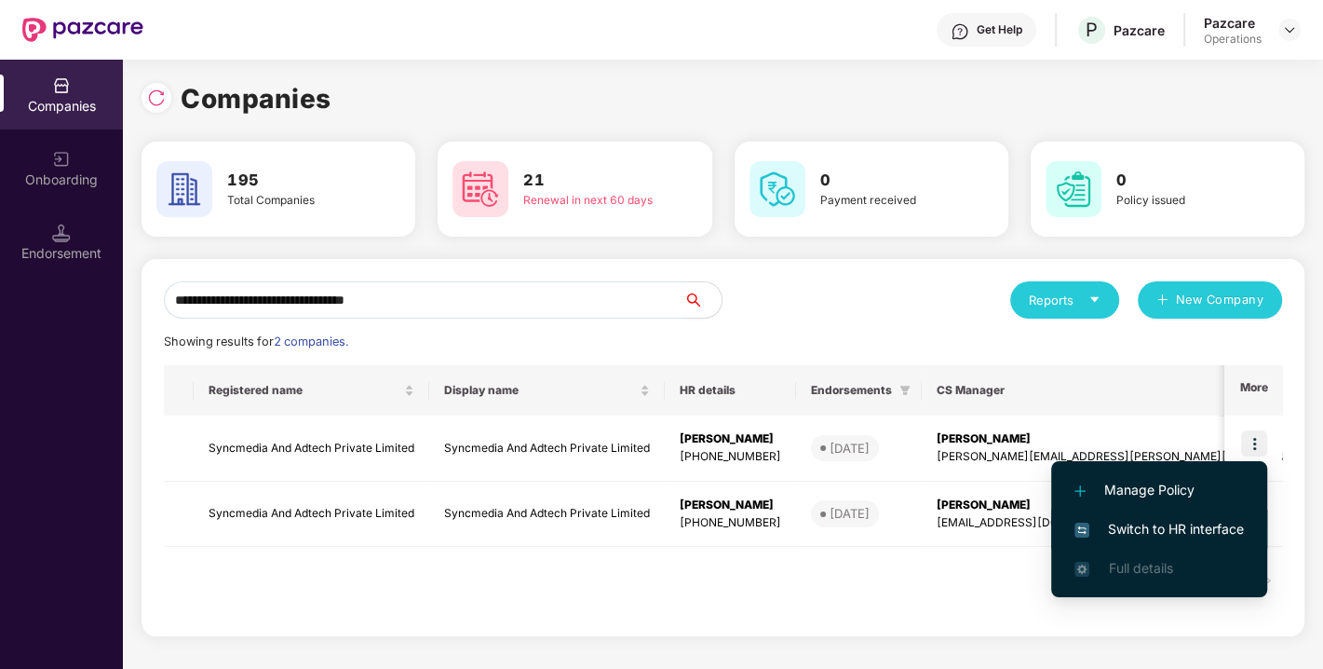
click at [1170, 537] on span "Switch to HR interface" at bounding box center [1160, 529] width 170 height 20
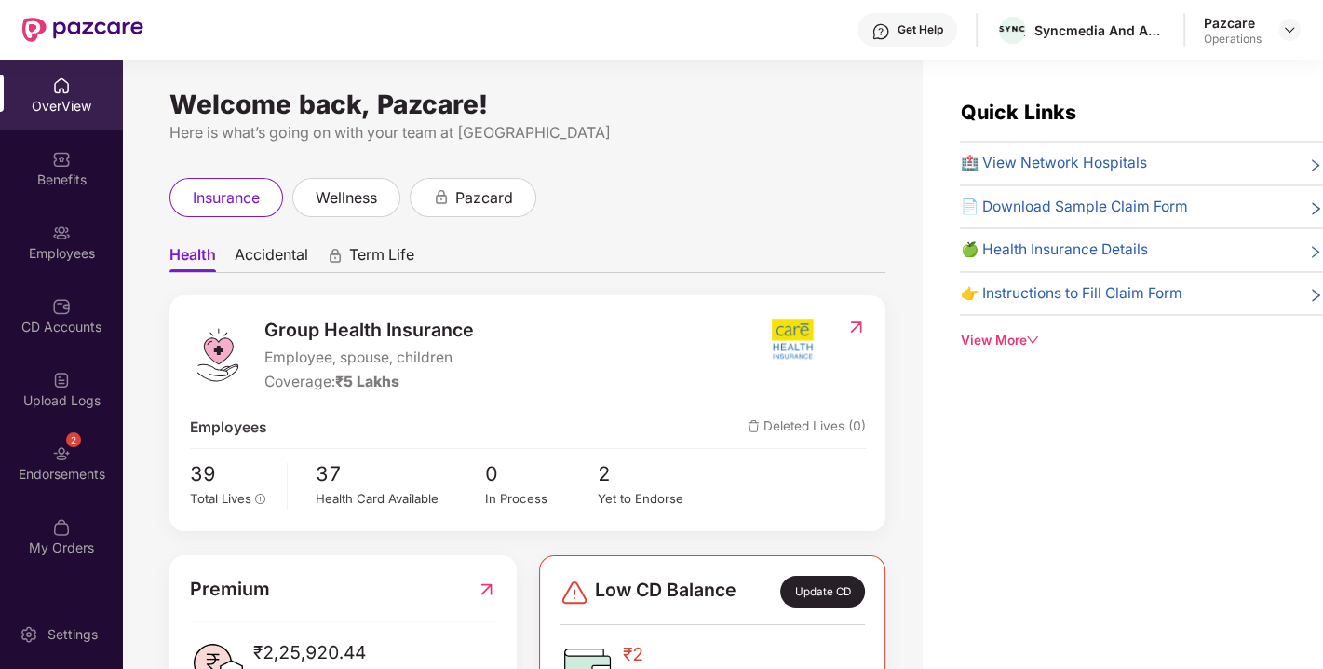
click at [86, 460] on div "2 Endorsements" at bounding box center [61, 462] width 123 height 70
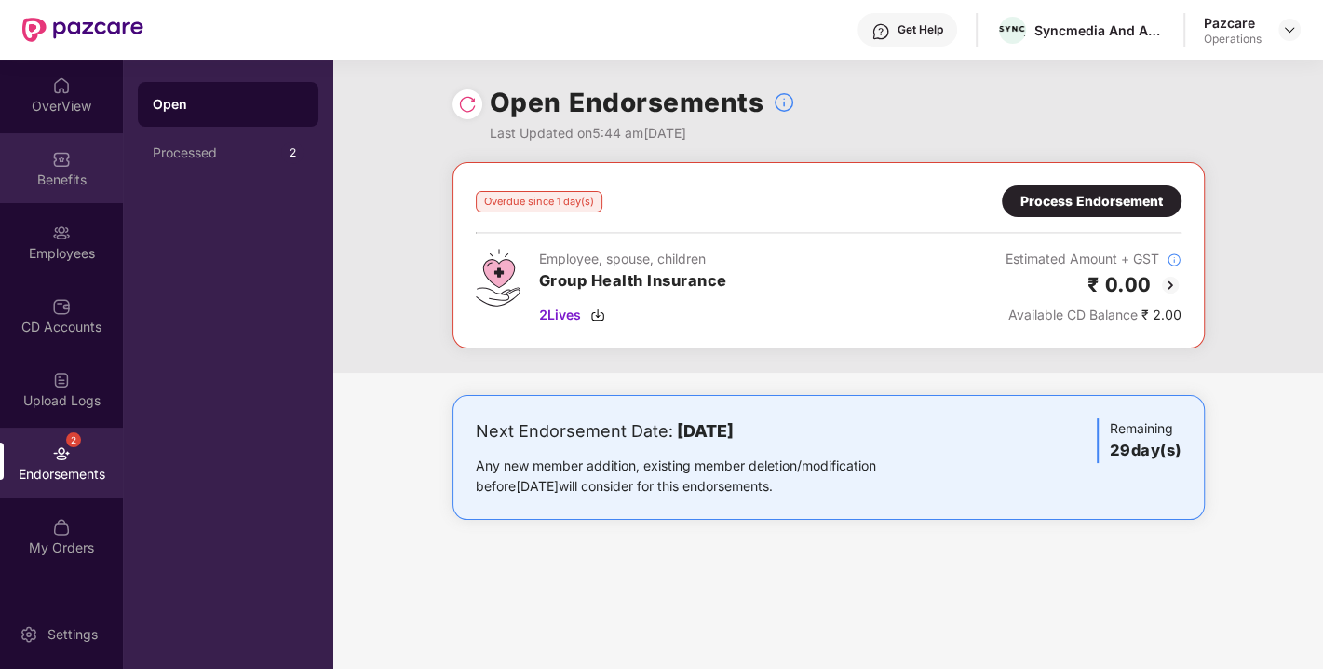
click at [86, 183] on div "Benefits" at bounding box center [61, 179] width 123 height 19
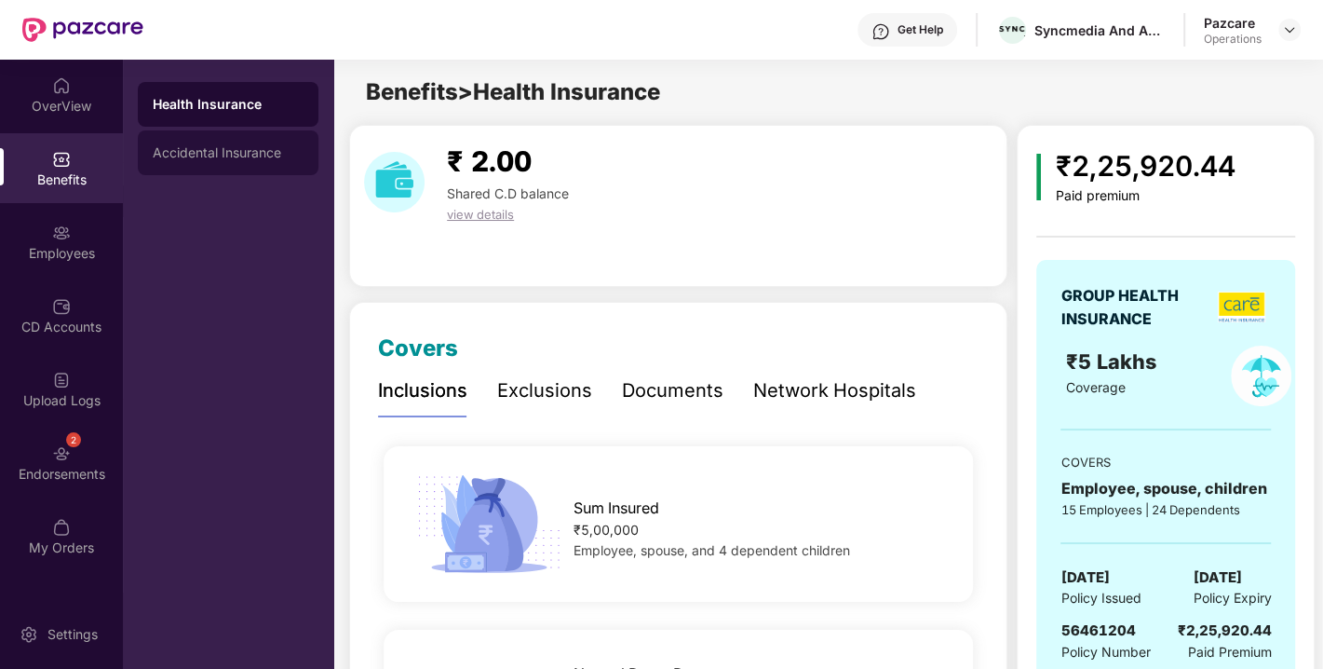
click at [202, 146] on div "Accidental Insurance" at bounding box center [228, 152] width 151 height 15
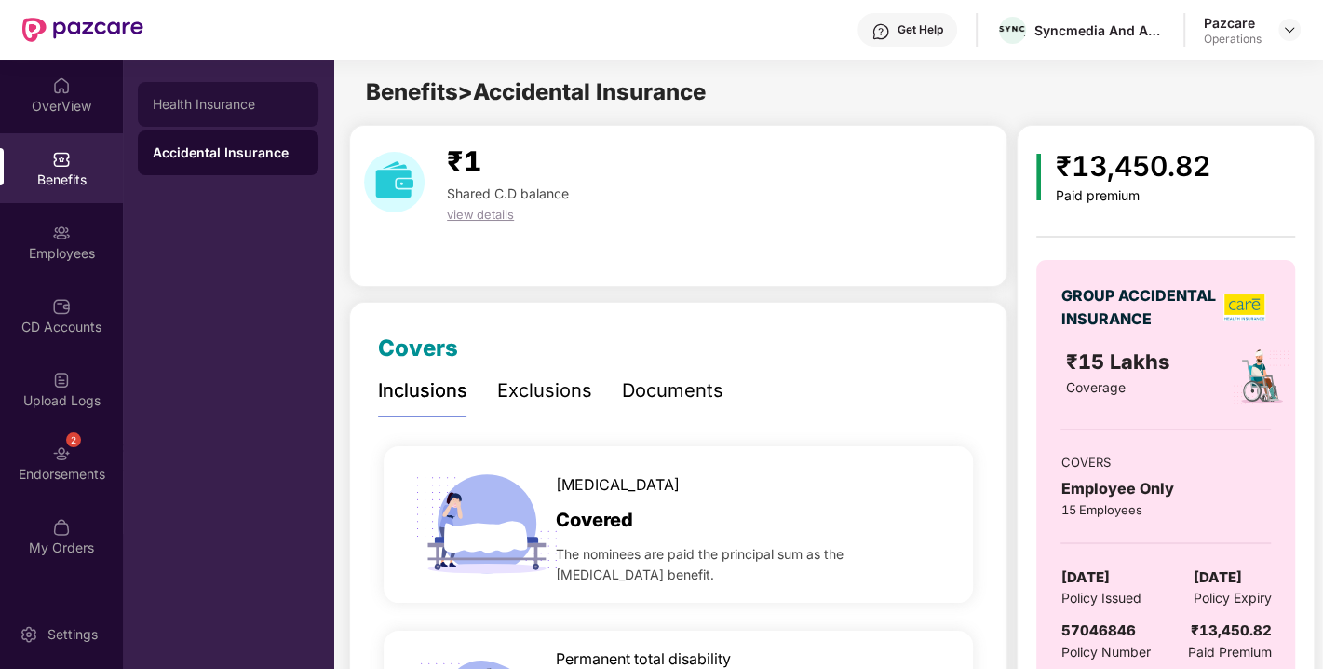
click at [224, 85] on div "Health Insurance" at bounding box center [228, 104] width 181 height 45
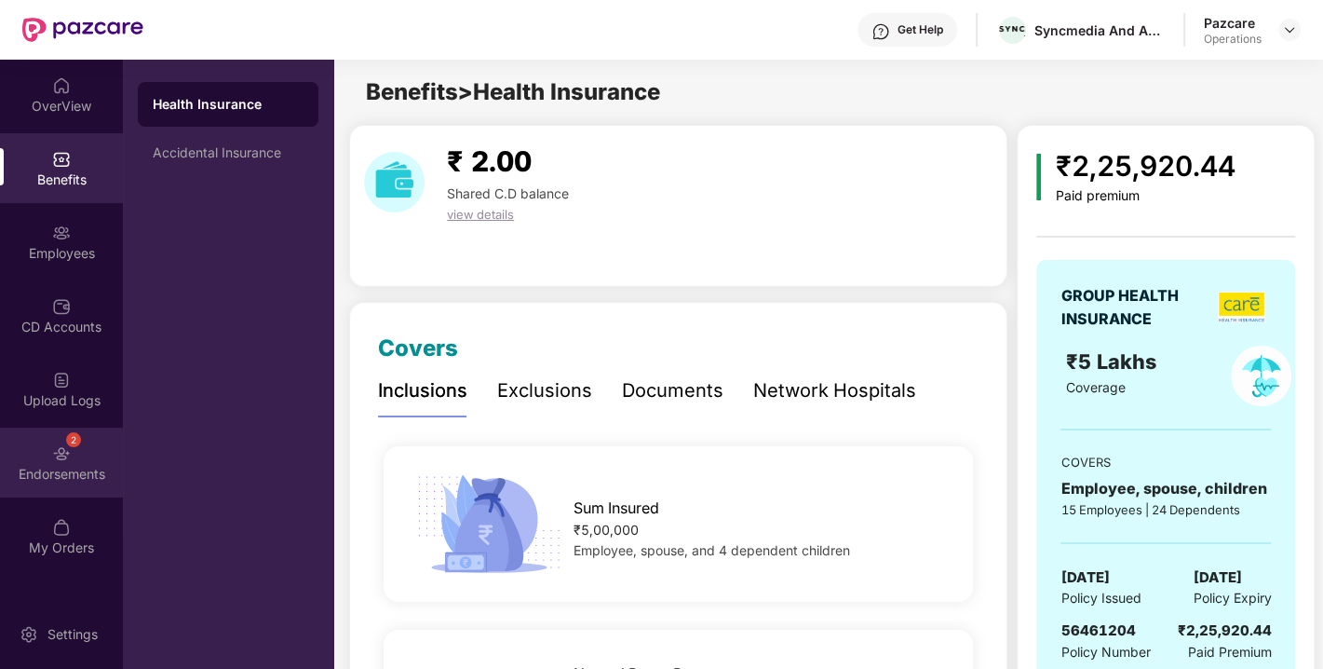
click at [63, 470] on div "Endorsements" at bounding box center [61, 474] width 123 height 19
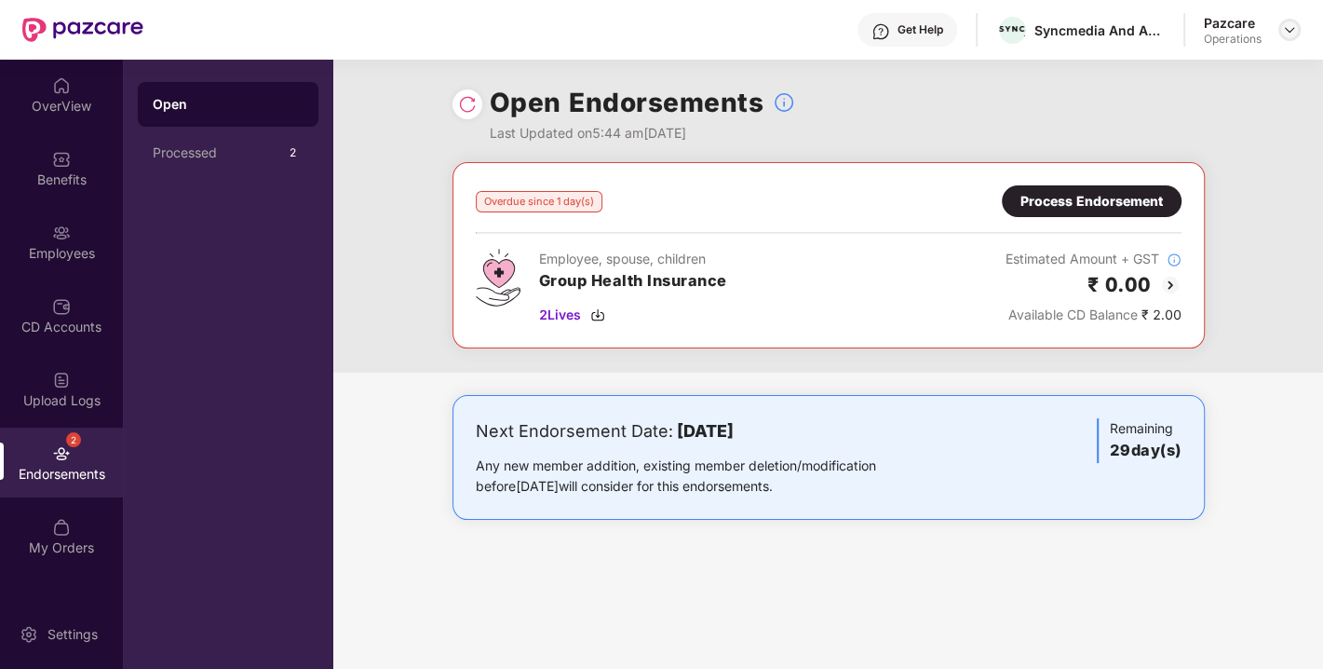
click at [1290, 22] on img at bounding box center [1289, 29] width 15 height 15
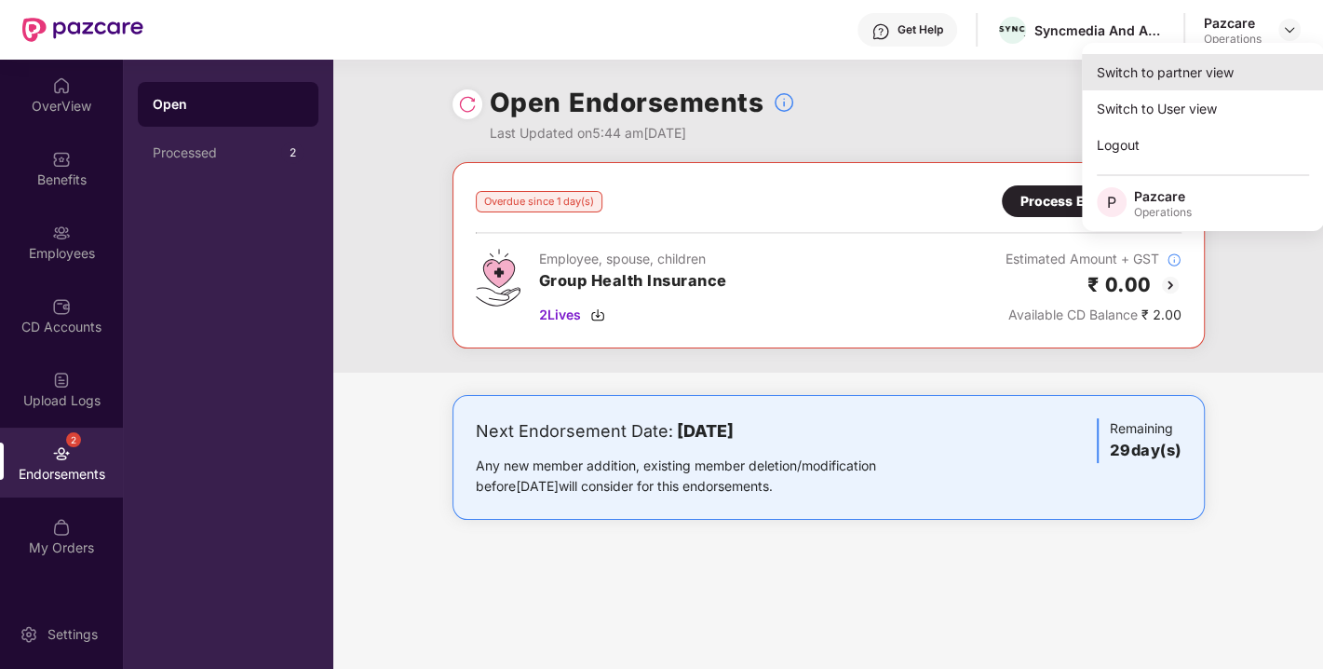
click at [1203, 75] on div "Switch to partner view" at bounding box center [1203, 72] width 242 height 36
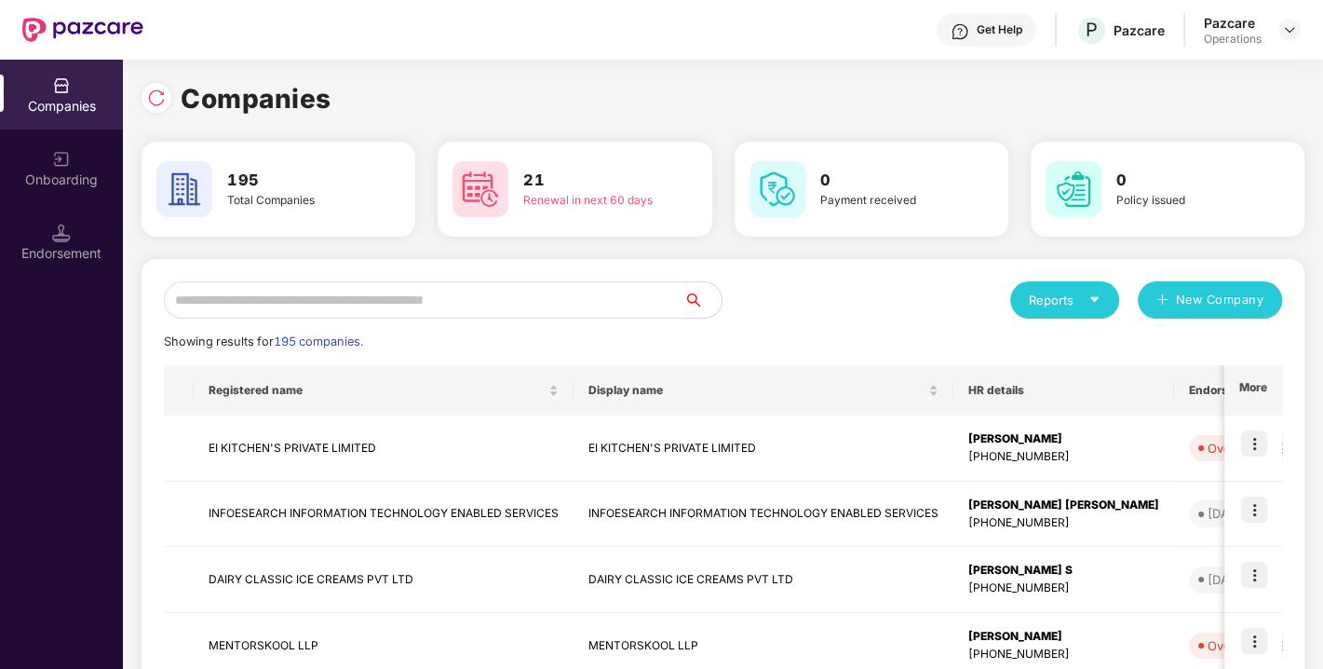
click at [514, 308] on input "text" at bounding box center [424, 299] width 521 height 37
paste input "**********"
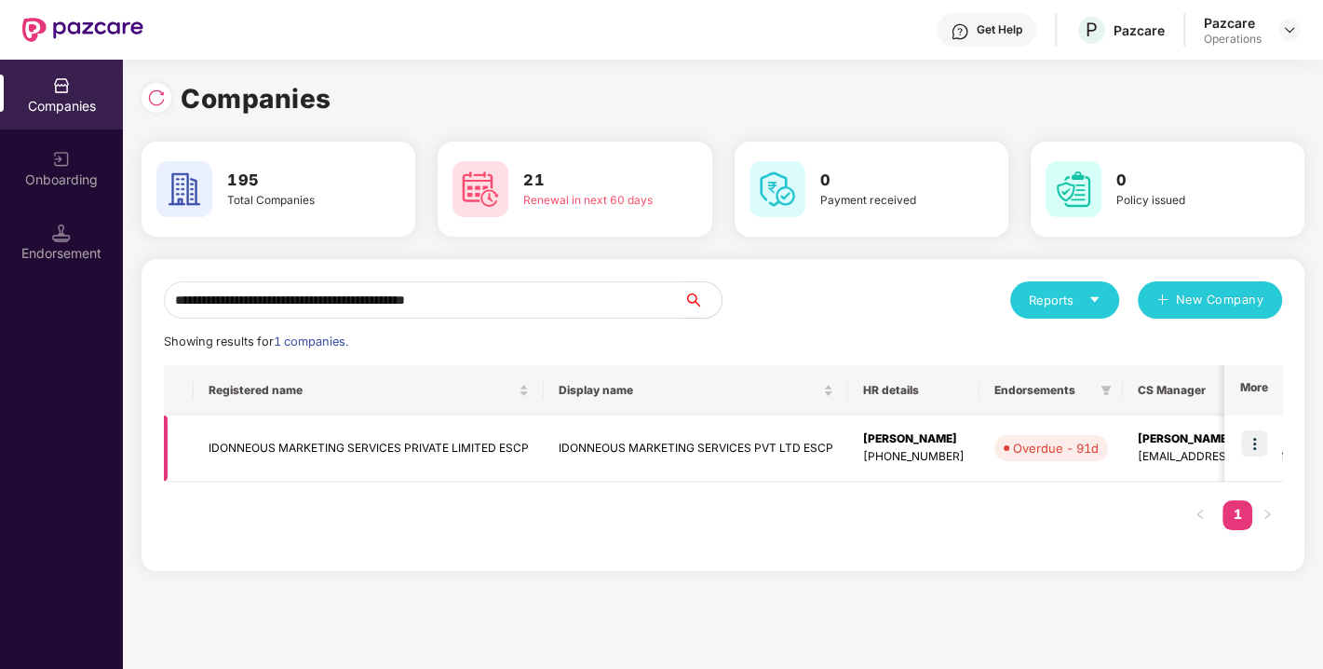
type input "**********"
click at [1248, 437] on img at bounding box center [1255, 443] width 26 height 26
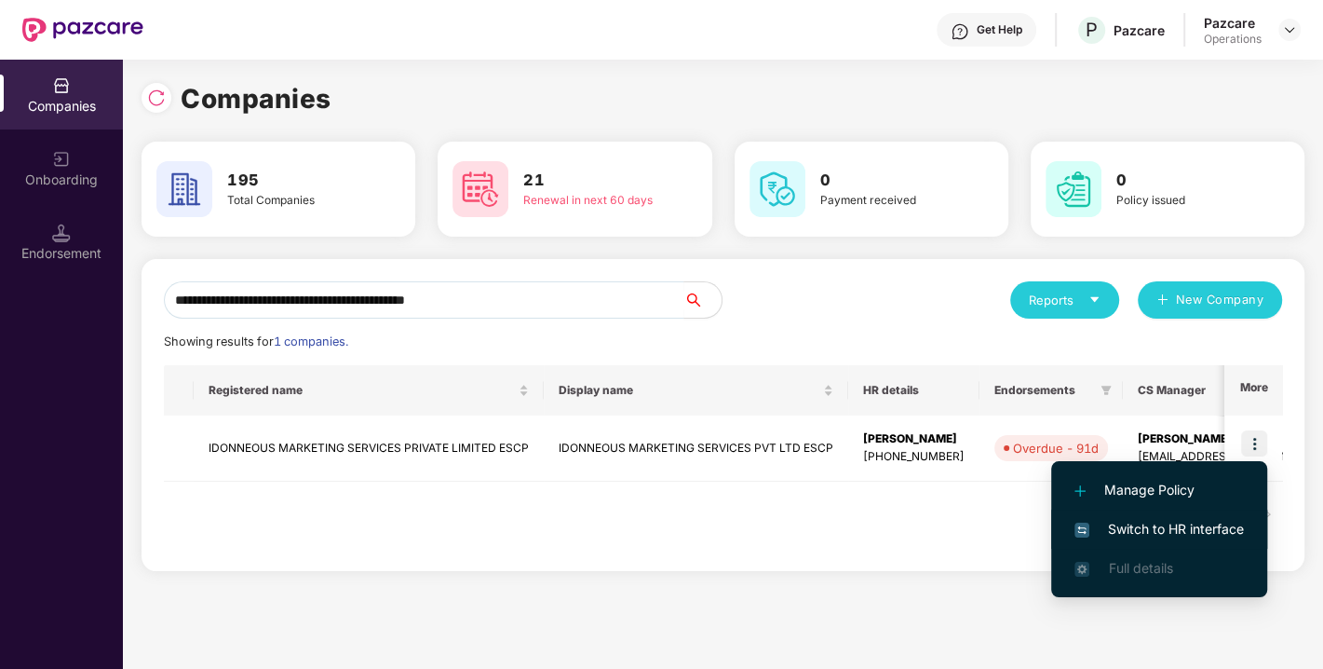
click at [1160, 526] on span "Switch to HR interface" at bounding box center [1160, 529] width 170 height 20
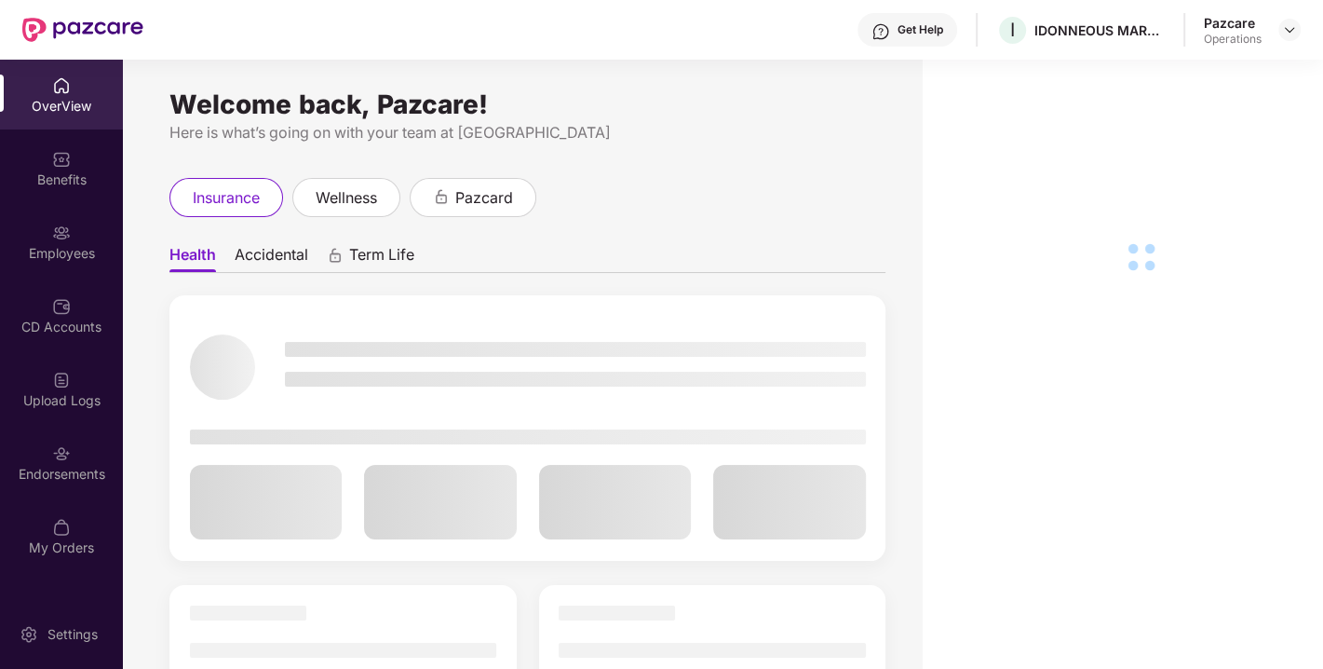
click at [94, 455] on div "Endorsements" at bounding box center [61, 462] width 123 height 70
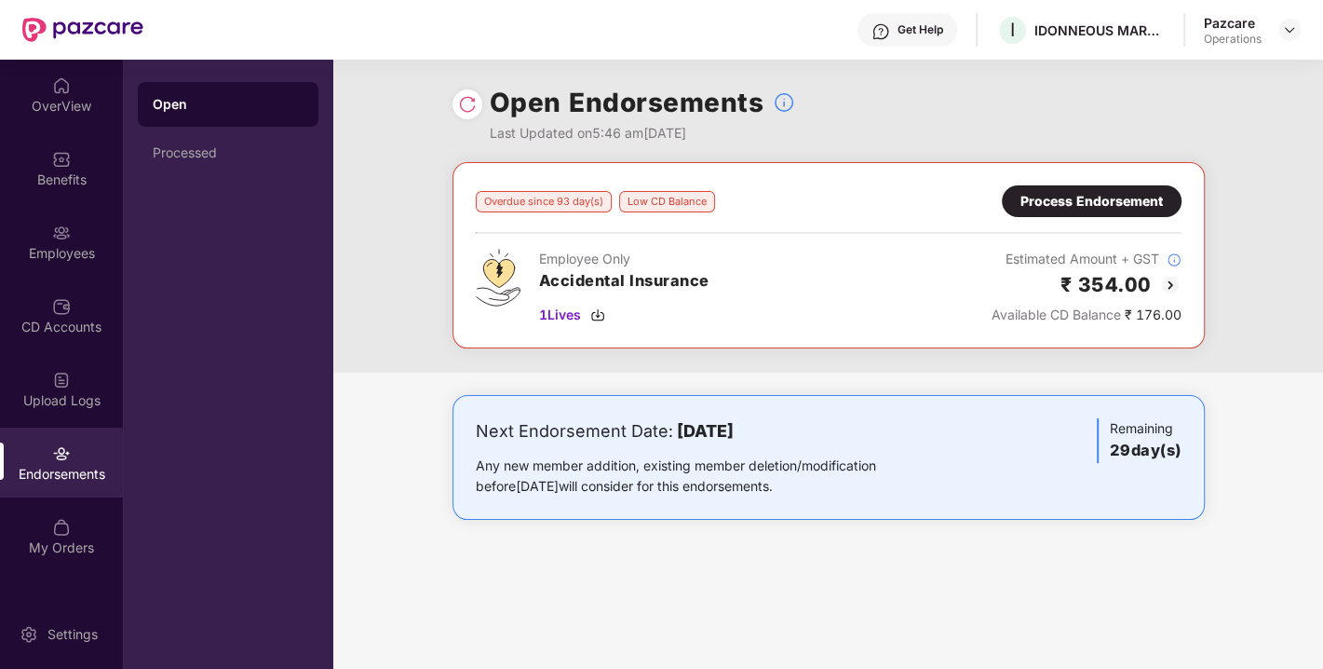
click at [1100, 207] on div "Process Endorsement" at bounding box center [1092, 201] width 142 height 20
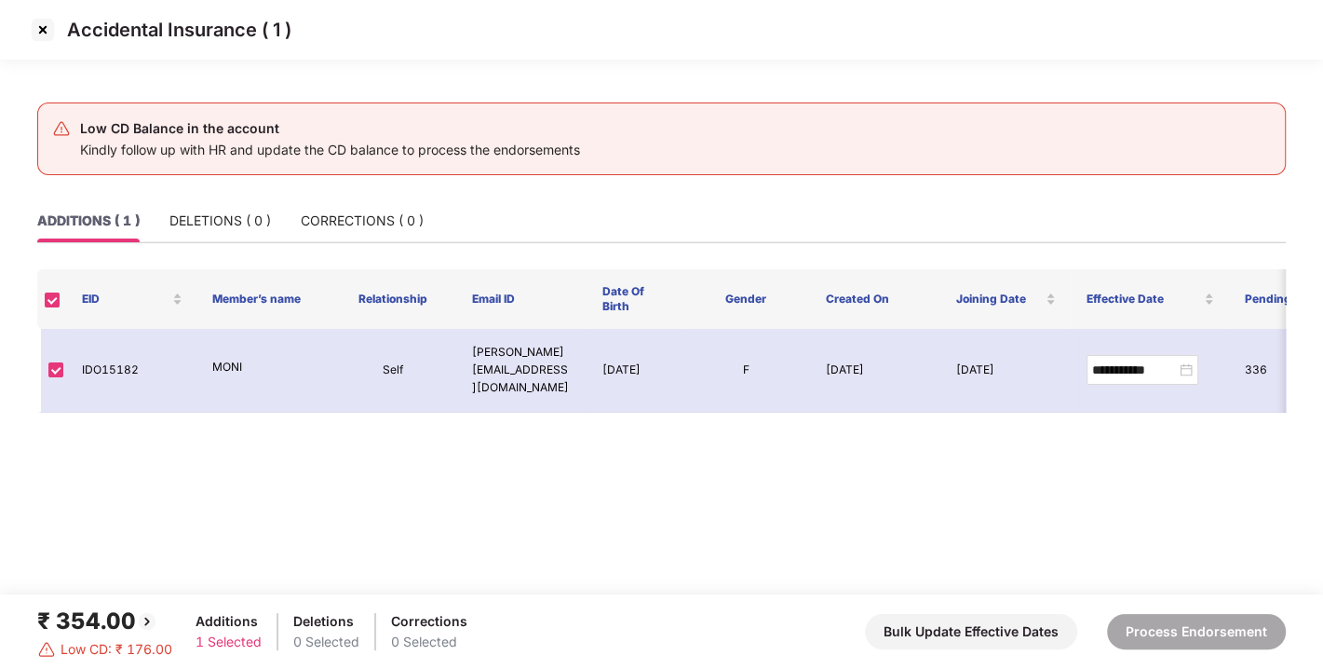
click at [42, 23] on img at bounding box center [43, 30] width 30 height 30
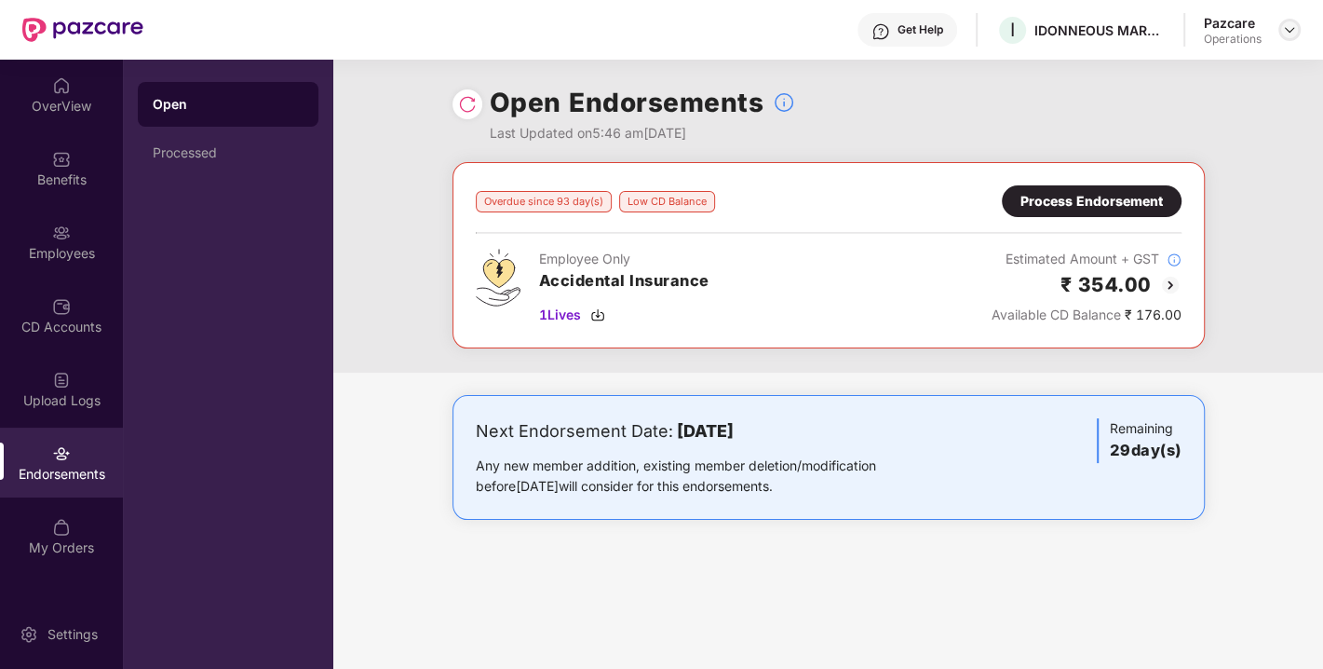
click at [1290, 27] on img at bounding box center [1289, 29] width 15 height 15
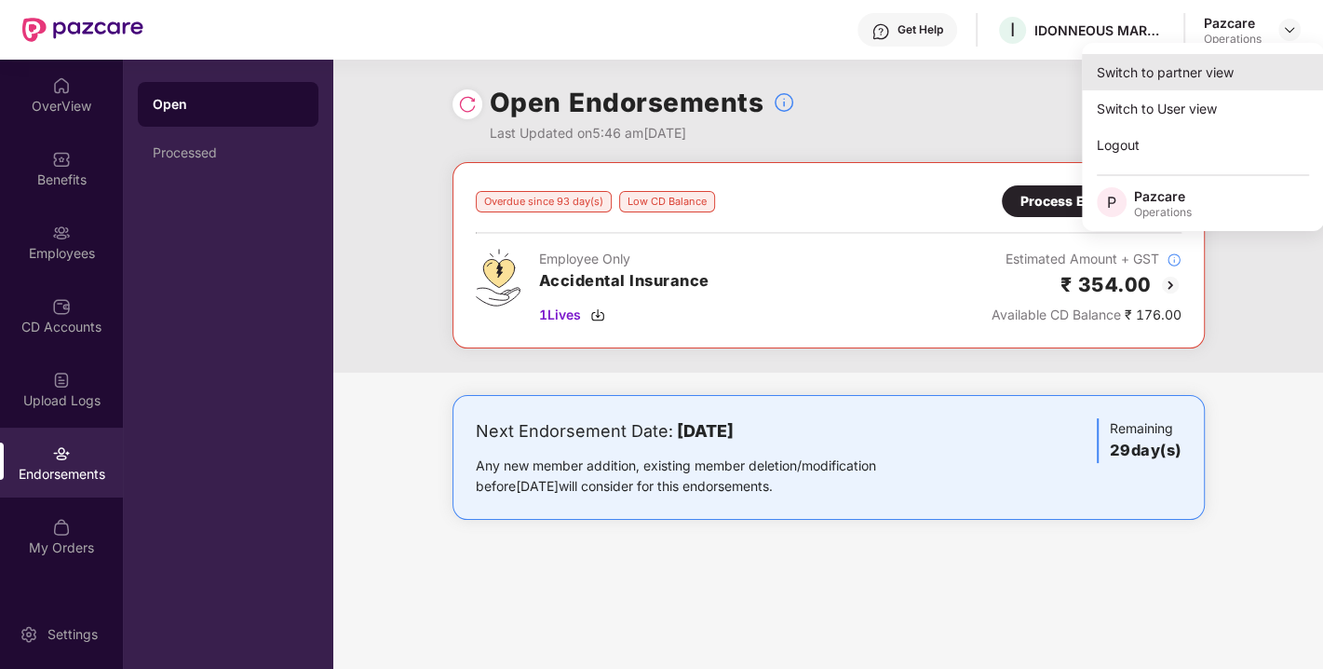
click at [1170, 72] on div "Switch to partner view" at bounding box center [1203, 72] width 242 height 36
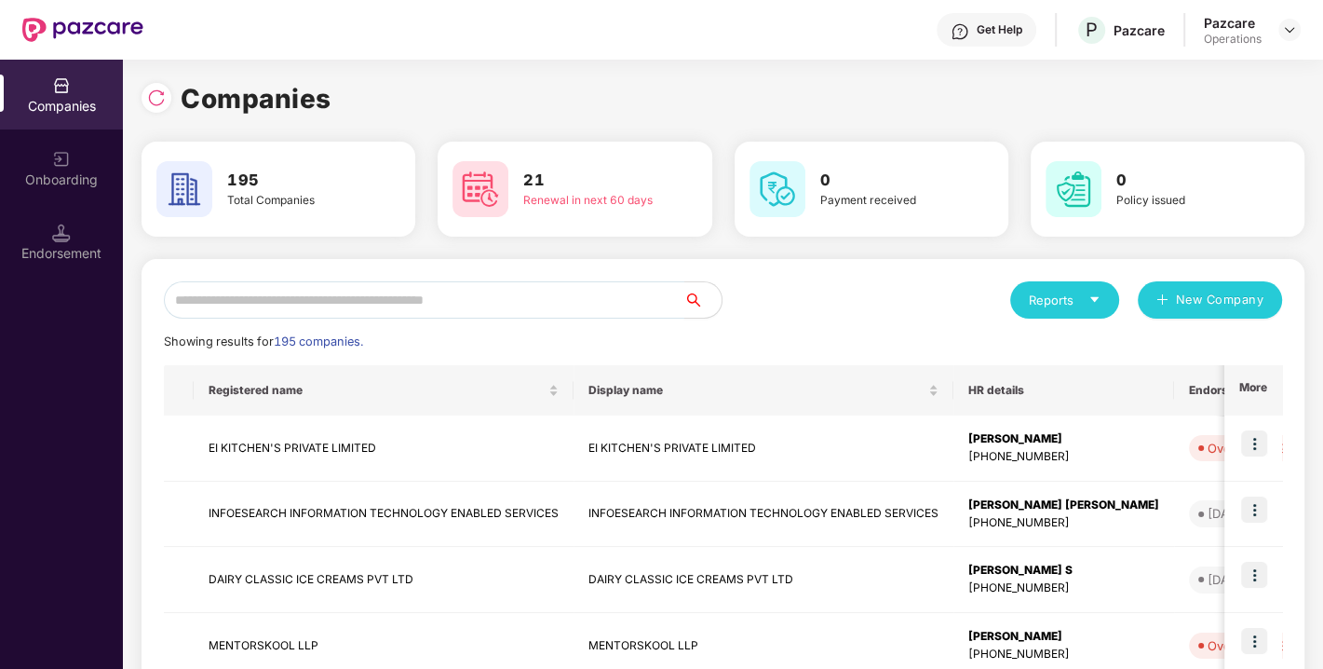
click at [492, 302] on input "text" at bounding box center [424, 299] width 521 height 37
paste input "**********"
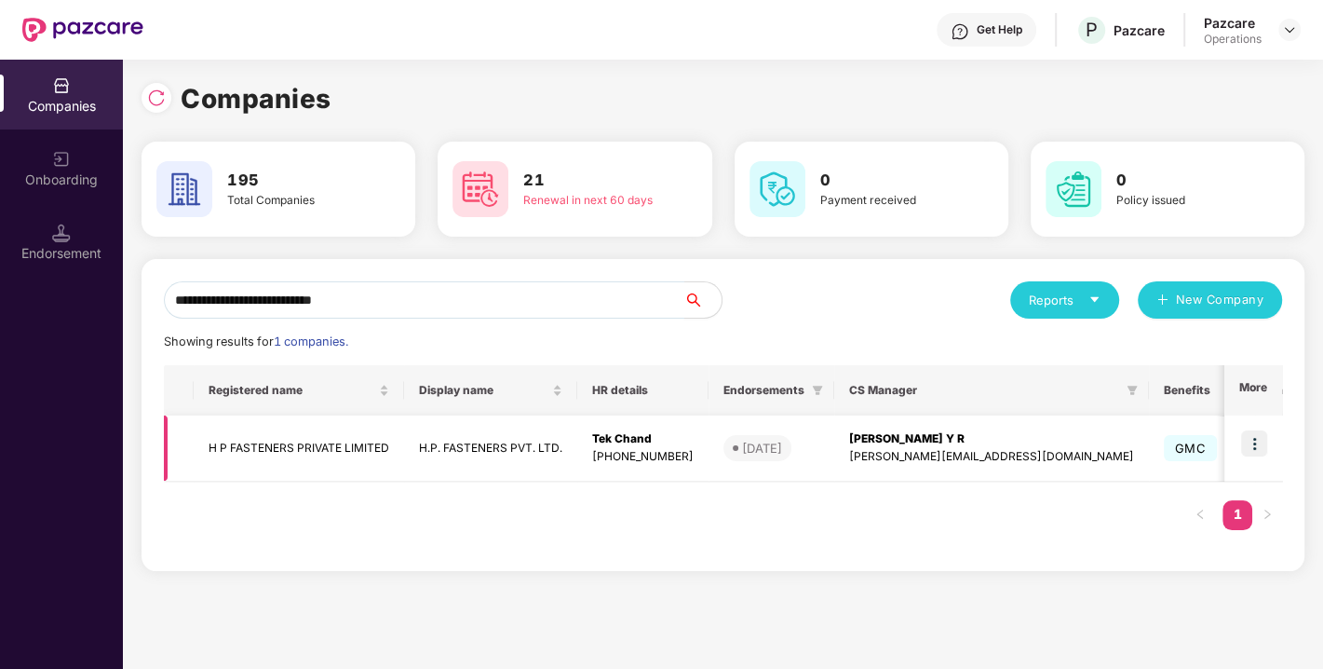
type input "**********"
click at [1258, 447] on img at bounding box center [1255, 443] width 26 height 26
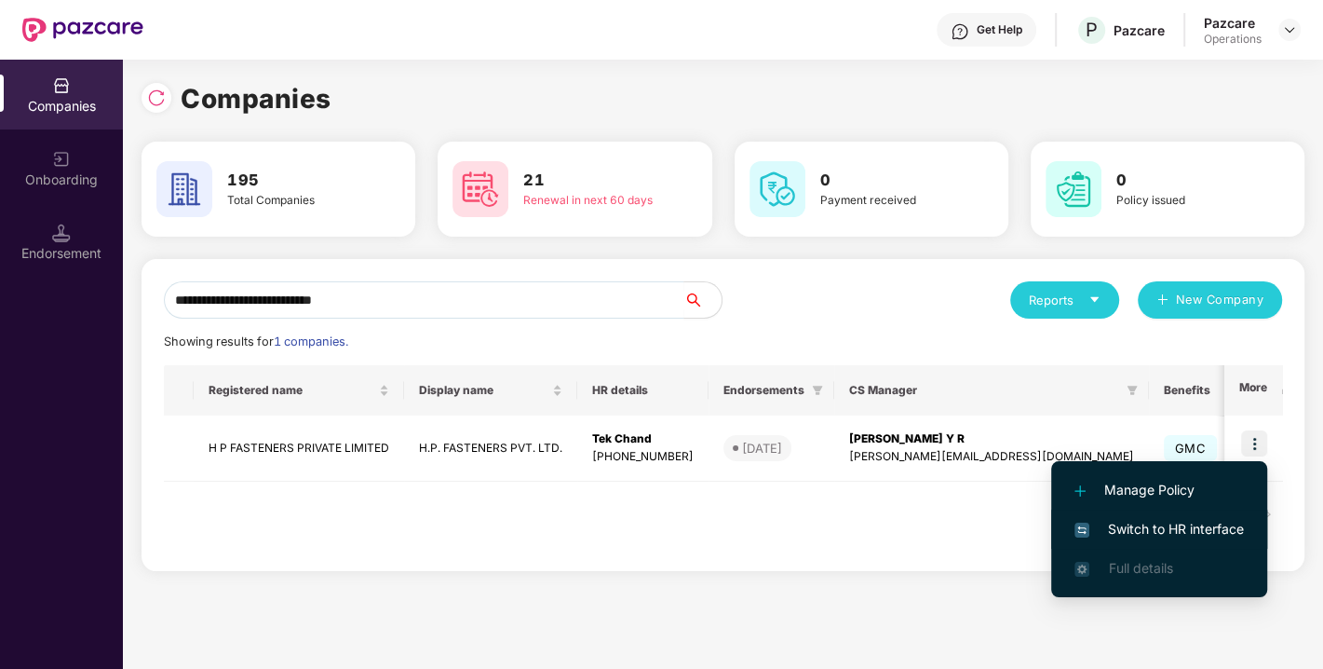
click at [1160, 537] on span "Switch to HR interface" at bounding box center [1160, 529] width 170 height 20
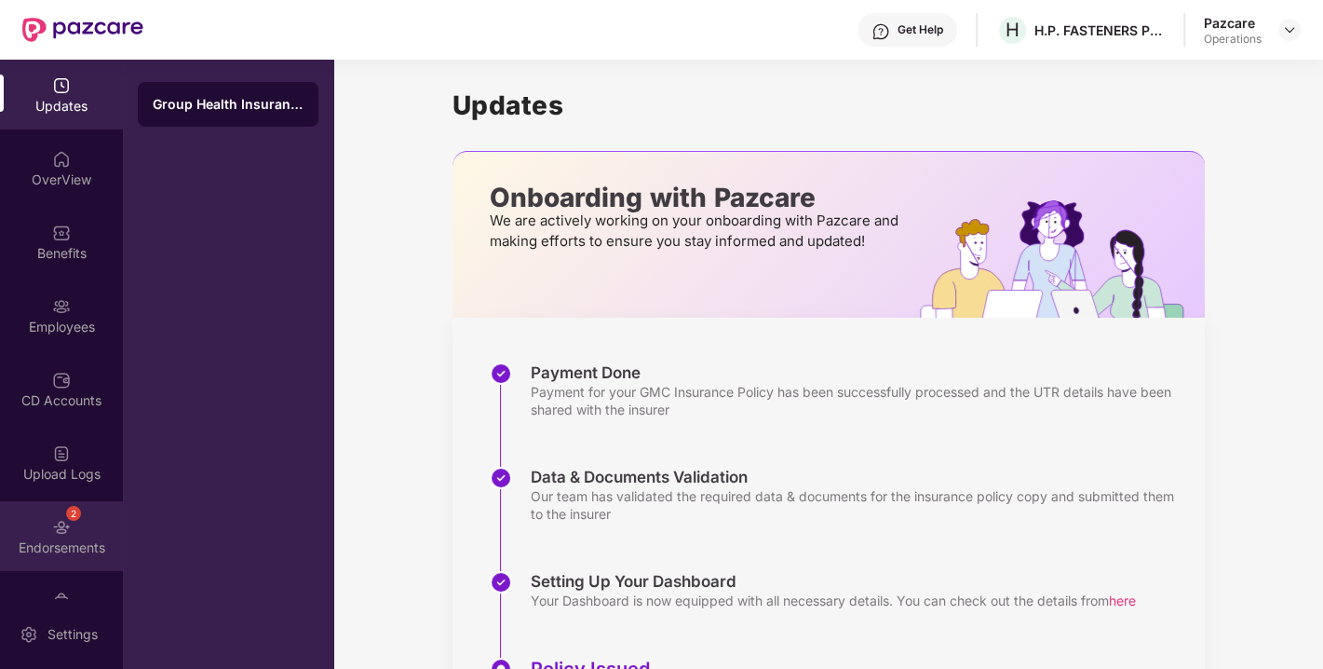
click at [53, 519] on img at bounding box center [61, 527] width 19 height 19
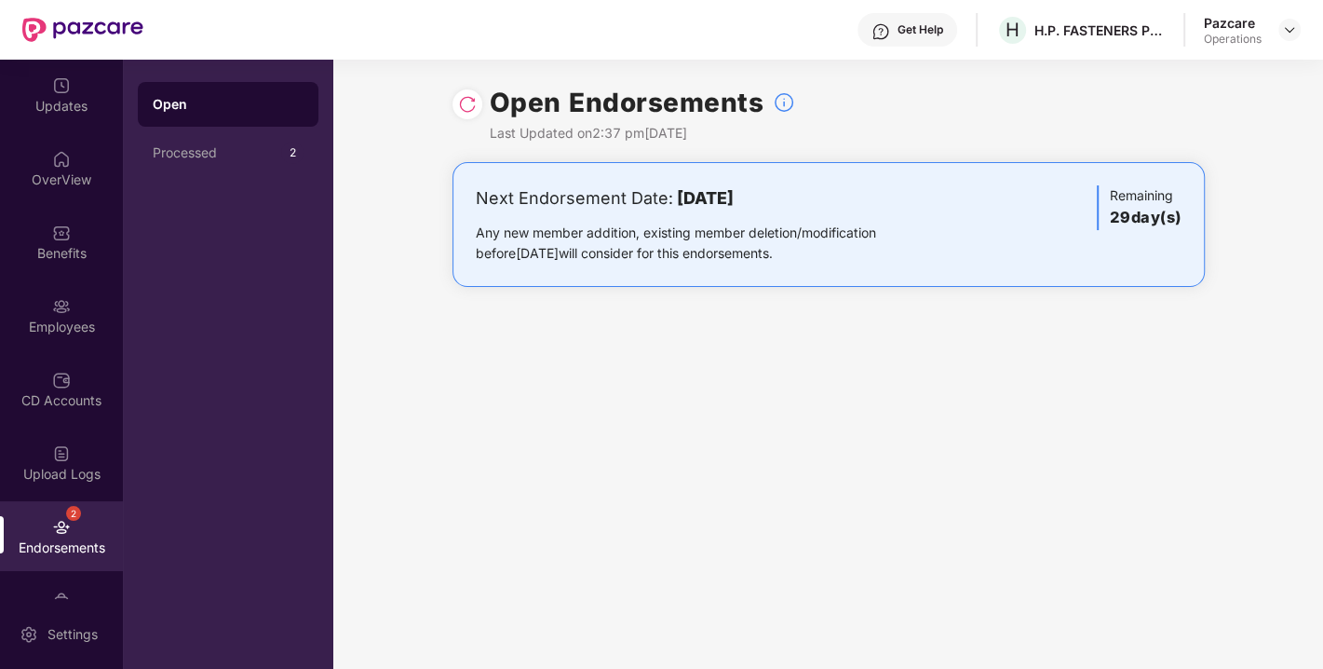
click at [466, 106] on img at bounding box center [467, 104] width 19 height 19
click at [1289, 29] on img at bounding box center [1289, 29] width 15 height 15
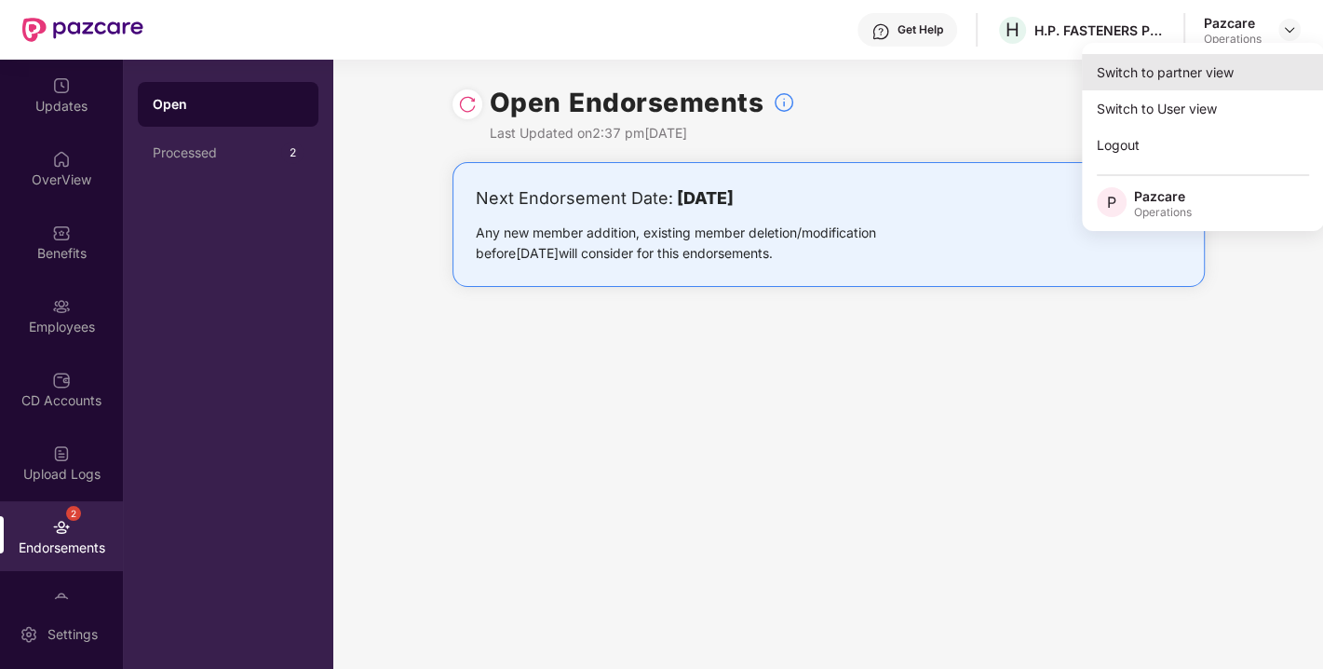
click at [1184, 65] on div "Switch to partner view" at bounding box center [1203, 72] width 242 height 36
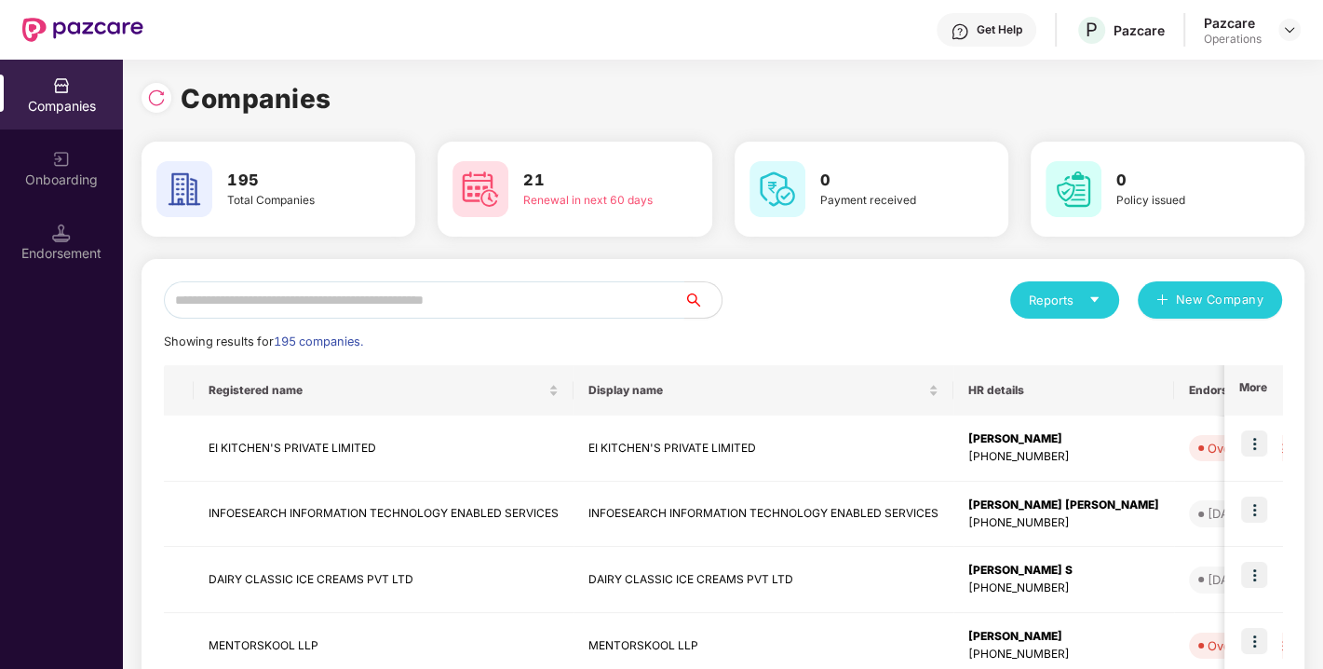
click at [457, 297] on input "text" at bounding box center [424, 299] width 521 height 37
paste input "**********"
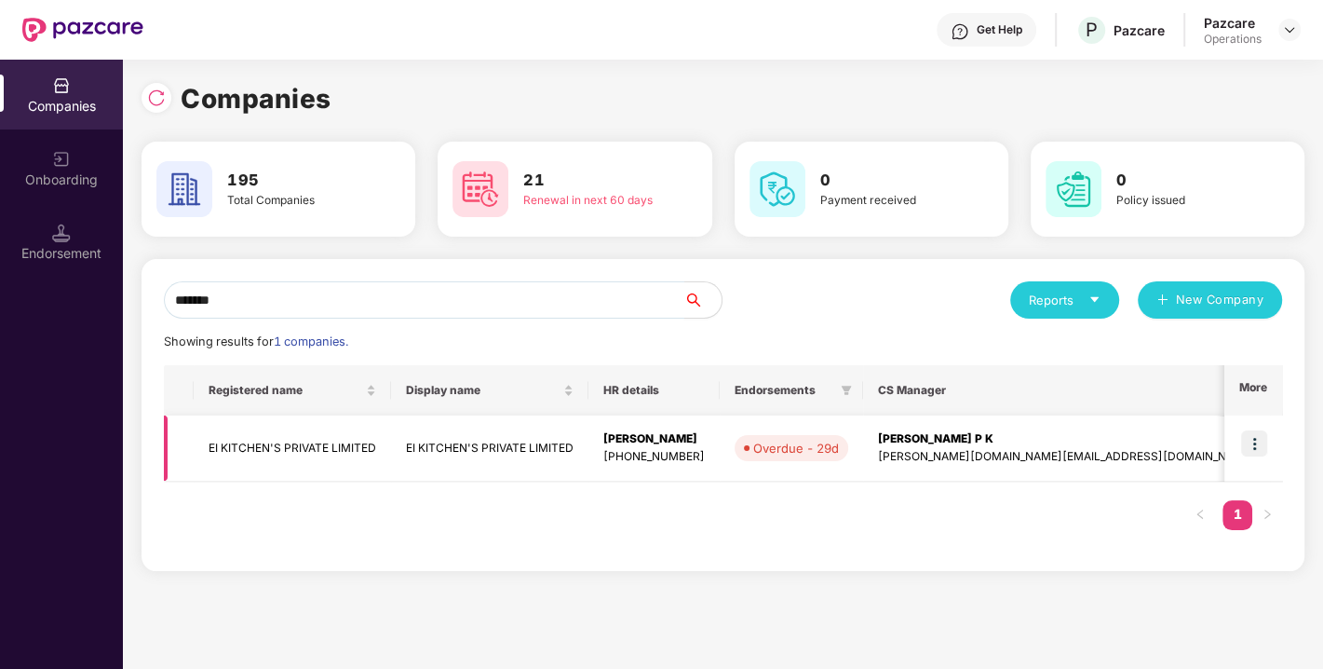
type input "*******"
click at [1265, 441] on img at bounding box center [1255, 443] width 26 height 26
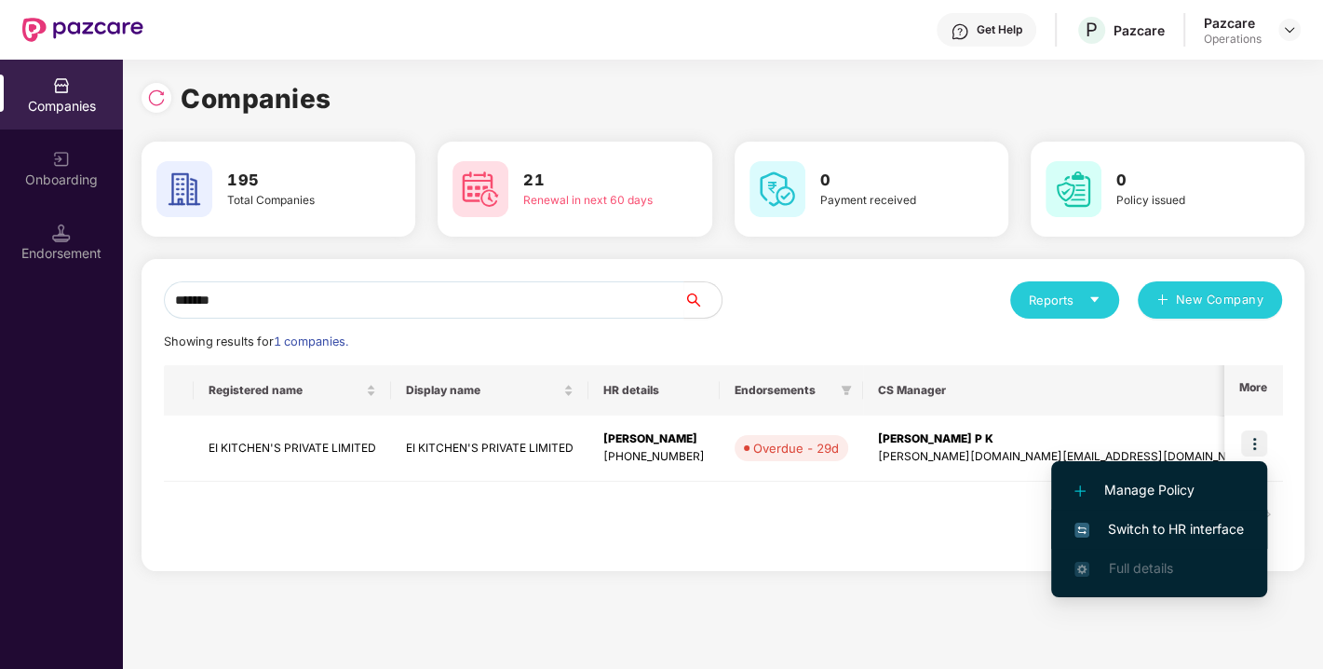
click at [1152, 524] on span "Switch to HR interface" at bounding box center [1160, 529] width 170 height 20
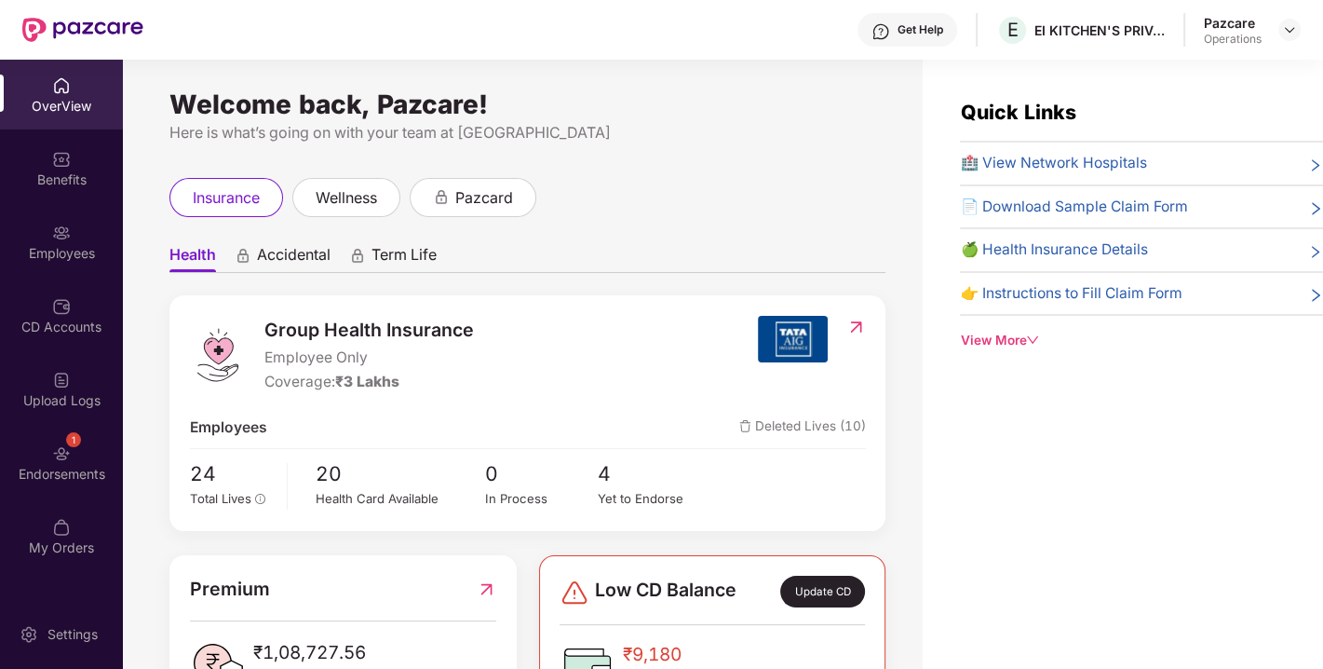
click at [63, 447] on img at bounding box center [61, 453] width 19 height 19
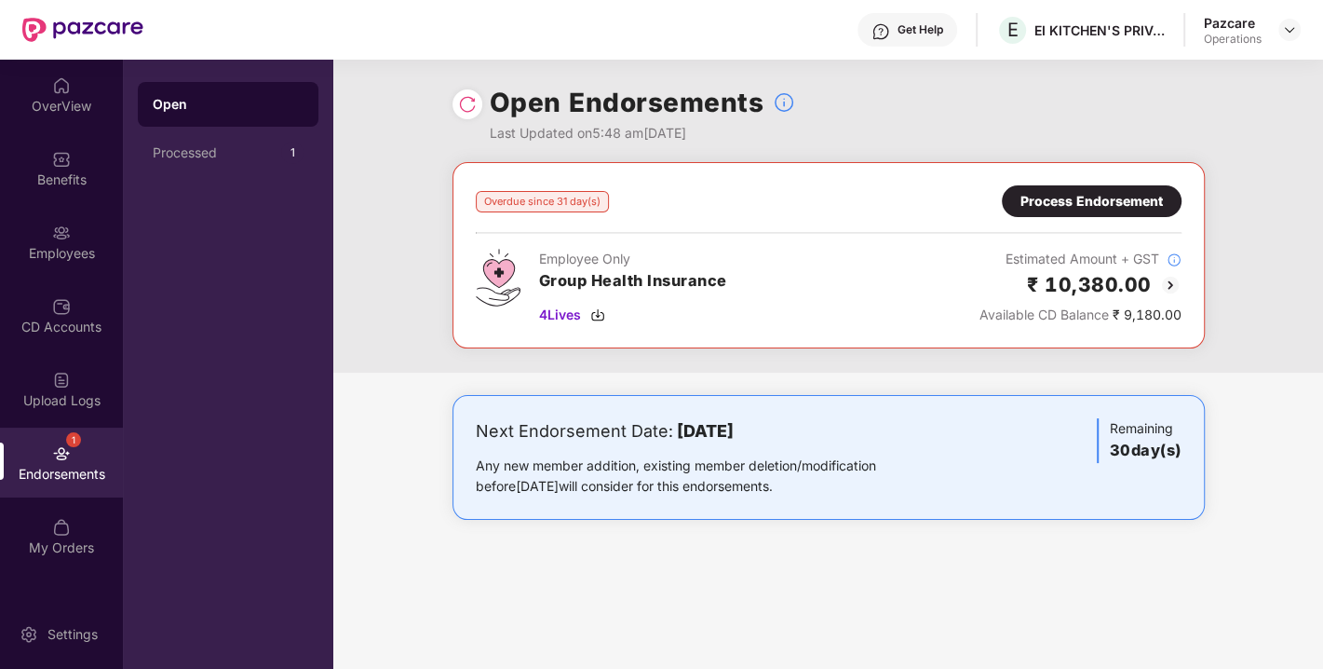
click at [470, 98] on img at bounding box center [467, 104] width 19 height 19
click at [1123, 210] on div "Process Endorsement" at bounding box center [1092, 201] width 142 height 20
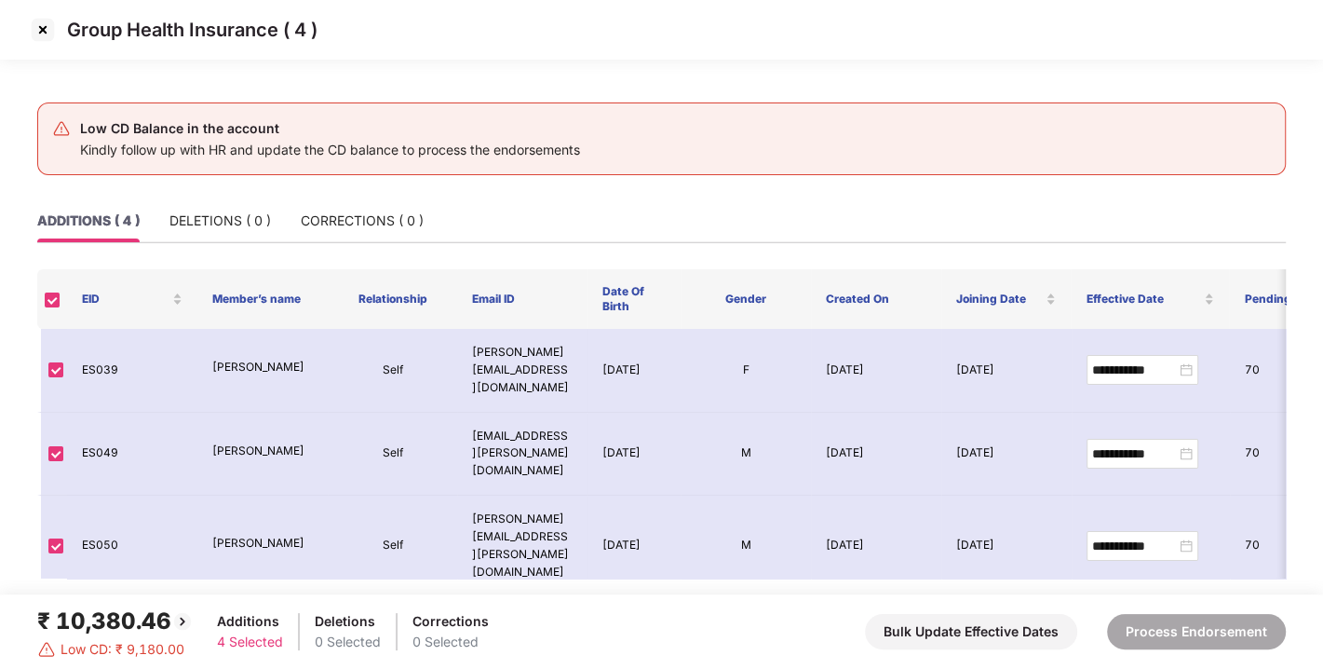
click at [37, 34] on img at bounding box center [43, 30] width 30 height 30
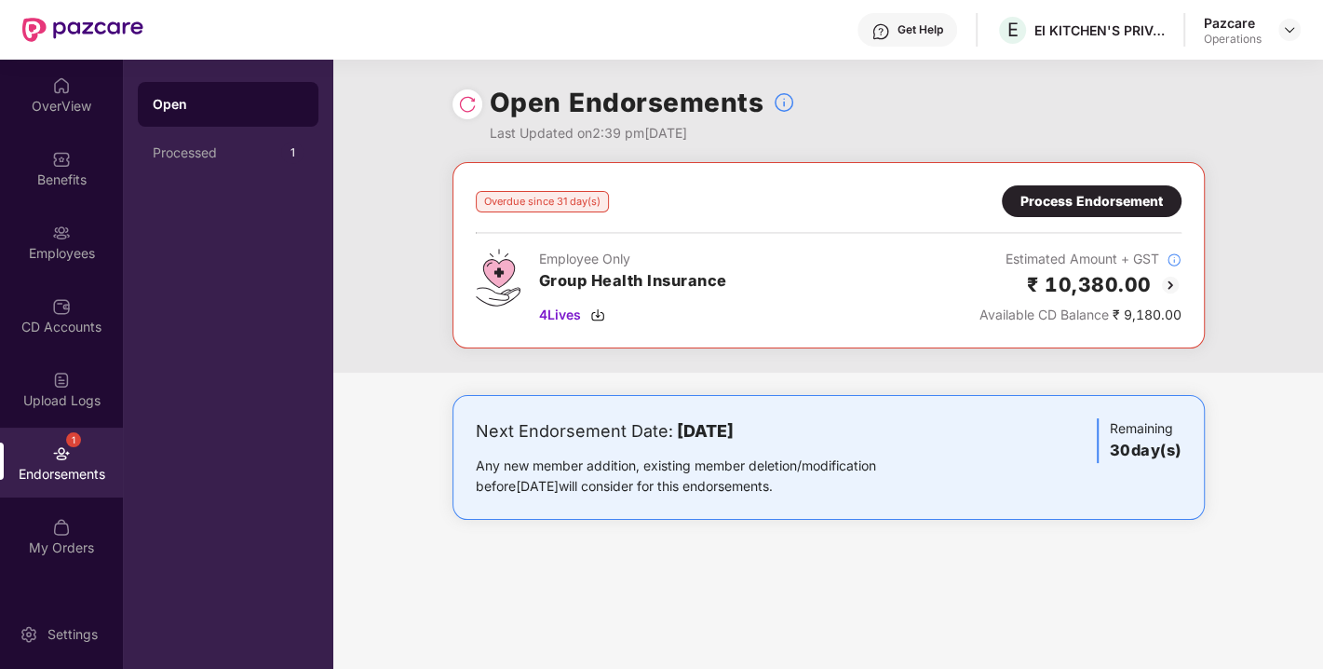
click at [1298, 20] on div at bounding box center [1290, 30] width 22 height 22
click at [1291, 26] on img at bounding box center [1289, 29] width 15 height 15
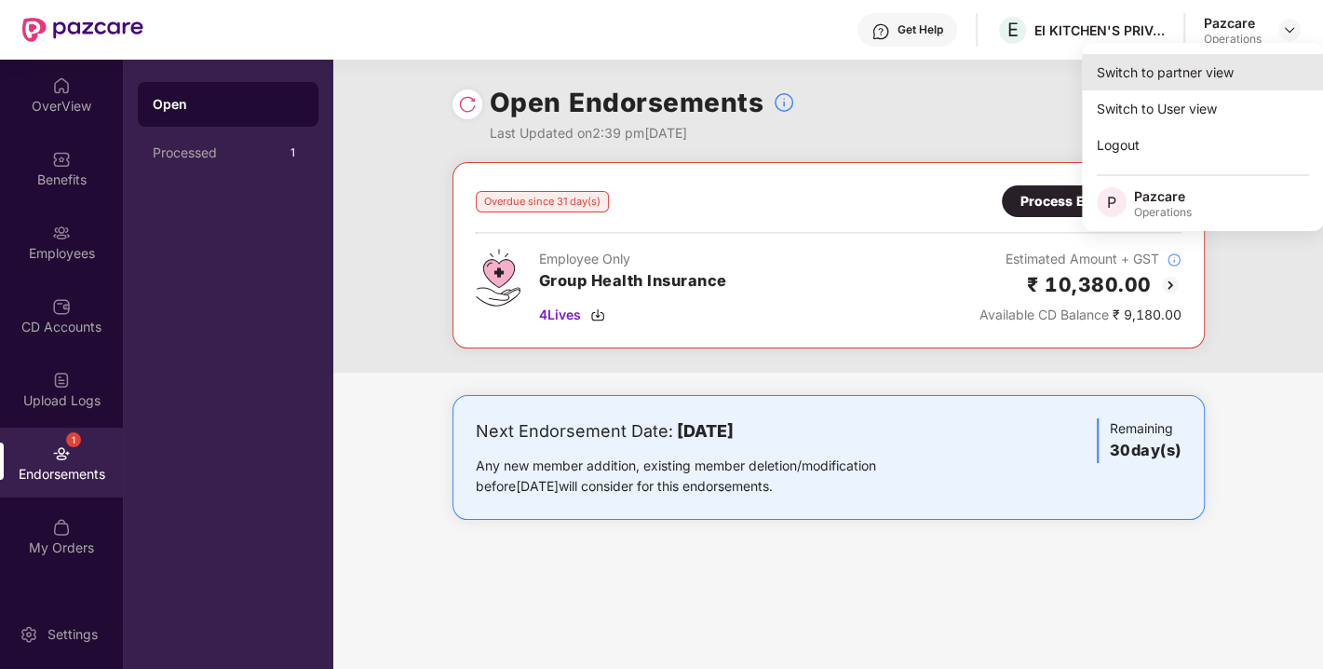
click at [1155, 86] on div "Switch to partner view" at bounding box center [1203, 72] width 242 height 36
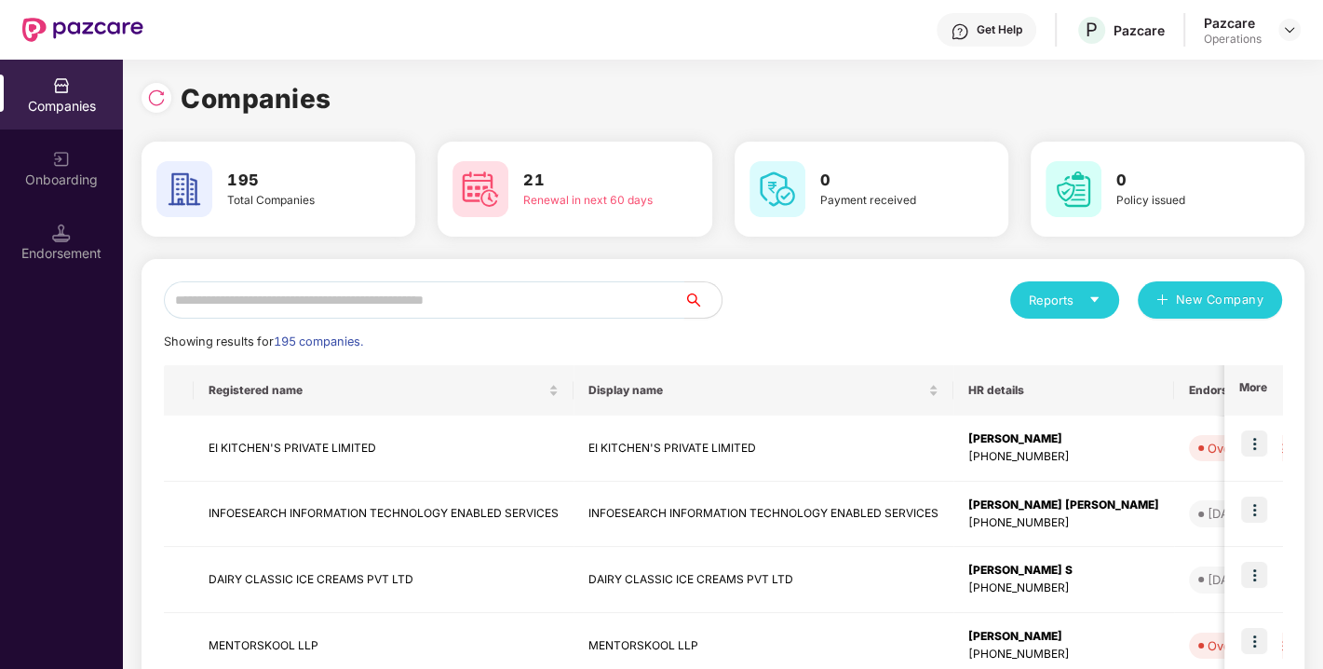
click at [364, 287] on input "text" at bounding box center [424, 299] width 521 height 37
paste input "**********"
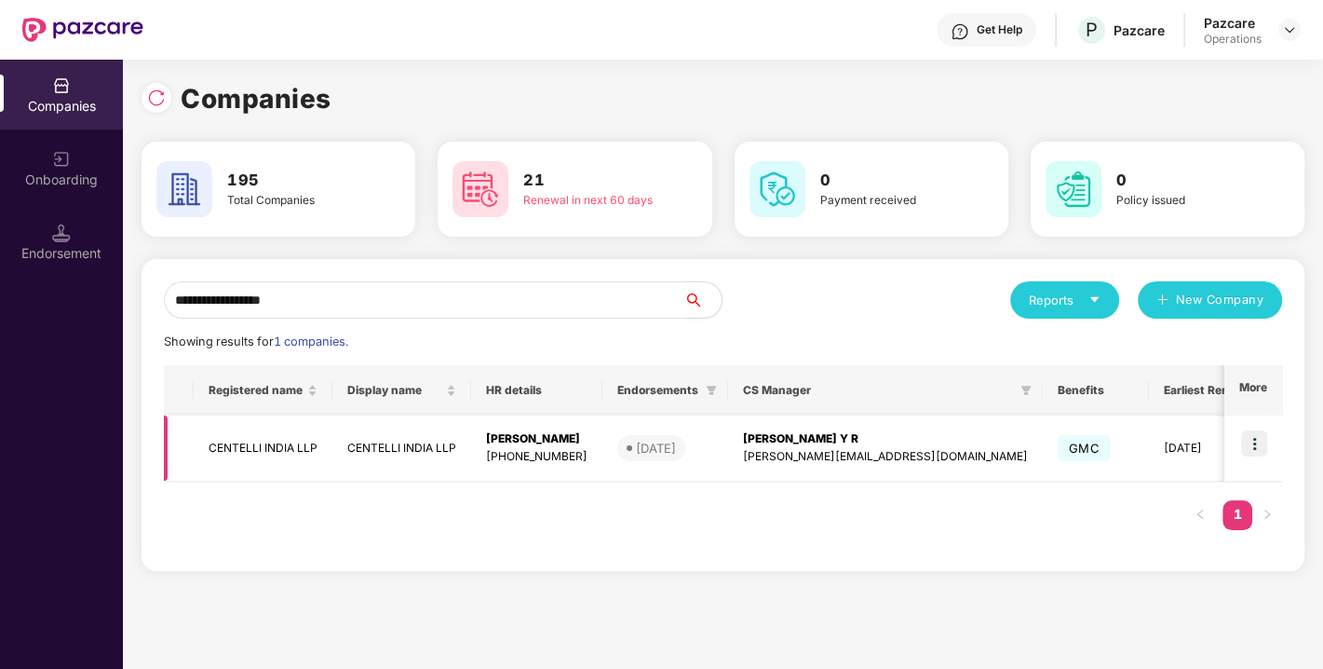
type input "**********"
click at [1250, 438] on img at bounding box center [1255, 443] width 26 height 26
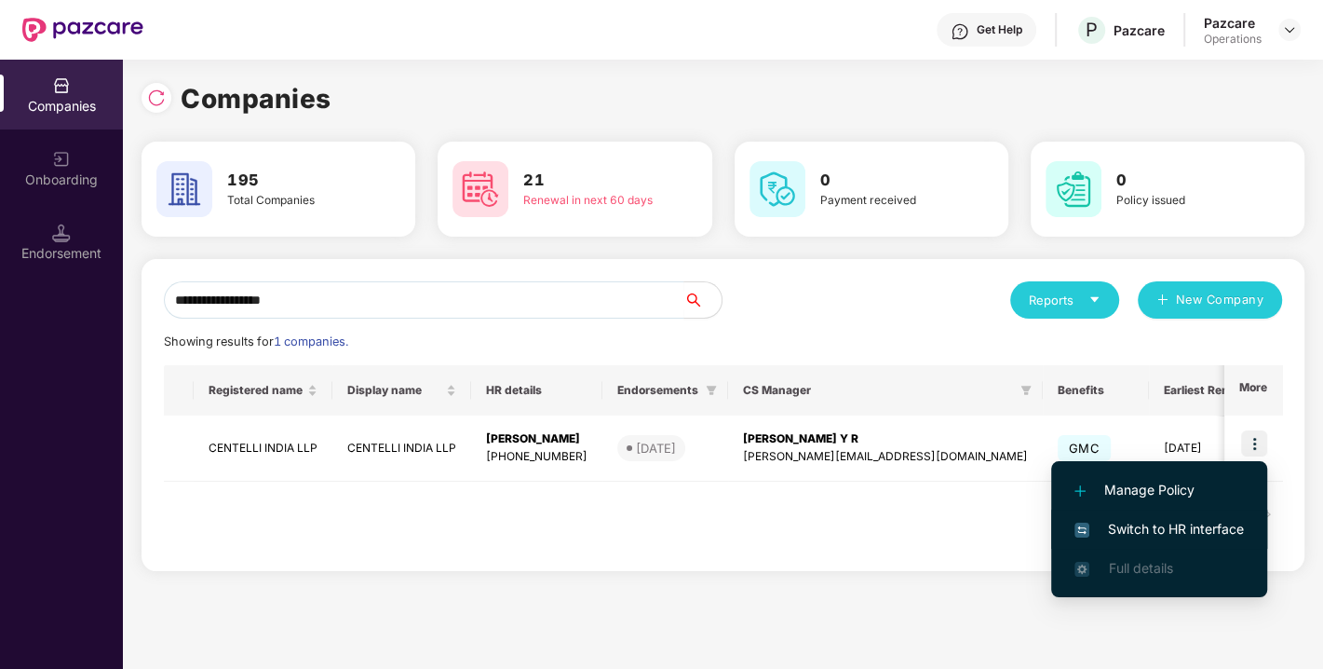
click at [1122, 539] on li "Switch to HR interface" at bounding box center [1160, 528] width 216 height 39
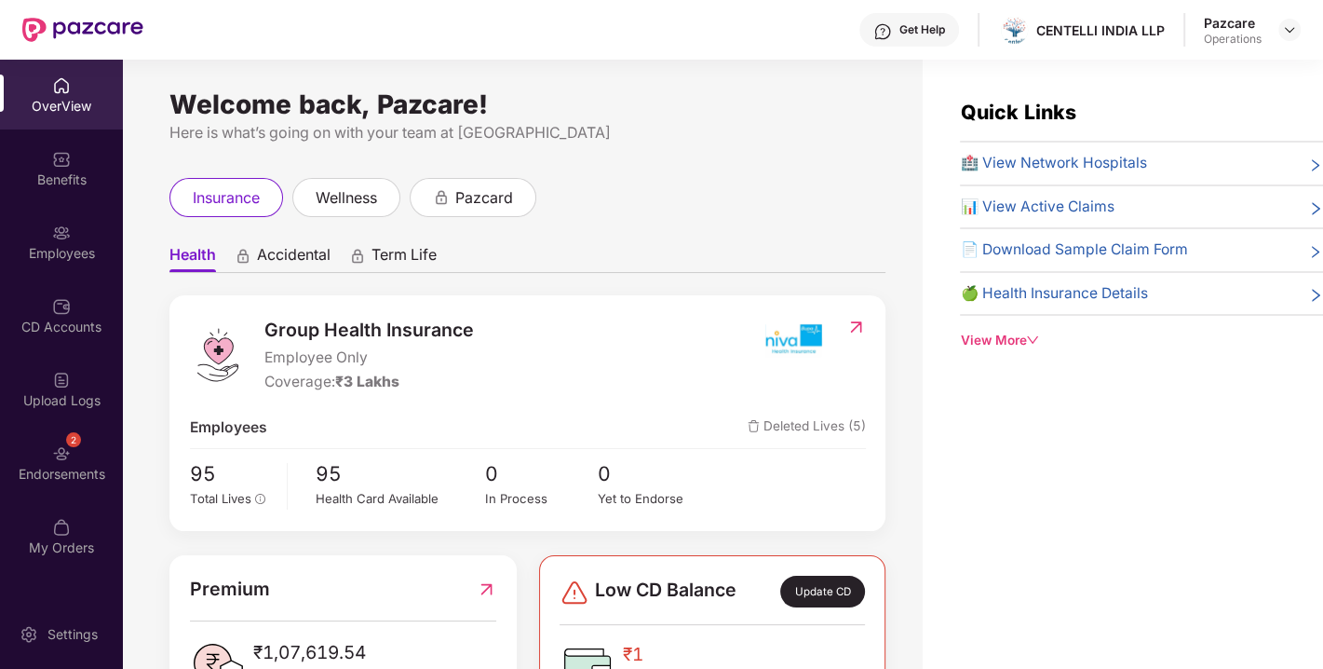
click at [51, 466] on div "Endorsements" at bounding box center [61, 474] width 123 height 19
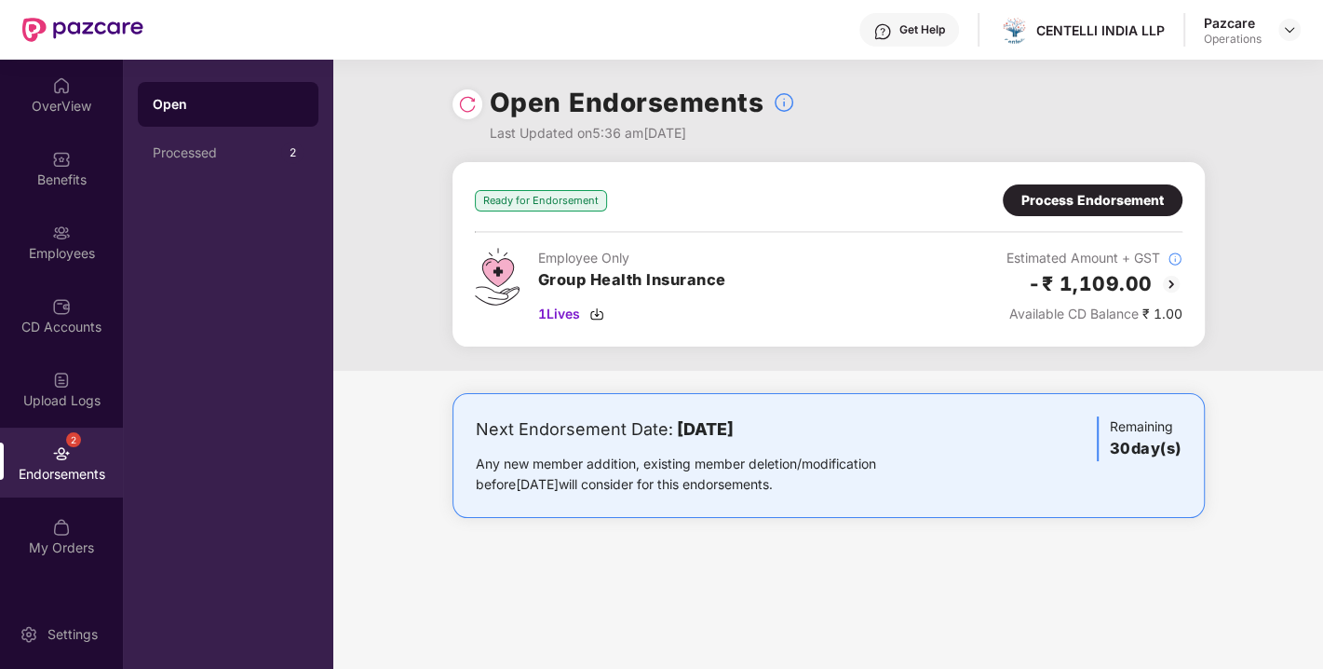
click at [468, 105] on img at bounding box center [467, 104] width 19 height 19
click at [1289, 28] on img at bounding box center [1289, 29] width 15 height 15
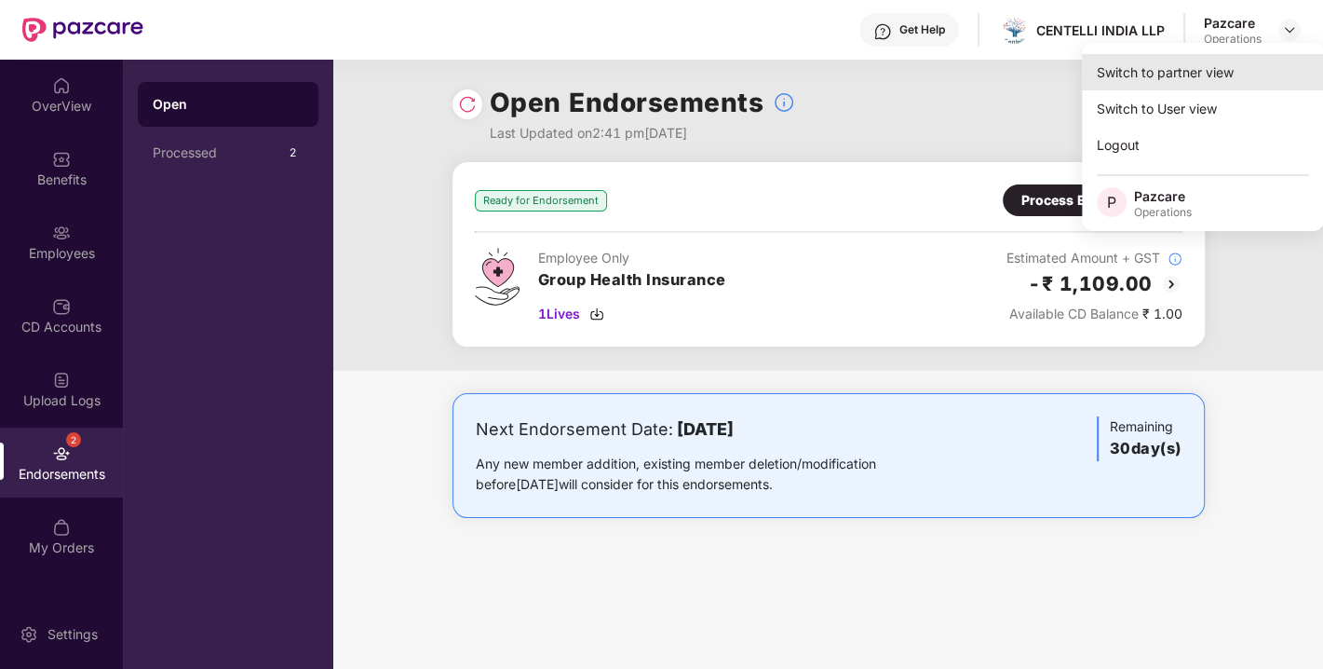
click at [1187, 67] on div "Switch to partner view" at bounding box center [1203, 72] width 242 height 36
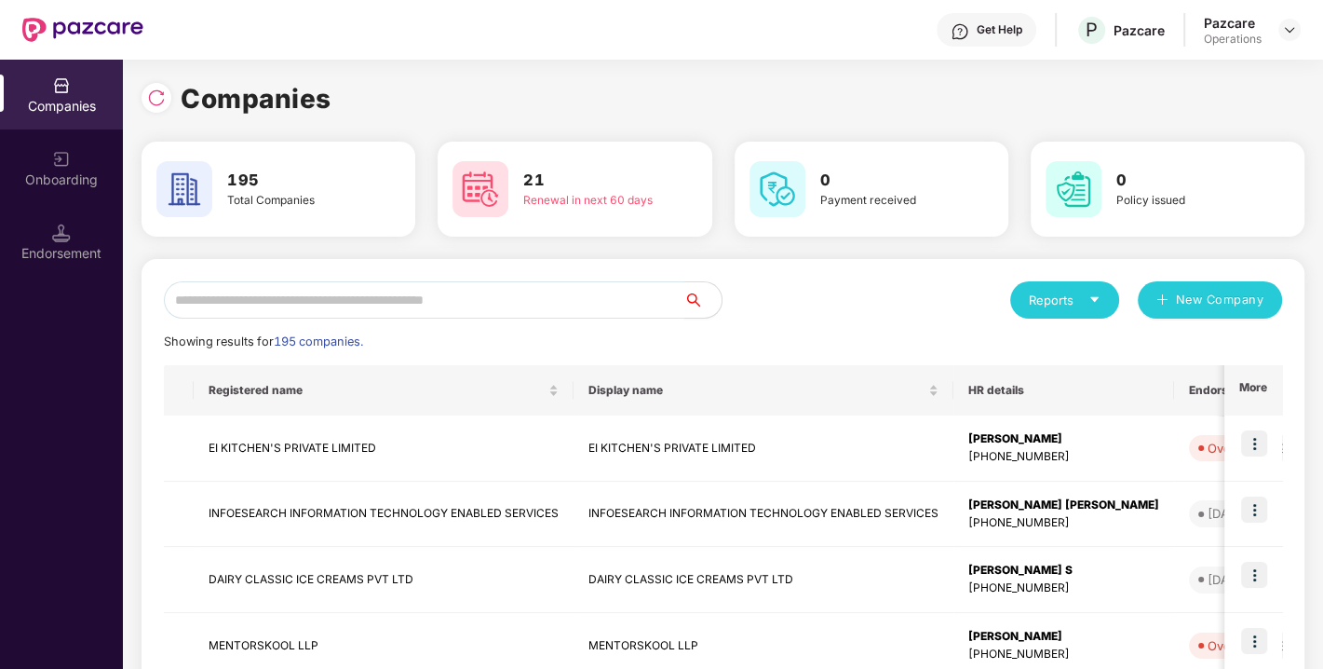
click at [407, 305] on input "text" at bounding box center [424, 299] width 521 height 37
paste input "**********"
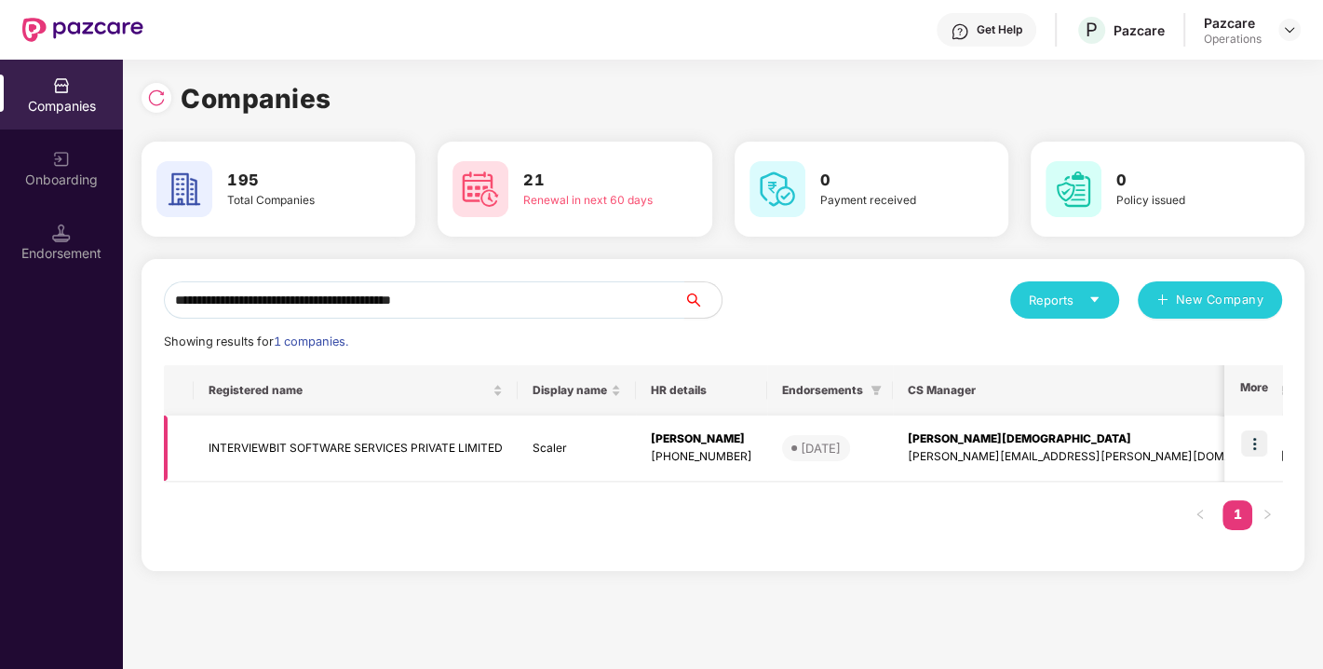
type input "**********"
click at [1257, 442] on img at bounding box center [1255, 443] width 26 height 26
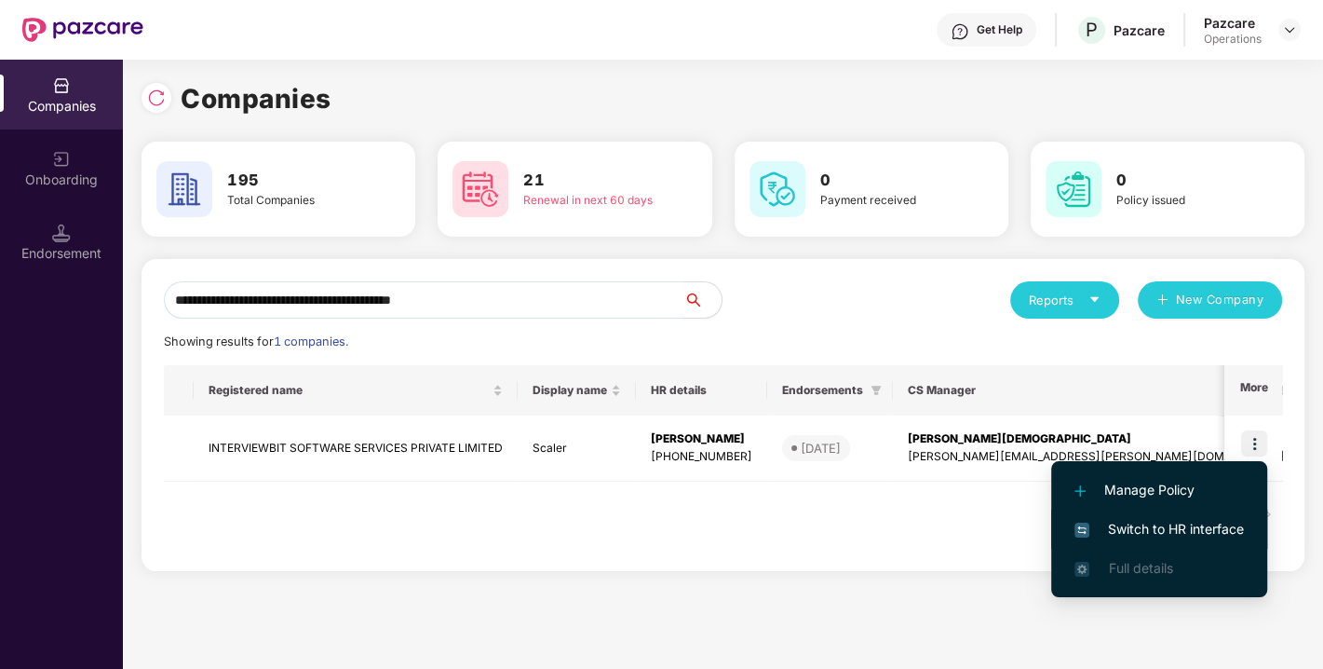
click at [1155, 536] on span "Switch to HR interface" at bounding box center [1160, 529] width 170 height 20
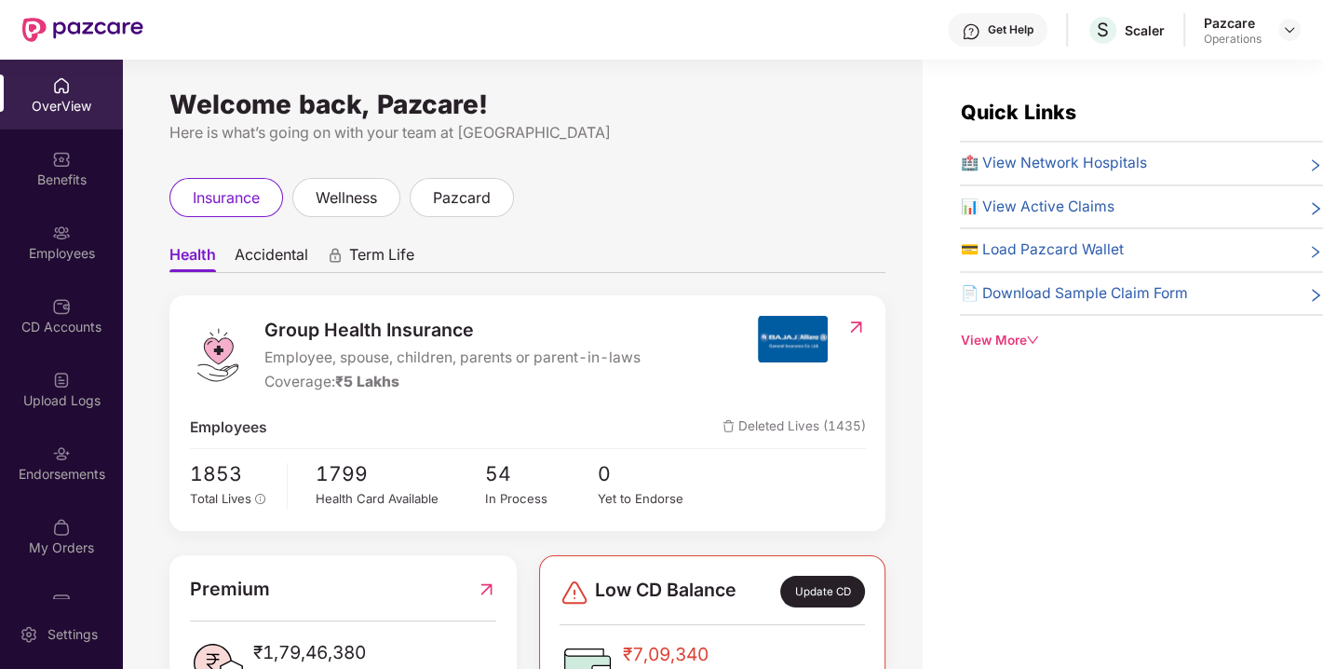
click at [42, 489] on div "Endorsements" at bounding box center [61, 462] width 123 height 70
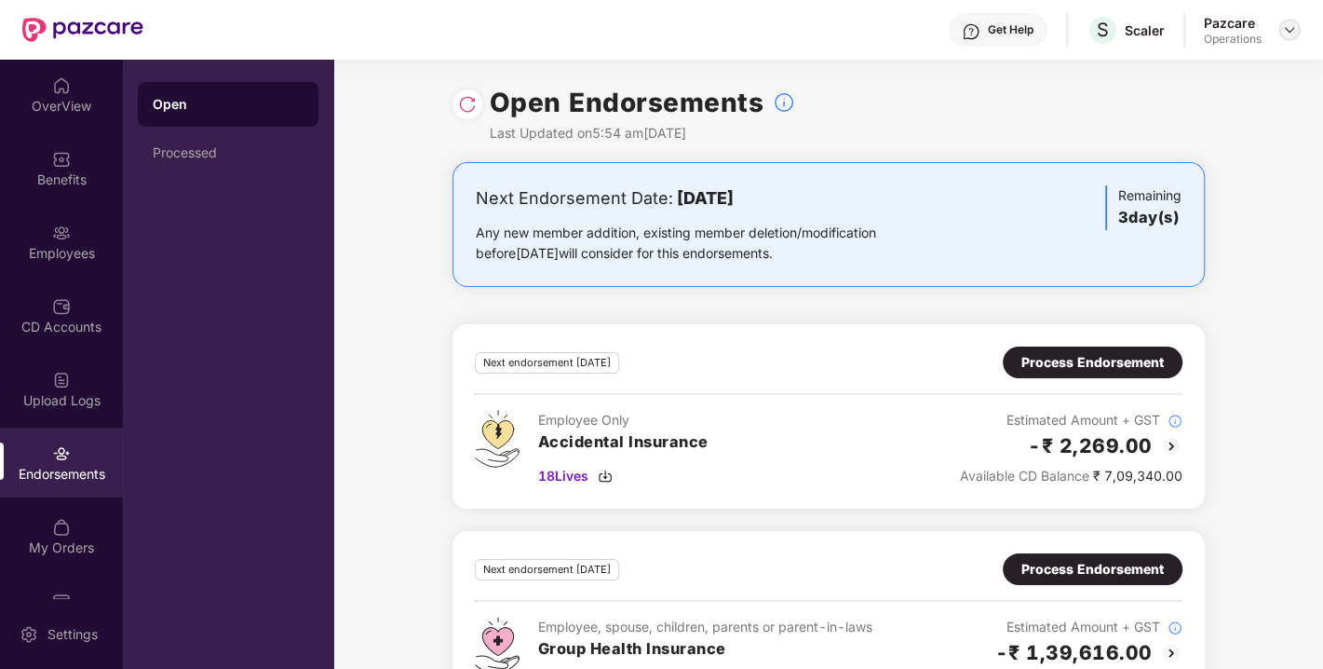
click at [1293, 30] on img at bounding box center [1289, 29] width 15 height 15
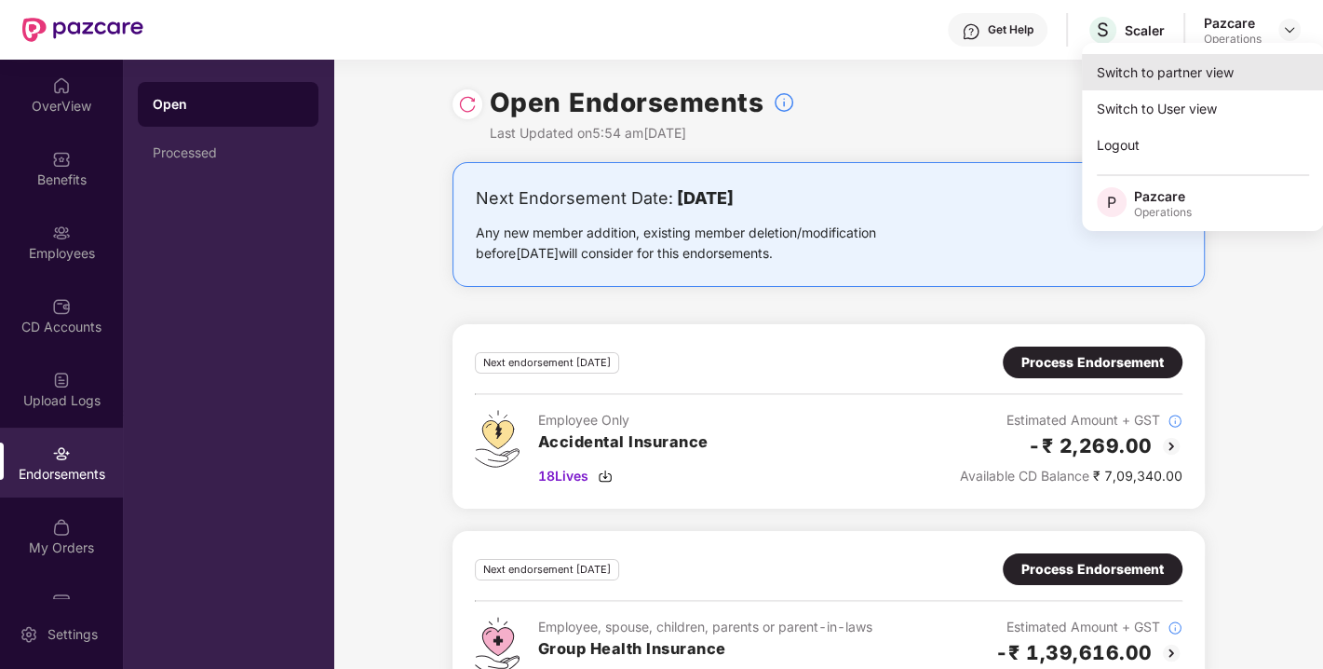
click at [1200, 66] on div "Switch to partner view" at bounding box center [1203, 72] width 242 height 36
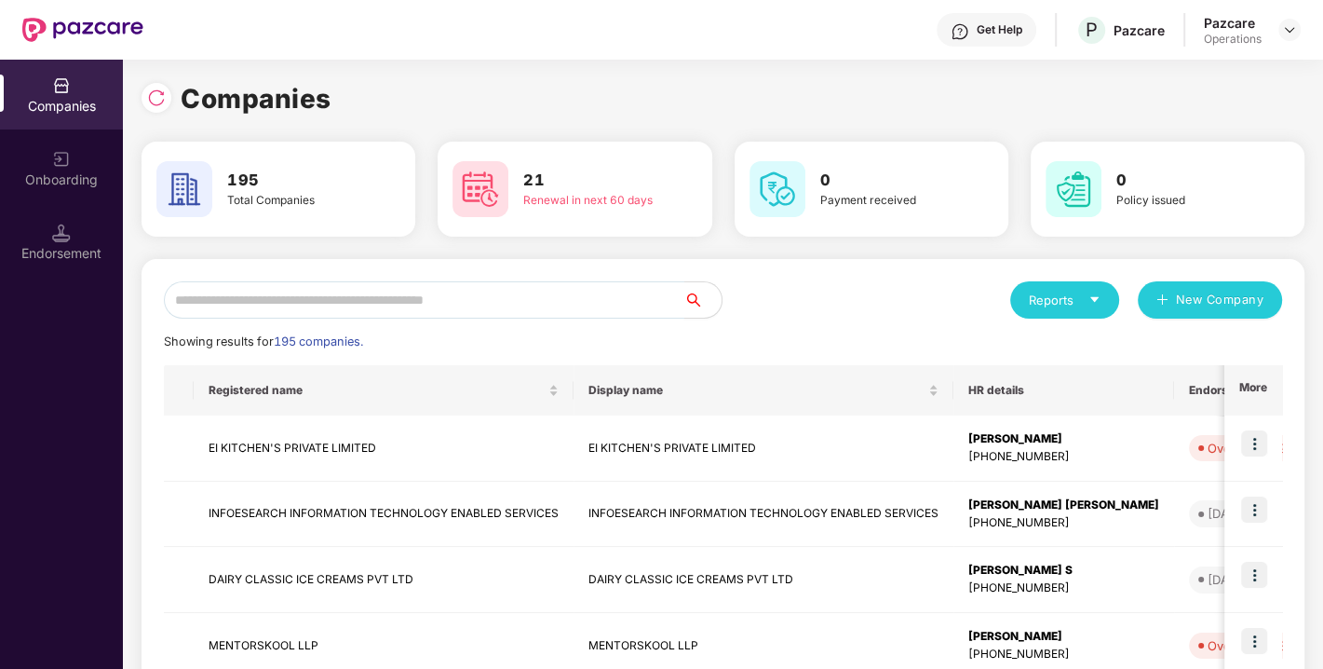
click at [476, 292] on input "text" at bounding box center [424, 299] width 521 height 37
paste input "**********"
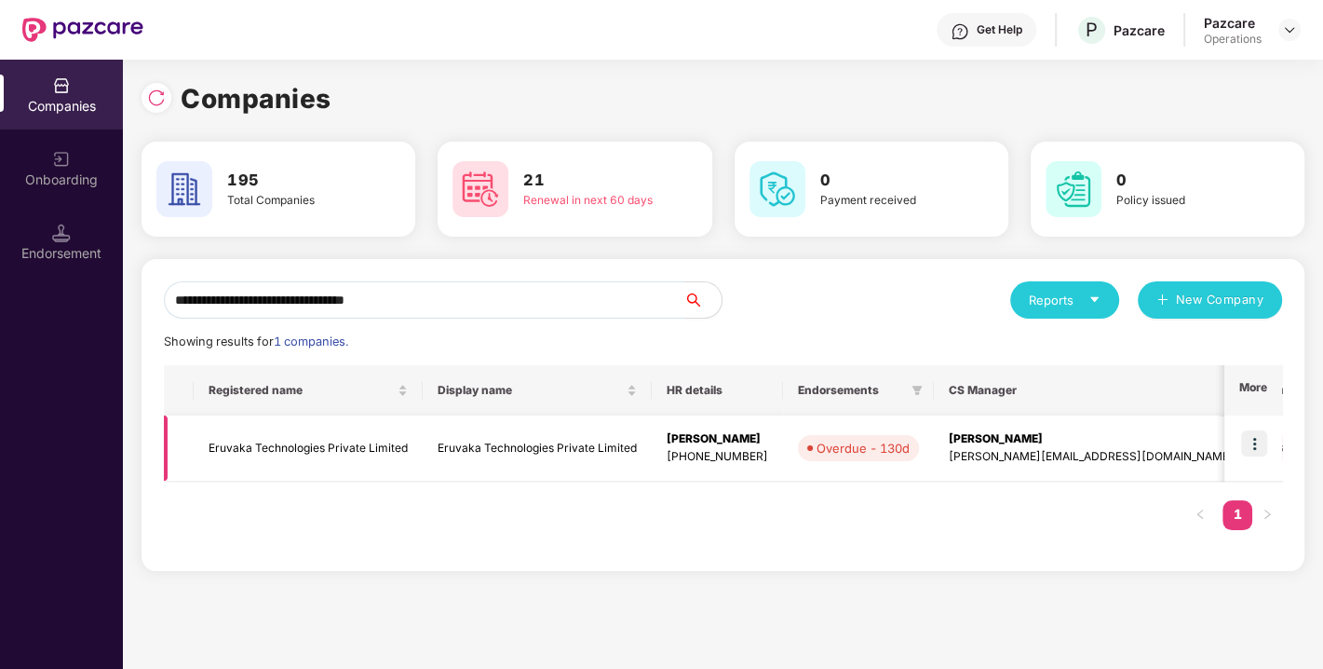
type input "**********"
click at [1258, 441] on img at bounding box center [1255, 443] width 26 height 26
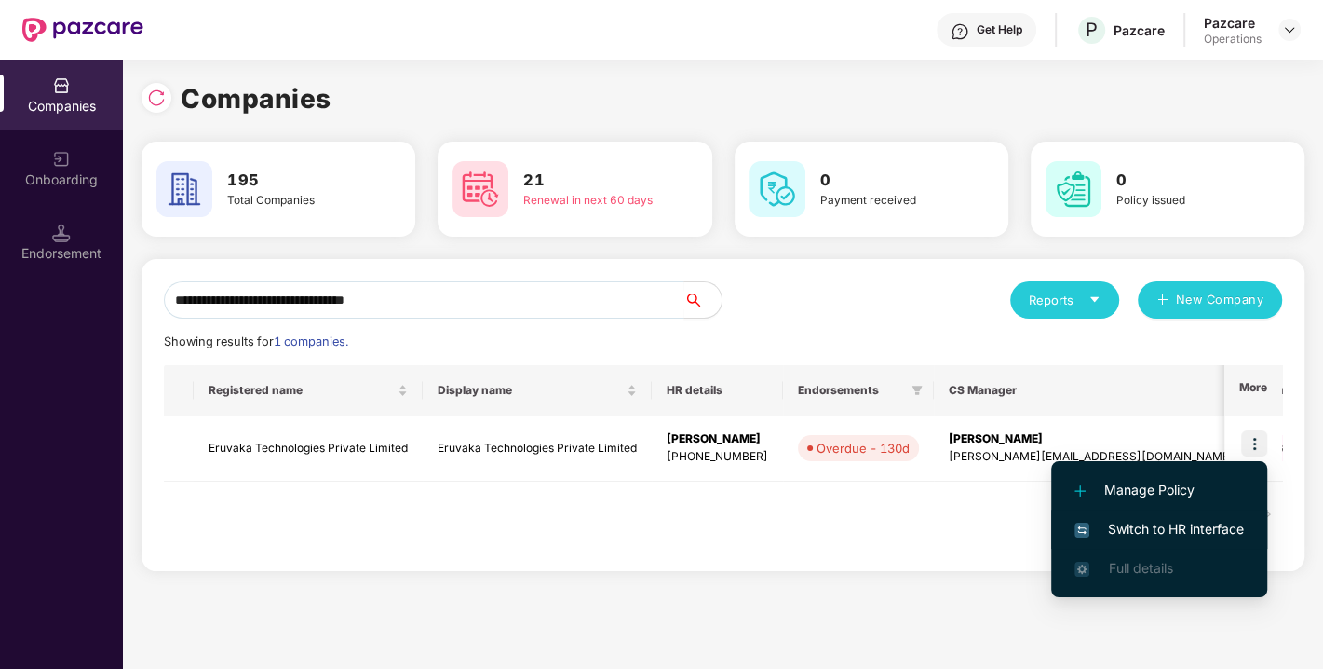
click at [1175, 520] on span "Switch to HR interface" at bounding box center [1160, 529] width 170 height 20
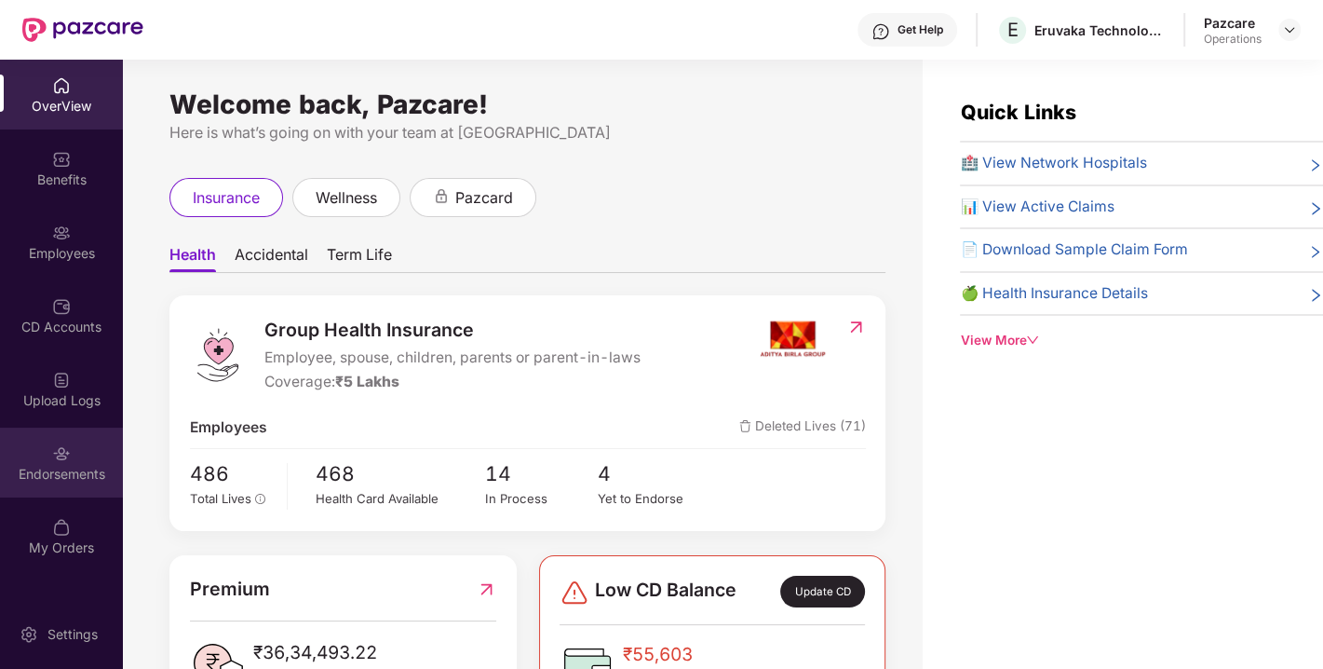
click at [85, 449] on div "Endorsements" at bounding box center [61, 462] width 123 height 70
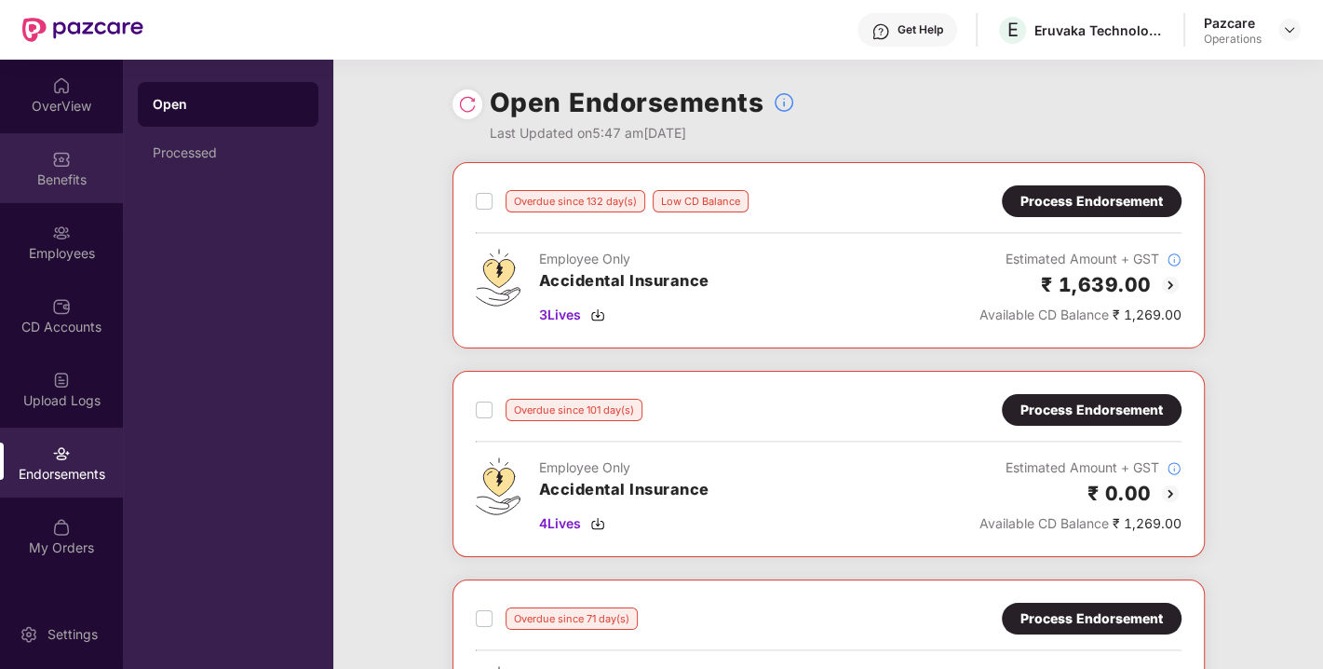
click at [54, 170] on div "Benefits" at bounding box center [61, 179] width 123 height 19
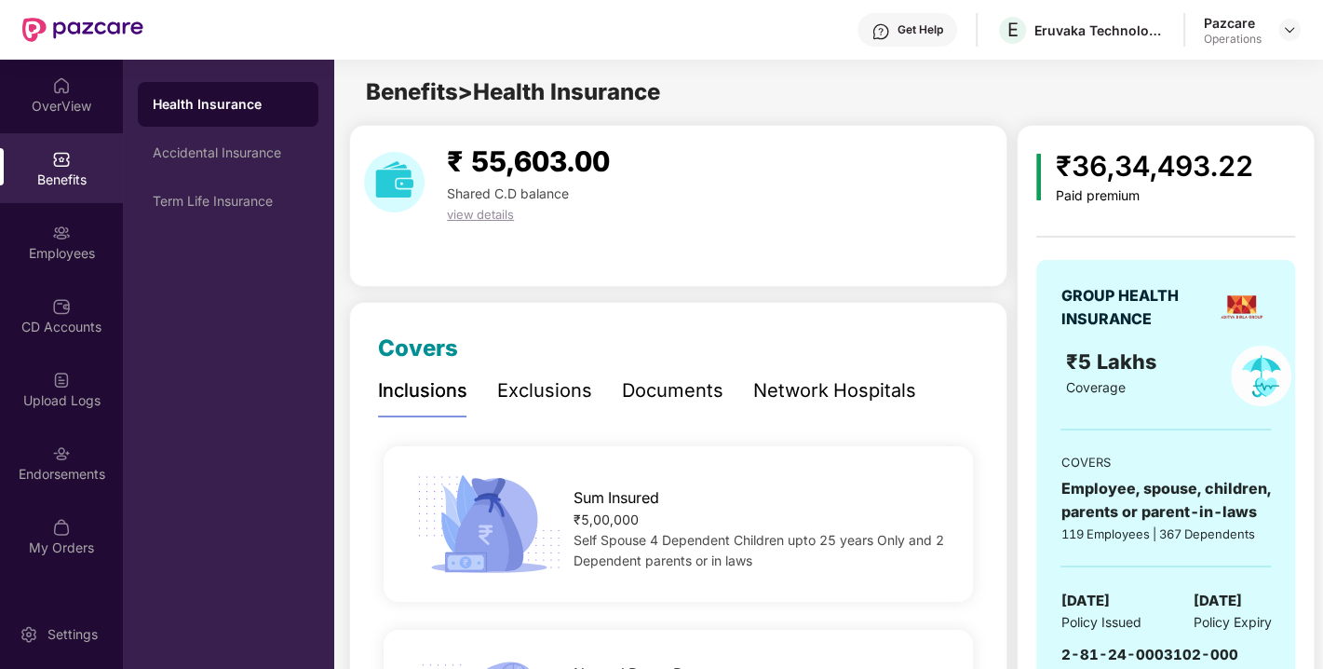
click at [195, 158] on div "Accidental Insurance" at bounding box center [228, 152] width 151 height 15
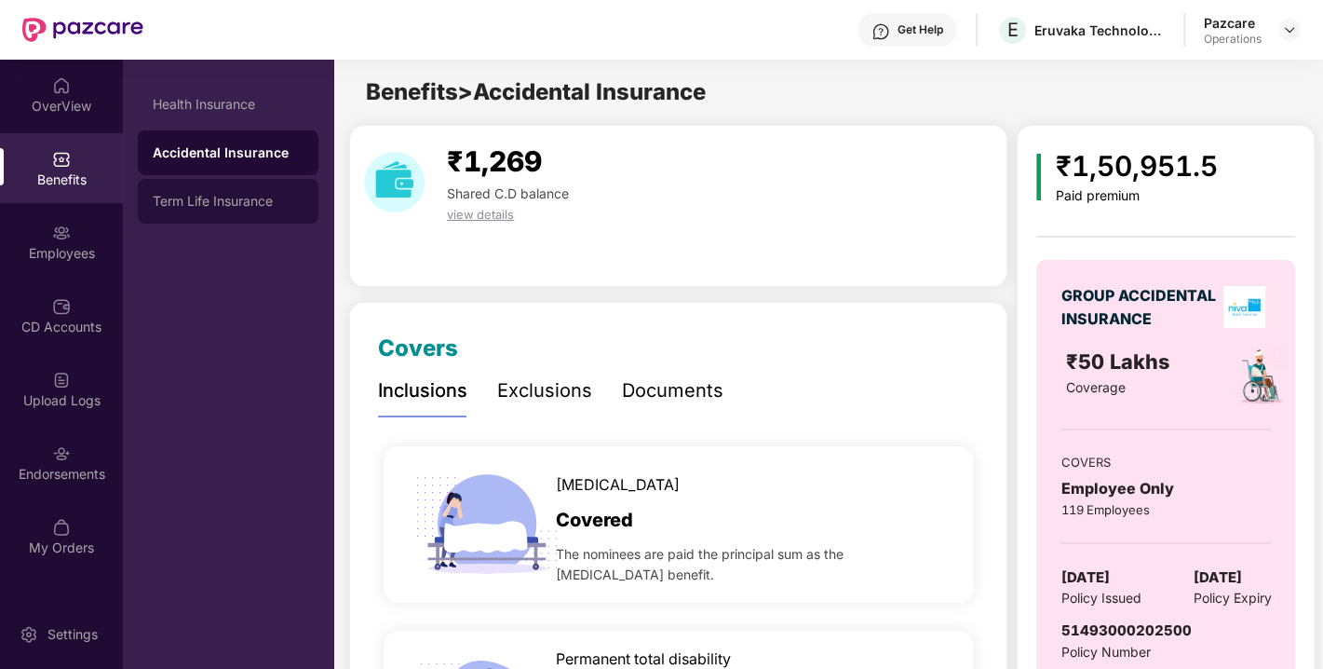
click at [205, 199] on div "Term Life Insurance" at bounding box center [228, 201] width 151 height 15
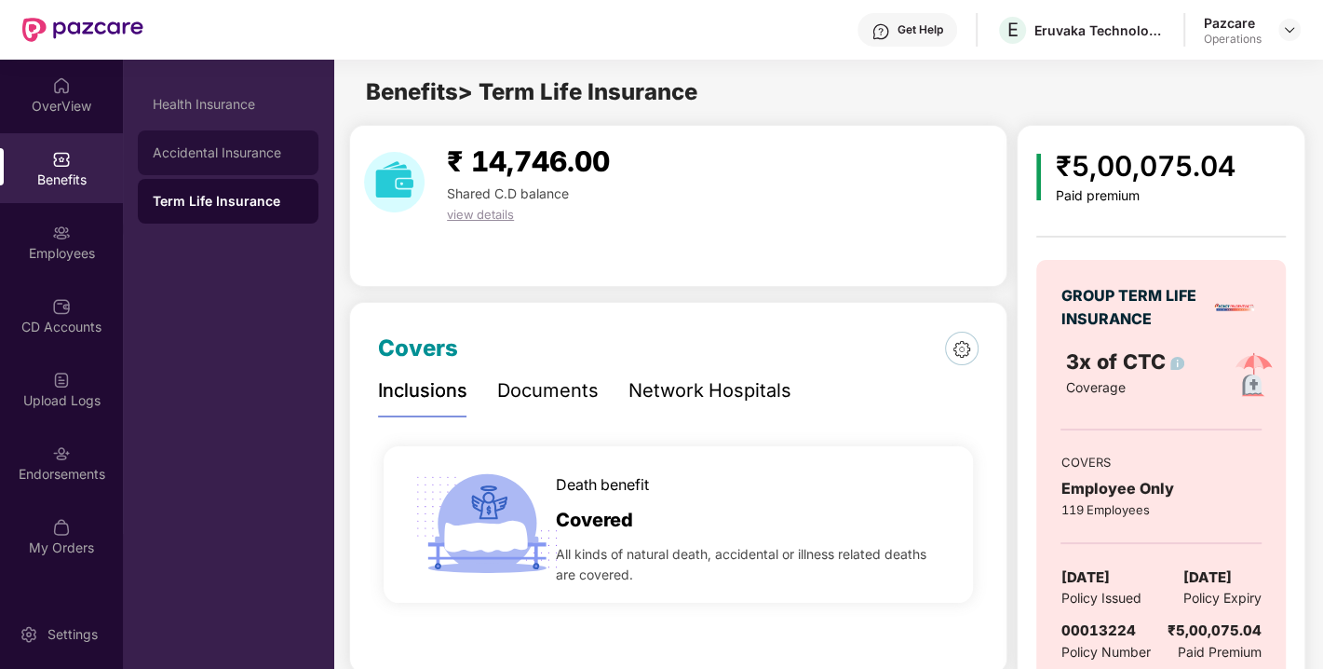
click at [208, 154] on div "Accidental Insurance" at bounding box center [228, 152] width 151 height 15
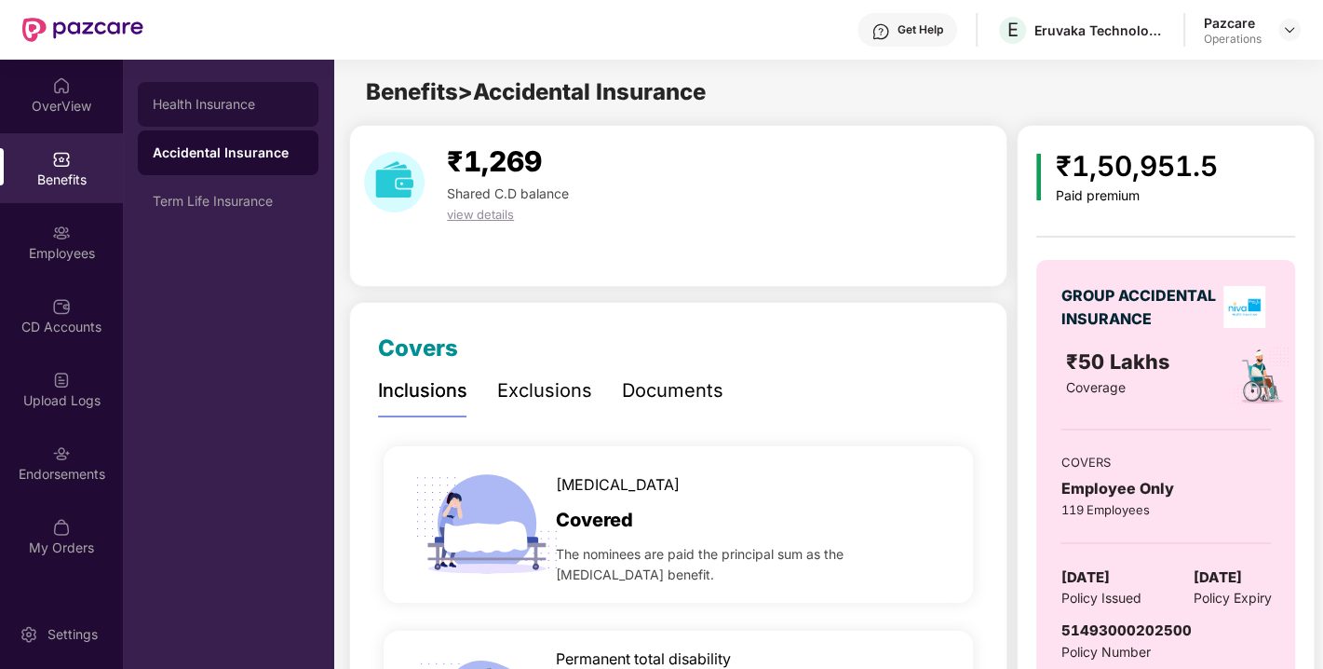
click at [203, 106] on div "Health Insurance" at bounding box center [228, 104] width 151 height 15
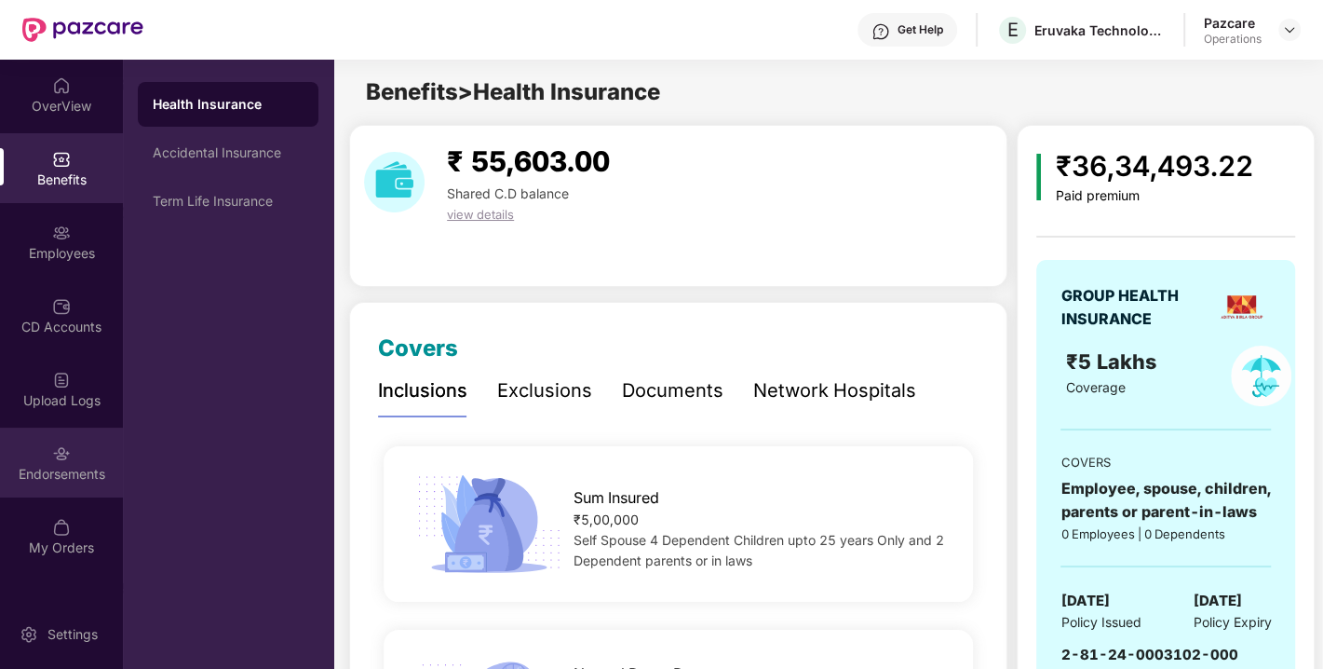
click at [66, 458] on img at bounding box center [61, 453] width 19 height 19
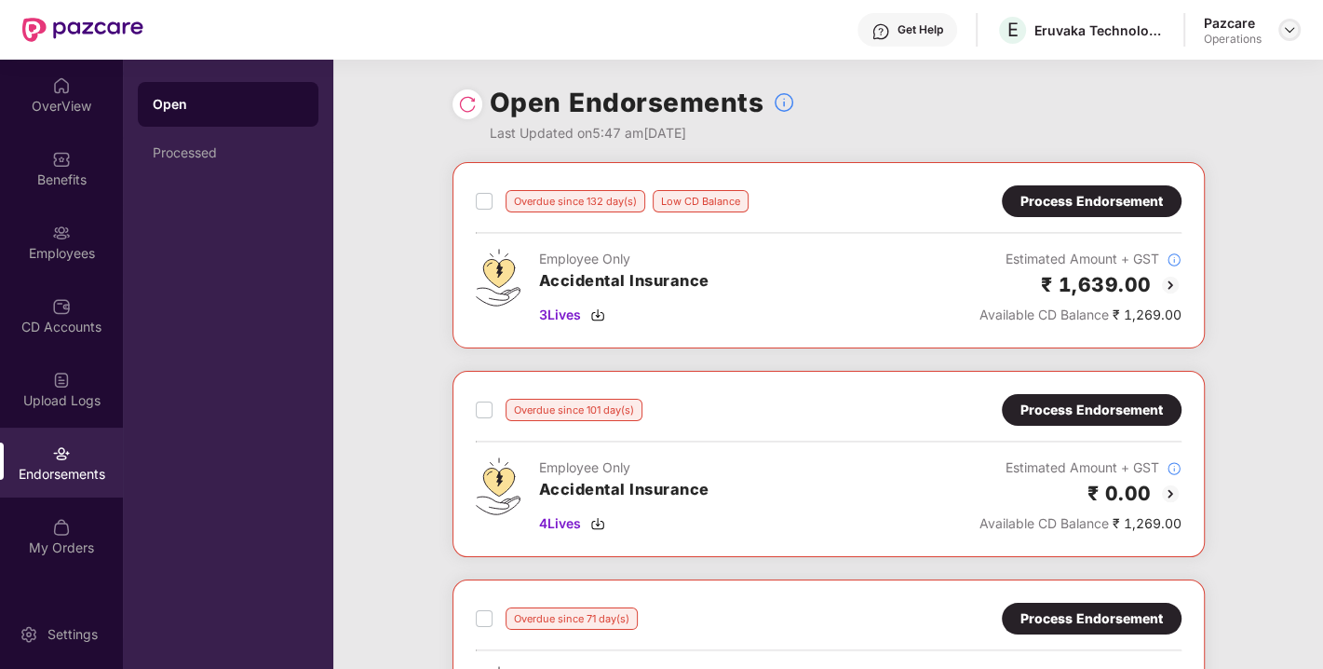
click at [1288, 25] on img at bounding box center [1289, 29] width 15 height 15
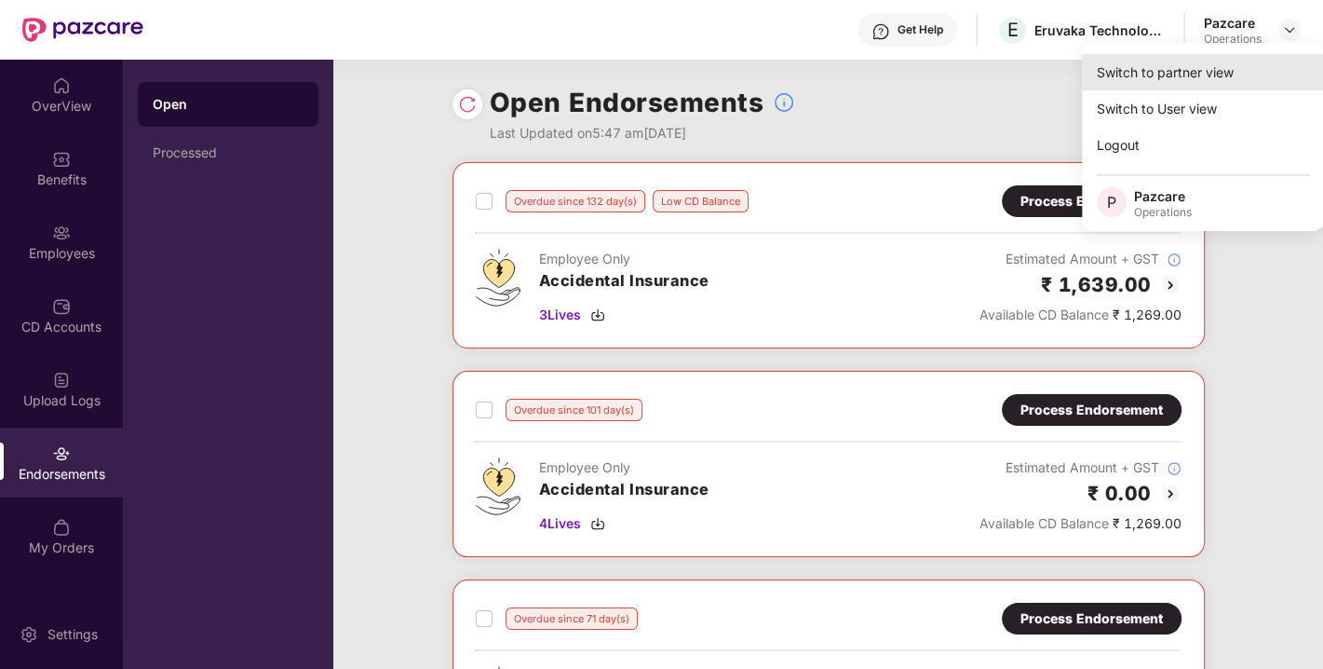
click at [1176, 71] on div "Switch to partner view" at bounding box center [1203, 72] width 242 height 36
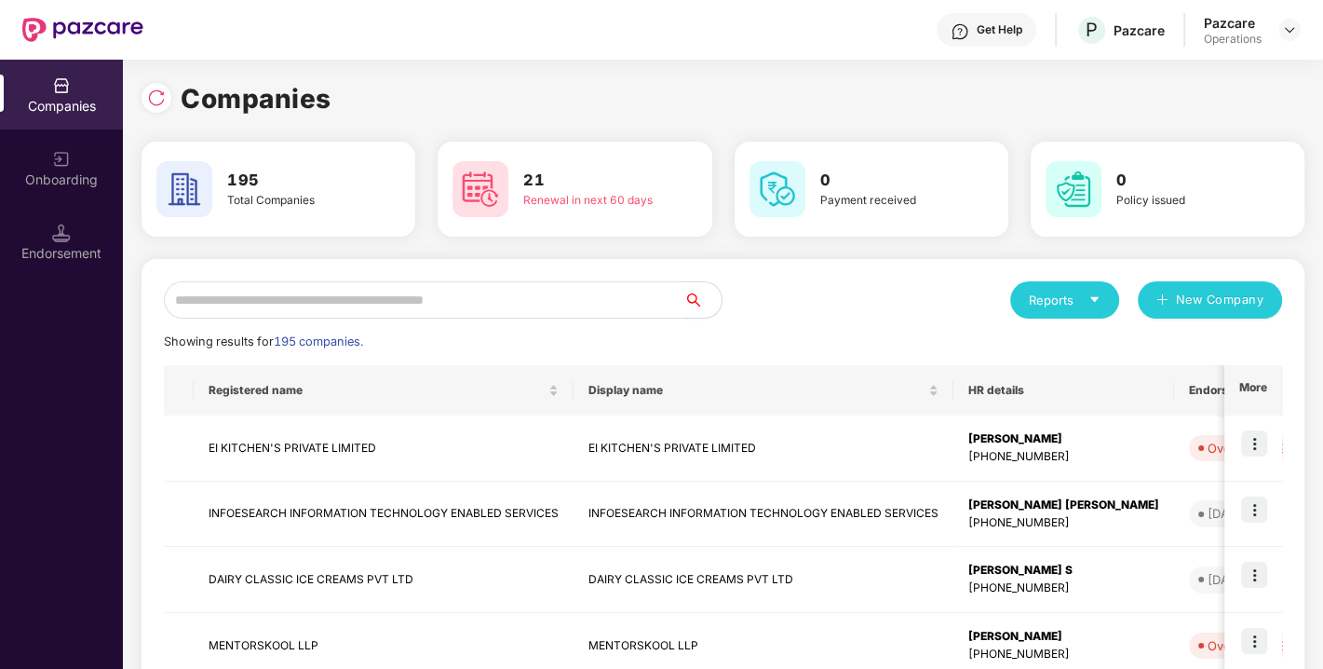
click at [336, 298] on input "text" at bounding box center [424, 299] width 521 height 37
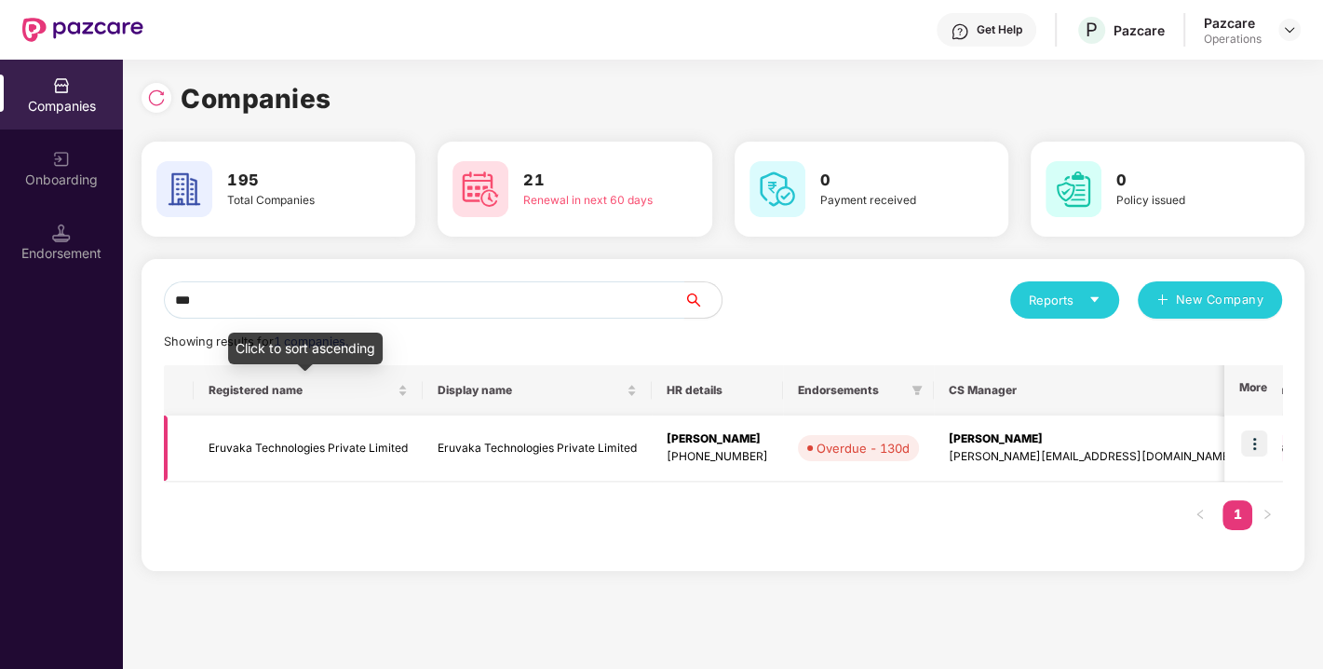
type input "***"
click at [270, 442] on td "Eruvaka Technologies Private Limited" at bounding box center [308, 448] width 229 height 66
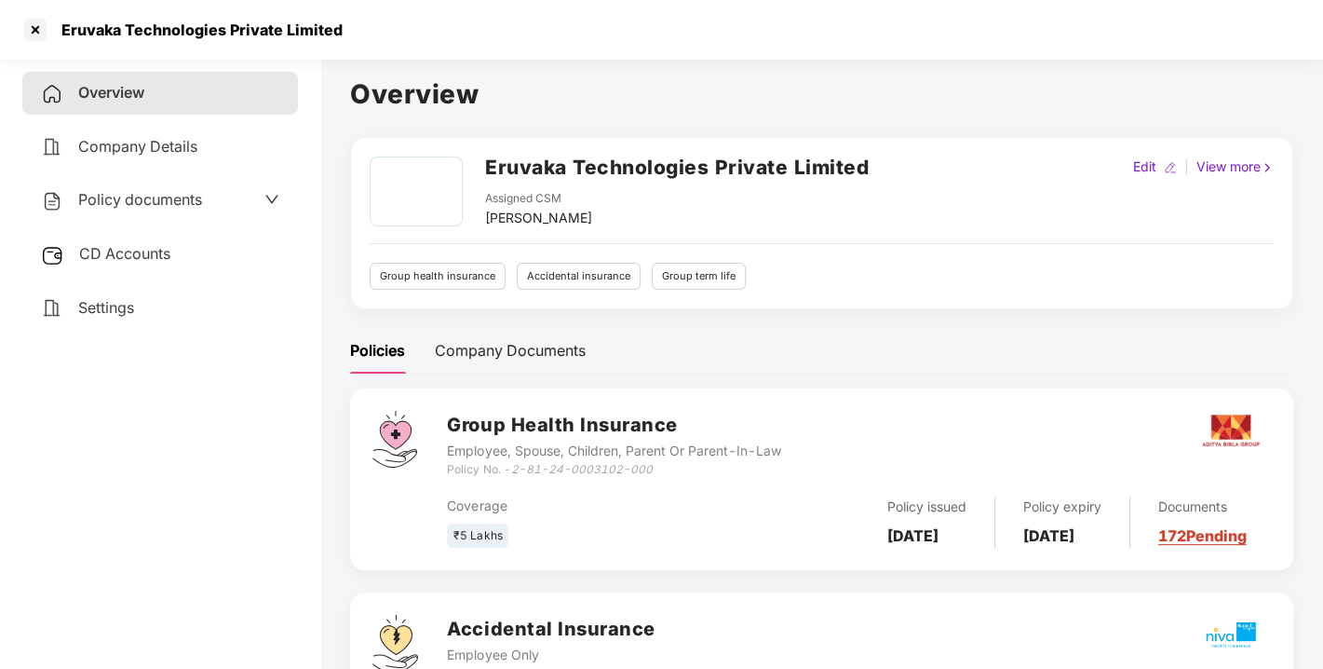
click at [502, 176] on h2 "Eruvaka Technologies Private Limited" at bounding box center [677, 167] width 384 height 31
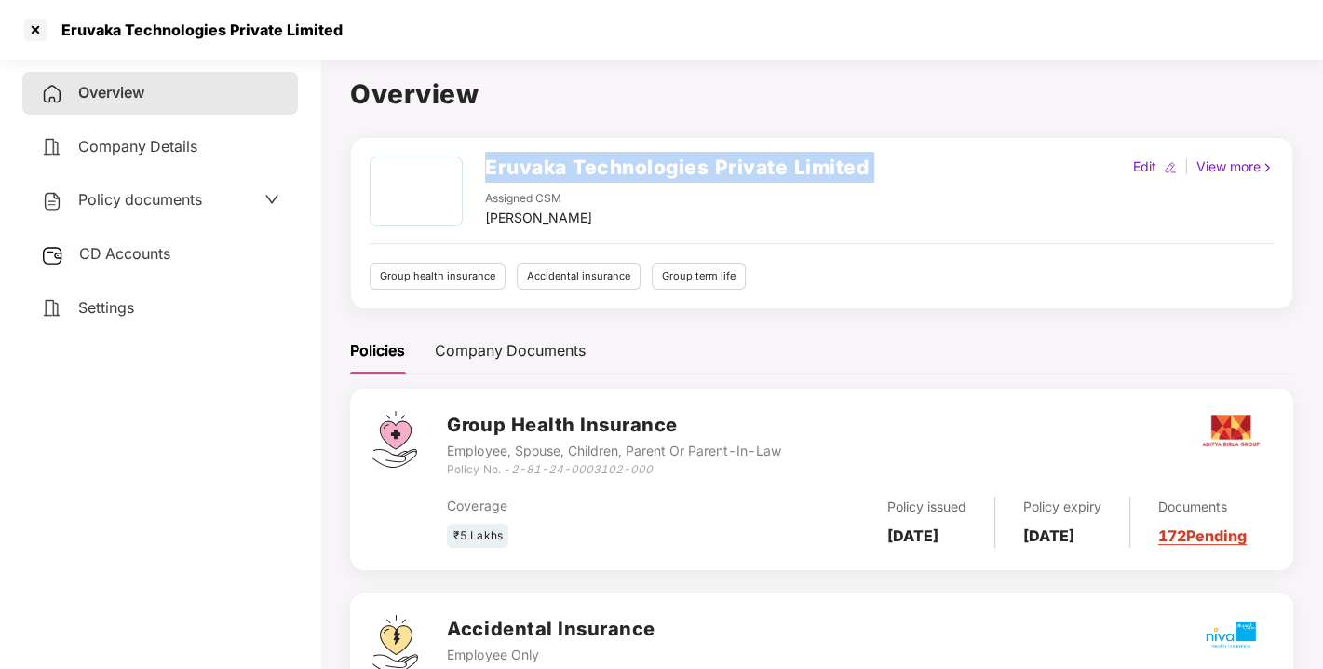
click at [502, 176] on h2 "Eruvaka Technologies Private Limited" at bounding box center [677, 167] width 384 height 31
copy h2 "Eruvaka Technologies Private Limited"
click at [502, 176] on h2 "Eruvaka Technologies Private Limited" at bounding box center [677, 167] width 384 height 31
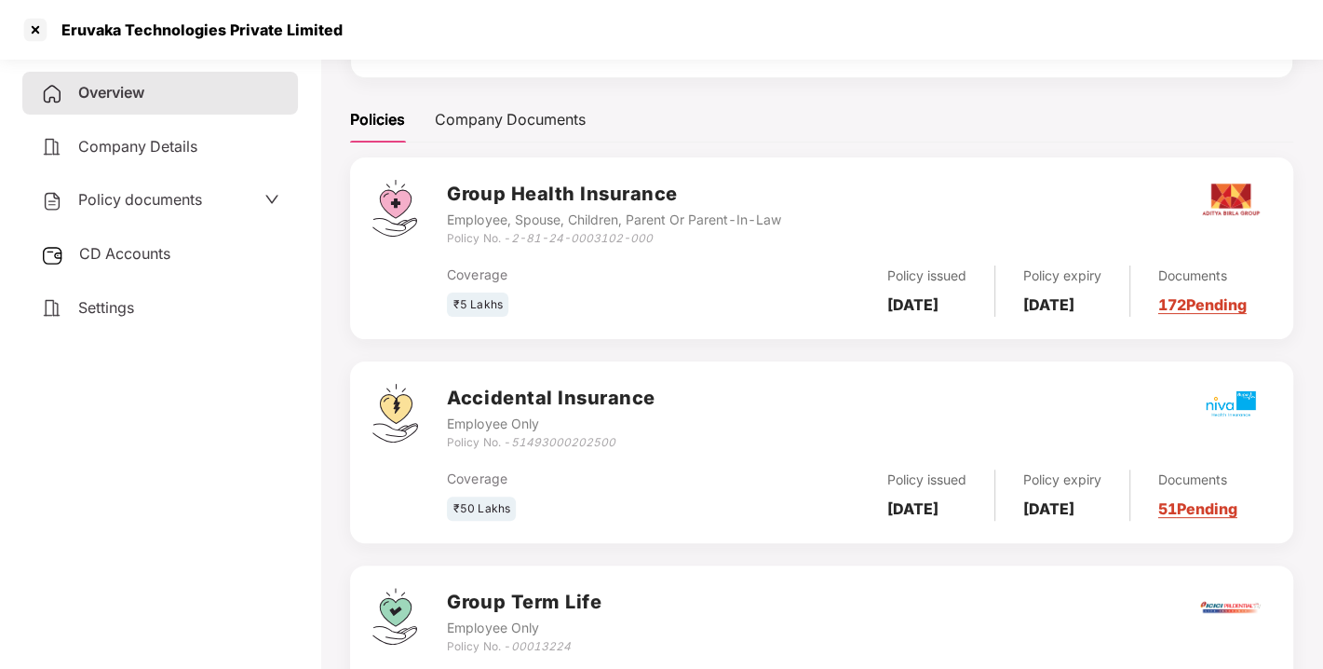
scroll to position [251, 0]
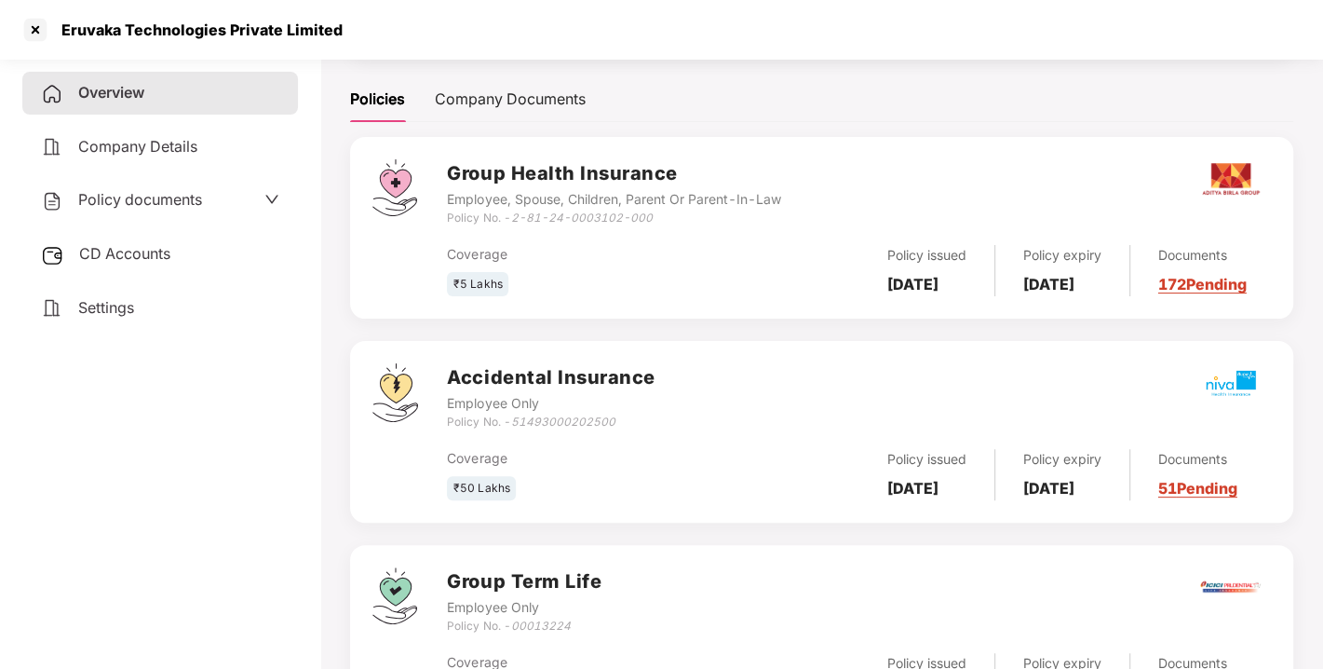
click at [538, 428] on icon "51493000202500" at bounding box center [562, 421] width 104 height 14
copy icon "51493000202500"
click at [538, 428] on icon "51493000202500" at bounding box center [562, 421] width 104 height 14
click at [25, 24] on div at bounding box center [35, 30] width 30 height 30
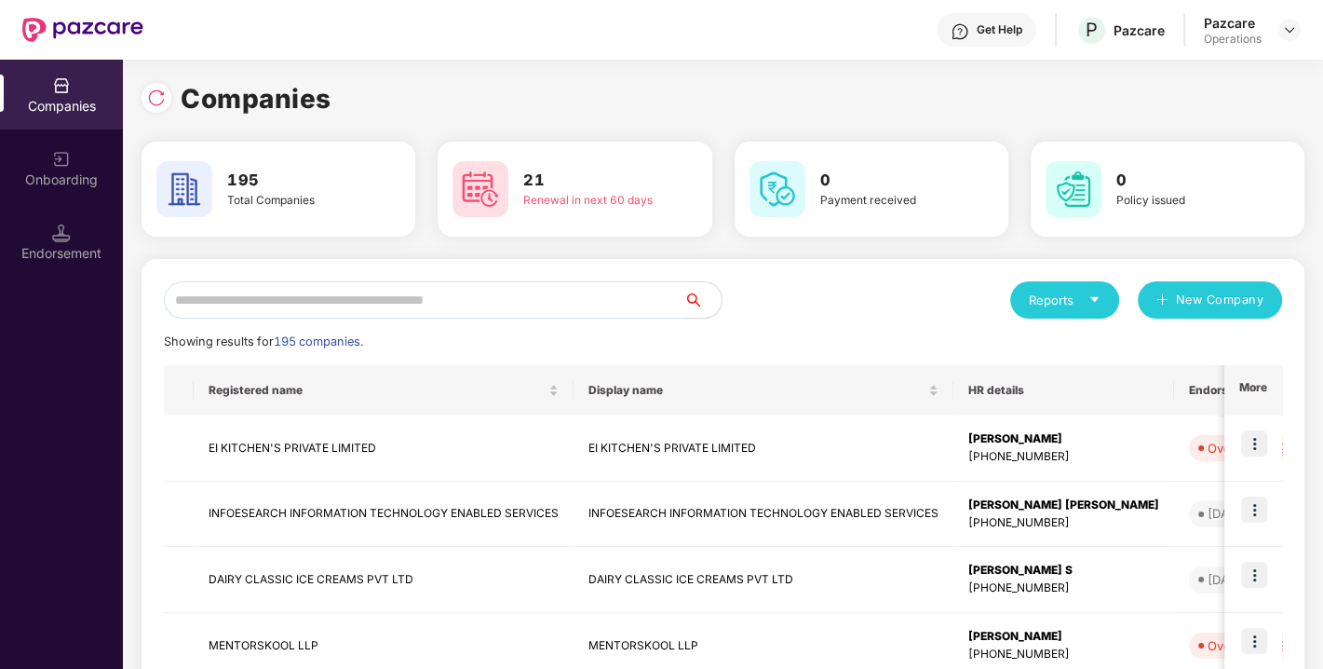
click at [298, 295] on input "text" at bounding box center [424, 299] width 521 height 37
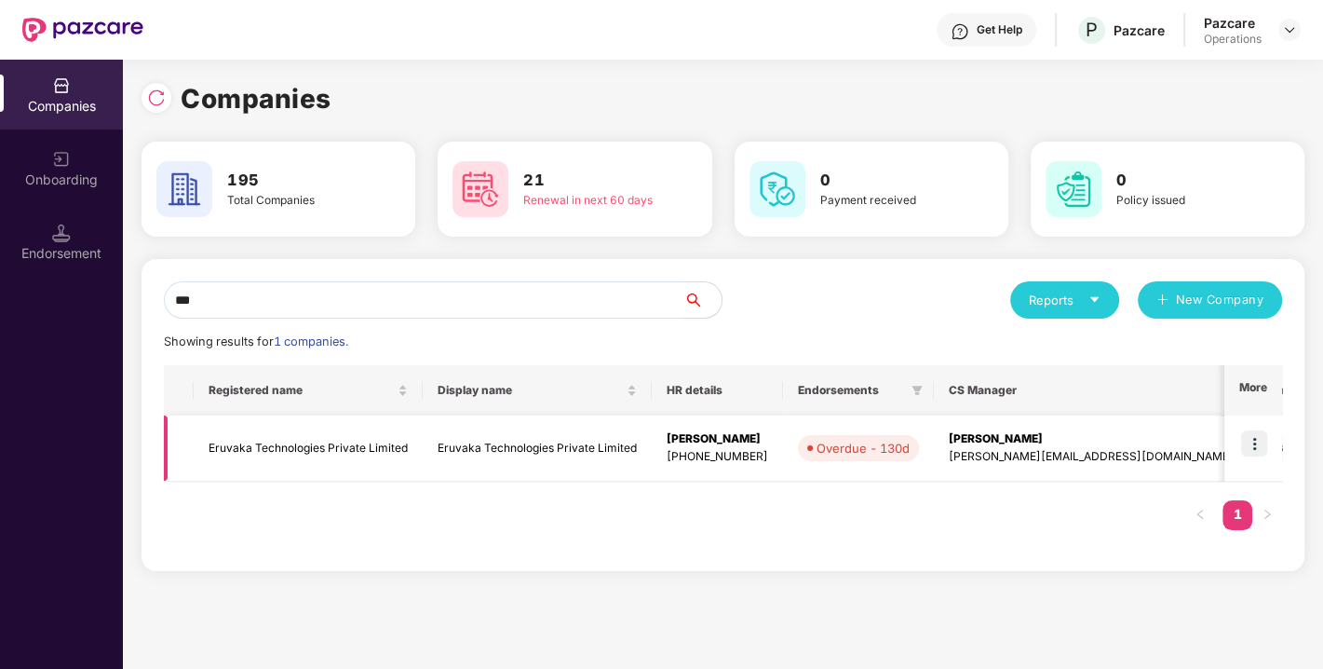
type input "***"
click at [1255, 441] on img at bounding box center [1255, 443] width 26 height 26
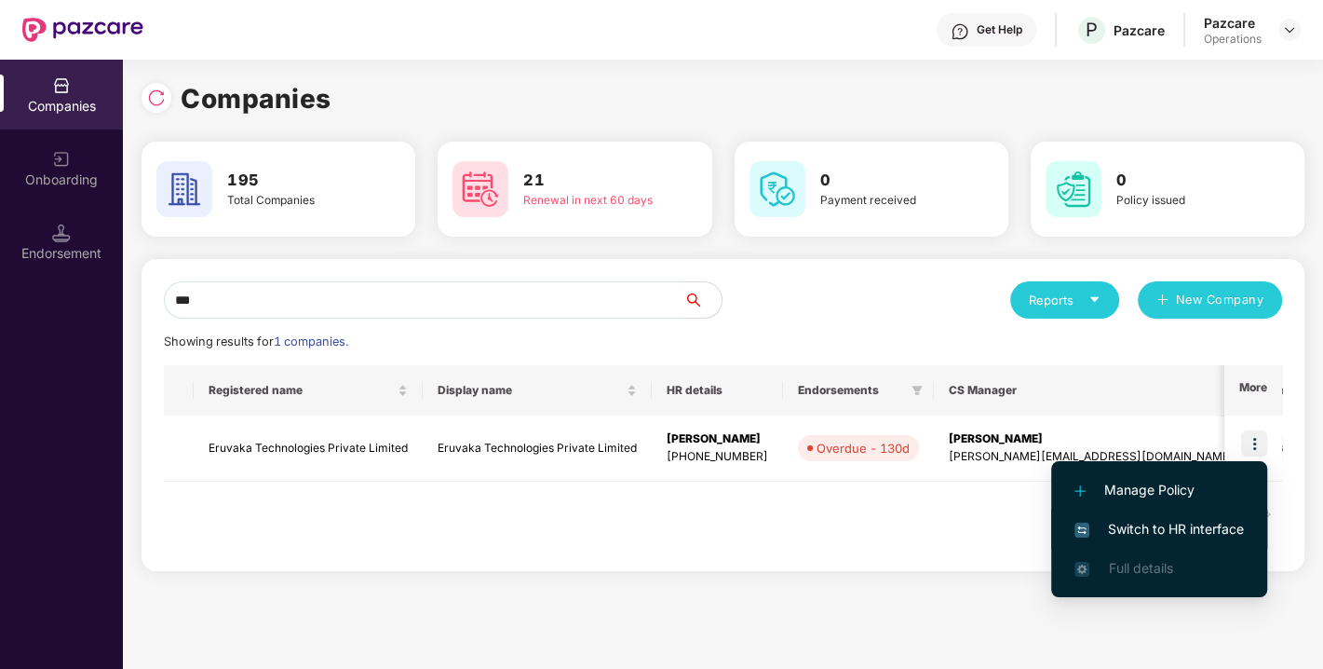
click at [1174, 526] on span "Switch to HR interface" at bounding box center [1160, 529] width 170 height 20
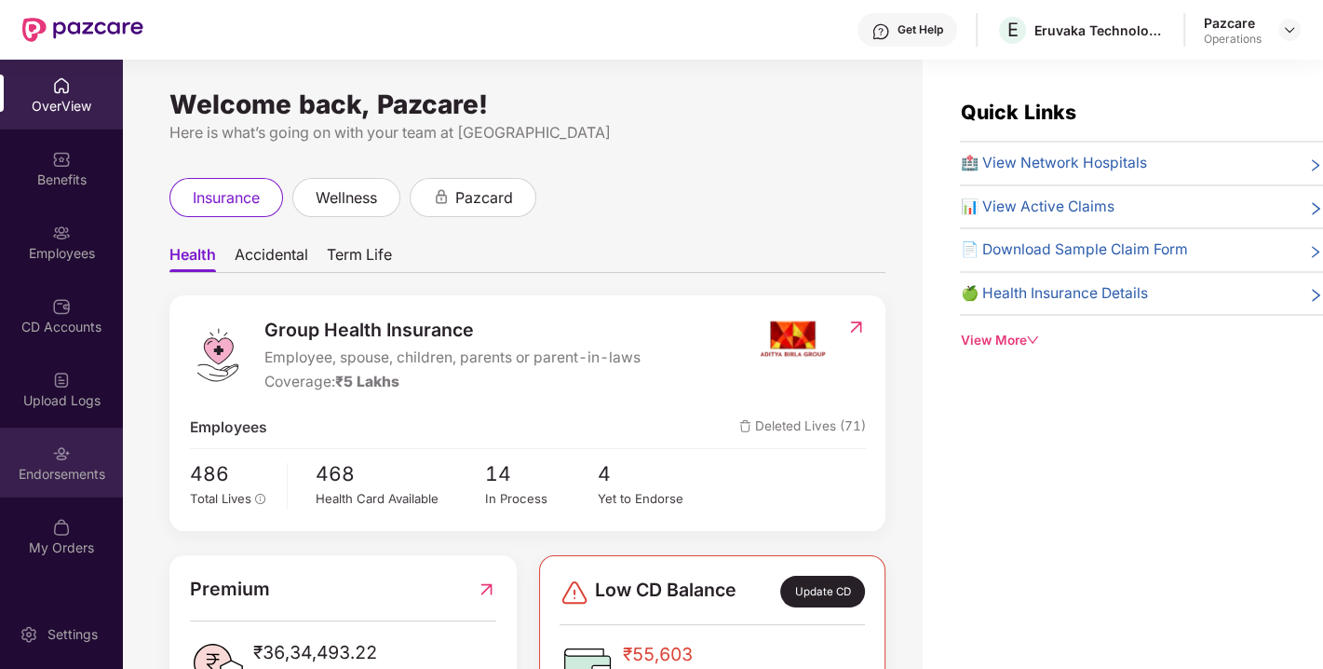
click at [76, 473] on div "Endorsements" at bounding box center [61, 474] width 123 height 19
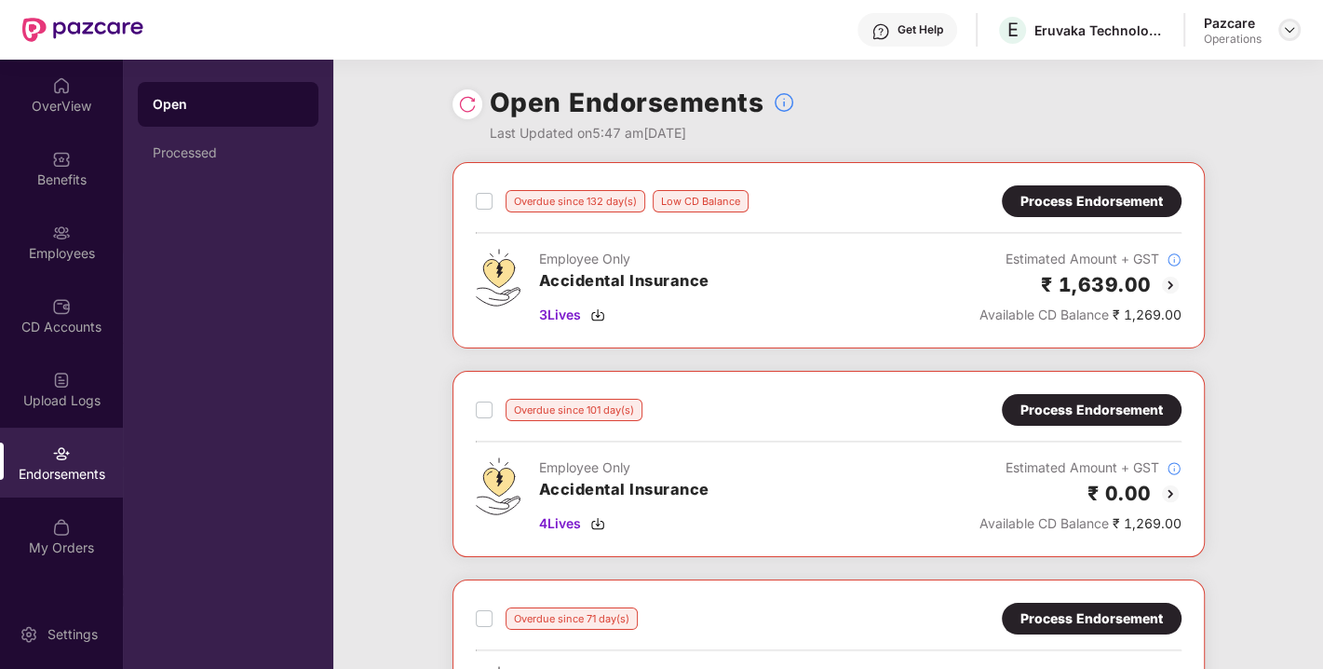
click at [1284, 34] on img at bounding box center [1289, 29] width 15 height 15
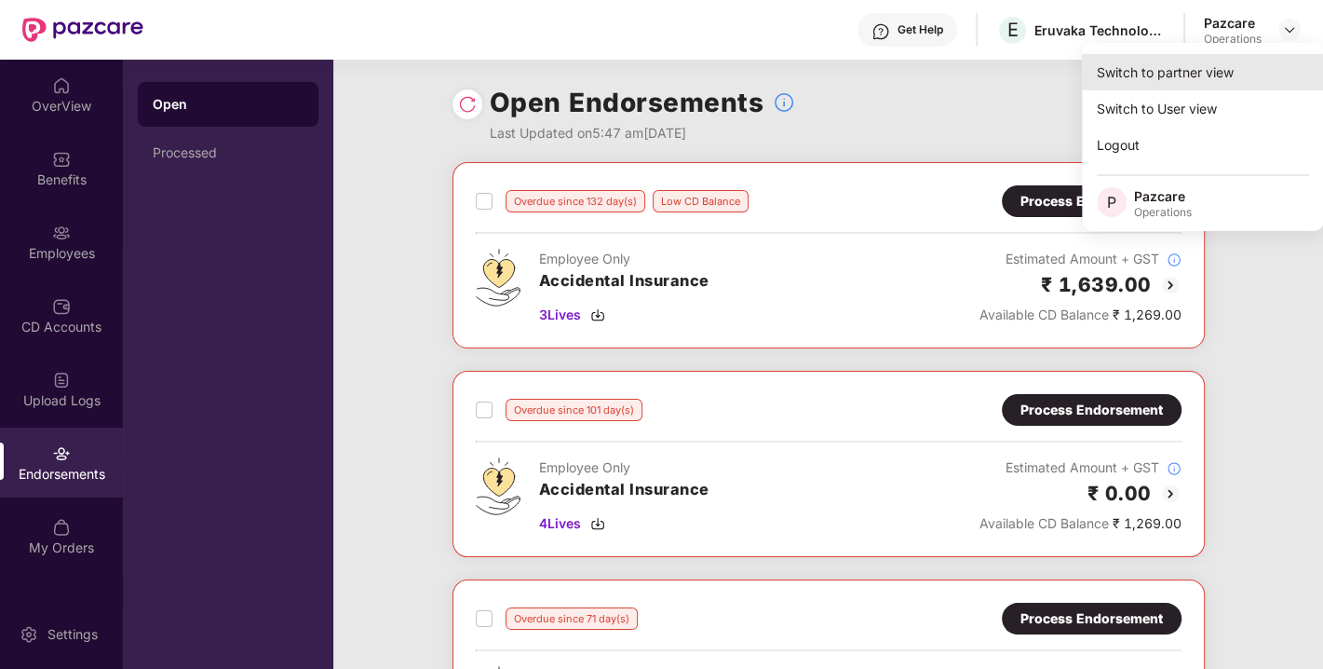
click at [1187, 71] on div "Switch to partner view" at bounding box center [1203, 72] width 242 height 36
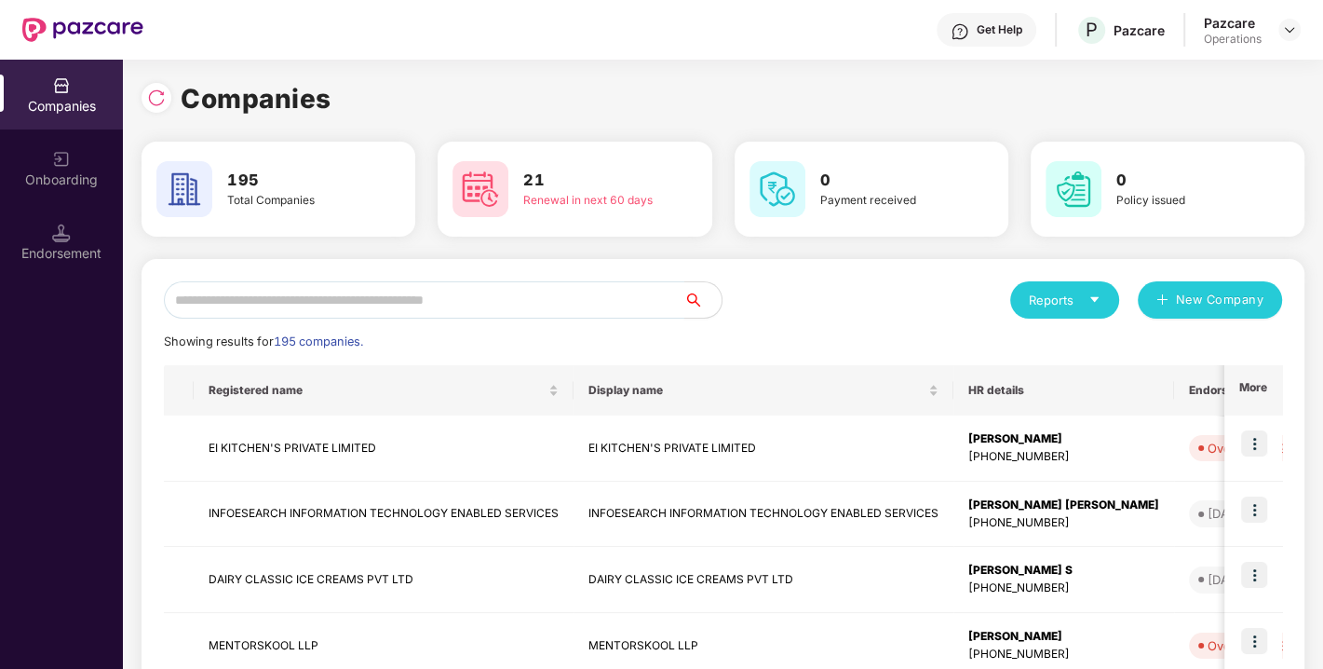
paste input "**********"
click at [467, 300] on input "text" at bounding box center [424, 299] width 521 height 37
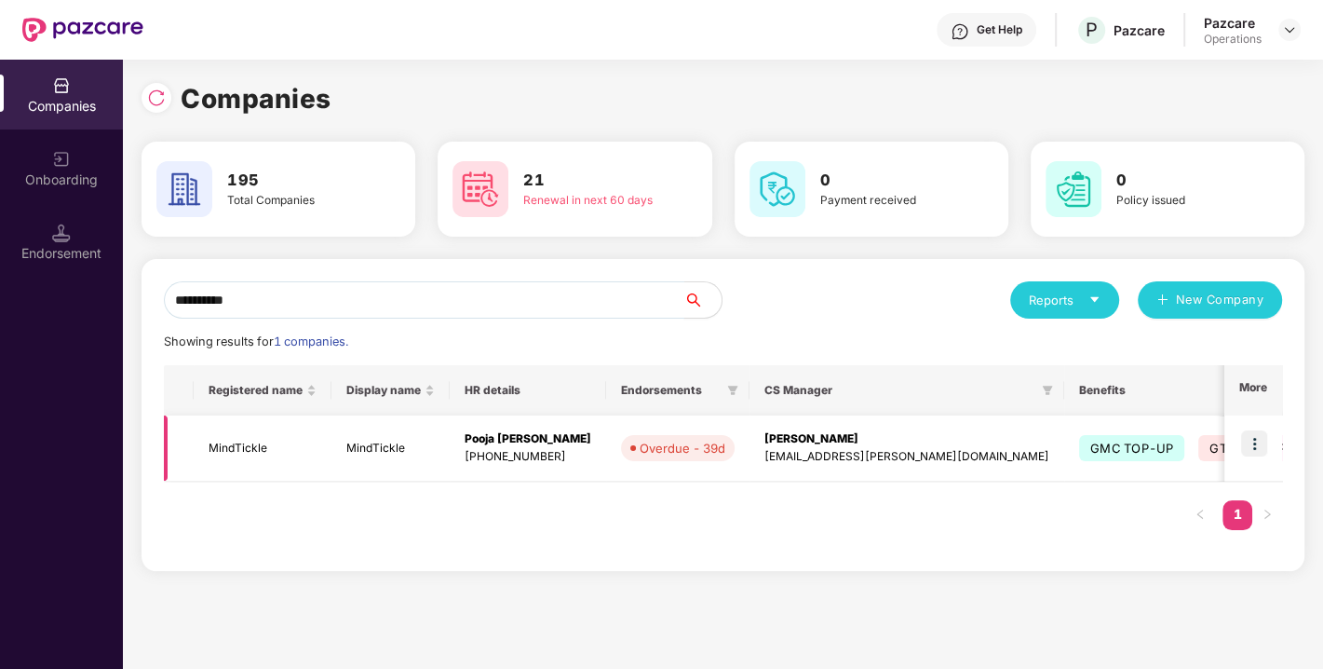
type input "**********"
click at [1256, 437] on img at bounding box center [1255, 443] width 26 height 26
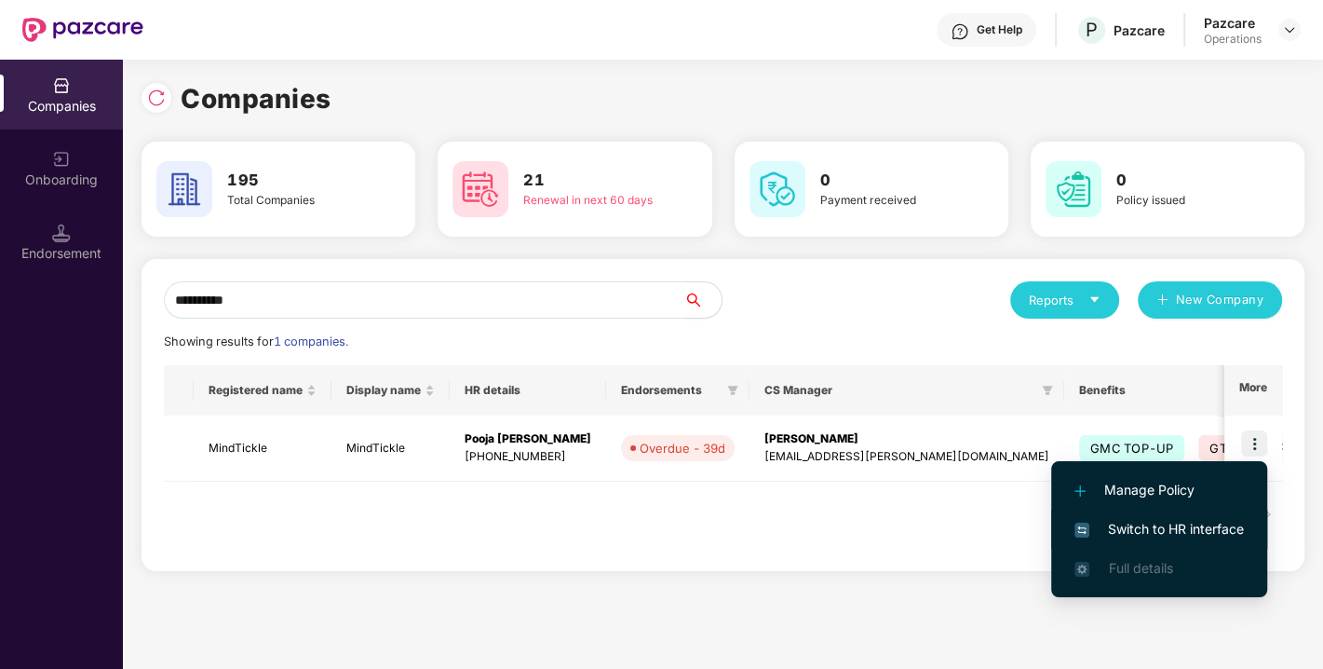
click at [1181, 523] on span "Switch to HR interface" at bounding box center [1160, 529] width 170 height 20
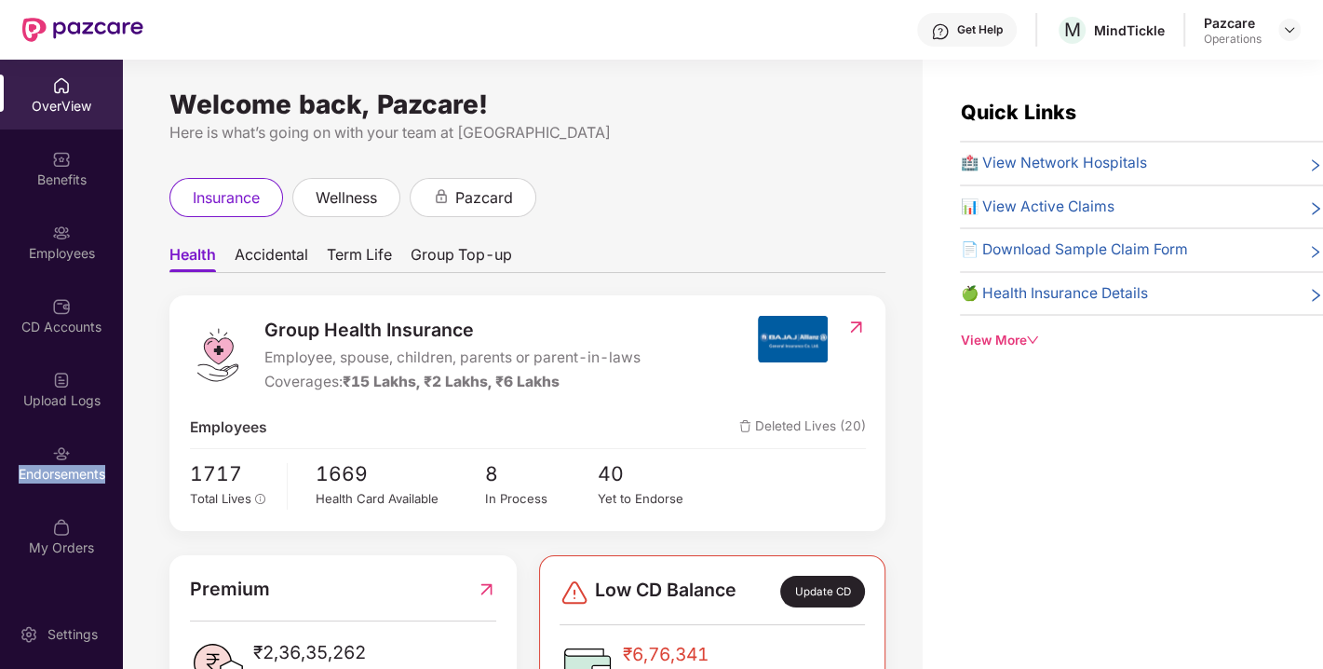
click at [68, 469] on div "Endorsements" at bounding box center [61, 474] width 123 height 19
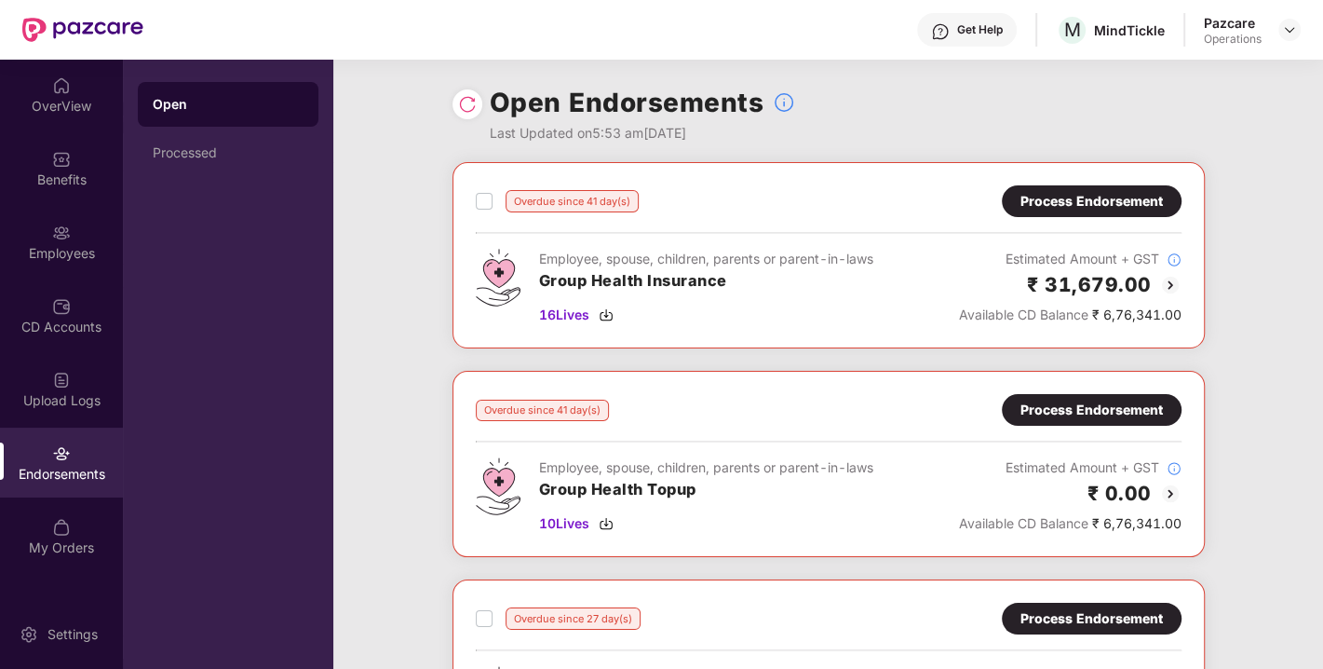
click at [1054, 400] on div "Process Endorsement" at bounding box center [1092, 410] width 142 height 20
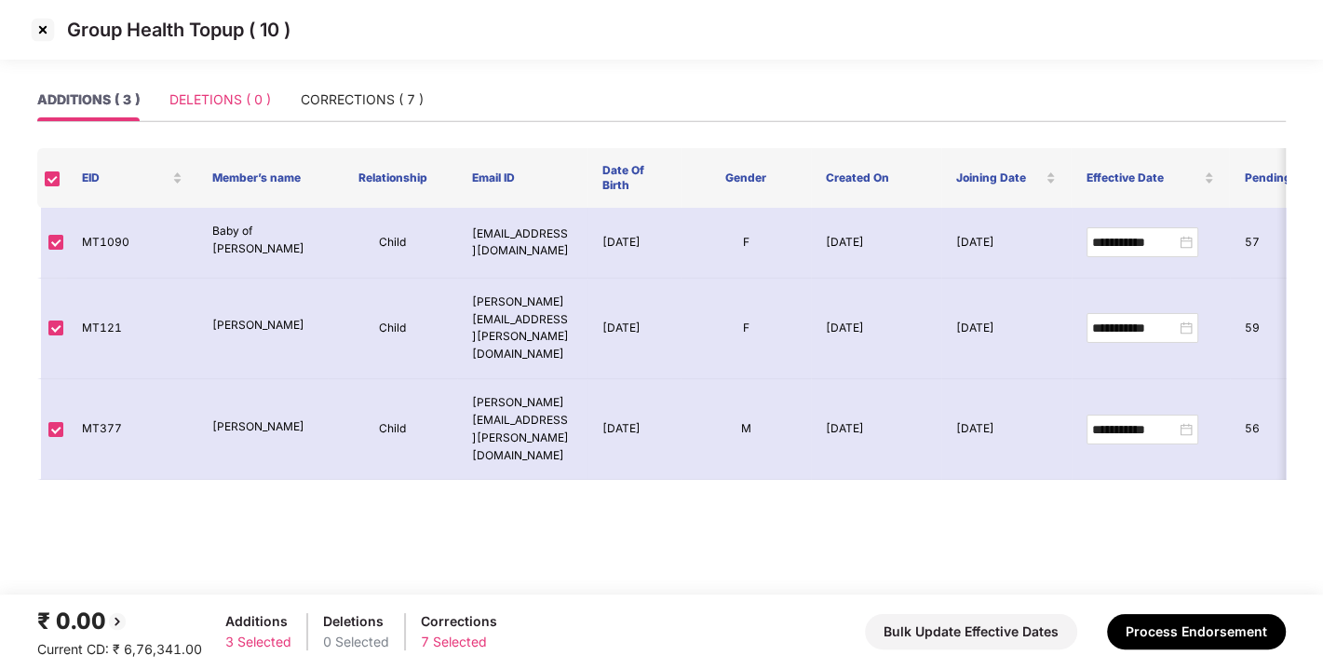
click at [207, 110] on div "DELETIONS ( 0 )" at bounding box center [221, 99] width 102 height 43
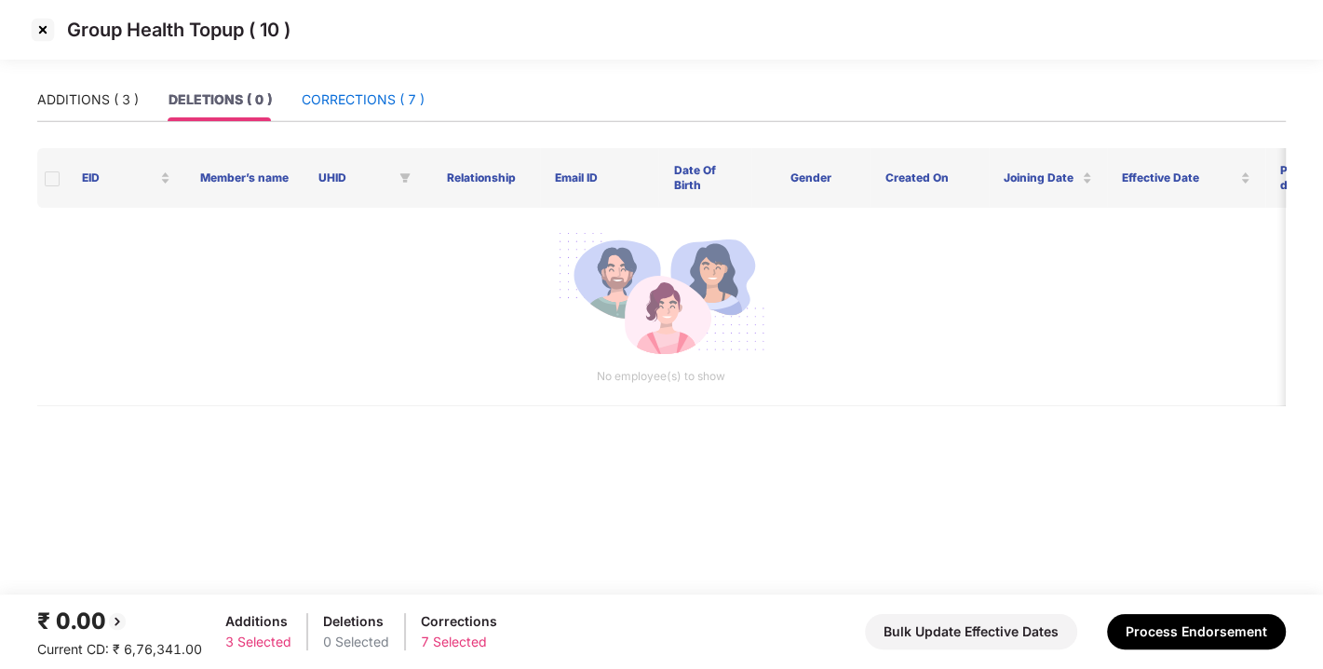
click at [375, 90] on div "CORRECTIONS ( 7 )" at bounding box center [363, 99] width 123 height 20
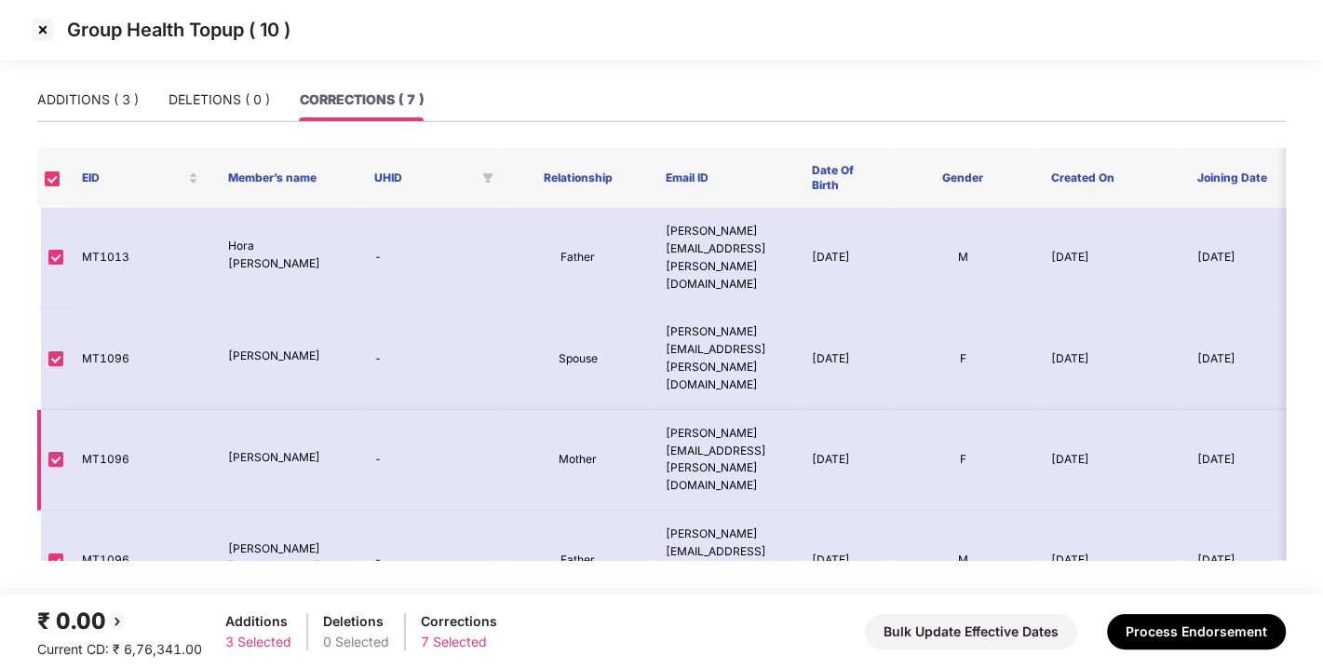
scroll to position [0, 335]
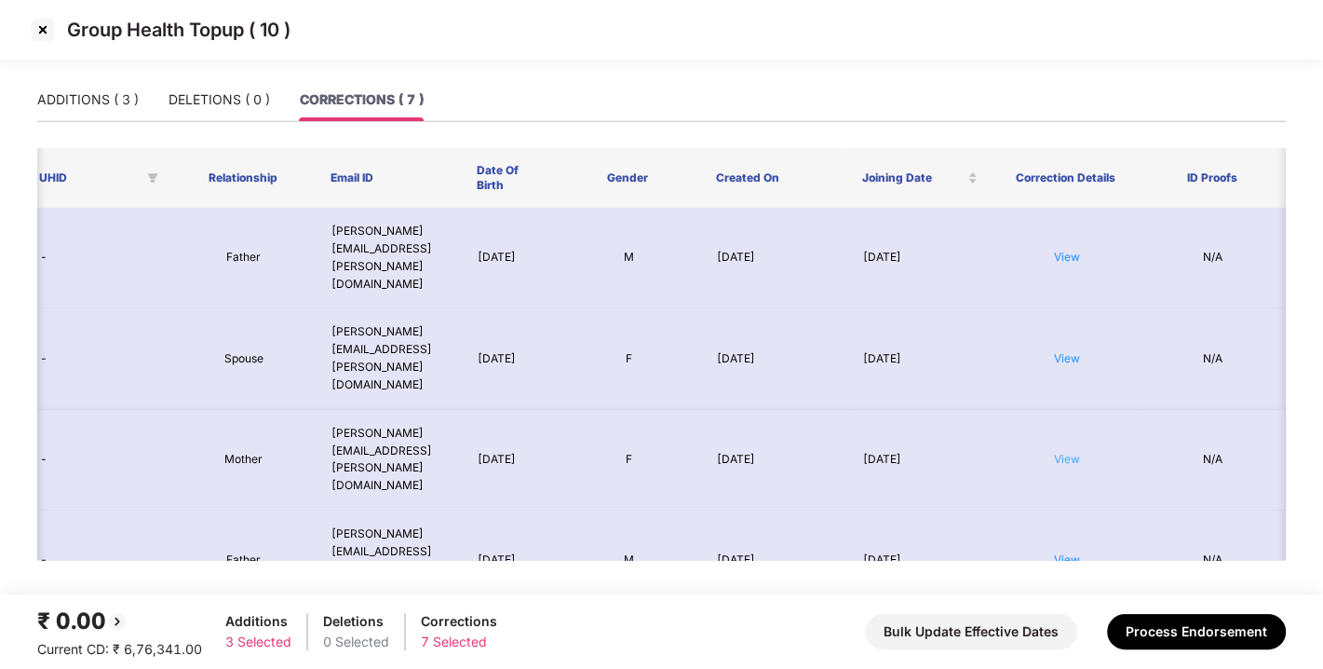
click at [1061, 452] on link "View" at bounding box center [1067, 459] width 26 height 14
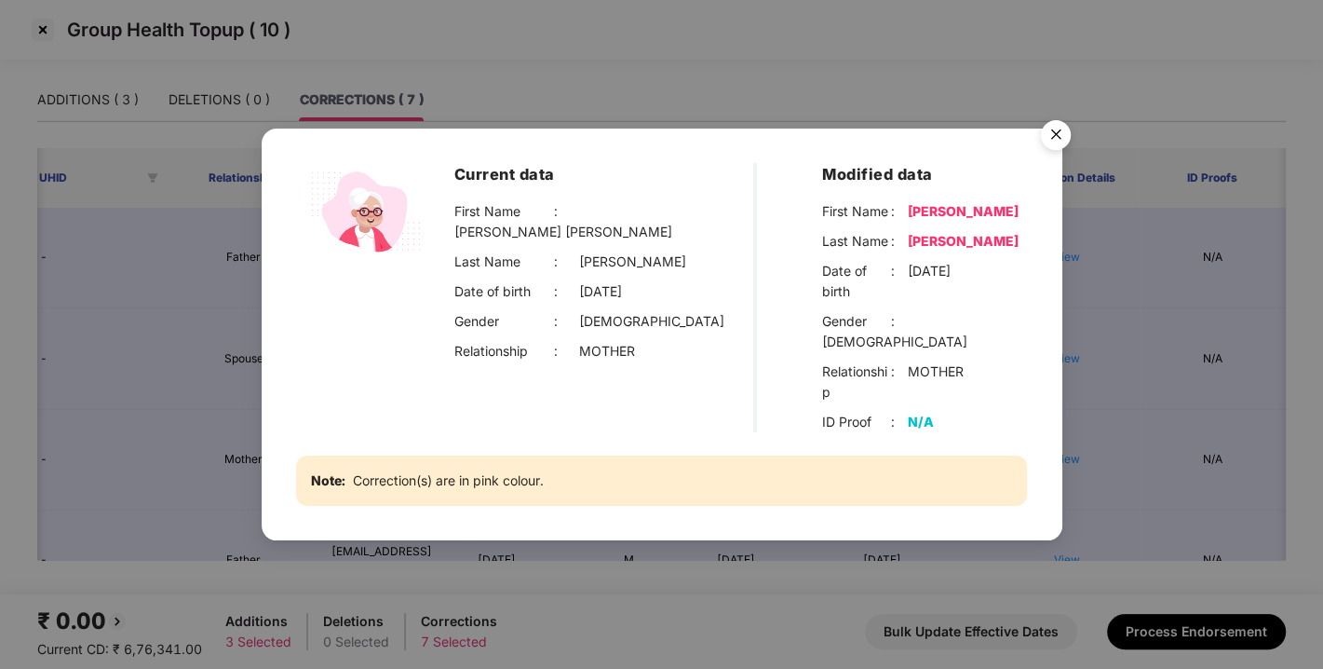
click at [1053, 164] on img "Close" at bounding box center [1056, 138] width 52 height 52
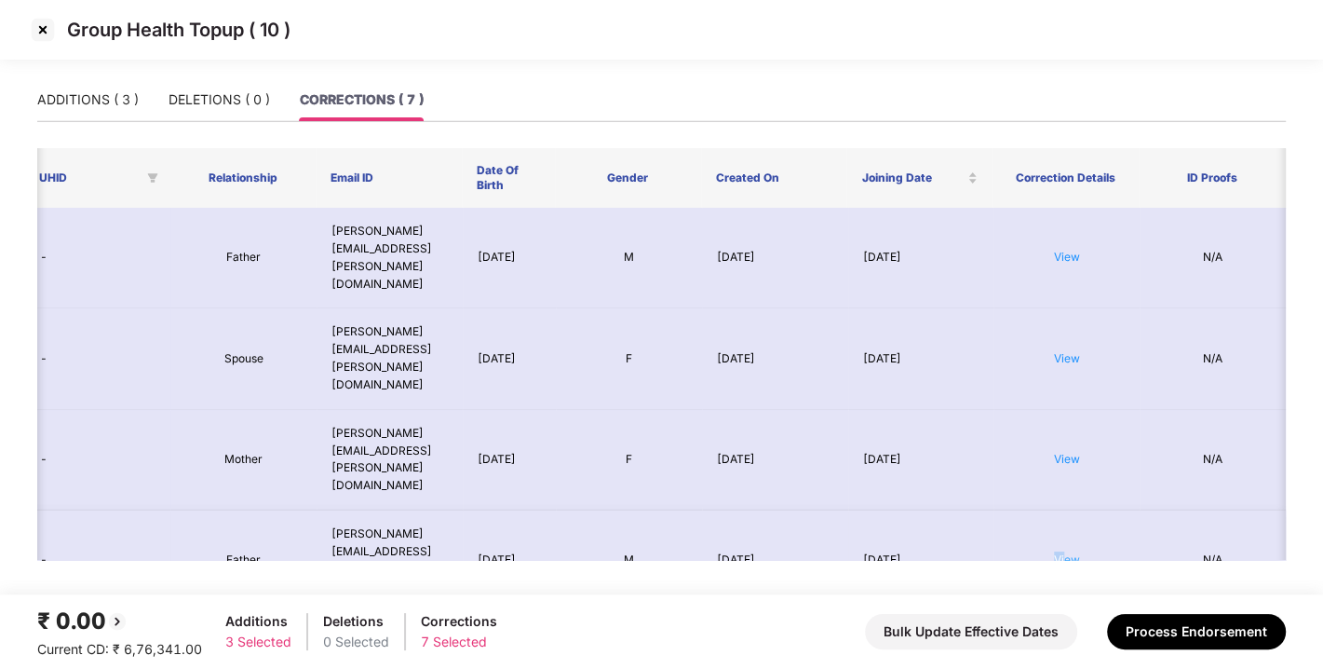
drag, startPoint x: 1065, startPoint y: 453, endPoint x: 1052, endPoint y: 441, distance: 17.9
click at [1052, 510] on td "View" at bounding box center [1067, 560] width 146 height 101
click at [1054, 552] on link "View" at bounding box center [1067, 559] width 26 height 14
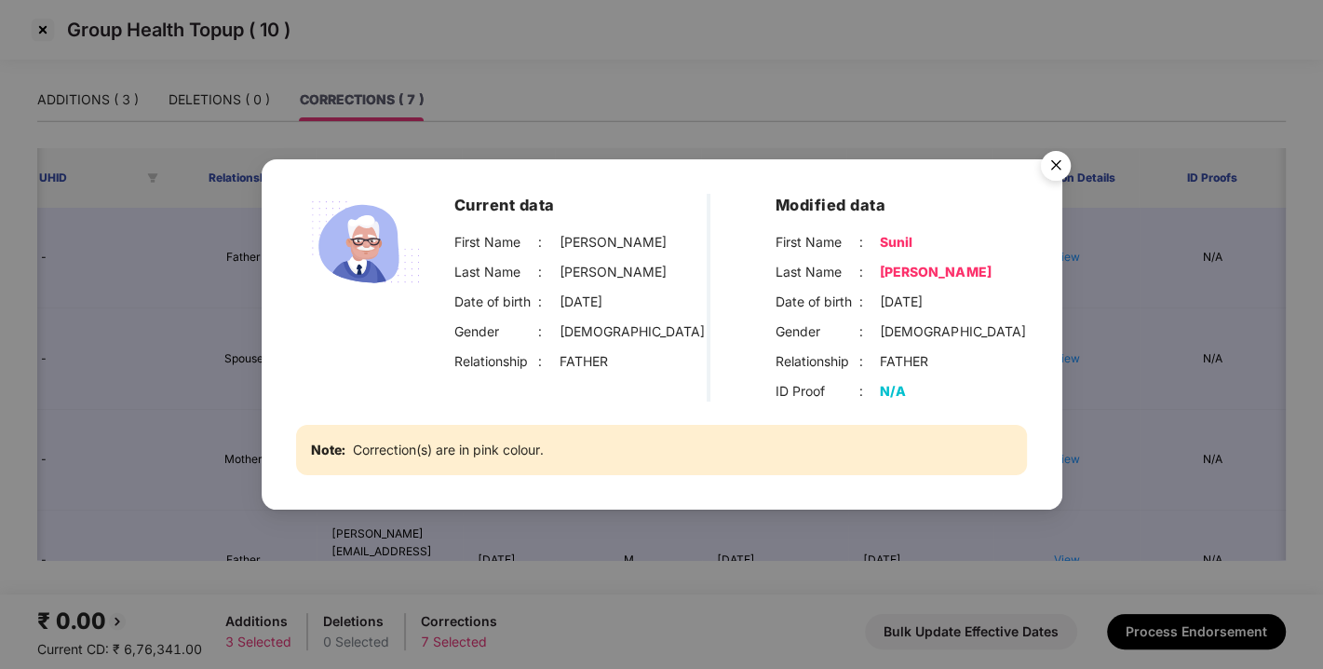
click at [1055, 176] on img "Close" at bounding box center [1056, 168] width 52 height 52
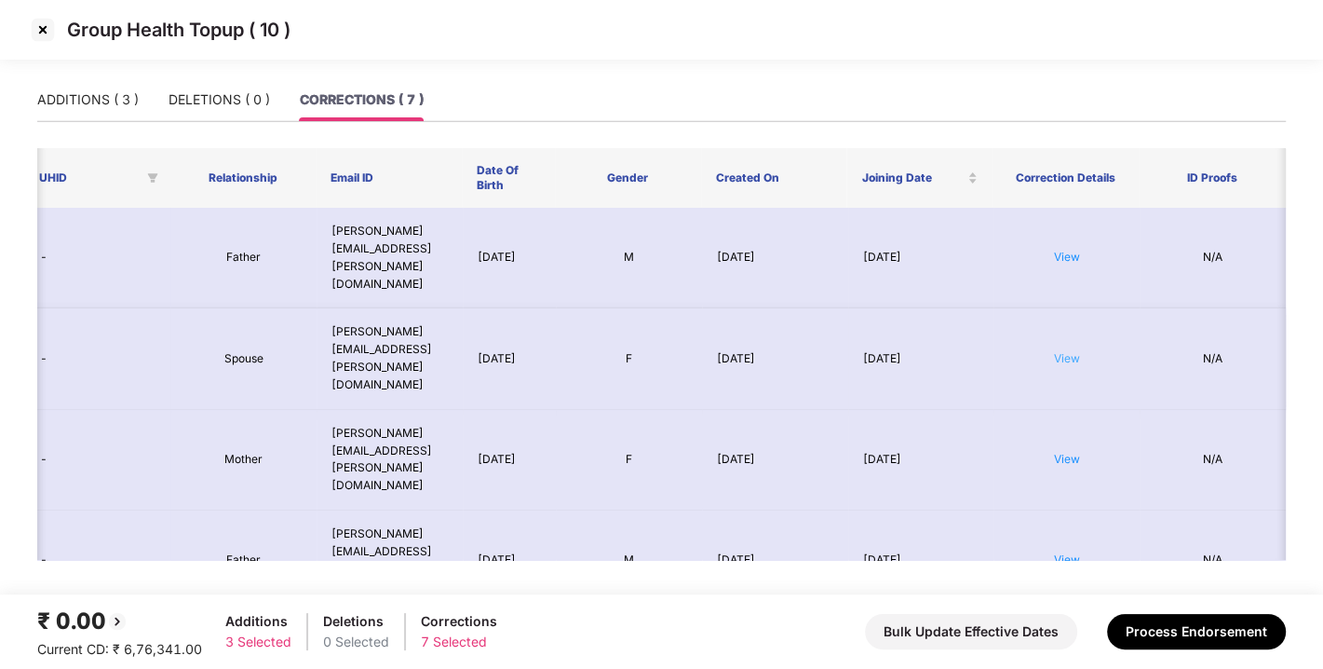
click at [1068, 351] on link "View" at bounding box center [1067, 358] width 26 height 14
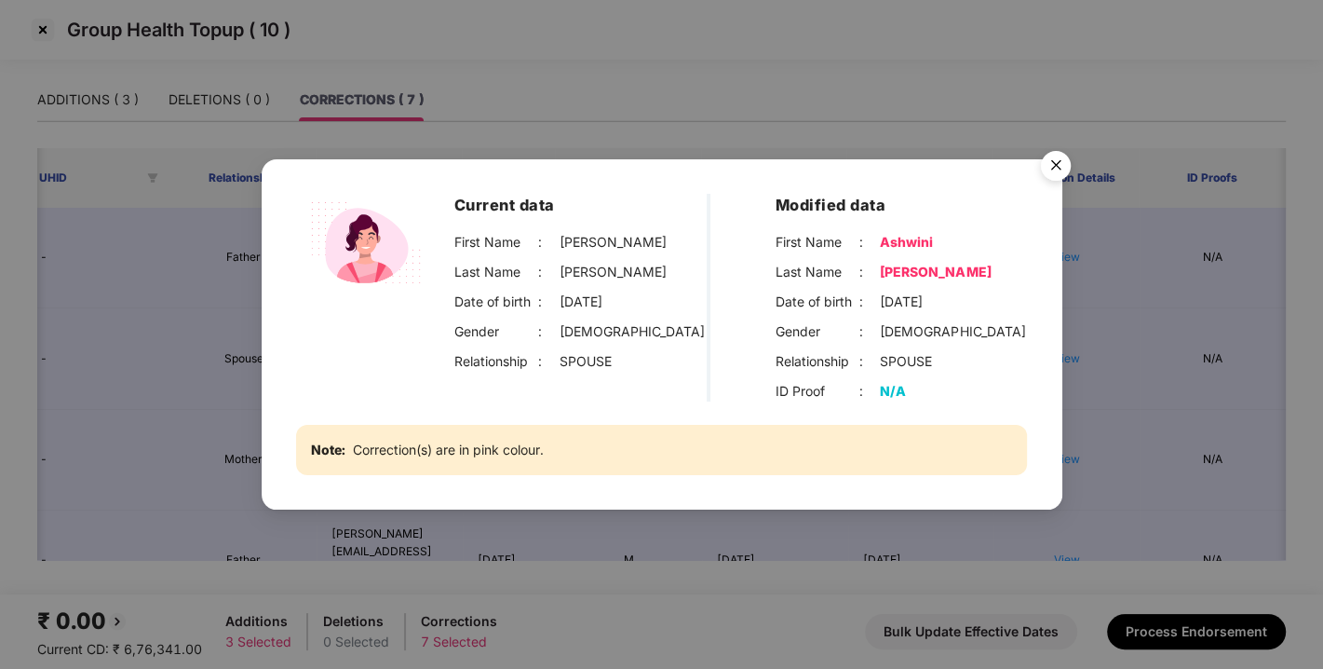
click at [1050, 156] on img "Close" at bounding box center [1056, 168] width 52 height 52
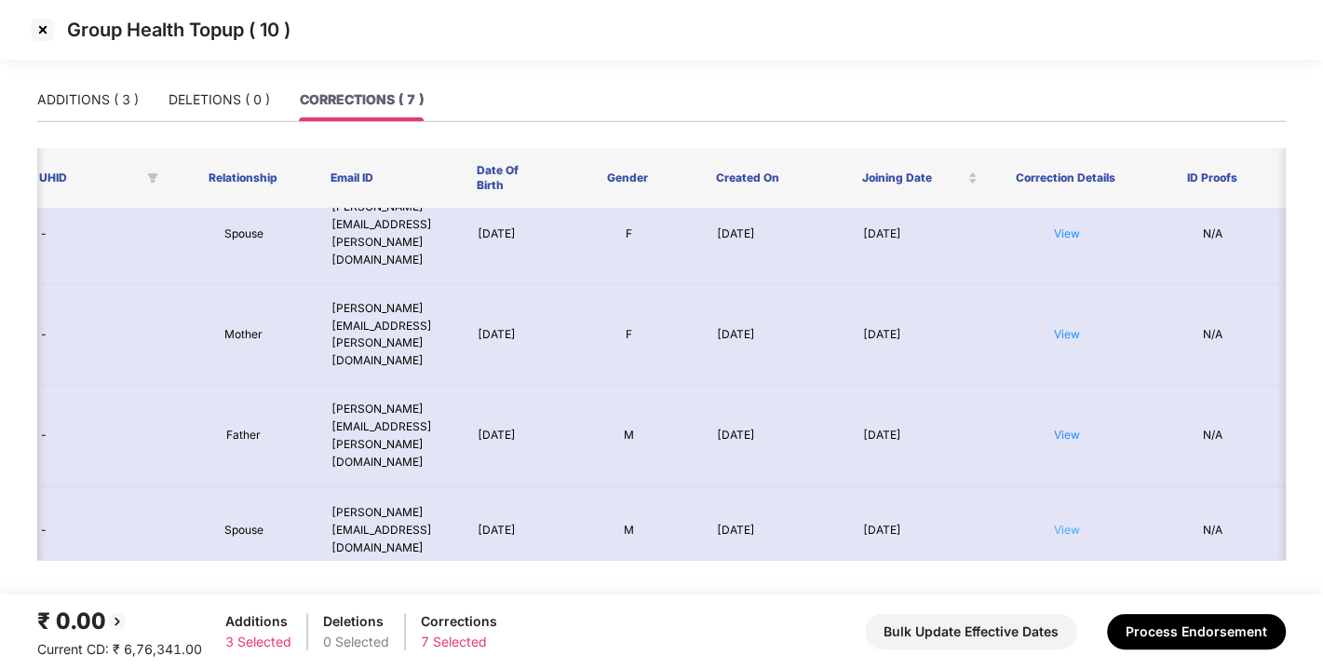
click at [1066, 522] on link "View" at bounding box center [1067, 529] width 26 height 14
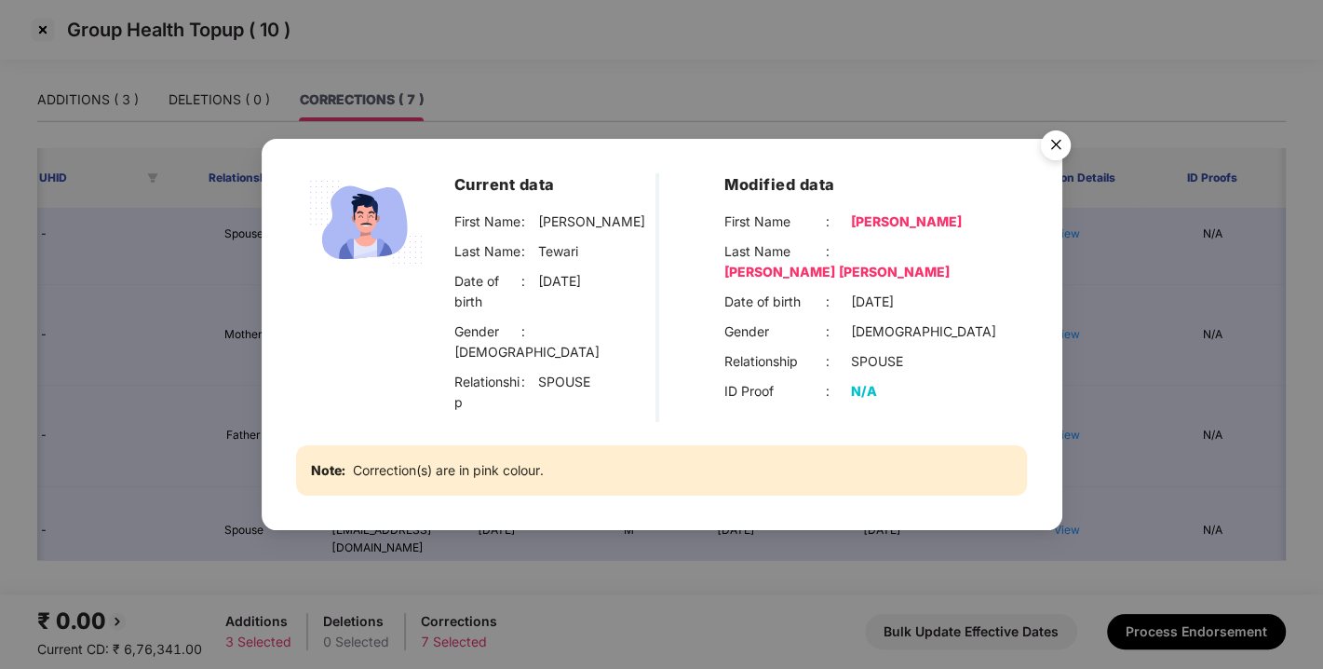
click at [1065, 170] on img "Close" at bounding box center [1056, 148] width 52 height 52
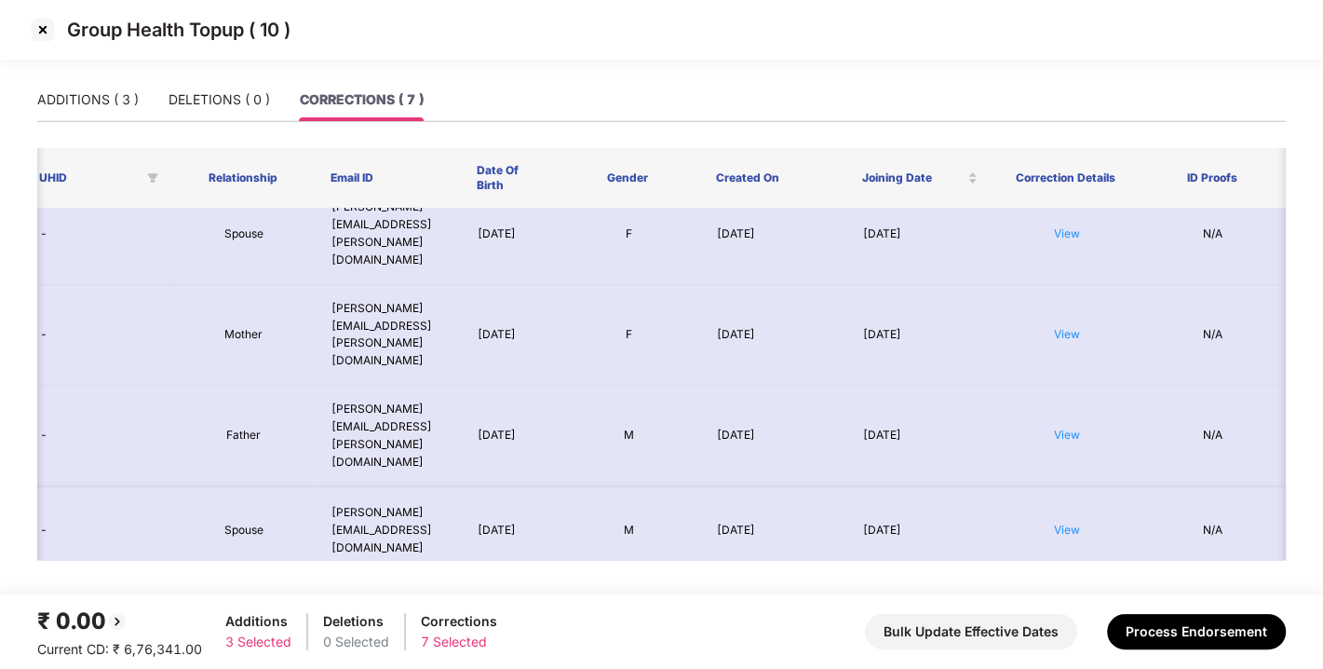
scroll to position [0, 0]
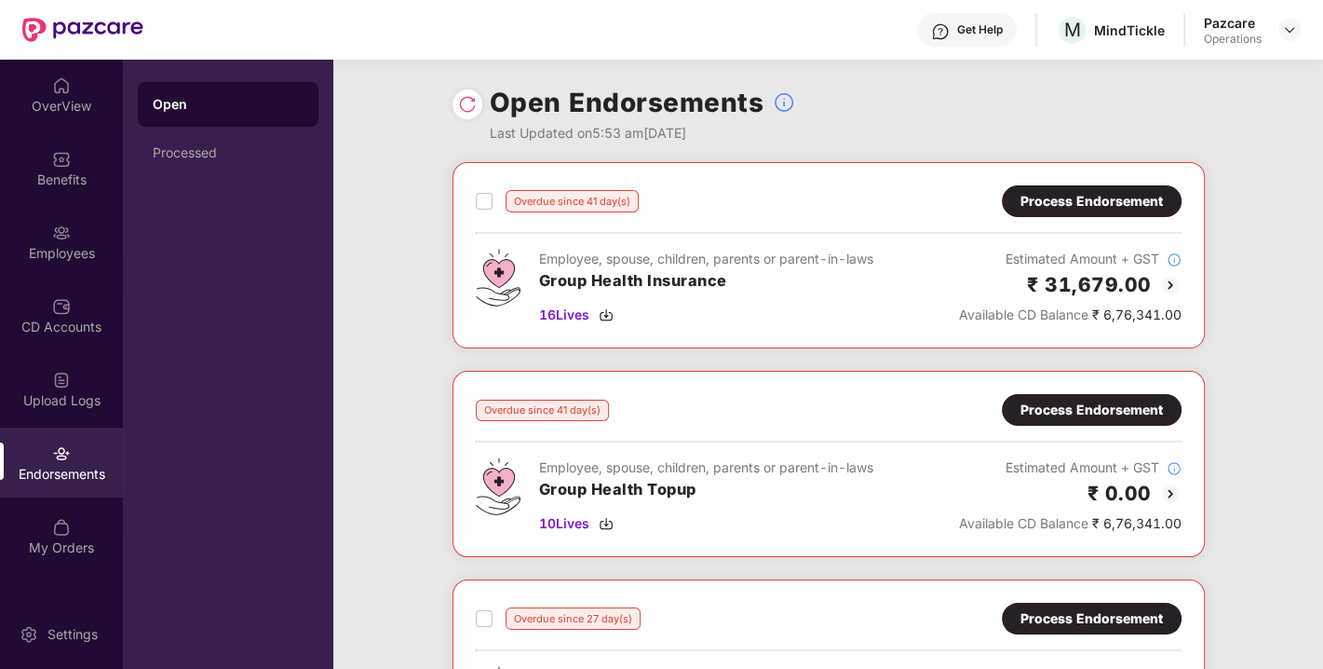
click at [1085, 396] on div "Process Endorsement" at bounding box center [1092, 410] width 180 height 32
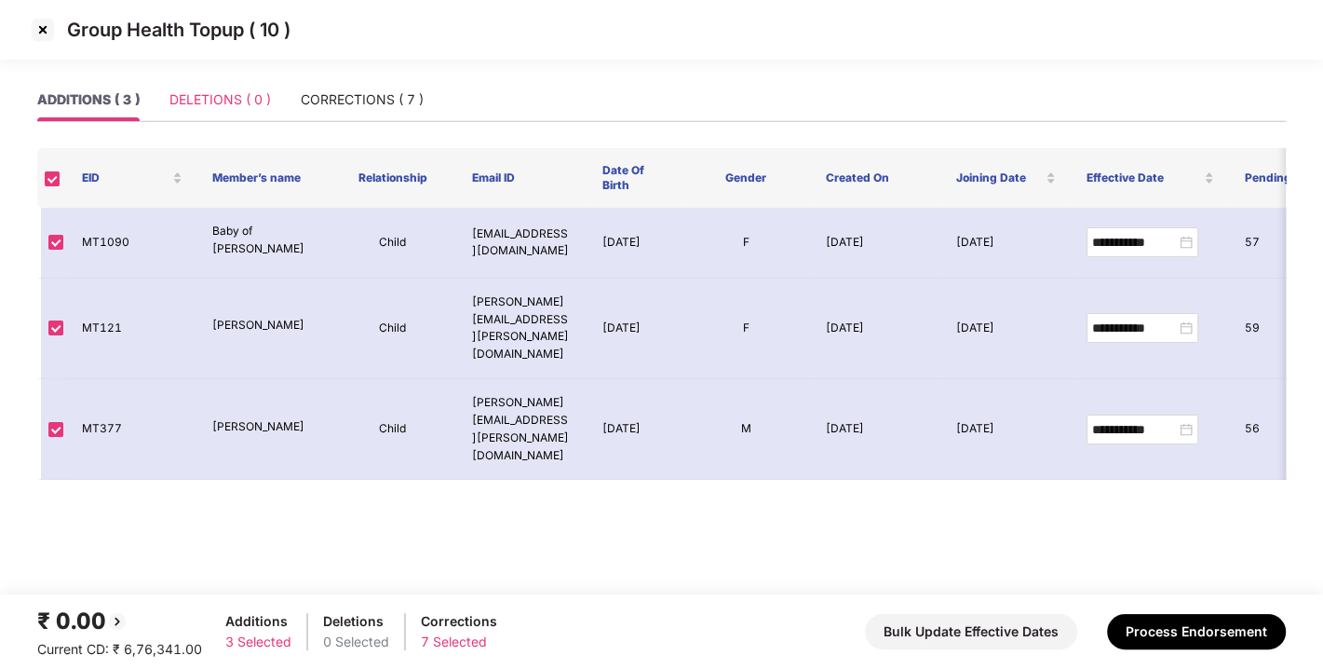
click at [202, 115] on div "DELETIONS ( 0 )" at bounding box center [221, 99] width 102 height 43
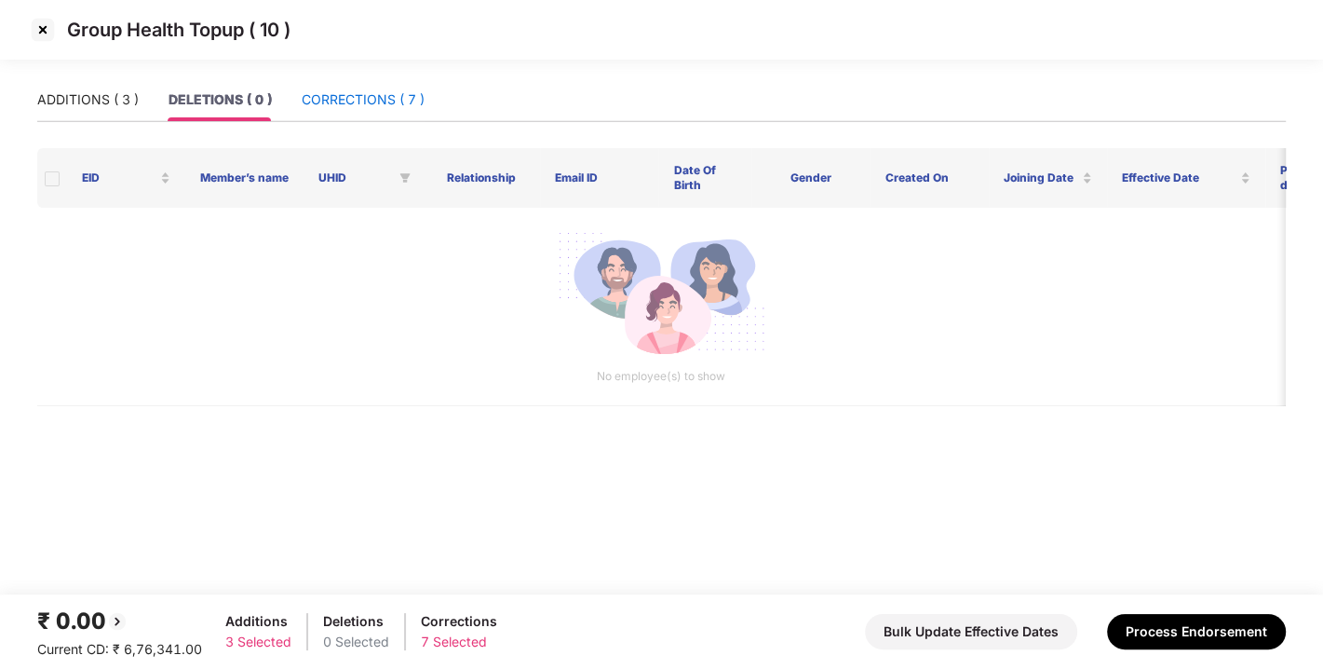
click at [343, 102] on div "CORRECTIONS ( 7 )" at bounding box center [363, 99] width 123 height 20
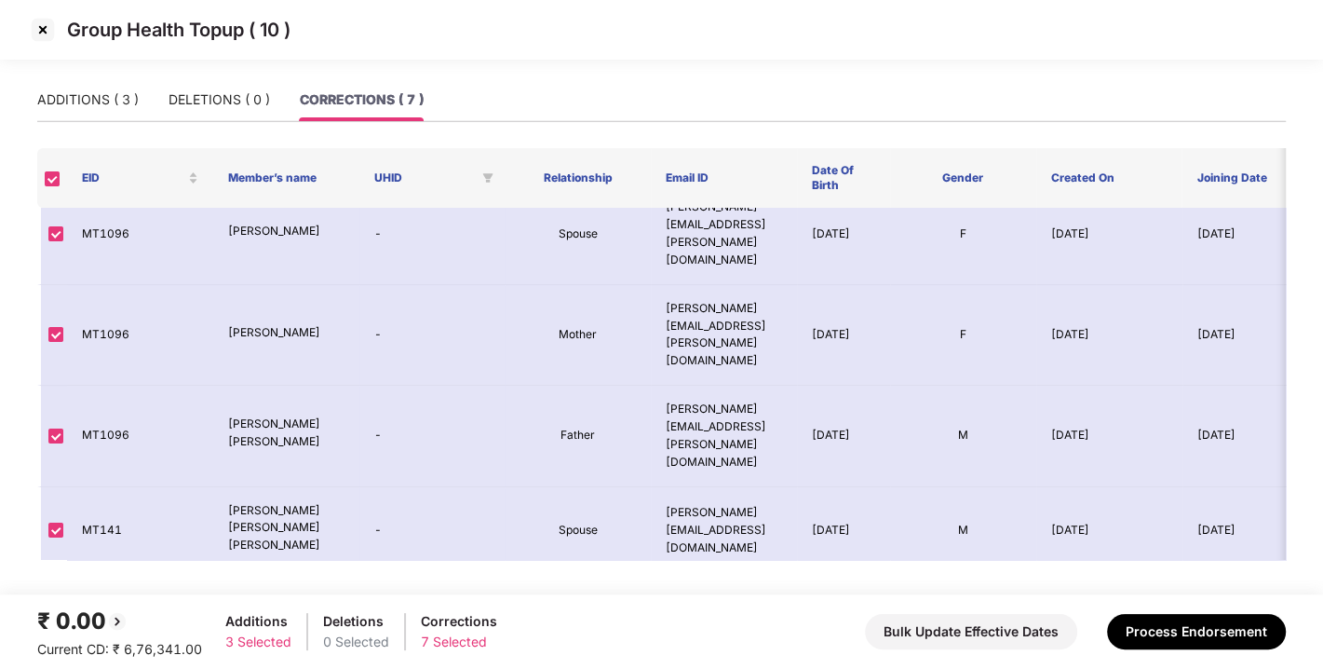
scroll to position [0, 335]
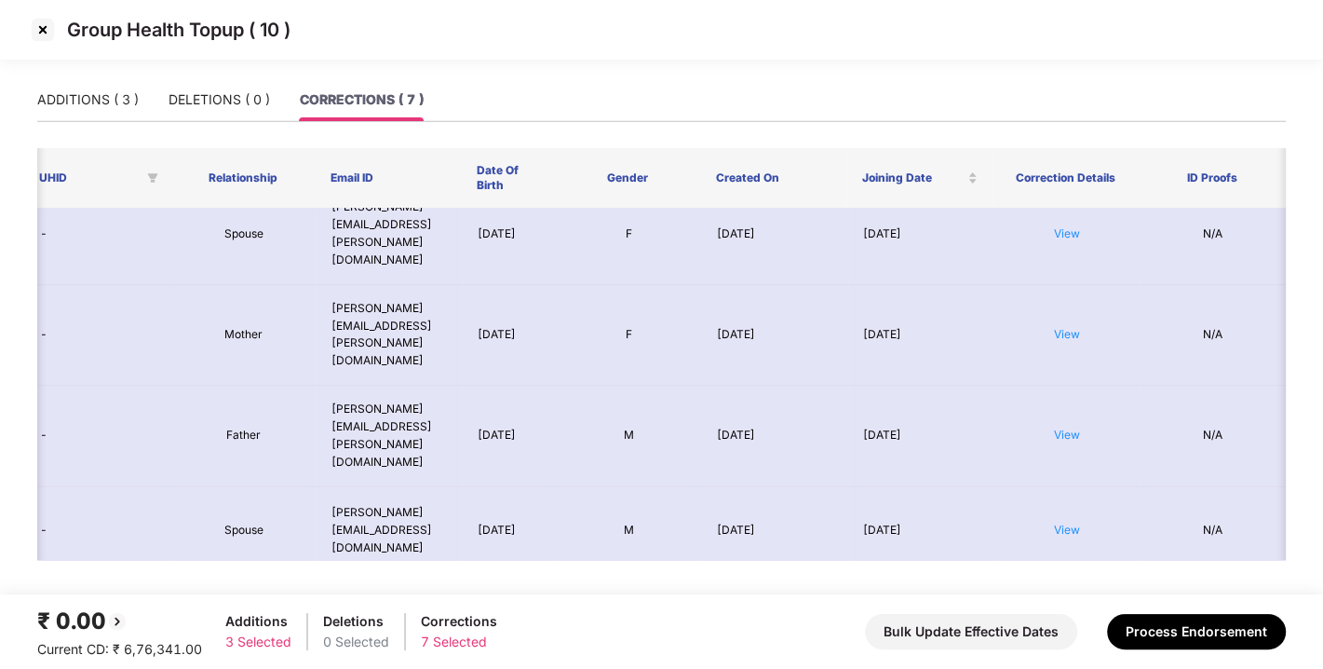
click at [1064, 608] on link "View" at bounding box center [1067, 615] width 26 height 14
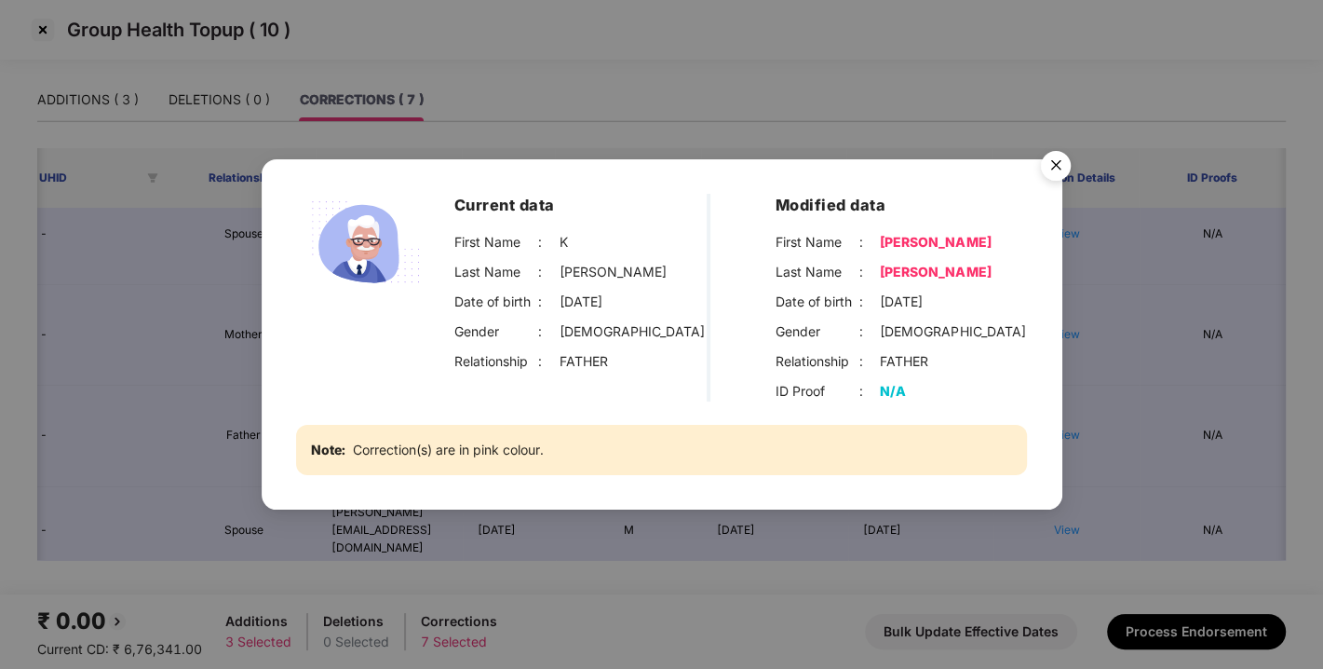
click at [1052, 160] on img "Close" at bounding box center [1056, 168] width 52 height 52
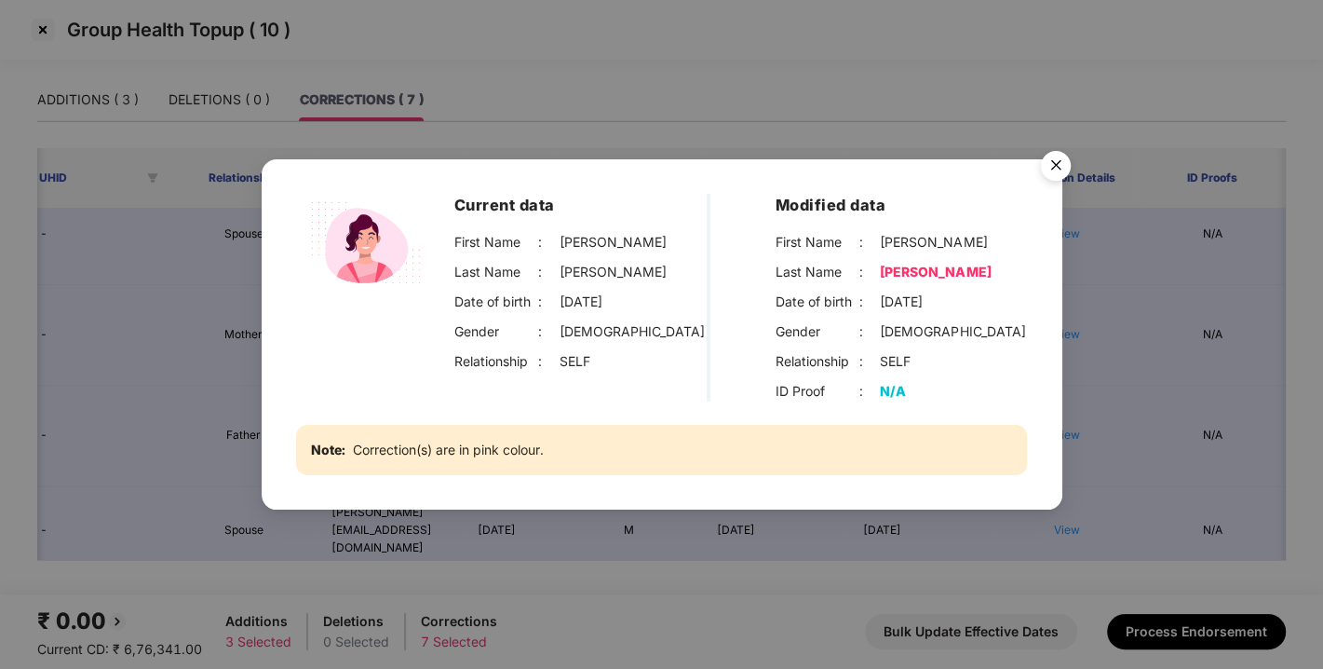
click at [1059, 170] on img "Close" at bounding box center [1056, 168] width 52 height 52
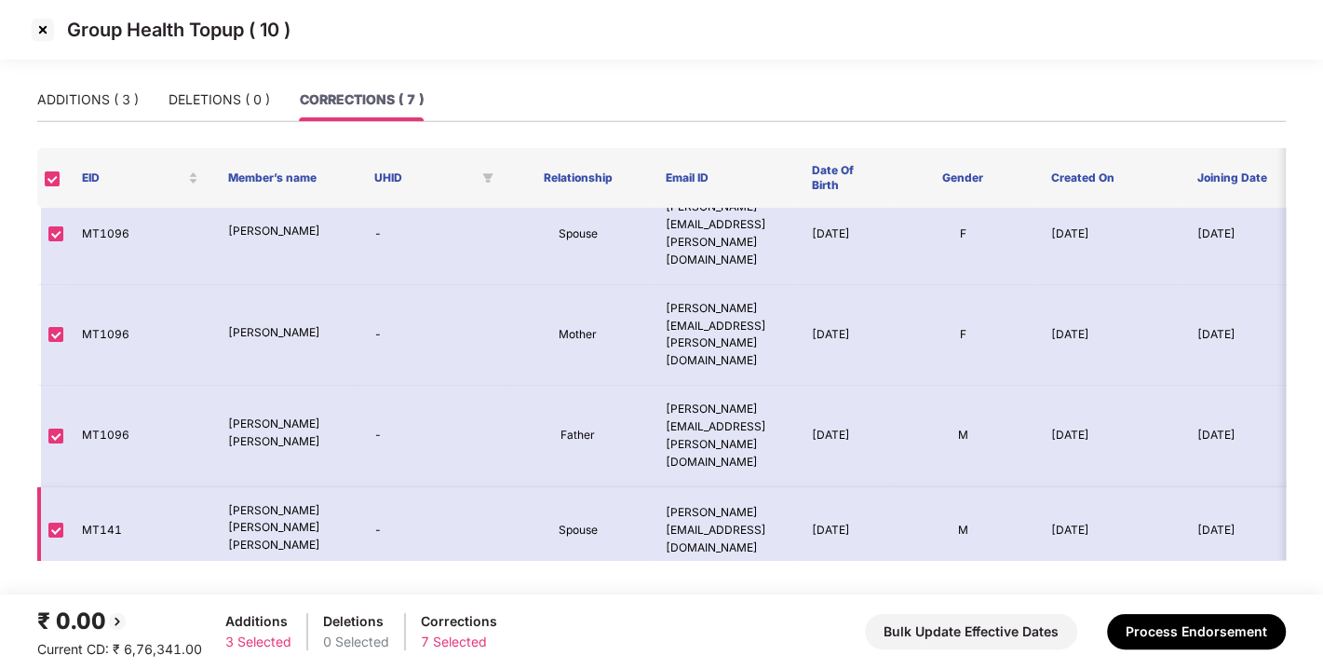
scroll to position [0, 0]
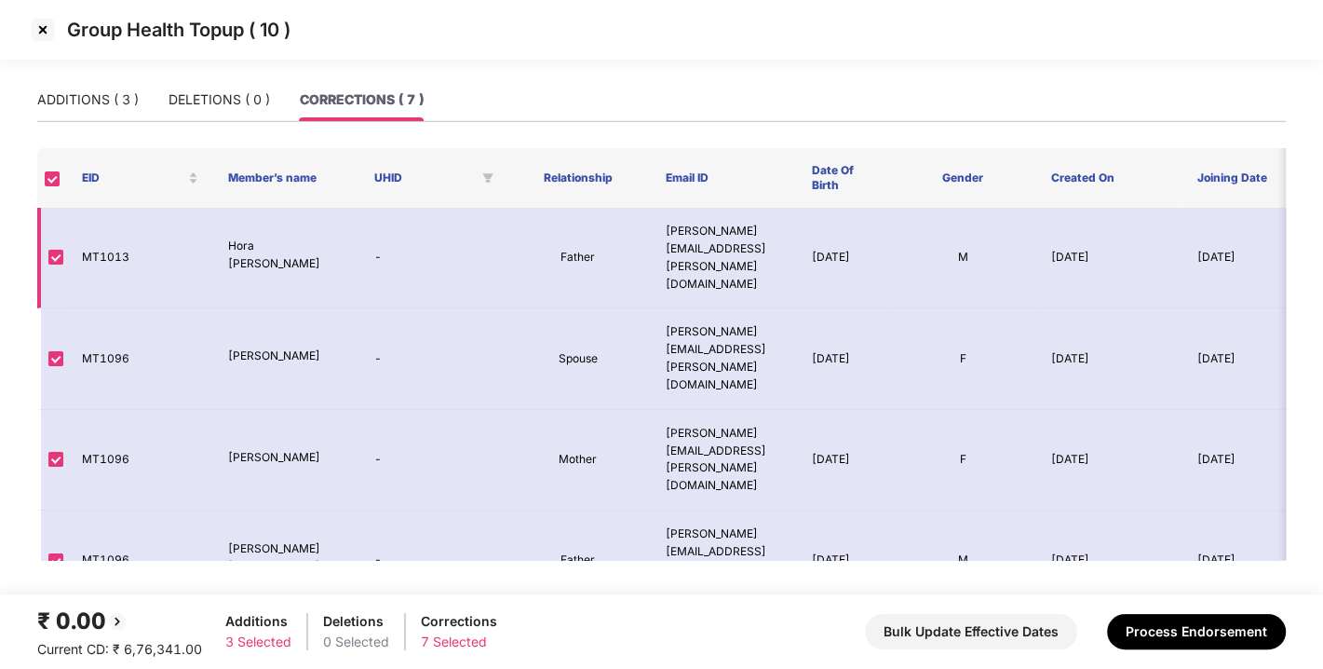
click at [98, 240] on td "MT1013" at bounding box center [140, 258] width 146 height 101
copy td "MT1013"
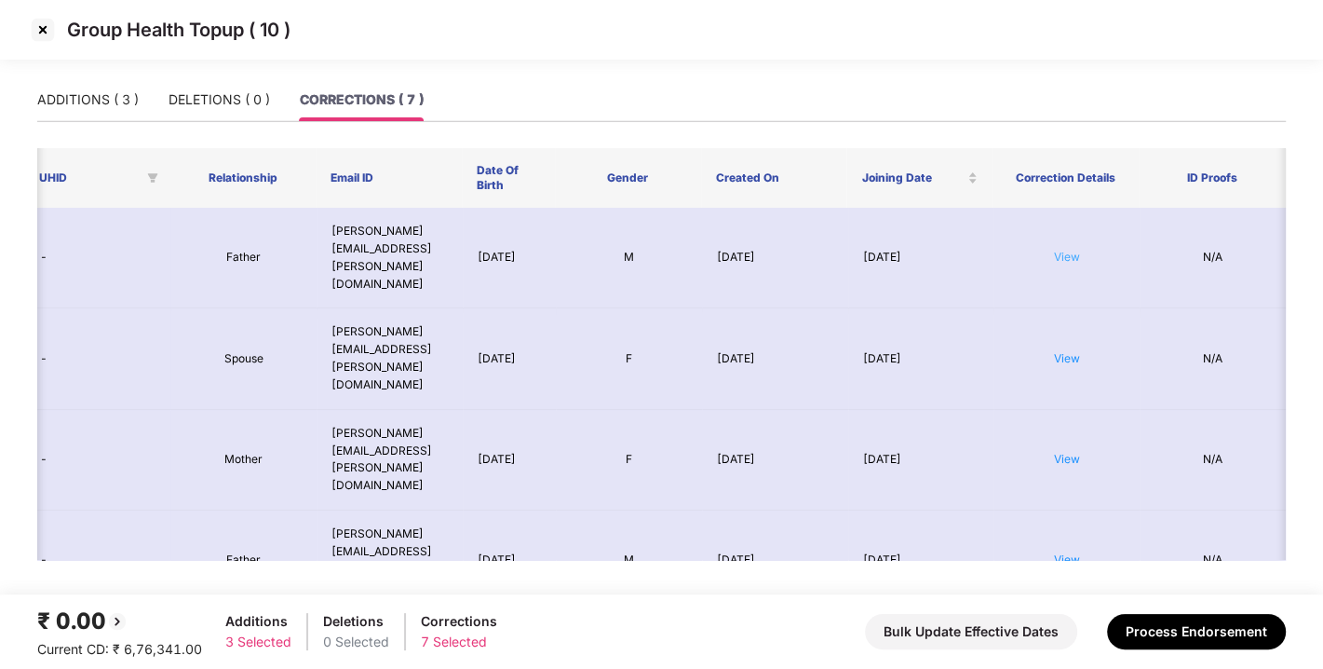
click at [1066, 250] on link "View" at bounding box center [1067, 257] width 26 height 14
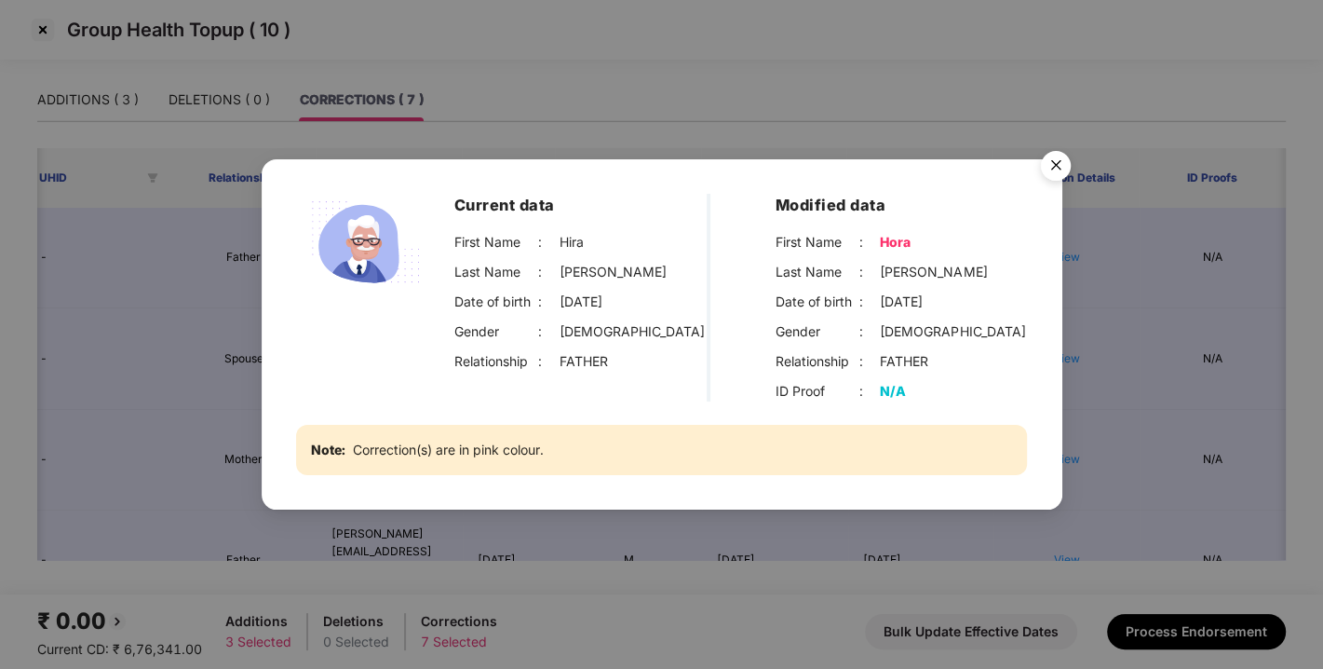
click at [1051, 164] on img "Close" at bounding box center [1056, 168] width 52 height 52
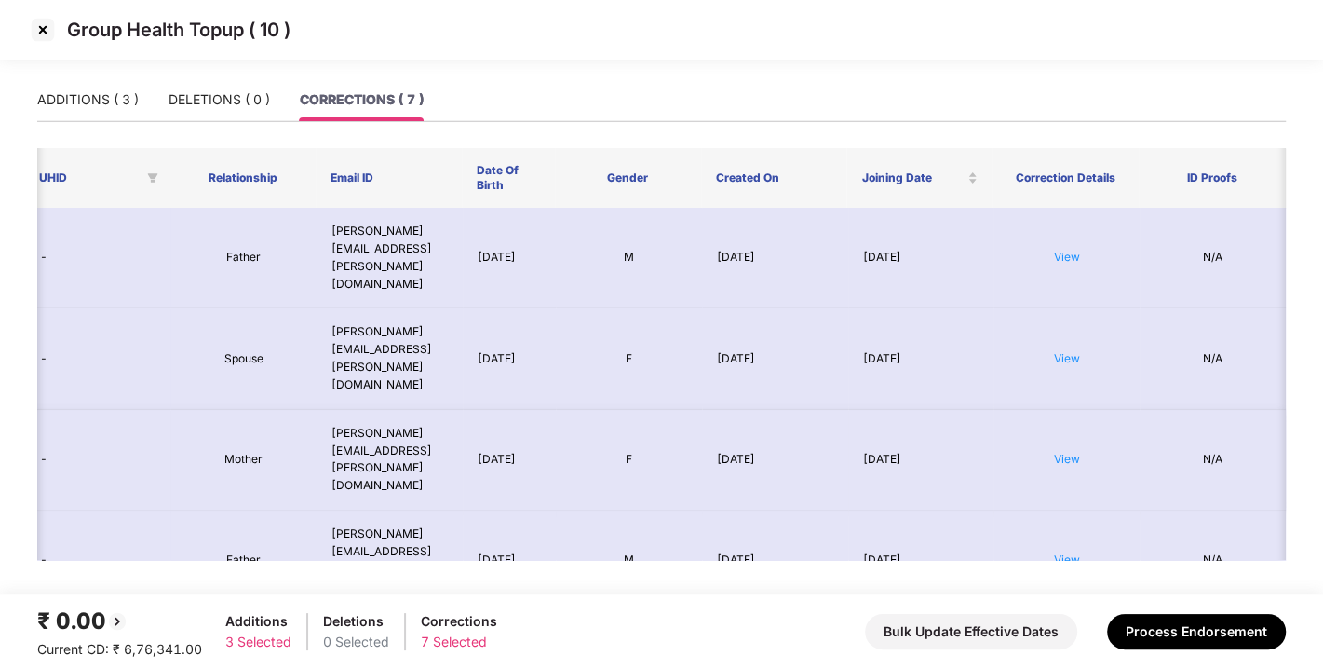
scroll to position [0, 0]
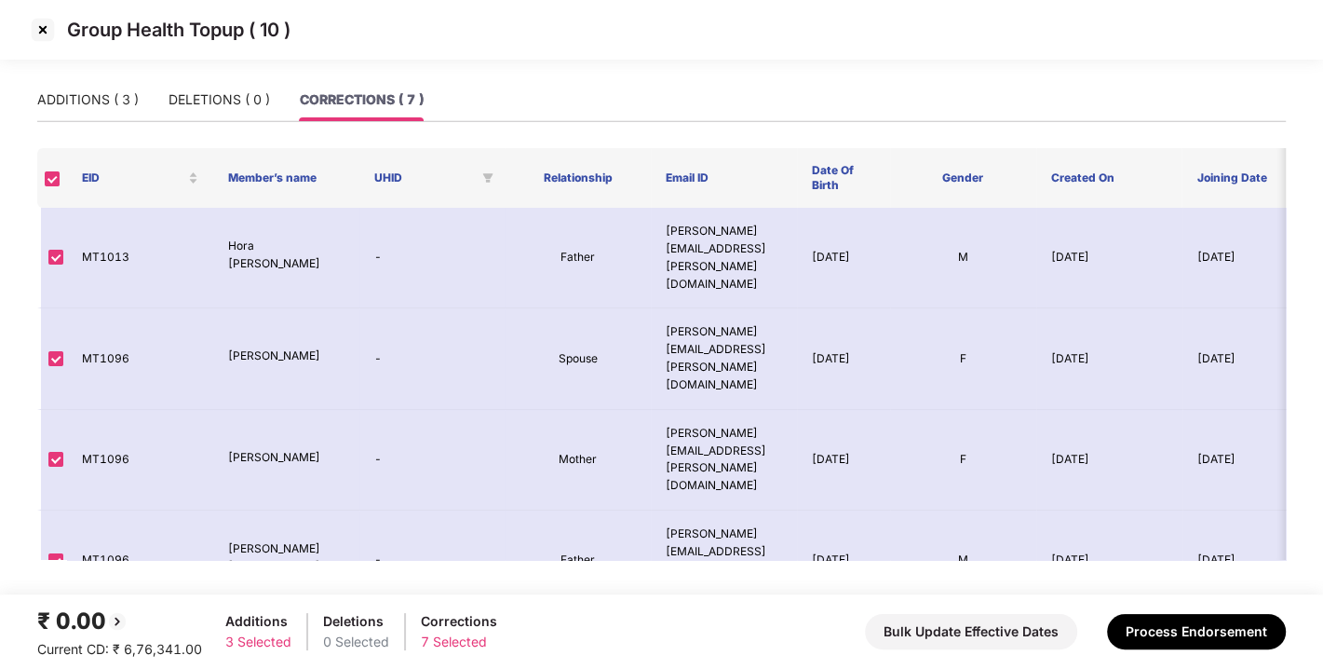
click at [40, 28] on img at bounding box center [43, 30] width 30 height 30
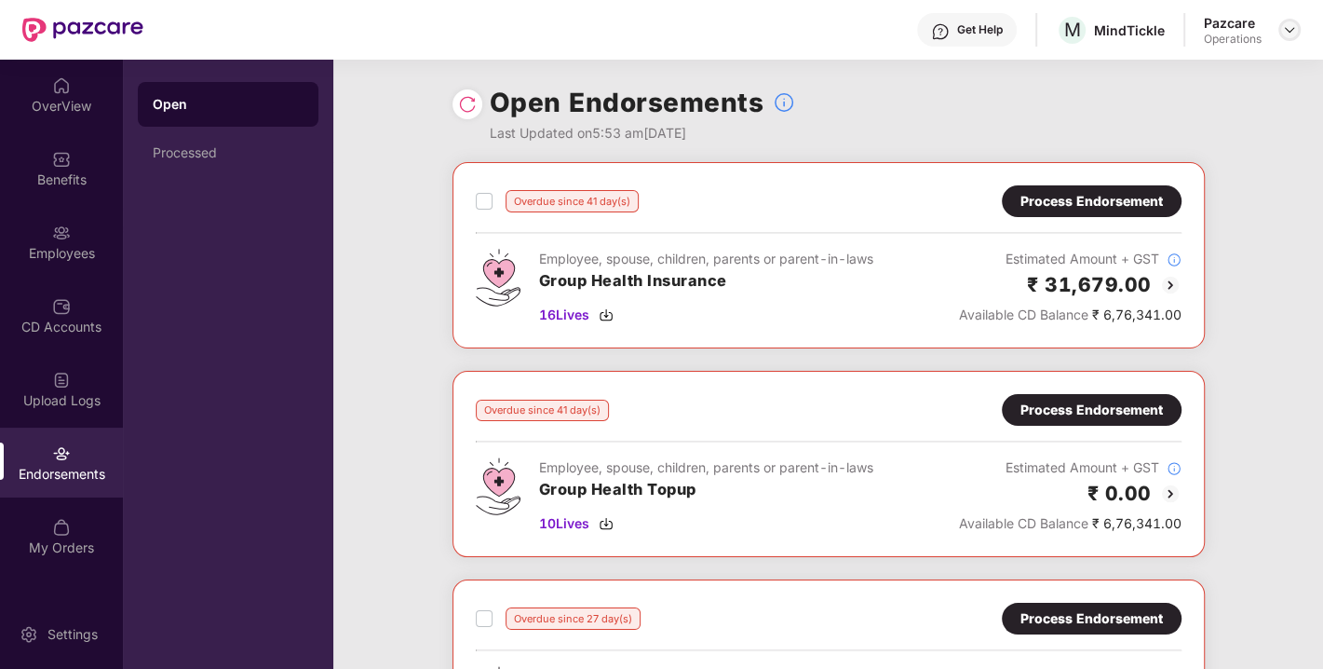
click at [1285, 29] on img at bounding box center [1289, 29] width 15 height 15
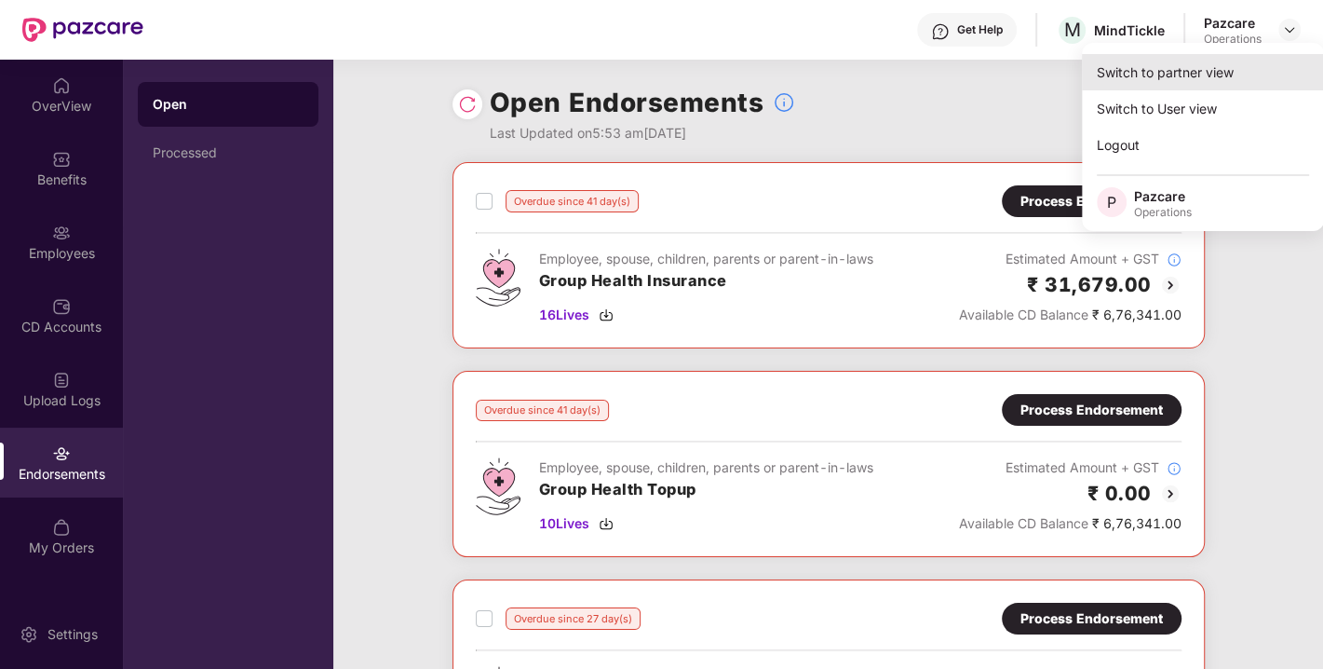
click at [1187, 78] on div "Switch to partner view" at bounding box center [1203, 72] width 242 height 36
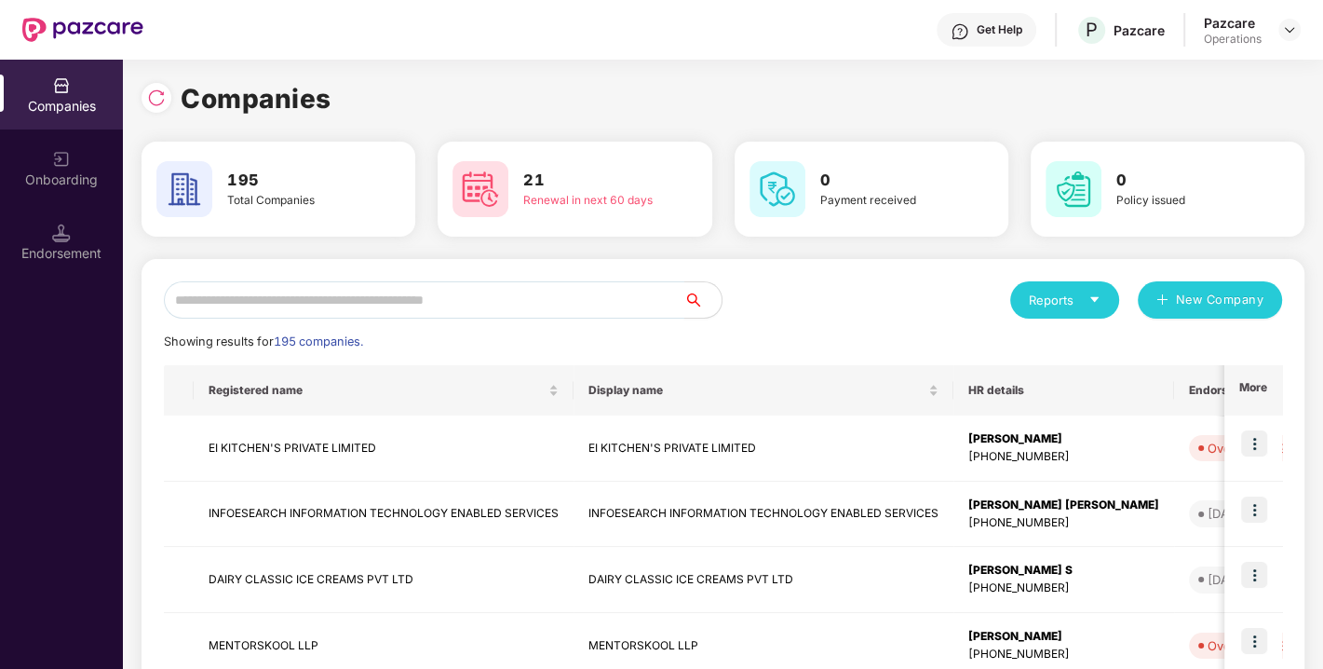
click at [502, 292] on input "text" at bounding box center [424, 299] width 521 height 37
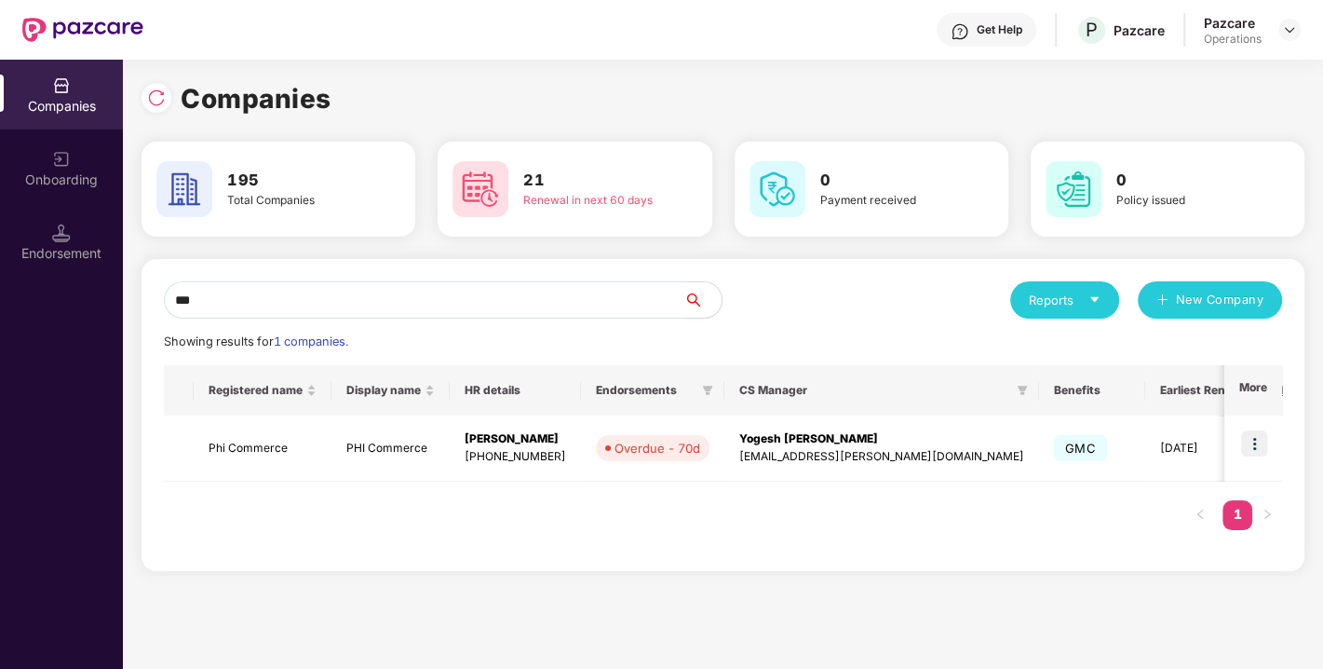
type input "***"
click at [252, 443] on td "Phi Commerce" at bounding box center [263, 448] width 138 height 66
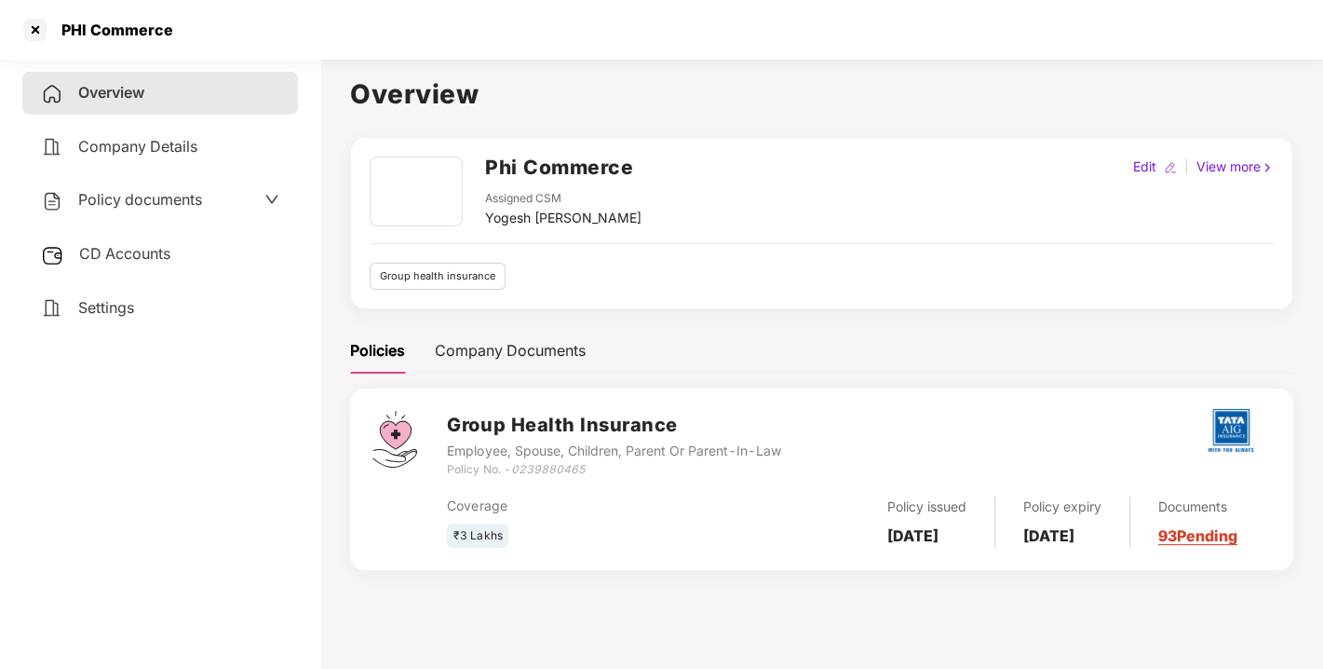
click at [119, 192] on span "Policy documents" at bounding box center [140, 199] width 124 height 19
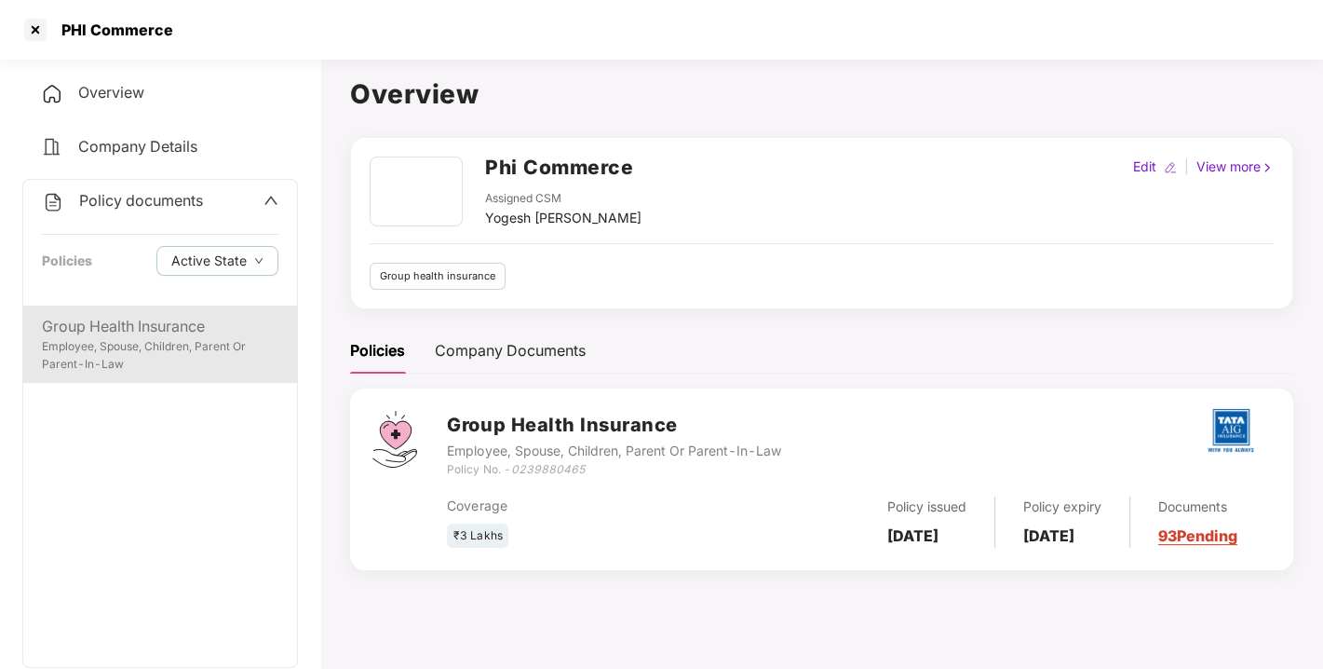
click at [129, 341] on div "Employee, Spouse, Children, Parent Or Parent-In-Law" at bounding box center [160, 355] width 237 height 35
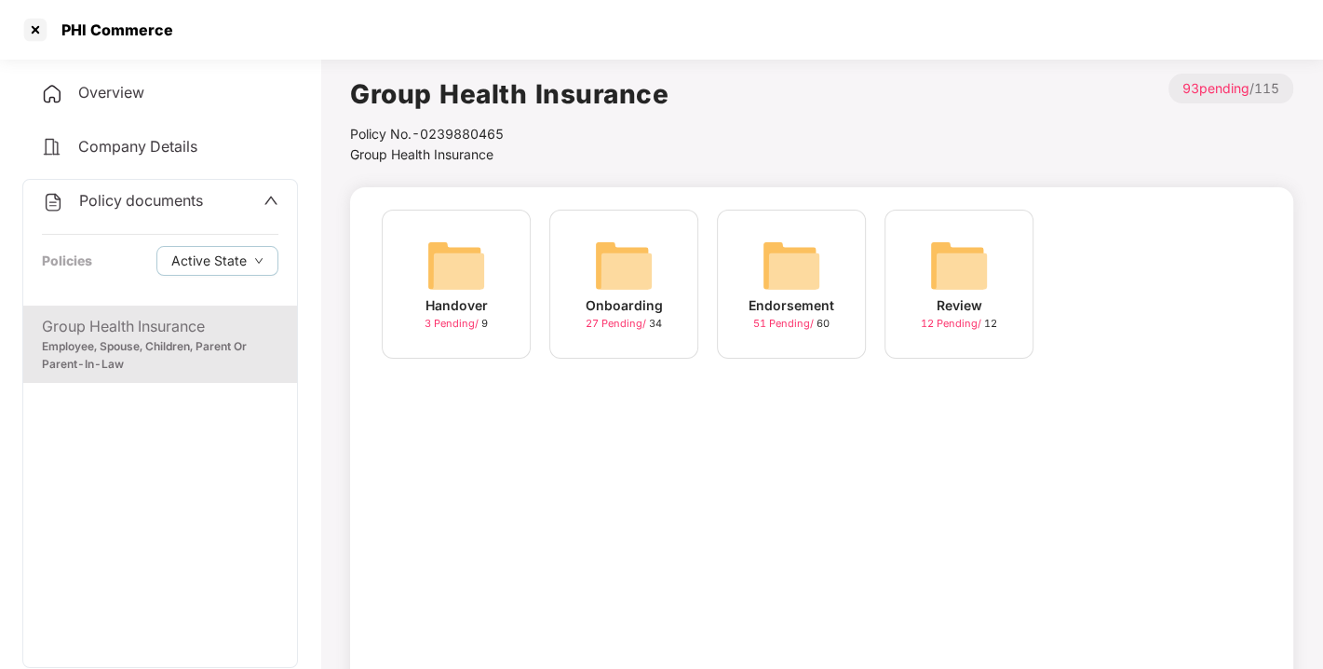
click at [766, 292] on img at bounding box center [792, 266] width 60 height 60
click at [984, 242] on img at bounding box center [960, 266] width 60 height 60
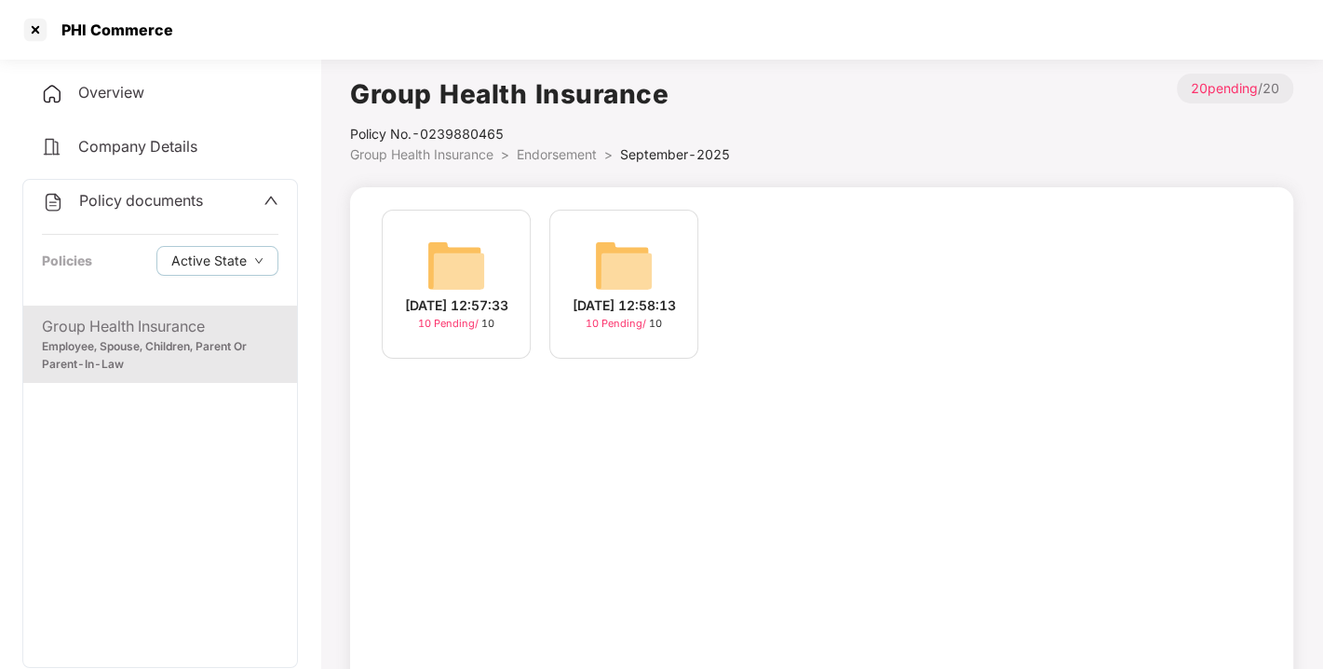
click at [631, 247] on img at bounding box center [624, 266] width 60 height 60
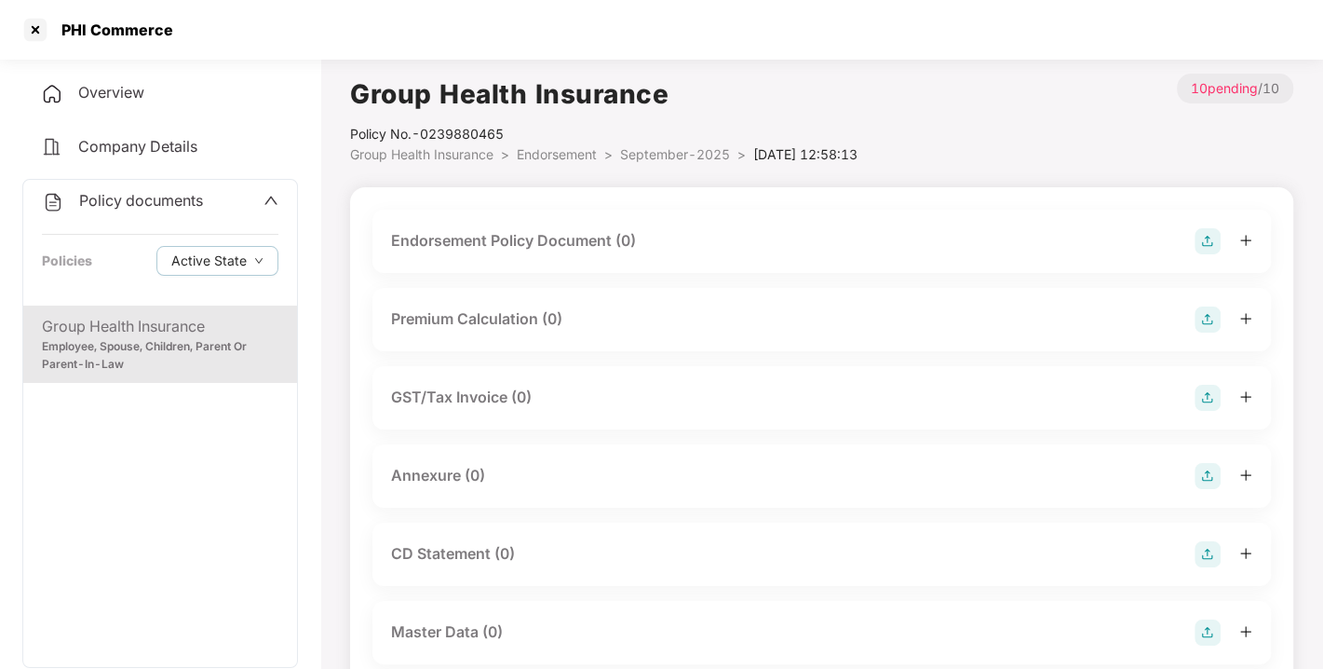
click at [1205, 247] on img at bounding box center [1208, 241] width 26 height 26
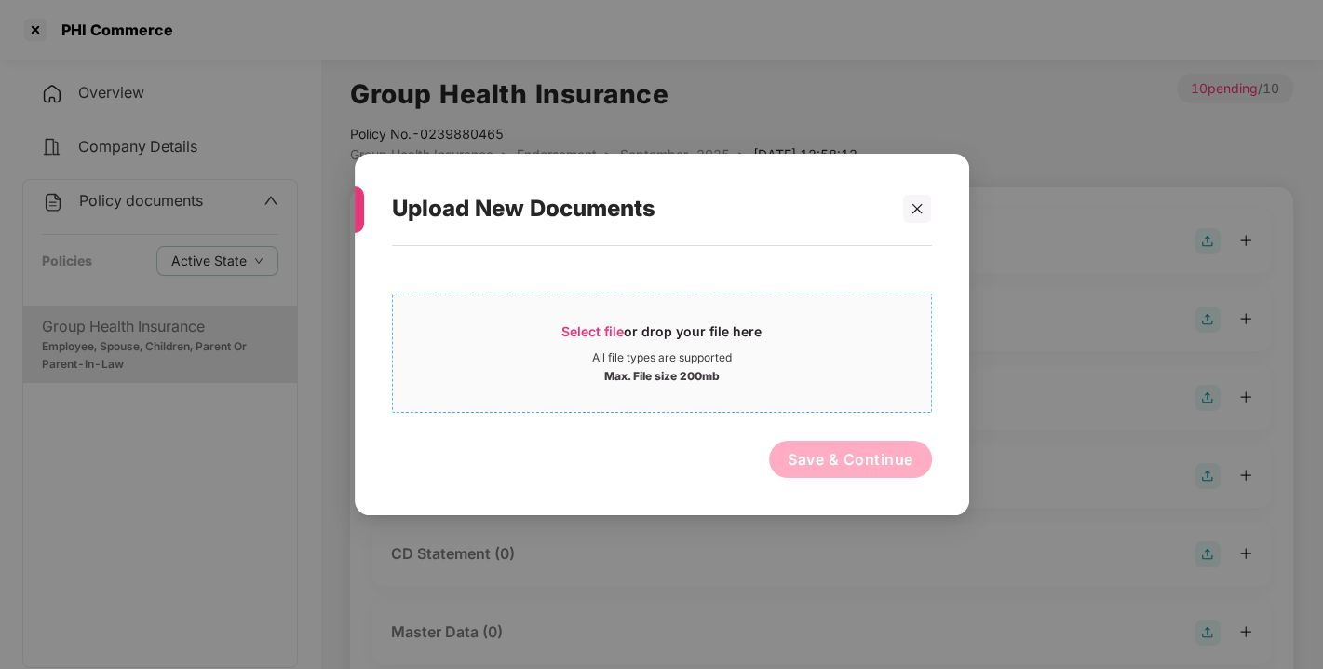
click at [584, 320] on span "Select file or drop your file here All file types are supported Max. File size …" at bounding box center [662, 352] width 538 height 89
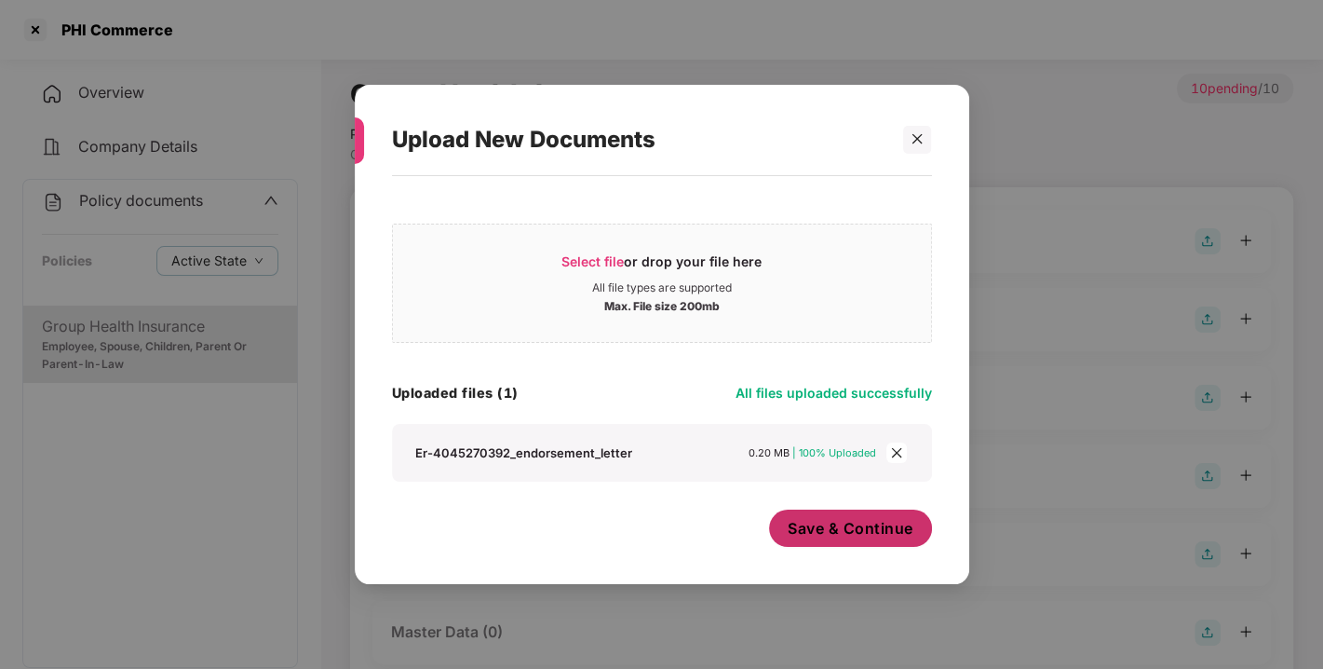
click at [844, 531] on span "Save & Continue" at bounding box center [851, 528] width 126 height 20
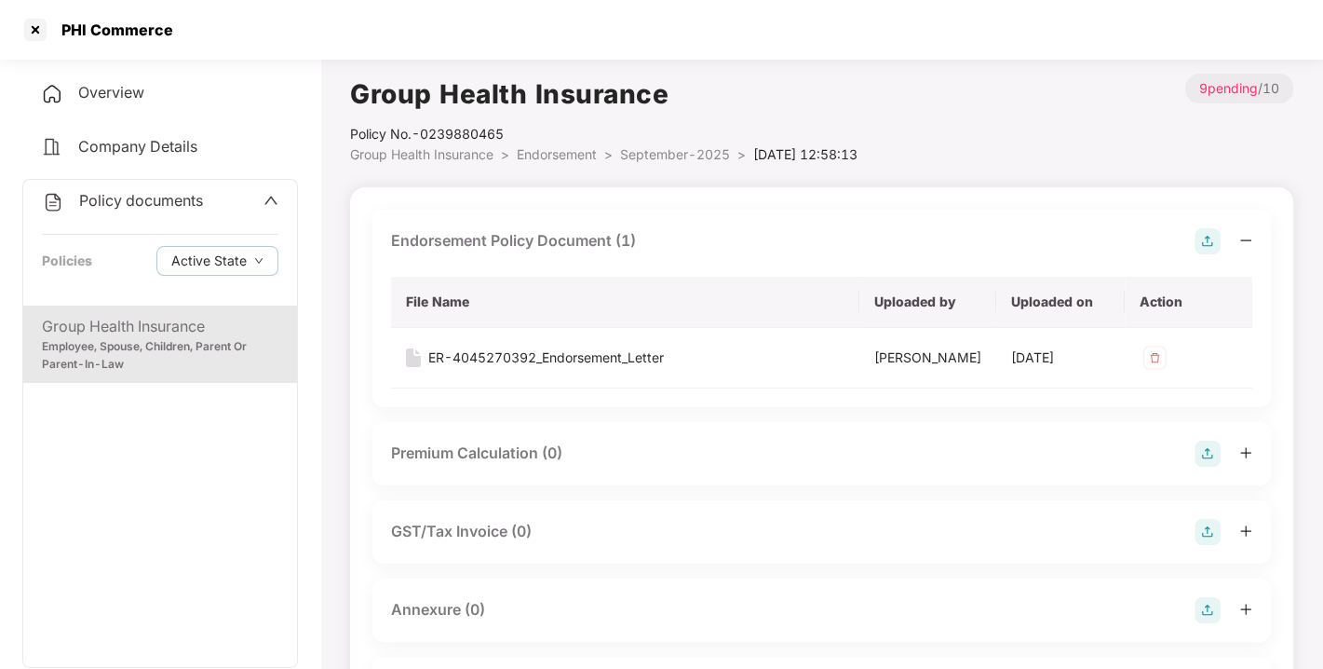
click at [1209, 235] on img at bounding box center [1208, 241] width 26 height 26
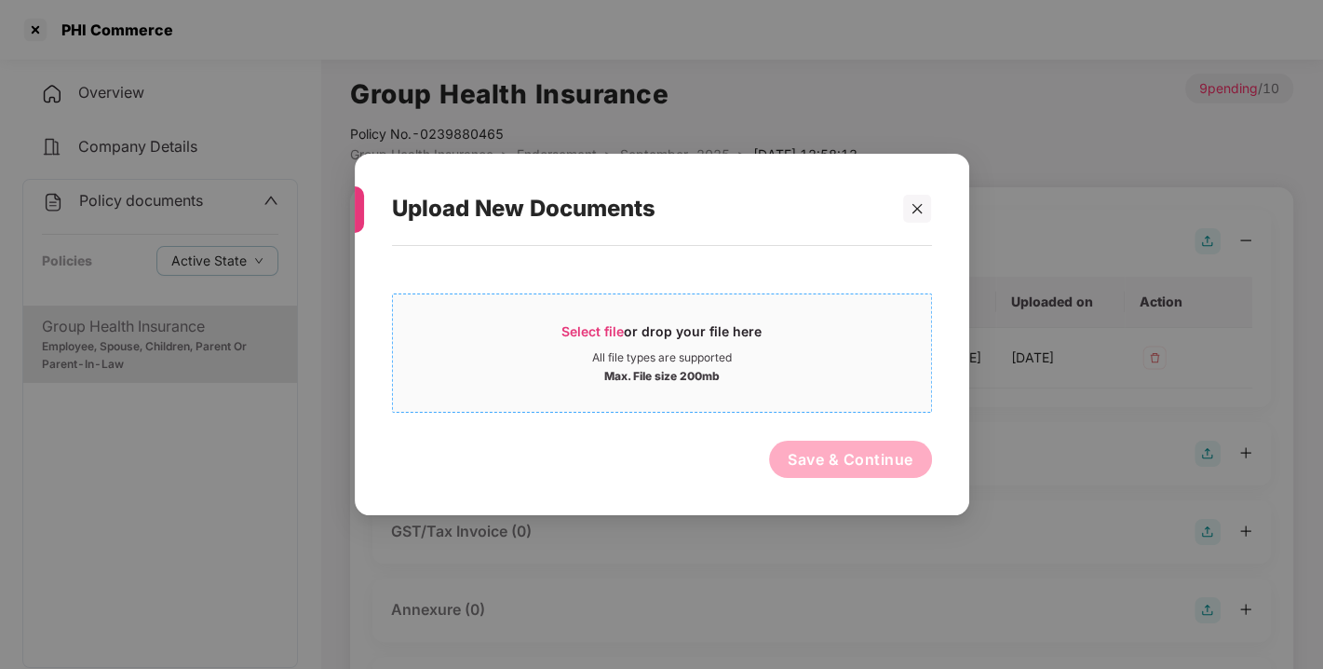
click at [592, 327] on span "Select file" at bounding box center [593, 331] width 62 height 16
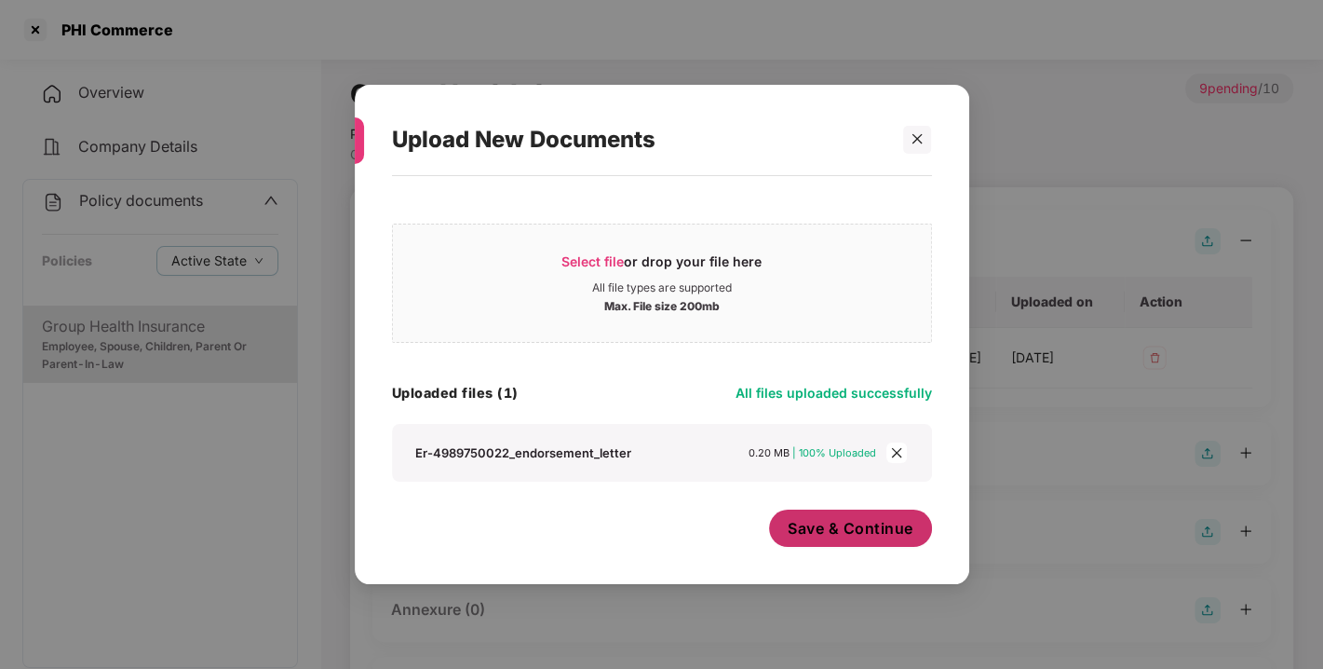
click at [859, 540] on button "Save & Continue" at bounding box center [850, 527] width 163 height 37
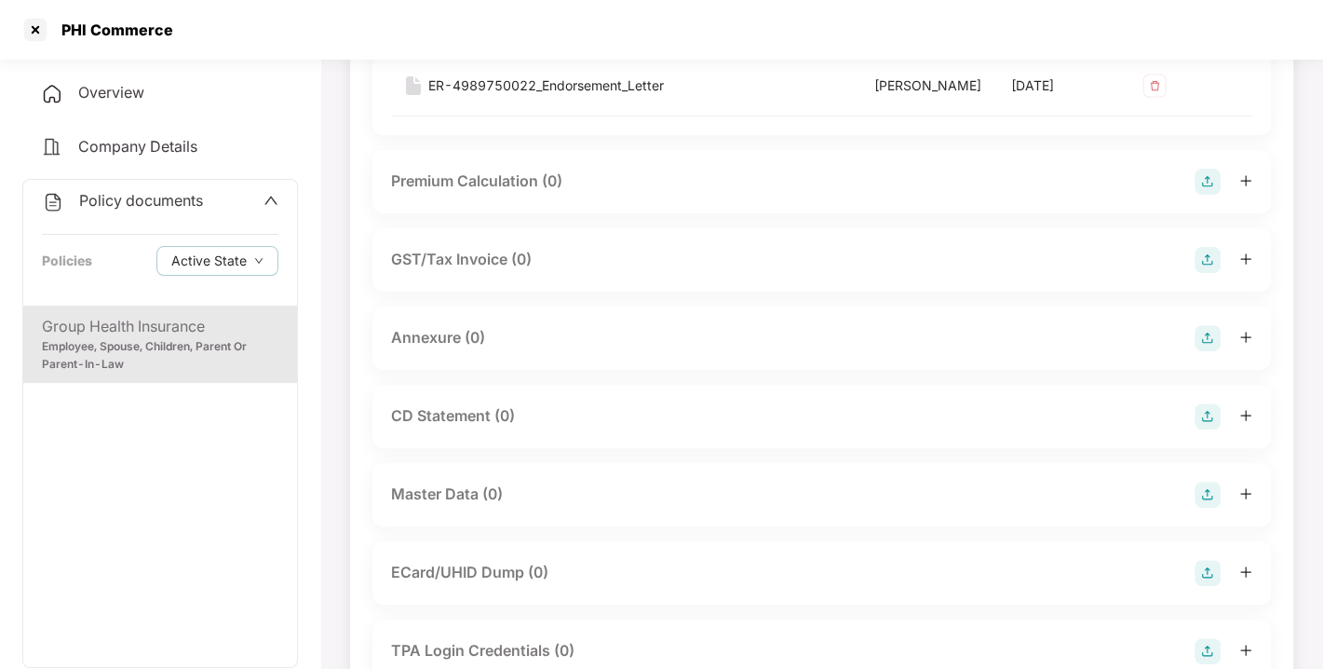
scroll to position [332, 0]
click at [1200, 351] on img at bounding box center [1208, 338] width 26 height 26
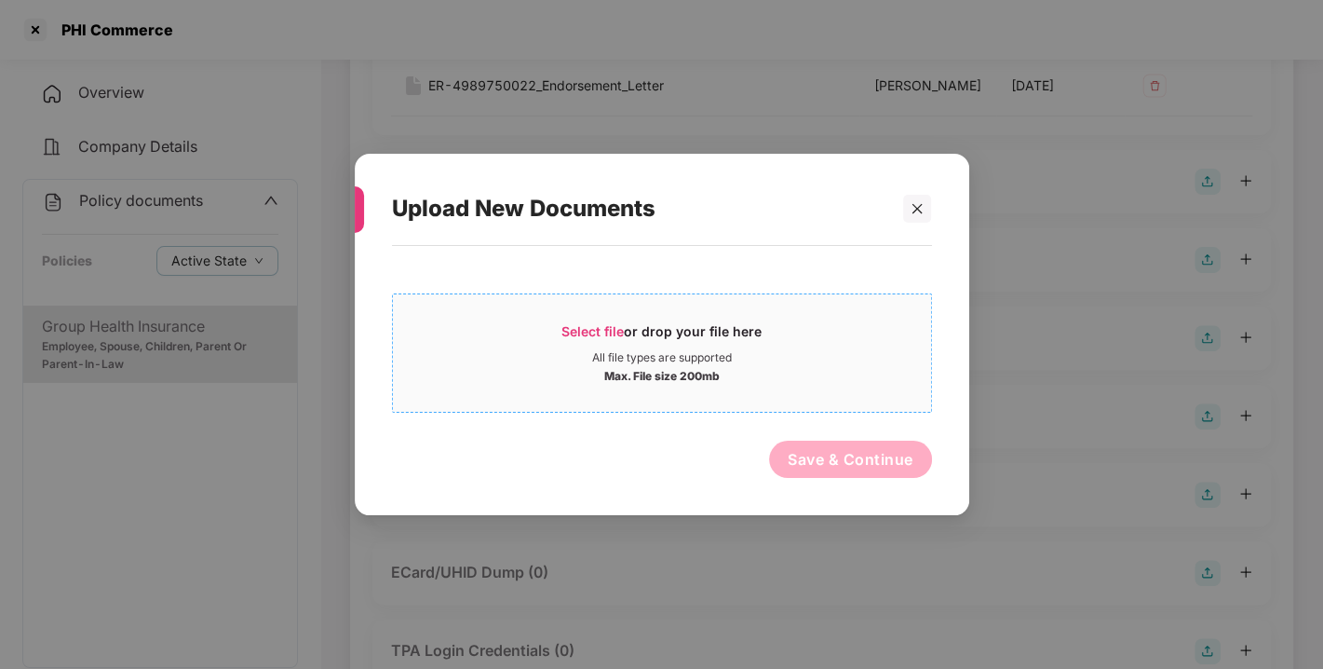
click at [579, 330] on span "Select file" at bounding box center [593, 331] width 62 height 16
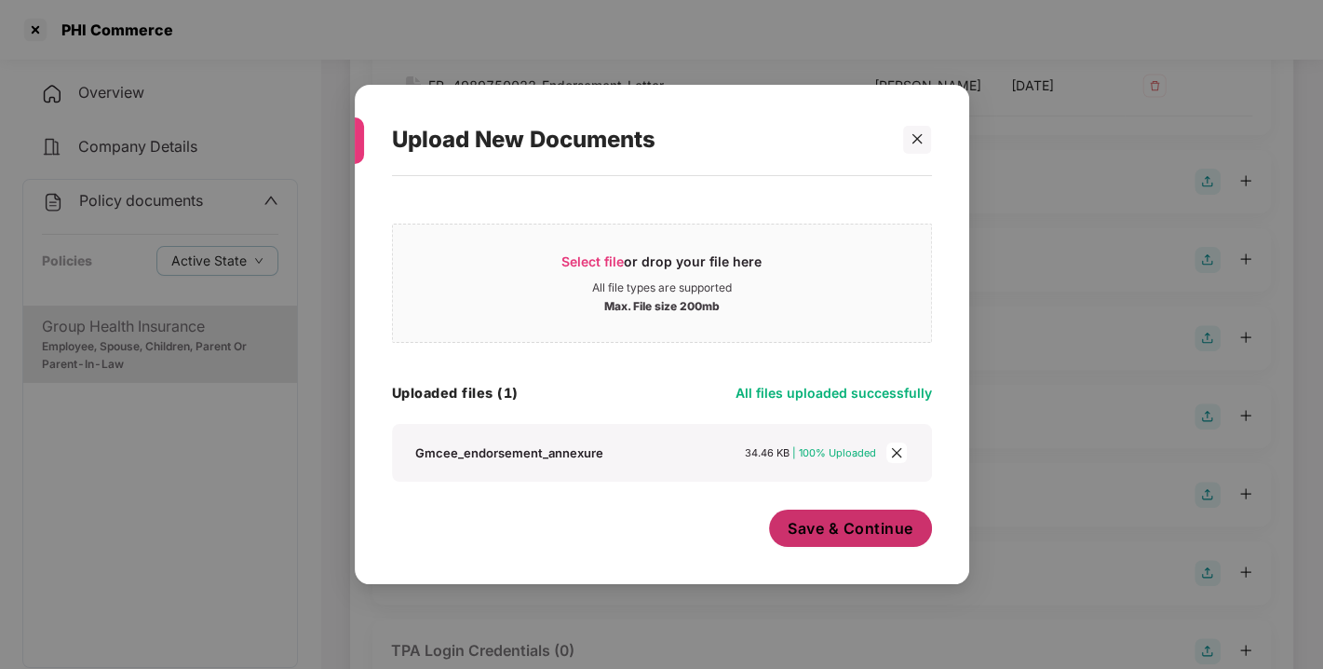
click at [840, 511] on button "Save & Continue" at bounding box center [850, 527] width 163 height 37
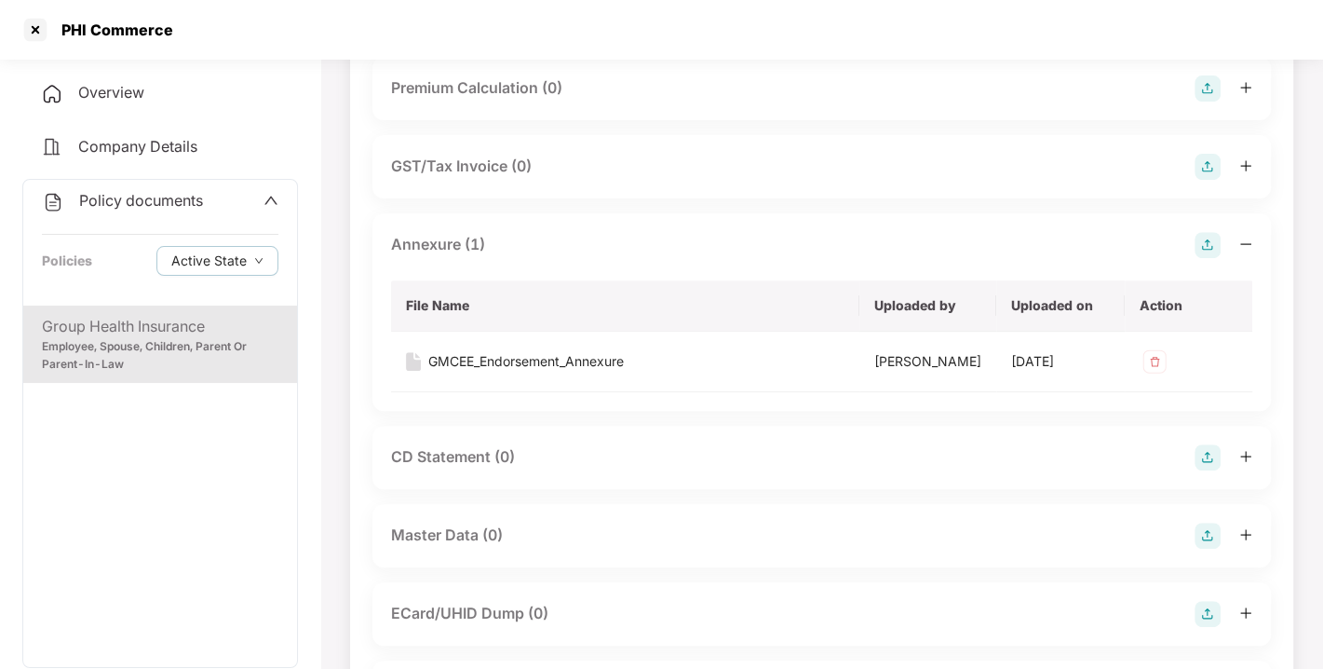
scroll to position [426, 0]
click at [1200, 258] on img at bounding box center [1208, 245] width 26 height 26
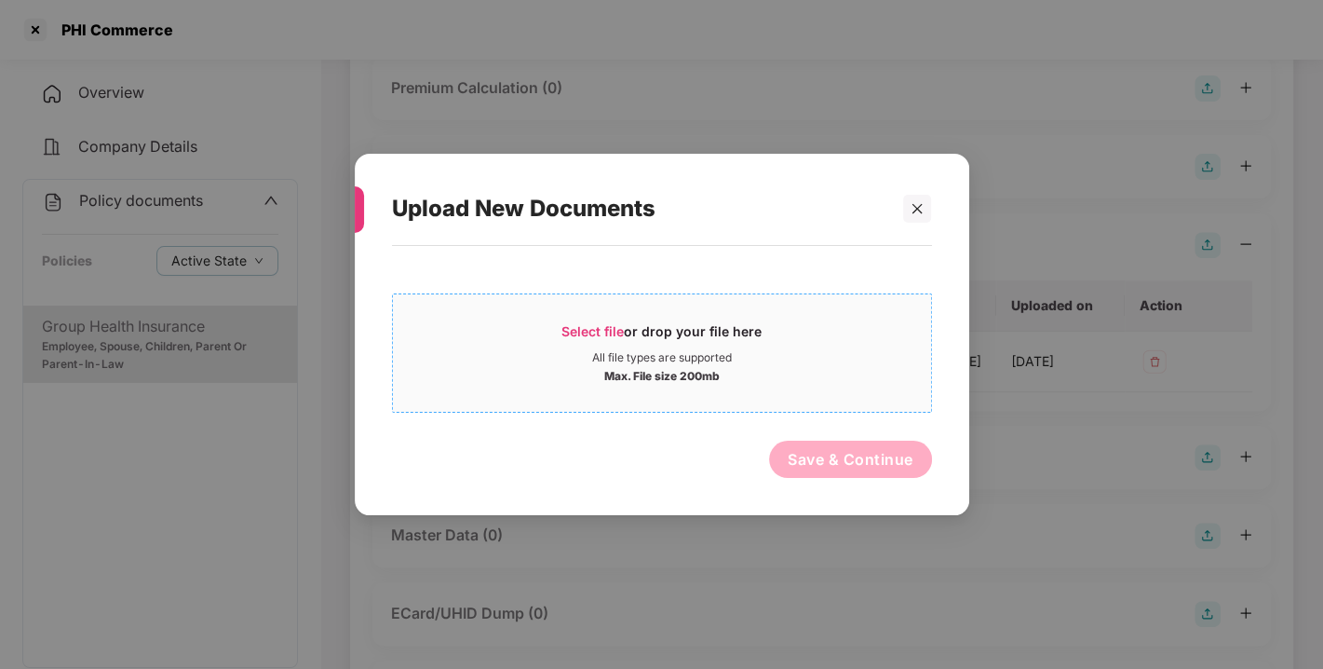
click at [602, 314] on span "Select file or drop your file here All file types are supported Max. File size …" at bounding box center [662, 352] width 538 height 89
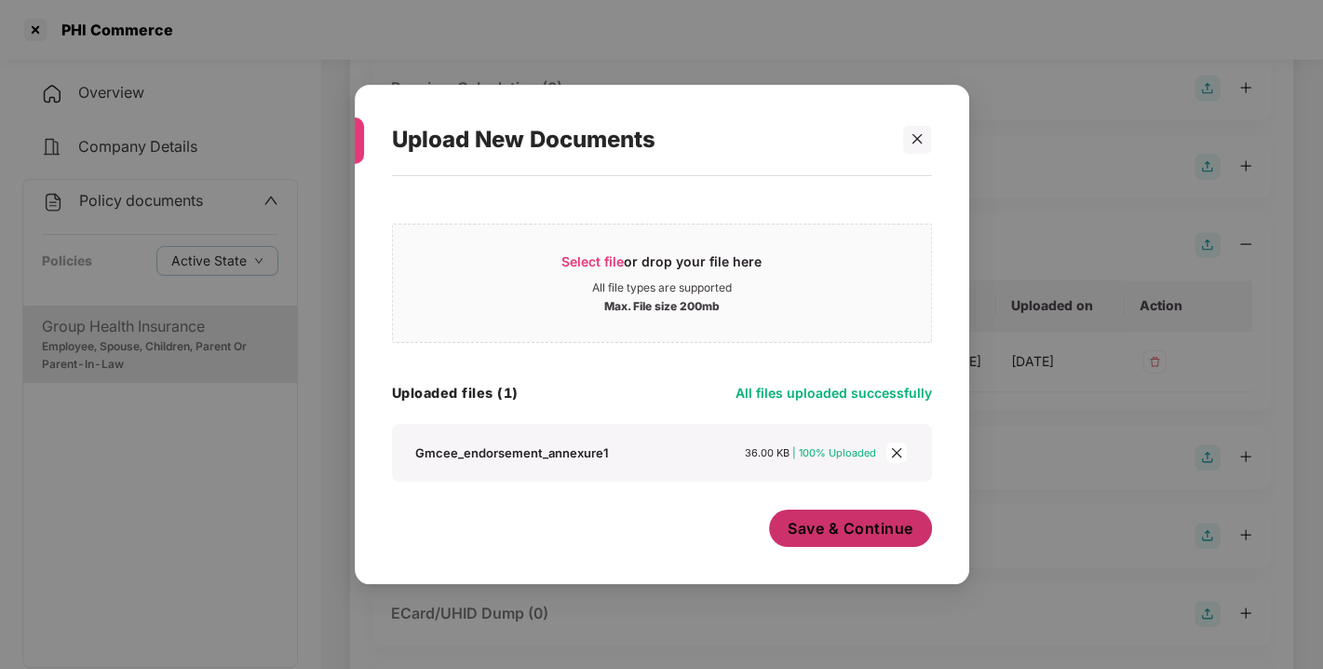
click at [845, 525] on span "Save & Continue" at bounding box center [851, 528] width 126 height 20
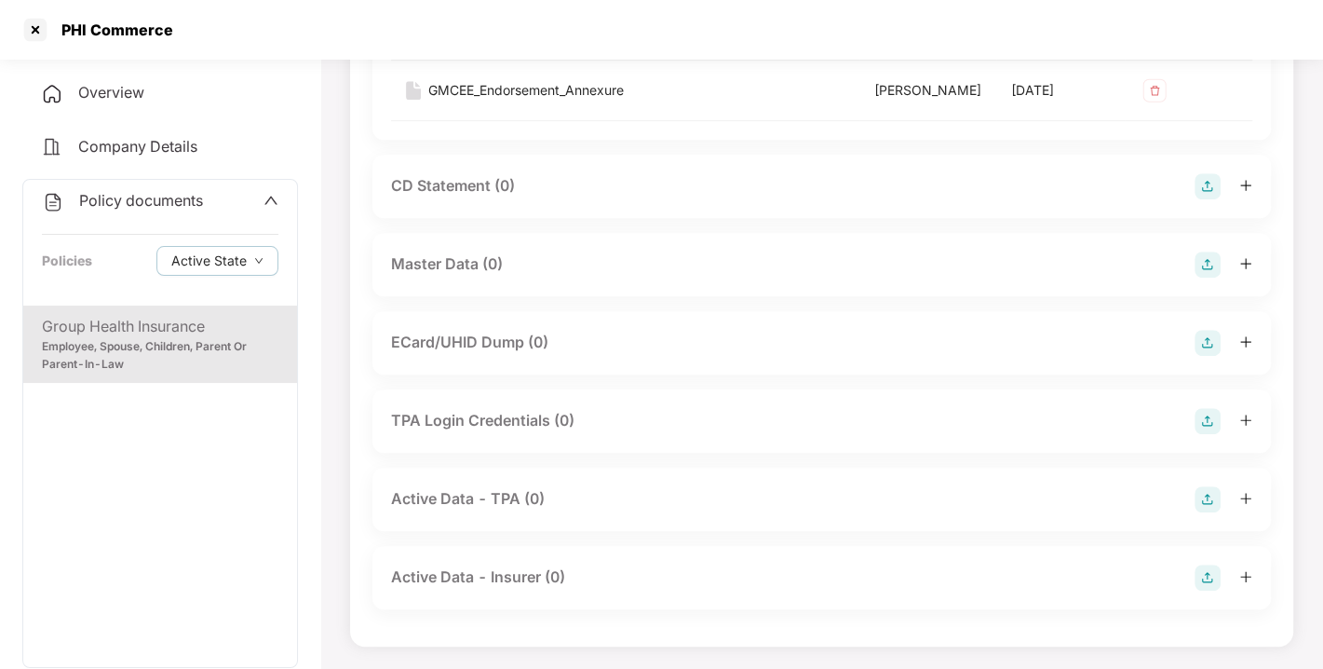
scroll to position [793, 0]
click at [1204, 278] on img at bounding box center [1208, 264] width 26 height 26
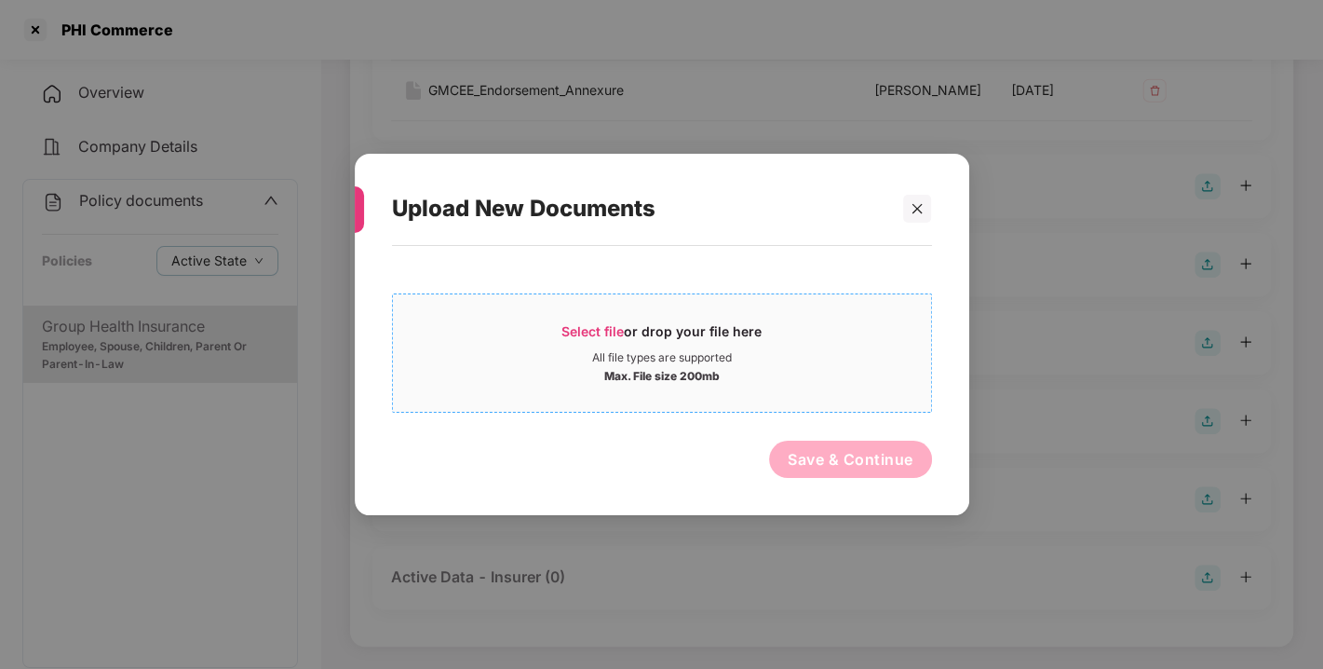
click at [591, 327] on span "Select file" at bounding box center [593, 331] width 62 height 16
click at [617, 311] on span "Select file or drop your file here All file types are supported Max. File size …" at bounding box center [662, 352] width 538 height 89
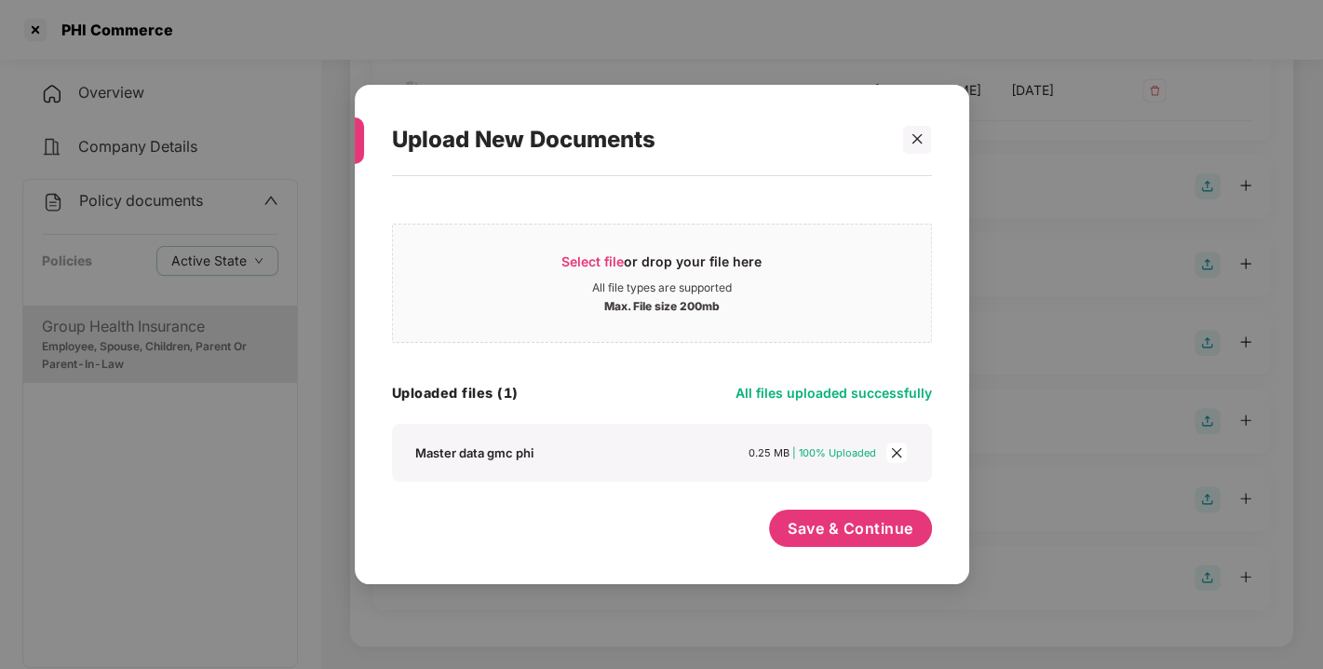
click at [717, 474] on div "Master data gmc phi 0.25 MB | 100% Uploaded" at bounding box center [662, 453] width 540 height 58
click at [827, 522] on span "Save & Continue" at bounding box center [851, 528] width 126 height 20
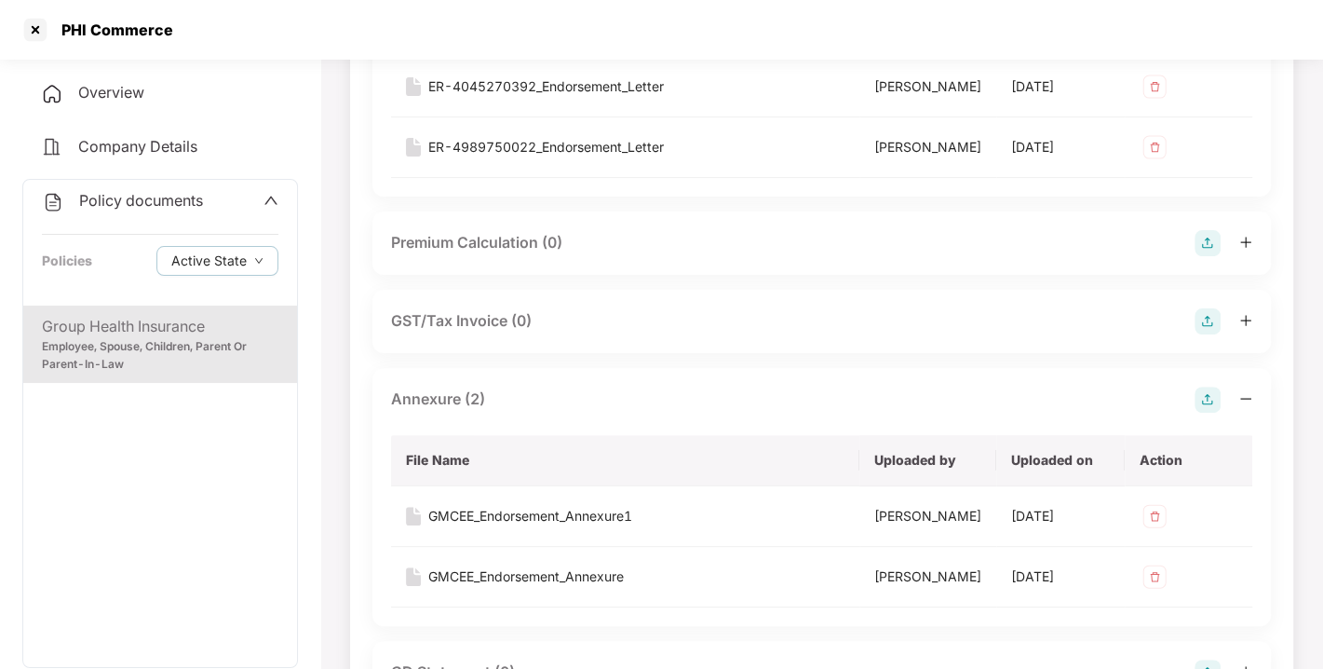
scroll to position [0, 0]
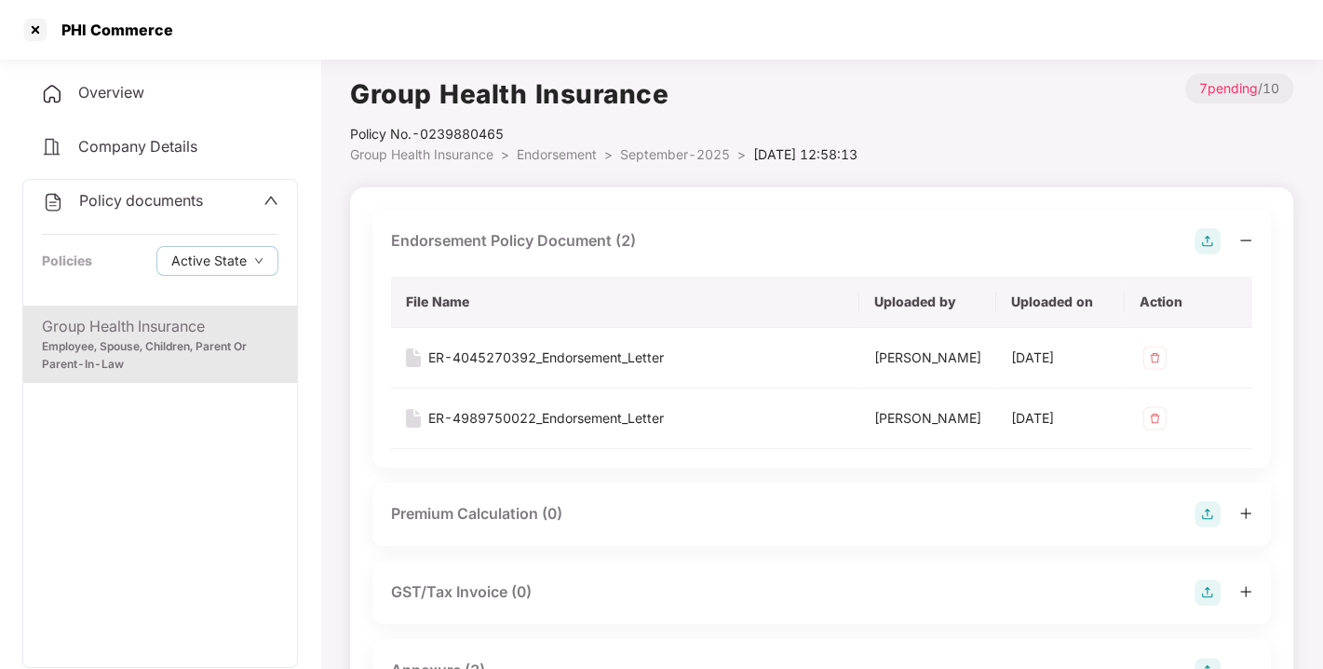
click at [569, 160] on span "Endorsement" at bounding box center [557, 154] width 80 height 16
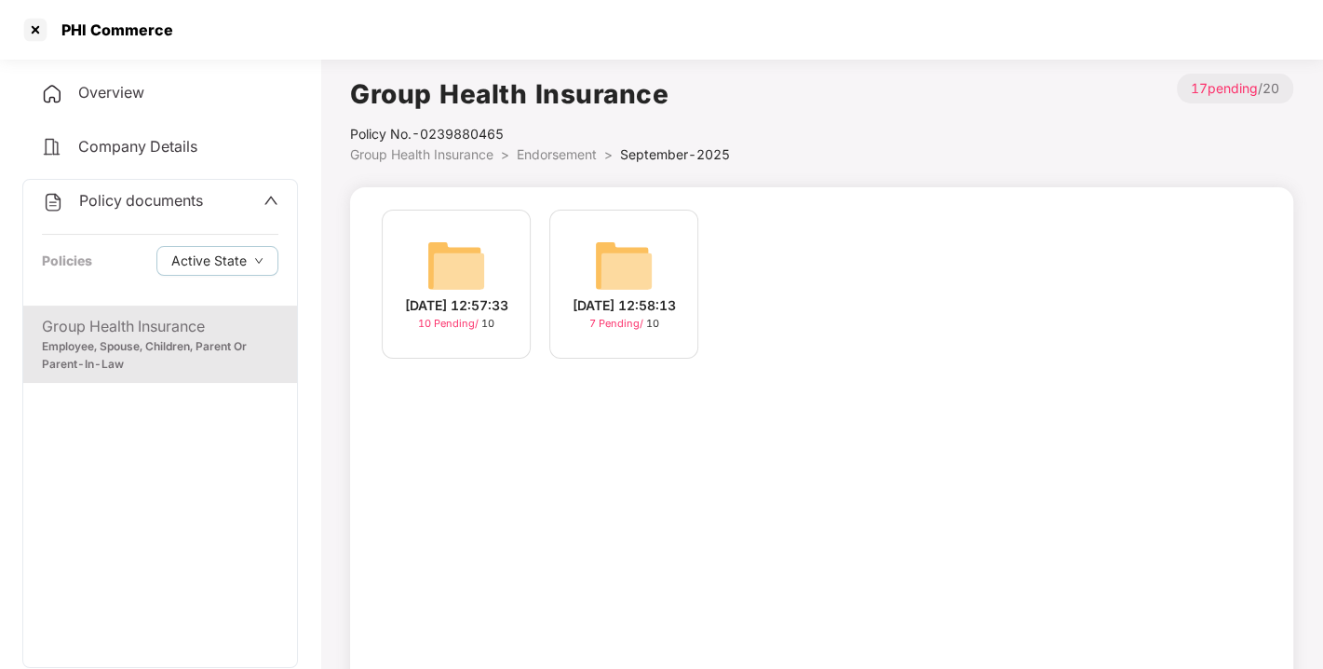
click at [477, 268] on img at bounding box center [457, 266] width 60 height 60
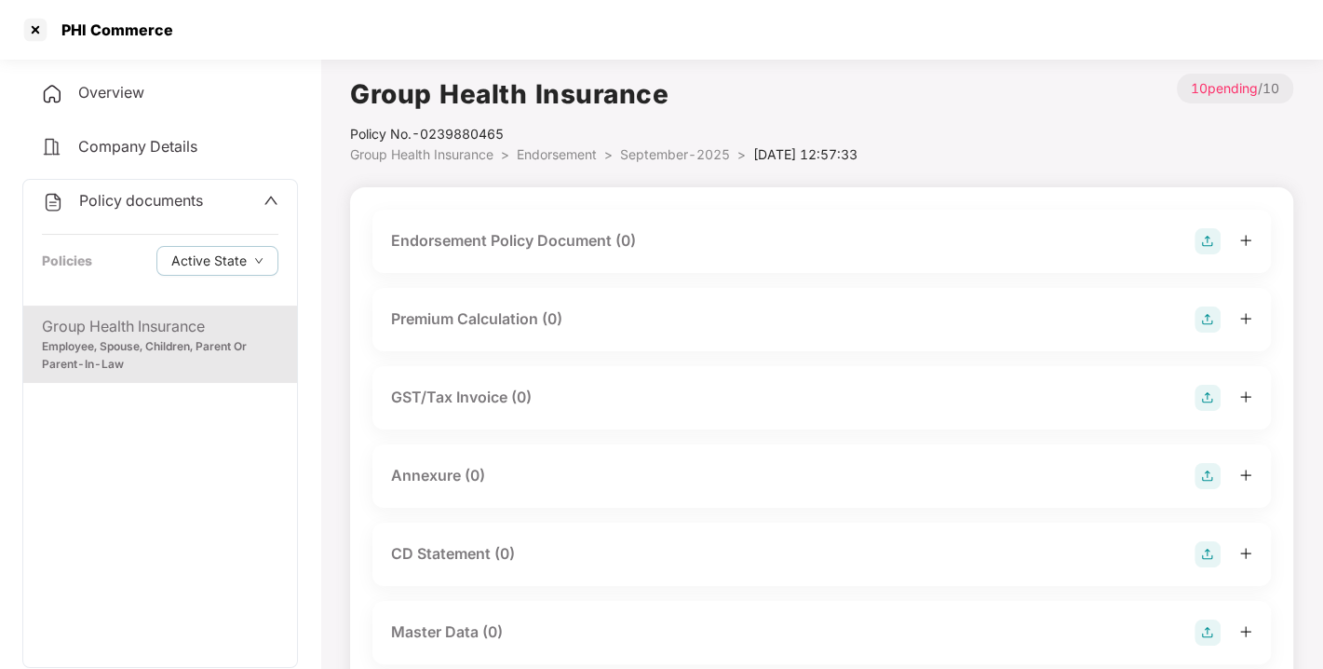
click at [1208, 239] on img at bounding box center [1208, 241] width 26 height 26
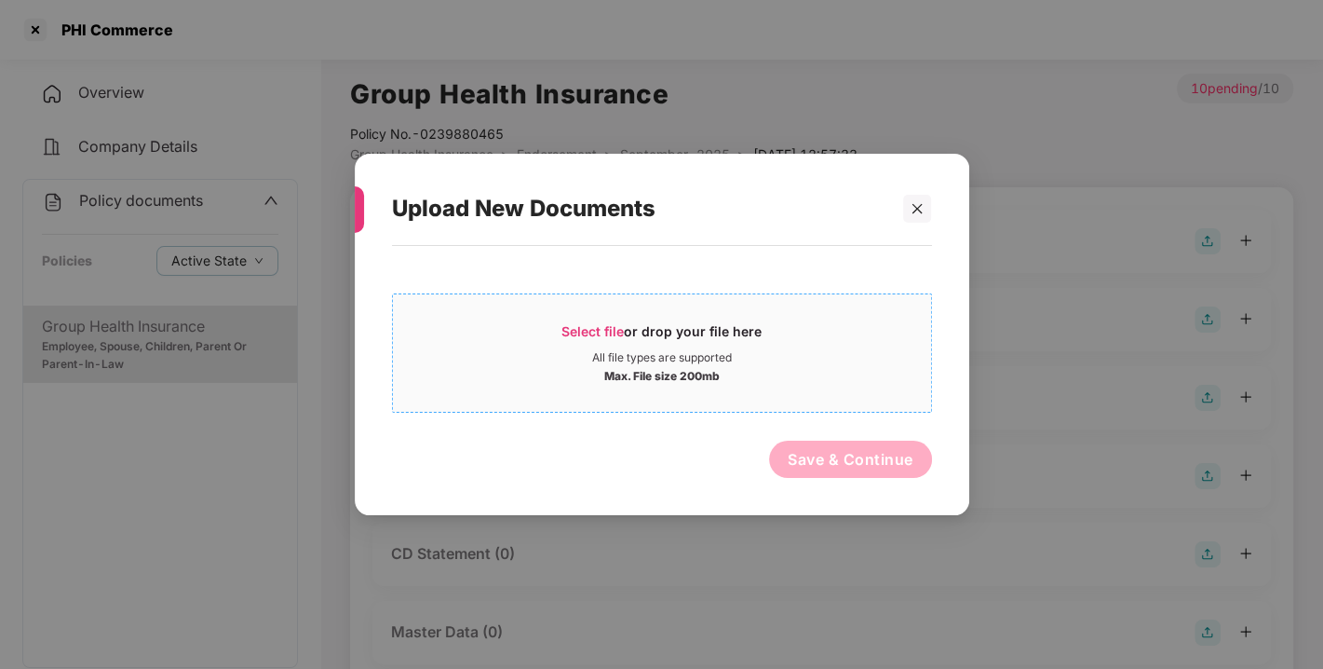
click at [625, 320] on span "Select file or drop your file here All file types are supported Max. File size …" at bounding box center [662, 352] width 538 height 89
click at [577, 319] on span "Select file or drop your file here All file types are supported Max. File size …" at bounding box center [662, 352] width 538 height 89
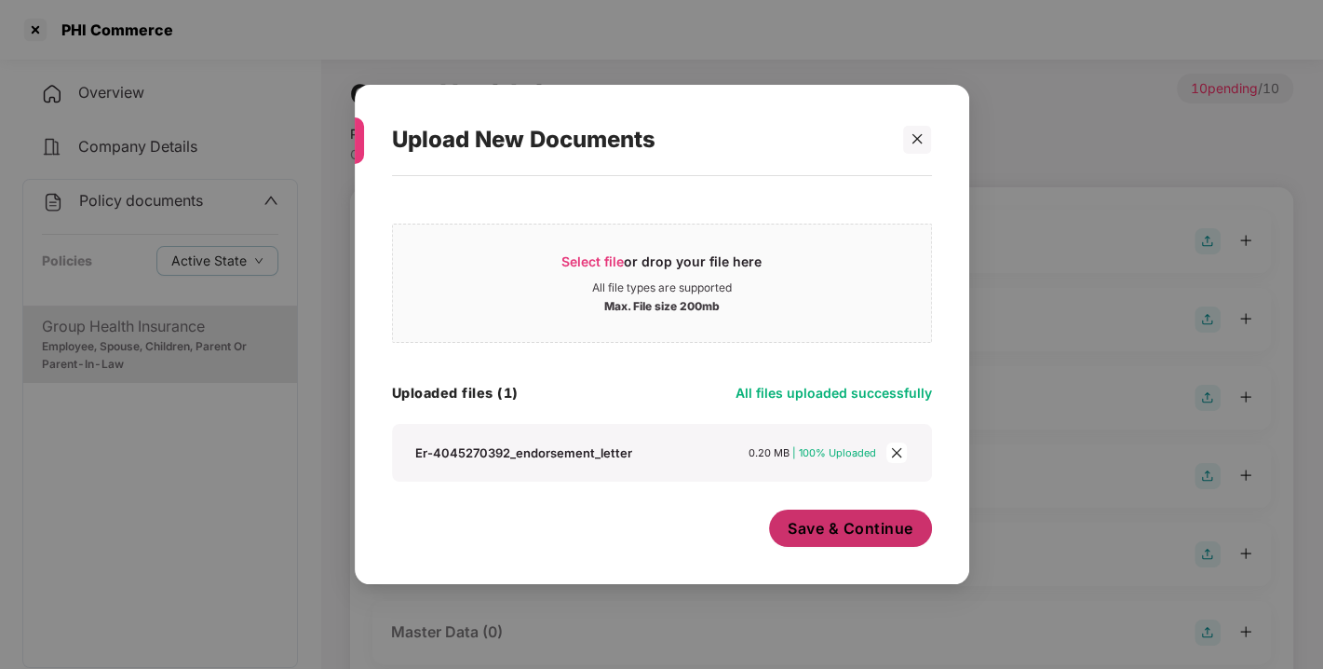
click at [805, 511] on button "Save & Continue" at bounding box center [850, 527] width 163 height 37
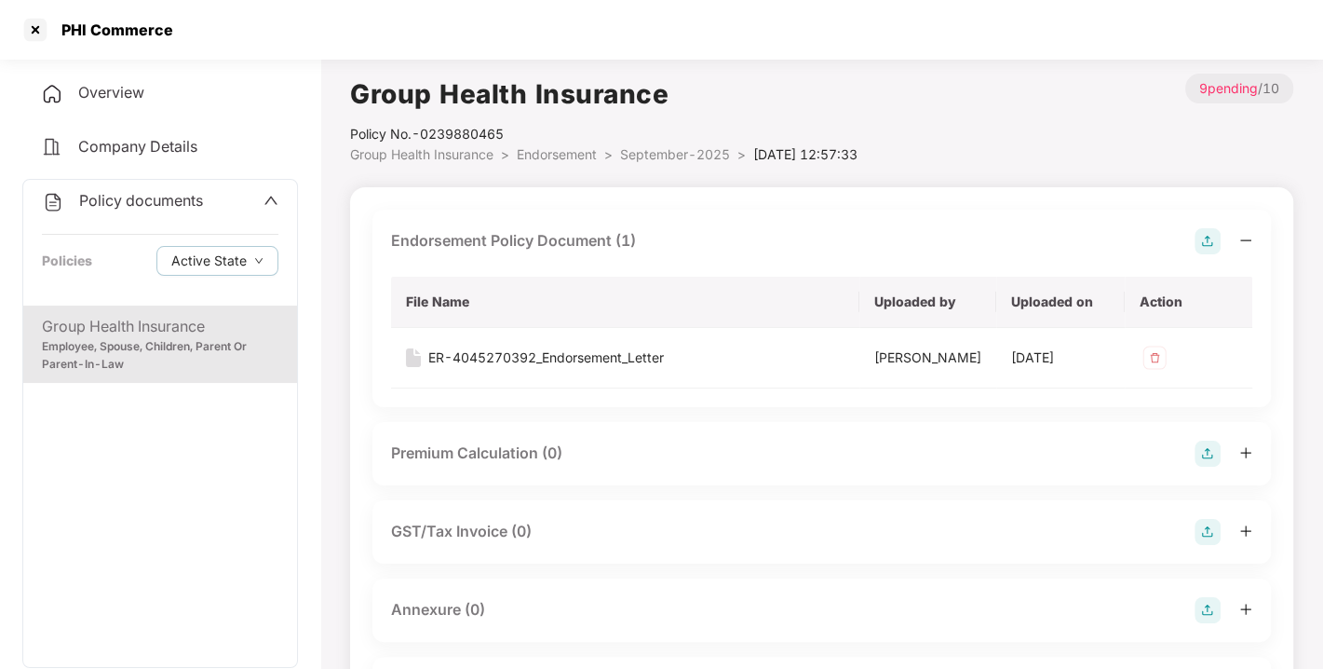
click at [1202, 231] on img at bounding box center [1208, 241] width 26 height 26
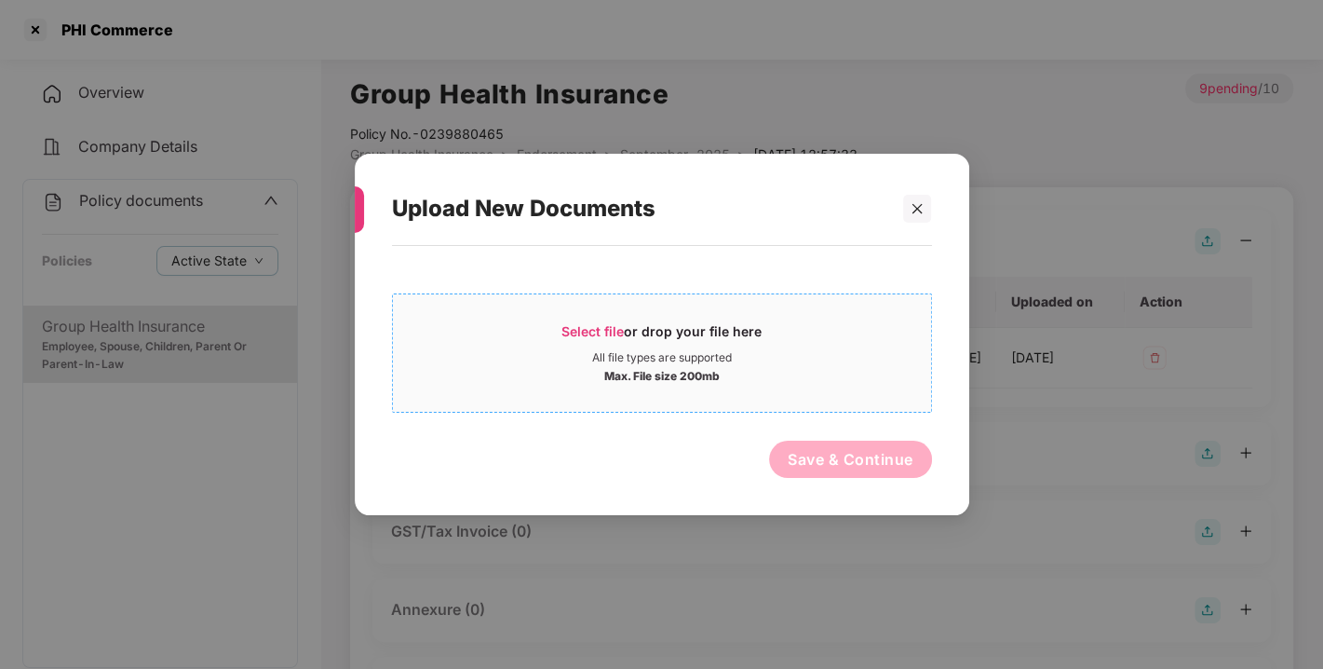
click at [595, 331] on span "Select file" at bounding box center [593, 331] width 62 height 16
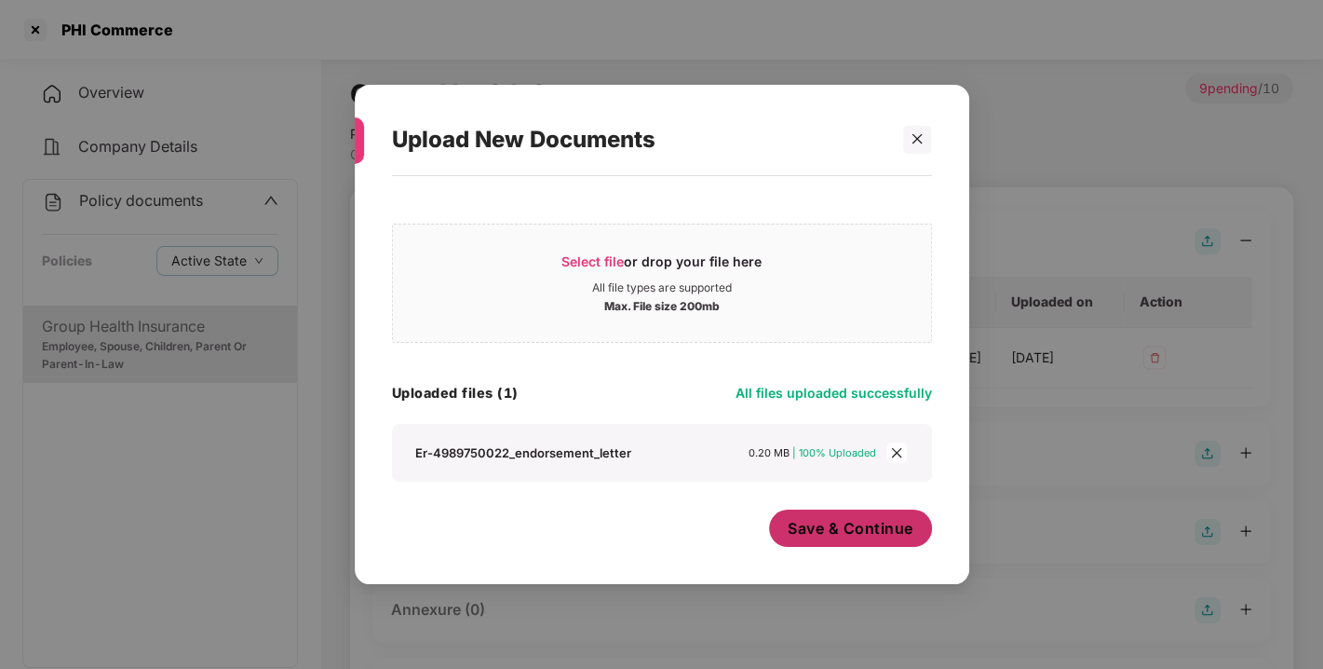
click at [862, 522] on span "Save & Continue" at bounding box center [851, 528] width 126 height 20
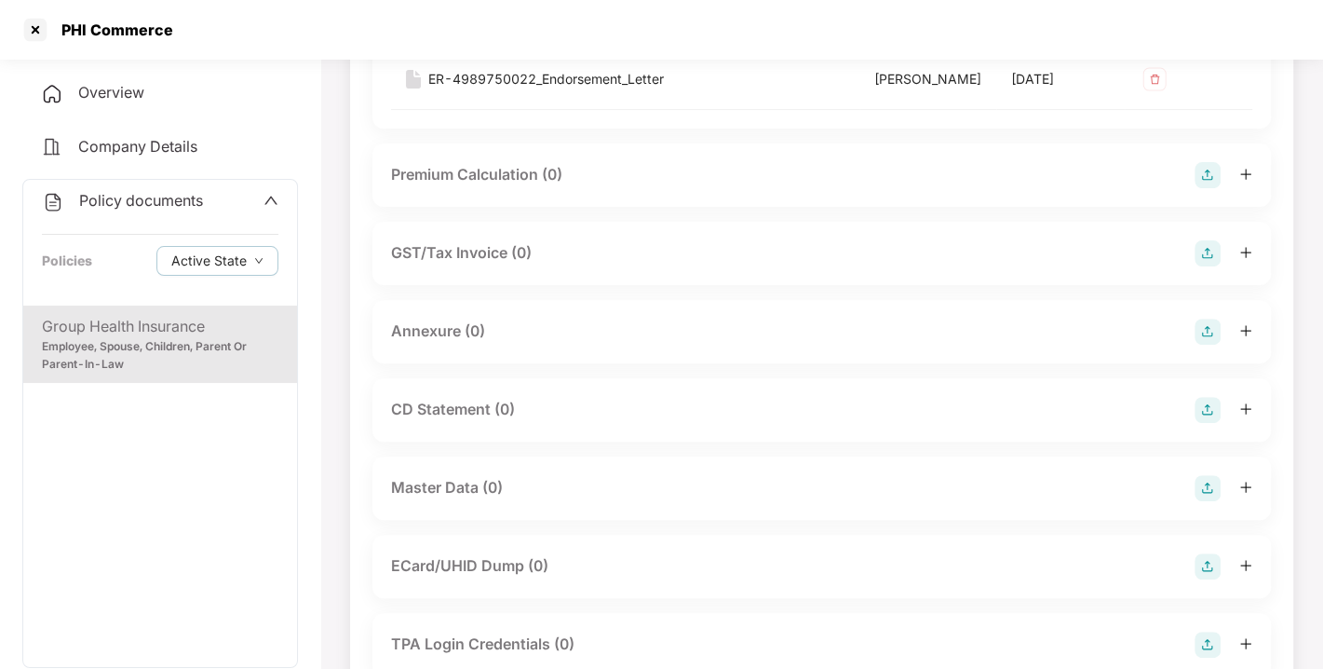
scroll to position [351, 0]
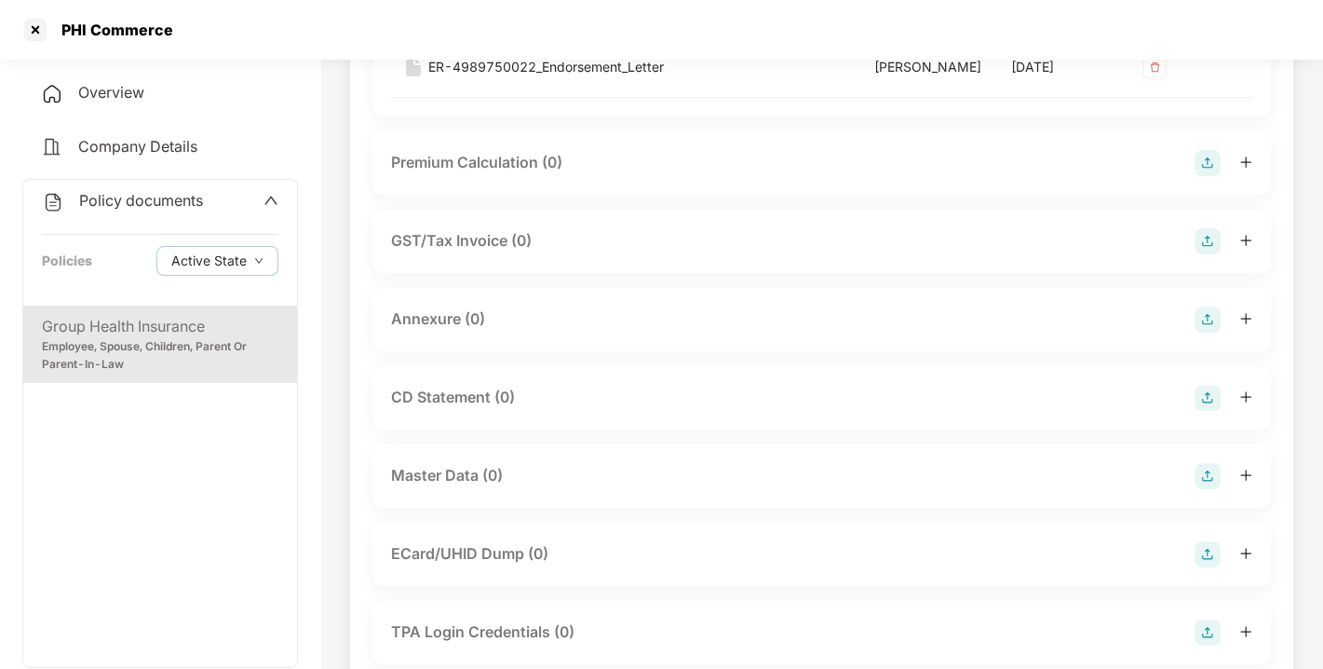
click at [1208, 332] on img at bounding box center [1208, 319] width 26 height 26
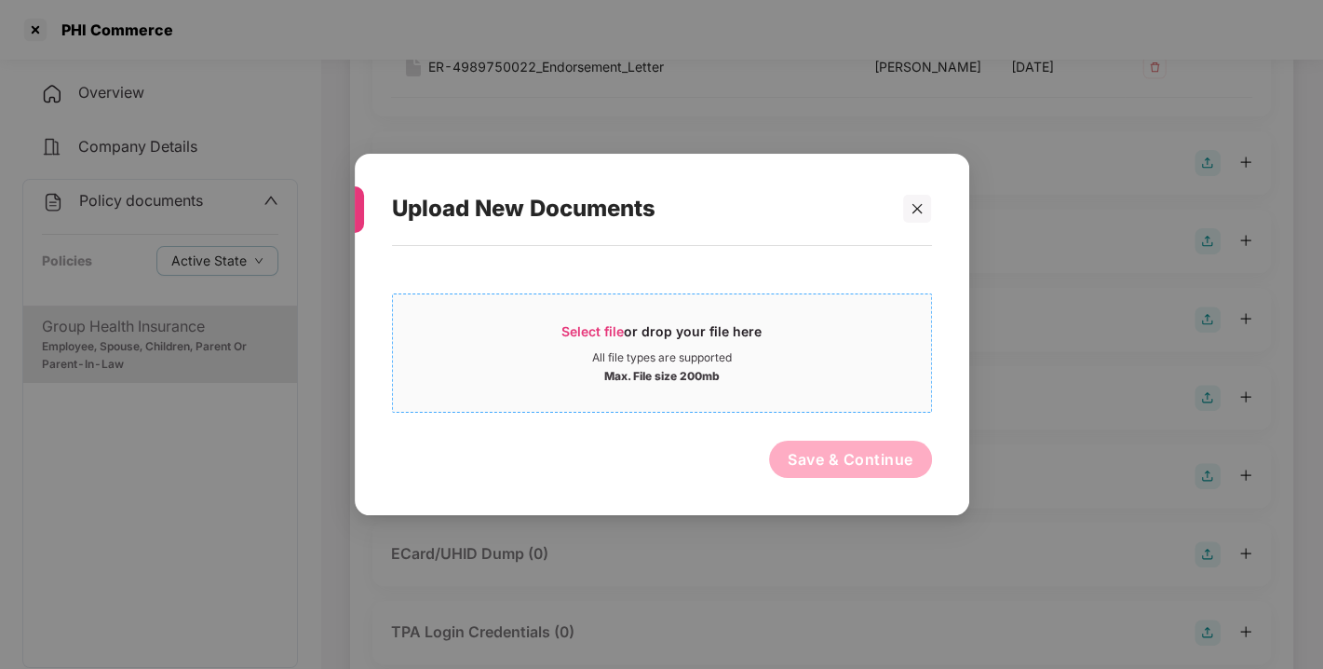
click at [591, 332] on span "Select file" at bounding box center [593, 331] width 62 height 16
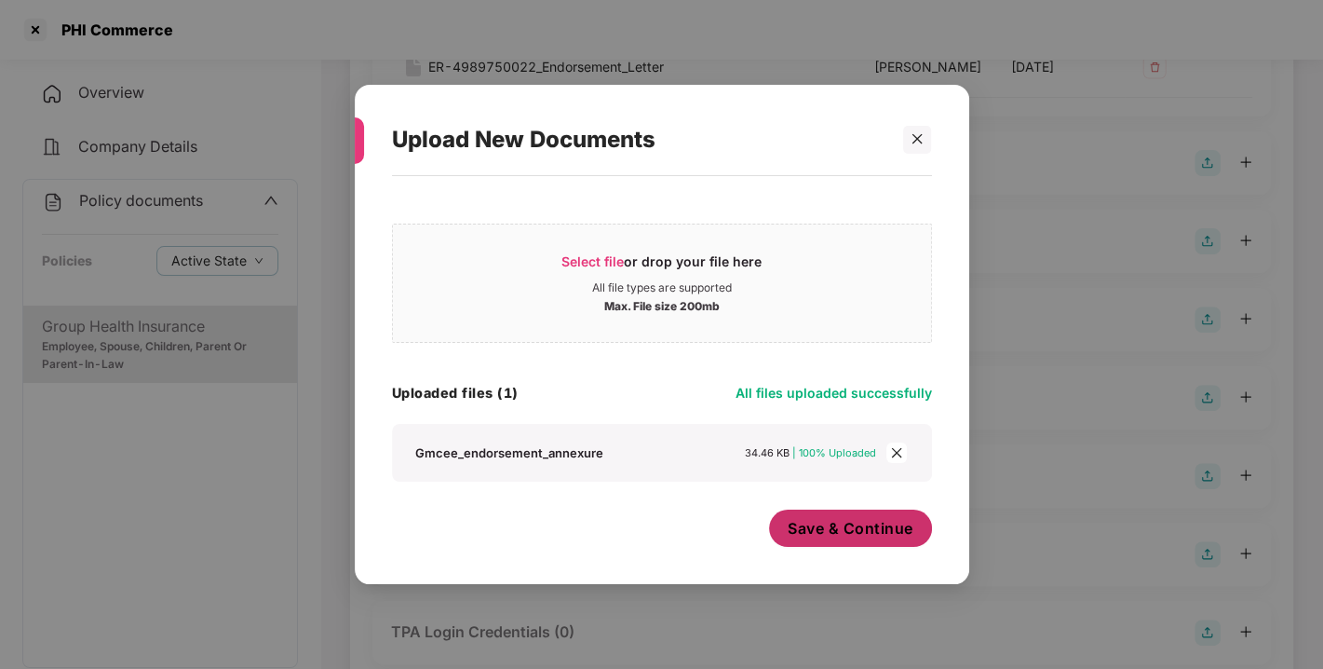
click at [823, 537] on span "Save & Continue" at bounding box center [851, 528] width 126 height 20
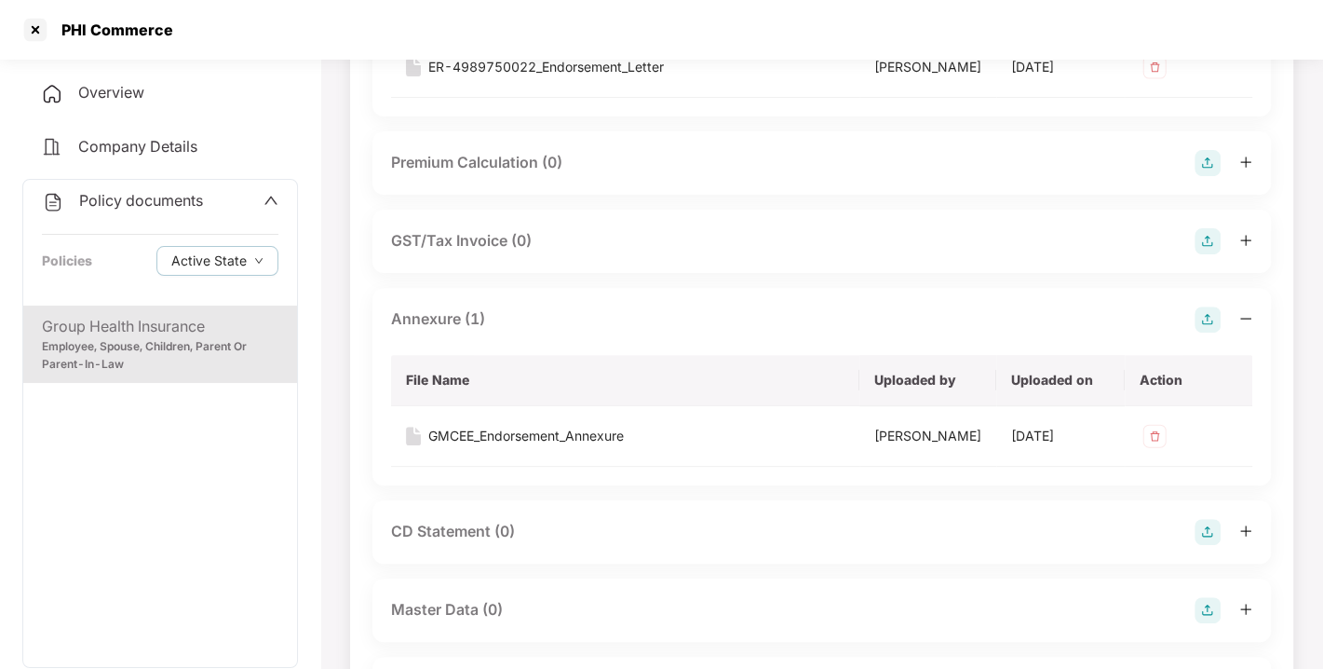
click at [1215, 332] on img at bounding box center [1208, 319] width 26 height 26
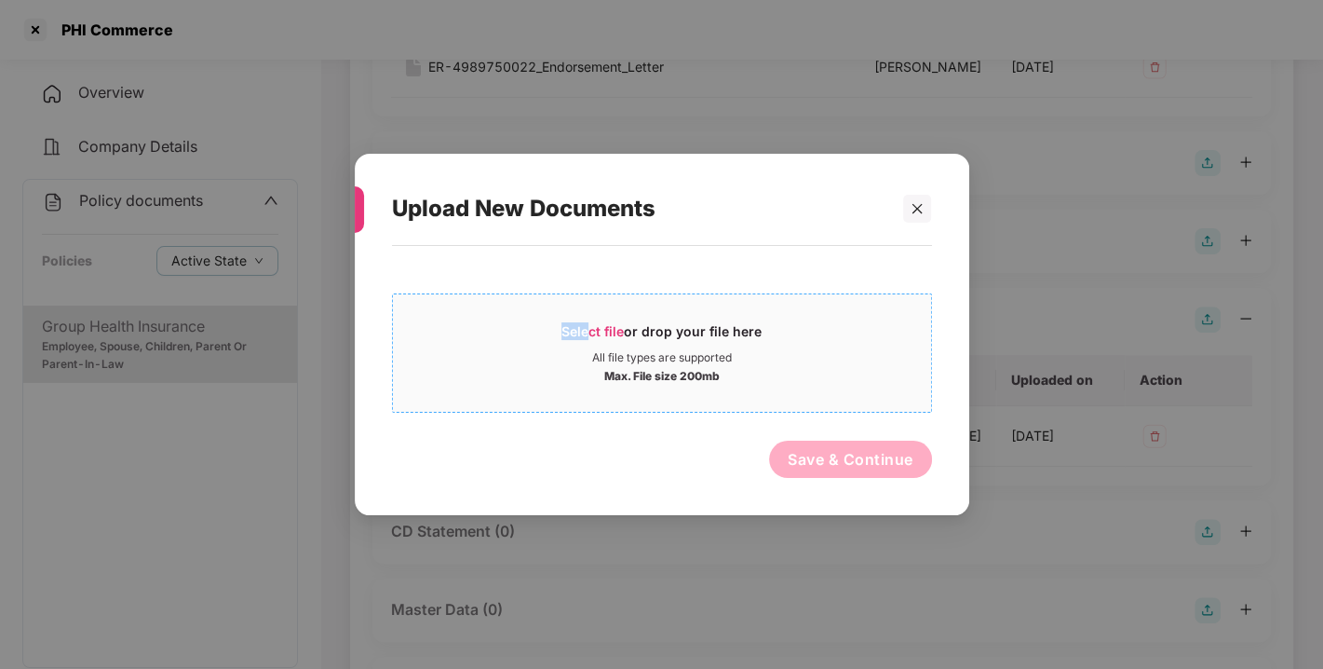
drag, startPoint x: 573, startPoint y: 305, endPoint x: 590, endPoint y: 317, distance: 20.1
click at [590, 317] on div "Select file or drop your file here All file types are supported Max. File size …" at bounding box center [662, 352] width 540 height 119
click at [590, 317] on span "Select file or drop your file here All file types are supported Max. File size …" at bounding box center [662, 352] width 538 height 89
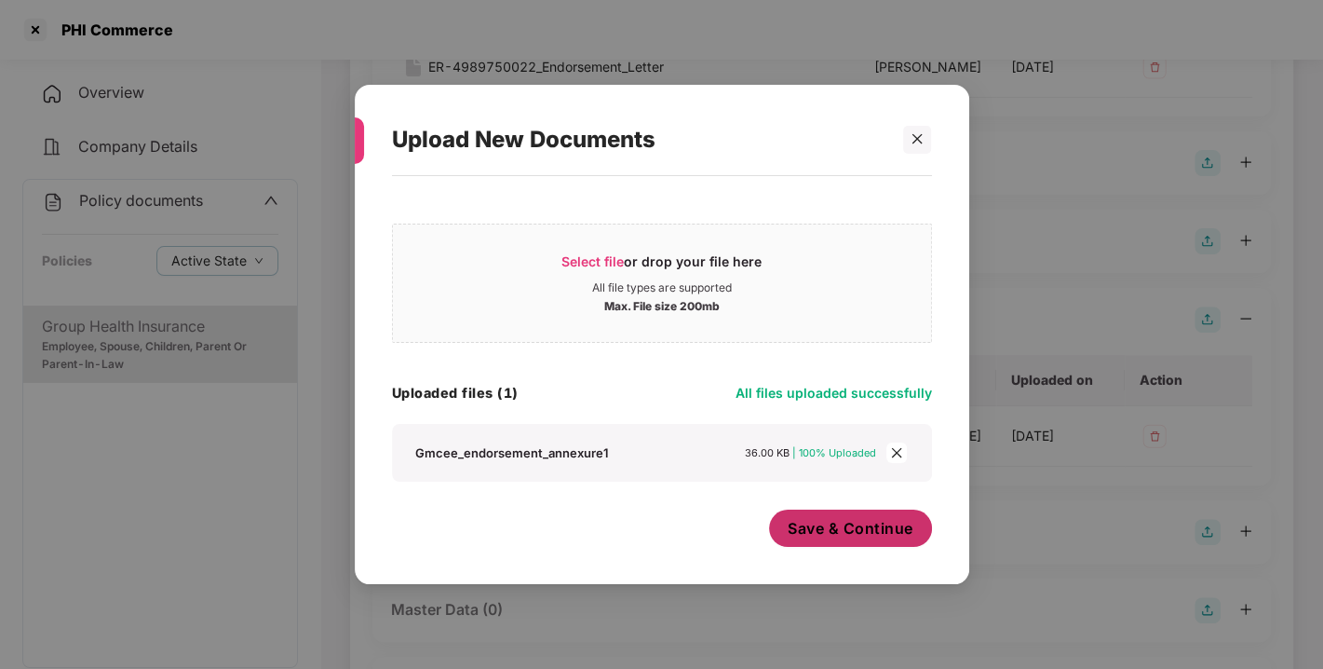
click at [887, 533] on span "Save & Continue" at bounding box center [851, 528] width 126 height 20
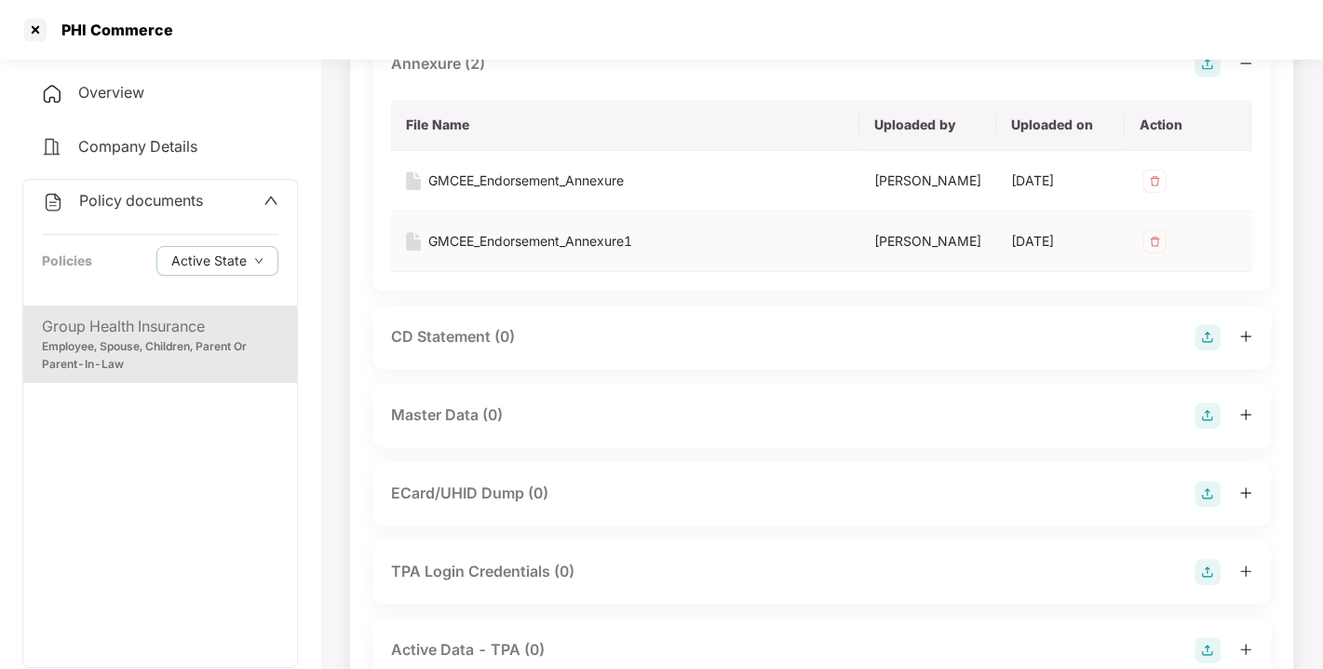
scroll to position [0, 0]
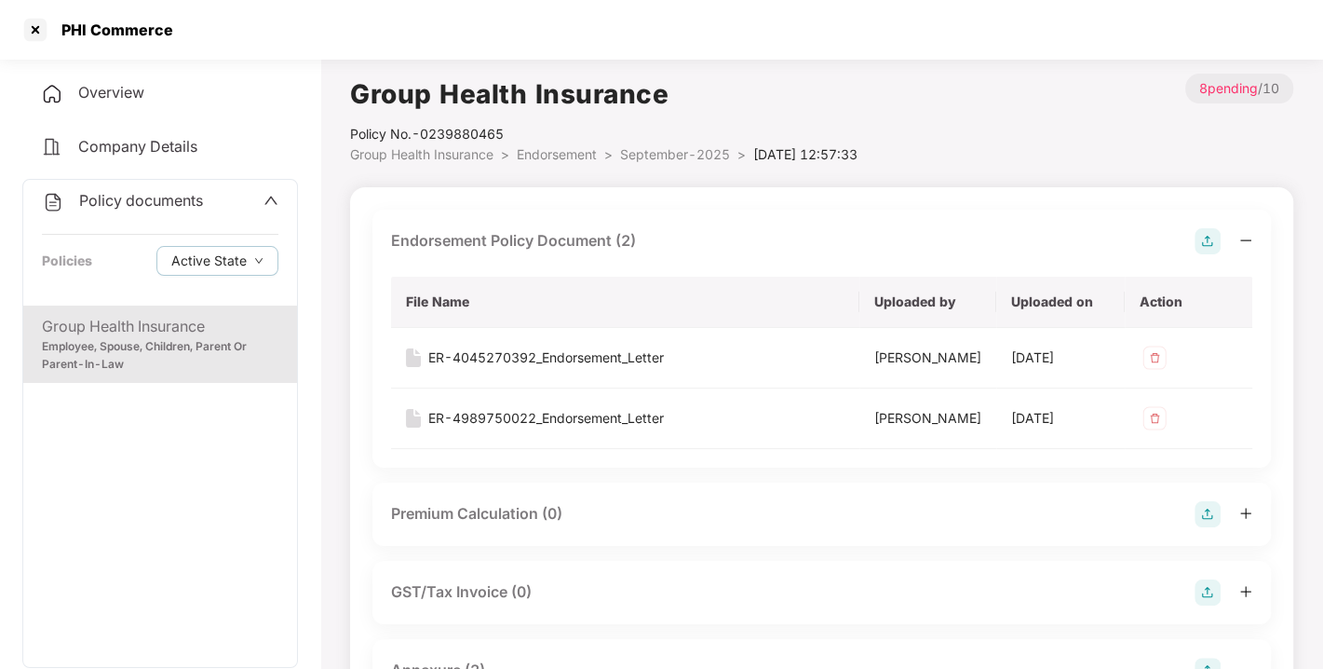
click at [548, 147] on span "Endorsement" at bounding box center [557, 154] width 80 height 16
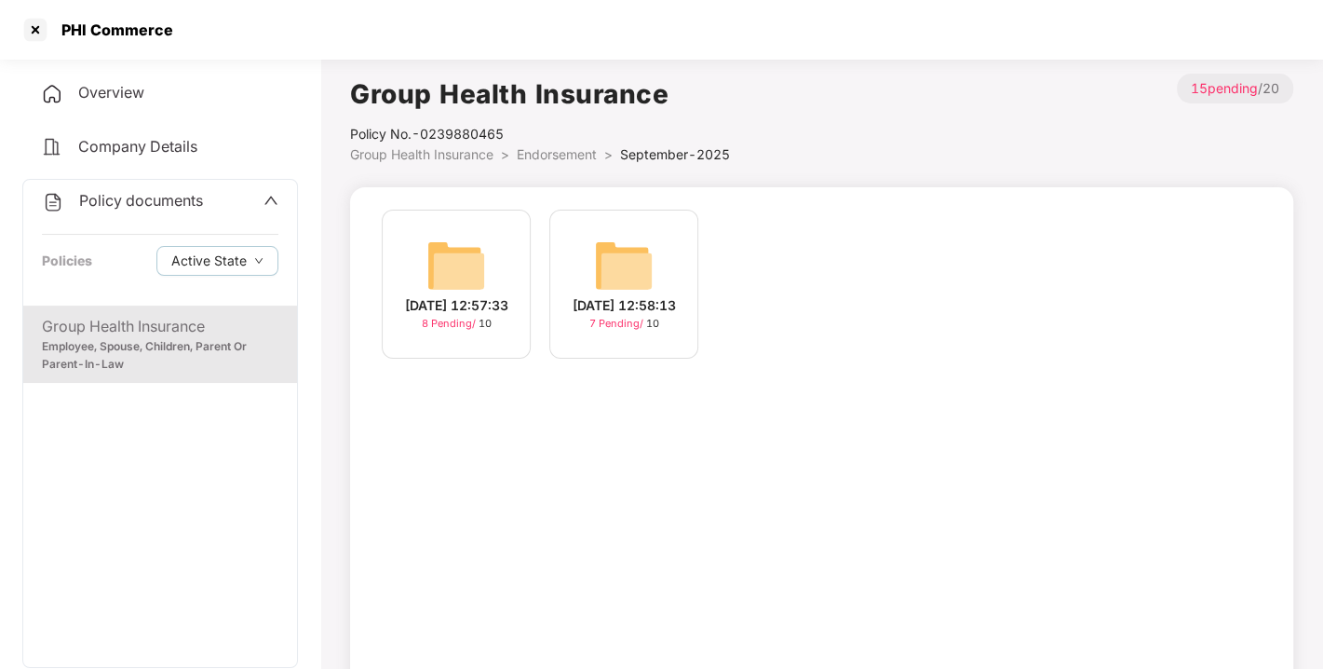
click at [548, 147] on span "Endorsement" at bounding box center [557, 154] width 80 height 16
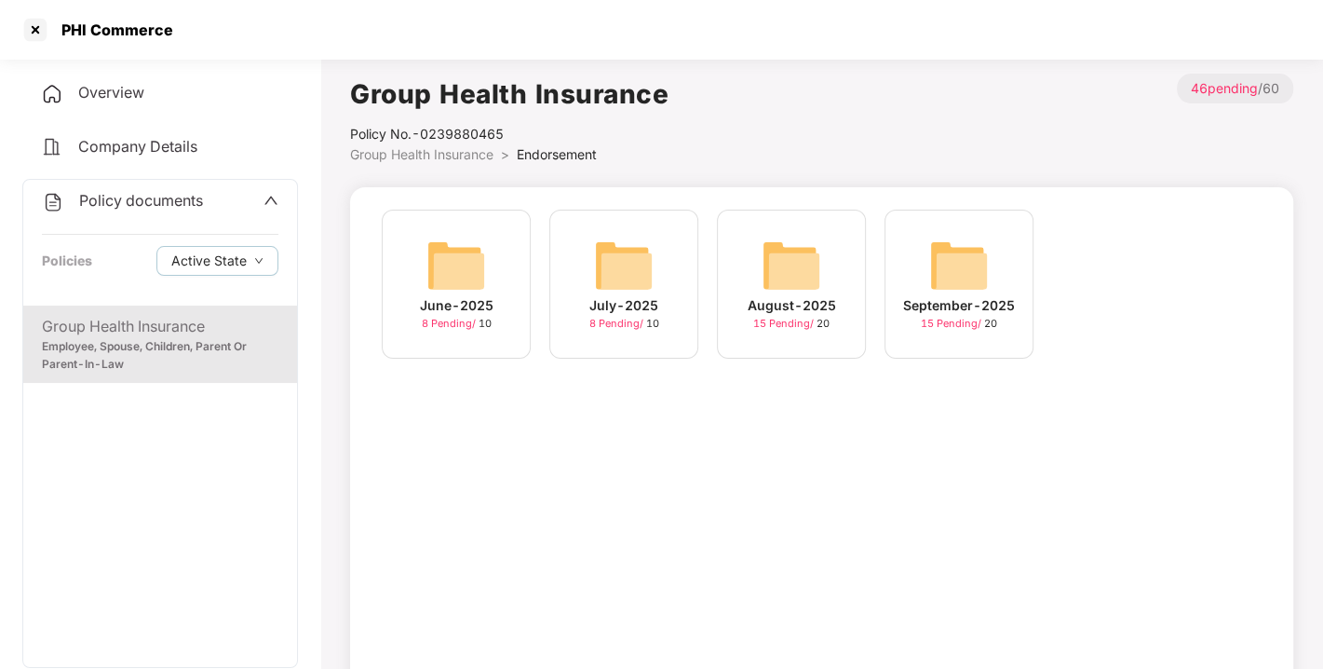
click at [552, 146] on span "Endorsement" at bounding box center [557, 154] width 80 height 16
click at [149, 201] on span "Policy documents" at bounding box center [141, 200] width 124 height 19
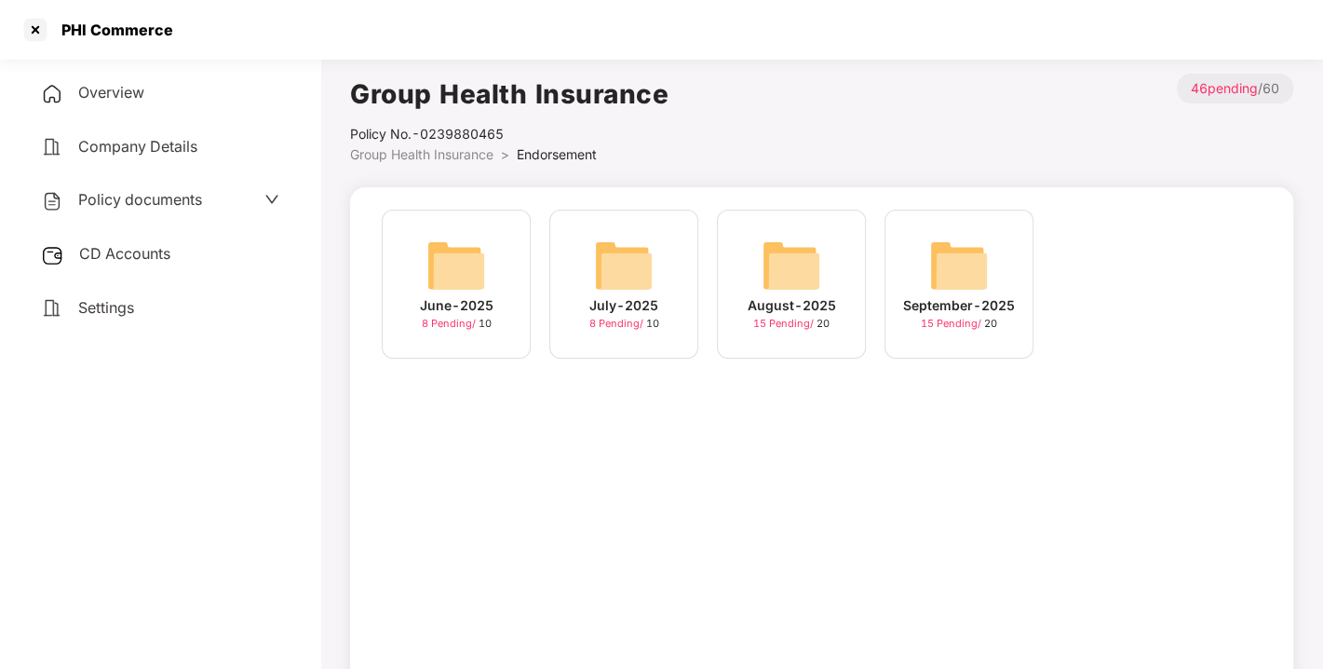
click at [125, 244] on span "CD Accounts" at bounding box center [124, 253] width 91 height 19
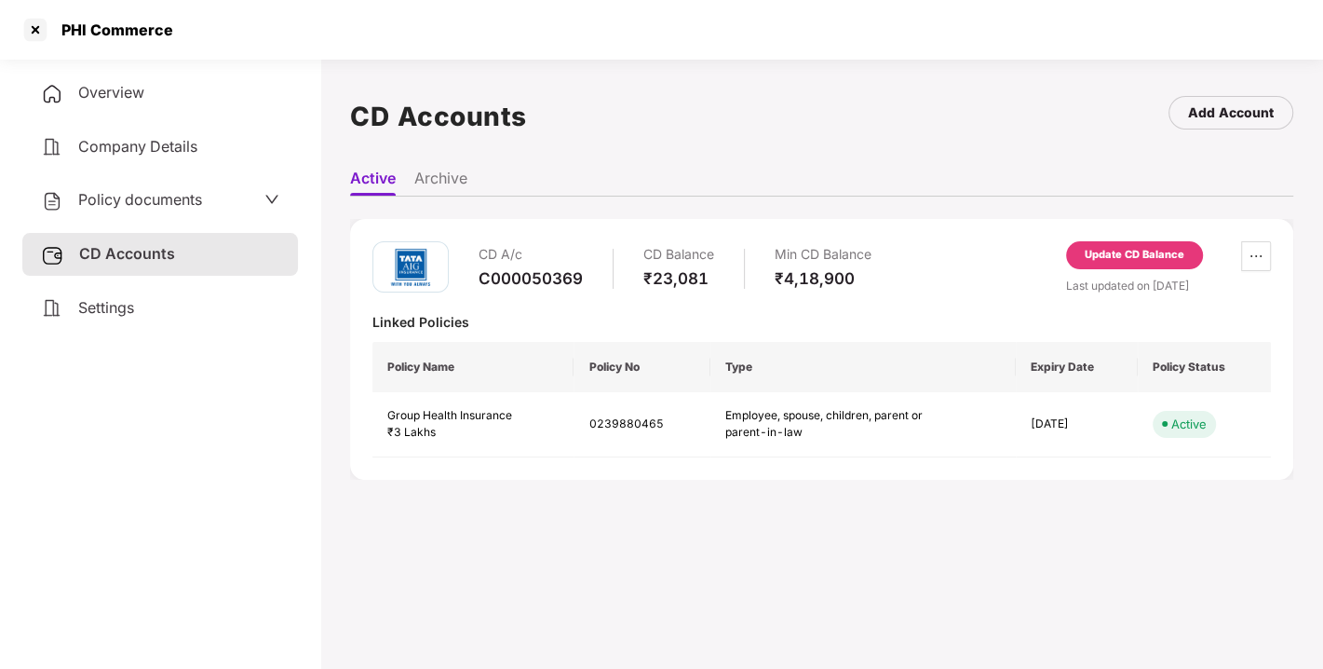
click at [1114, 247] on div "Update CD Balance" at bounding box center [1135, 255] width 100 height 17
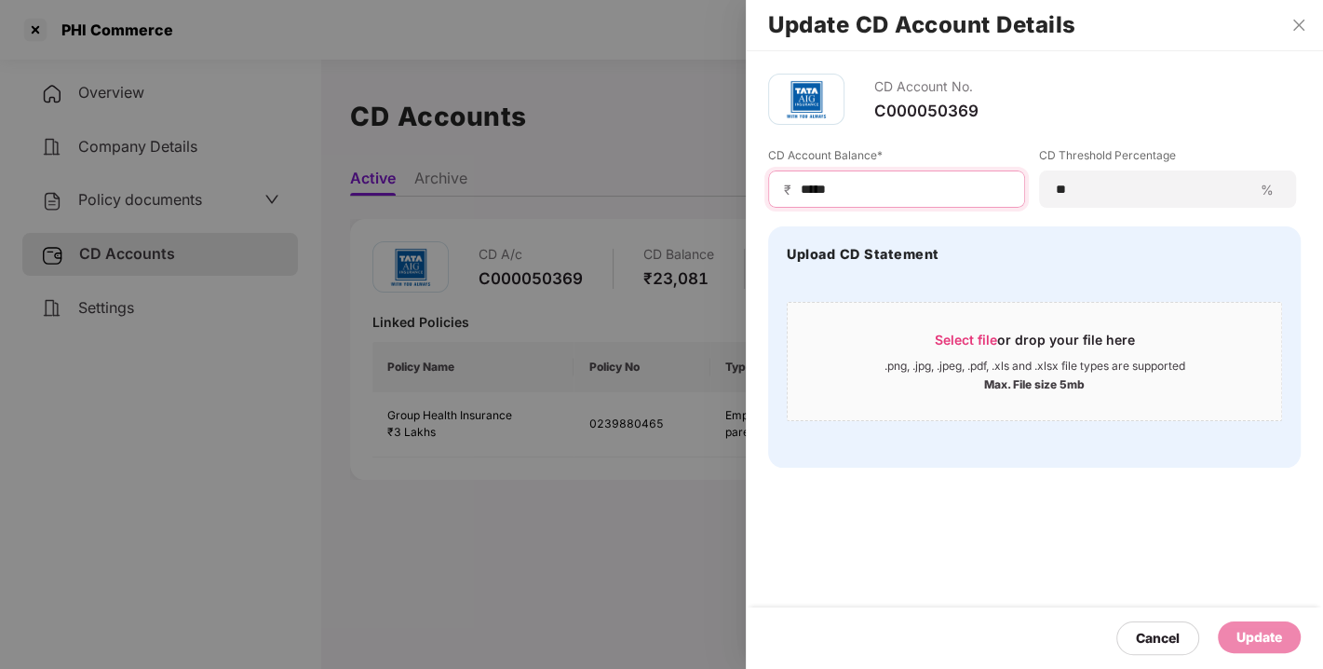
drag, startPoint x: 847, startPoint y: 183, endPoint x: 718, endPoint y: 191, distance: 128.8
click at [718, 191] on div "Update CD Account Details CD Account No. C000050369 CD Account Balance* ₹ *****…" at bounding box center [661, 334] width 1323 height 669
type input "*****"
click at [1253, 646] on div "Update" at bounding box center [1260, 637] width 46 height 20
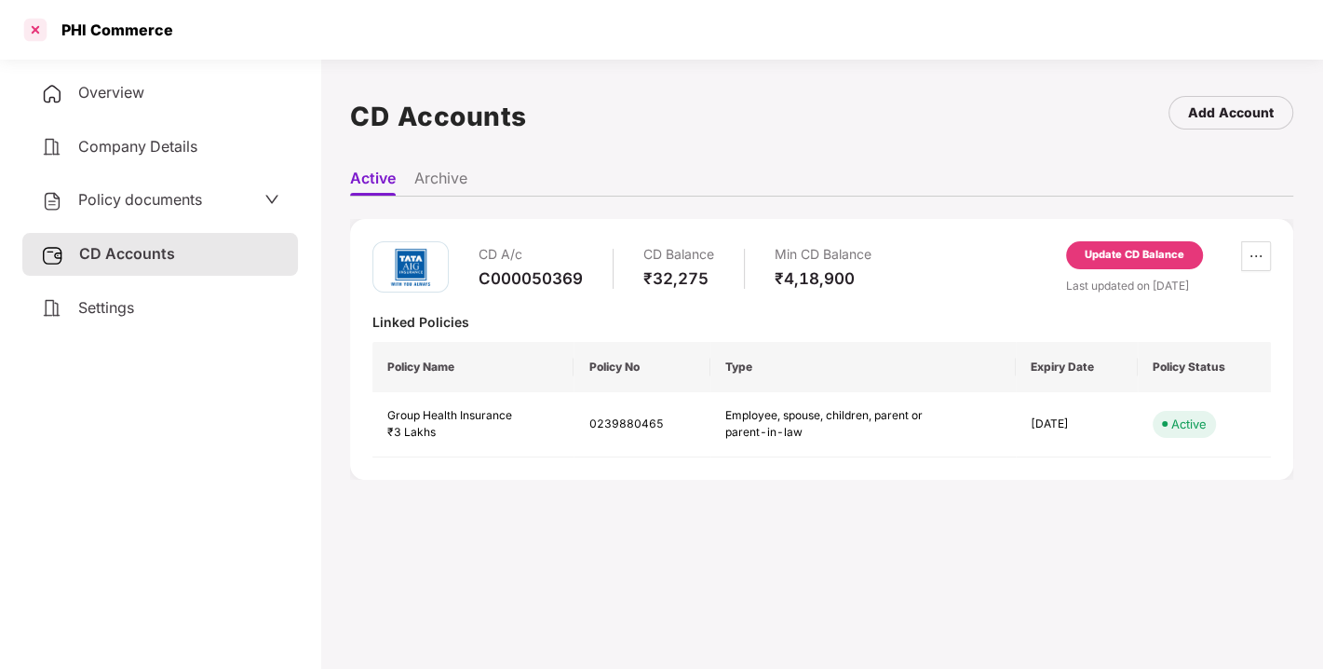
click at [36, 27] on div at bounding box center [35, 30] width 30 height 30
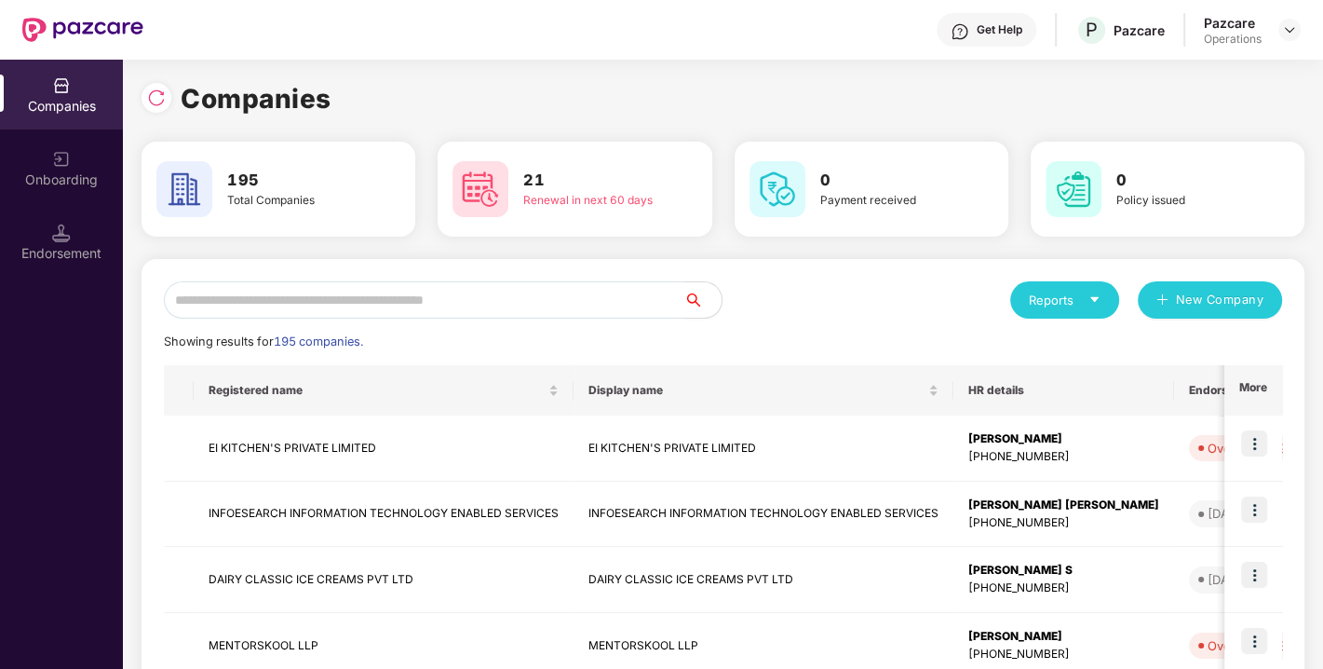
click at [447, 288] on input "text" at bounding box center [424, 299] width 521 height 37
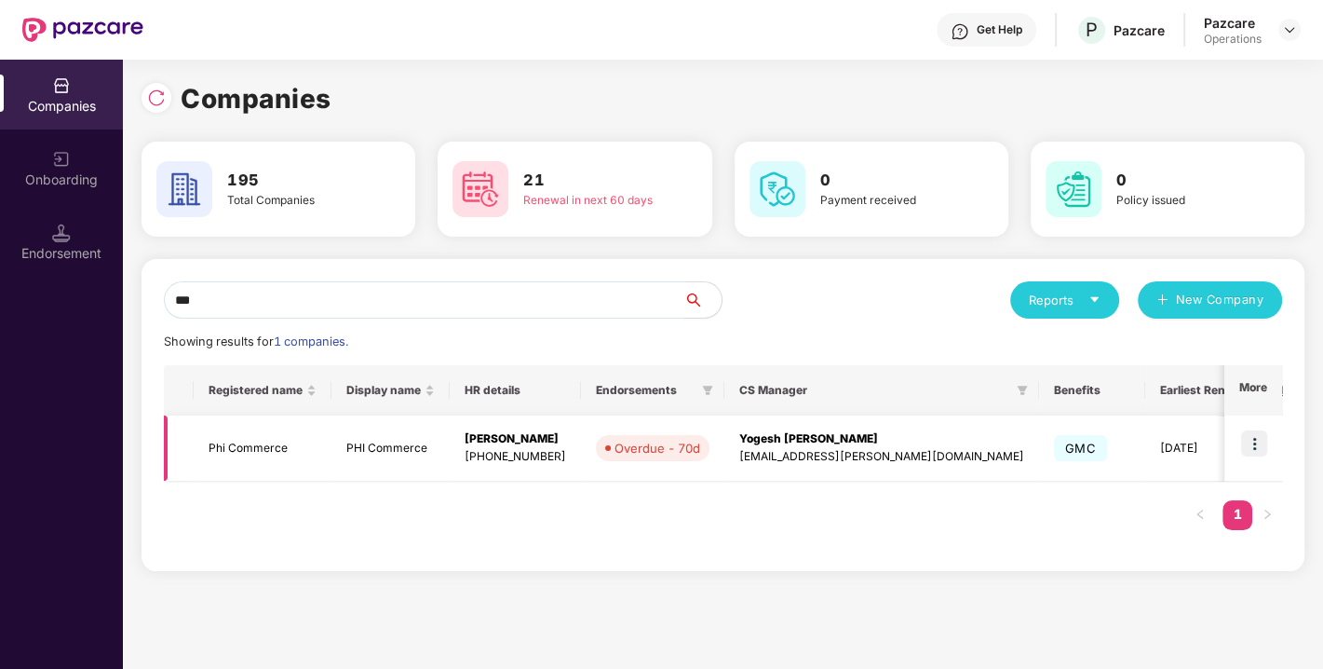
type input "***"
click at [1250, 440] on img at bounding box center [1255, 443] width 26 height 26
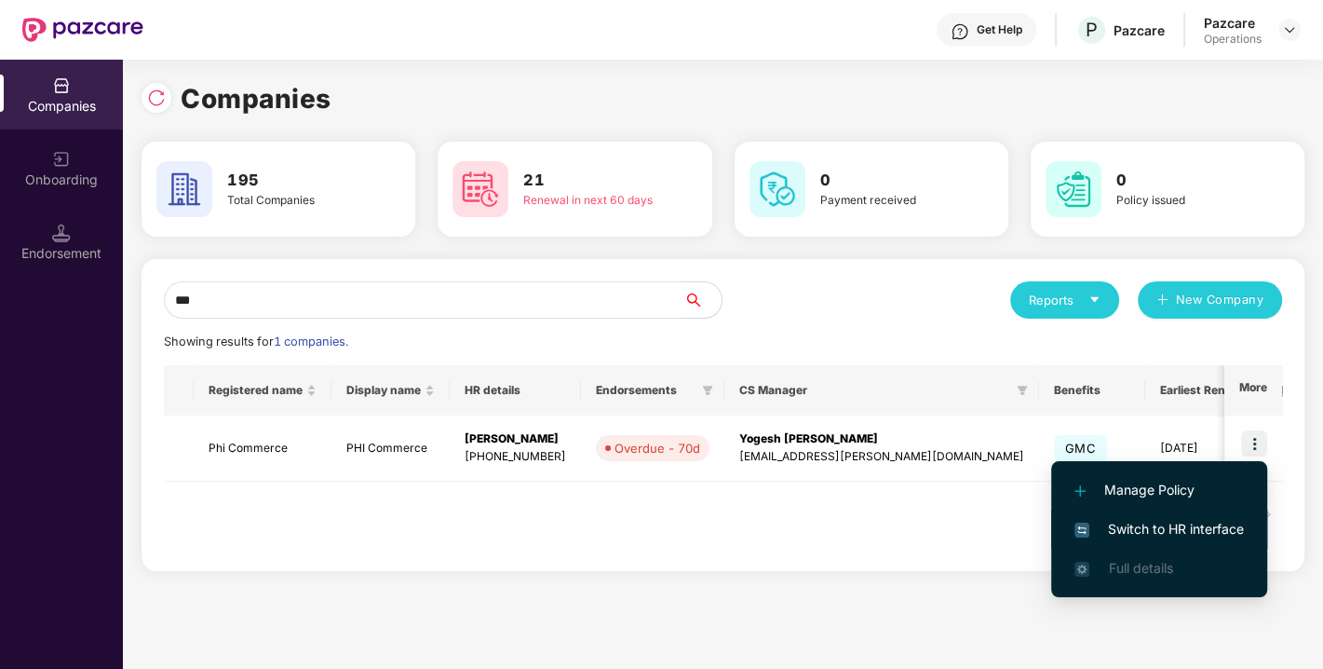
click at [1160, 519] on span "Switch to HR interface" at bounding box center [1160, 529] width 170 height 20
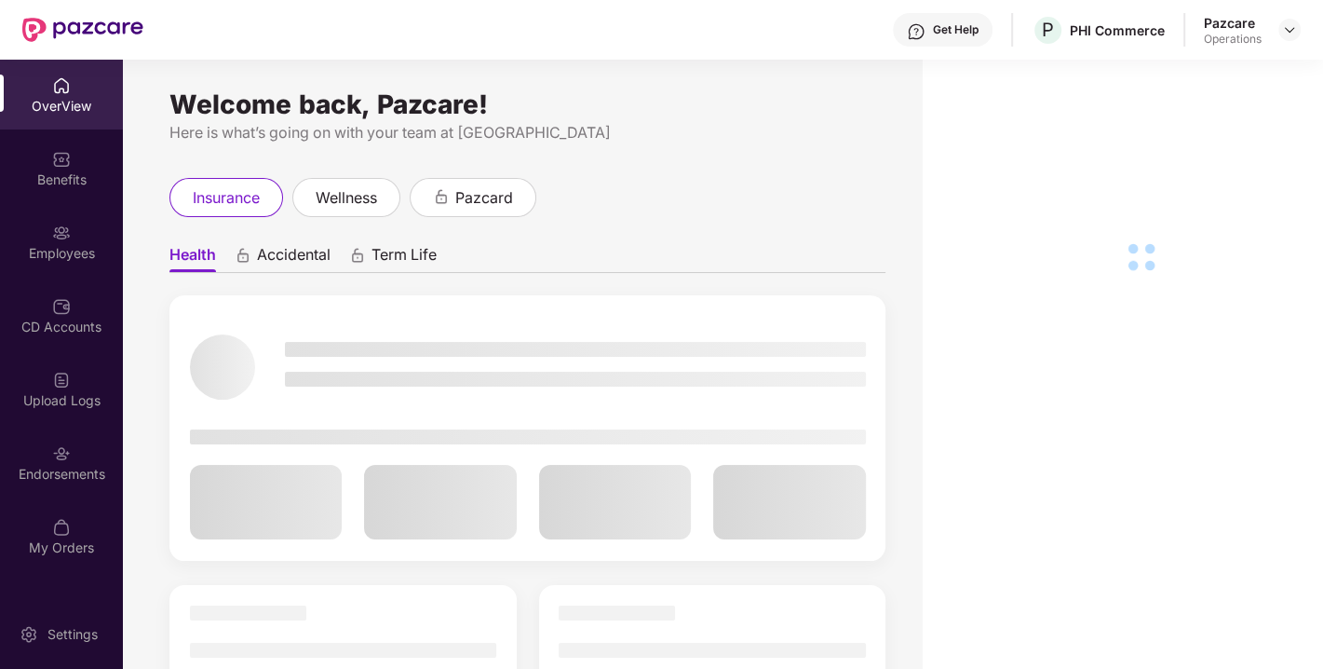
click at [52, 457] on img at bounding box center [61, 453] width 19 height 19
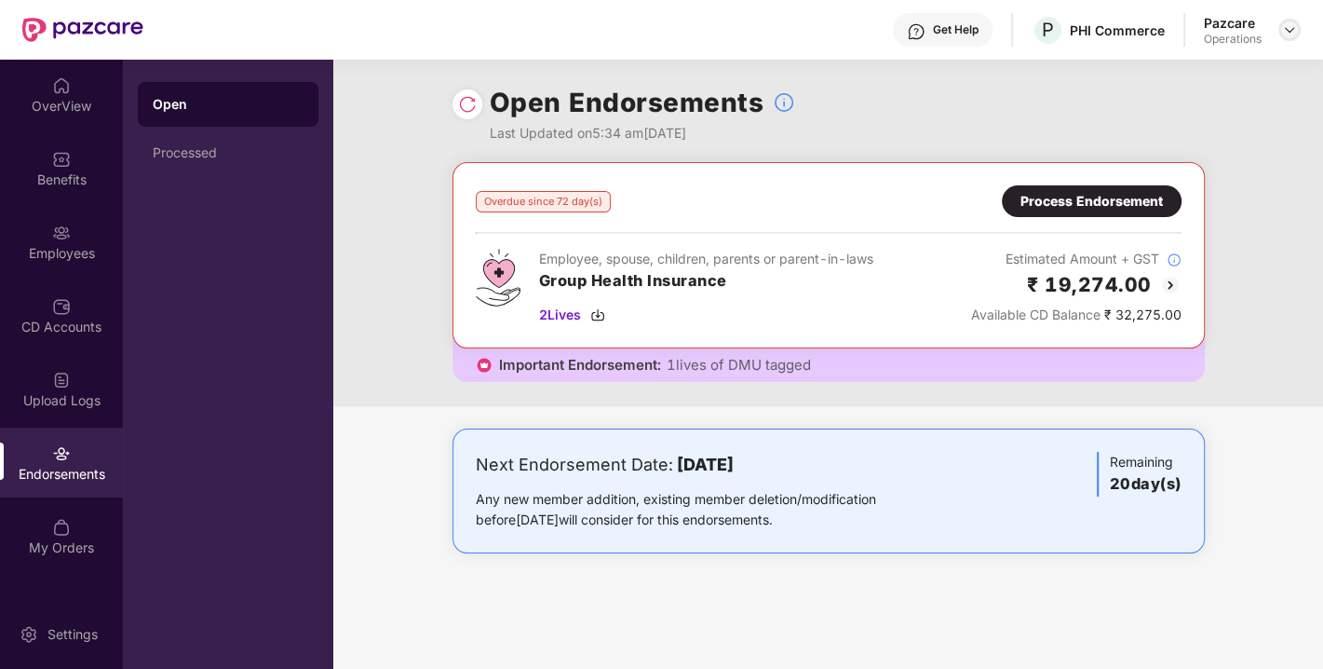
click at [1293, 23] on img at bounding box center [1289, 29] width 15 height 15
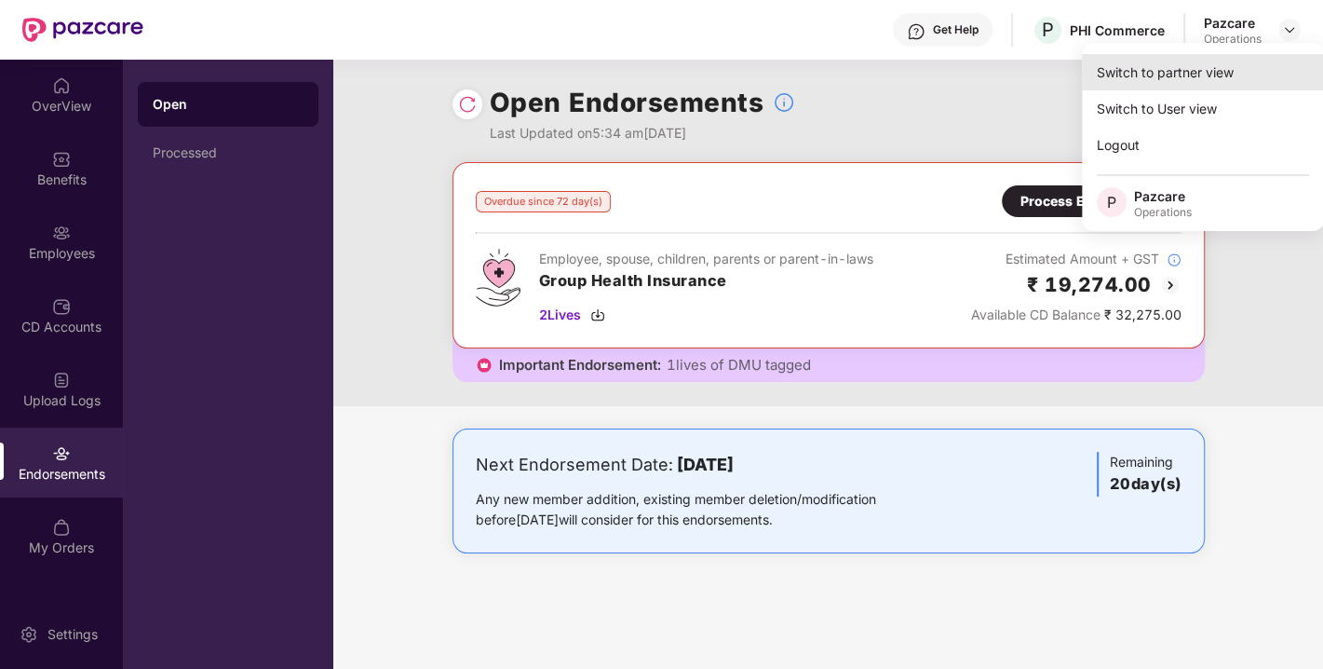
click at [1197, 57] on div "Switch to partner view" at bounding box center [1203, 72] width 242 height 36
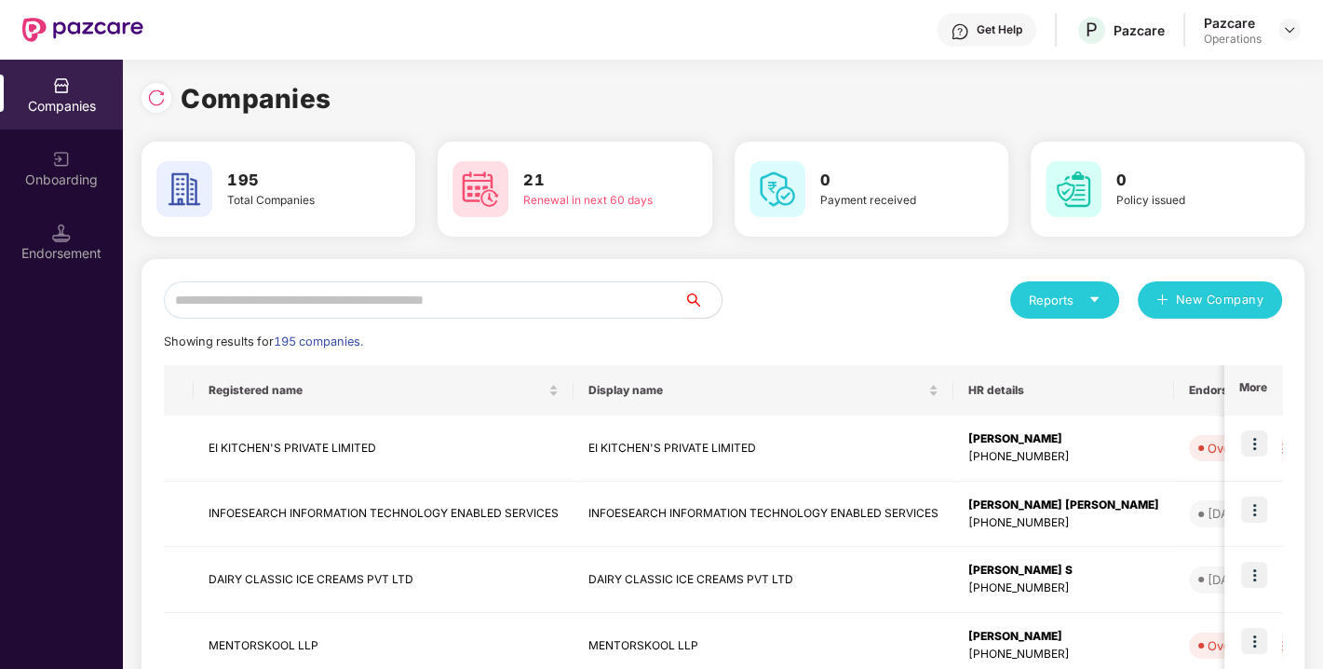
click at [354, 303] on input "text" at bounding box center [424, 299] width 521 height 37
paste input "**********"
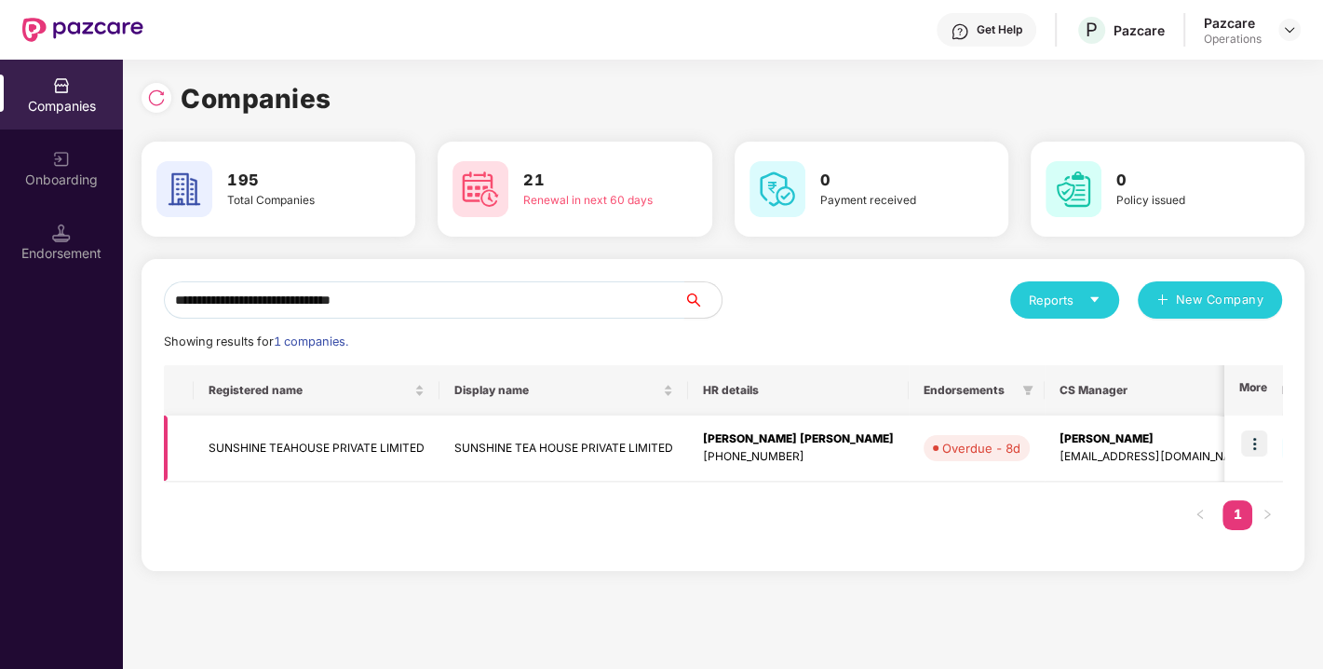
type input "**********"
click at [1258, 444] on img at bounding box center [1255, 443] width 26 height 26
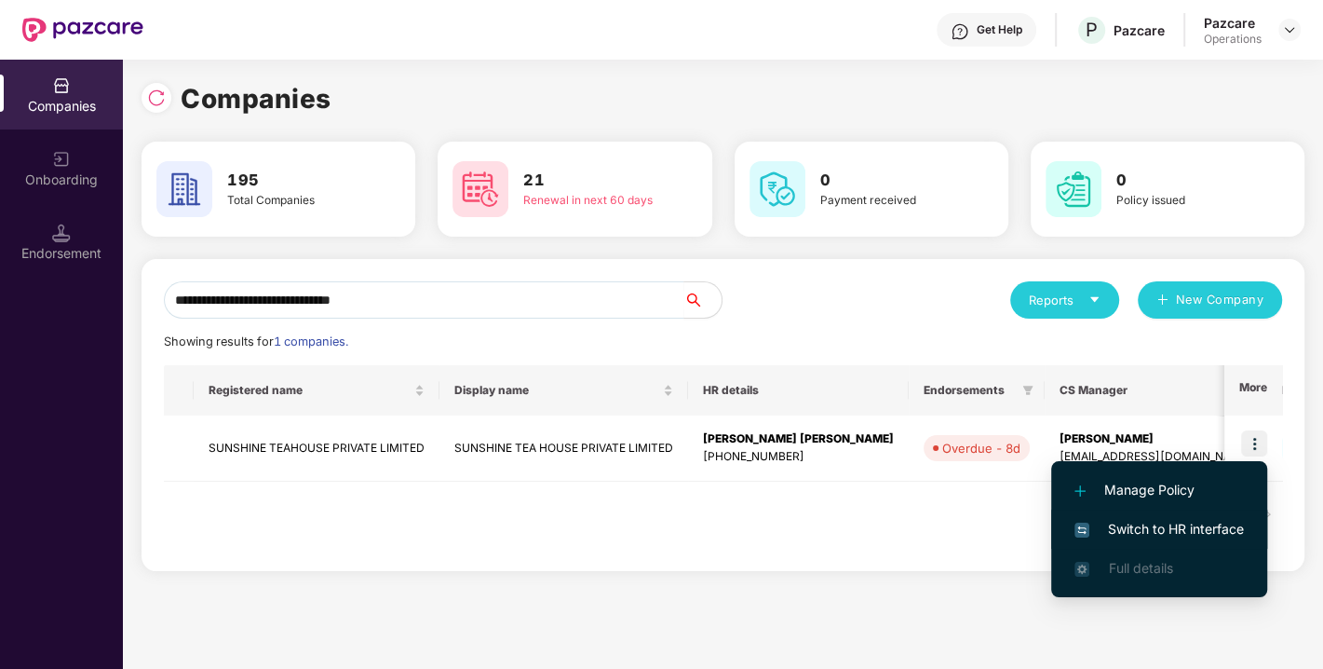
click at [1174, 526] on span "Switch to HR interface" at bounding box center [1160, 529] width 170 height 20
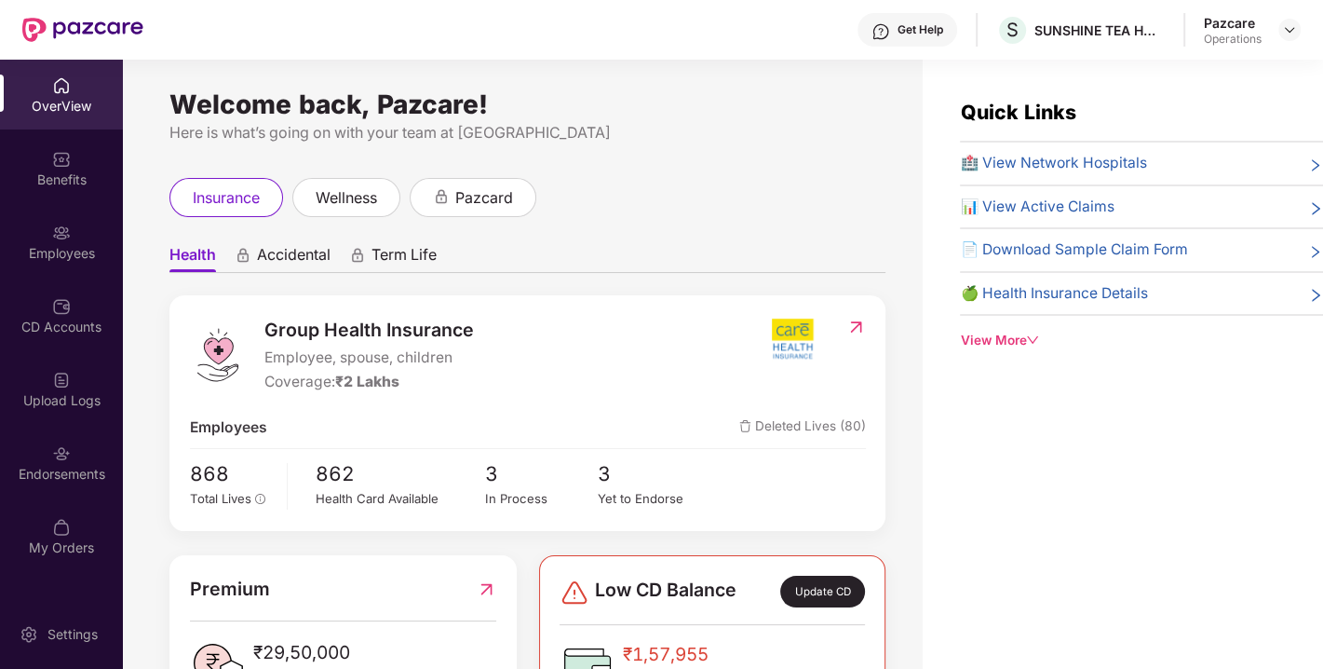
click at [72, 452] on div "Endorsements" at bounding box center [61, 462] width 123 height 70
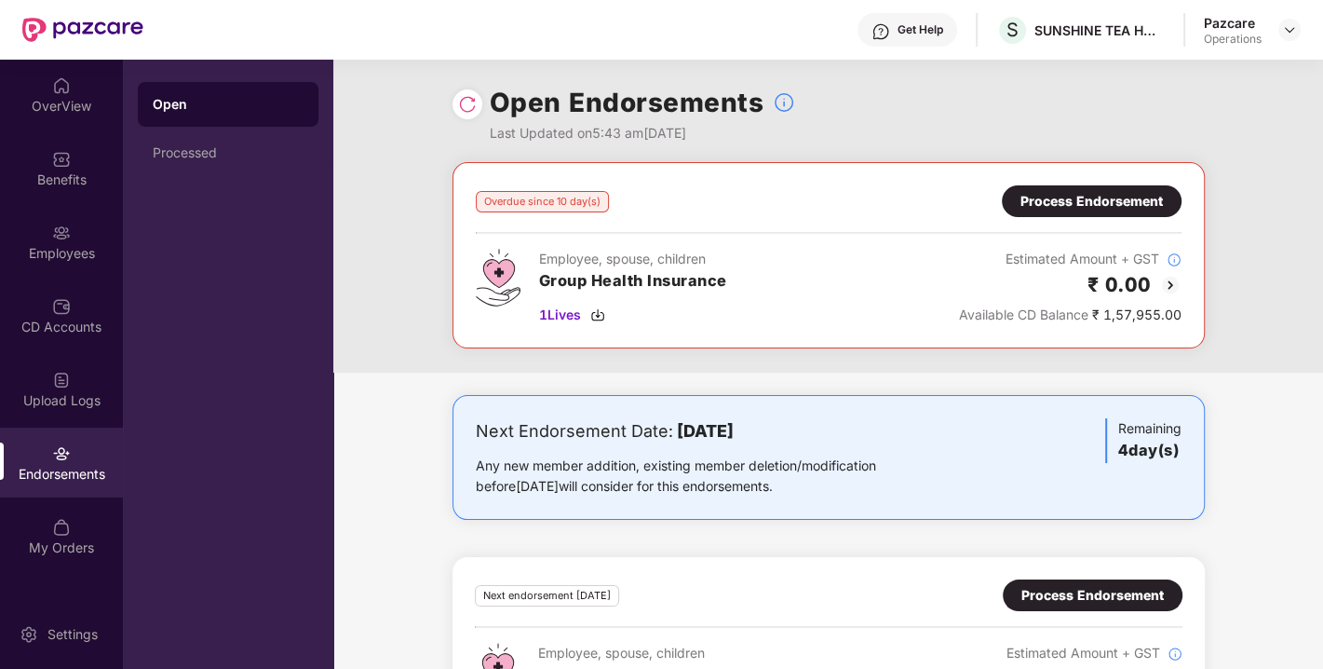
click at [1044, 210] on div "Process Endorsement" at bounding box center [1092, 201] width 142 height 20
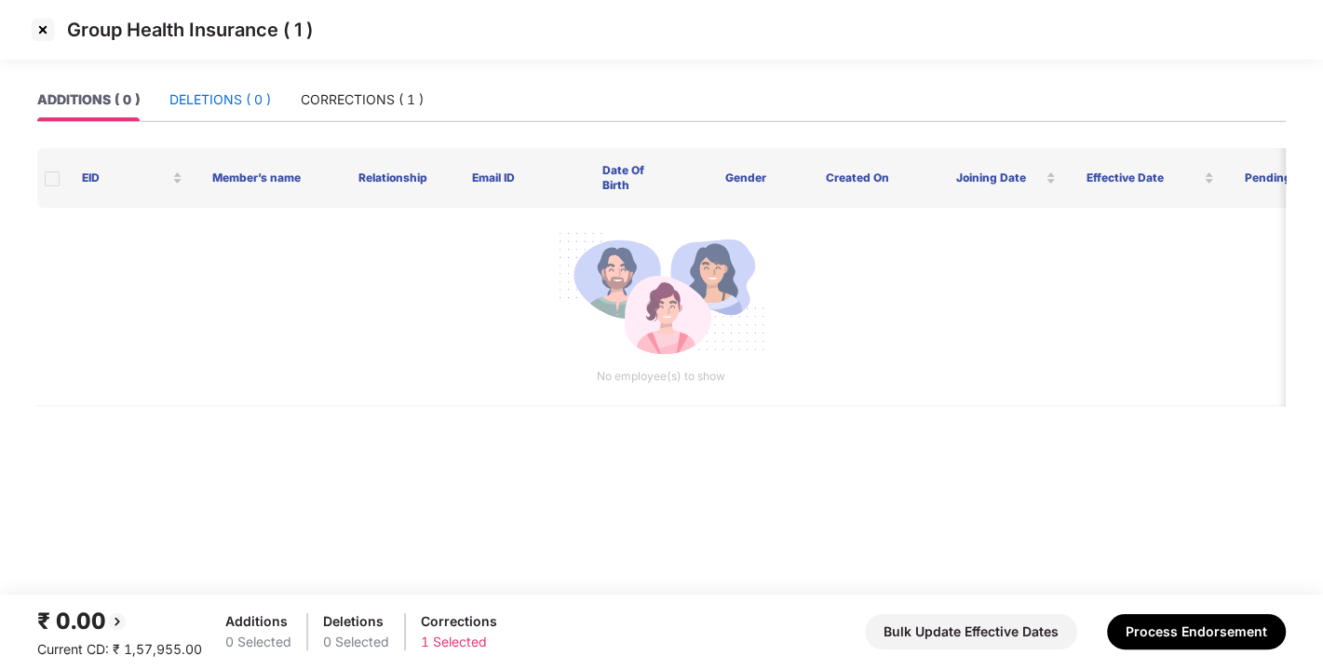
click at [206, 109] on div "DELETIONS ( 0 )" at bounding box center [221, 99] width 102 height 20
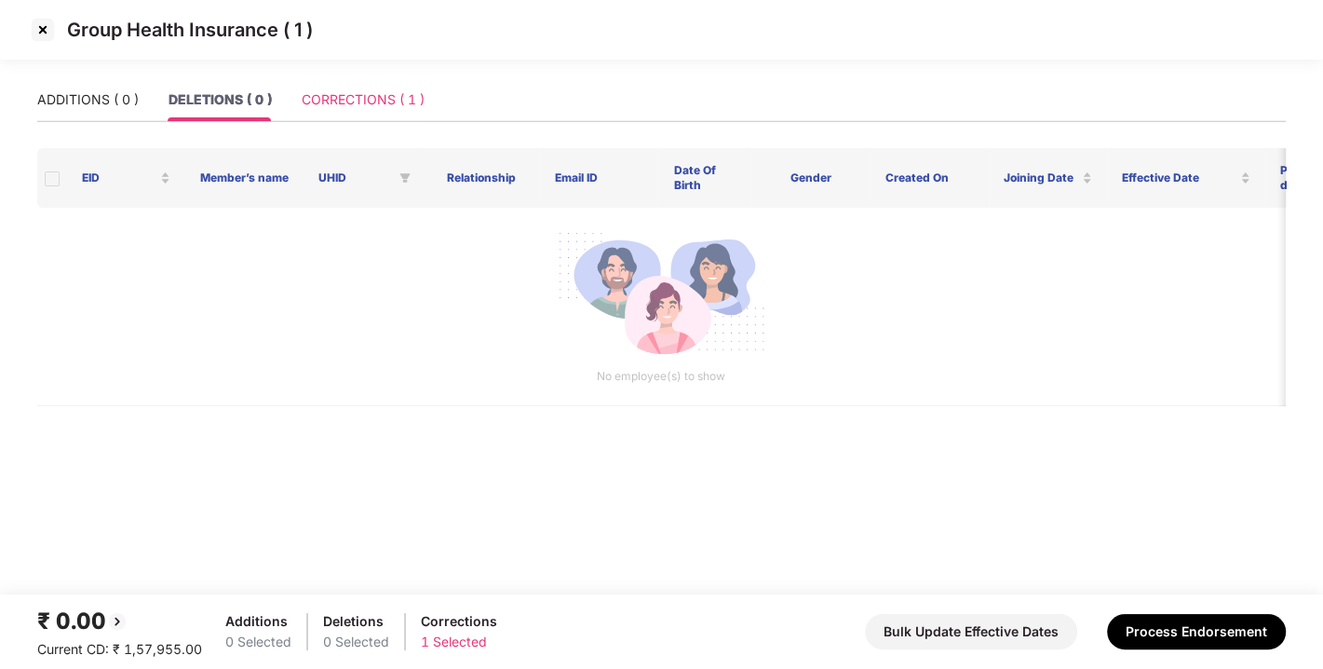
click at [340, 110] on div "CORRECTIONS ( 1 )" at bounding box center [363, 99] width 123 height 43
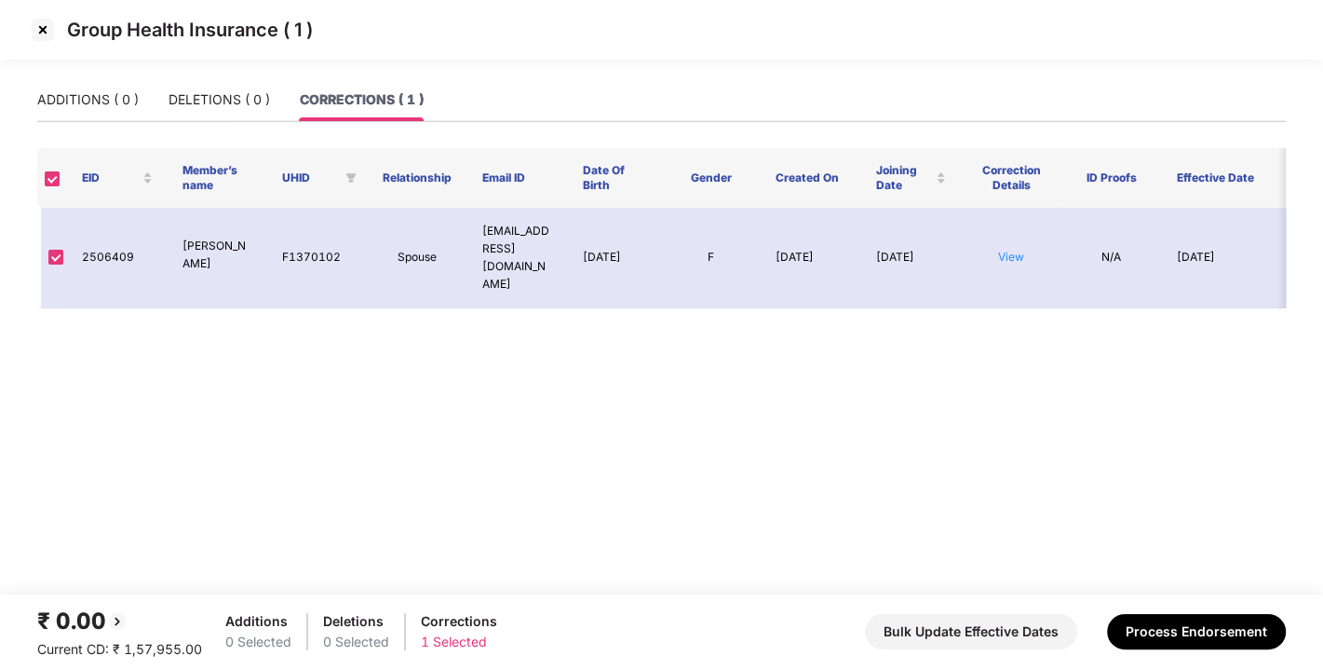
click at [39, 23] on img at bounding box center [43, 30] width 30 height 30
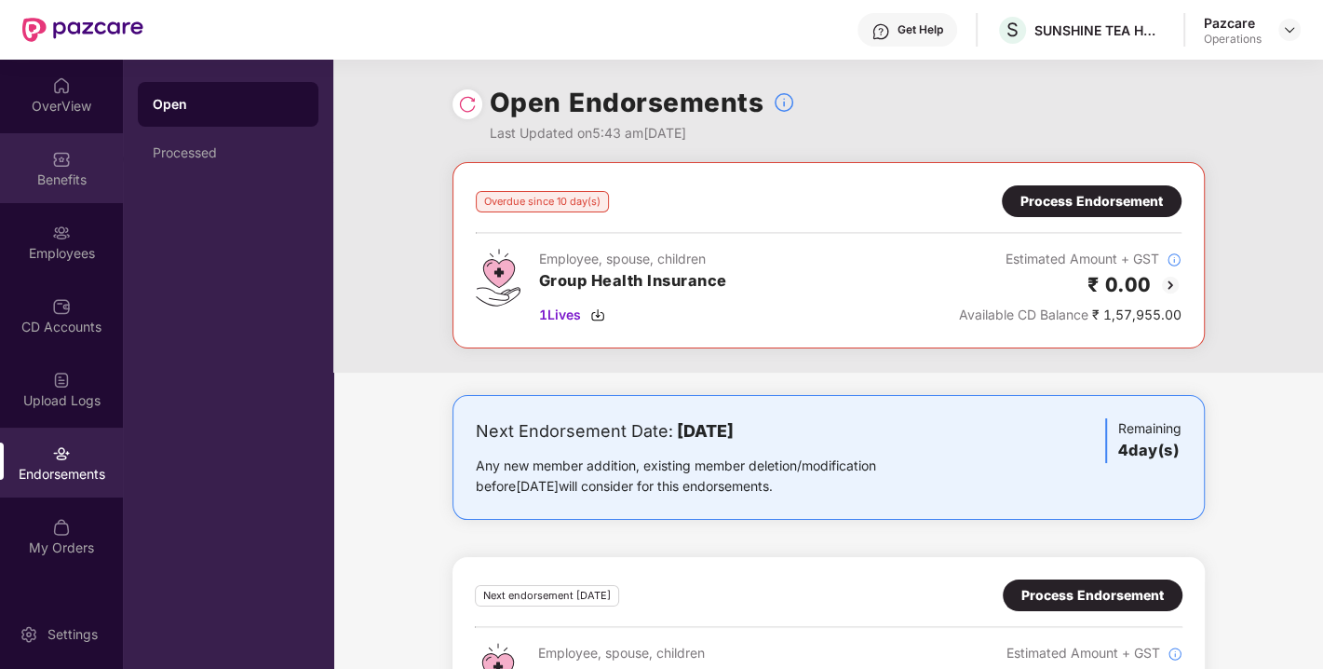
click at [58, 171] on div "Benefits" at bounding box center [61, 179] width 123 height 19
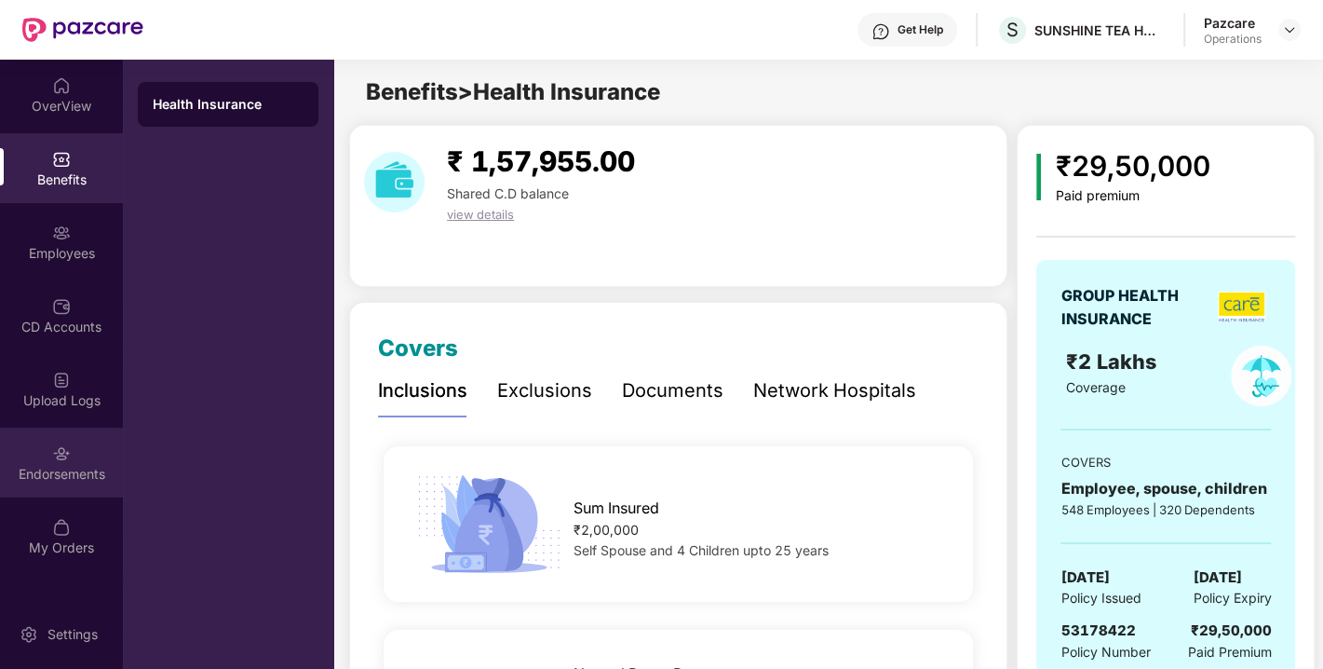
click at [57, 460] on img at bounding box center [61, 453] width 19 height 19
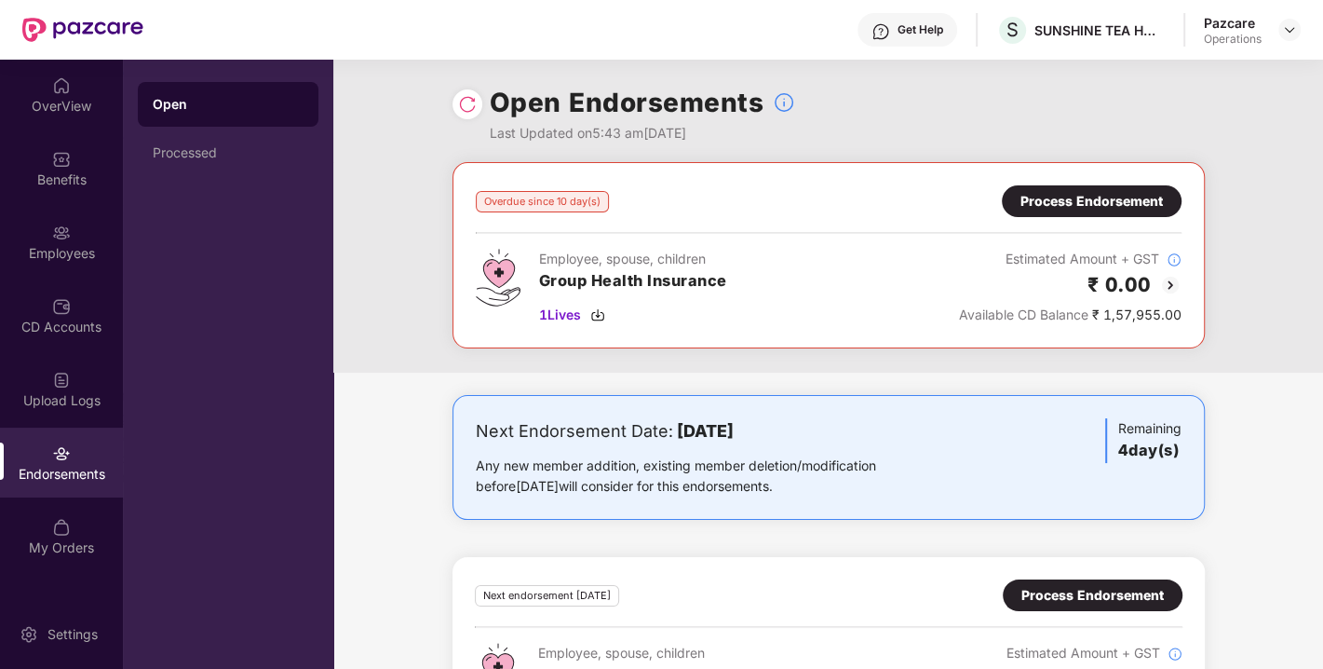
click at [1056, 202] on div "Process Endorsement" at bounding box center [1092, 201] width 142 height 20
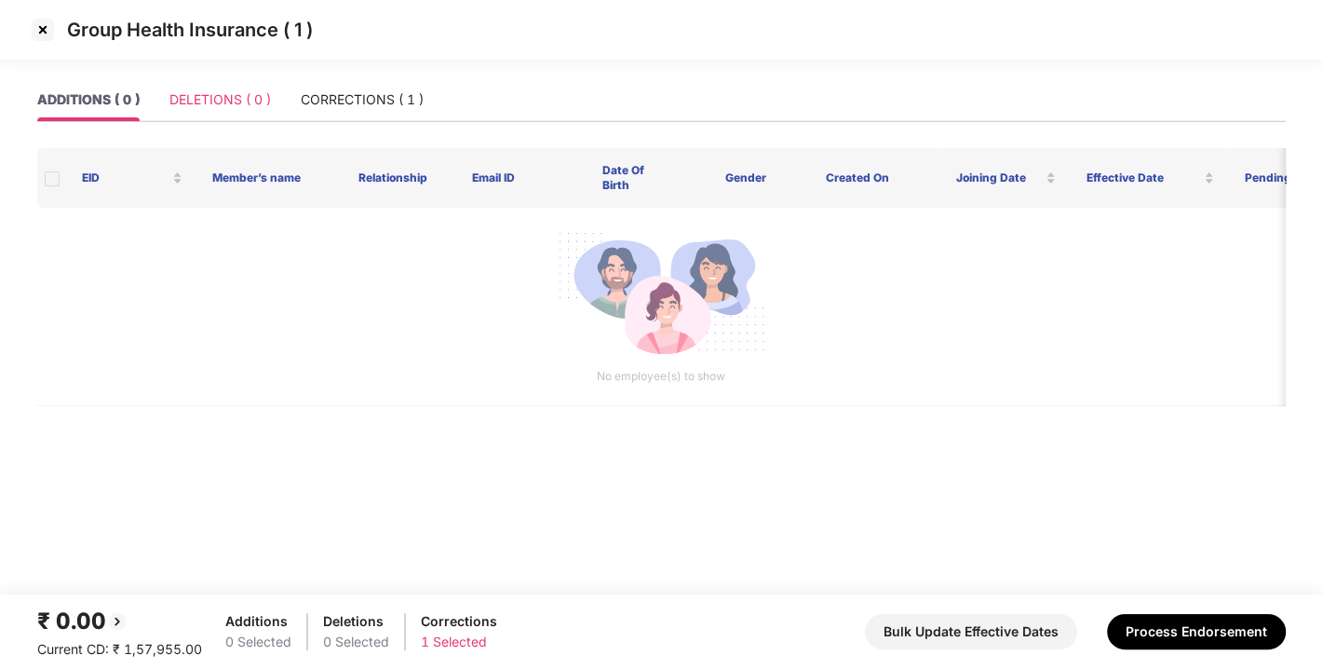
click at [211, 112] on div "DELETIONS ( 0 )" at bounding box center [221, 99] width 102 height 43
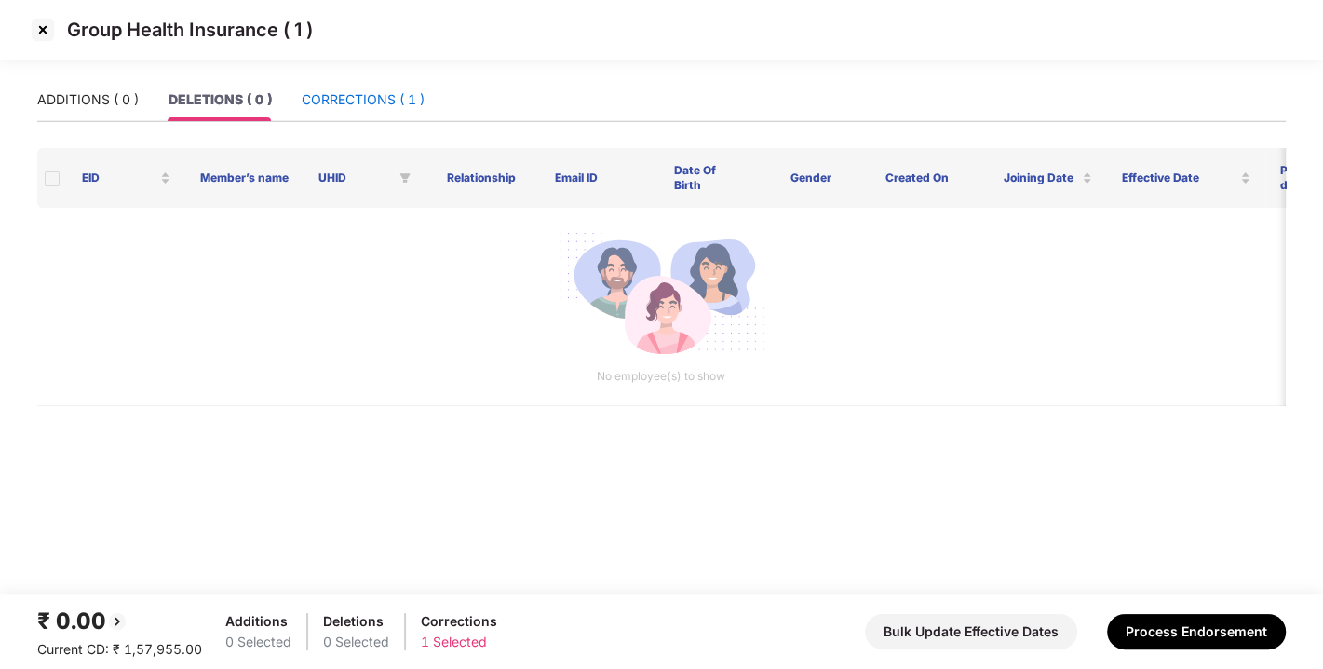
click at [379, 89] on div "CORRECTIONS ( 1 )" at bounding box center [363, 99] width 123 height 20
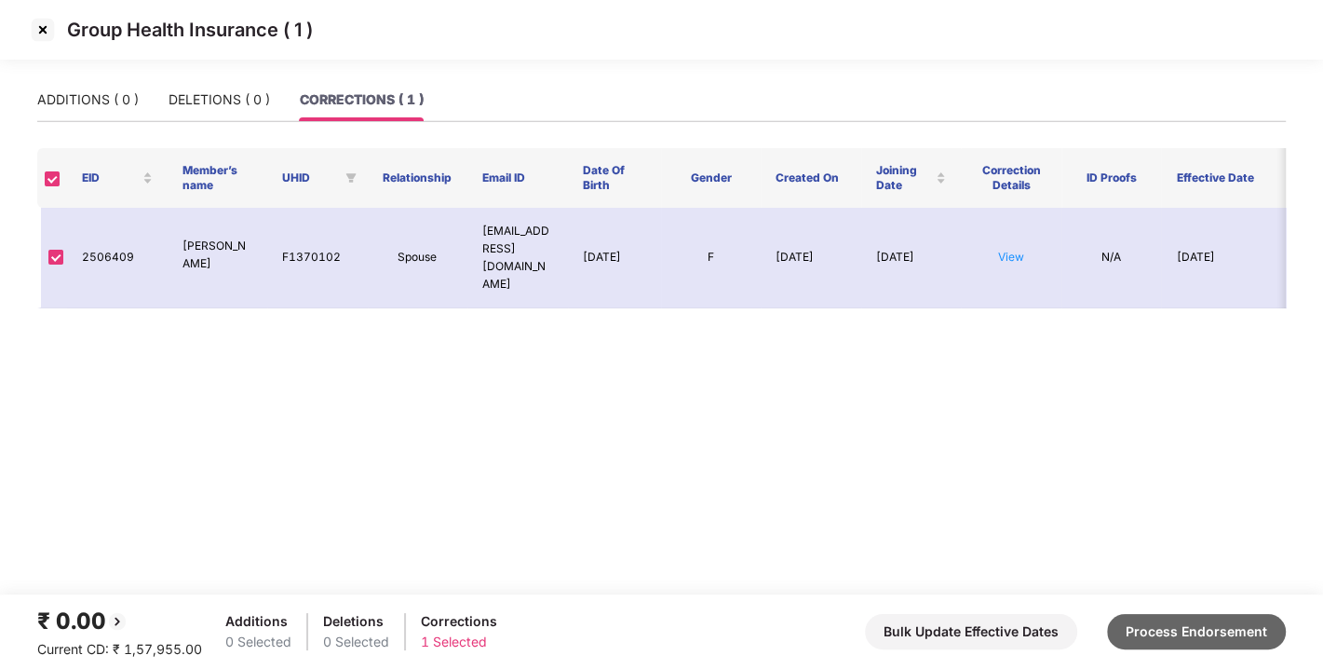
click at [1153, 629] on button "Process Endorsement" at bounding box center [1196, 631] width 179 height 35
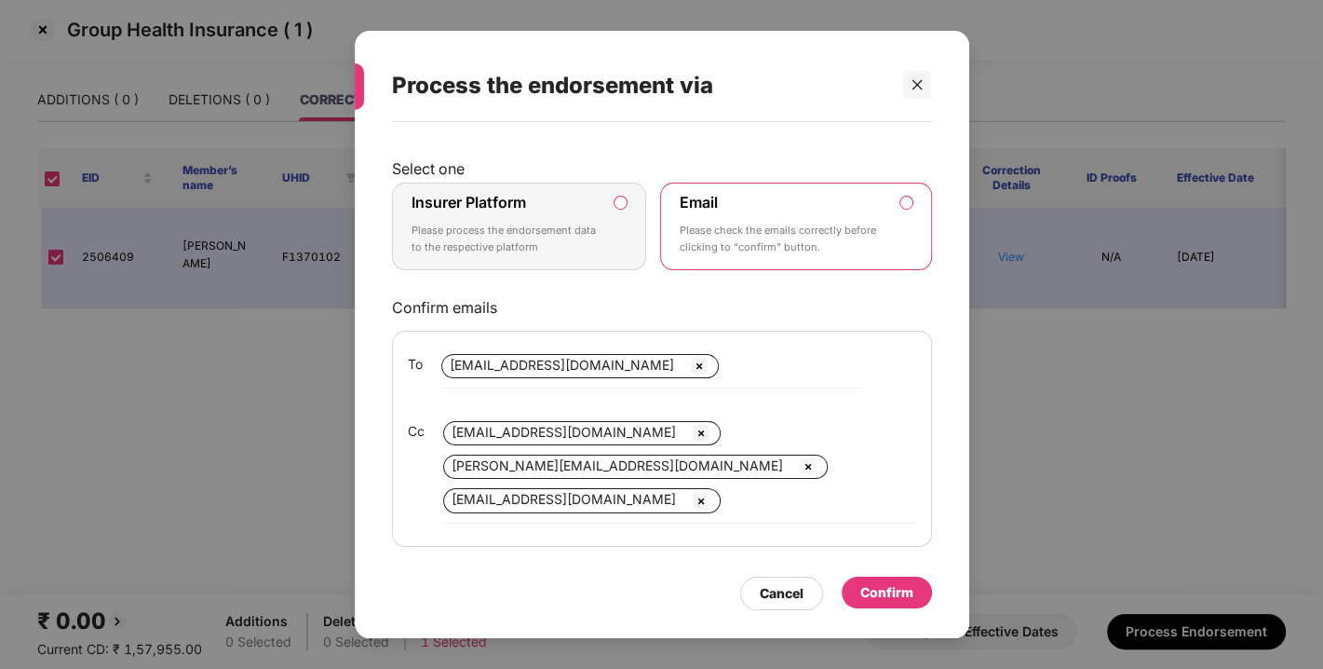
click at [631, 198] on label "Insurer Platform Please process the endorsement data to the respective platform" at bounding box center [519, 227] width 255 height 88
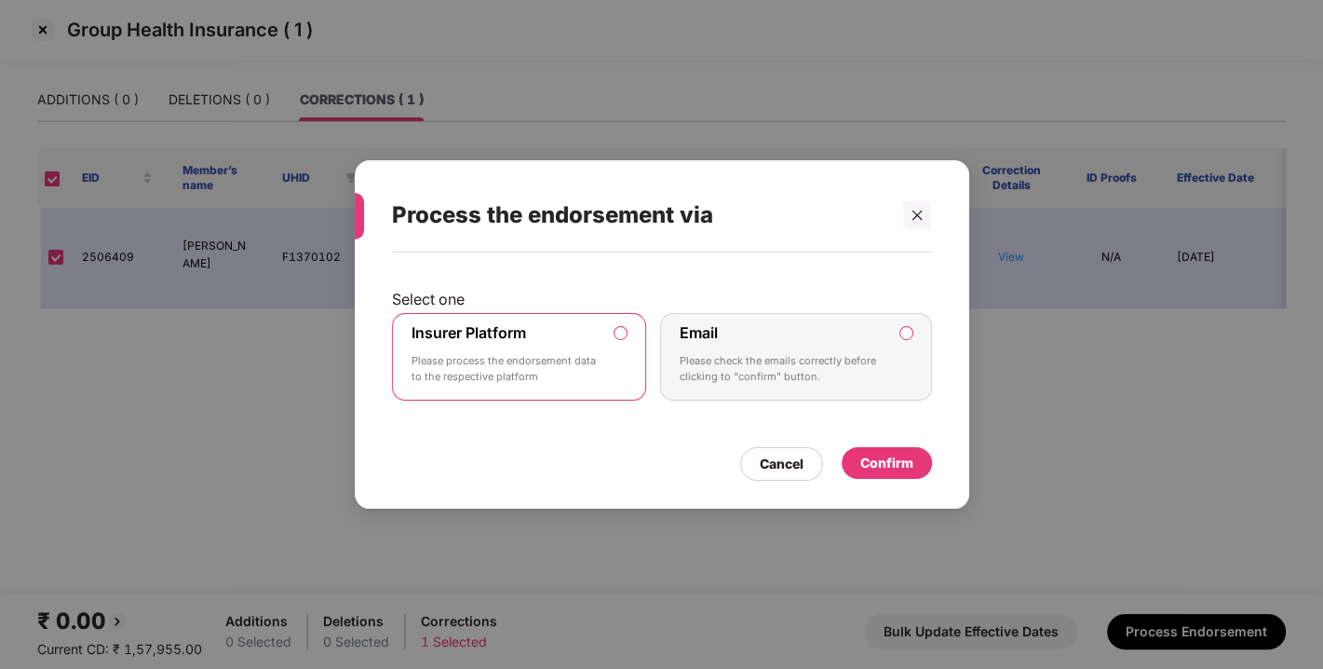
click at [885, 473] on div "Confirm" at bounding box center [887, 463] width 90 height 32
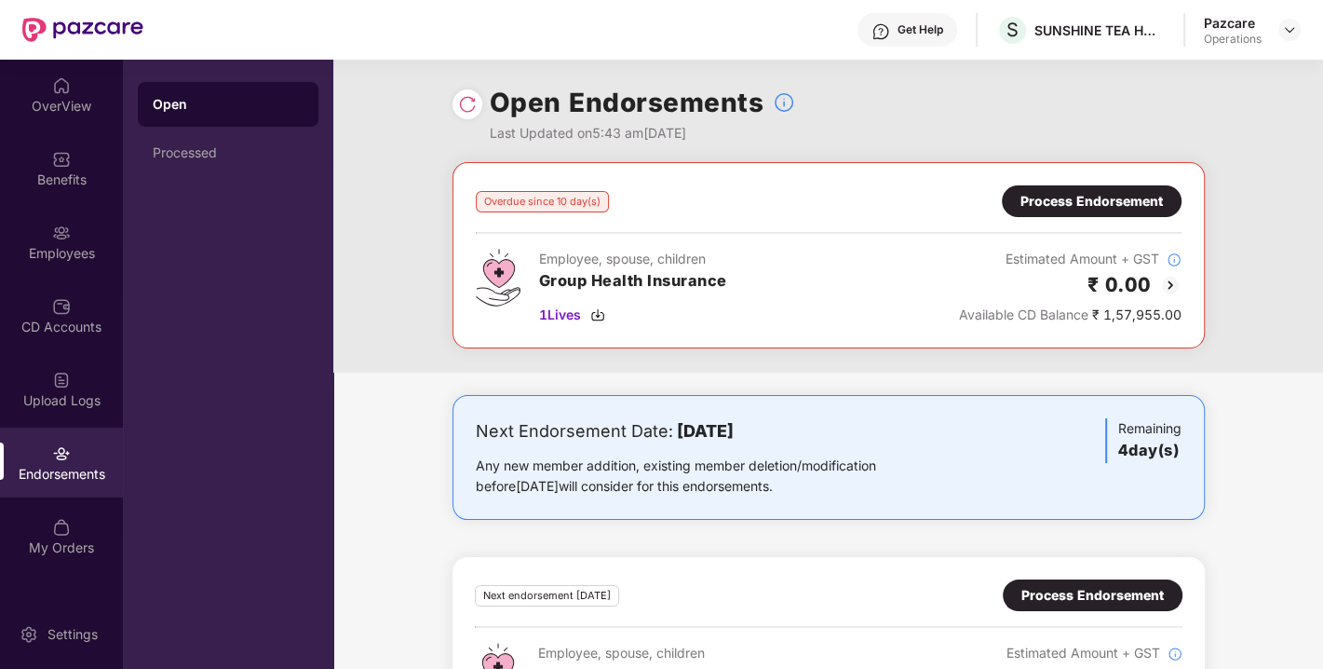
click at [458, 101] on img at bounding box center [467, 104] width 19 height 19
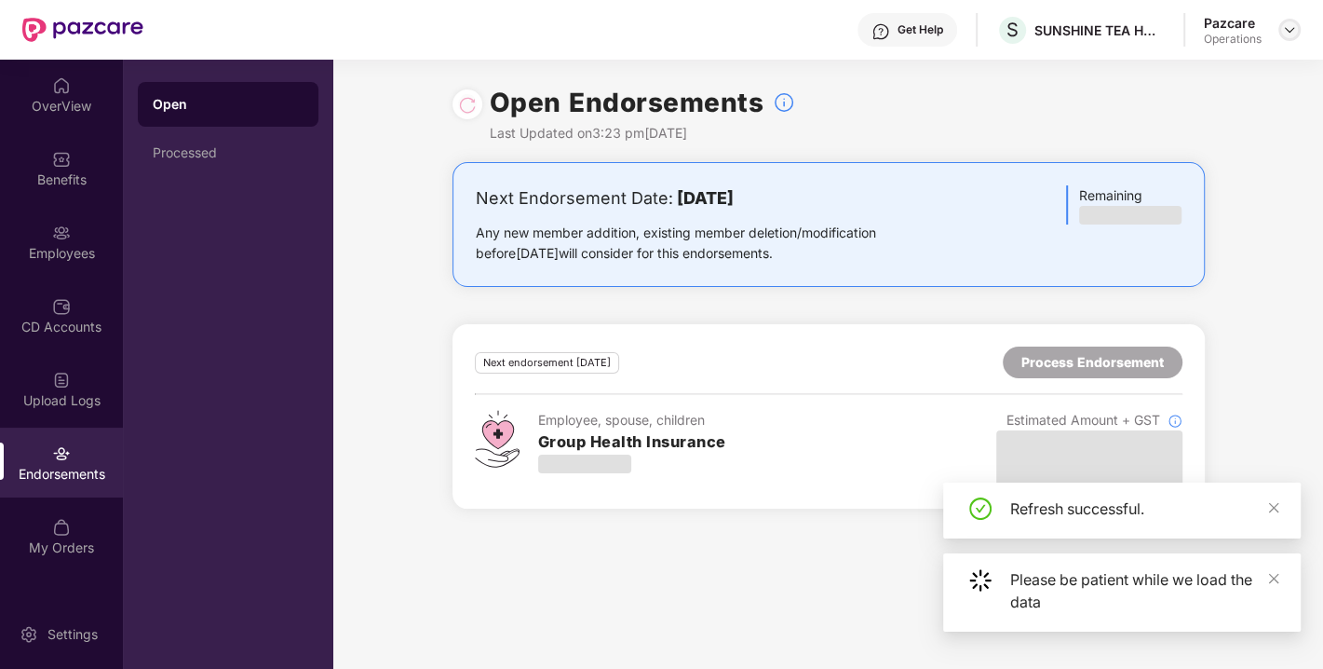
click at [1283, 34] on img at bounding box center [1289, 29] width 15 height 15
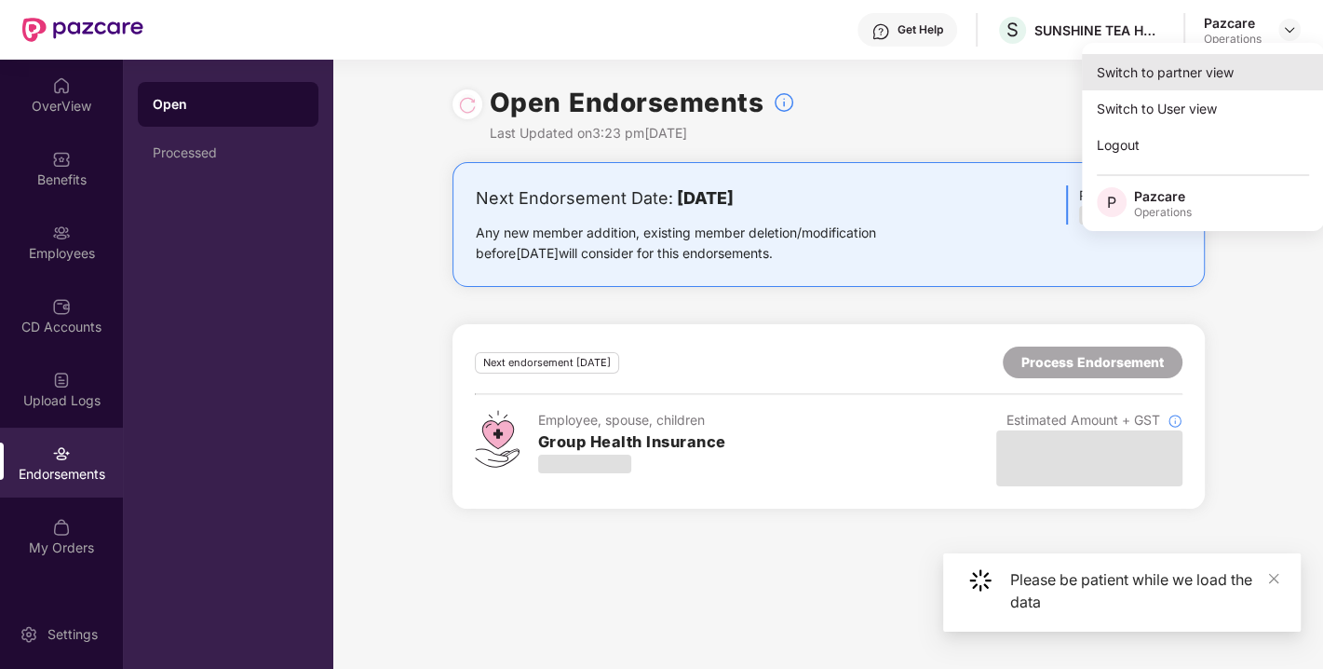
click at [1174, 76] on div "Switch to partner view" at bounding box center [1203, 72] width 242 height 36
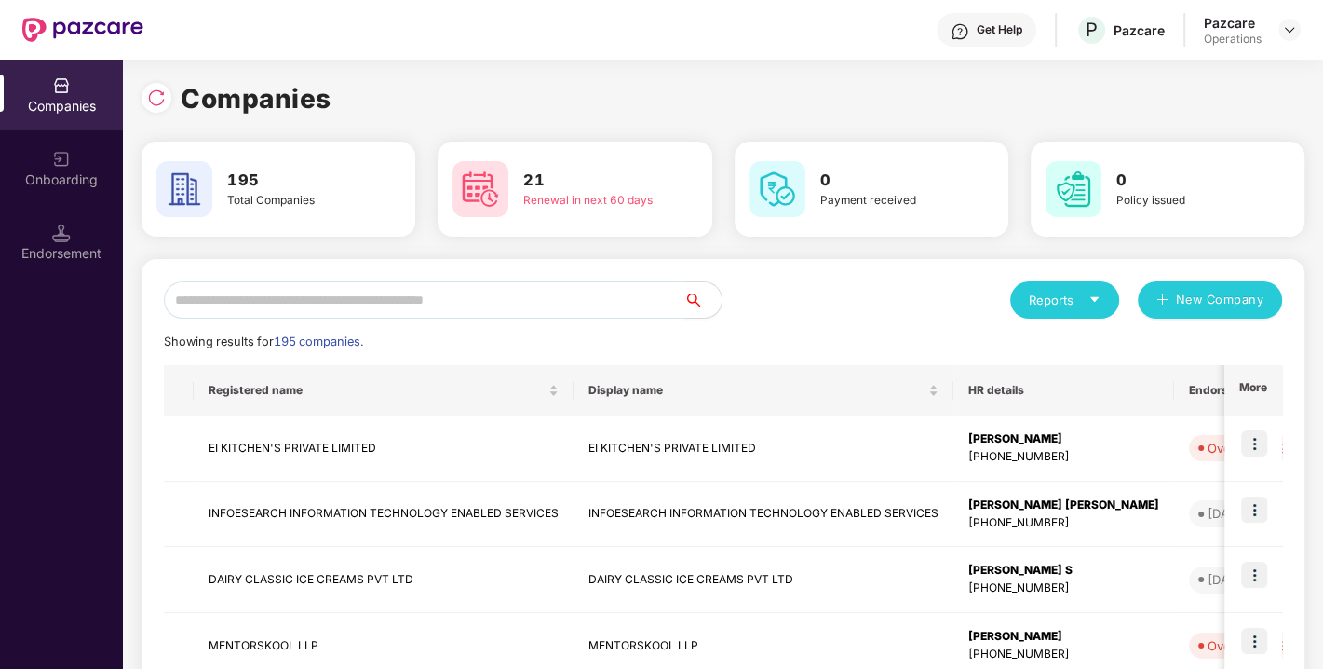
click at [410, 306] on input "text" at bounding box center [424, 299] width 521 height 37
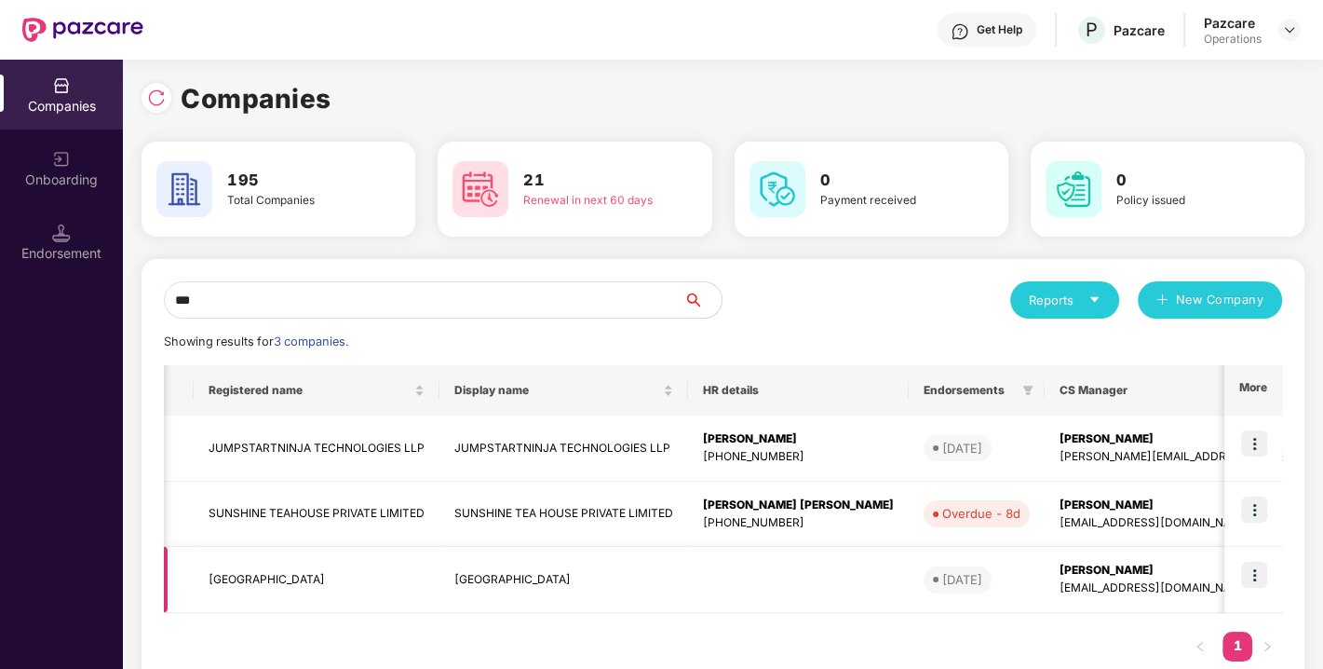
scroll to position [0, 170]
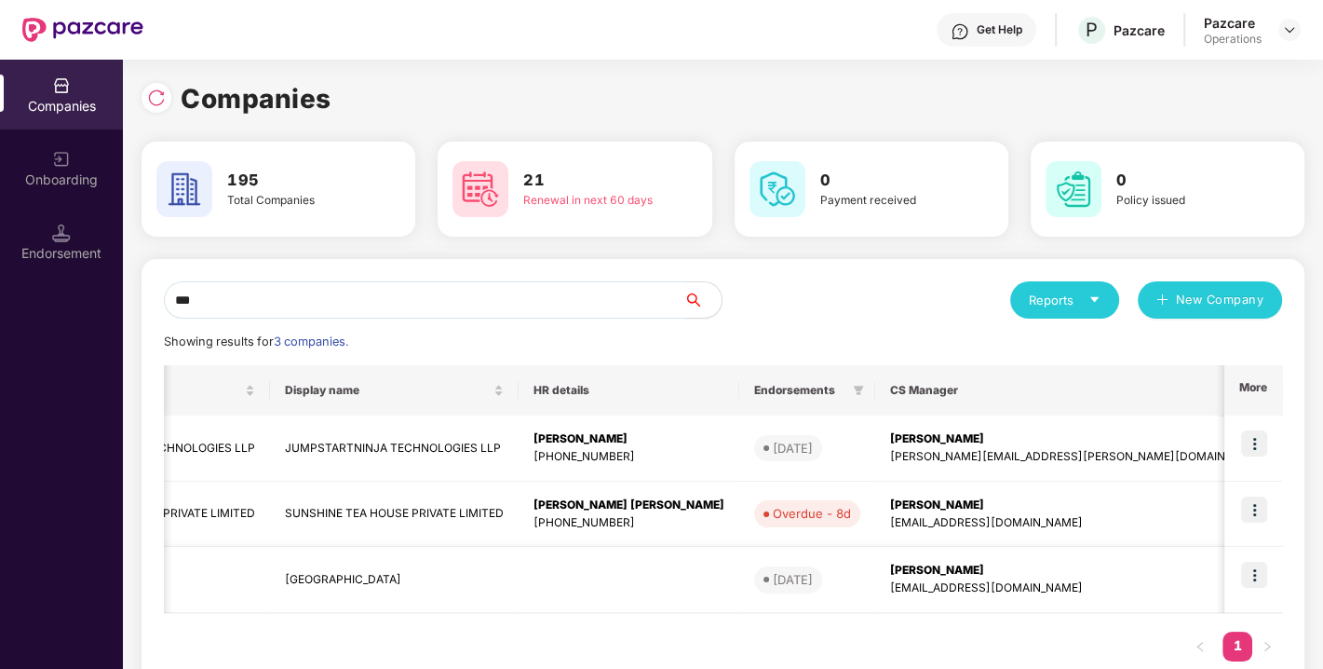
type input "***"
click at [1250, 575] on img at bounding box center [1255, 575] width 26 height 26
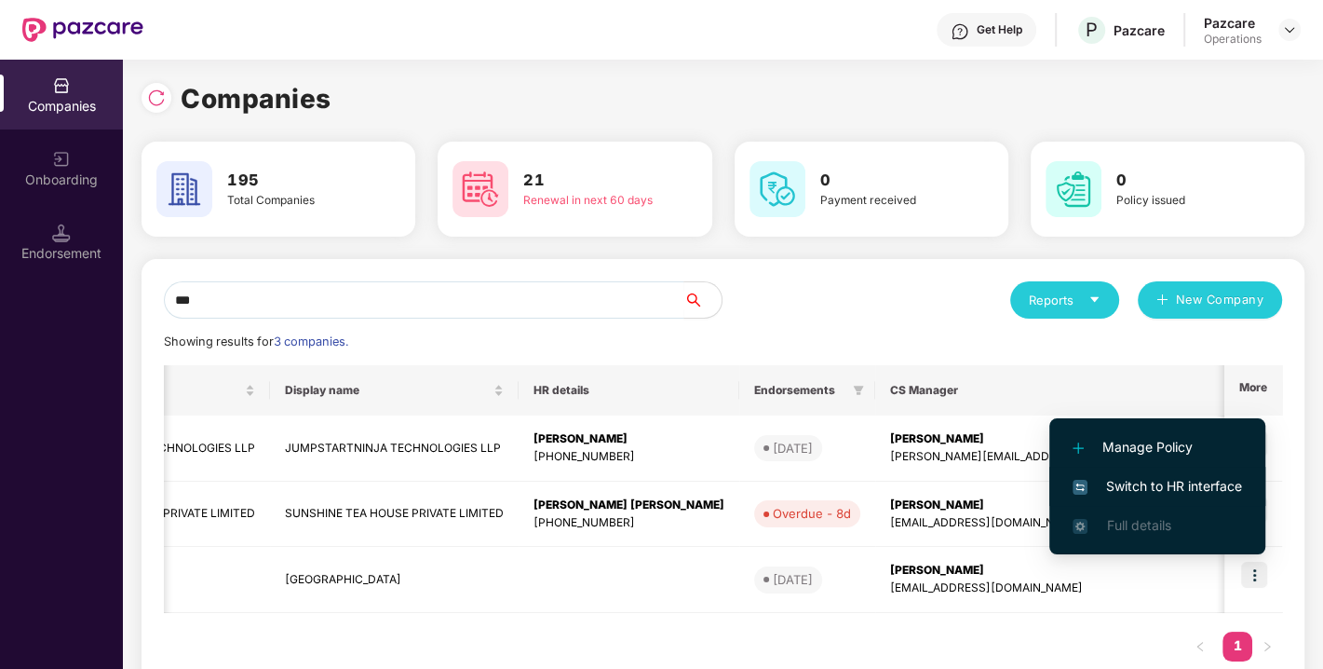
click at [1160, 482] on span "Switch to HR interface" at bounding box center [1158, 486] width 170 height 20
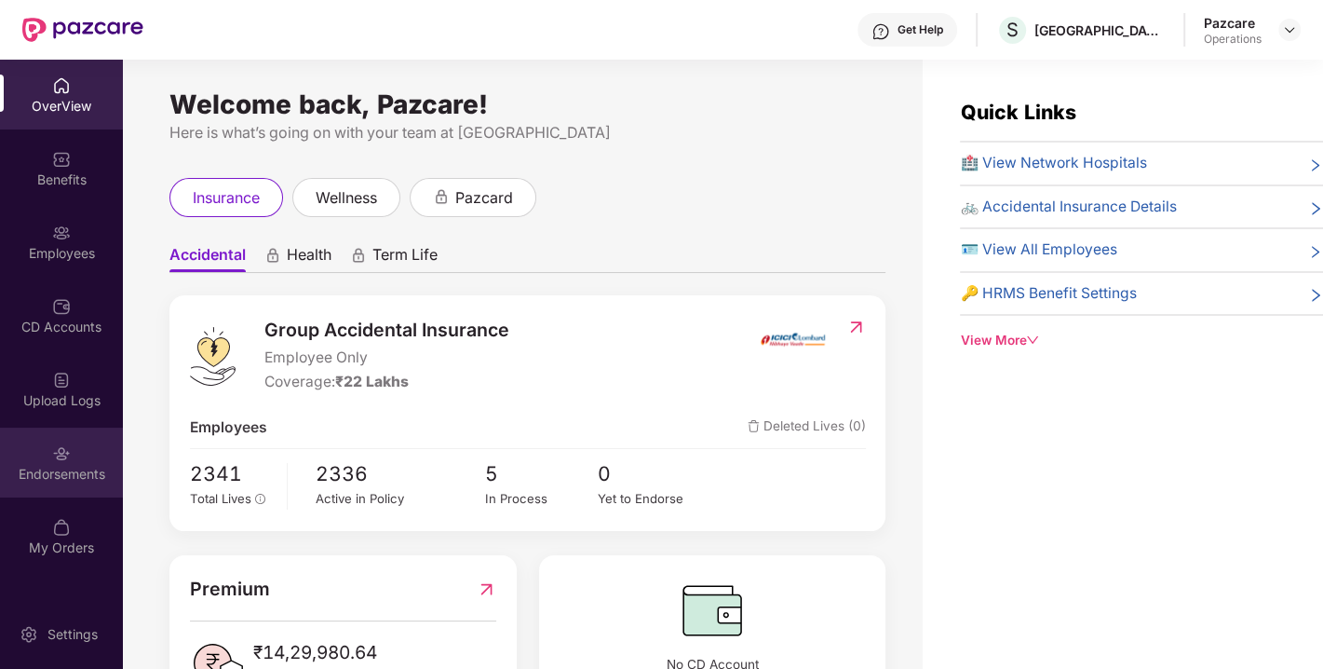
click at [52, 468] on div "Endorsements" at bounding box center [61, 474] width 123 height 19
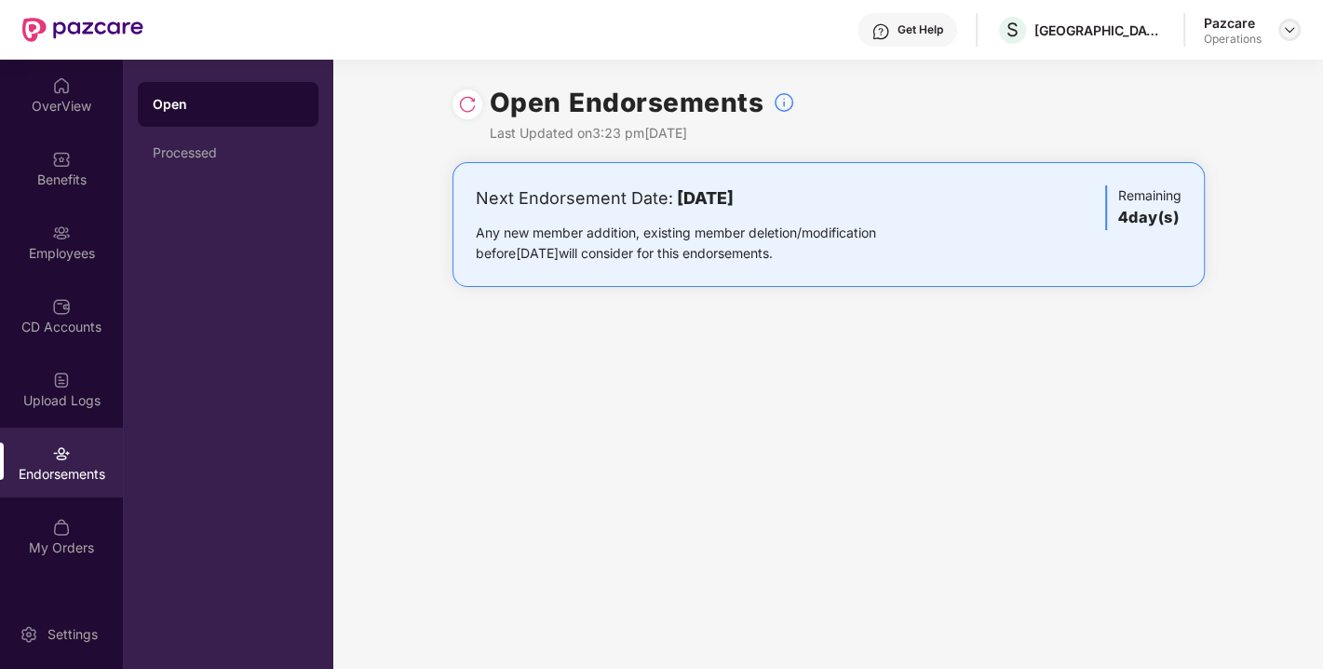
click at [1289, 31] on img at bounding box center [1289, 29] width 15 height 15
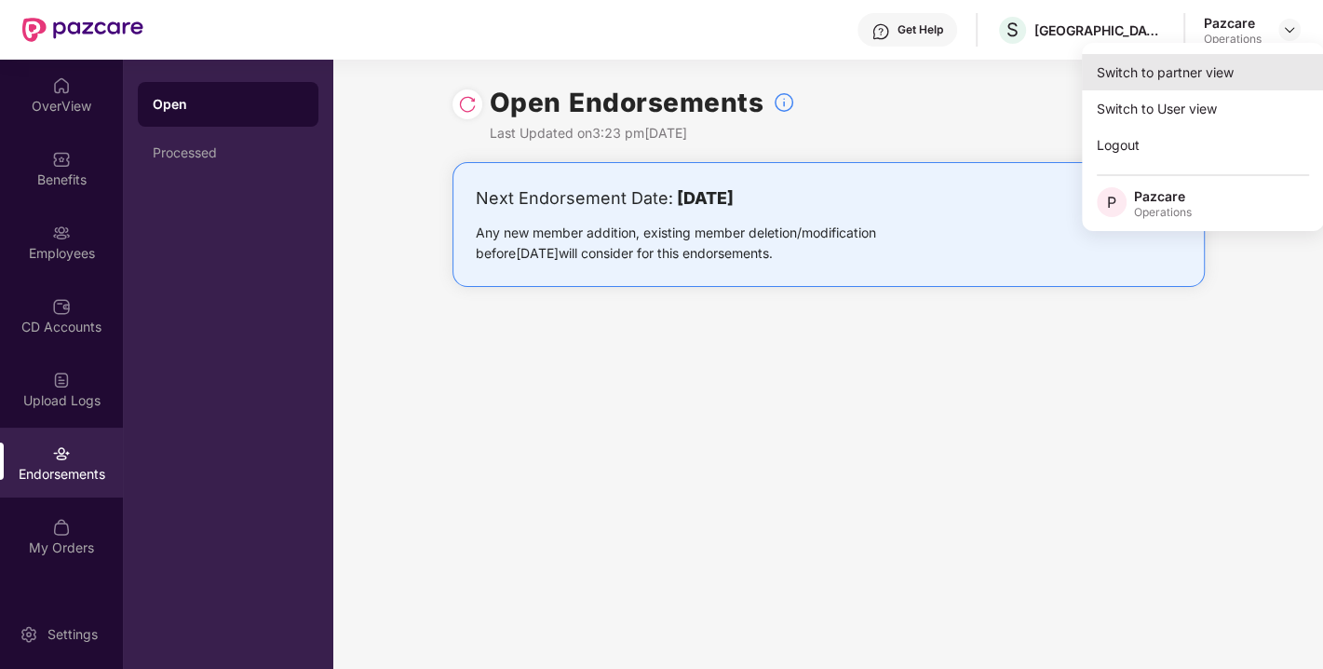
click at [1175, 64] on div "Switch to partner view" at bounding box center [1203, 72] width 242 height 36
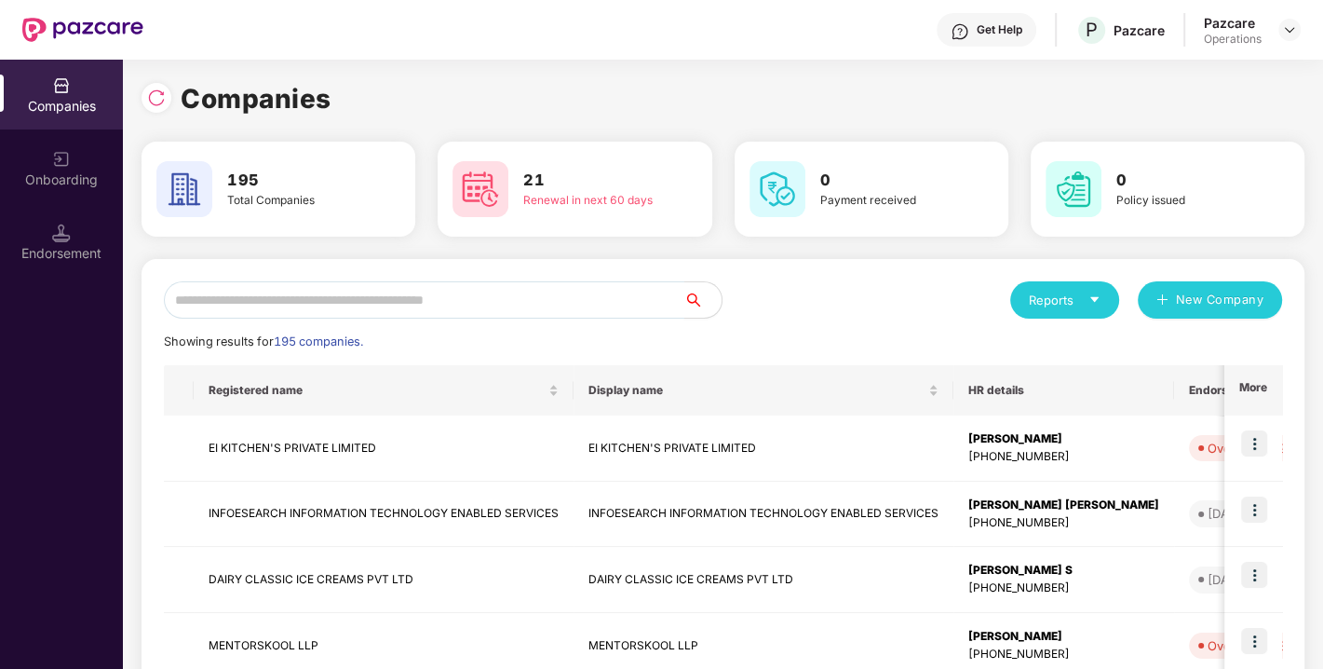
click at [469, 298] on input "text" at bounding box center [424, 299] width 521 height 37
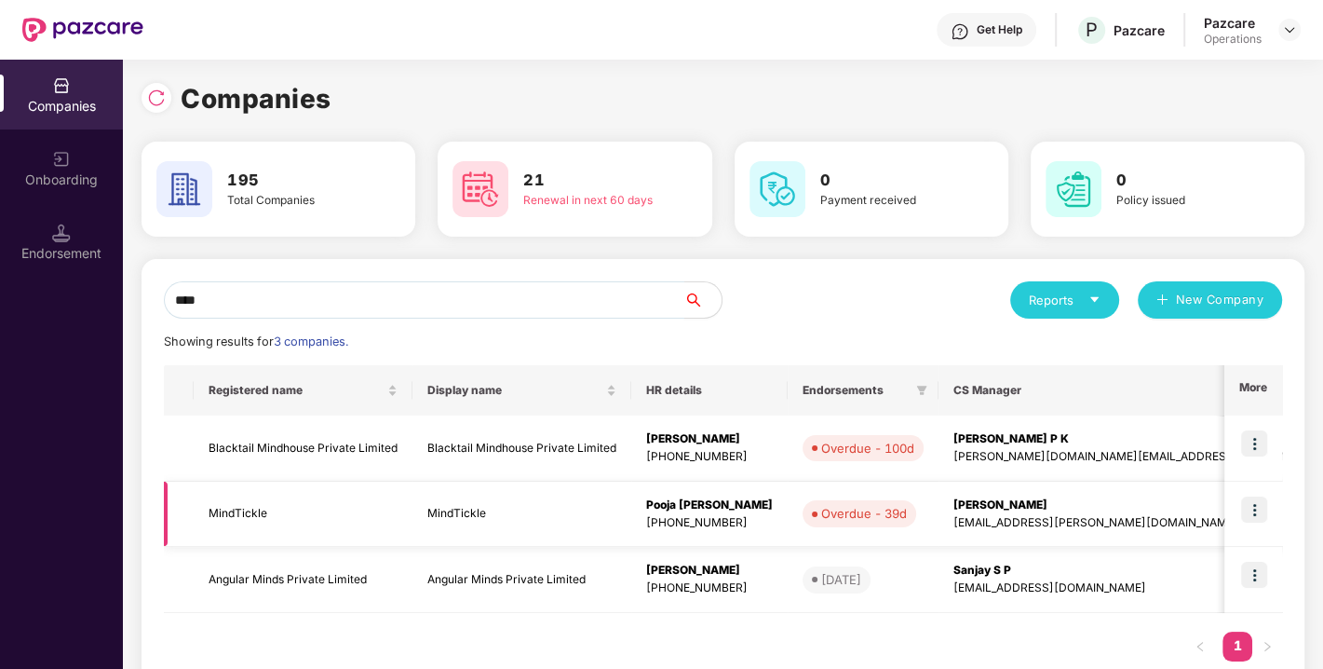
type input "****"
click at [1260, 508] on img at bounding box center [1255, 509] width 26 height 26
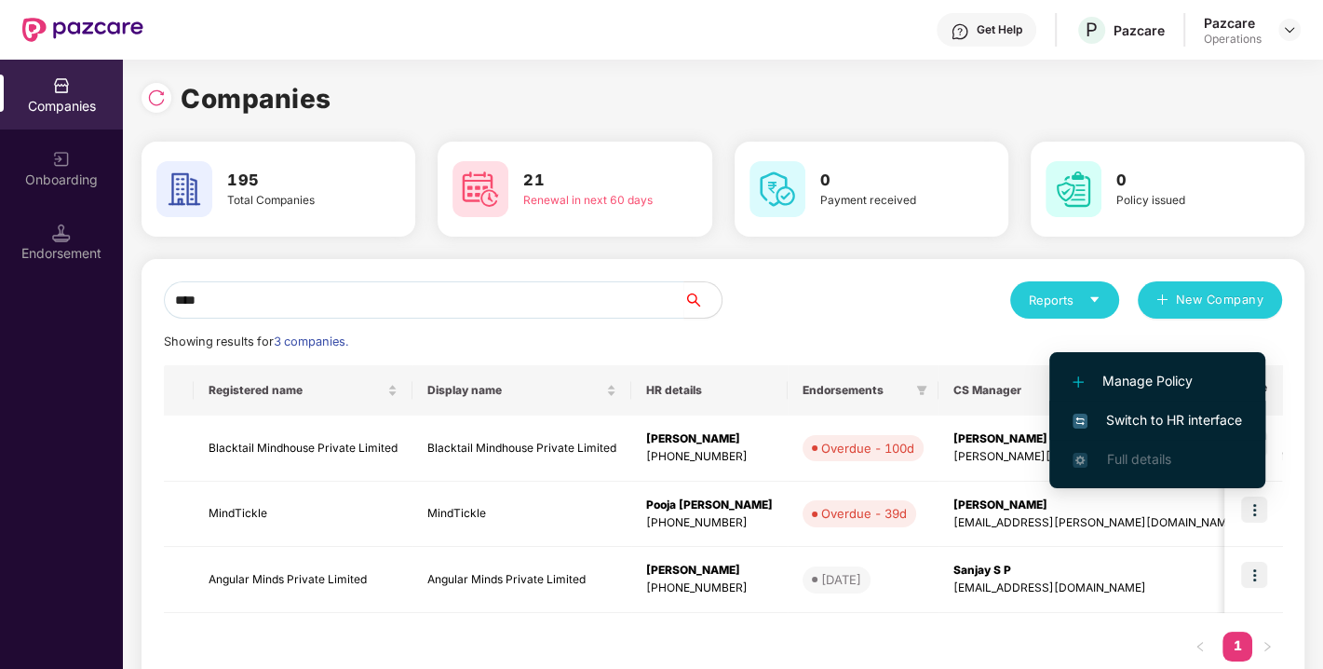
click at [1158, 414] on span "Switch to HR interface" at bounding box center [1158, 420] width 170 height 20
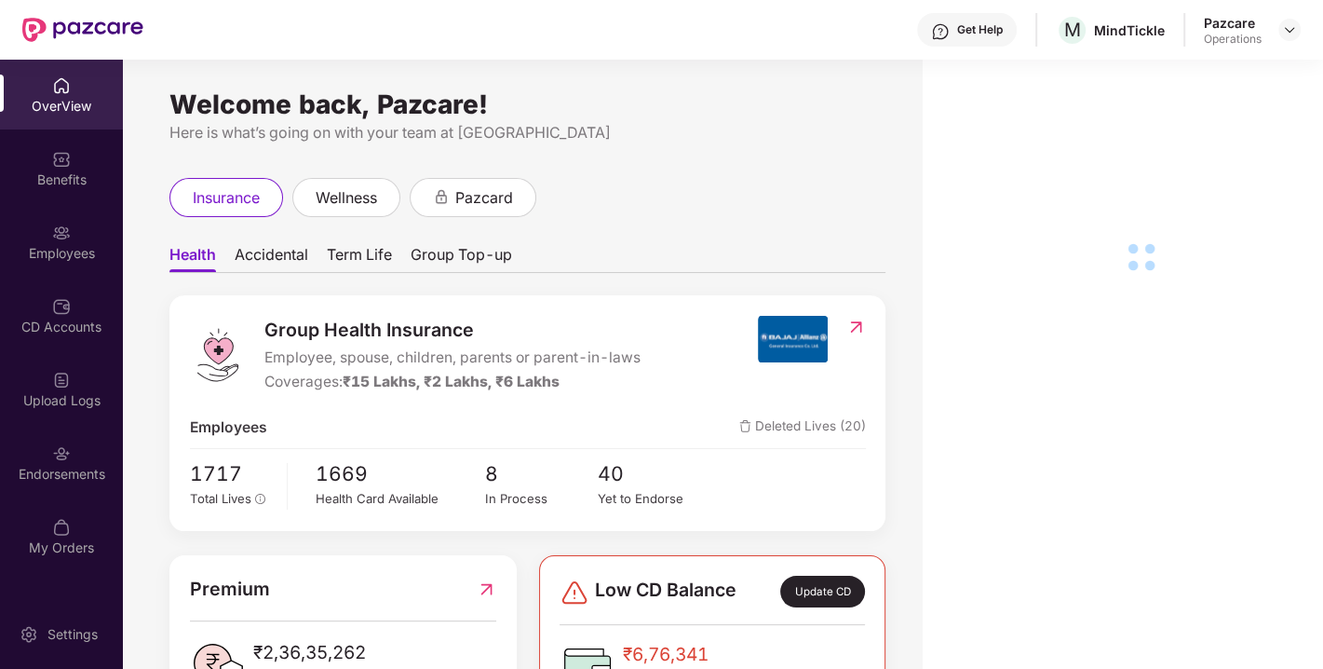
click at [57, 449] on img at bounding box center [61, 453] width 19 height 19
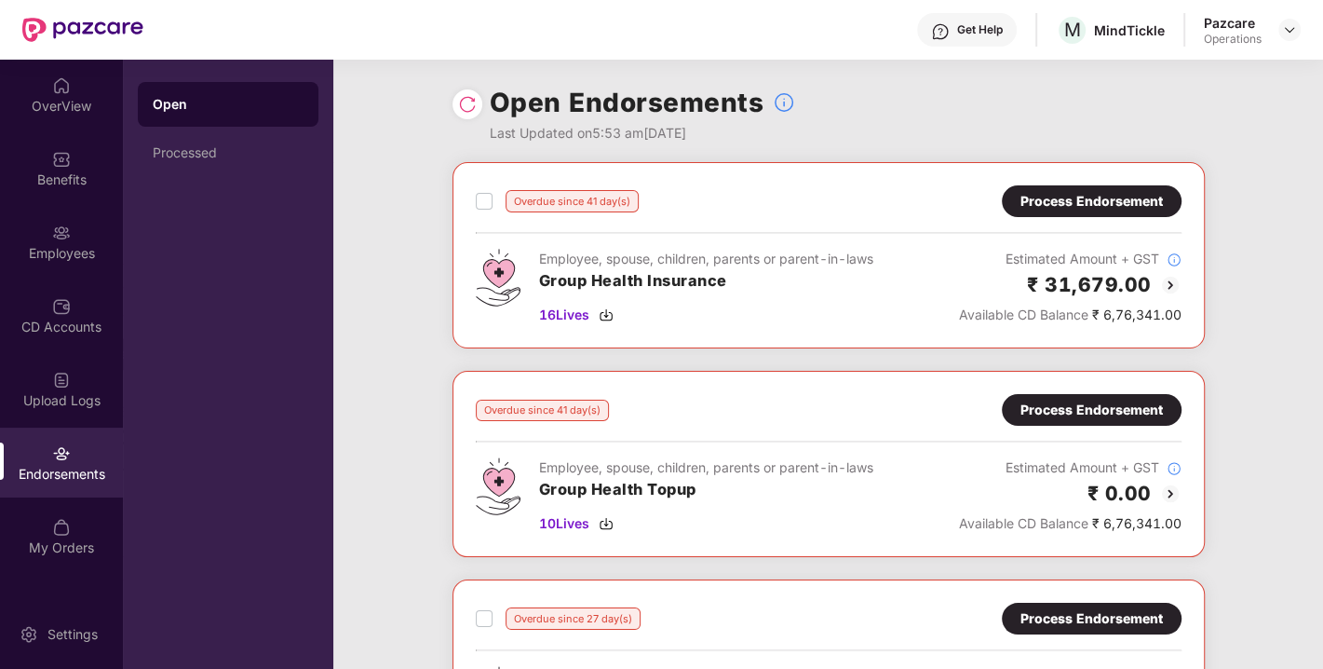
click at [468, 110] on img at bounding box center [467, 104] width 19 height 19
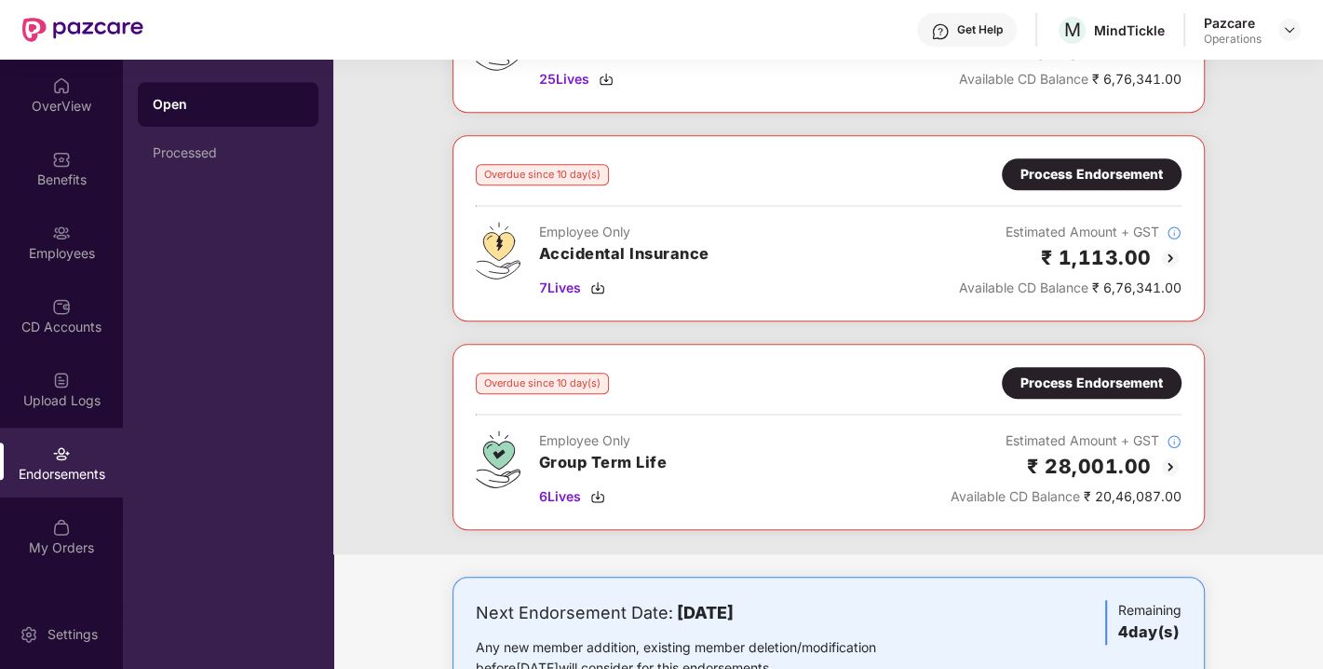
scroll to position [862, 0]
click at [598, 281] on img at bounding box center [597, 286] width 15 height 15
click at [1114, 165] on div "Process Endorsement" at bounding box center [1092, 173] width 142 height 20
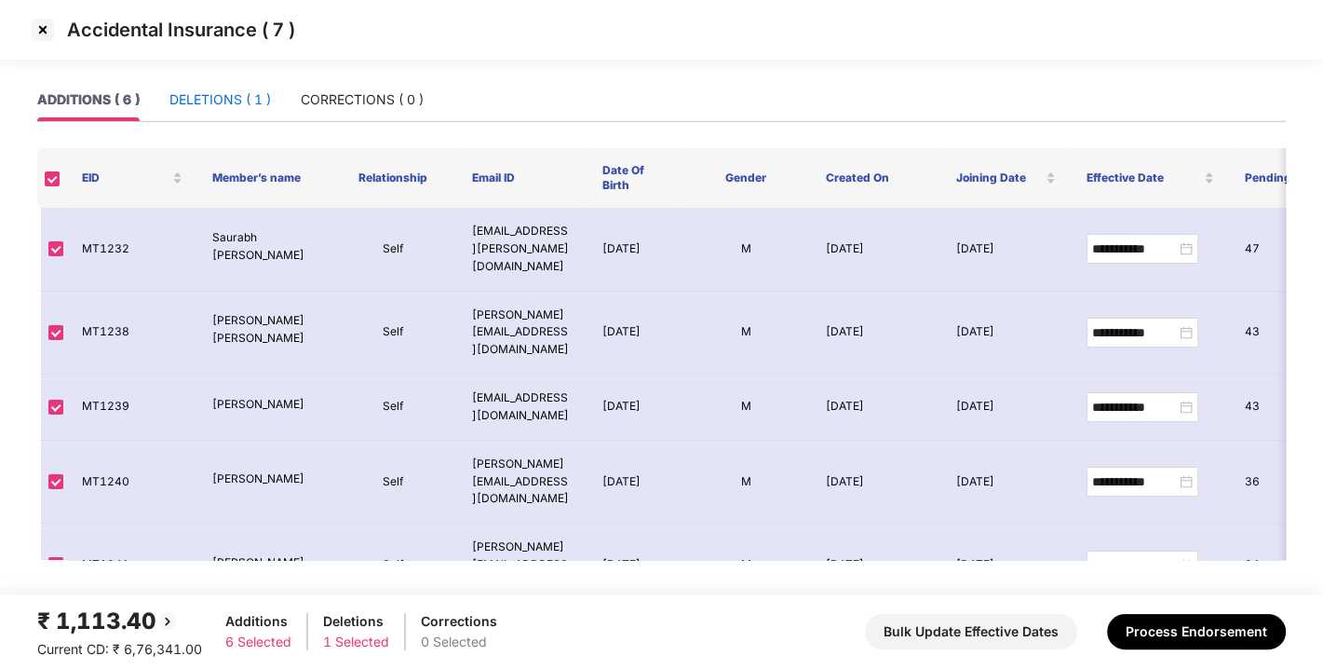
click at [224, 105] on div "DELETIONS ( 1 )" at bounding box center [221, 99] width 102 height 20
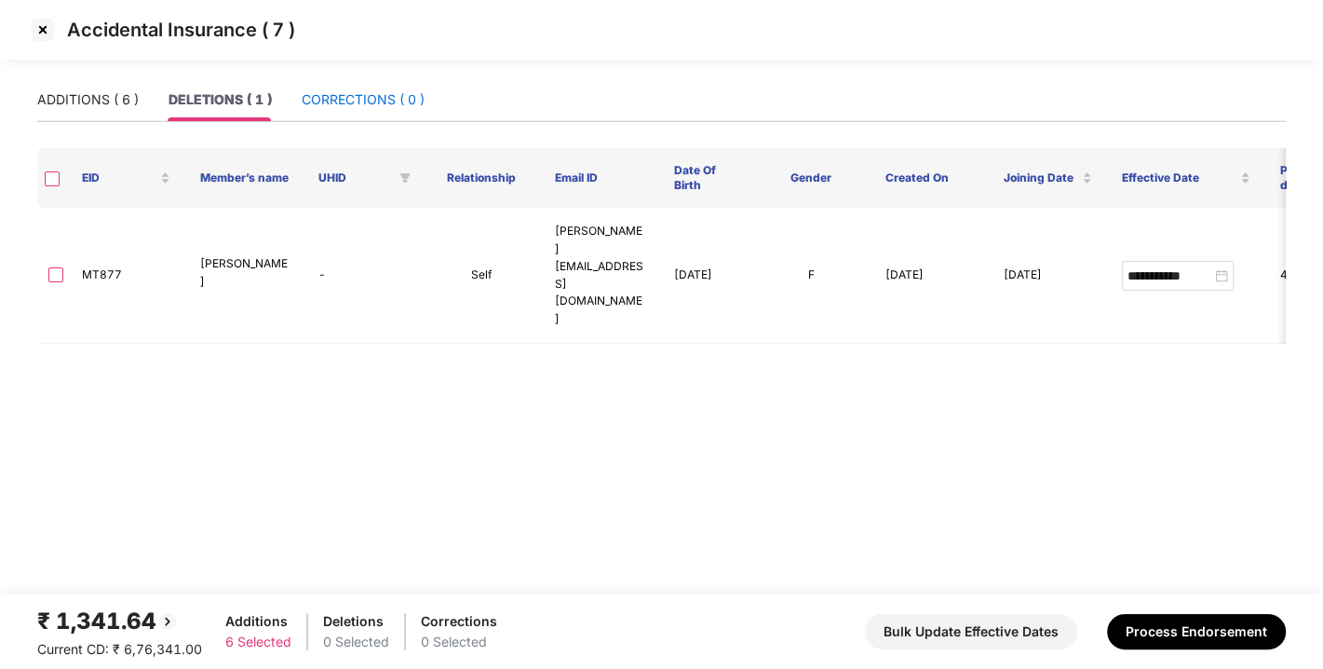
click at [346, 101] on div "CORRECTIONS ( 0 )" at bounding box center [363, 99] width 123 height 20
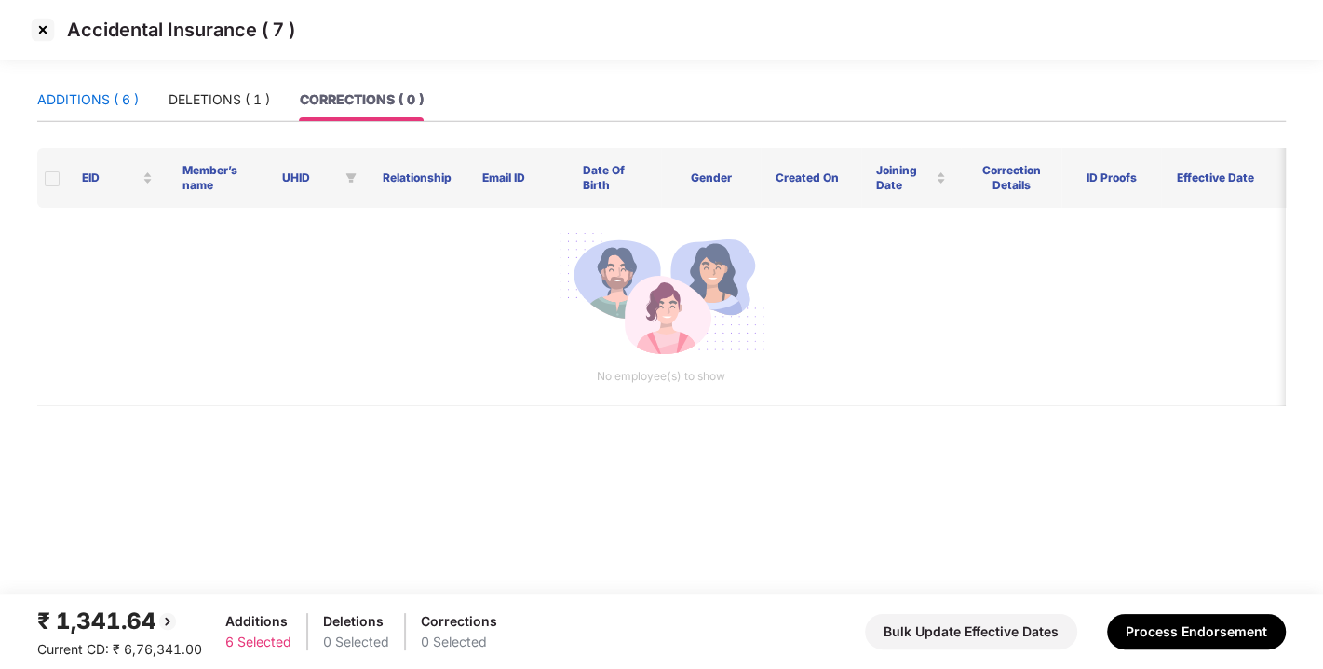
click at [73, 105] on div "ADDITIONS ( 6 )" at bounding box center [88, 99] width 102 height 20
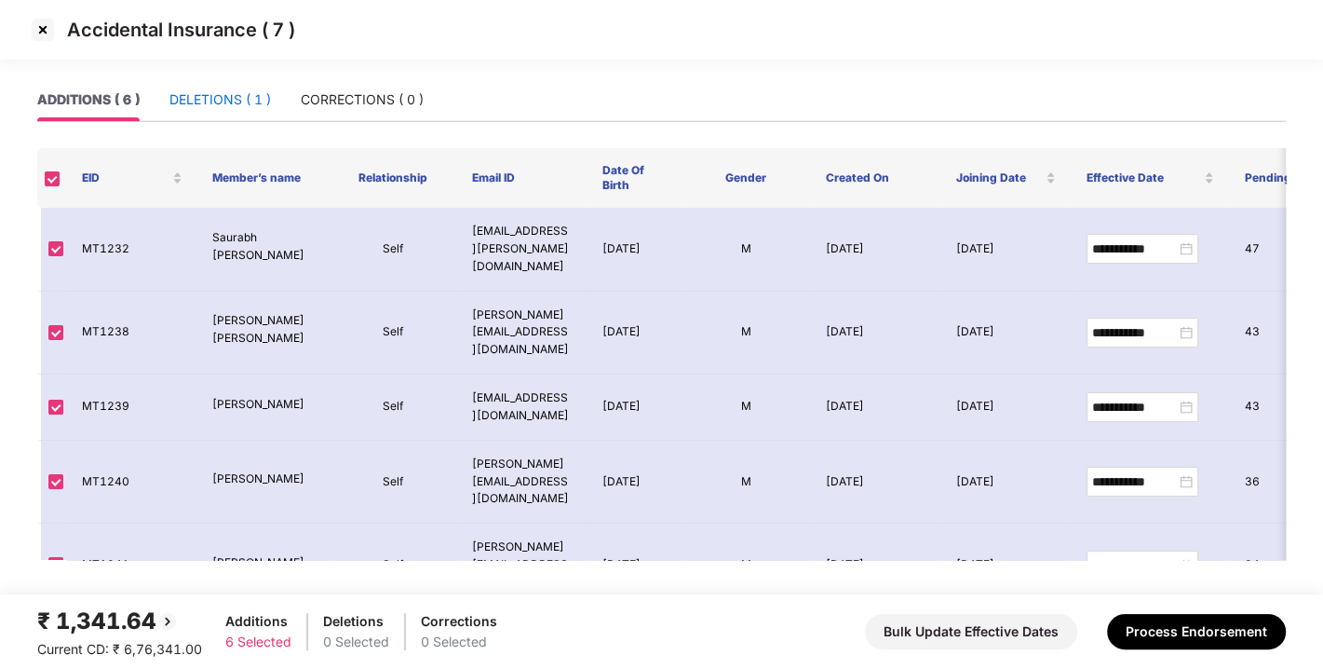
click at [208, 98] on div "DELETIONS ( 1 )" at bounding box center [221, 99] width 102 height 20
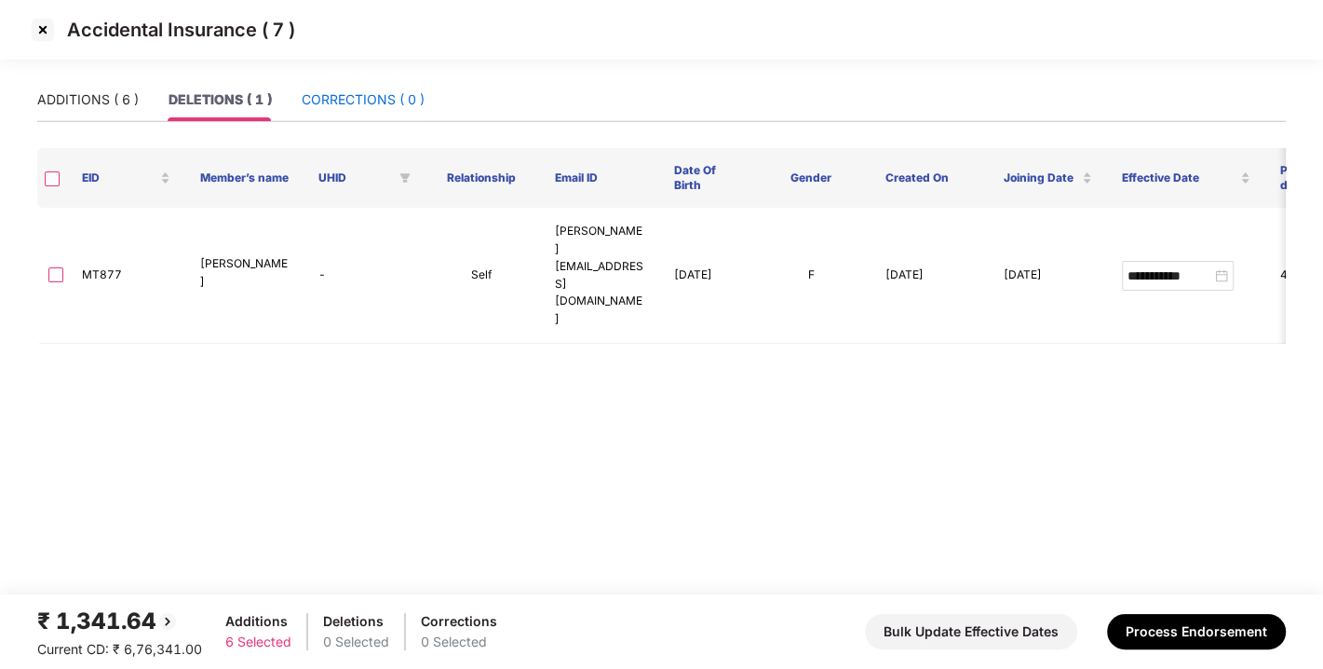
click at [369, 95] on div "CORRECTIONS ( 0 )" at bounding box center [363, 99] width 123 height 20
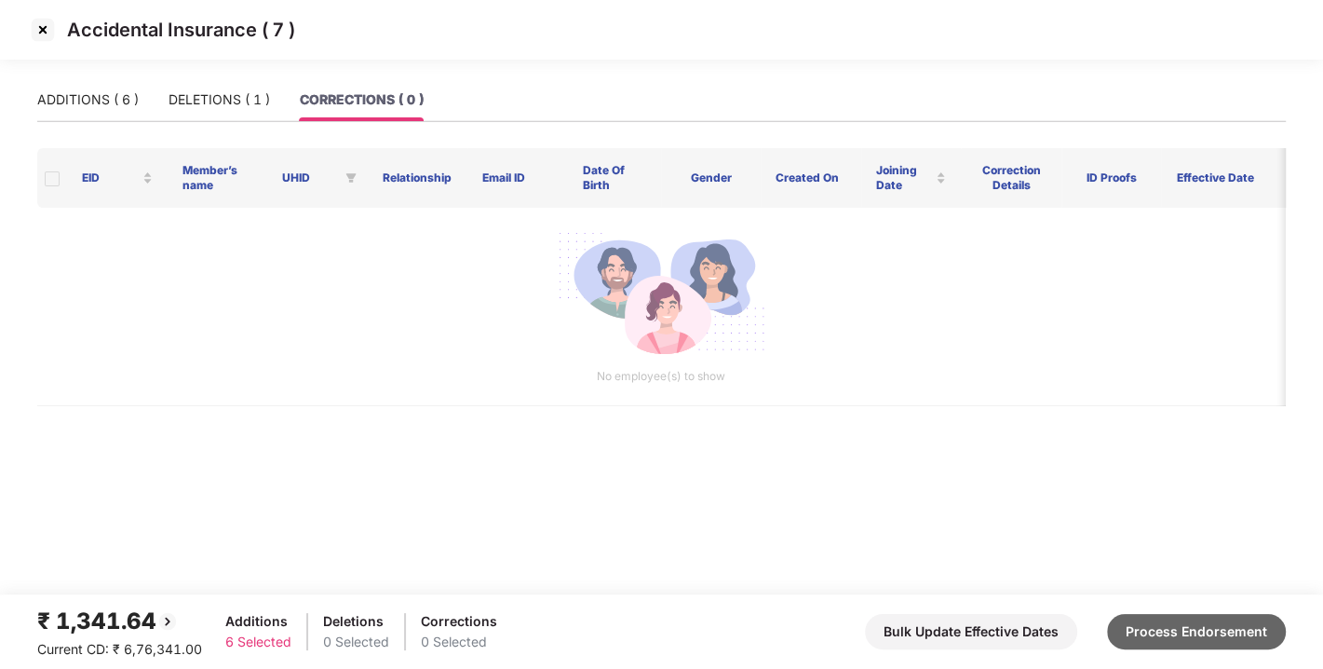
drag, startPoint x: 1153, startPoint y: 609, endPoint x: 1160, endPoint y: 621, distance: 13.8
click at [1160, 621] on div "₹ 1,341.64 Current CD: ₹ 6,76,341.00 Additions 6 Selected Deletions 0 Selected …" at bounding box center [661, 632] width 1249 height 56
click at [1160, 621] on button "Process Endorsement" at bounding box center [1196, 631] width 179 height 35
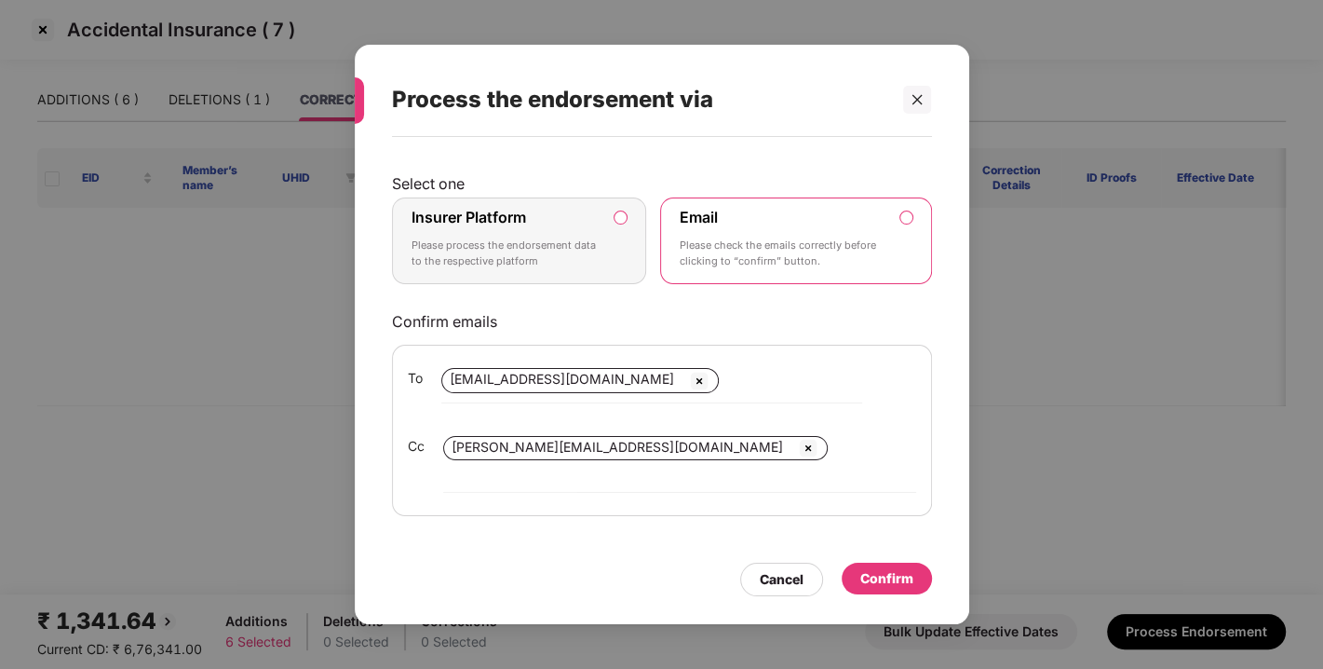
click at [616, 221] on label "Insurer Platform Please process the endorsement data to the respective platform" at bounding box center [519, 241] width 255 height 88
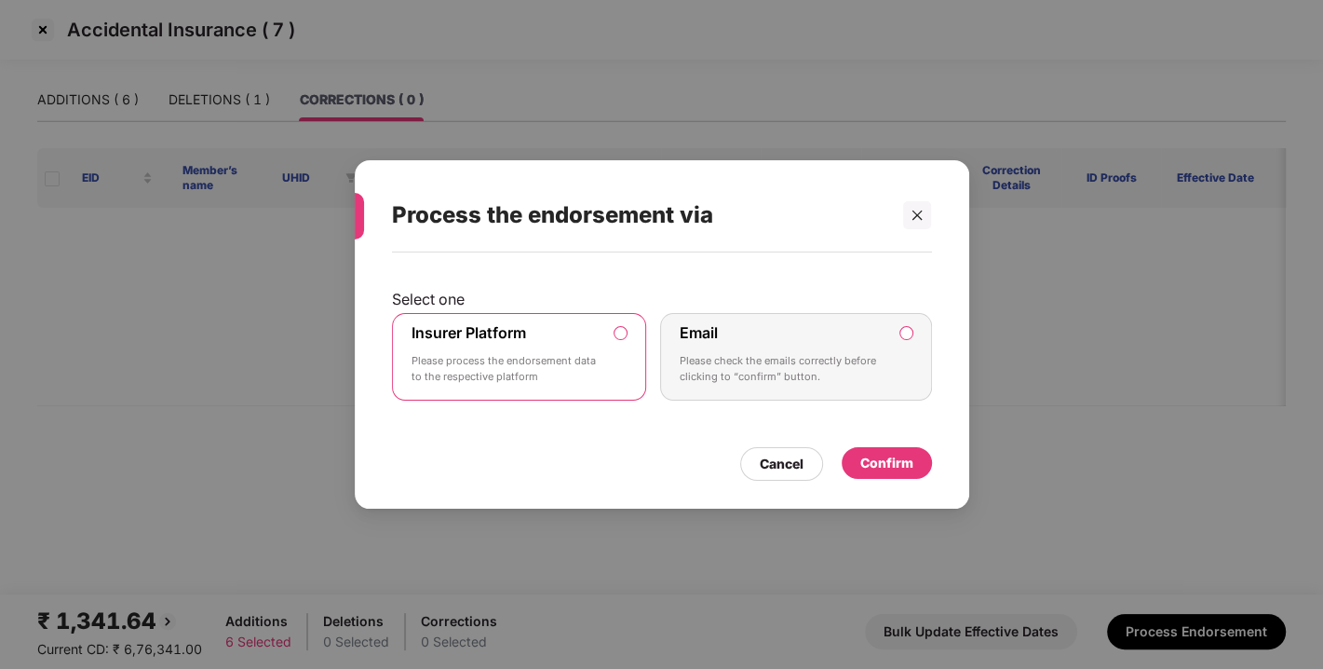
click at [878, 466] on div "Confirm" at bounding box center [887, 463] width 53 height 20
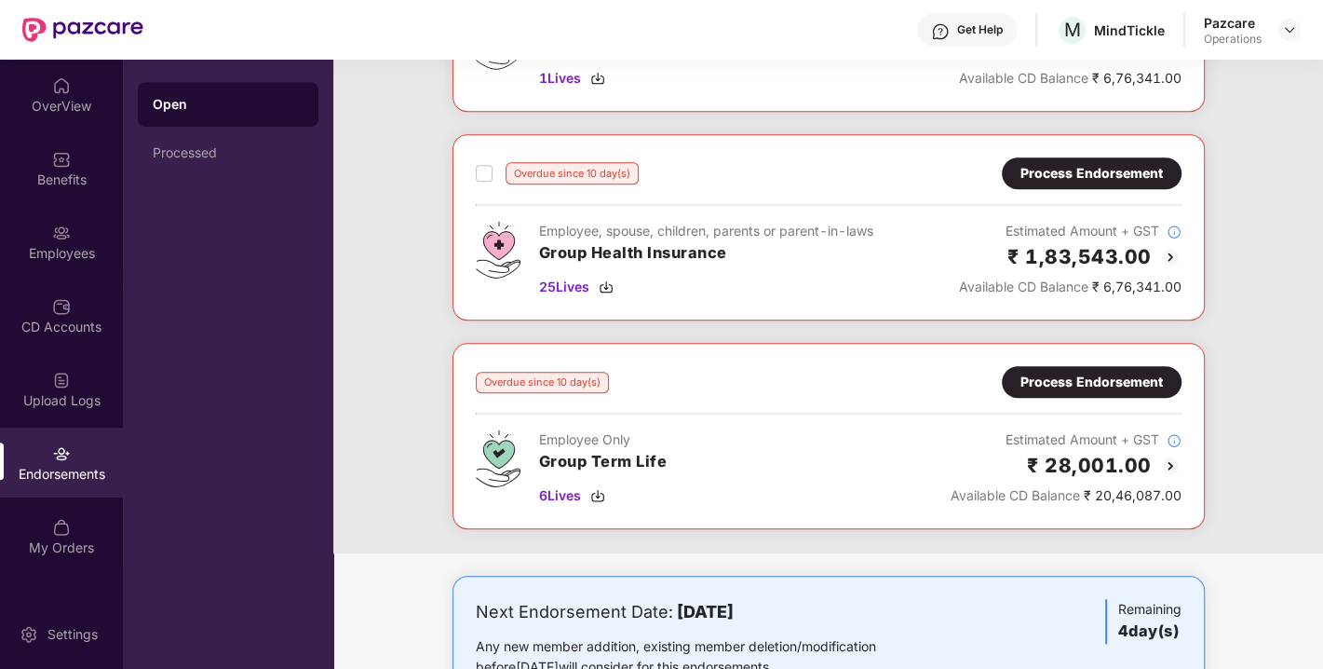
scroll to position [917, 0]
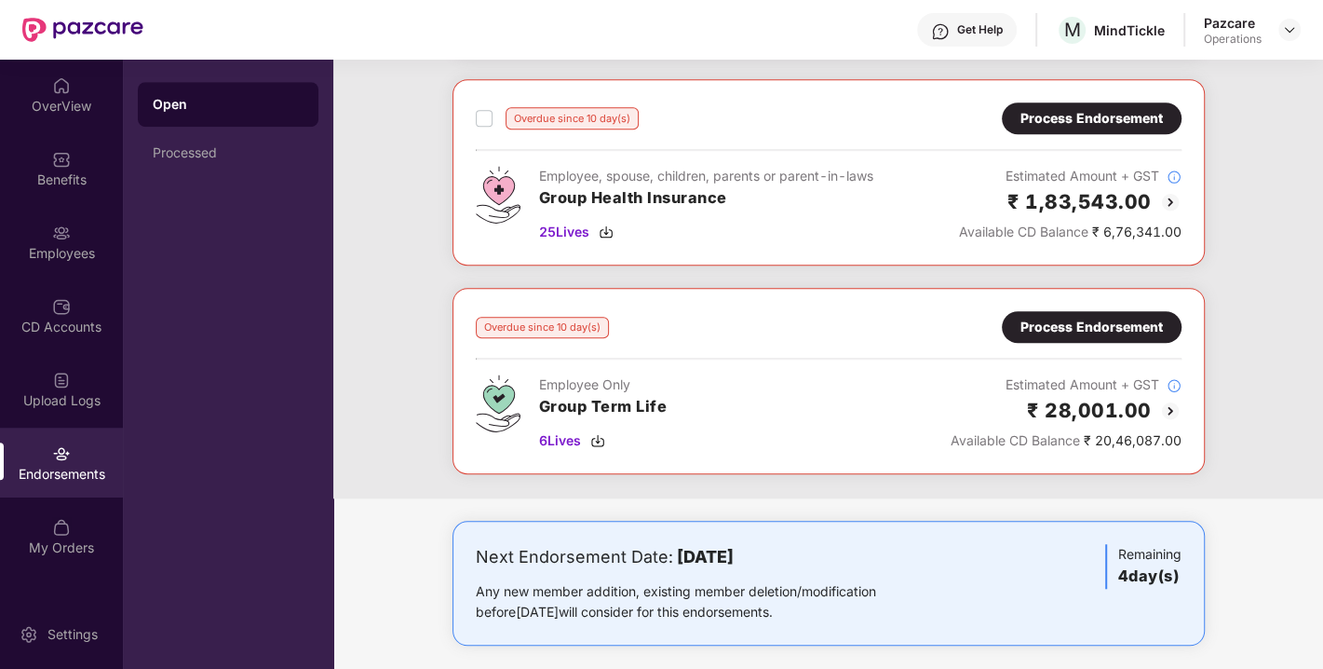
click at [1062, 318] on div "Process Endorsement" at bounding box center [1092, 327] width 142 height 20
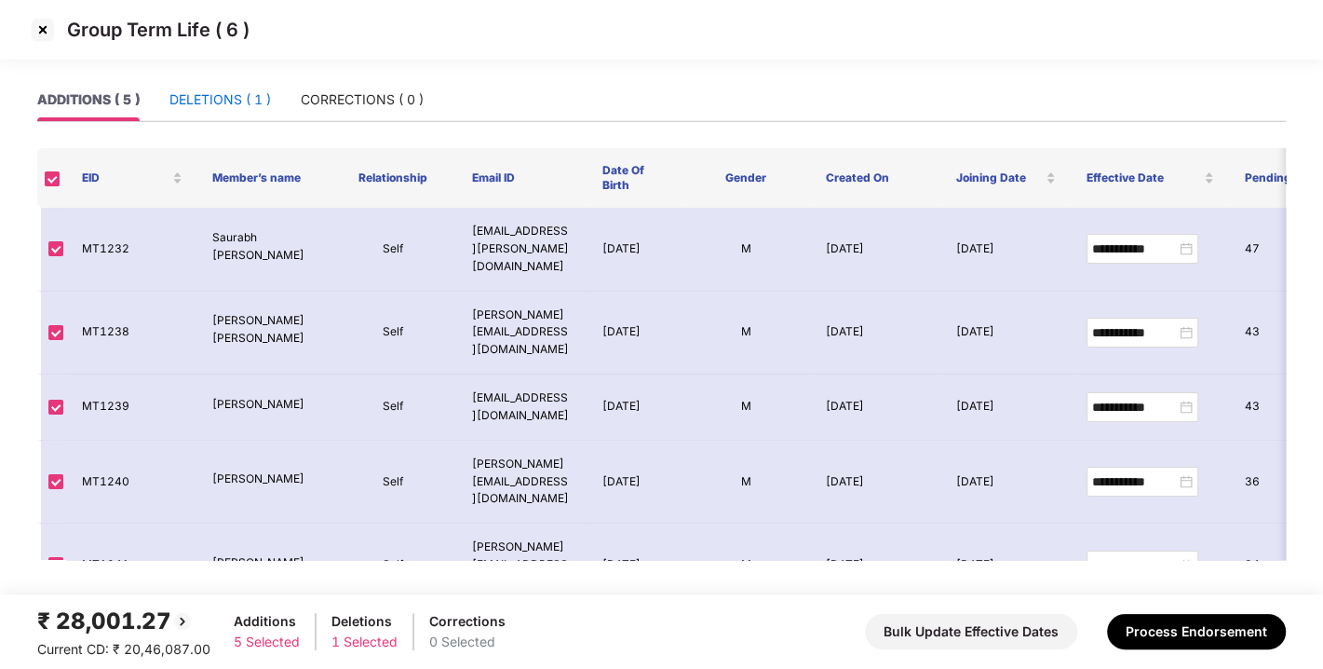
click at [232, 102] on div "DELETIONS ( 1 )" at bounding box center [221, 99] width 102 height 20
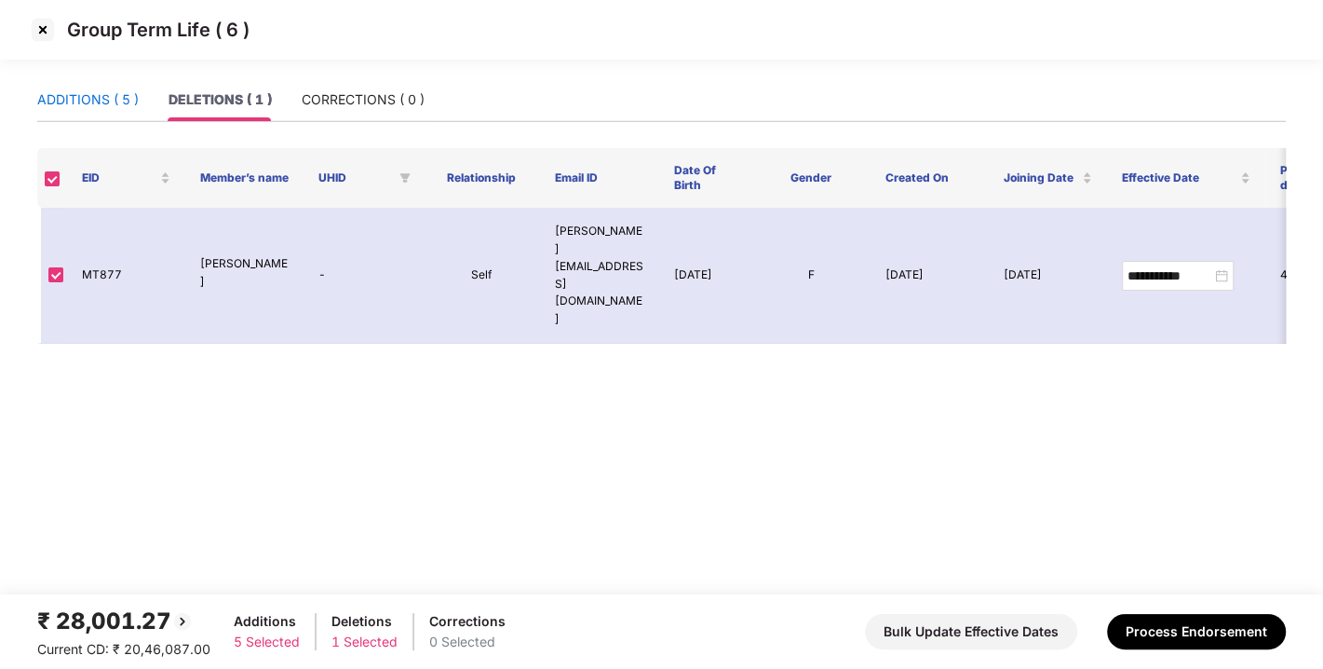
click at [111, 93] on div "ADDITIONS ( 5 )" at bounding box center [88, 99] width 102 height 20
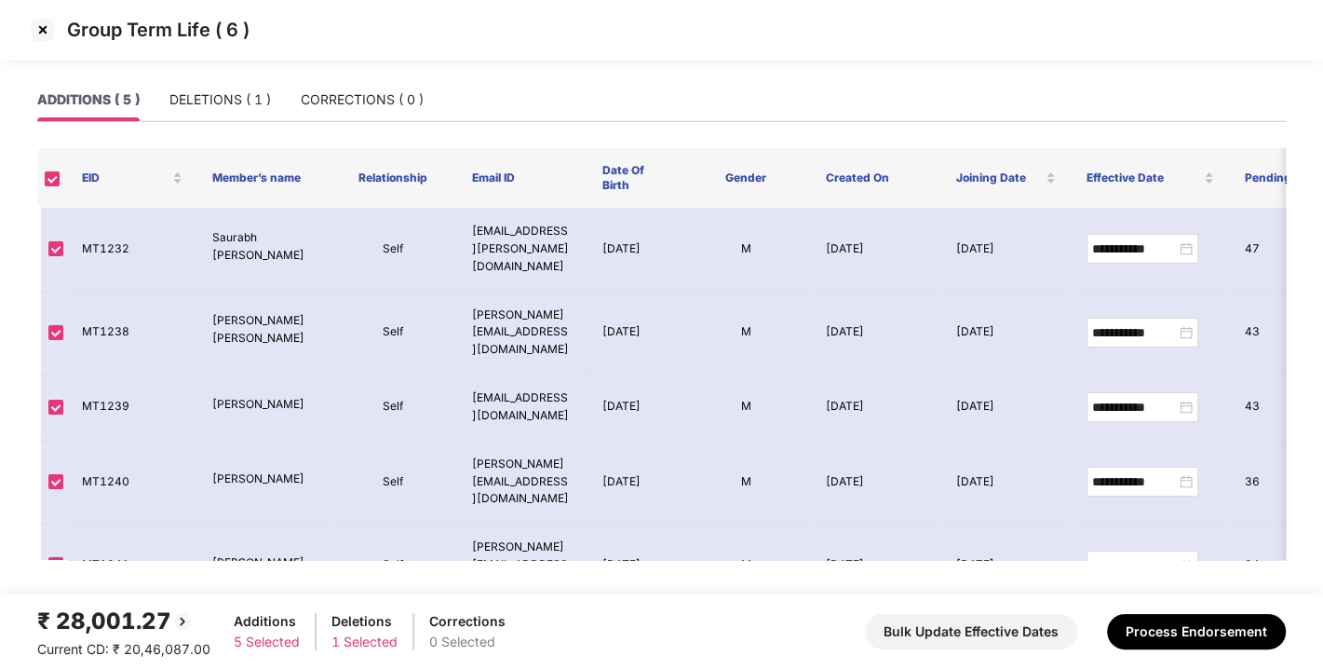
click at [46, 29] on img at bounding box center [43, 30] width 30 height 30
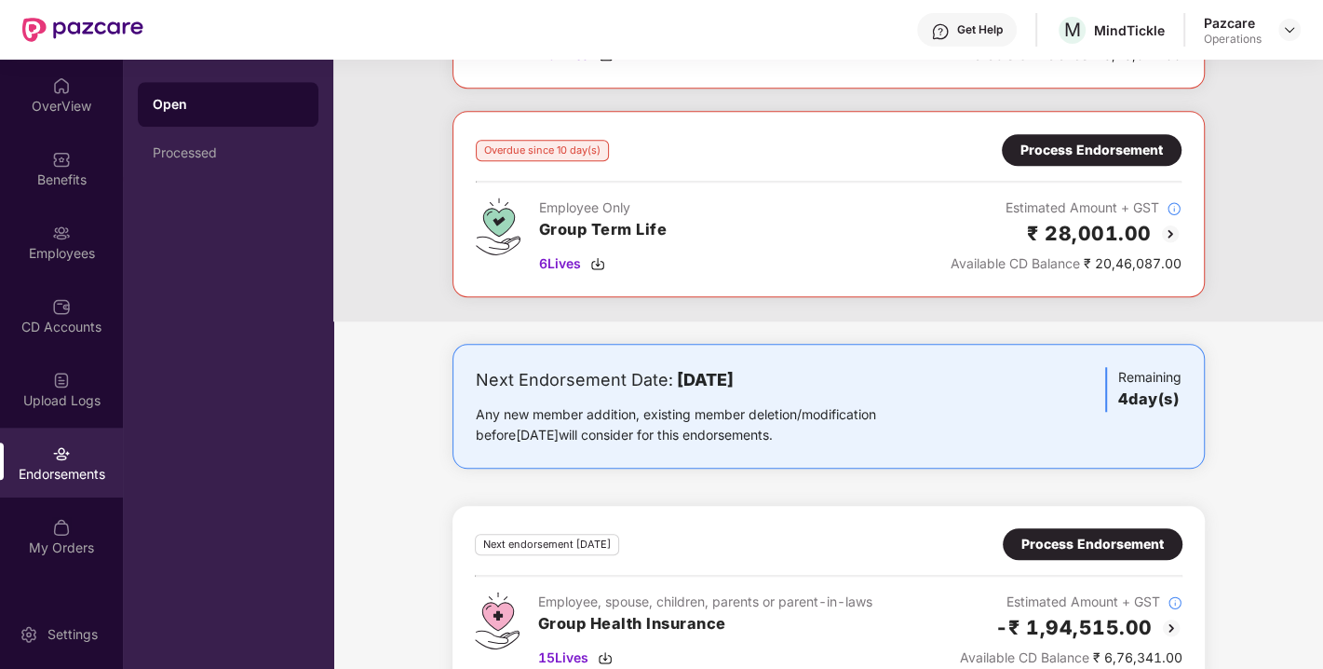
scroll to position [1086, 0]
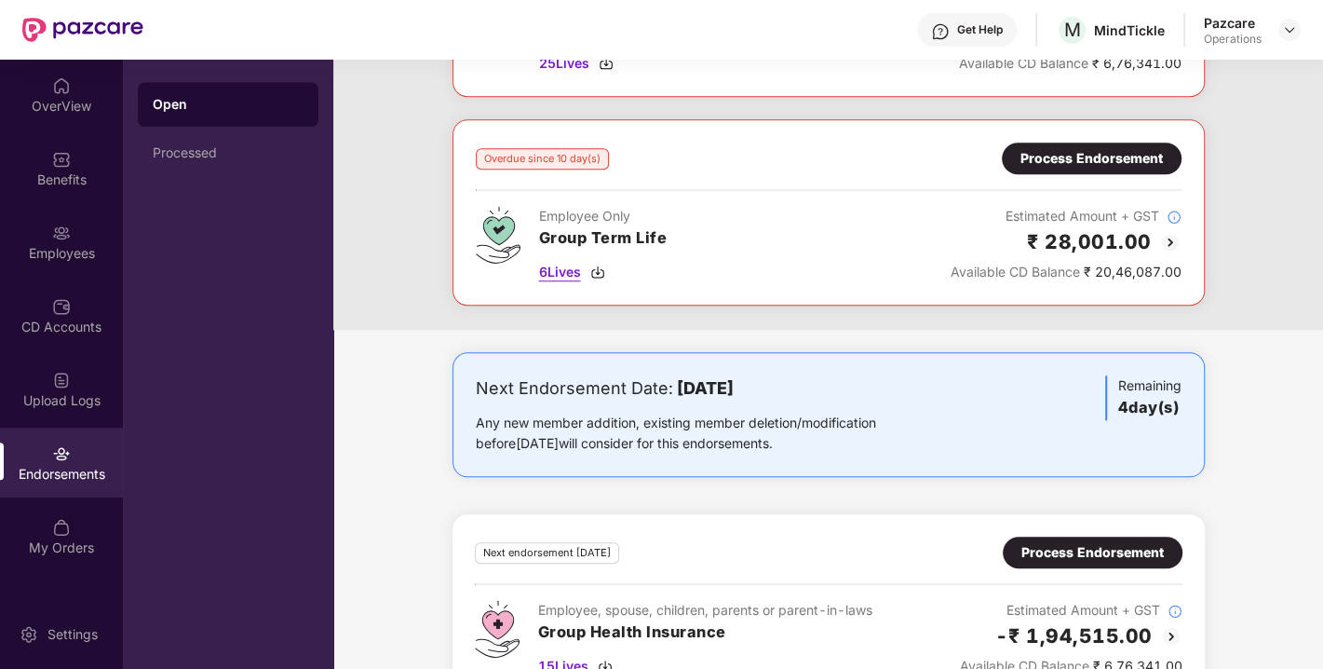
click at [598, 265] on img at bounding box center [597, 272] width 15 height 15
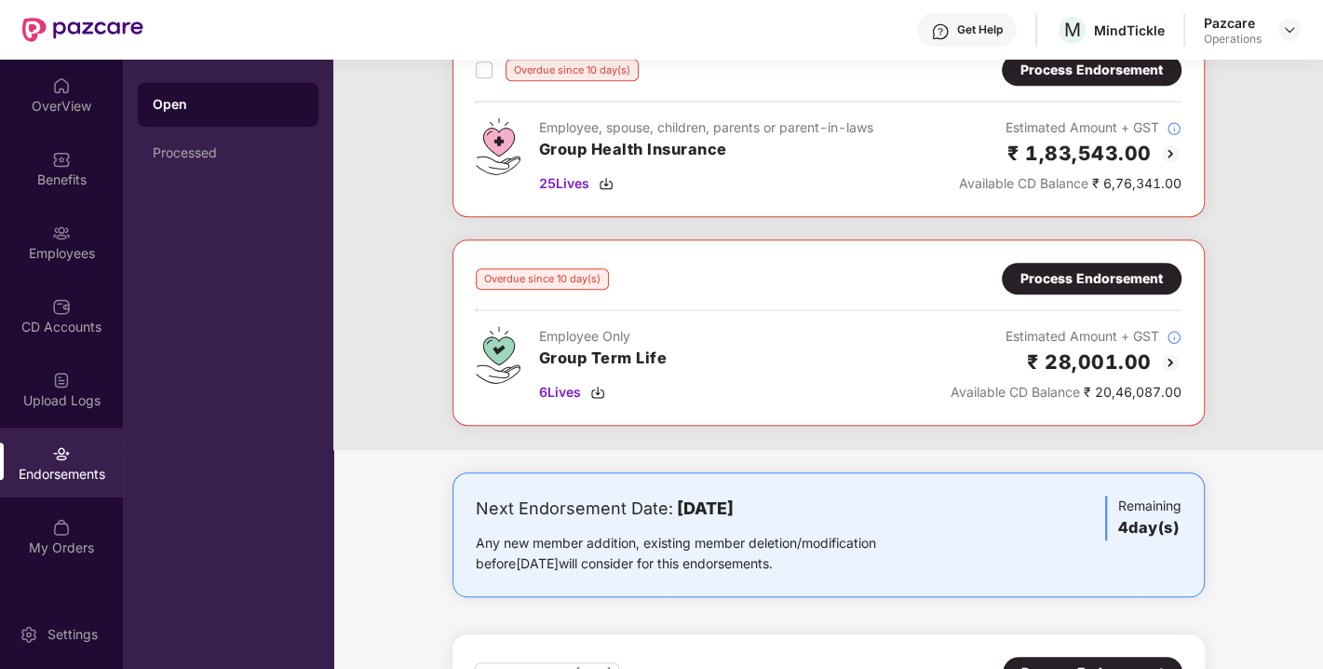
scroll to position [960, 0]
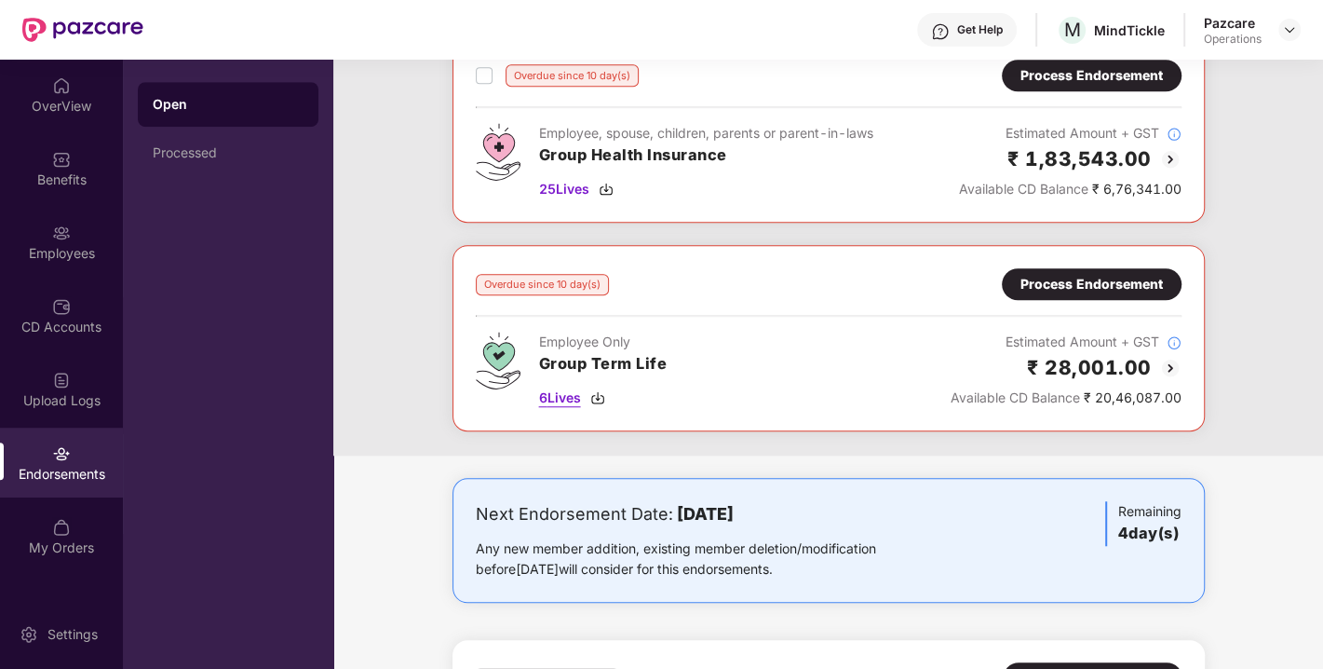
click at [596, 390] on img at bounding box center [597, 397] width 15 height 15
click at [1127, 38] on div "MindTickle" at bounding box center [1129, 30] width 71 height 18
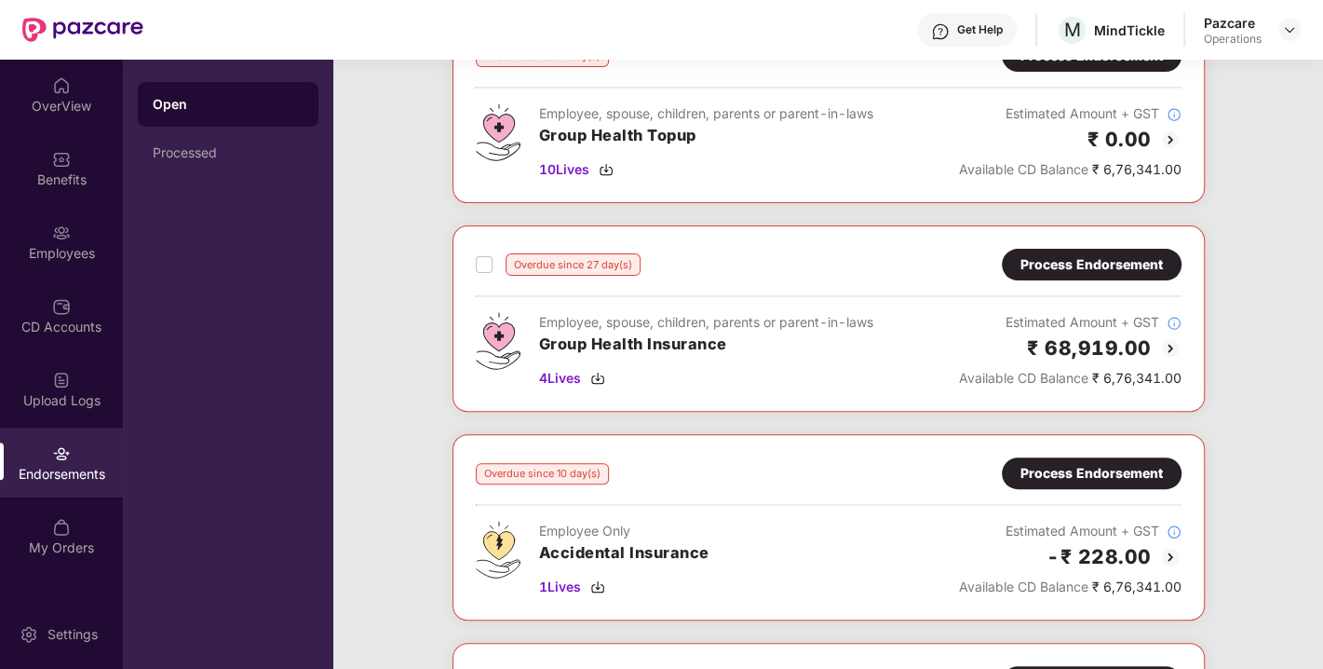
scroll to position [0, 0]
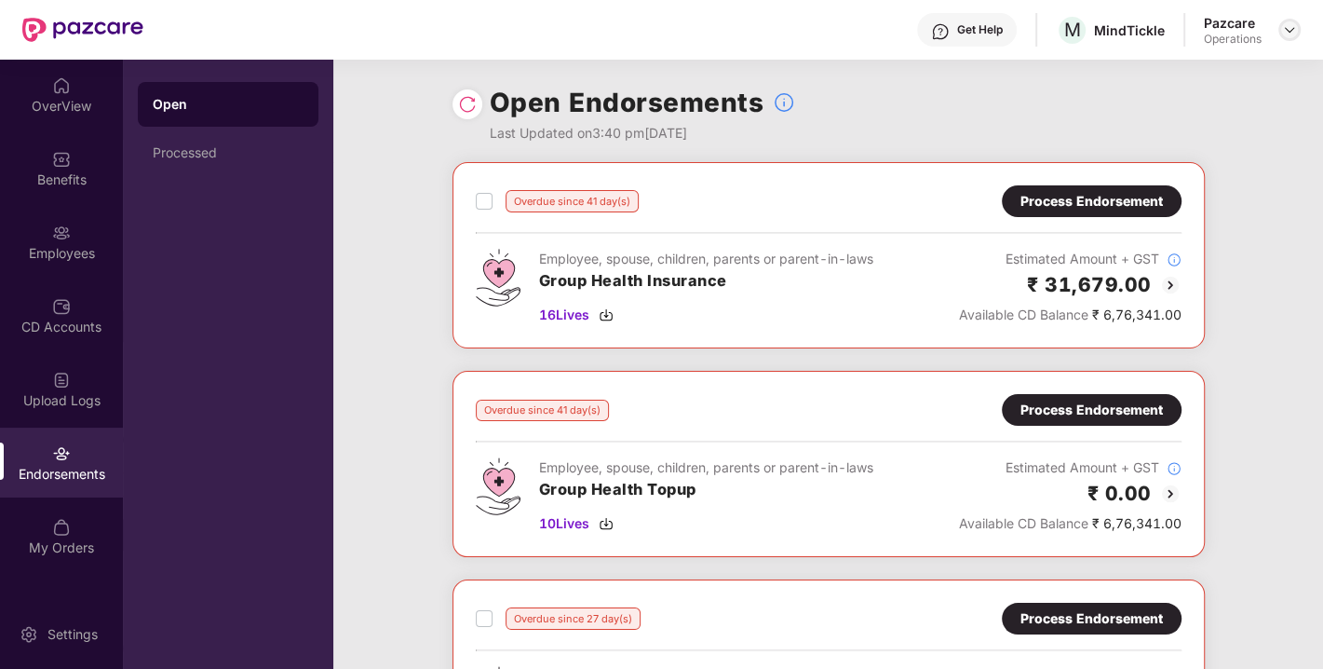
click at [1294, 26] on img at bounding box center [1289, 29] width 15 height 15
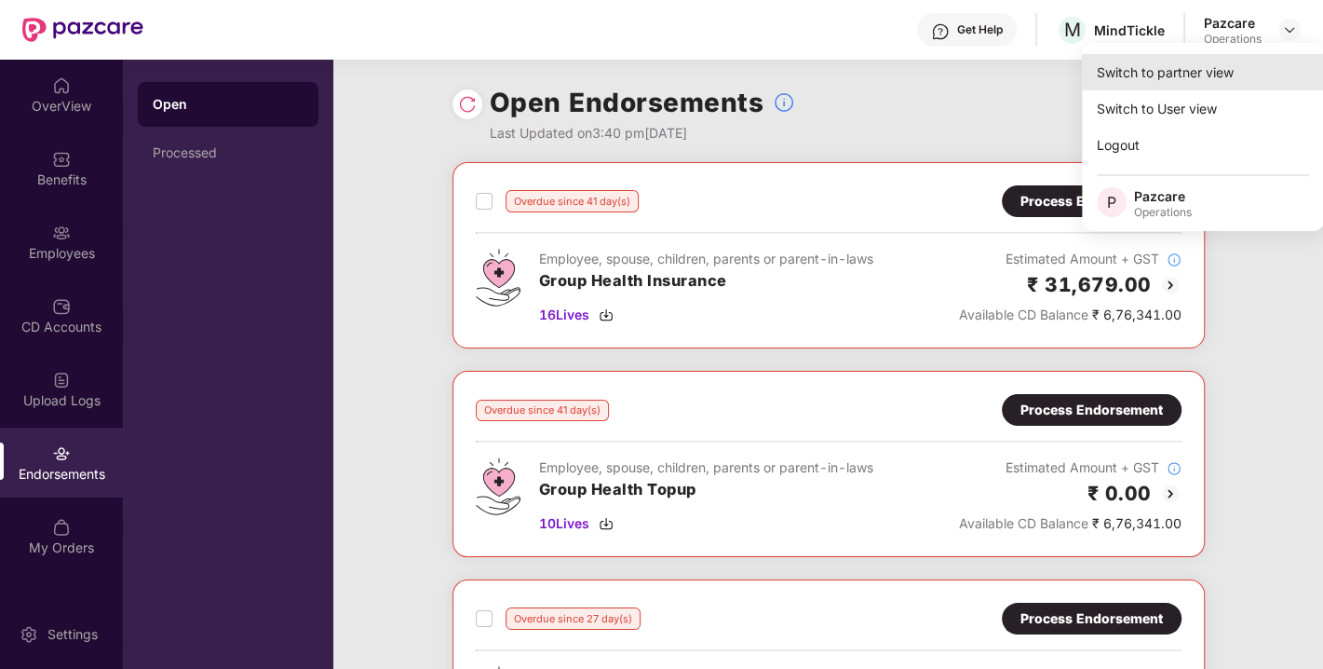
click at [1184, 76] on div "Switch to partner view" at bounding box center [1203, 72] width 242 height 36
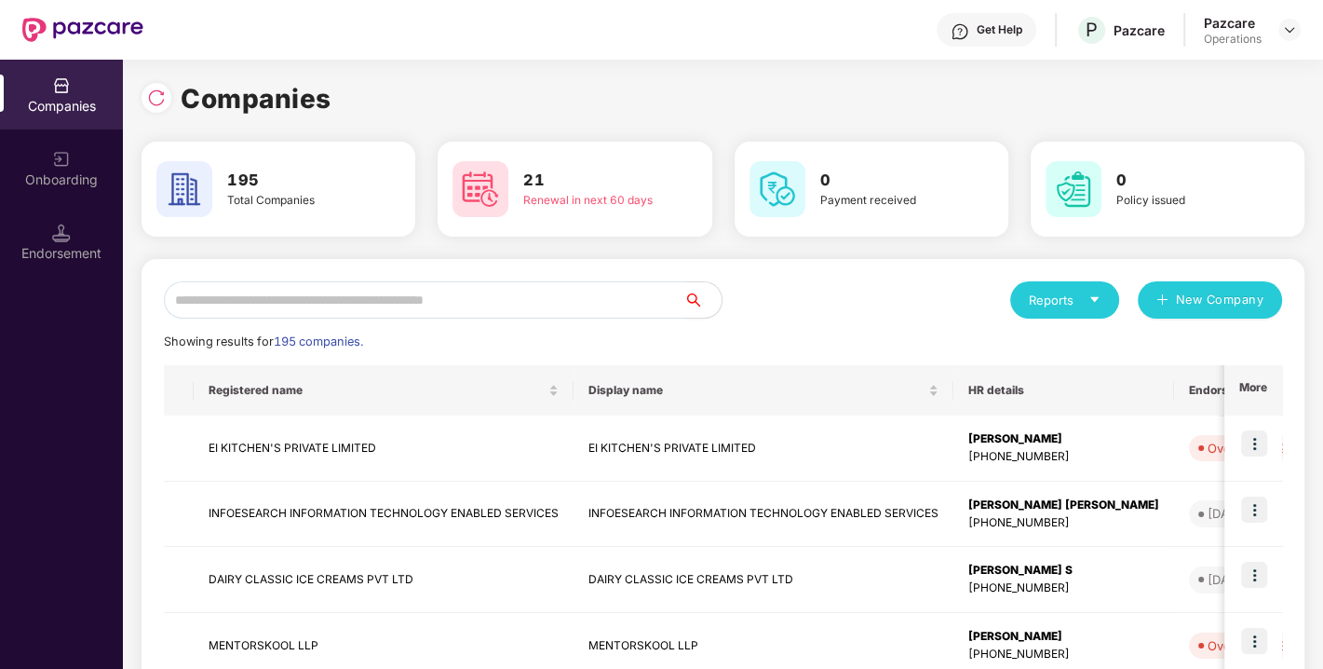
click at [526, 297] on input "text" at bounding box center [424, 299] width 521 height 37
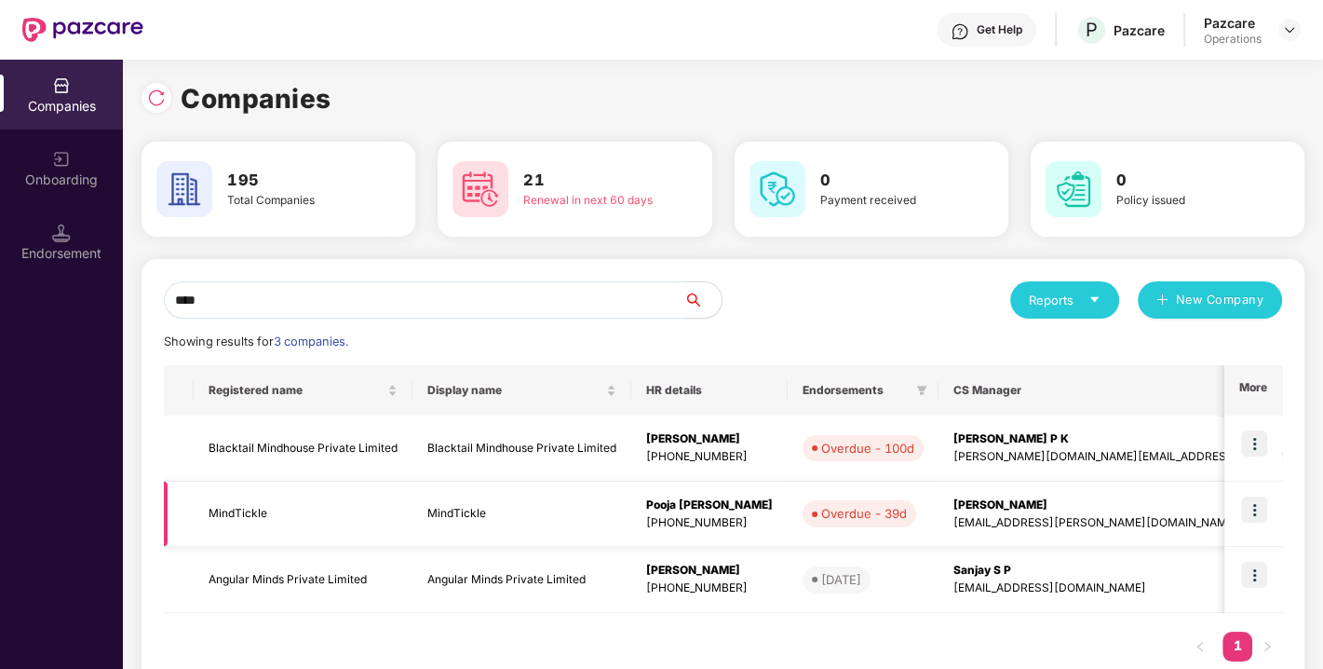
type input "****"
click at [224, 514] on td "MindTickle" at bounding box center [303, 515] width 219 height 66
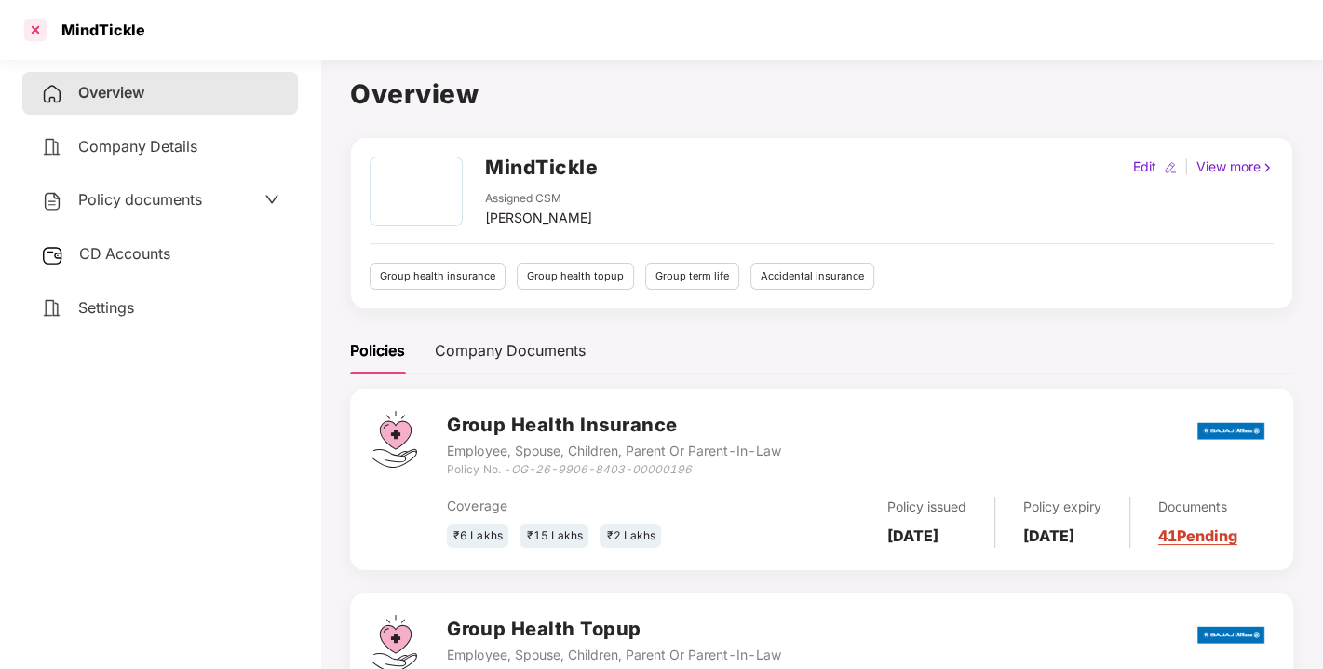
click at [44, 23] on div at bounding box center [35, 30] width 30 height 30
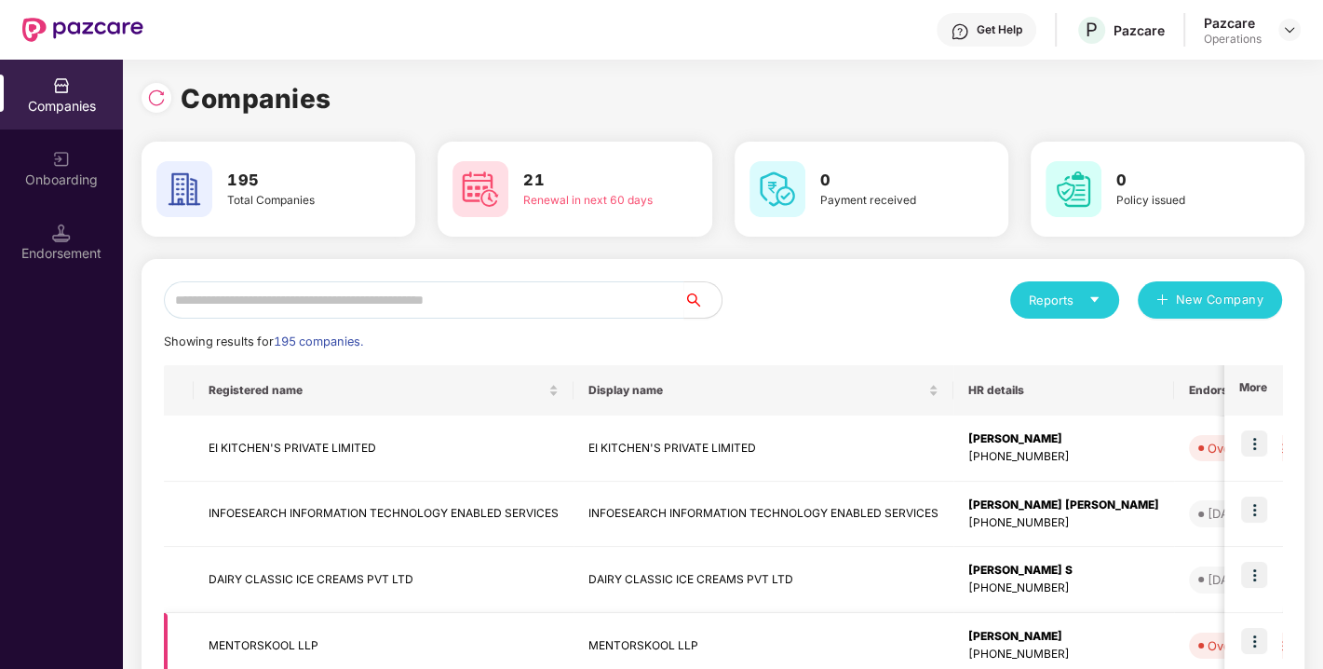
scroll to position [0, 1]
click at [413, 305] on input "text" at bounding box center [424, 299] width 521 height 37
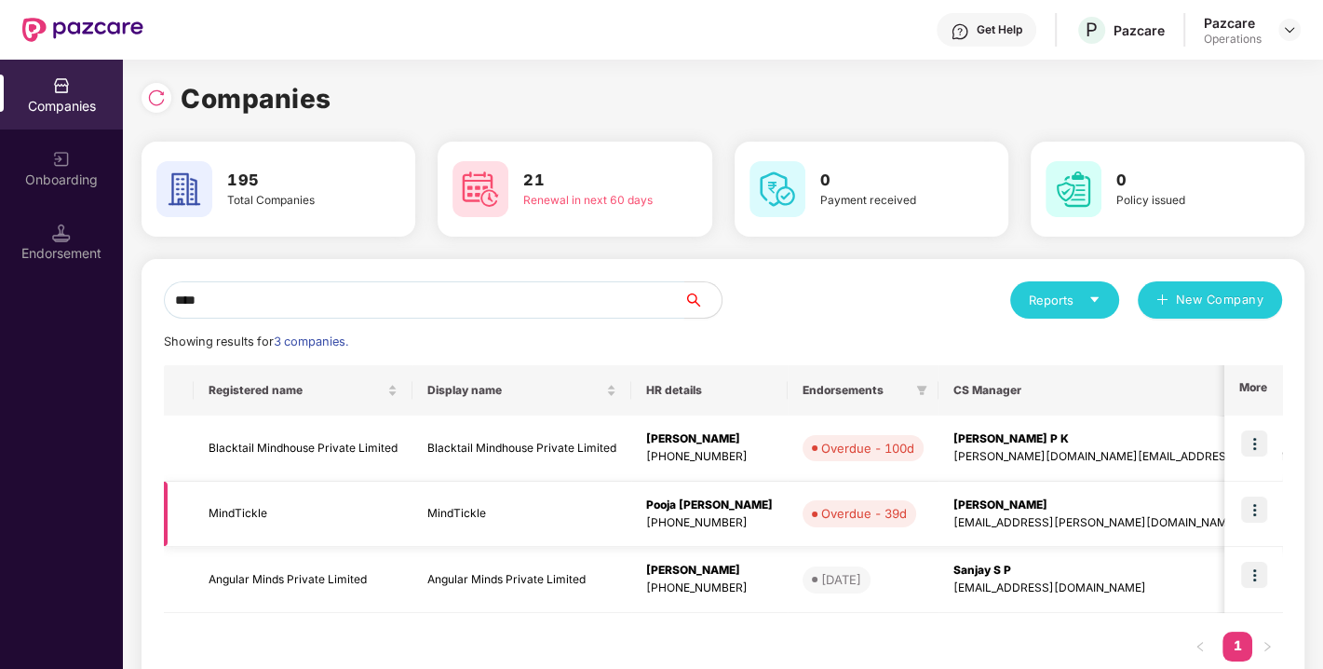
type input "****"
click at [1250, 516] on img at bounding box center [1255, 509] width 26 height 26
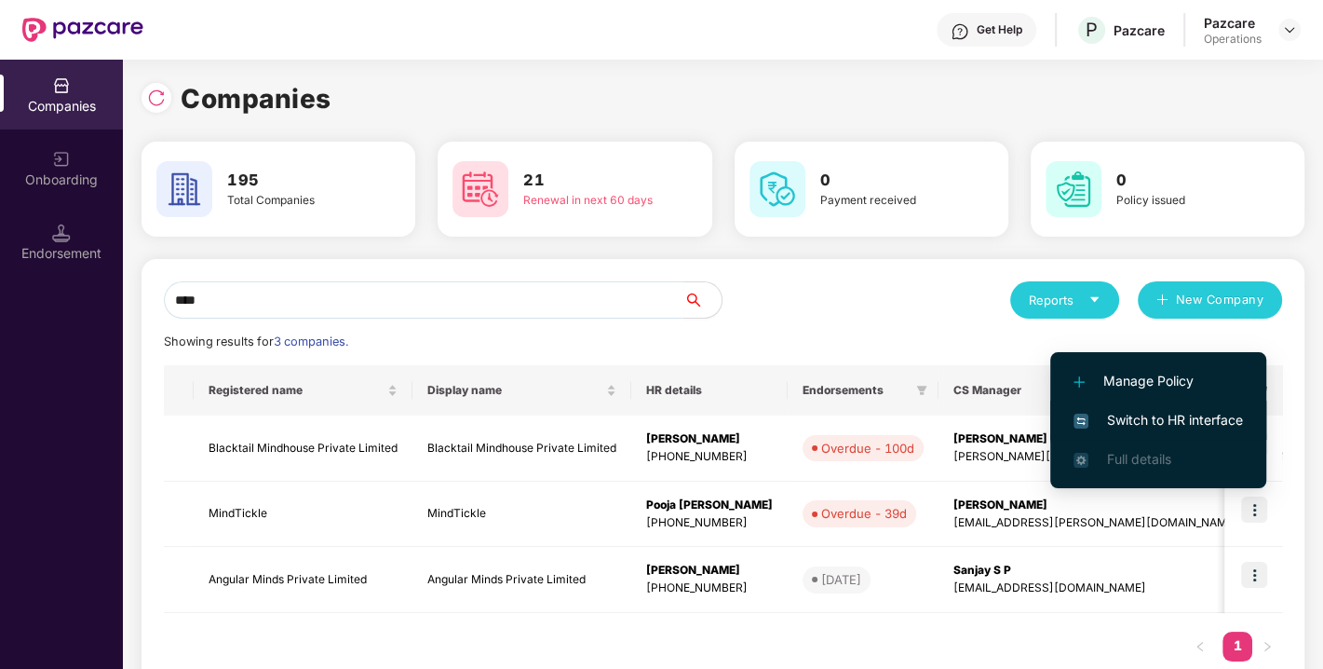
click at [1129, 412] on span "Switch to HR interface" at bounding box center [1159, 420] width 170 height 20
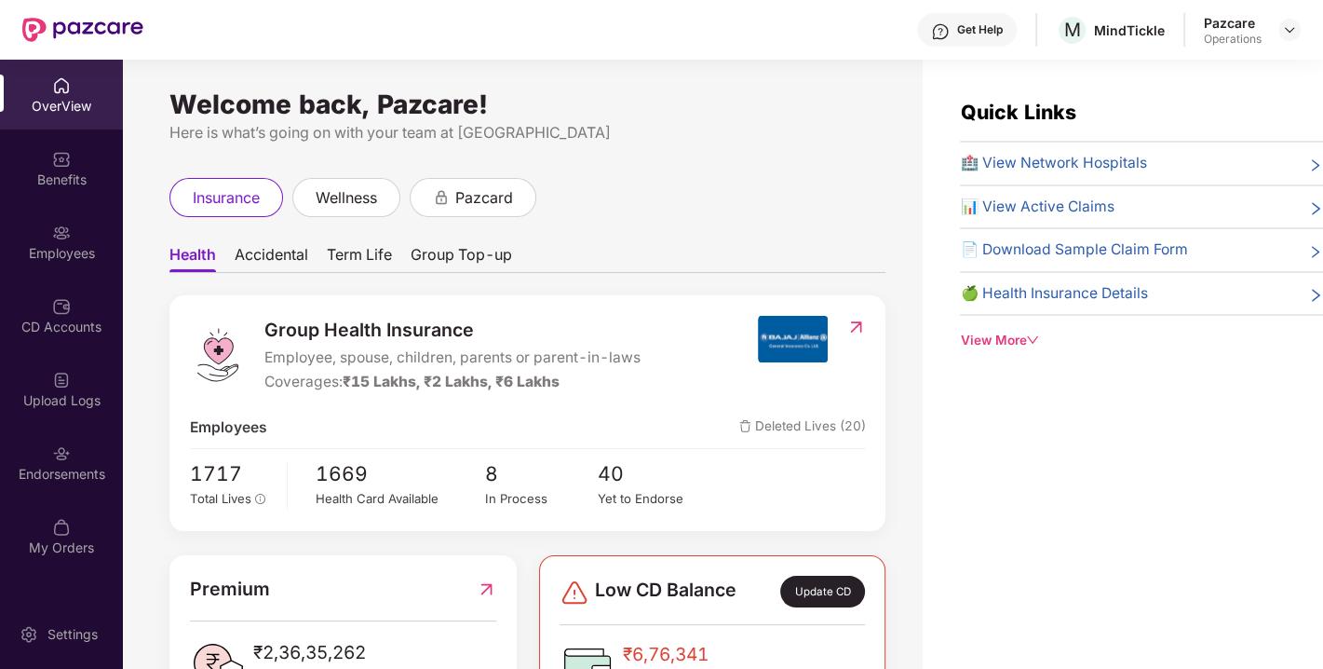
click at [49, 466] on div "Endorsements" at bounding box center [61, 474] width 123 height 19
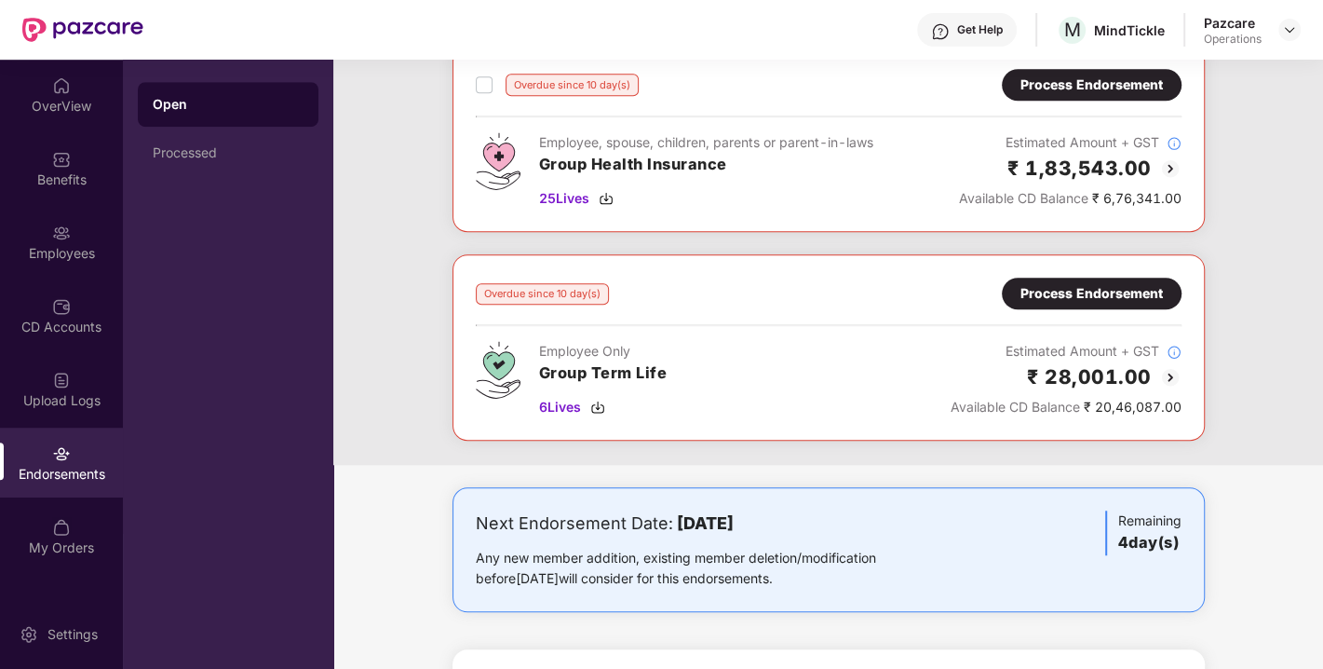
scroll to position [957, 0]
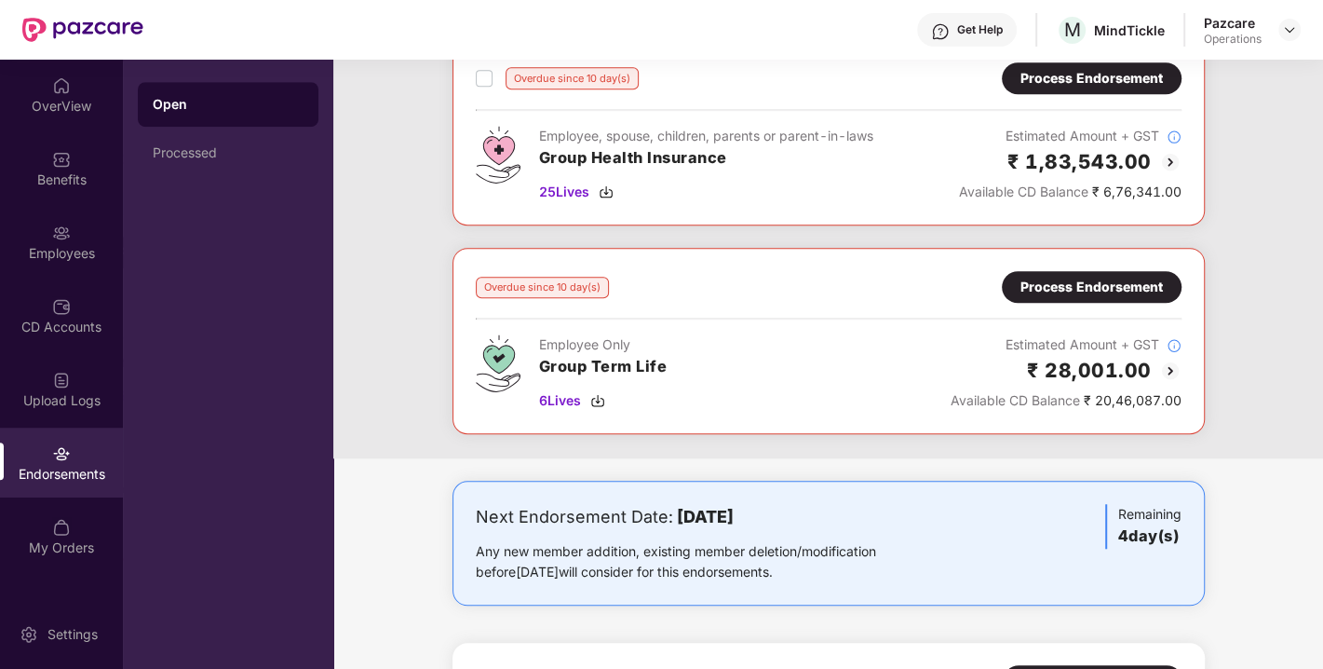
click at [1089, 277] on div "Process Endorsement" at bounding box center [1092, 287] width 142 height 20
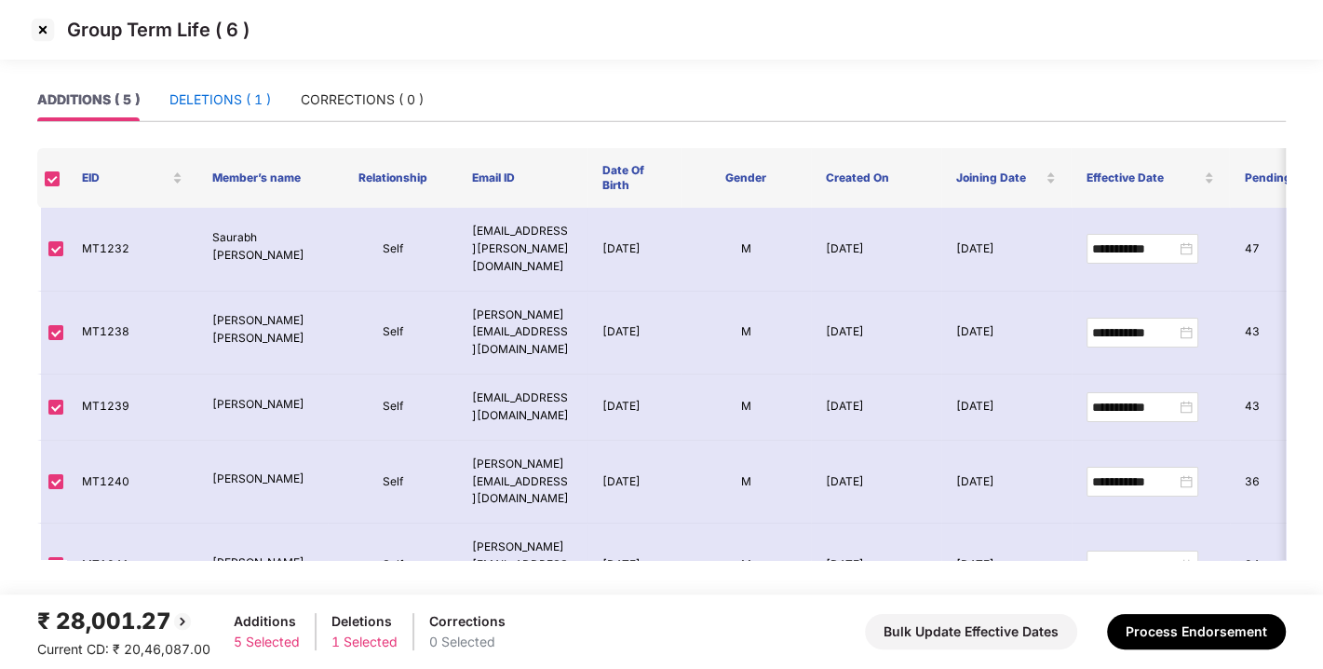
click at [222, 103] on div "DELETIONS ( 1 )" at bounding box center [221, 99] width 102 height 20
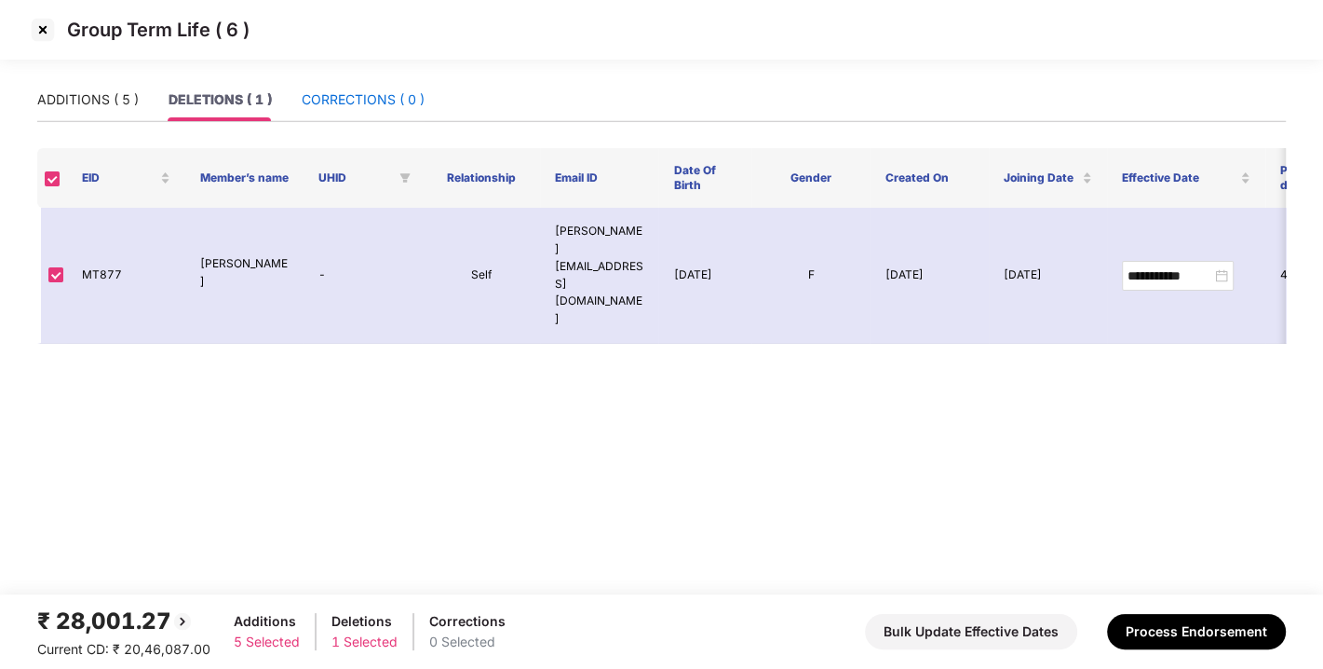
click at [341, 102] on div "CORRECTIONS ( 0 )" at bounding box center [363, 99] width 123 height 20
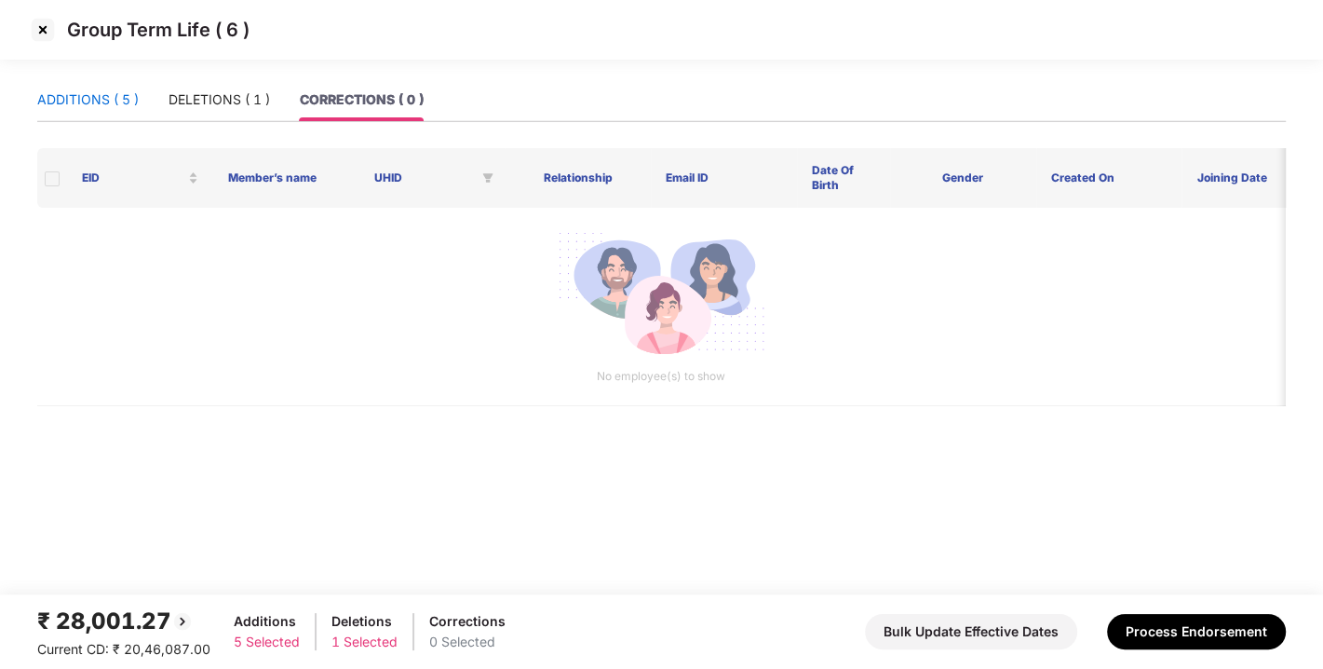
click at [108, 95] on div "ADDITIONS ( 5 )" at bounding box center [88, 99] width 102 height 20
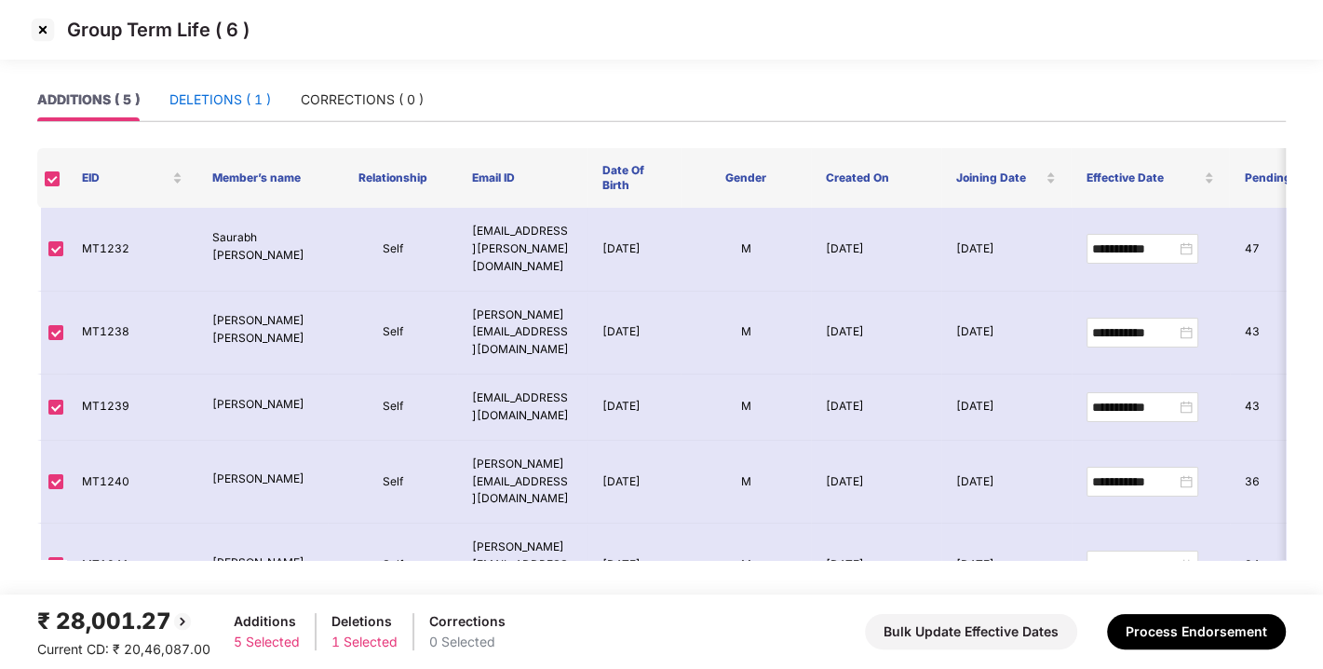
click at [201, 101] on div "DELETIONS ( 1 )" at bounding box center [221, 99] width 102 height 20
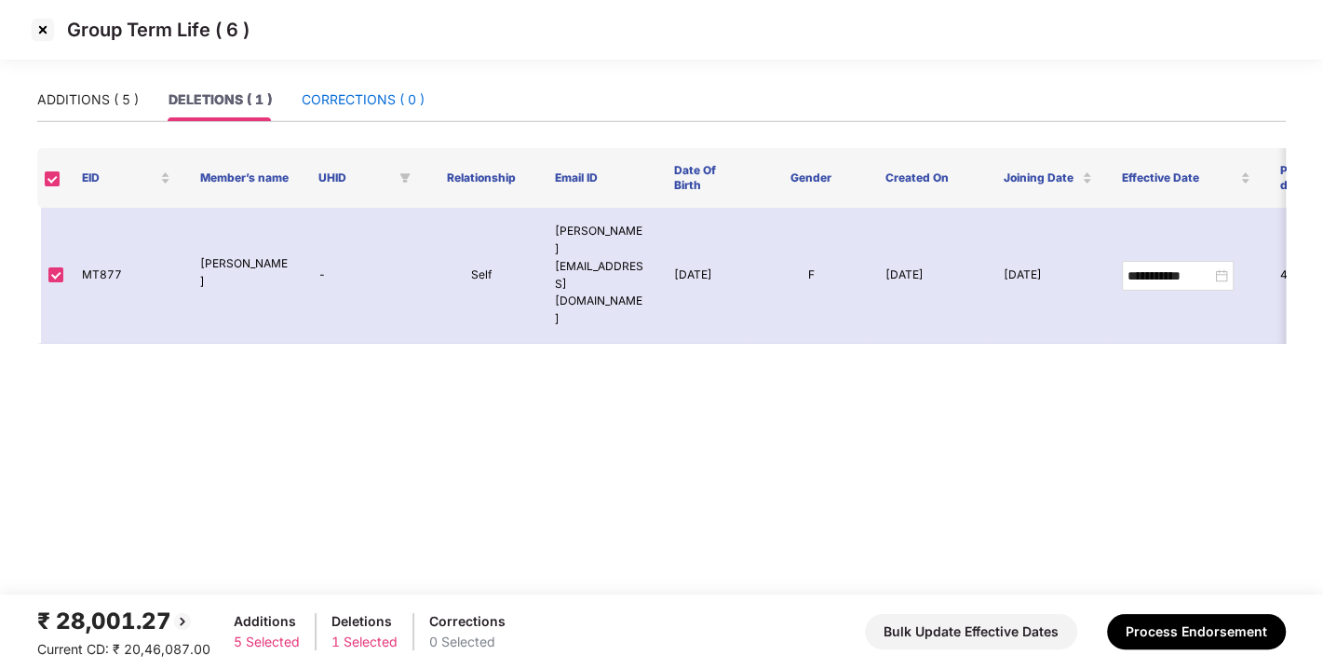
click at [335, 106] on div "CORRECTIONS ( 0 )" at bounding box center [363, 99] width 123 height 20
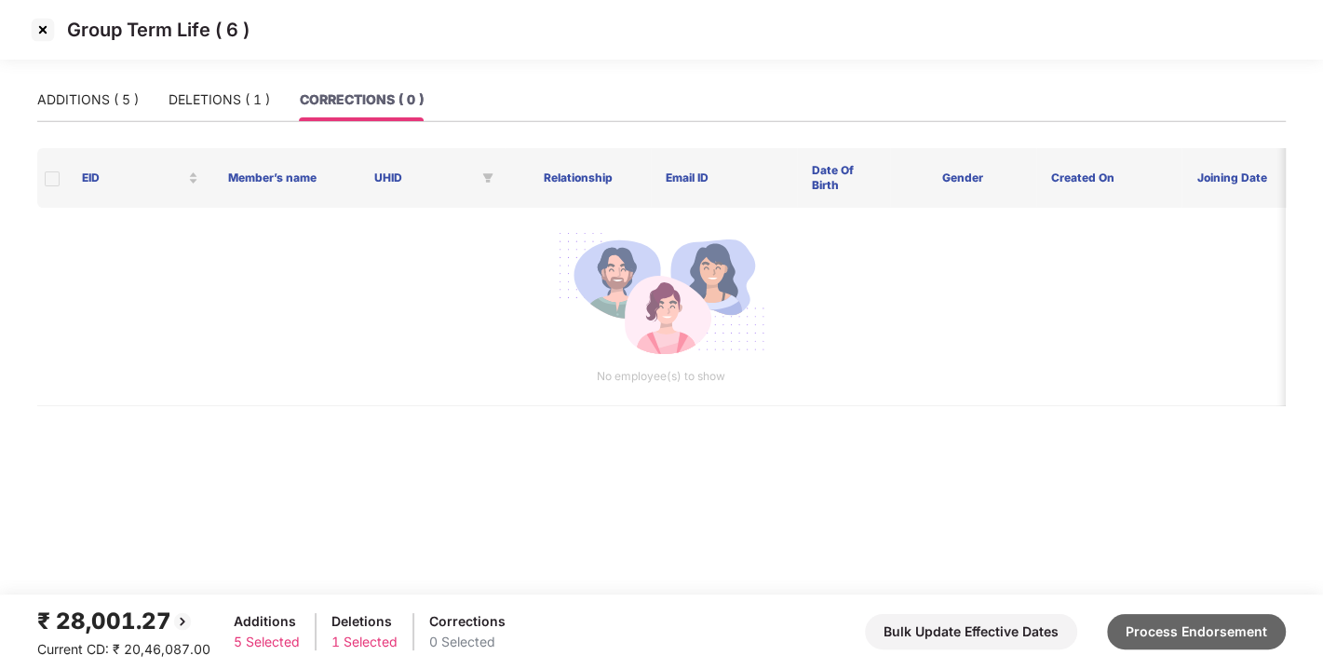
click at [1137, 621] on button "Process Endorsement" at bounding box center [1196, 631] width 179 height 35
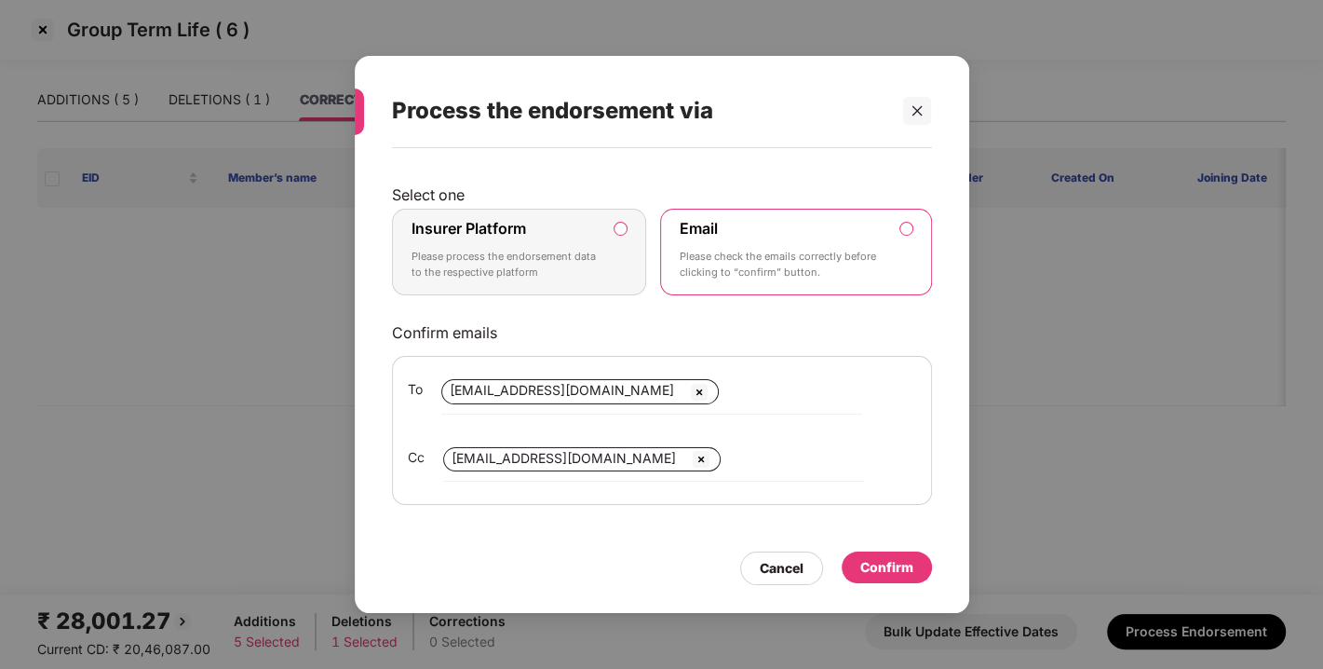
click at [616, 239] on label "Insurer Platform Please process the endorsement data to the respective platform" at bounding box center [519, 253] width 255 height 88
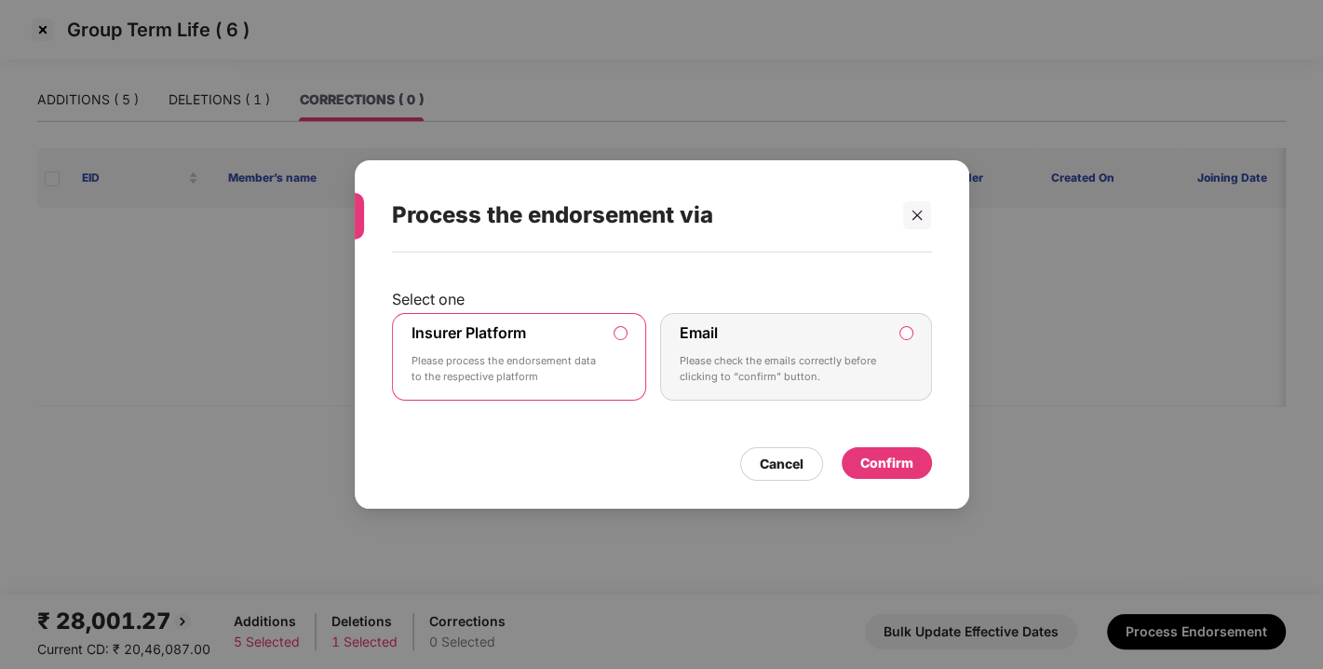
click at [873, 472] on div "Confirm" at bounding box center [887, 463] width 90 height 32
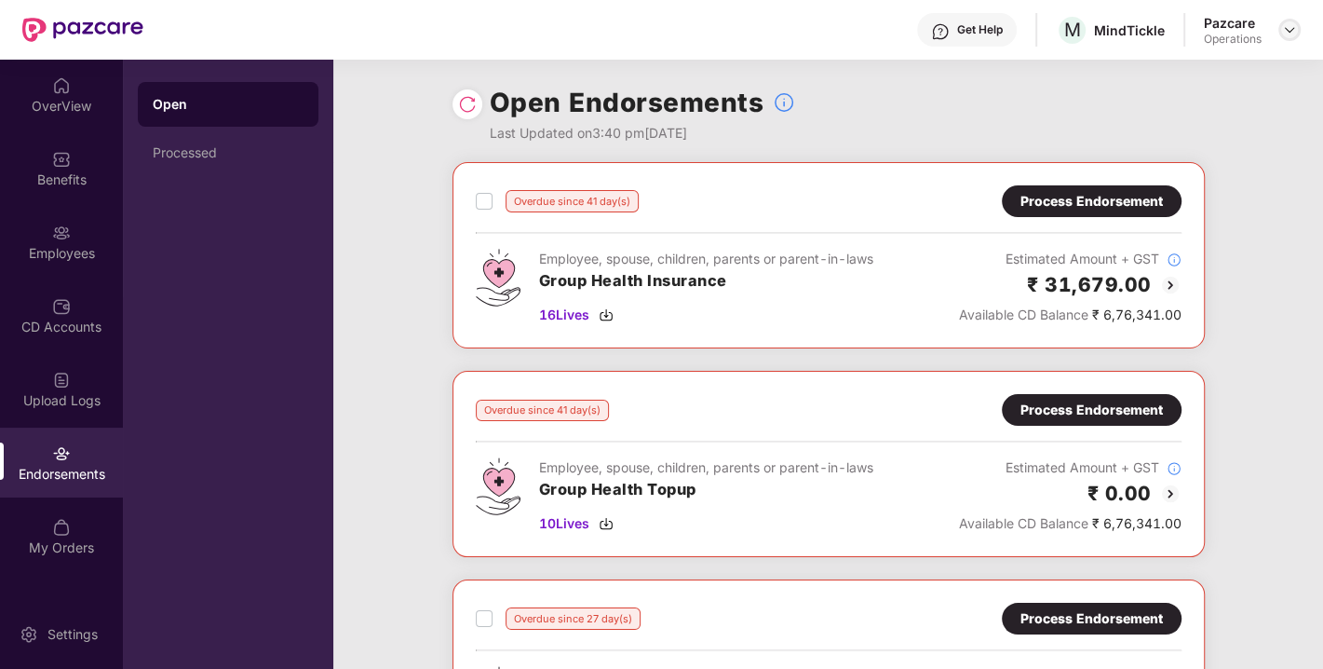
click at [1282, 31] on img at bounding box center [1289, 29] width 15 height 15
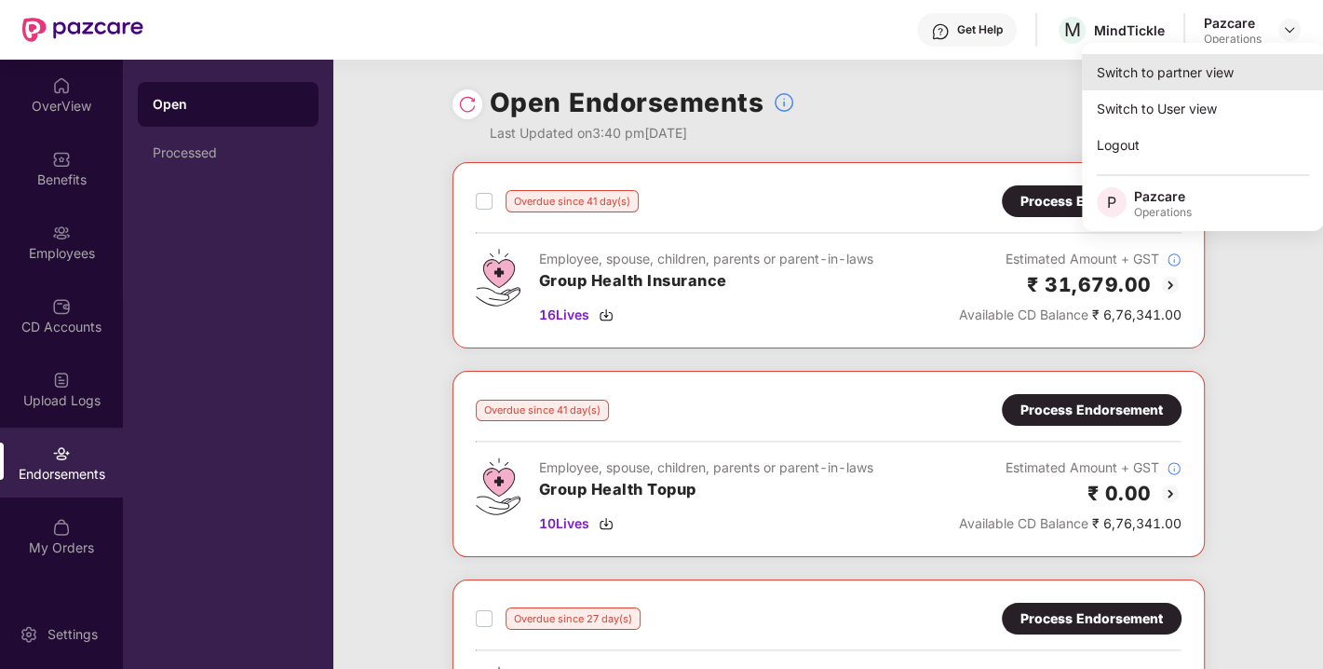
click at [1182, 68] on div "Switch to partner view" at bounding box center [1203, 72] width 242 height 36
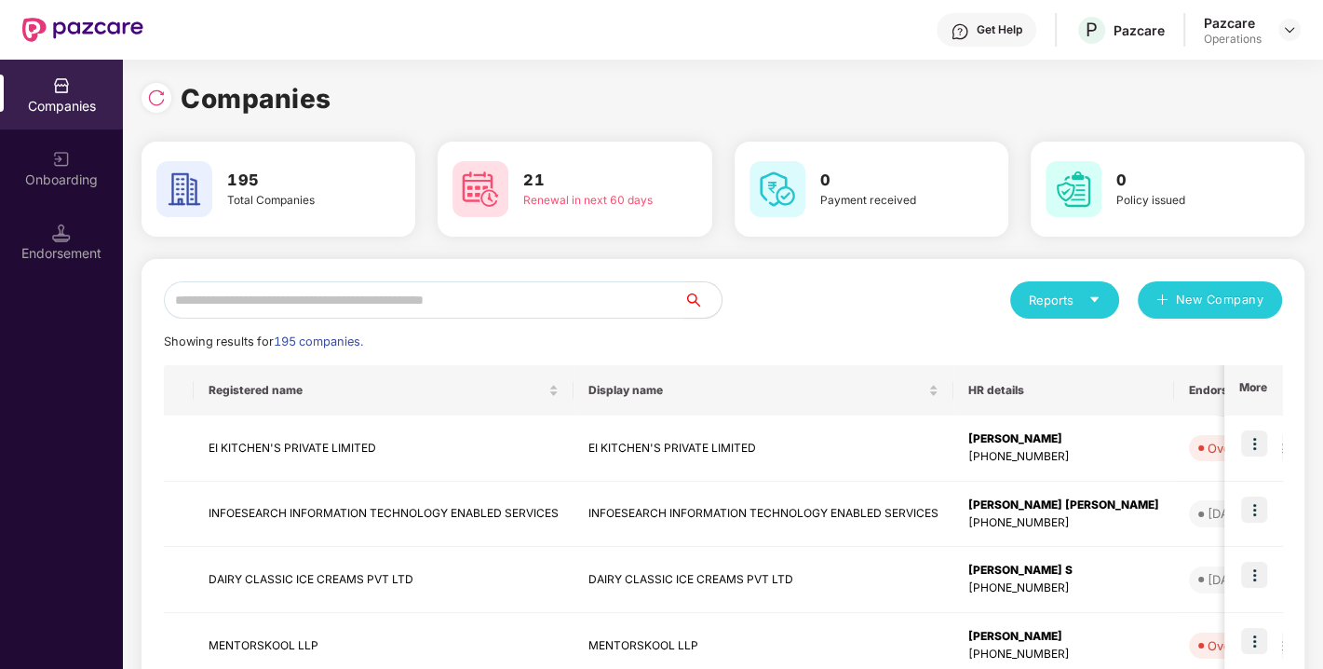
click at [505, 312] on input "text" at bounding box center [424, 299] width 521 height 37
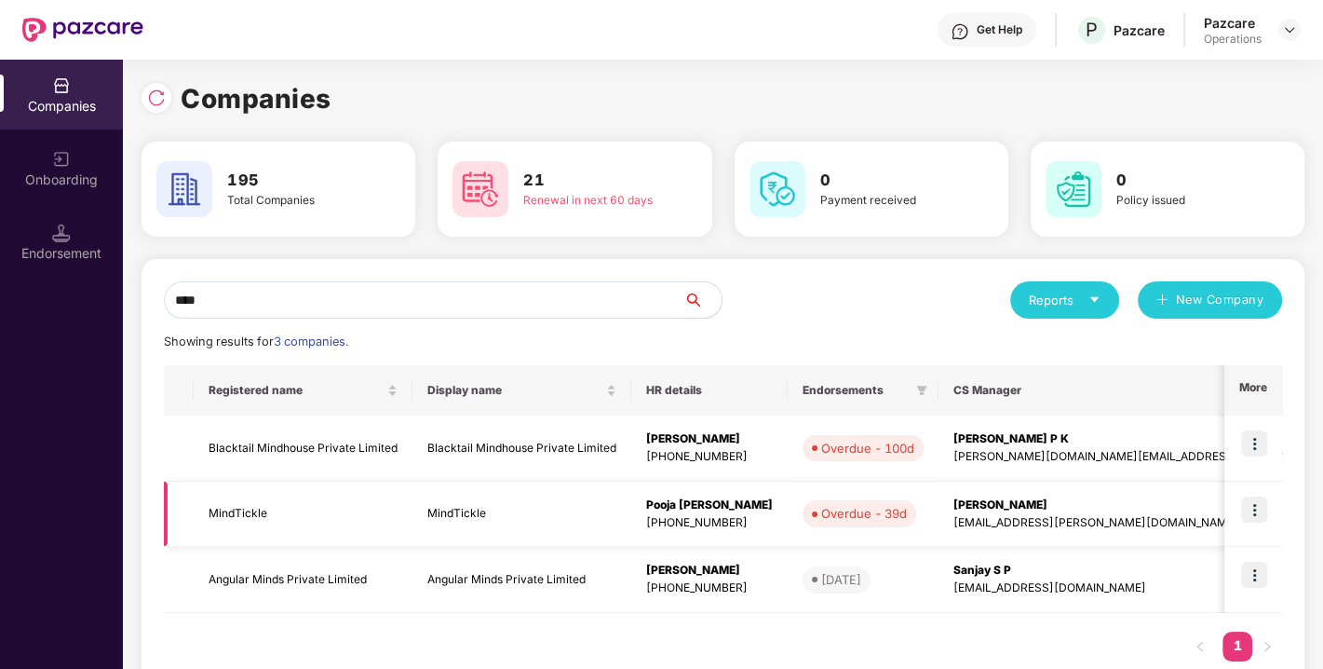
type input "****"
click at [239, 521] on td "MindTickle" at bounding box center [303, 515] width 219 height 66
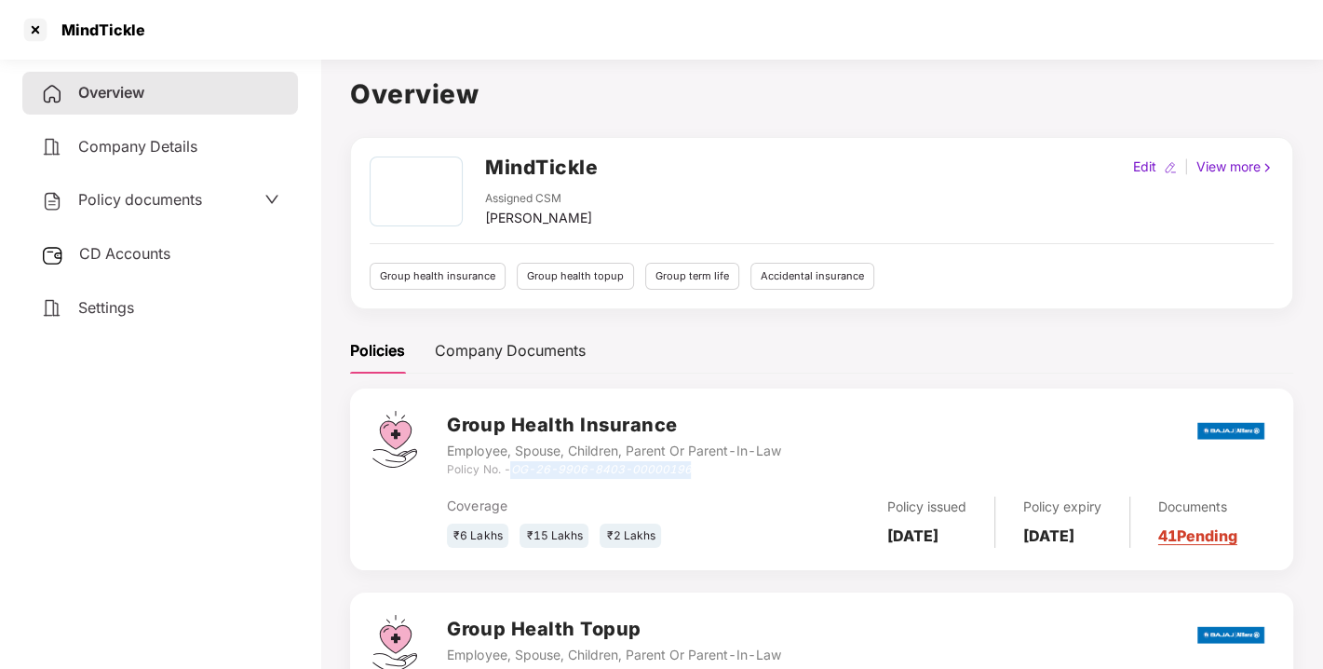
drag, startPoint x: 516, startPoint y: 468, endPoint x: 708, endPoint y: 468, distance: 191.9
click at [708, 468] on div "Policy No. - OG-26-9906-8403-00000196" at bounding box center [613, 470] width 333 height 18
copy icon "OG-26-9906-8403-00000196"
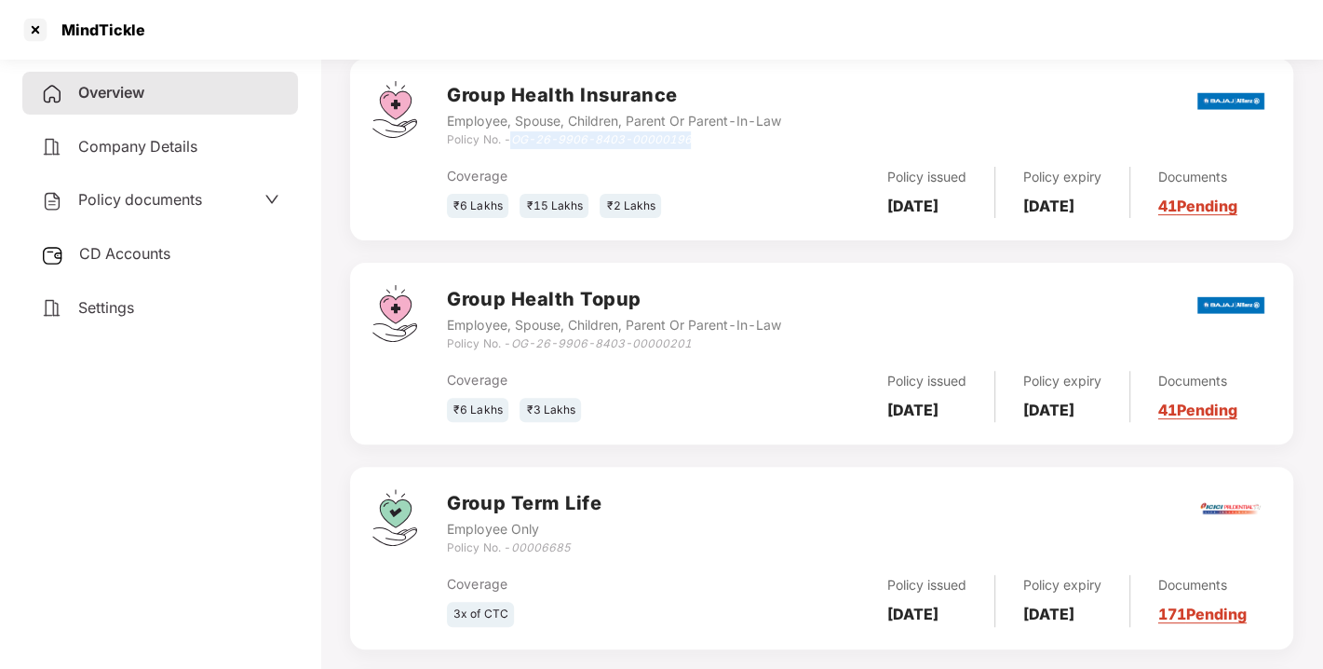
scroll to position [331, 0]
drag, startPoint x: 514, startPoint y: 342, endPoint x: 724, endPoint y: 346, distance: 209.6
click at [724, 346] on div "Policy No. - OG-26-9906-8403-00000201" at bounding box center [613, 343] width 333 height 18
copy icon "OG-26-9906-8403-00000201"
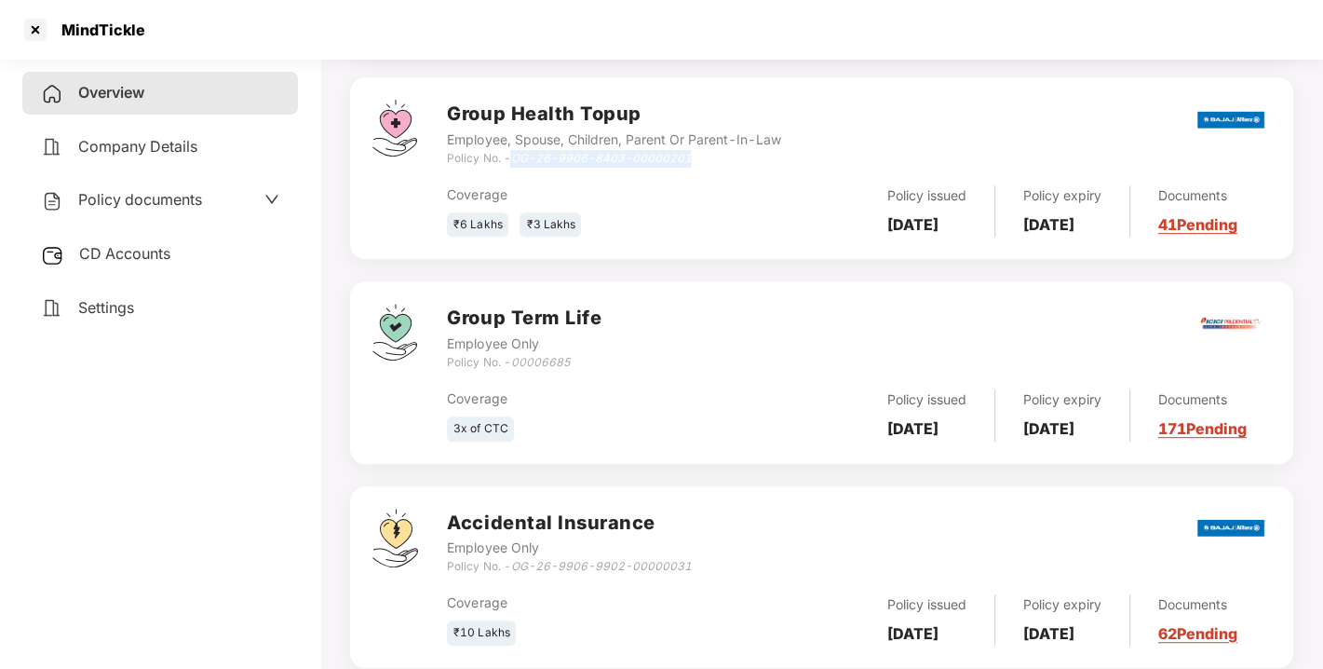
scroll to position [577, 0]
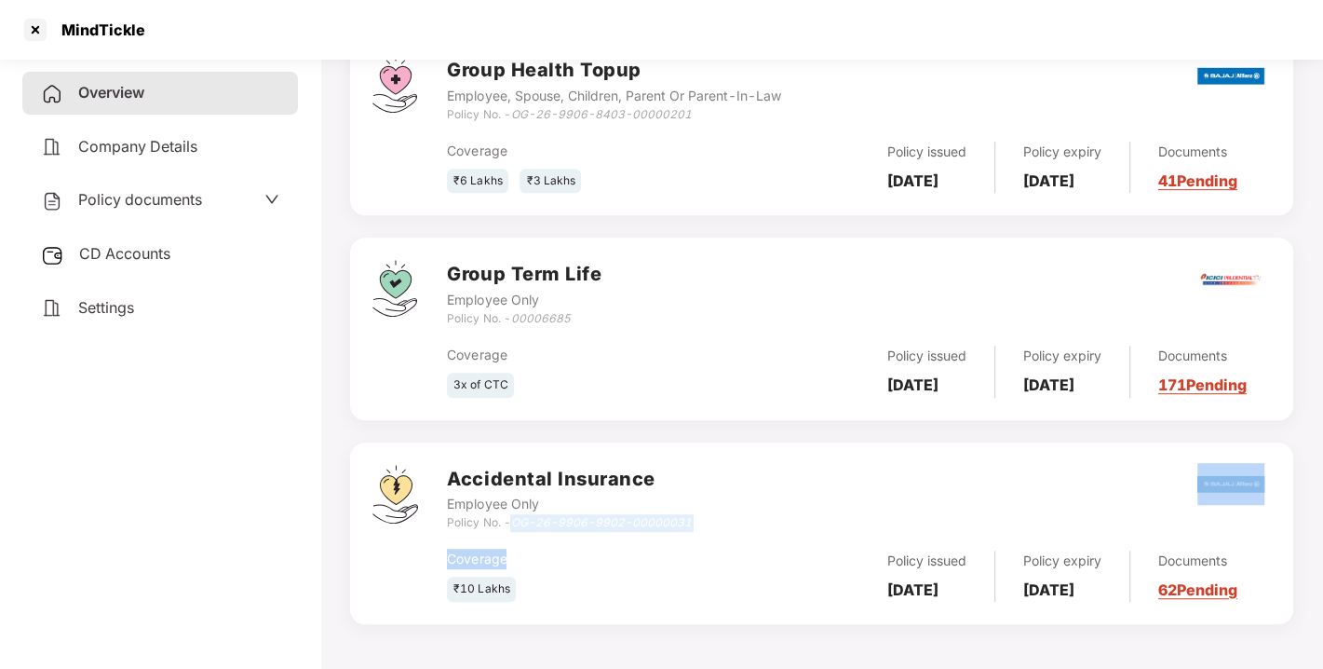
drag, startPoint x: 513, startPoint y: 519, endPoint x: 743, endPoint y: 535, distance: 230.6
click at [743, 535] on div "Accidental Insurance Employee Only Policy No. - OG-26-9906-9902-00000031 Covera…" at bounding box center [859, 533] width 824 height 137
click at [562, 553] on div "Coverage" at bounding box center [584, 559] width 275 height 20
drag, startPoint x: 516, startPoint y: 521, endPoint x: 697, endPoint y: 518, distance: 180.7
click at [697, 518] on div "Accidental Insurance Employee Only Policy No. - OG-26-9906-9902-00000031" at bounding box center [859, 498] width 824 height 67
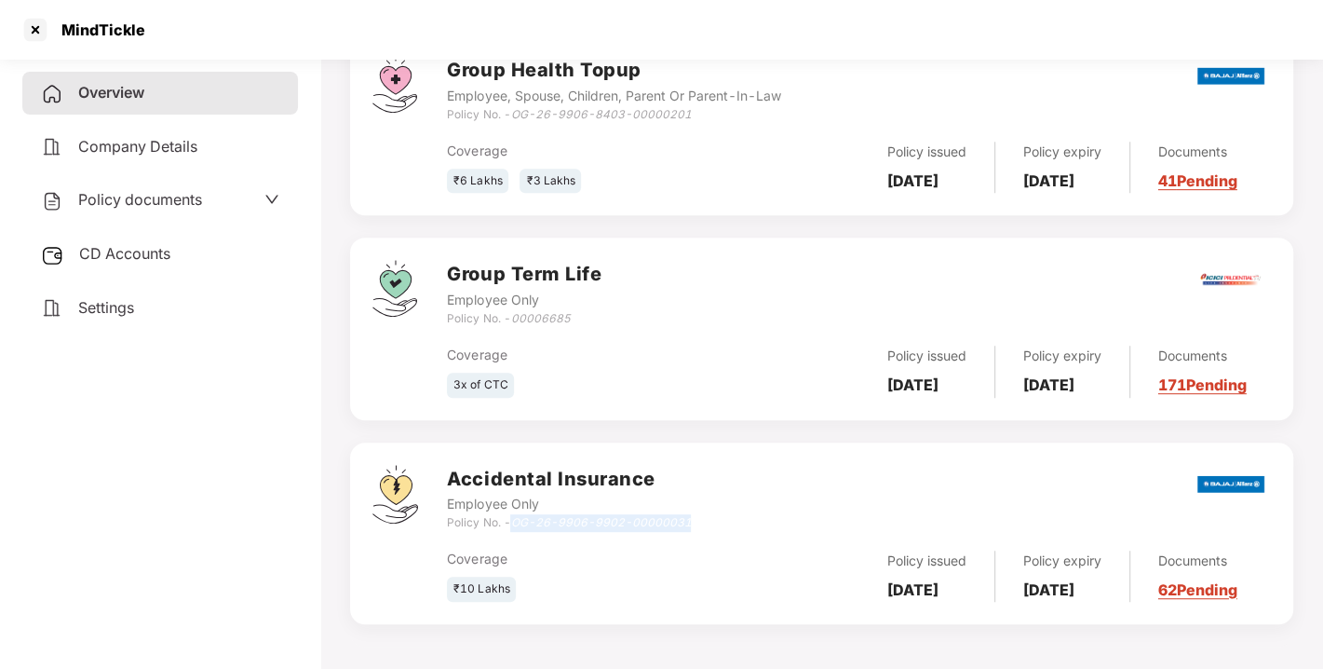
copy icon "OG-26-9906-9902-00000031"
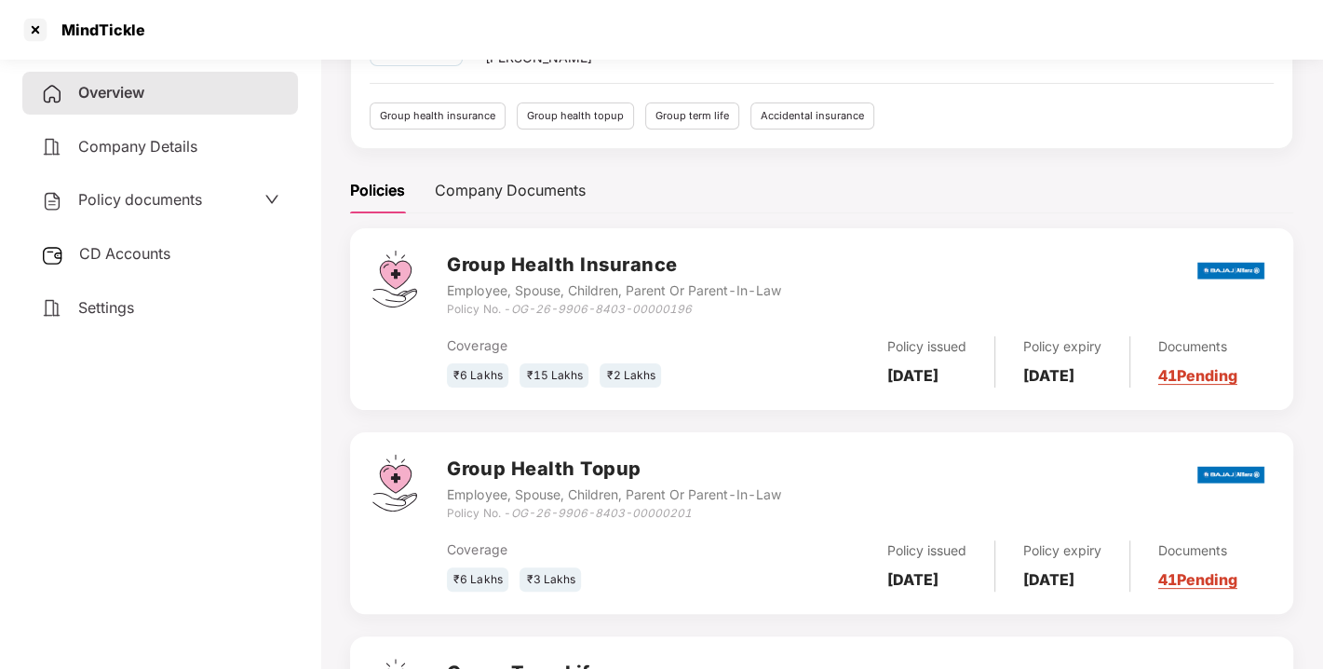
scroll to position [0, 0]
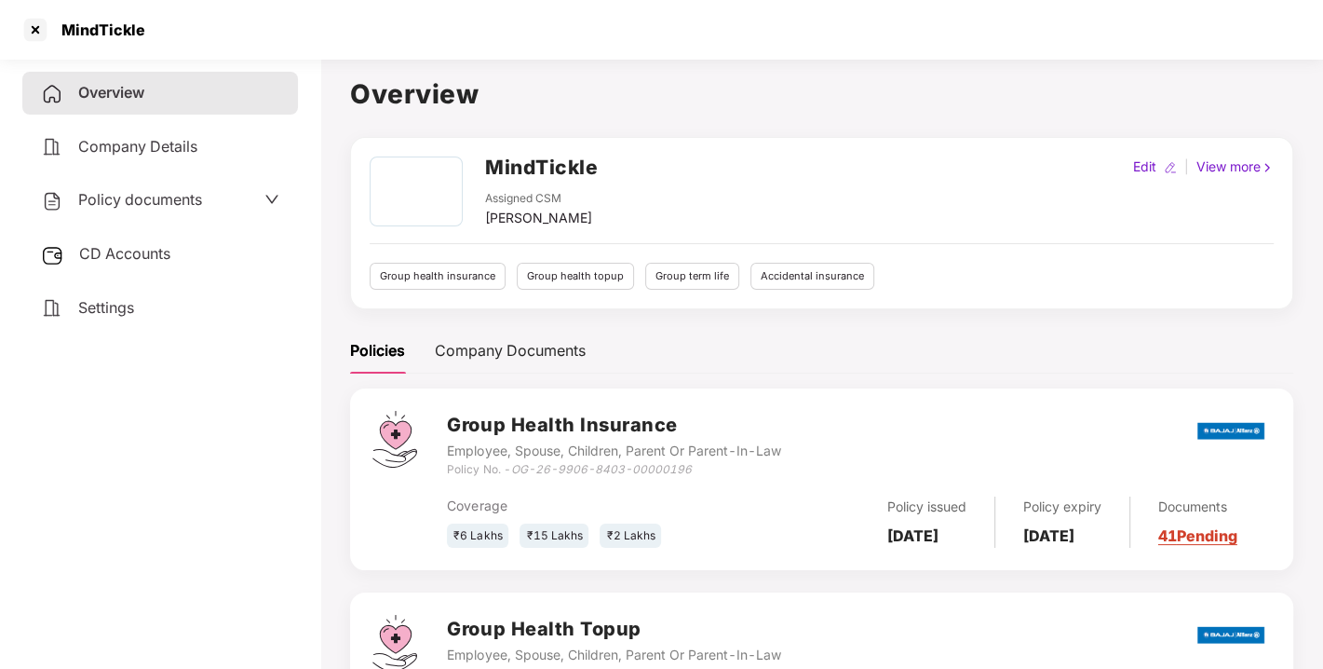
click at [135, 244] on span "CD Accounts" at bounding box center [124, 253] width 91 height 19
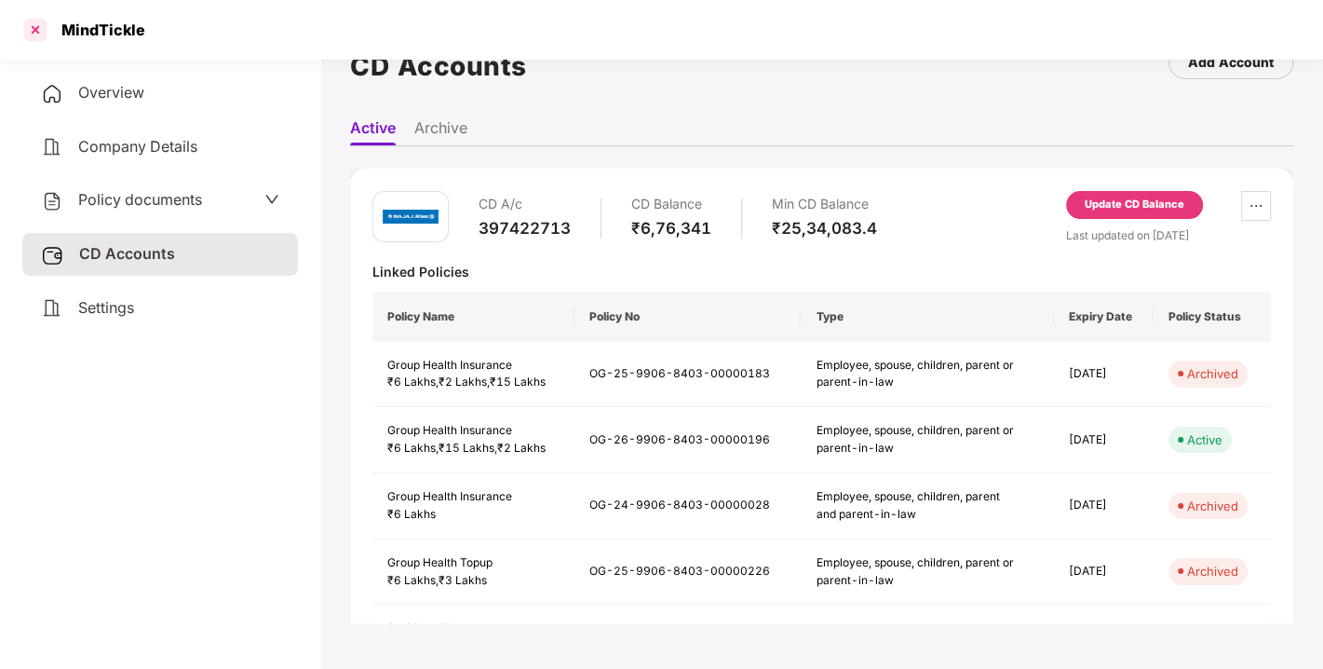
click at [34, 23] on div at bounding box center [35, 30] width 30 height 30
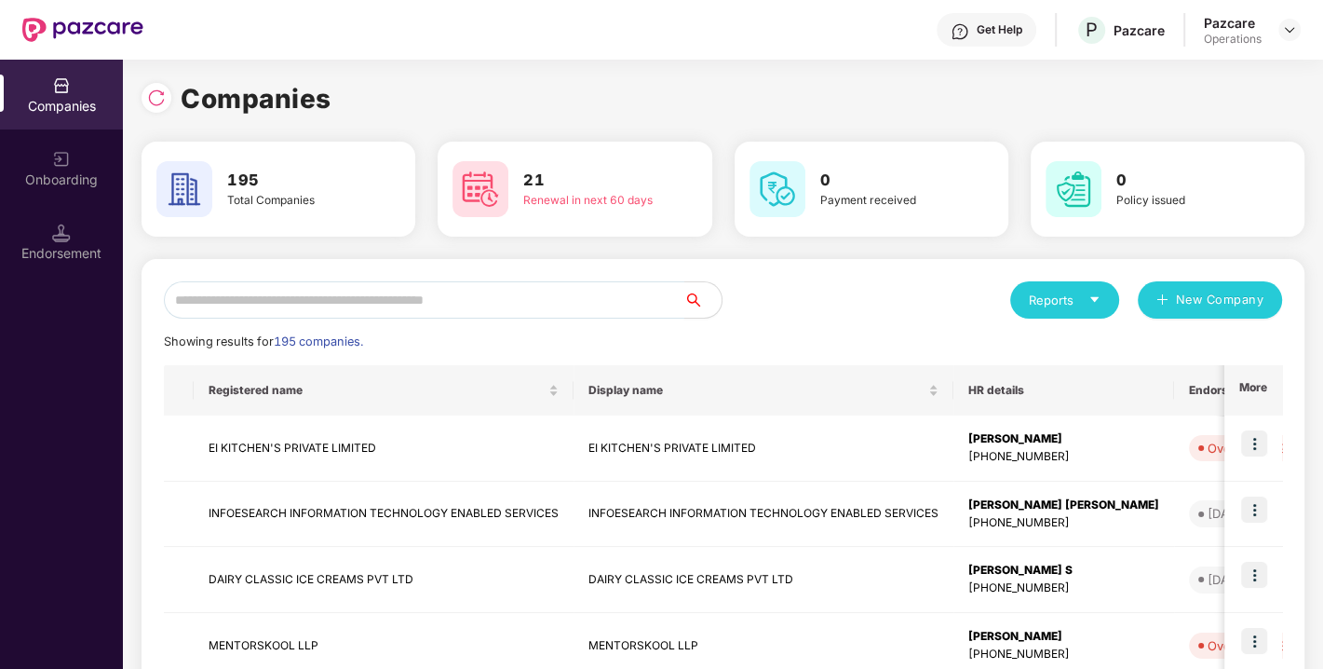
drag, startPoint x: 275, startPoint y: 320, endPoint x: 247, endPoint y: 300, distance: 34.6
click at [247, 300] on input "text" at bounding box center [424, 299] width 521 height 37
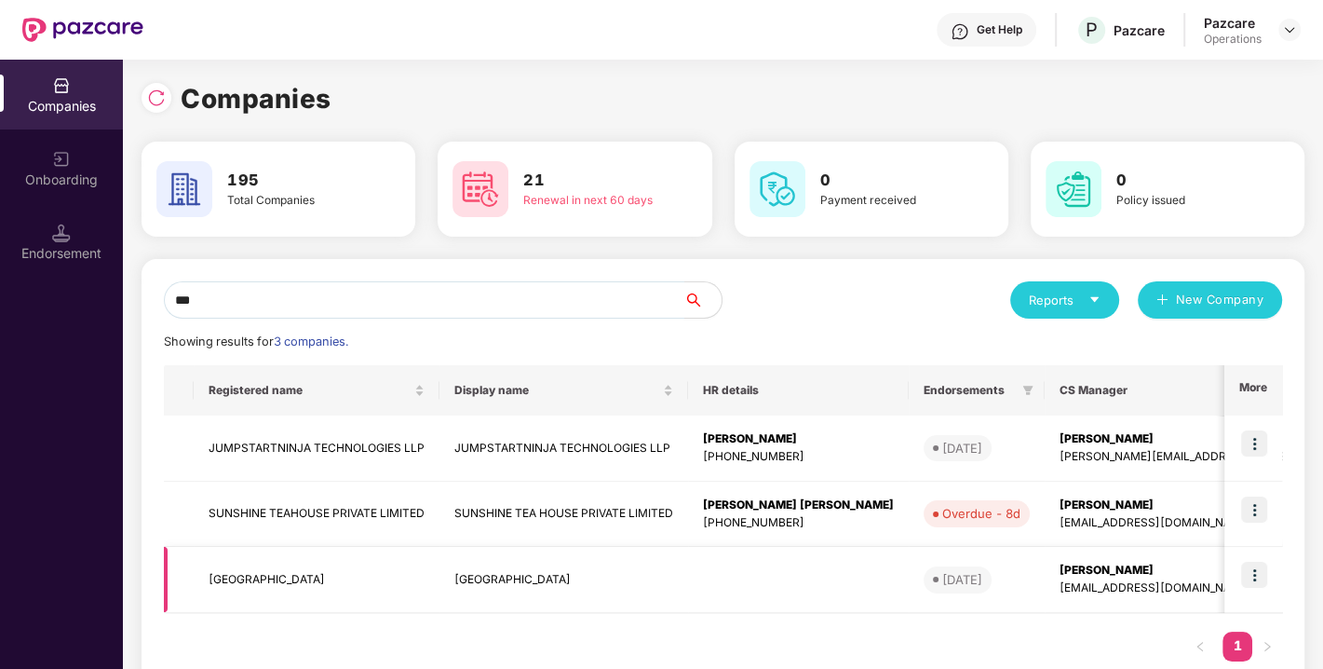
type input "***"
click at [266, 575] on td "SUNSHINE TEA HOUSE" at bounding box center [317, 580] width 246 height 66
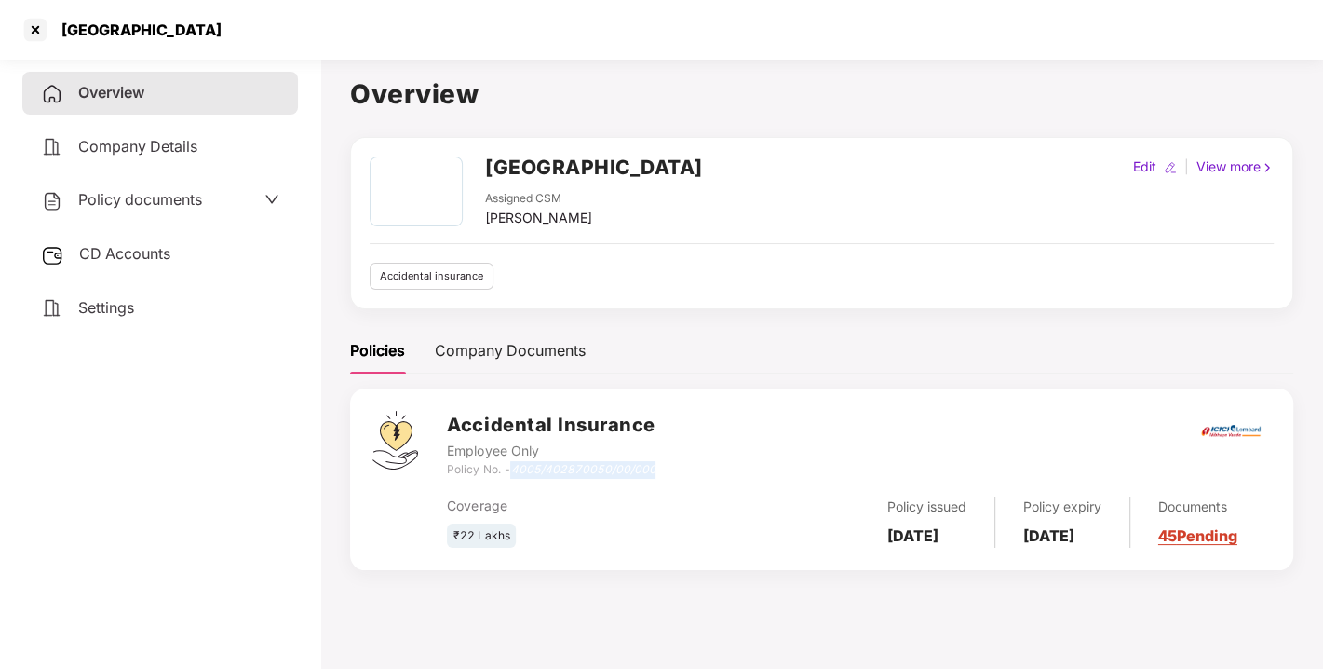
drag, startPoint x: 516, startPoint y: 470, endPoint x: 665, endPoint y: 473, distance: 149.0
click at [665, 473] on div "Accidental Insurance Employee Only Policy No. - 4005/402870050/00/000" at bounding box center [859, 444] width 824 height 67
copy icon "4005/402870050/00/000"
click at [150, 250] on span "CD Accounts" at bounding box center [124, 253] width 91 height 19
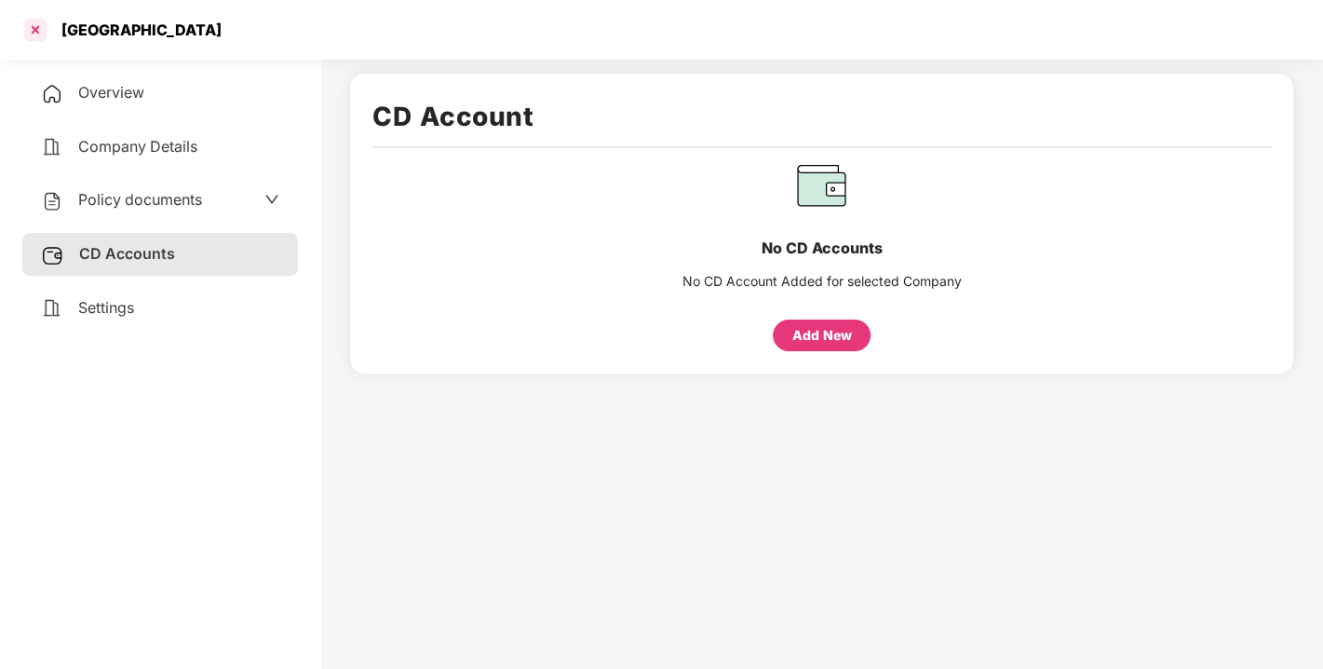
click at [26, 16] on div at bounding box center [35, 30] width 30 height 30
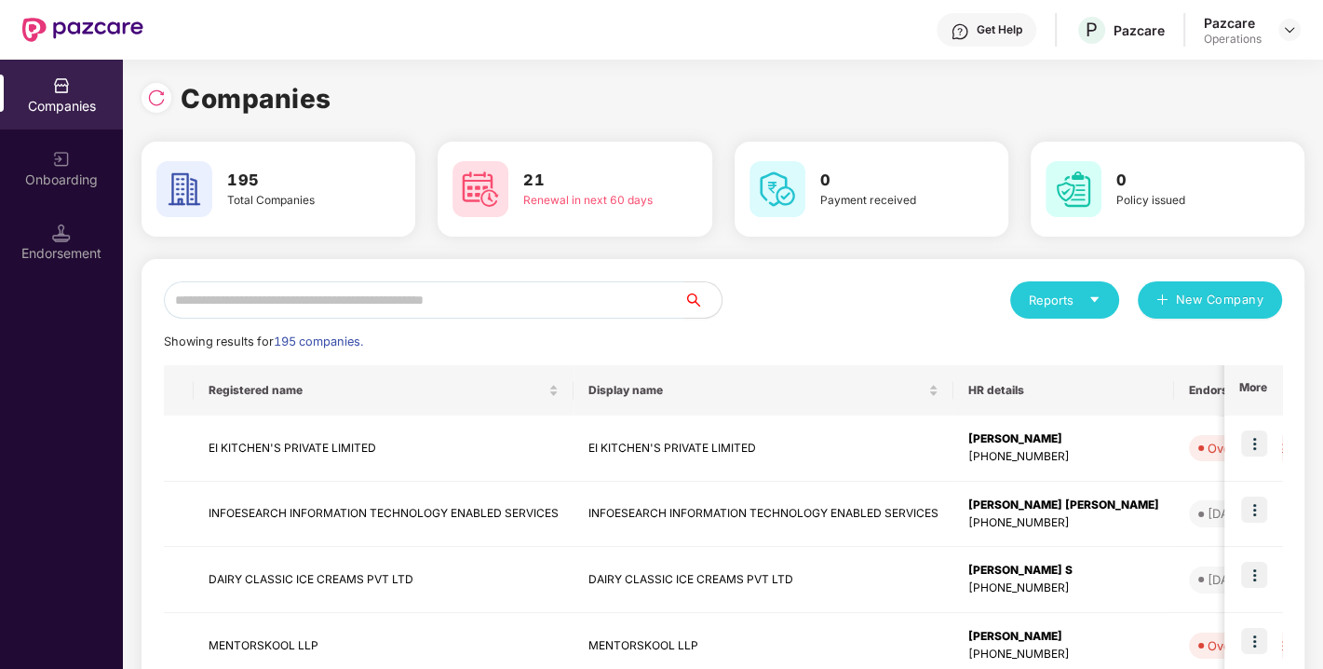
click at [541, 308] on input "text" at bounding box center [424, 299] width 521 height 37
paste input "**********"
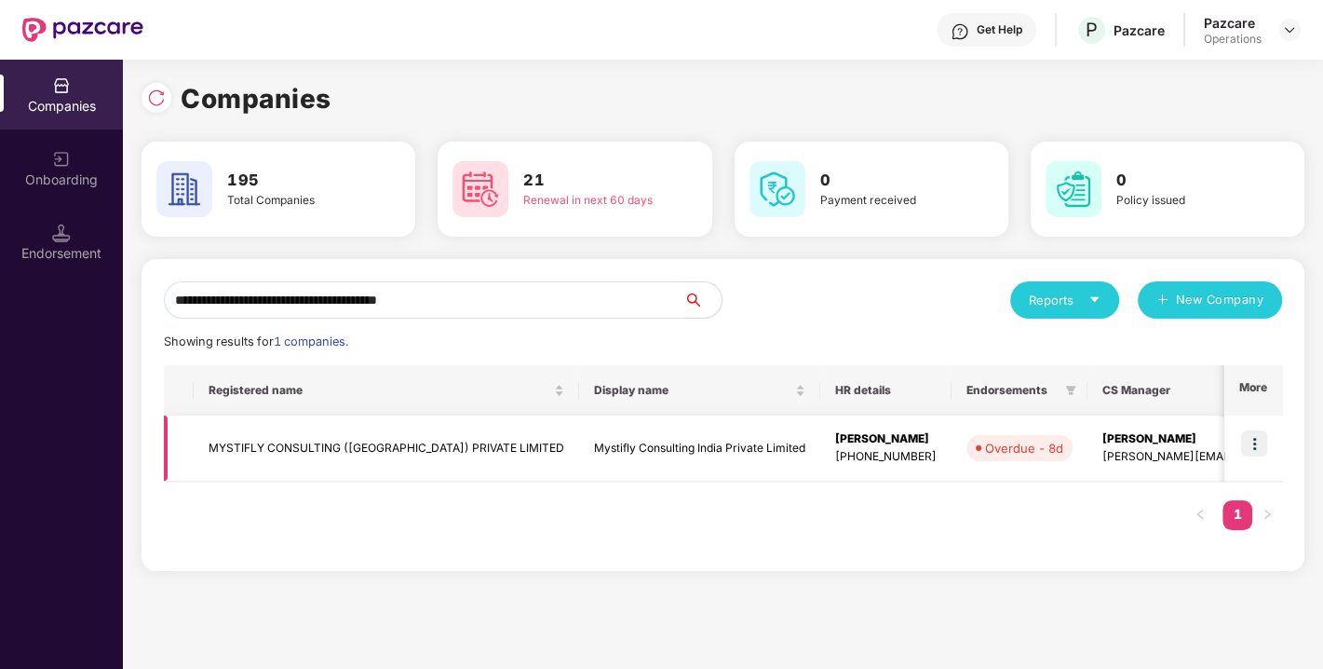
type input "**********"
click at [1253, 444] on img at bounding box center [1255, 443] width 26 height 26
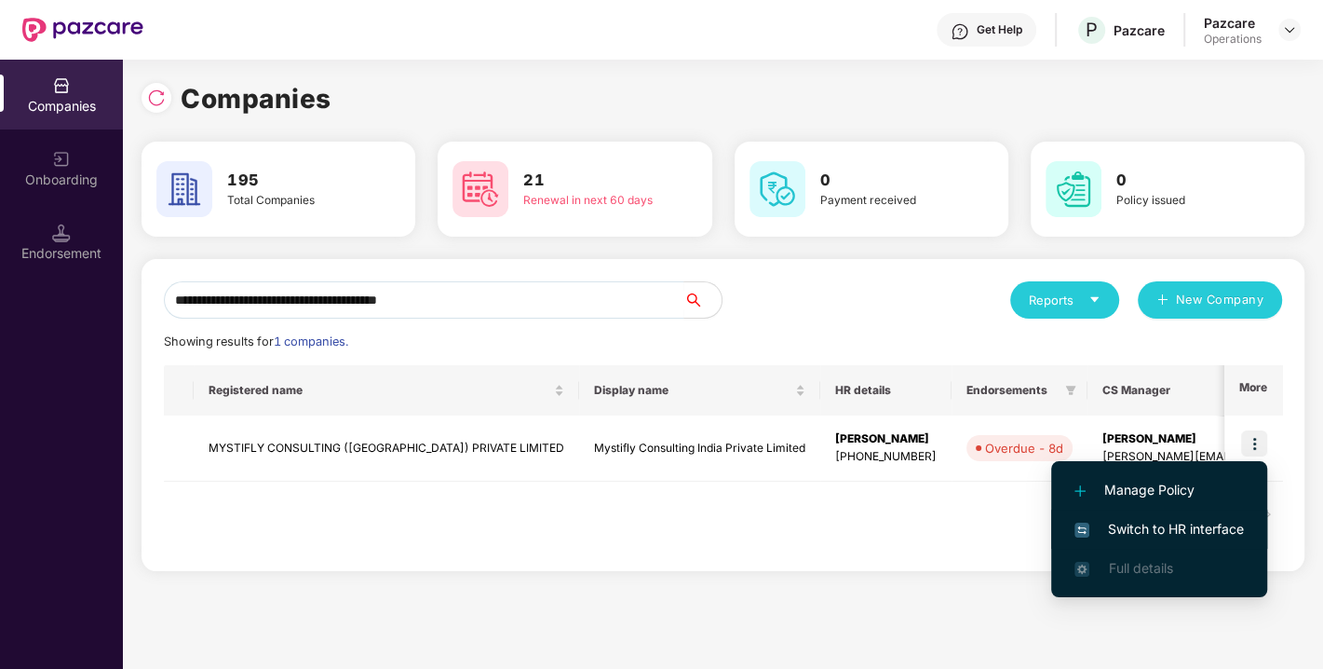
click at [1159, 519] on span "Switch to HR interface" at bounding box center [1160, 529] width 170 height 20
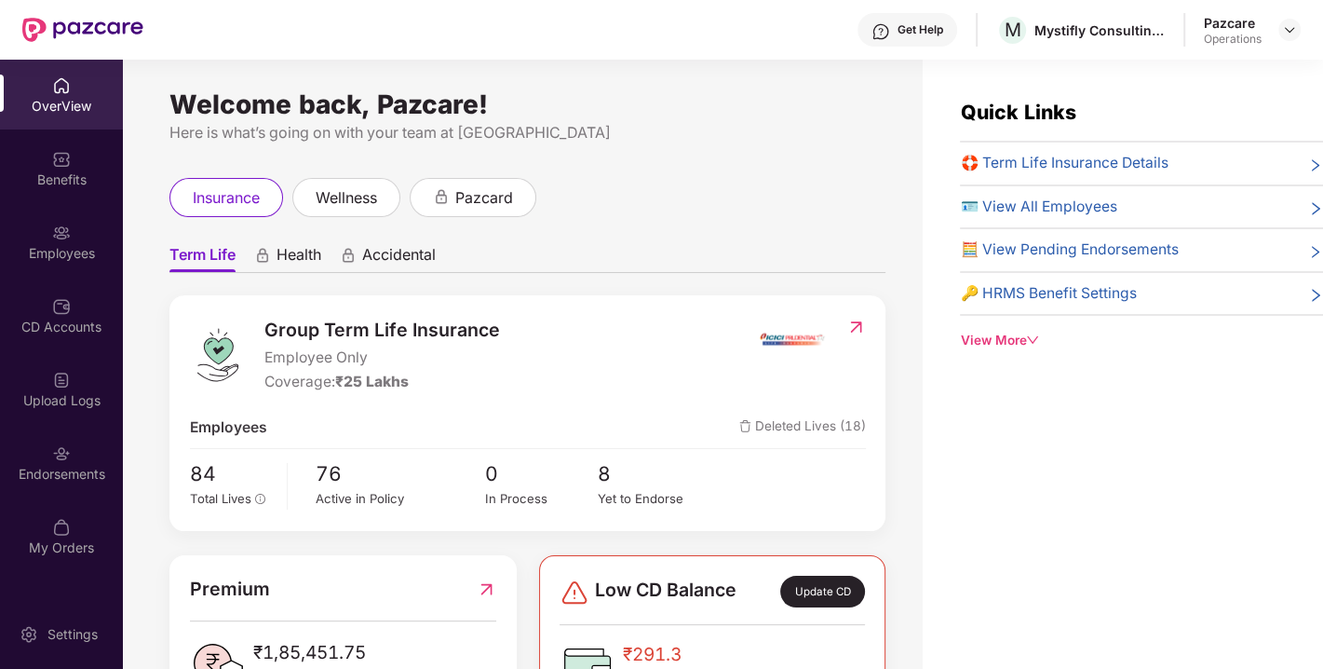
click at [91, 448] on div "Endorsements" at bounding box center [61, 462] width 123 height 70
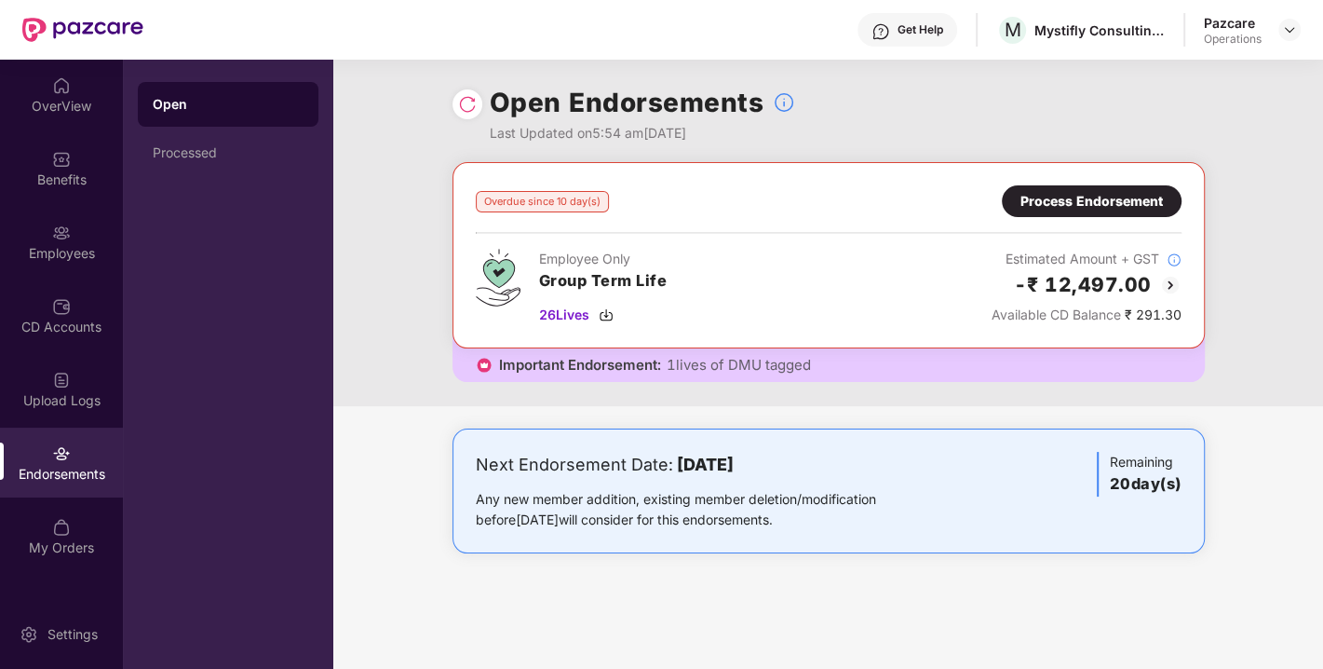
click at [454, 102] on div at bounding box center [468, 104] width 30 height 30
click at [458, 103] on img at bounding box center [467, 104] width 19 height 19
click at [605, 317] on img at bounding box center [606, 314] width 15 height 15
click at [1110, 189] on div "Process Endorsement" at bounding box center [1092, 201] width 180 height 32
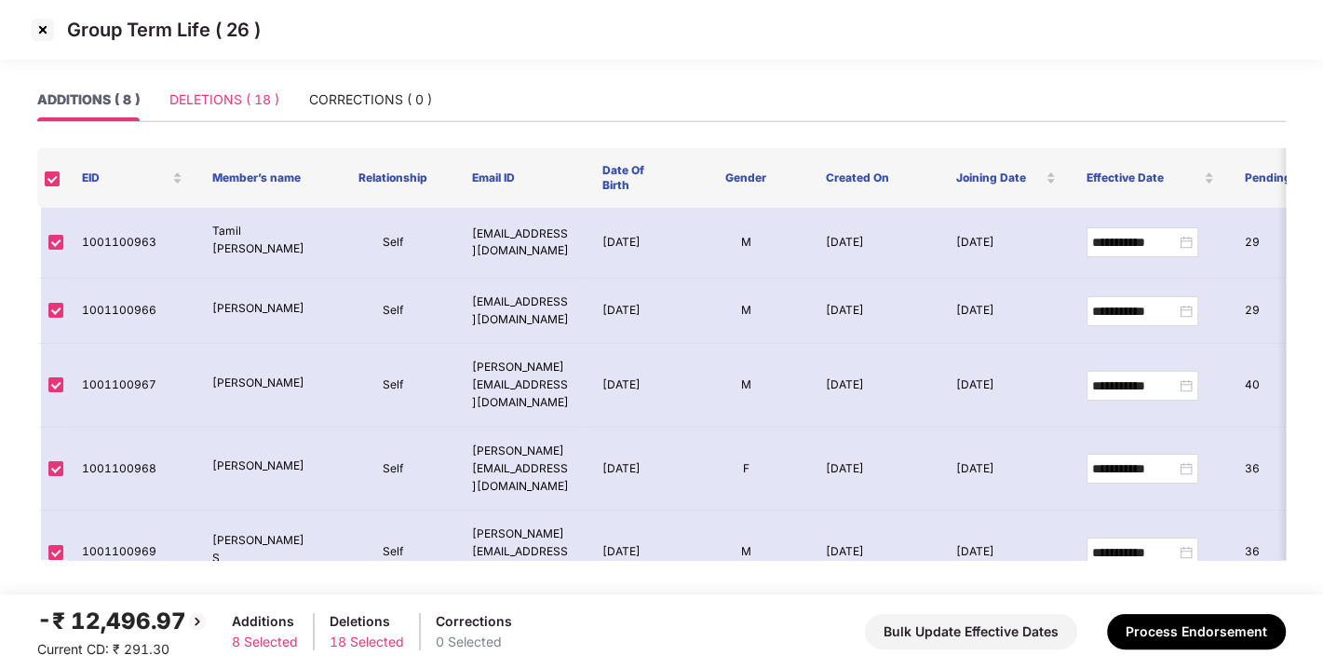
click at [233, 83] on div "DELETIONS ( 18 )" at bounding box center [225, 99] width 110 height 43
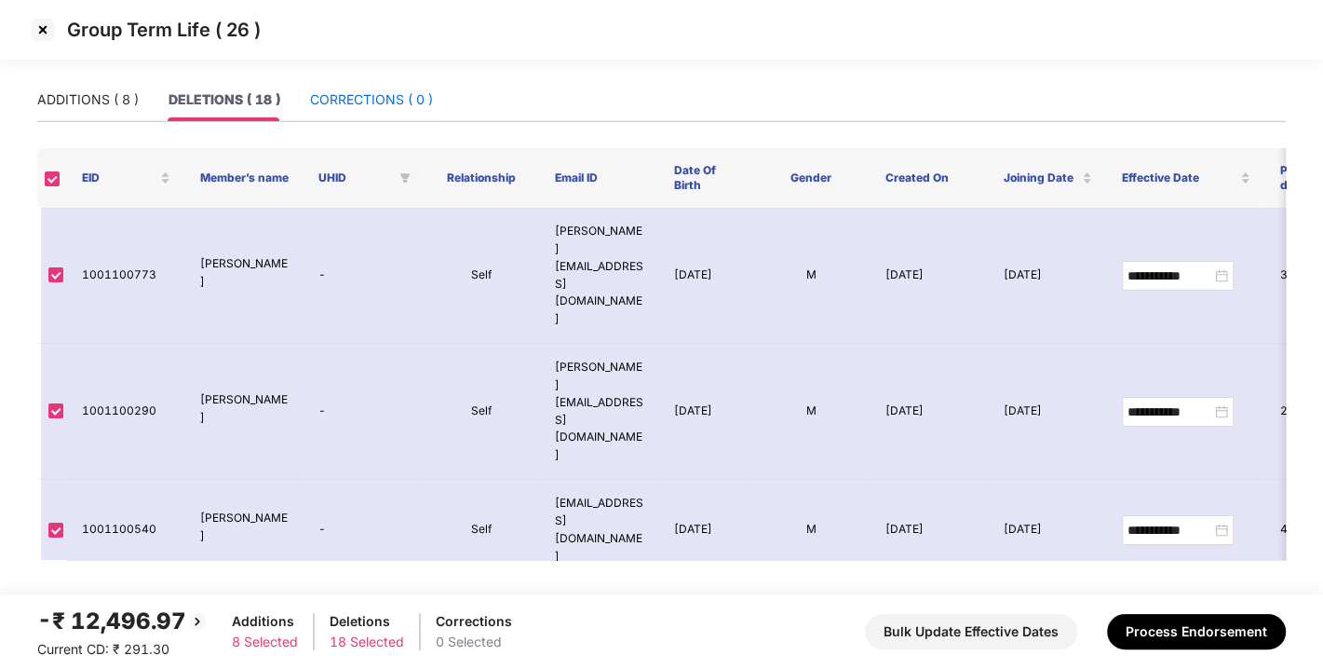
click at [377, 96] on div "CORRECTIONS ( 0 )" at bounding box center [371, 99] width 123 height 20
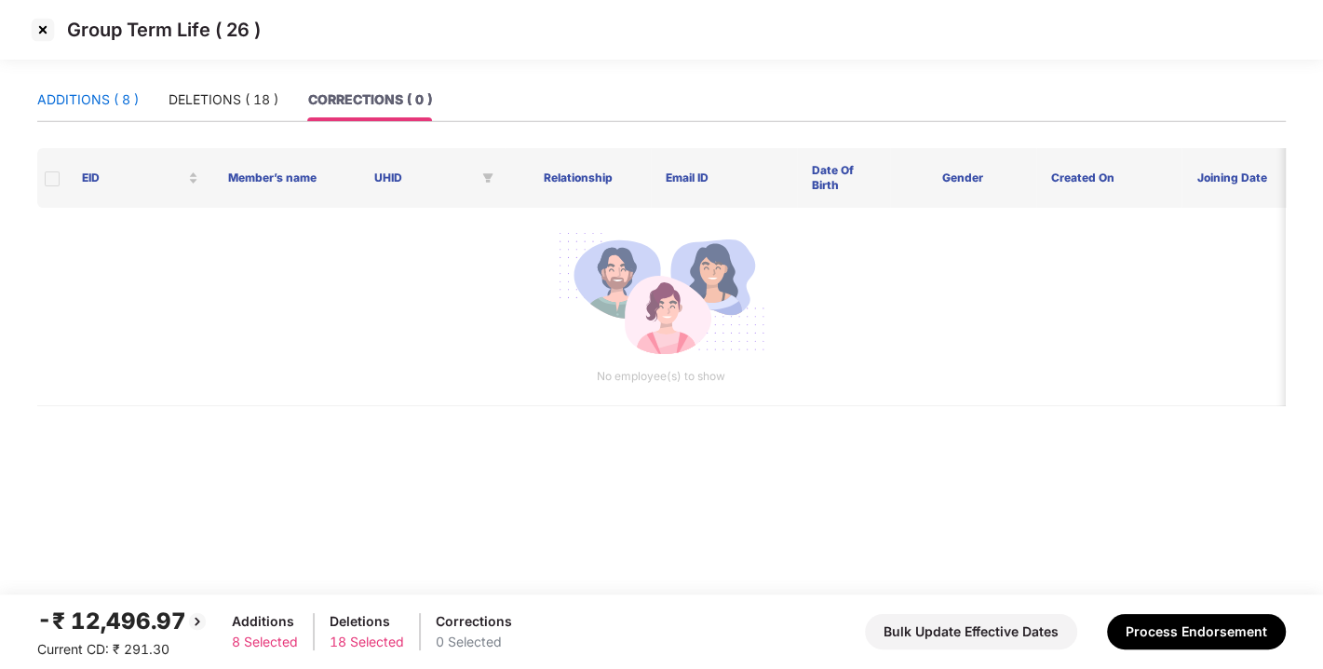
click at [75, 103] on div "ADDITIONS ( 8 )" at bounding box center [88, 99] width 102 height 20
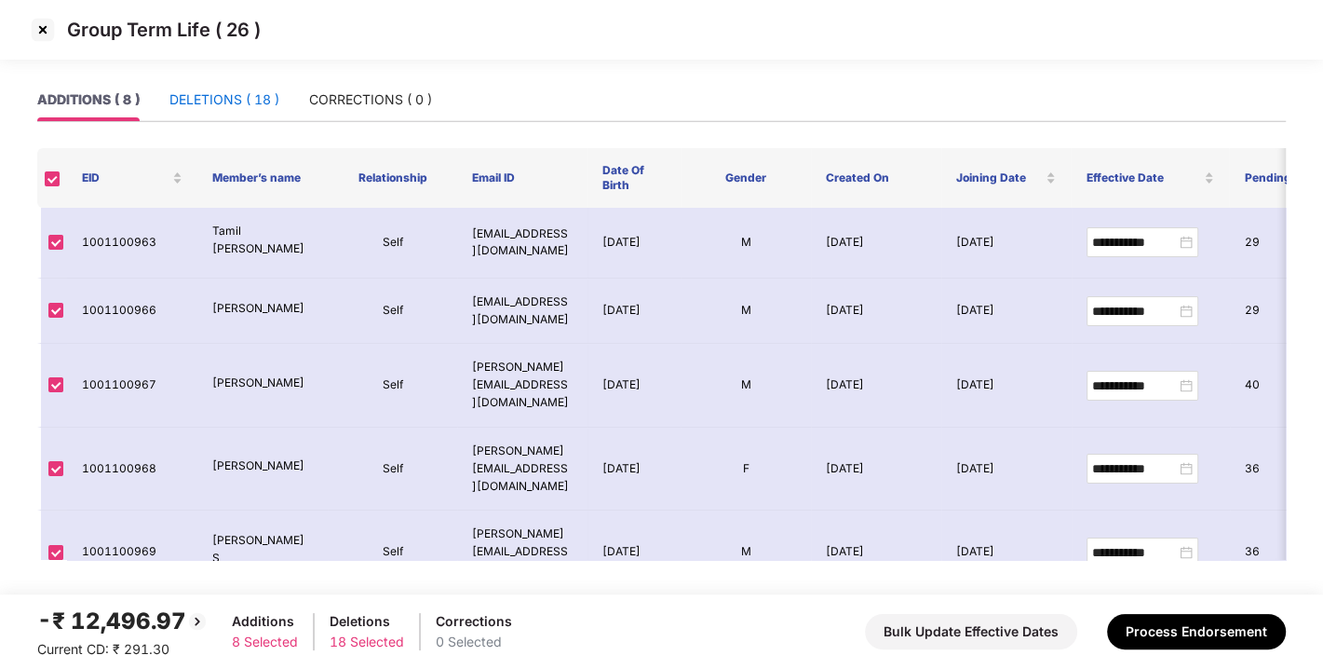
click at [211, 101] on div "DELETIONS ( 18 )" at bounding box center [225, 99] width 110 height 20
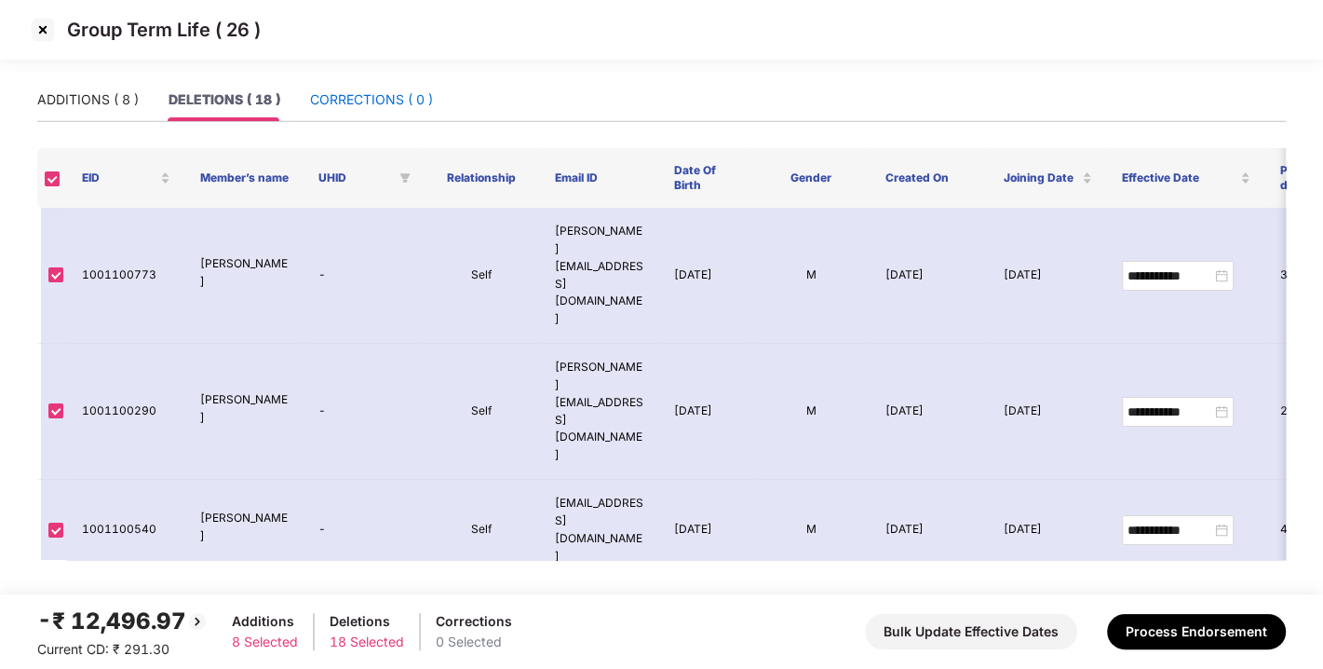
click at [343, 100] on div "CORRECTIONS ( 0 )" at bounding box center [371, 99] width 123 height 20
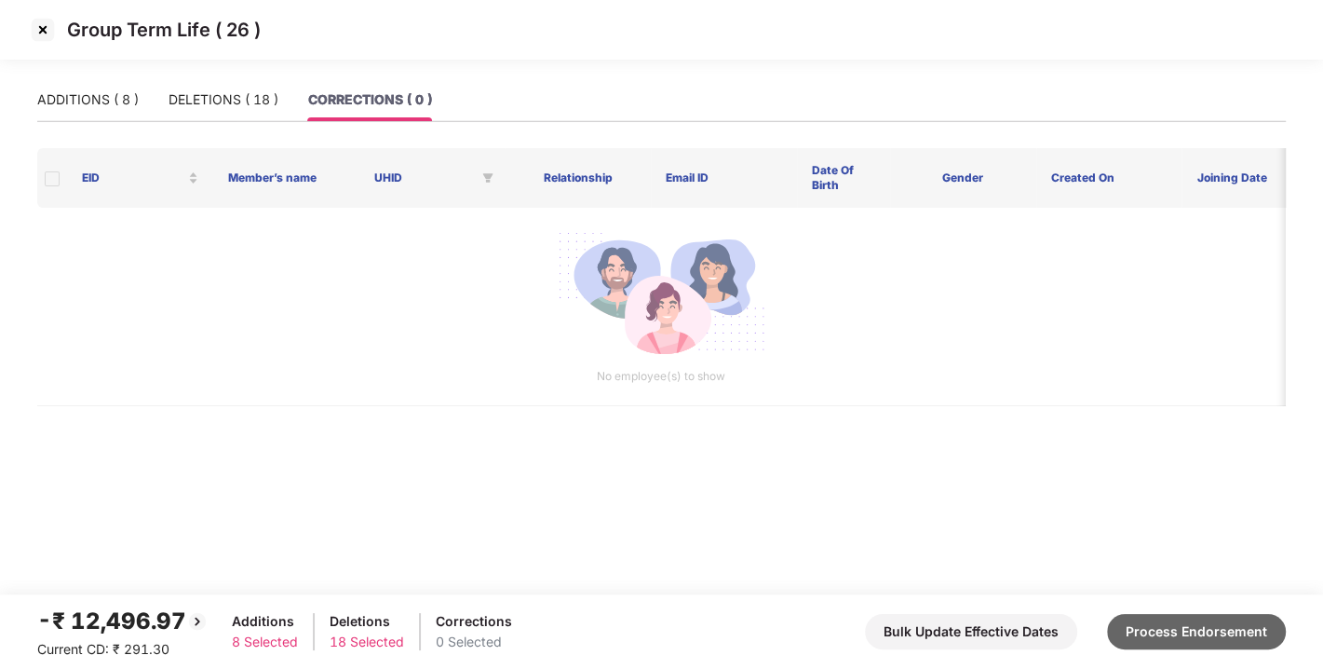
click at [1155, 631] on button "Process Endorsement" at bounding box center [1196, 631] width 179 height 35
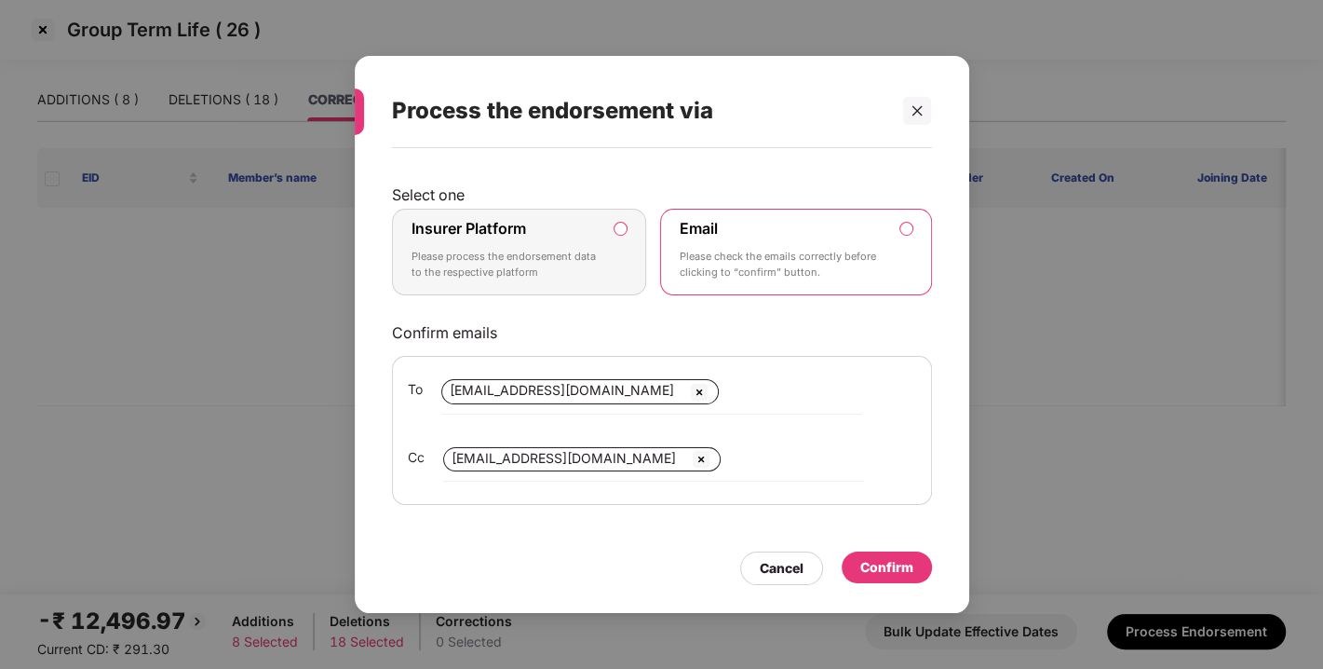
click at [614, 225] on label "Insurer Platform Please process the endorsement data to the respective platform" at bounding box center [519, 253] width 255 height 88
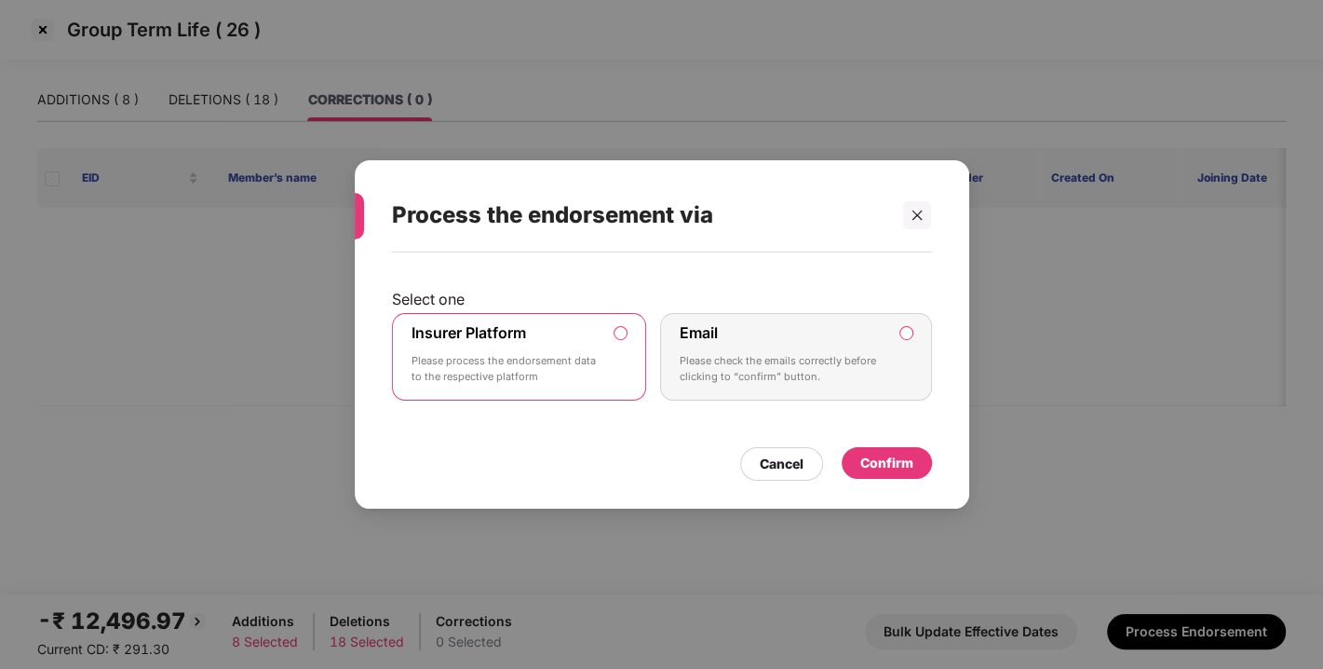
click at [877, 454] on div "Confirm" at bounding box center [887, 463] width 53 height 20
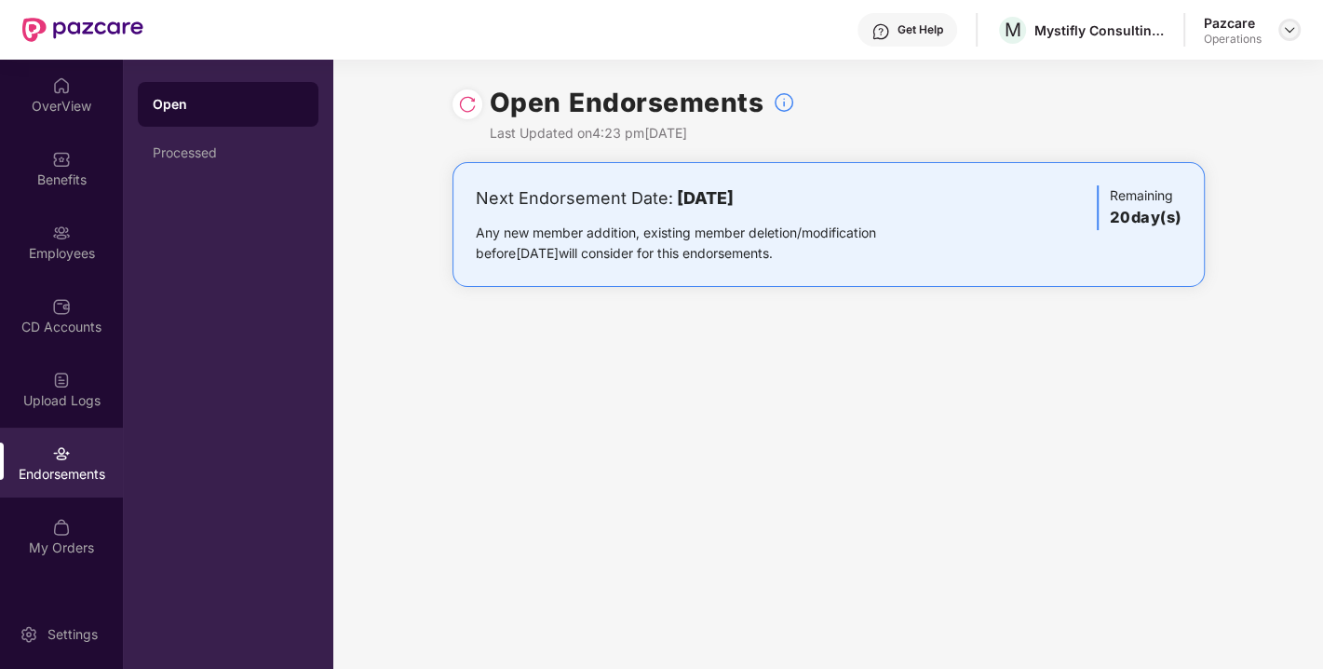
click at [1282, 32] on img at bounding box center [1289, 29] width 15 height 15
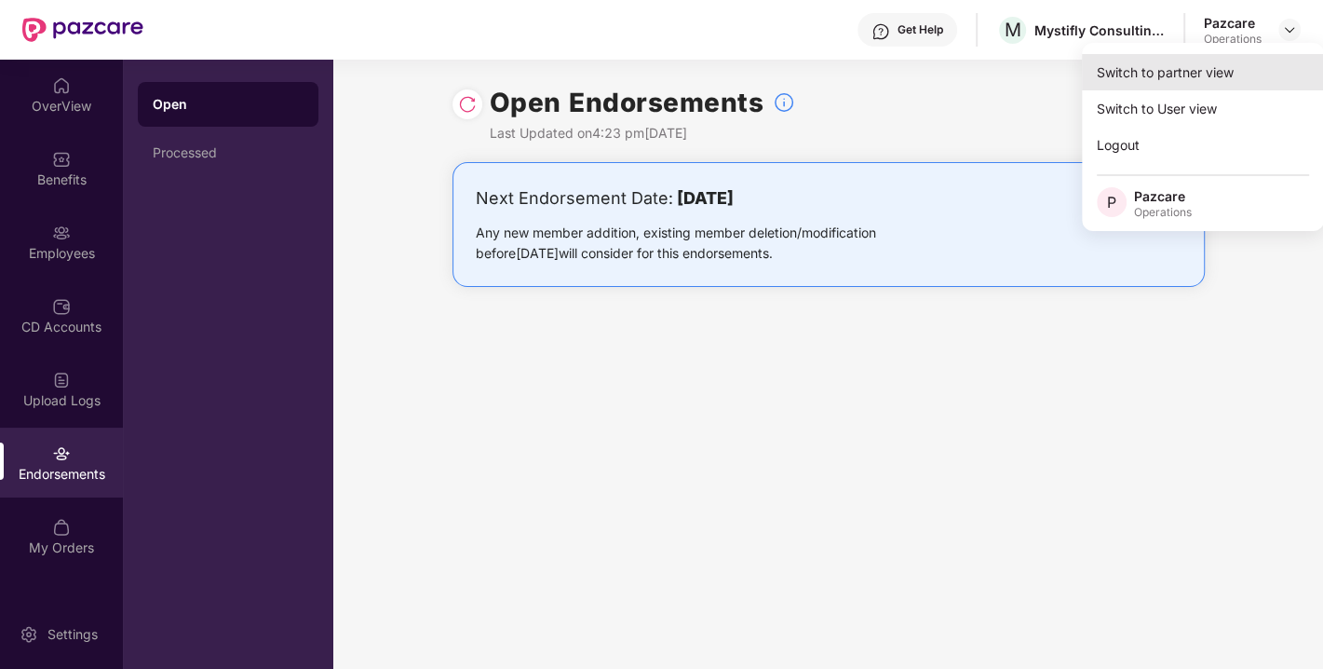
click at [1138, 79] on div "Switch to partner view" at bounding box center [1203, 72] width 242 height 36
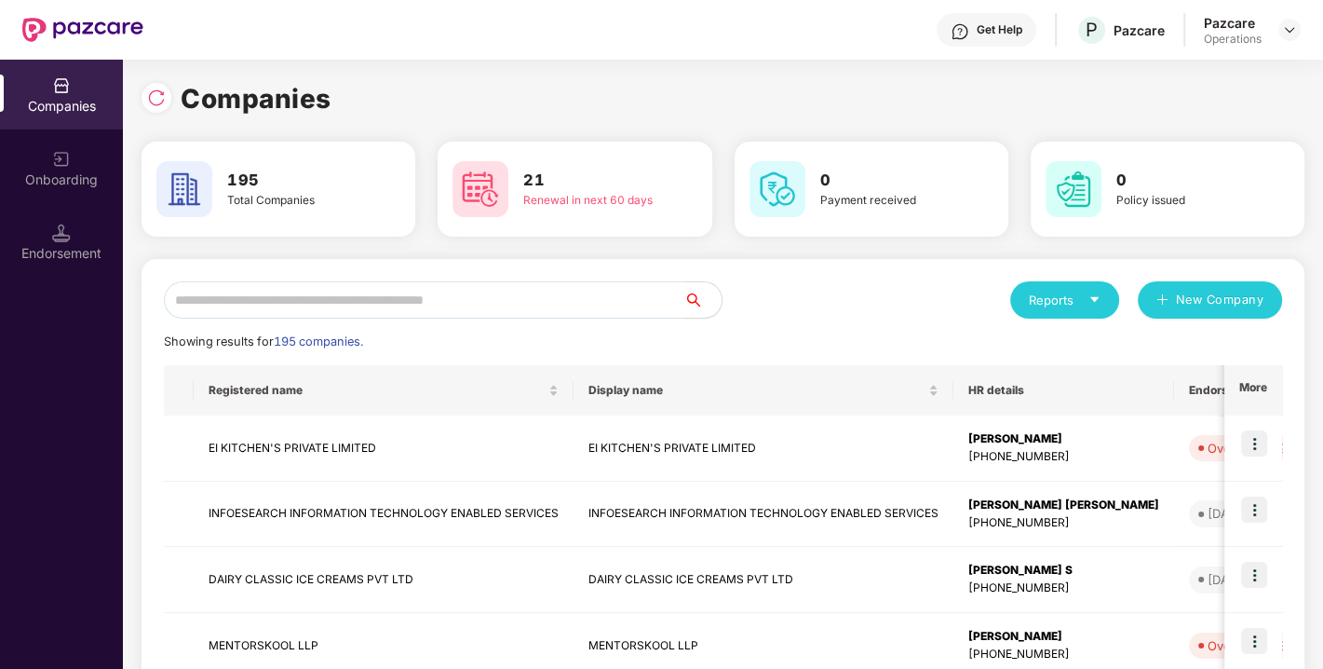
click at [468, 308] on input "text" at bounding box center [424, 299] width 521 height 37
click at [541, 296] on input "text" at bounding box center [424, 299] width 521 height 37
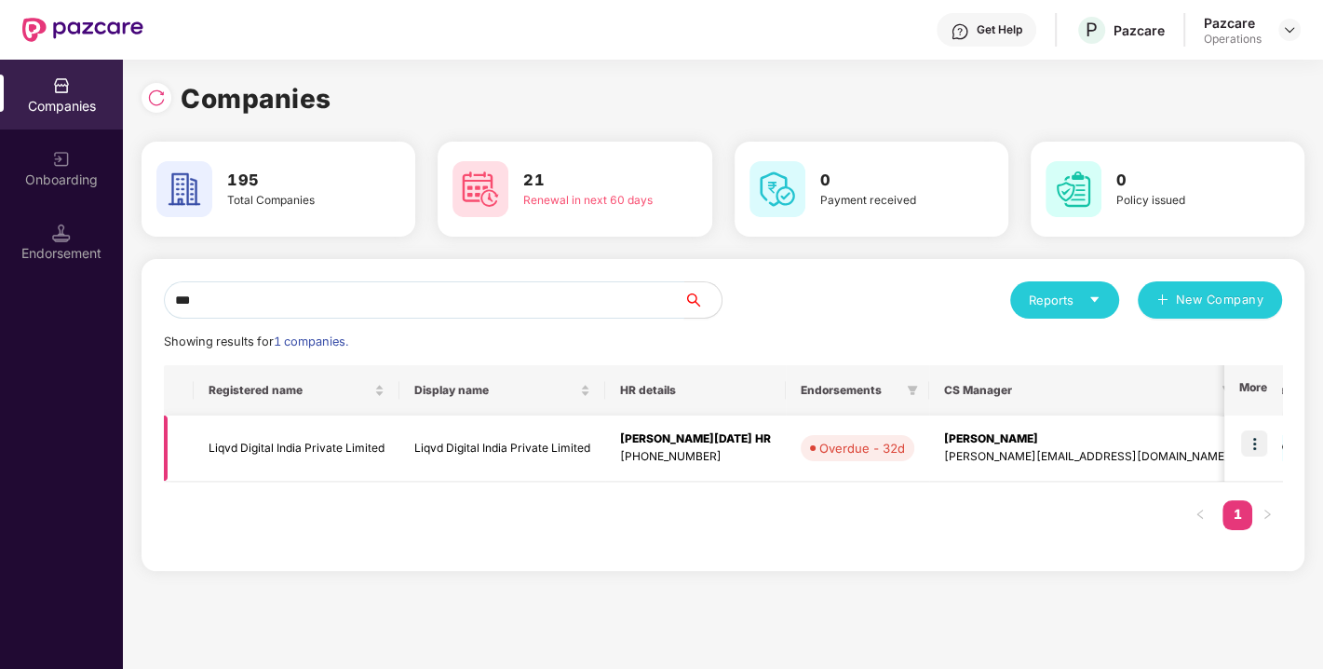
type input "***"
click at [1256, 441] on img at bounding box center [1255, 443] width 26 height 26
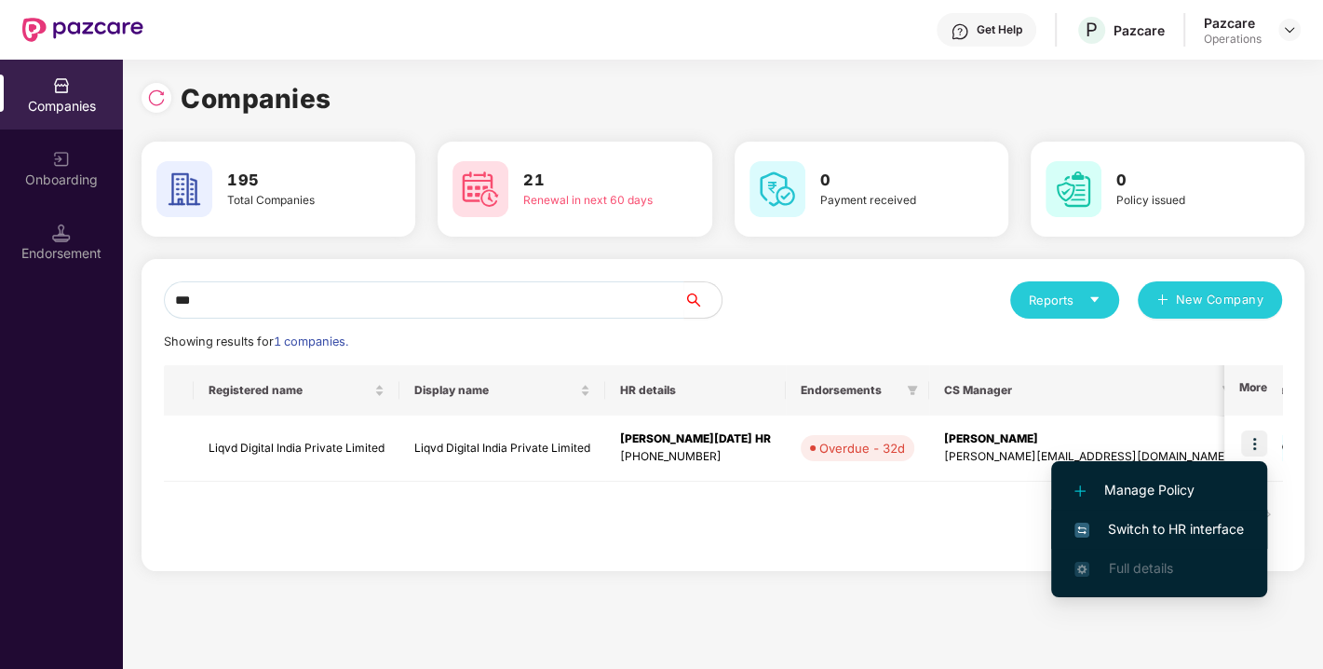
click at [1157, 519] on span "Switch to HR interface" at bounding box center [1160, 529] width 170 height 20
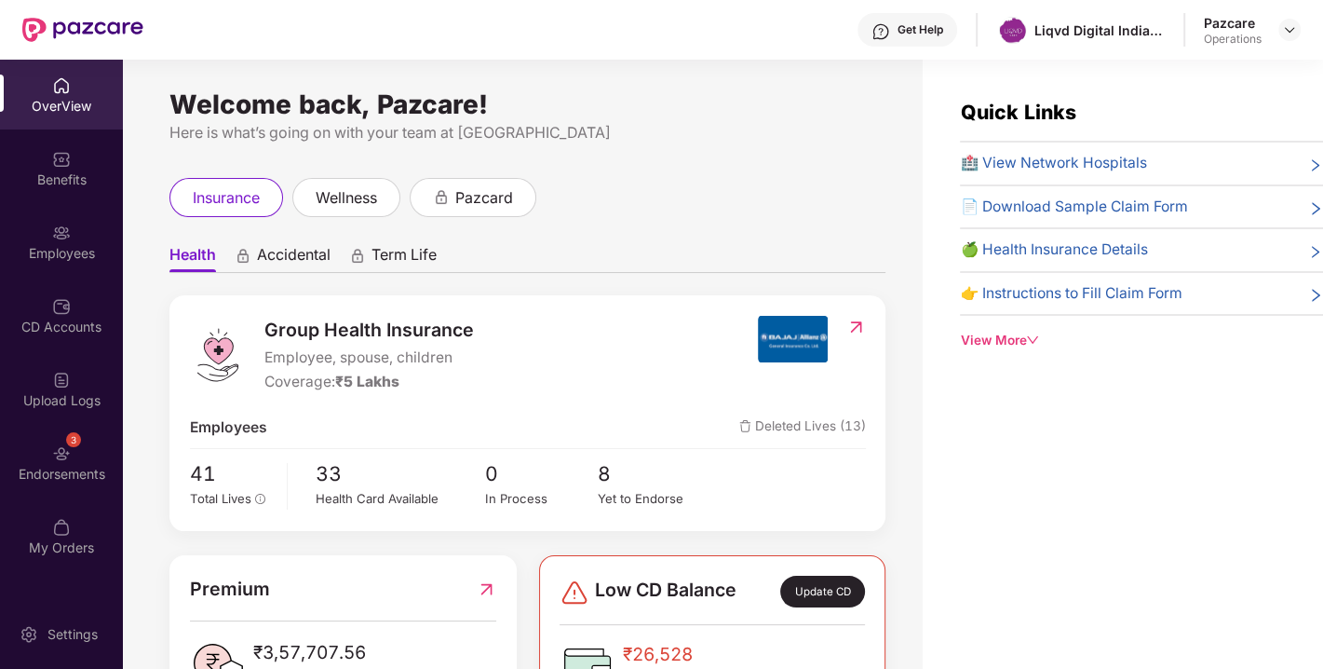
click at [48, 462] on div "3 Endorsements" at bounding box center [61, 462] width 123 height 70
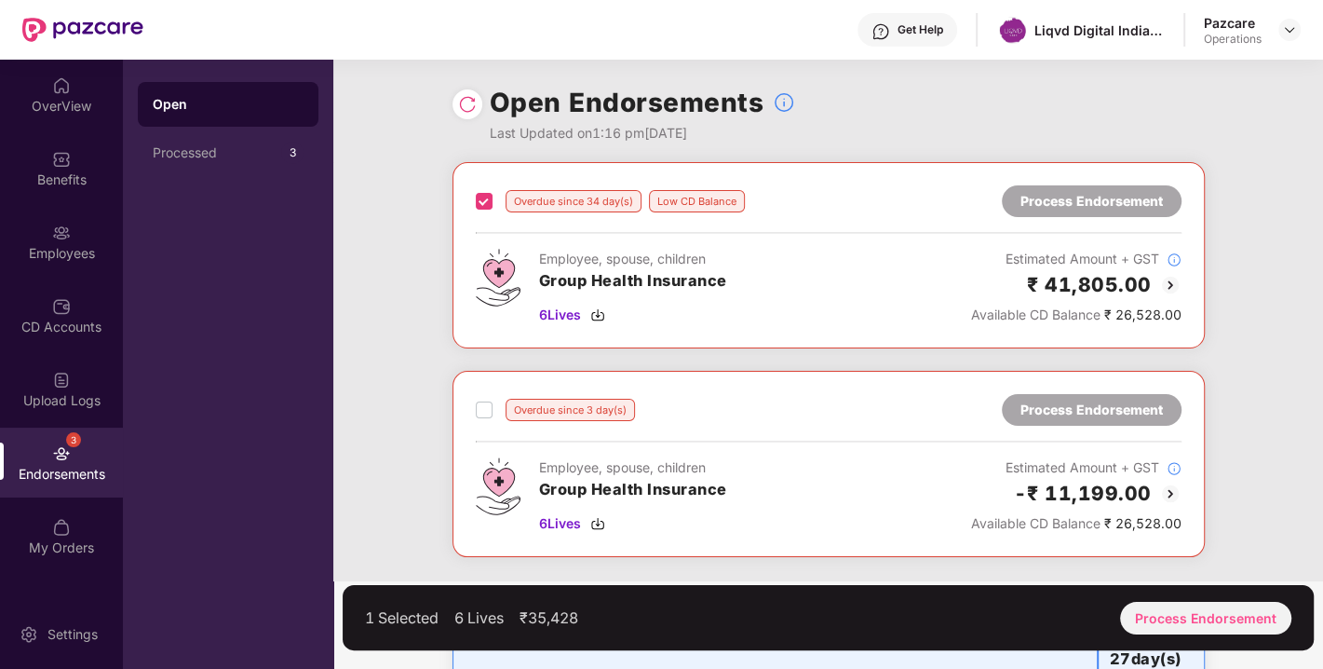
click at [478, 414] on div "Overdue since 3 day(s)" at bounding box center [555, 410] width 159 height 22
click at [1187, 613] on div "Process Endorsement" at bounding box center [1205, 618] width 171 height 33
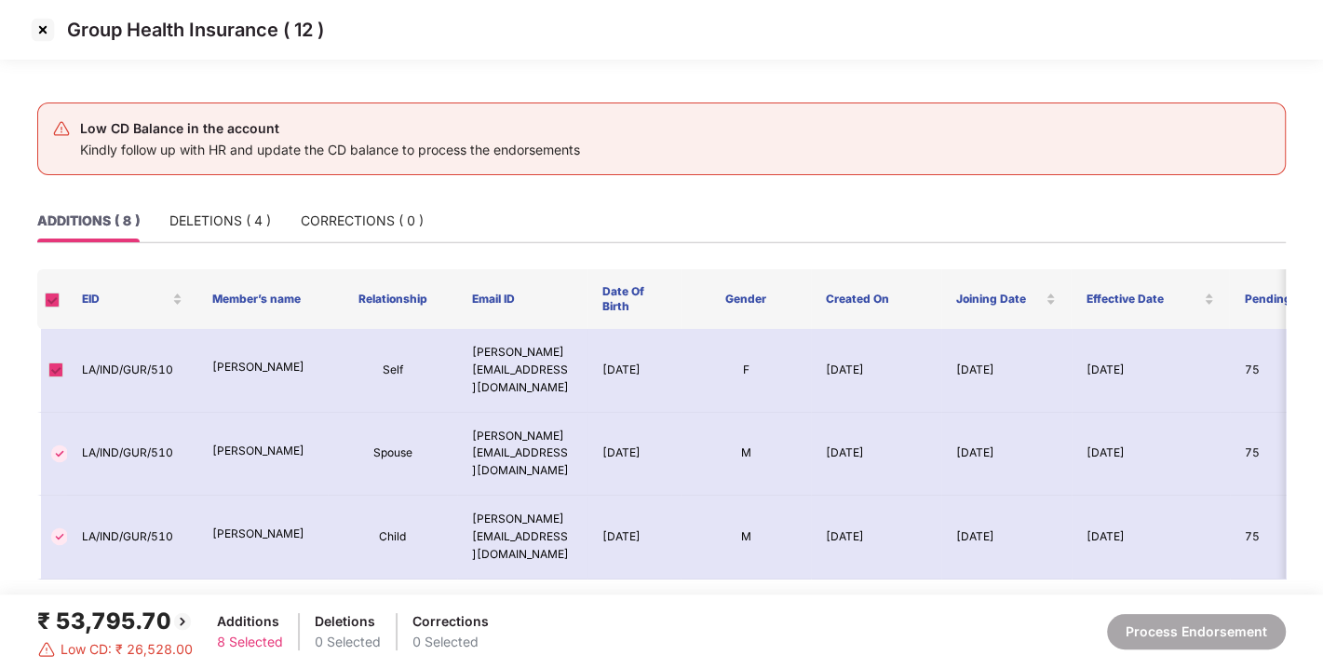
click at [40, 29] on img at bounding box center [43, 30] width 30 height 30
